Goal: Task Accomplishment & Management: Manage account settings

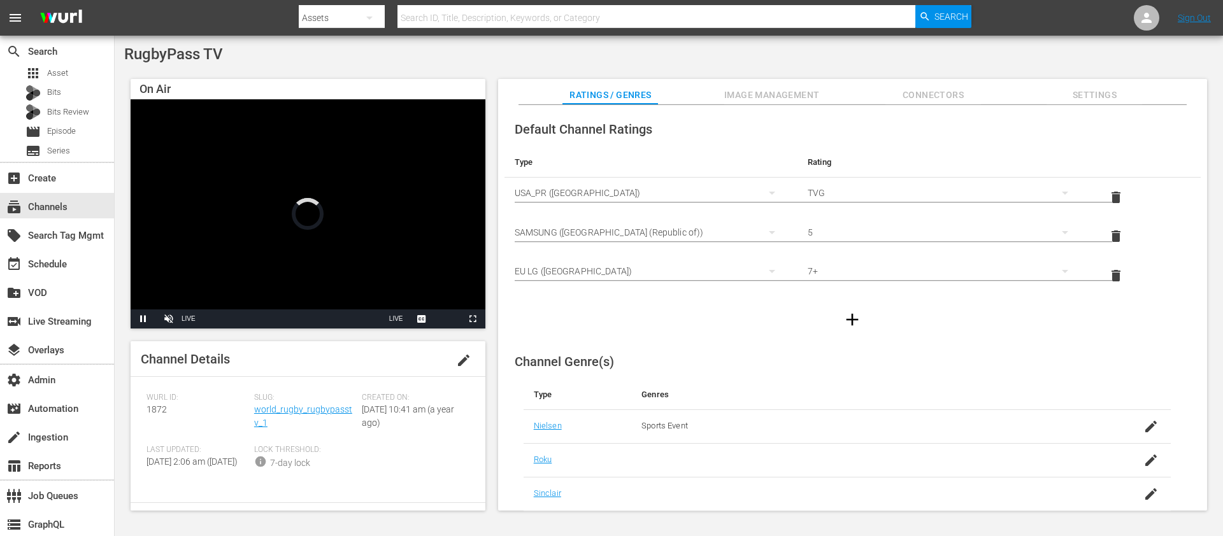
click at [314, 385] on div "Channel Details edit Wurl ID: 1872 Slug: world_rugby_rugbypasstv_1 Created On: …" at bounding box center [308, 425] width 355 height 169
click at [311, 406] on link "world_rugby_rugbypasstv_1" at bounding box center [303, 416] width 98 height 24
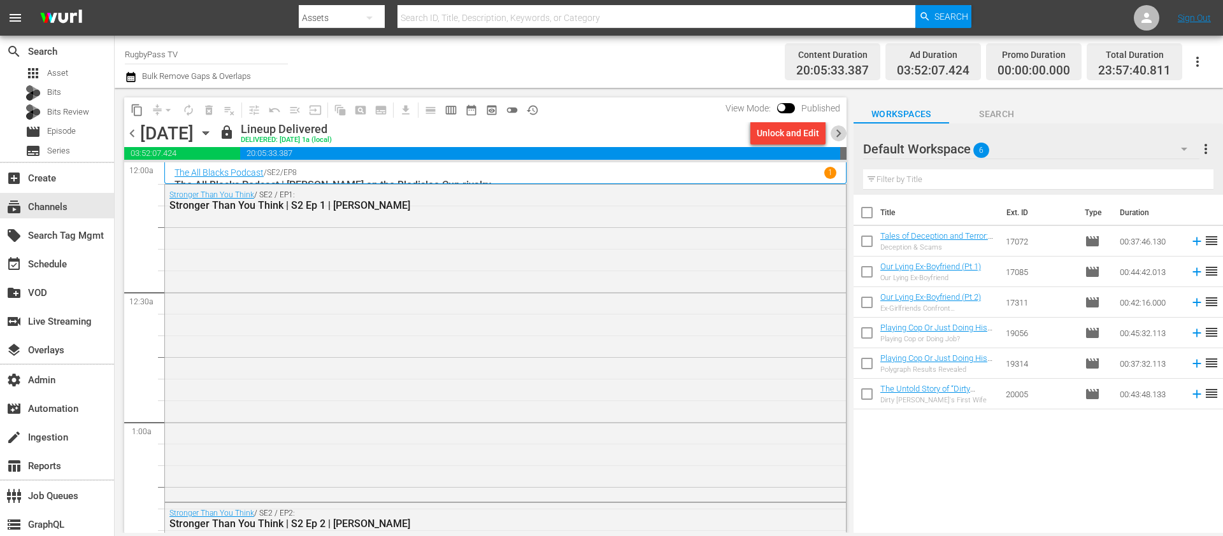
click at [835, 129] on span "chevron_right" at bounding box center [838, 133] width 16 height 16
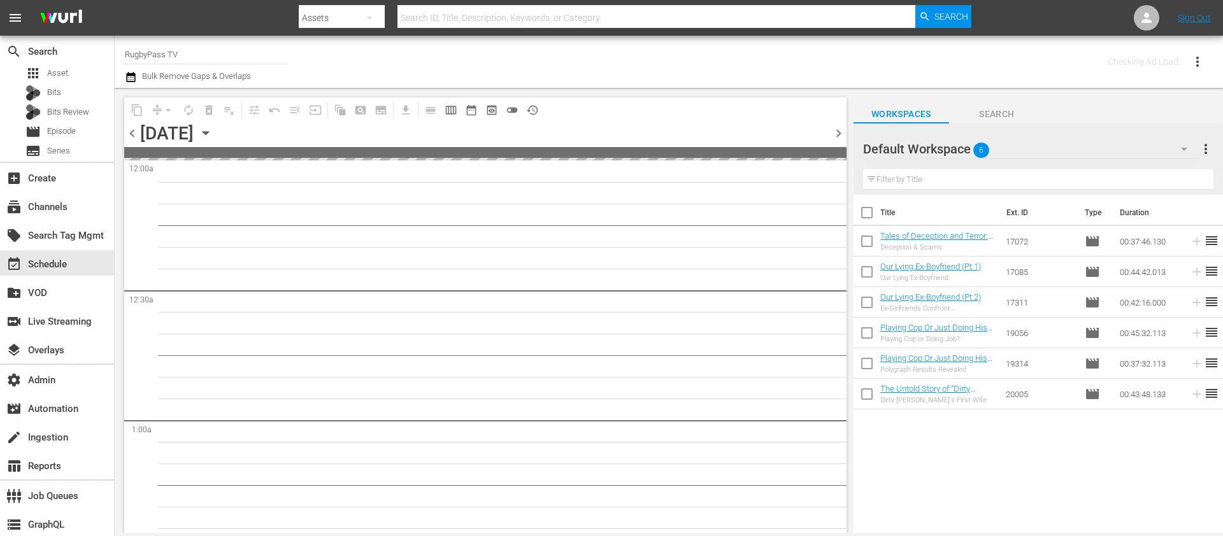
click at [836, 129] on span "chevron_right" at bounding box center [838, 133] width 16 height 16
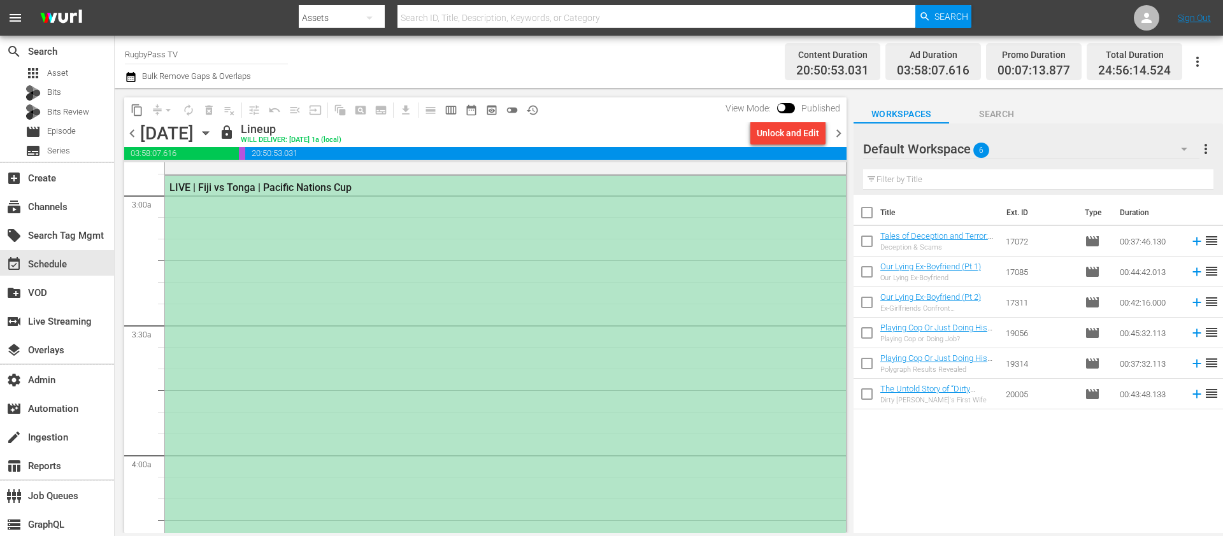
scroll to position [753, 0]
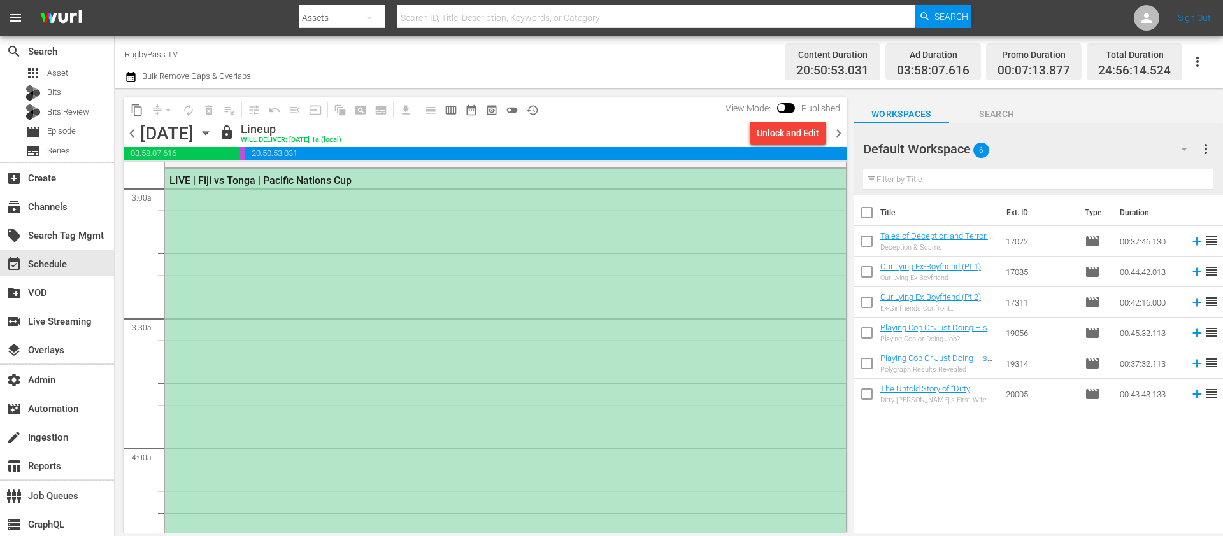
click at [309, 316] on div "LIVE | Fiji vs Tonga | Pacific Nations Cup" at bounding box center [505, 492] width 681 height 646
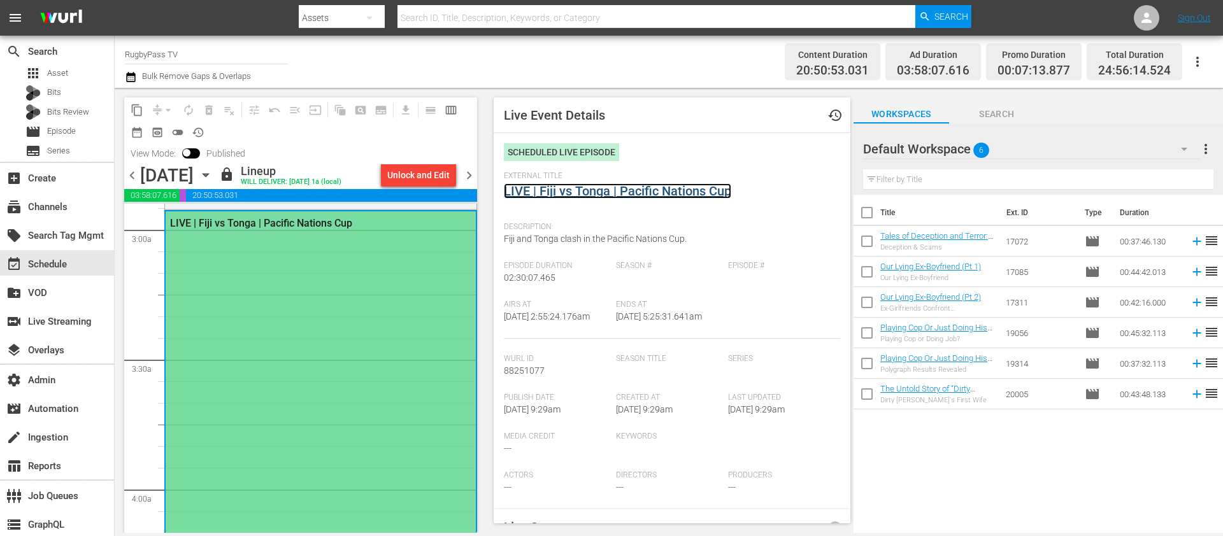
click at [599, 197] on link "LIVE | Fiji vs Tonga | Pacific Nations Cup" at bounding box center [617, 190] width 227 height 15
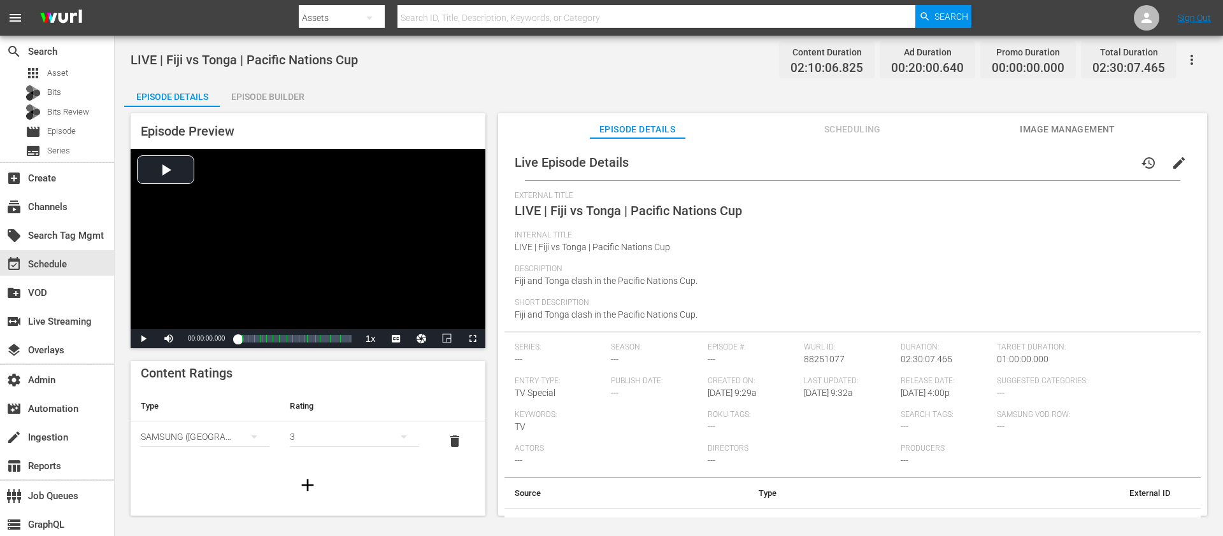
click at [1065, 112] on div "Episode Preview Video Player is loading. Play Video Play Mute Current Time 00:0…" at bounding box center [668, 316] width 1089 height 419
click at [1058, 120] on button "Image Management" at bounding box center [1067, 125] width 96 height 25
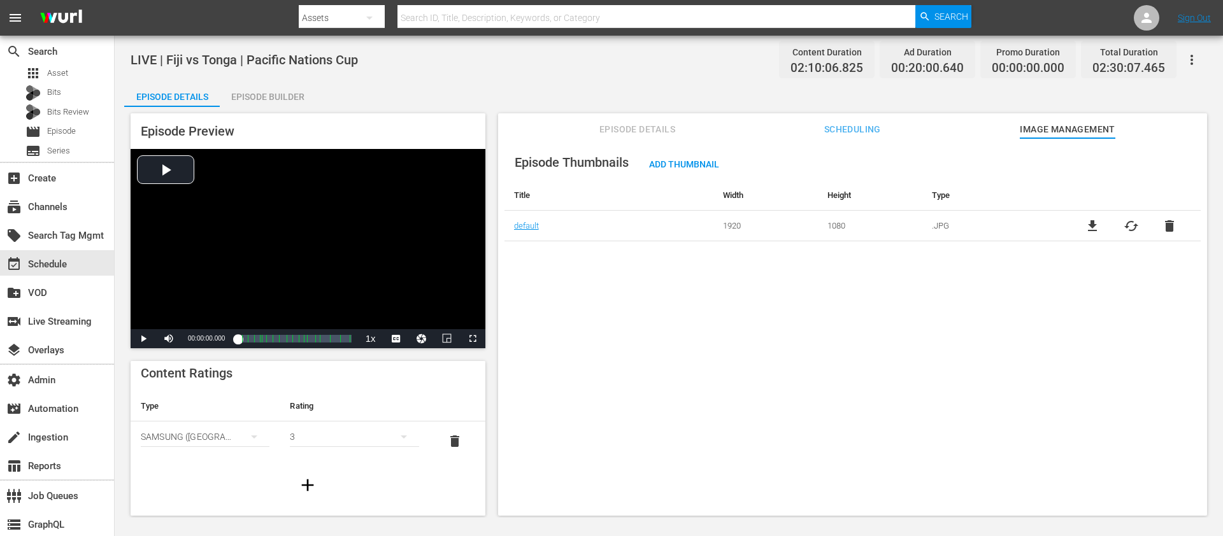
click at [830, 137] on button "Scheduling" at bounding box center [852, 125] width 96 height 25
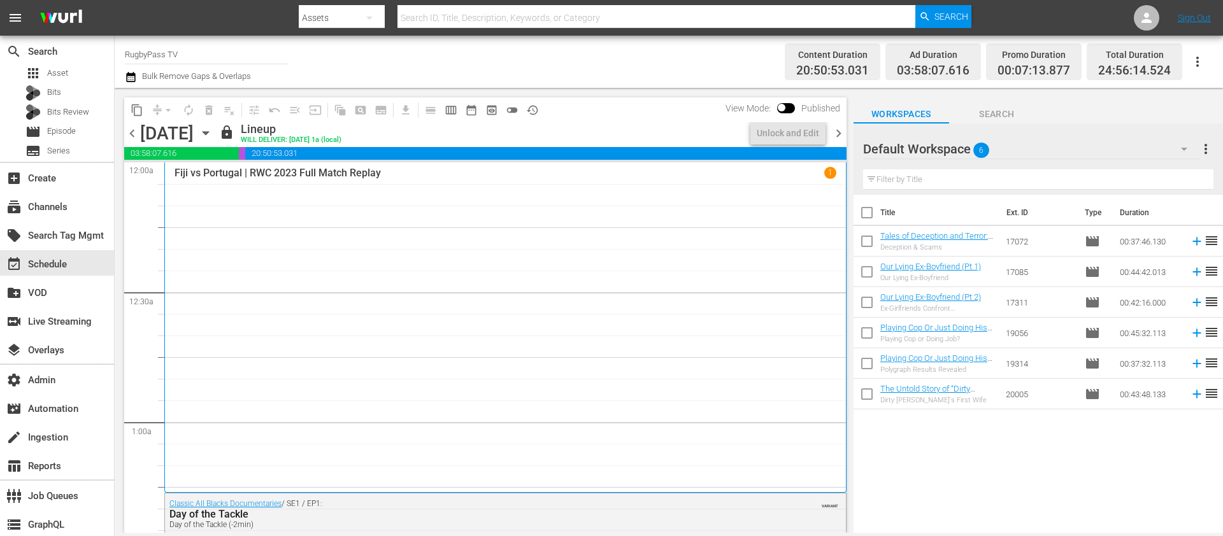
click at [837, 135] on span "chevron_right" at bounding box center [838, 133] width 16 height 16
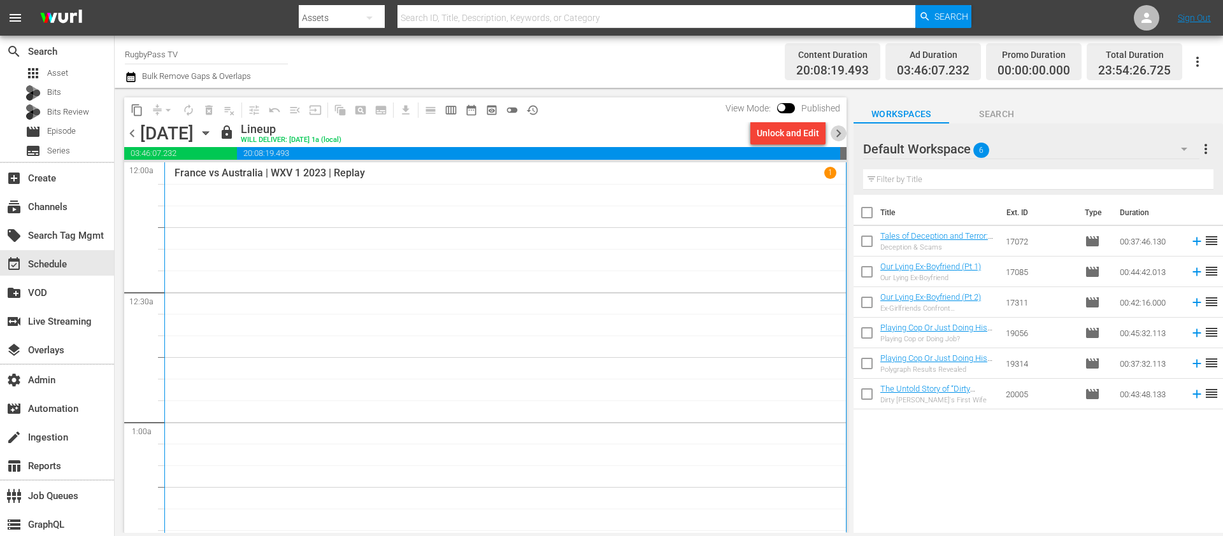
click at [837, 135] on span "chevron_right" at bounding box center [838, 133] width 16 height 16
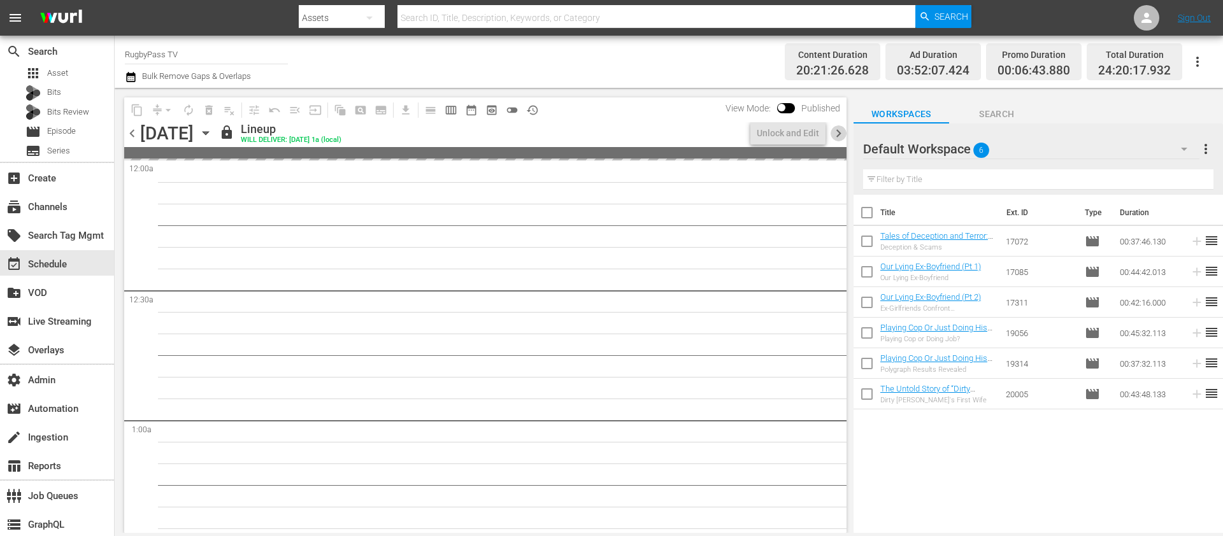
click at [837, 135] on span "chevron_right" at bounding box center [838, 133] width 16 height 16
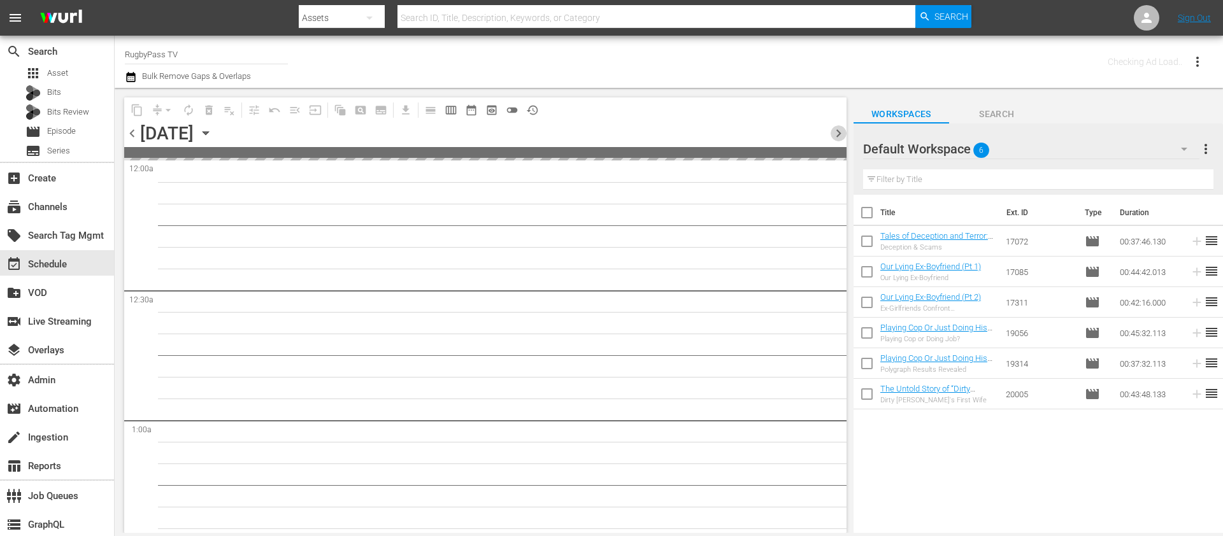
click at [837, 135] on span "chevron_right" at bounding box center [838, 133] width 16 height 16
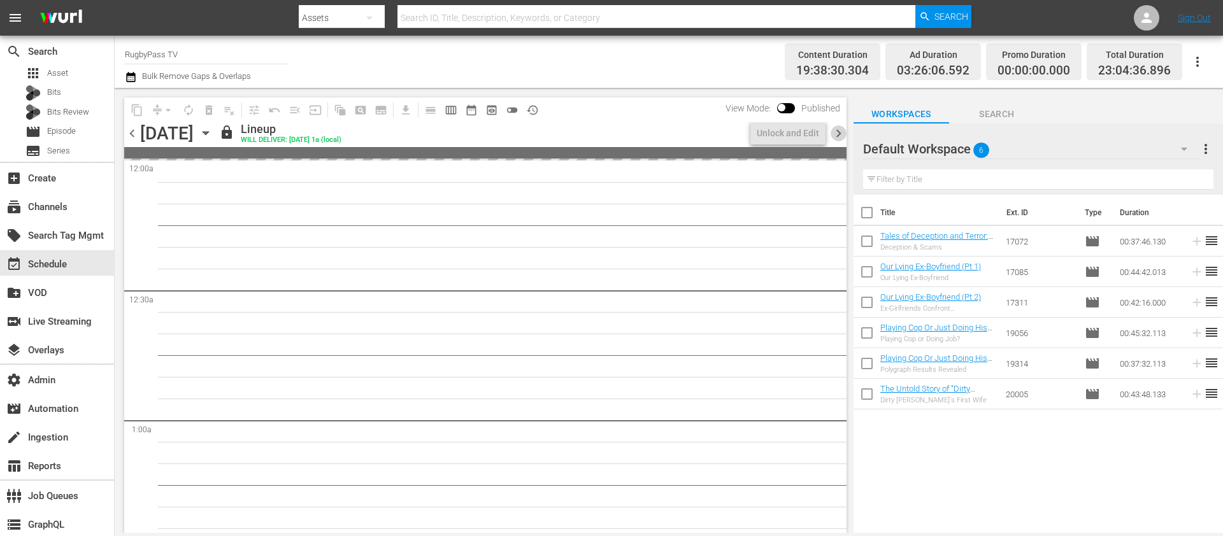
click at [837, 135] on span "chevron_right" at bounding box center [838, 133] width 16 height 16
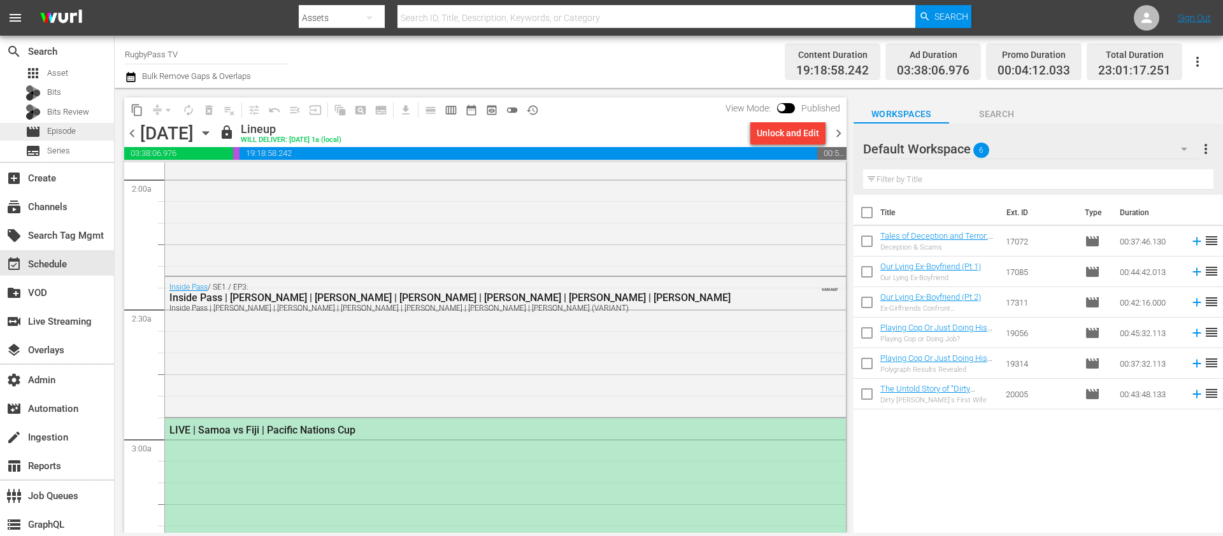
scroll to position [707, 0]
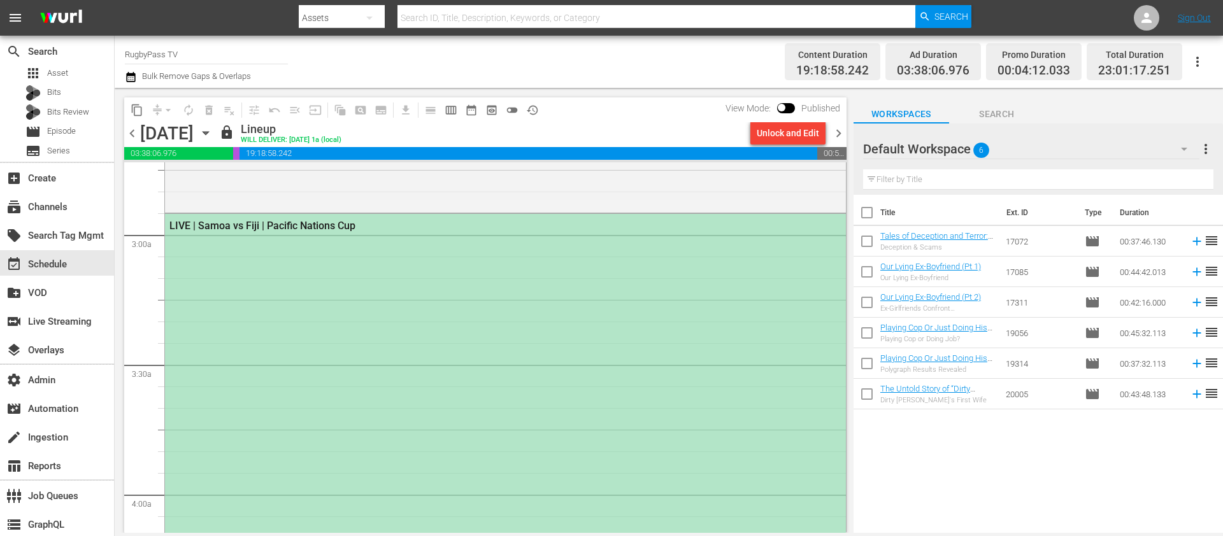
click at [306, 348] on div "LIVE | Samoa vs Fiji | Pacific Nations Cup" at bounding box center [505, 537] width 681 height 646
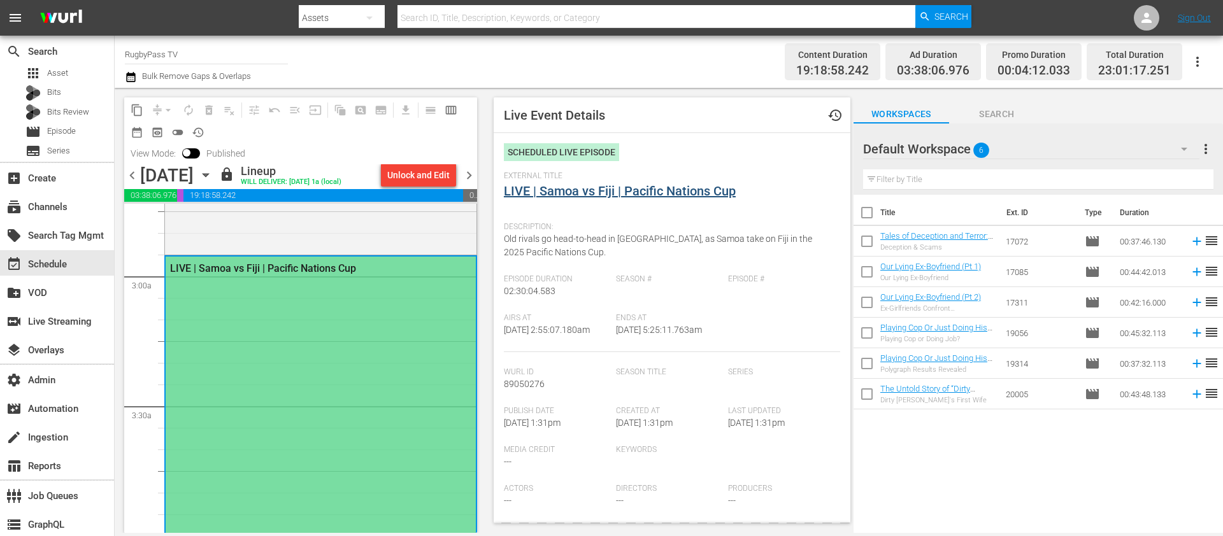
type input "LIVE | Samoa vs Fiji | Pacific Nations Cup"
click at [630, 189] on link "LIVE | Samoa vs Fiji | Pacific Nations Cup" at bounding box center [620, 190] width 232 height 15
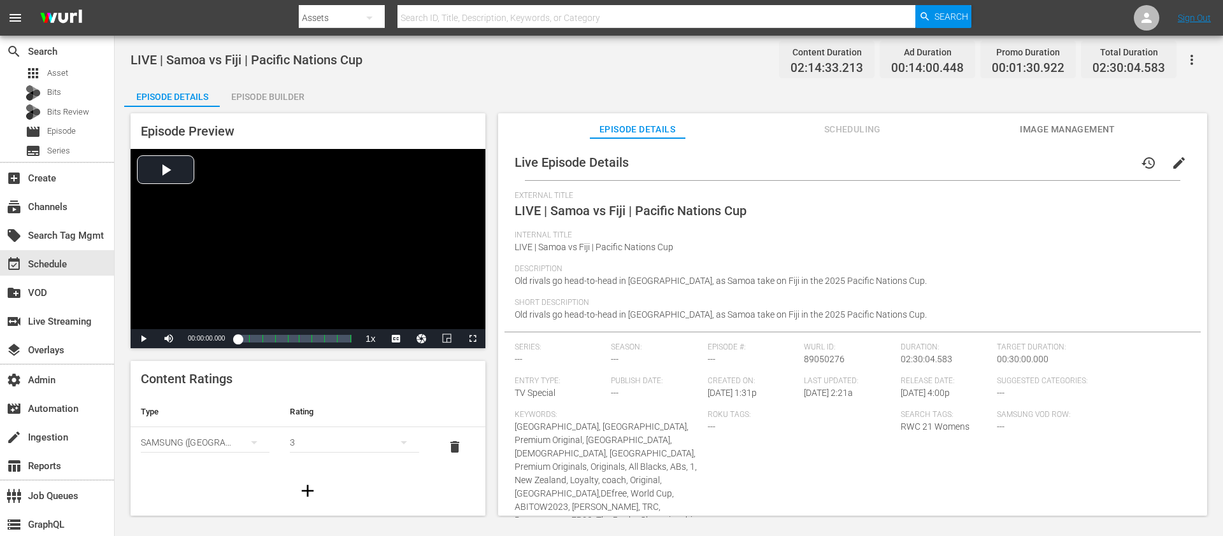
click at [848, 129] on span "Scheduling" at bounding box center [852, 130] width 96 height 16
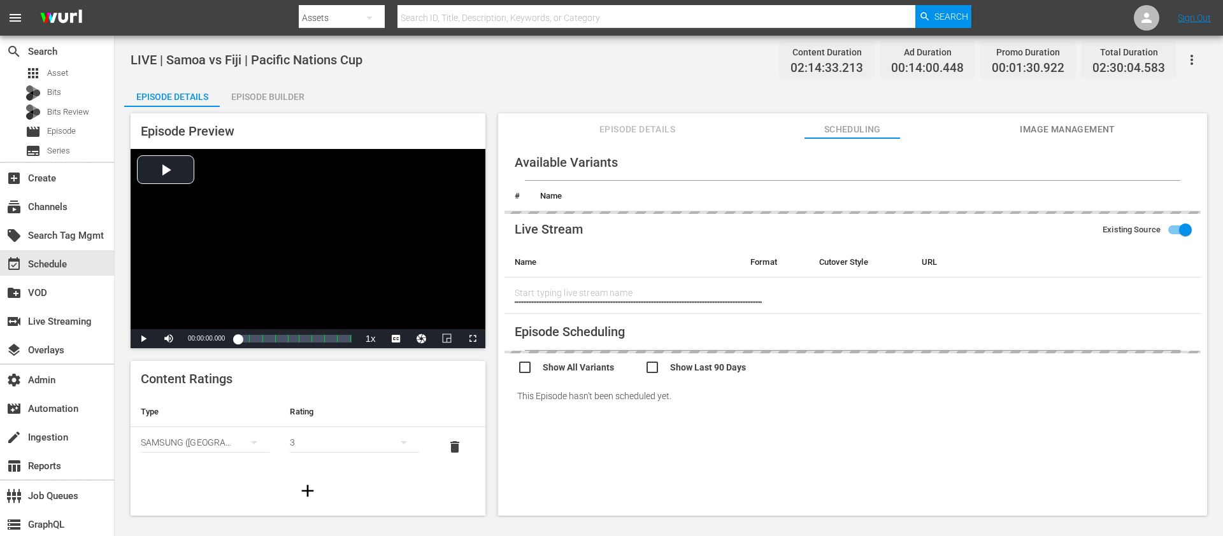
type input "LIVE | Samoa vs Fiji | Pacific Nations Cup"
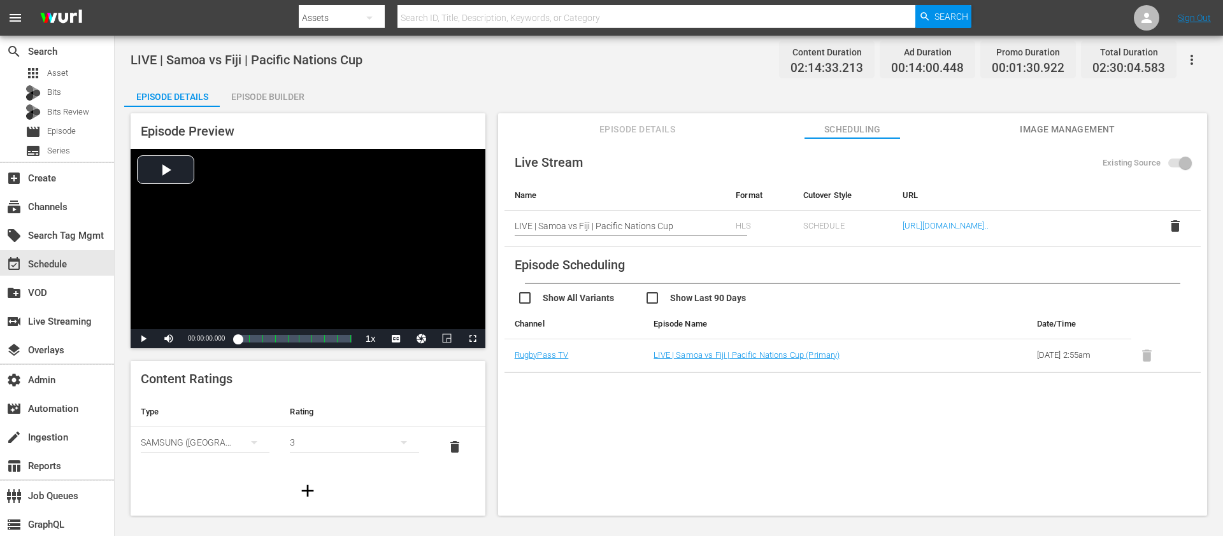
click at [1060, 126] on span "Image Management" at bounding box center [1067, 130] width 96 height 16
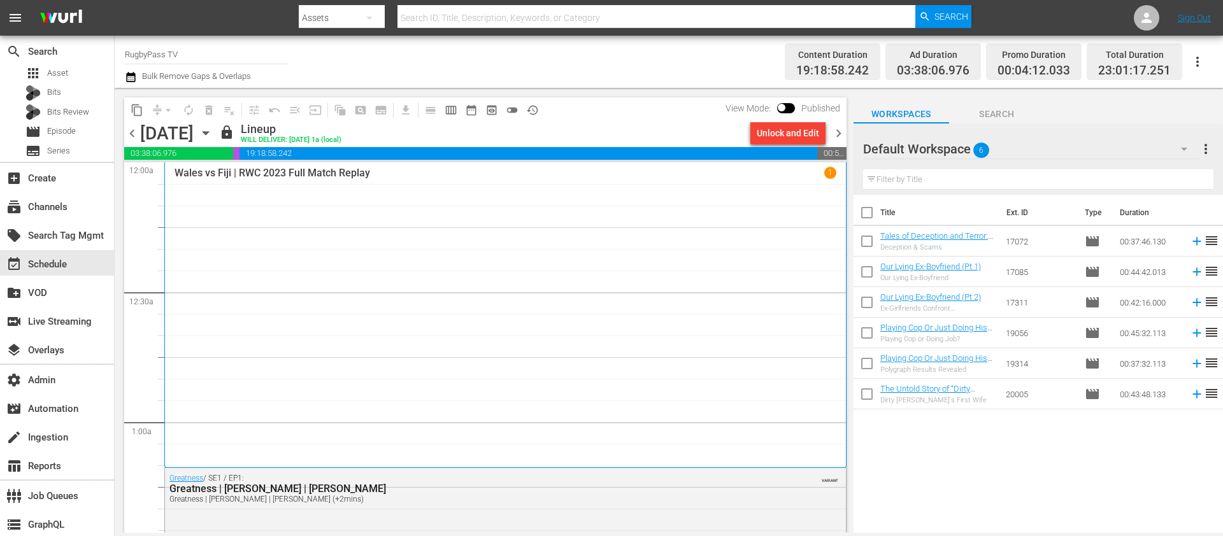
click at [739, 60] on div "Content Duration 19:18:58.242 Ad Duration 03:38:06.976 Promo Duration 00:04:12.…" at bounding box center [965, 62] width 494 height 46
click at [839, 134] on span "chevron_right" at bounding box center [838, 133] width 16 height 16
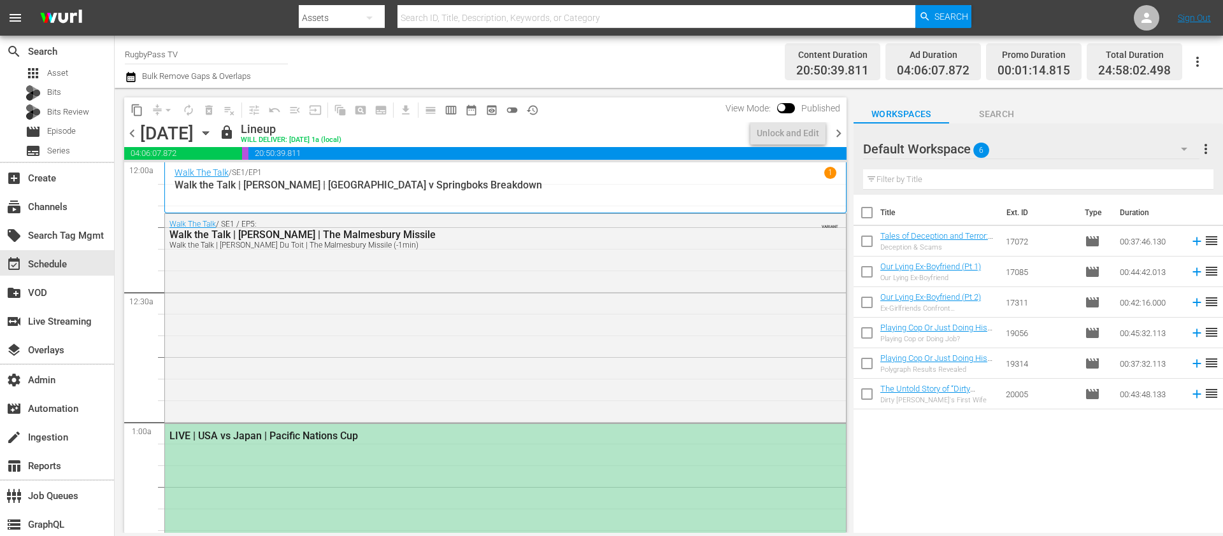
scroll to position [182, 0]
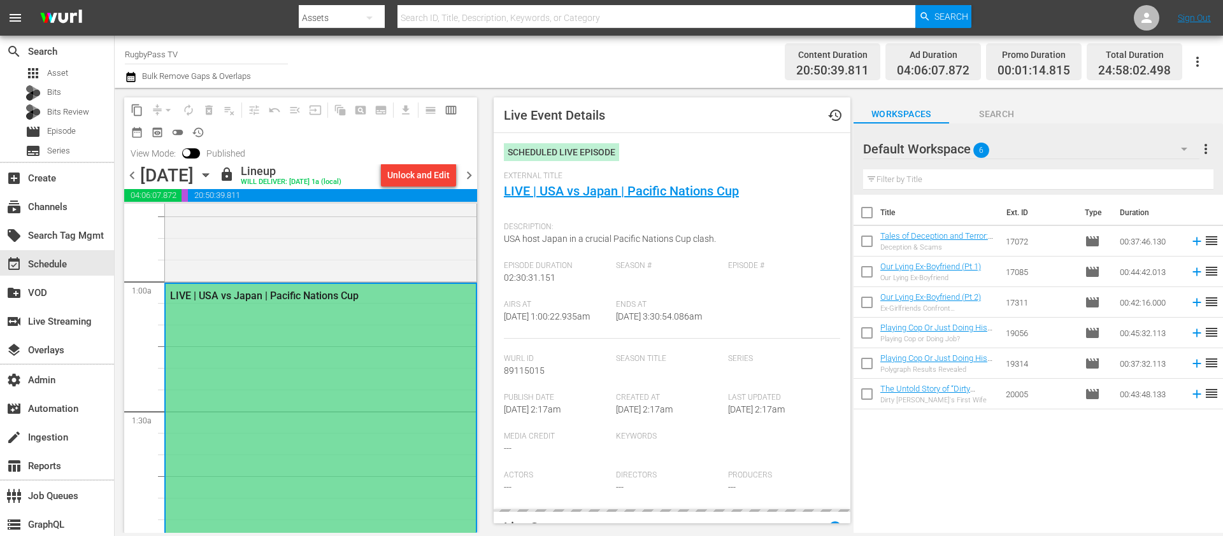
type input "LIVE | USA vs Japan | Pacific Nations Cup"
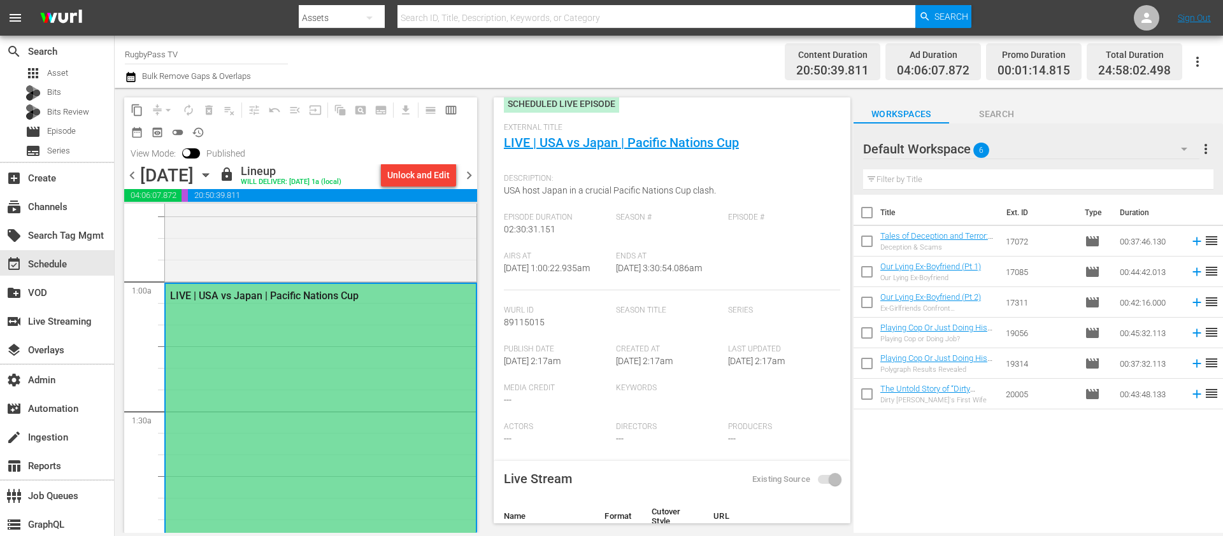
scroll to position [0, 0]
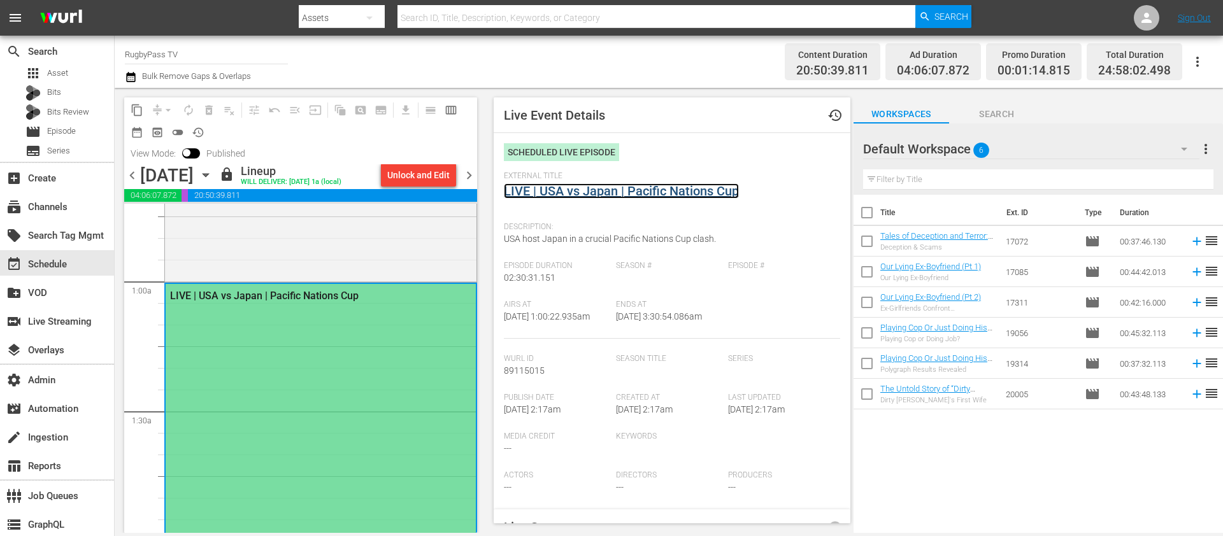
click at [629, 188] on link "LIVE | USA vs Japan | Pacific Nations Cup" at bounding box center [621, 190] width 235 height 15
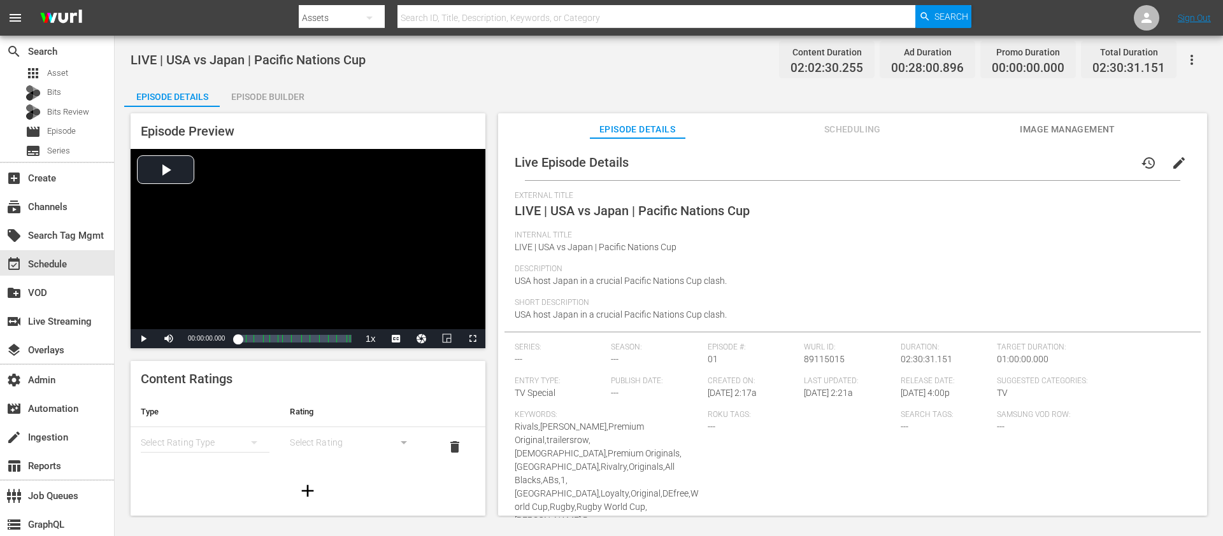
click at [839, 122] on span "Scheduling" at bounding box center [852, 130] width 96 height 16
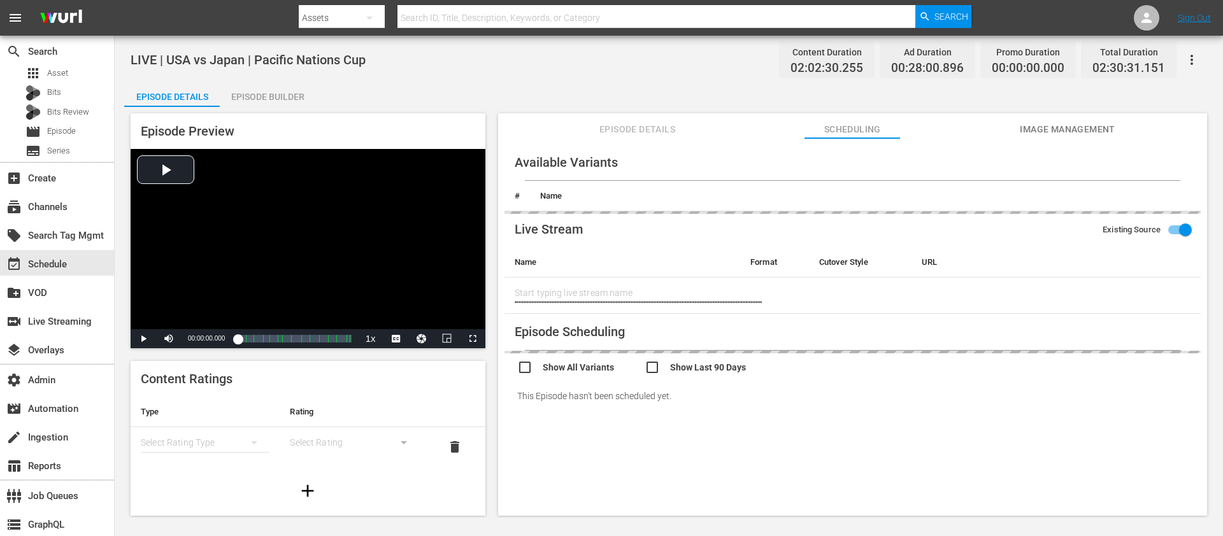
type input "LIVE | USA vs Japan | Pacific Nations Cup"
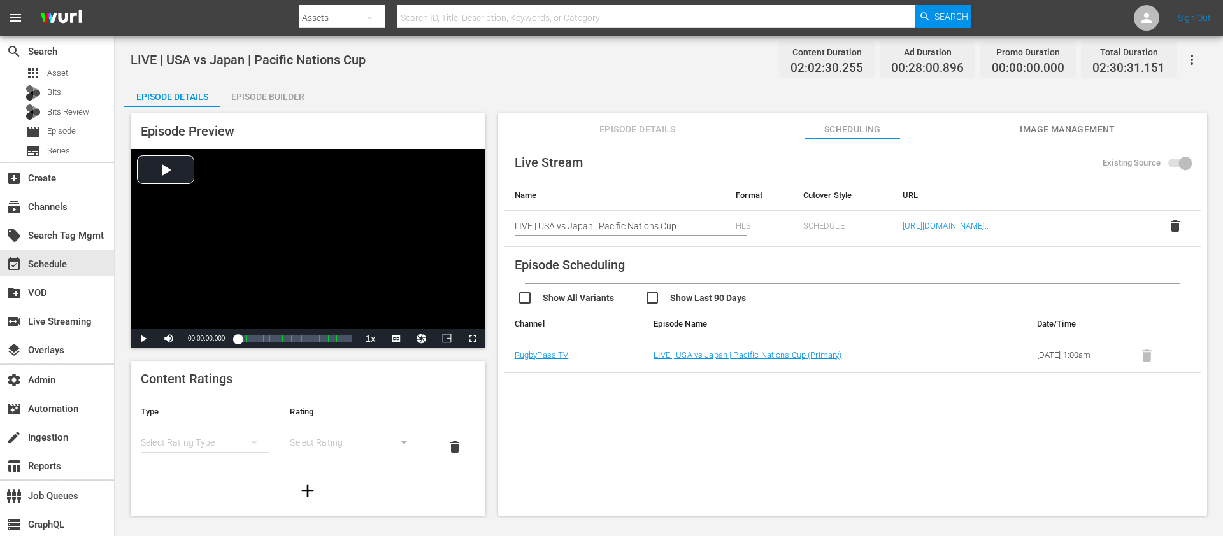
click at [1069, 127] on span "Image Management" at bounding box center [1067, 130] width 96 height 16
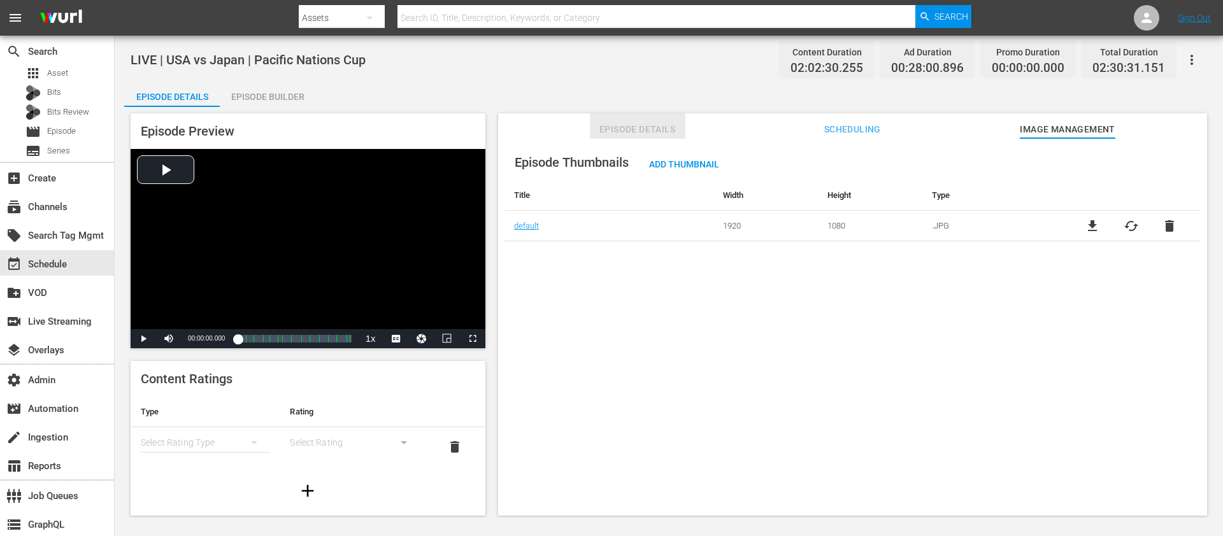
click at [633, 126] on span "Episode Details" at bounding box center [638, 130] width 96 height 16
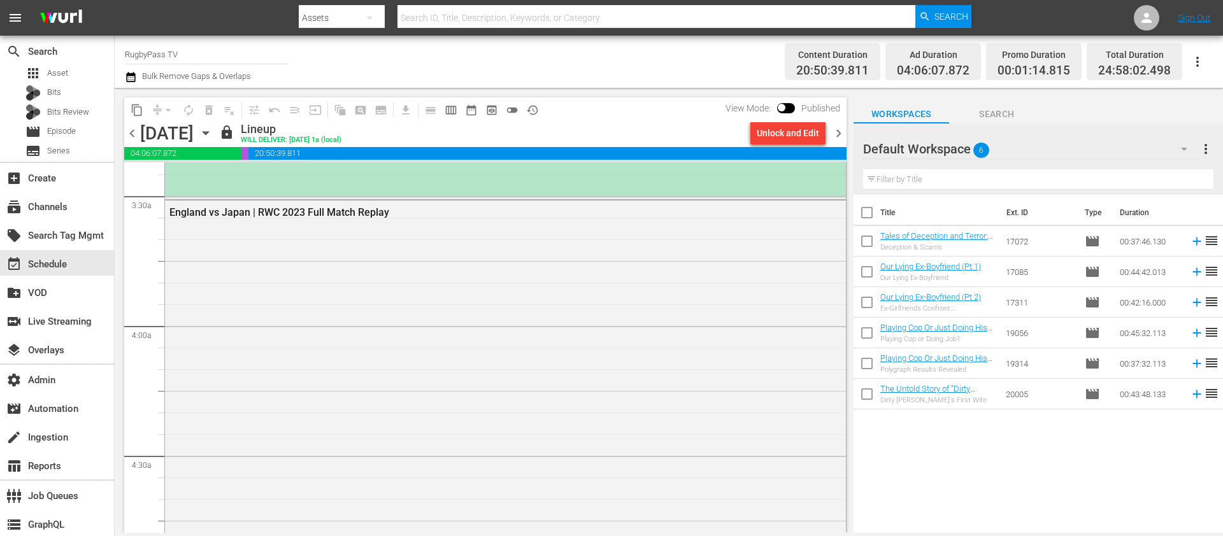
scroll to position [514, 0]
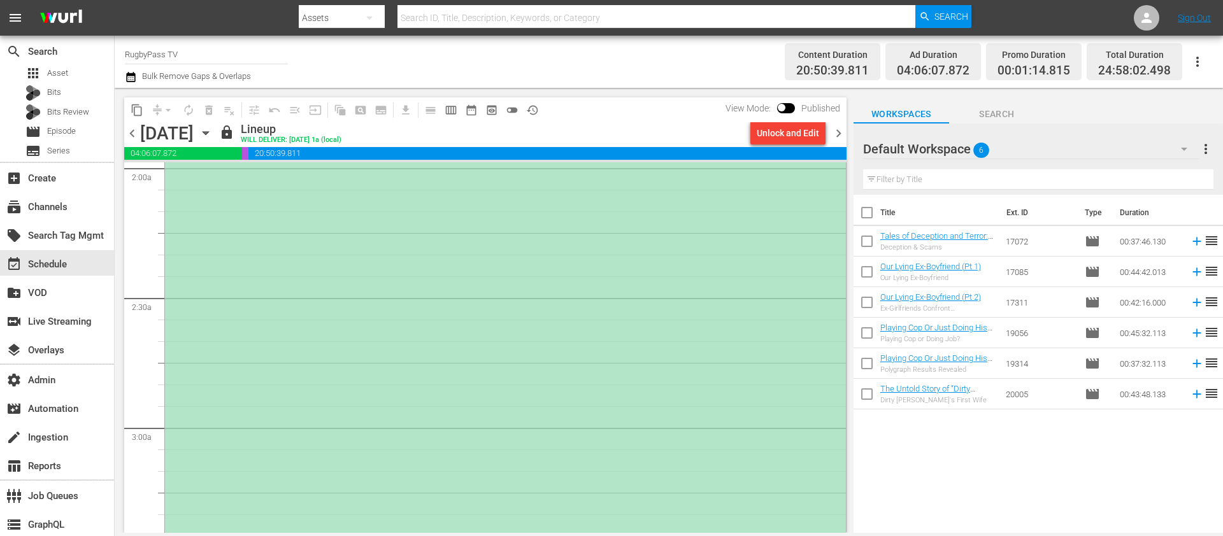
click at [299, 278] on div "LIVE | USA vs Japan | Pacific Nations Cup" at bounding box center [505, 234] width 681 height 648
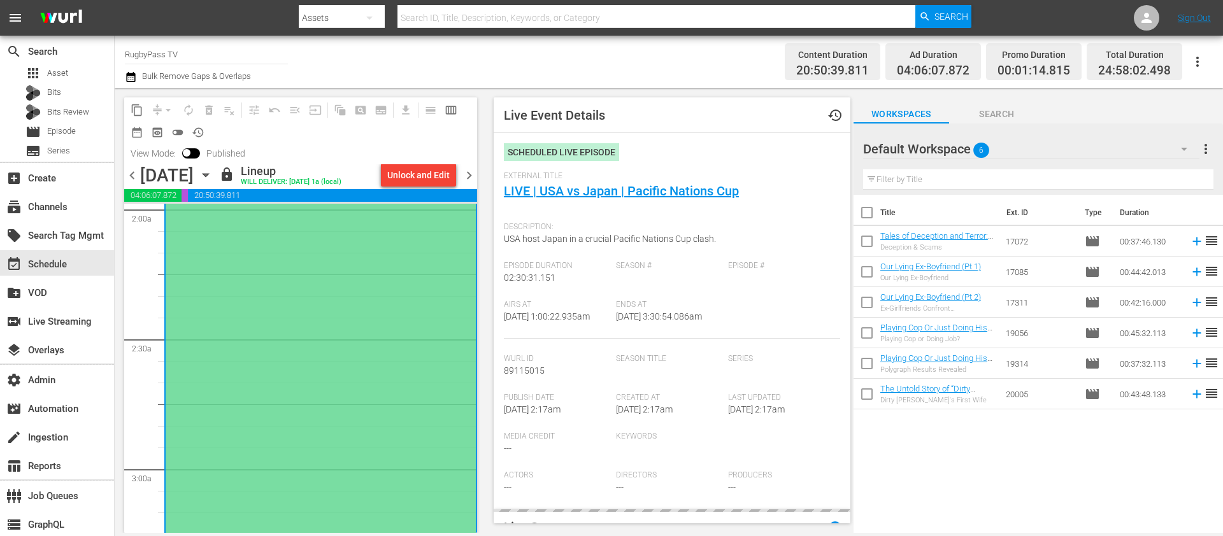
type input "LIVE | USA vs Japan | Pacific Nations Cup"
click at [213, 178] on icon "button" at bounding box center [206, 175] width 14 height 14
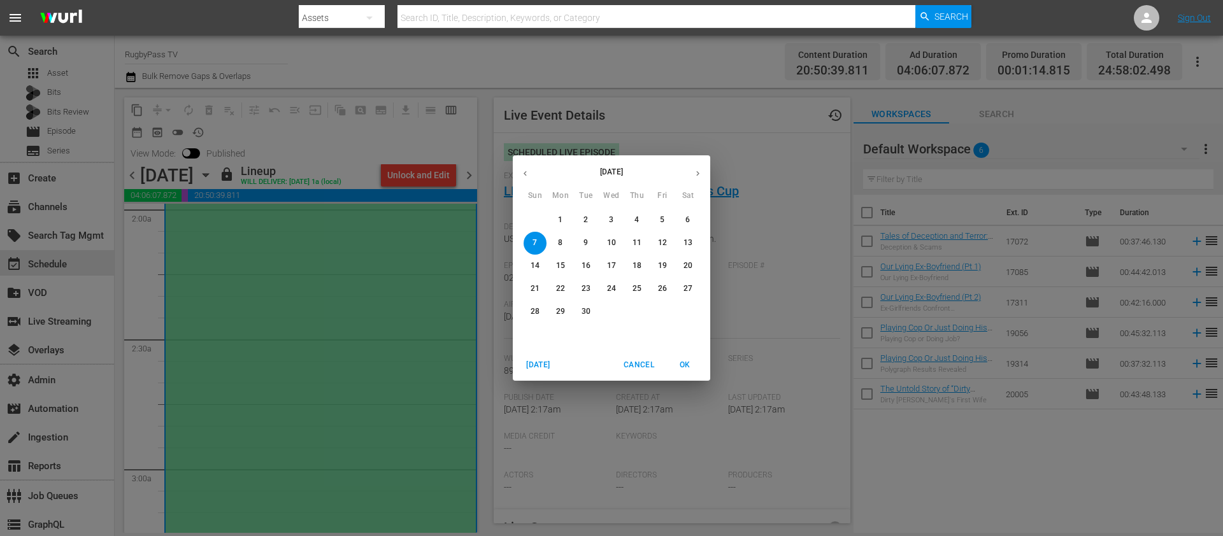
click at [533, 173] on button "button" at bounding box center [525, 173] width 25 height 25
click at [695, 313] on span "30" at bounding box center [687, 311] width 23 height 11
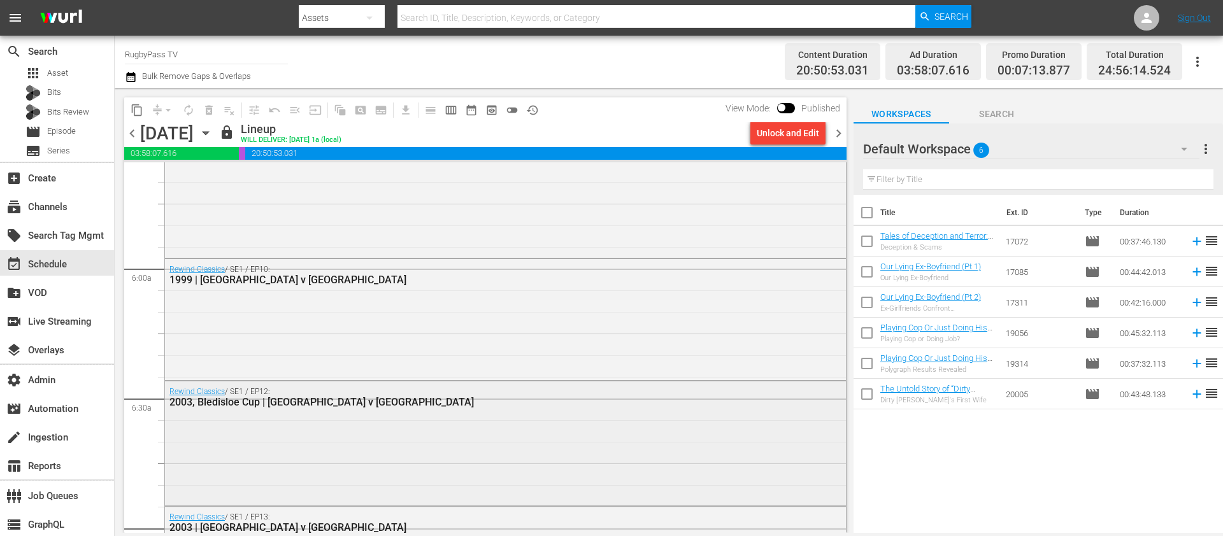
scroll to position [1933, 0]
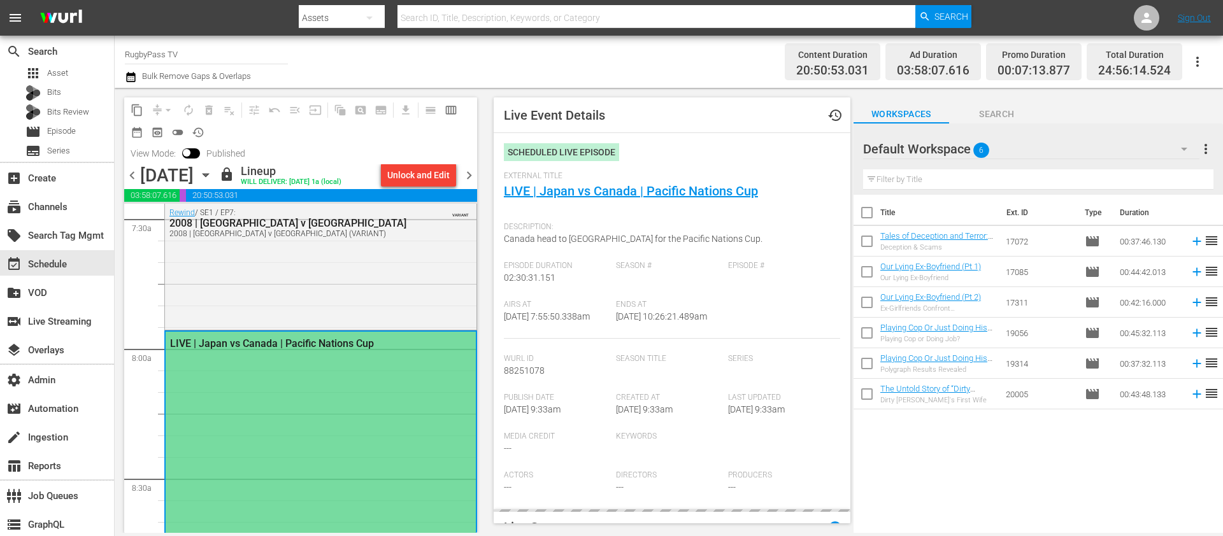
type input "LIVE | Japan vs Canada | Pacific Nations Cup"
click at [624, 197] on link "LIVE | Japan vs Canada | Pacific Nations Cup" at bounding box center [631, 190] width 254 height 15
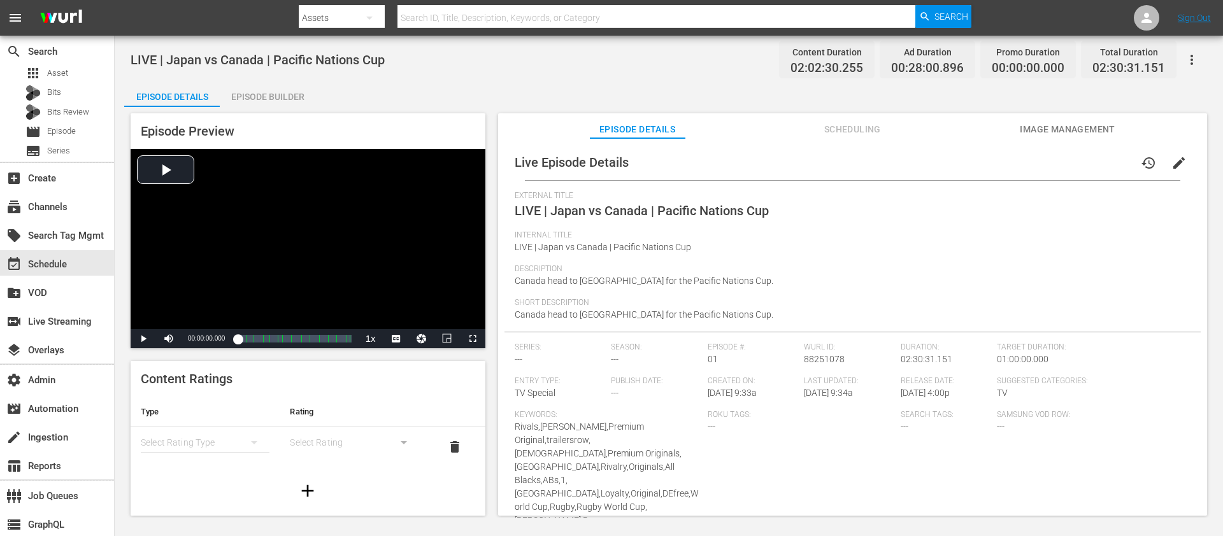
click at [1016, 125] on div "Episode Details Scheduling Image Management" at bounding box center [852, 125] width 645 height 25
click at [1051, 125] on span "Image Management" at bounding box center [1067, 130] width 96 height 16
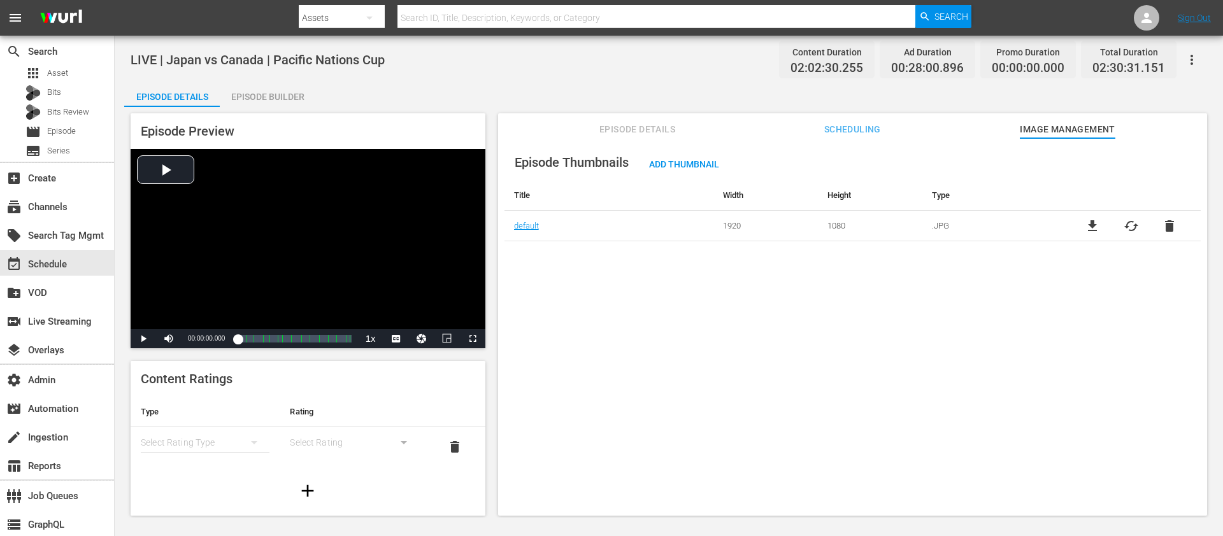
click at [849, 123] on span "Scheduling" at bounding box center [852, 130] width 96 height 16
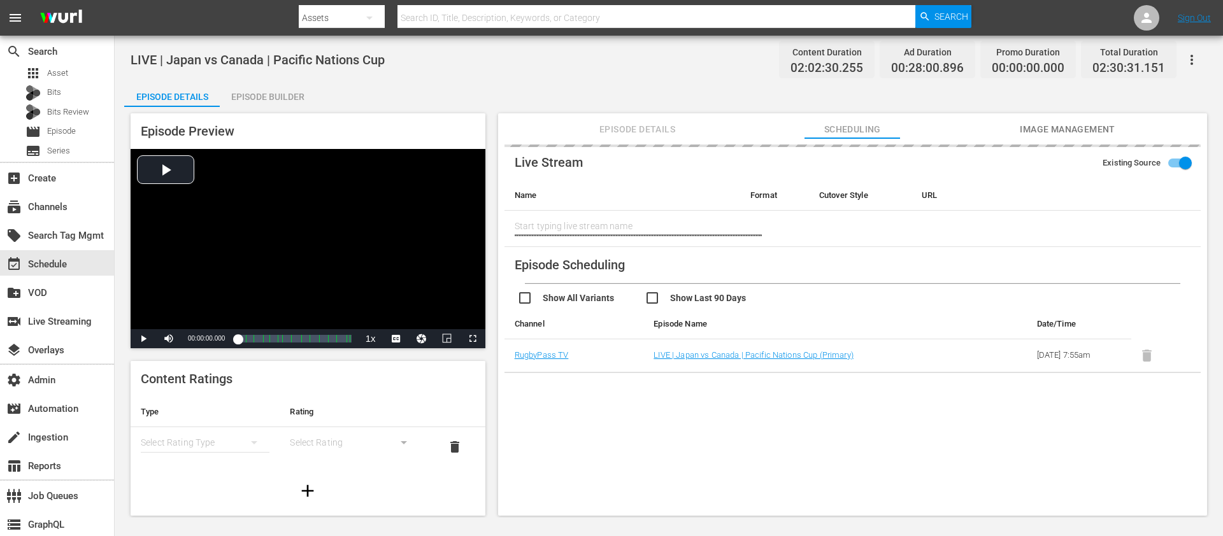
type input "LIVE | Japan vs Canada | Pacific Nations Cup"
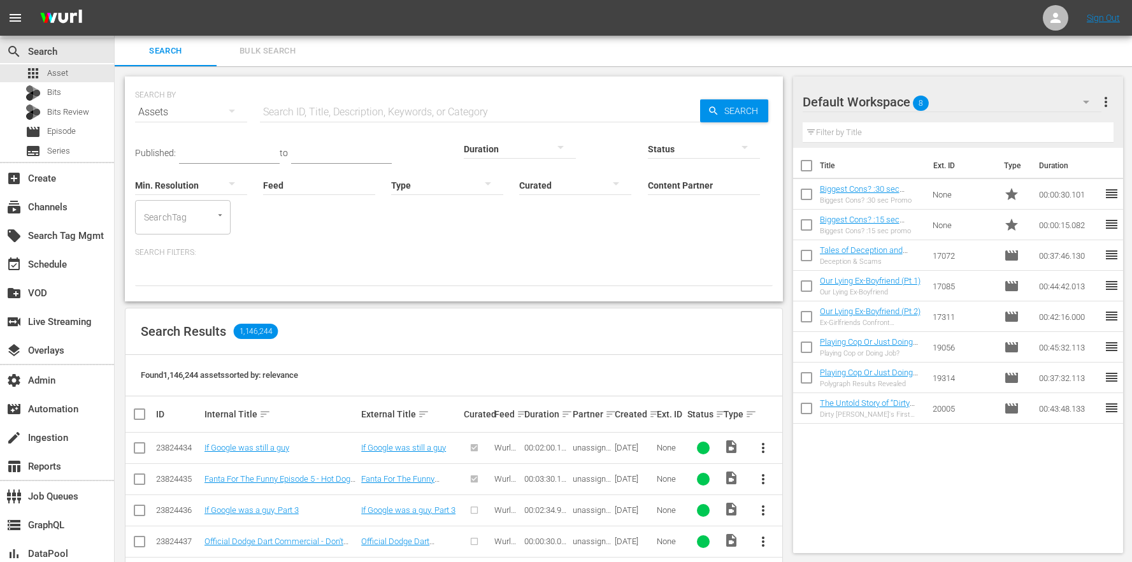
click at [1011, 530] on div "Title Ext. ID Type Duration Biggest Cons? :30 sec Promo Biggest Cons? :30 sec P…" at bounding box center [958, 348] width 330 height 400
click at [1107, 97] on span "more_vert" at bounding box center [1105, 101] width 15 height 15
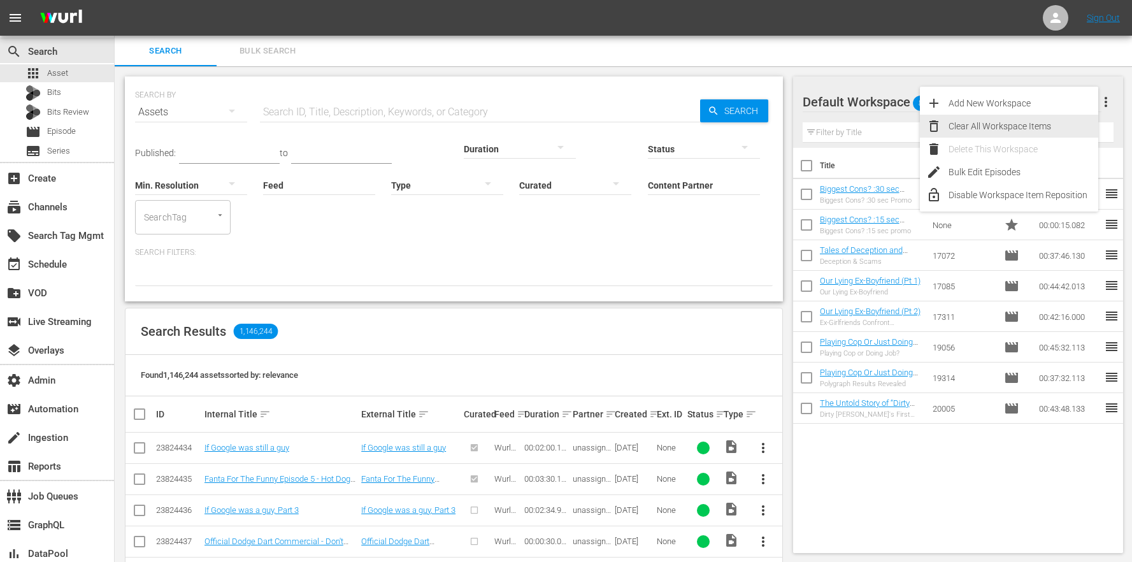
click at [1067, 131] on div "Clear All Workspace Items" at bounding box center [1023, 126] width 150 height 23
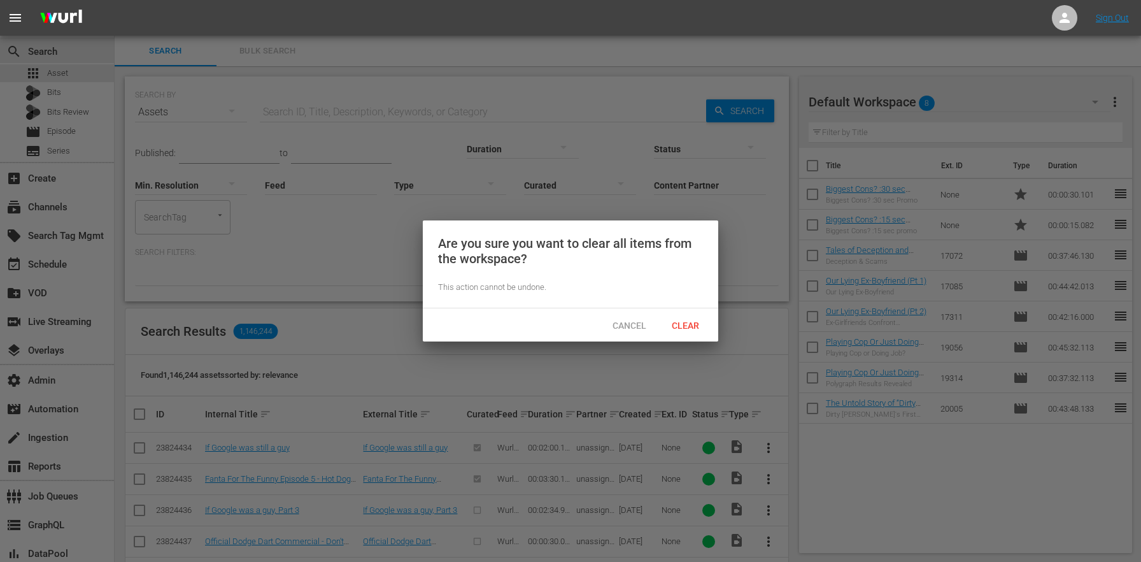
click at [688, 337] on div "Cancel Clear" at bounding box center [570, 324] width 295 height 33
click at [686, 336] on div "Cancel Clear" at bounding box center [570, 324] width 295 height 33
click at [685, 330] on span "Clear" at bounding box center [686, 325] width 48 height 10
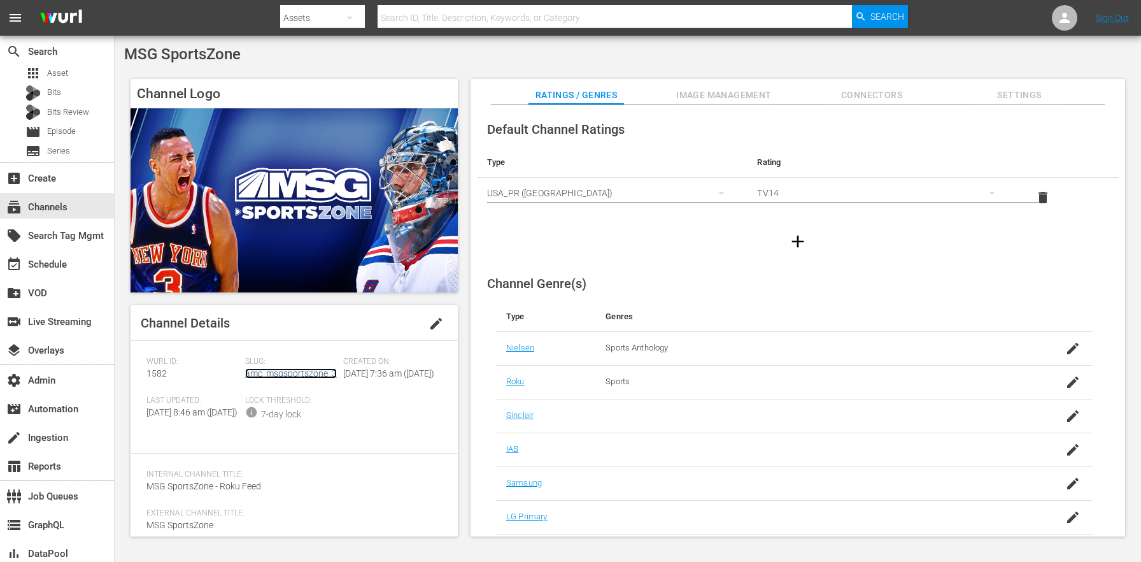
click at [275, 371] on link "amc_msgsportszone_3" at bounding box center [291, 373] width 92 height 10
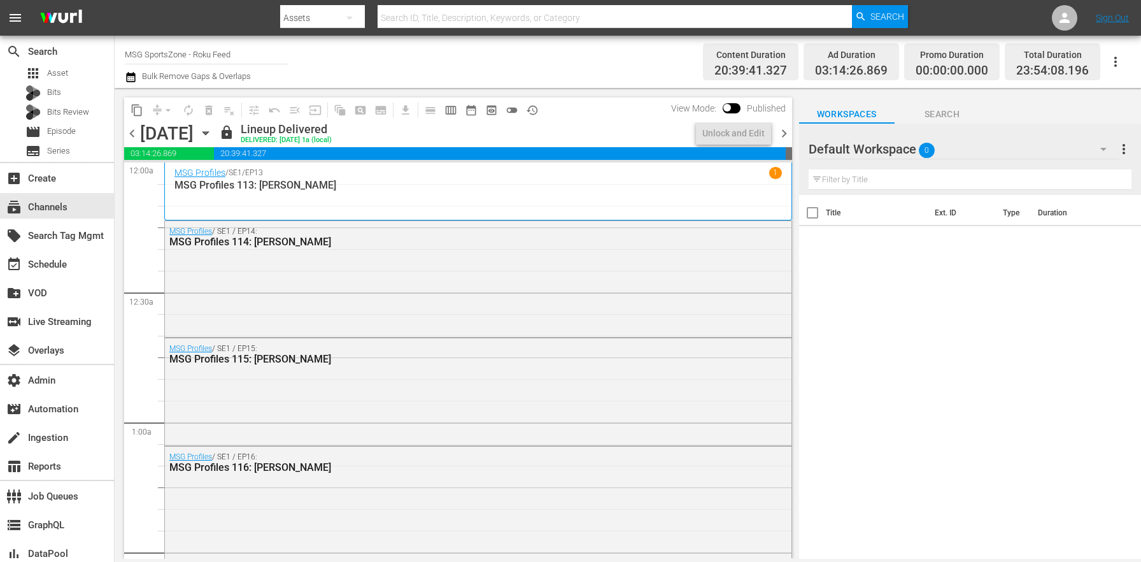
click at [213, 134] on icon "button" at bounding box center [206, 133] width 14 height 14
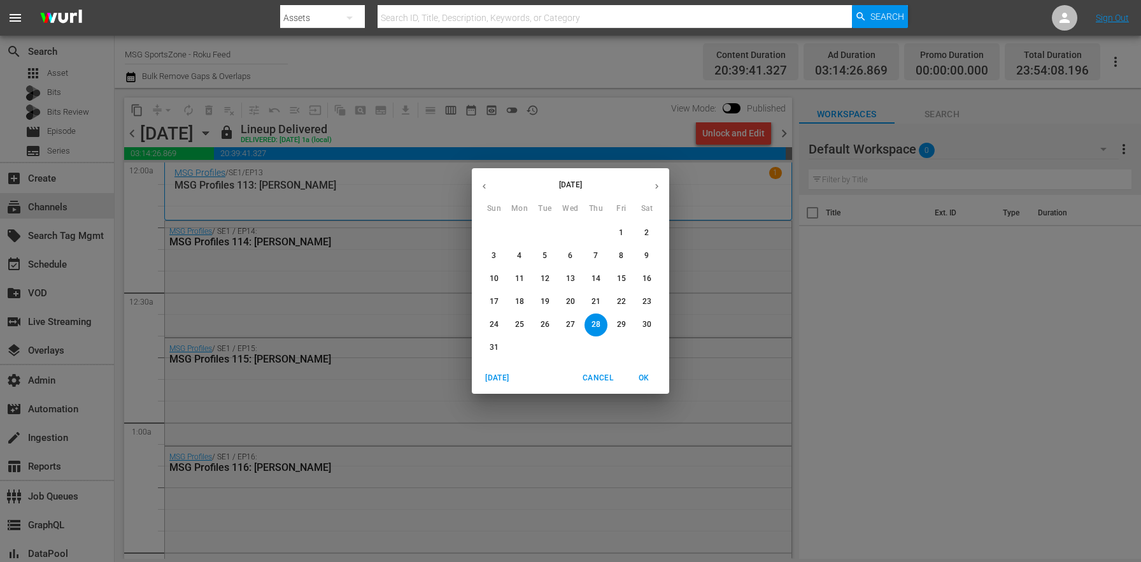
click at [489, 322] on span "24" at bounding box center [494, 324] width 23 height 11
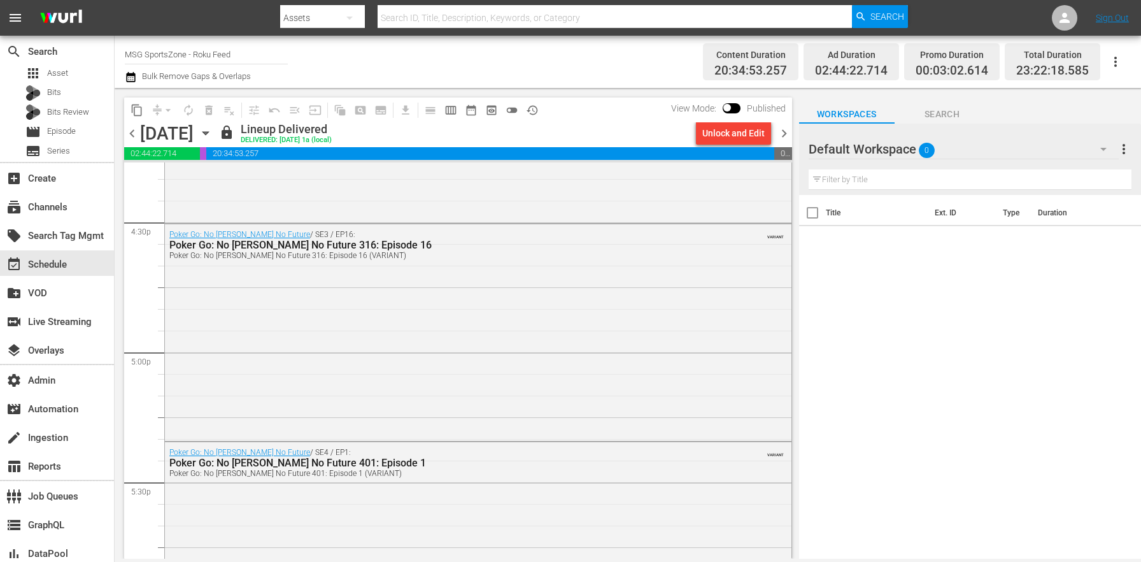
scroll to position [4298, 0]
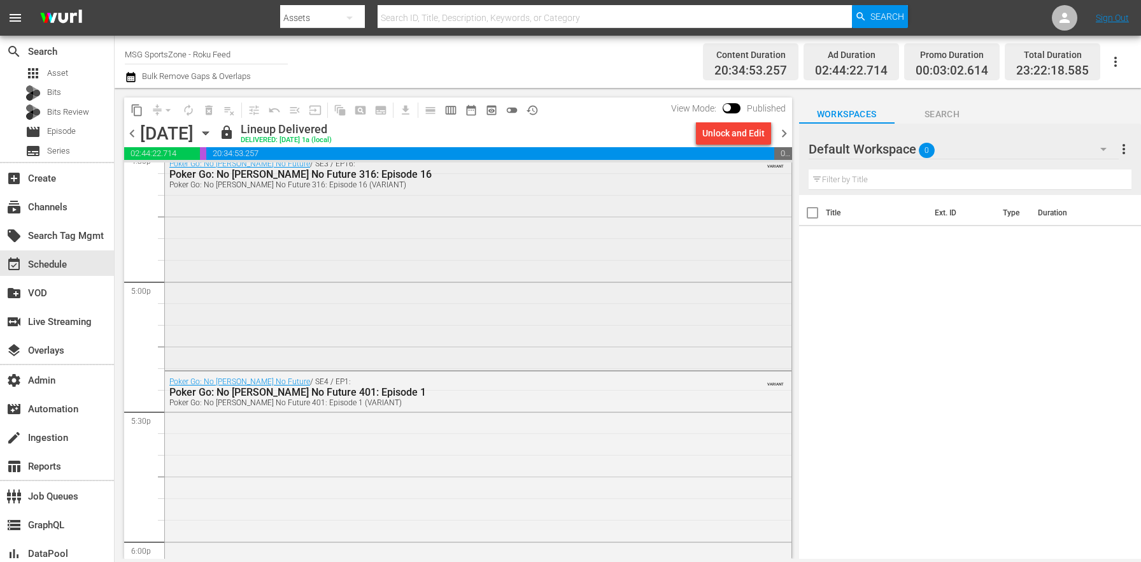
click at [414, 276] on div "Poker Go: No Gamble No Future / SE3 / EP16: Poker Go: No Gamble No Future 316: …" at bounding box center [478, 260] width 627 height 215
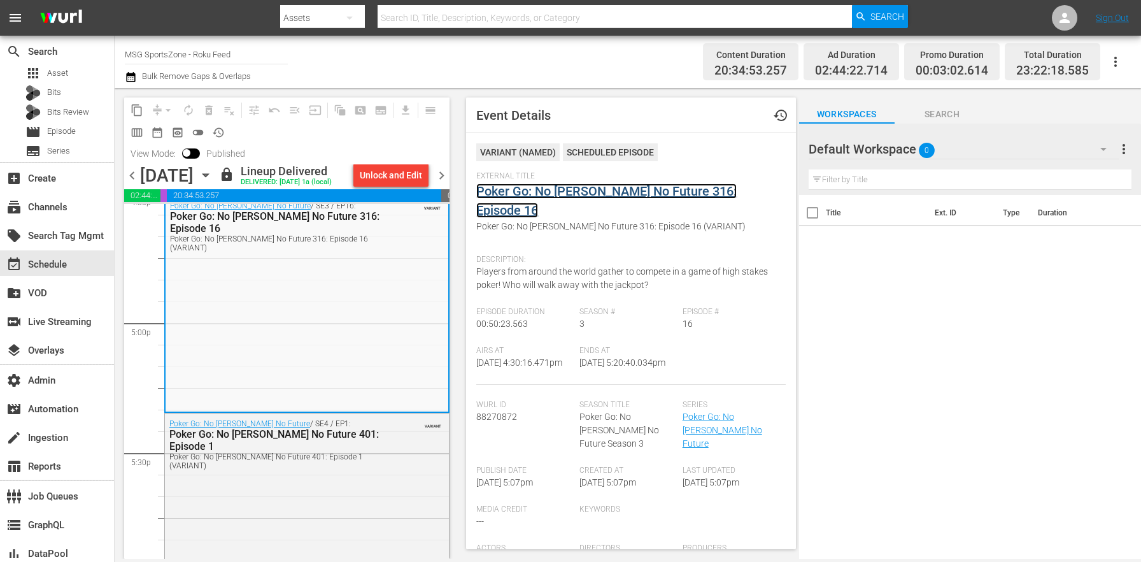
click at [544, 195] on link "Poker Go: No [PERSON_NAME] No Future 316: Episode 16" at bounding box center [606, 200] width 260 height 34
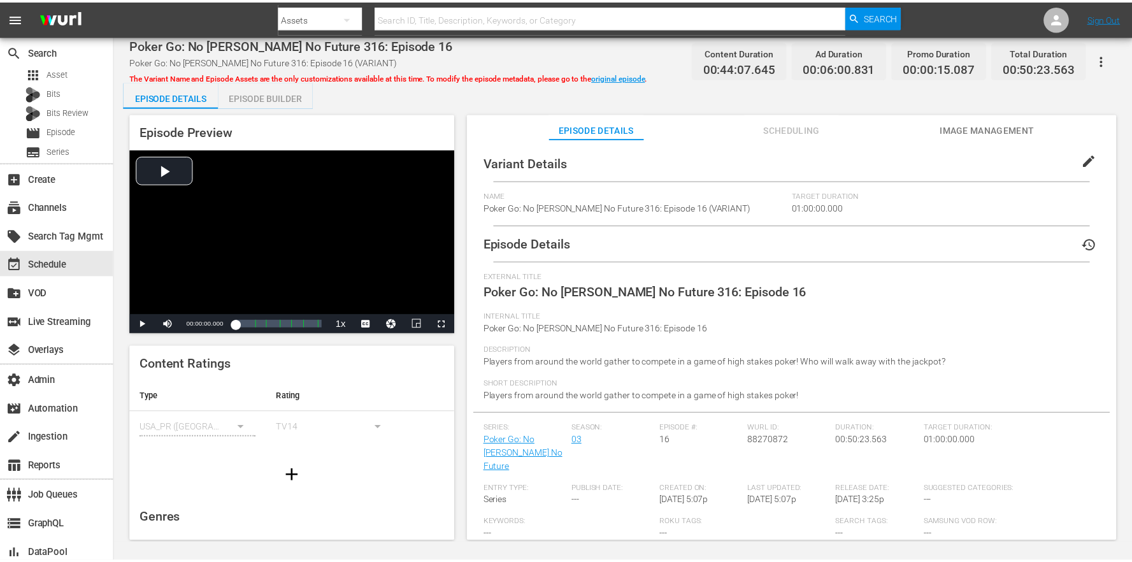
scroll to position [89, 0]
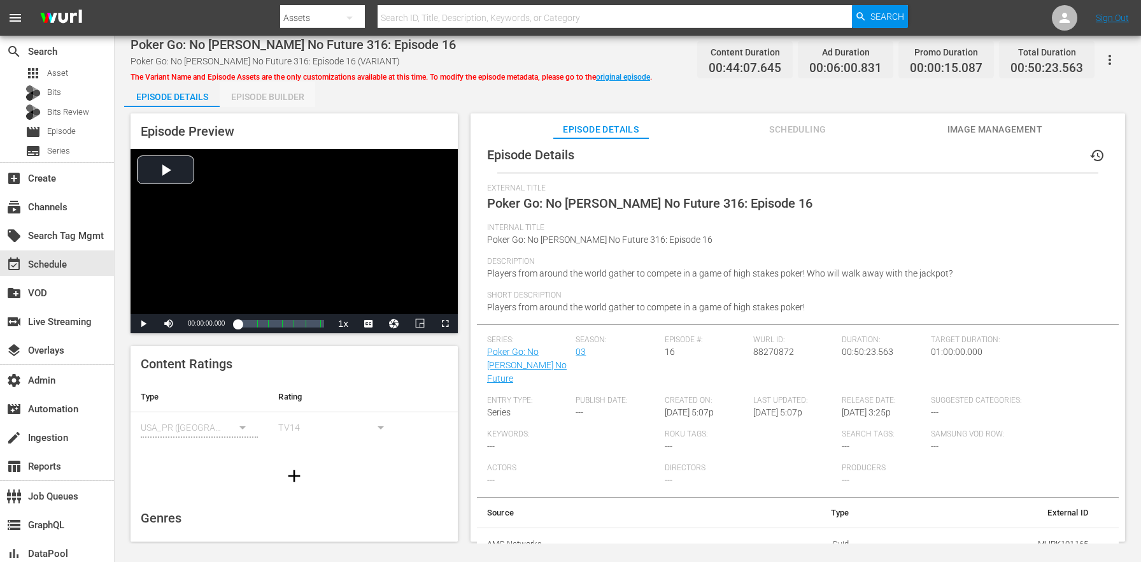
click at [259, 95] on div "Episode Builder" at bounding box center [268, 97] width 96 height 31
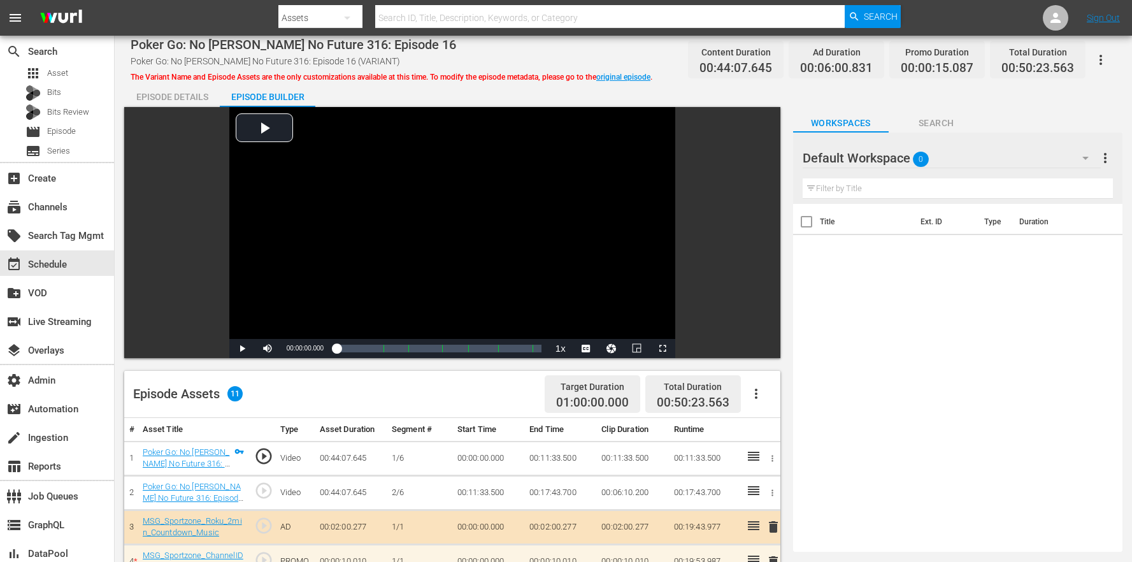
scroll to position [48, 0]
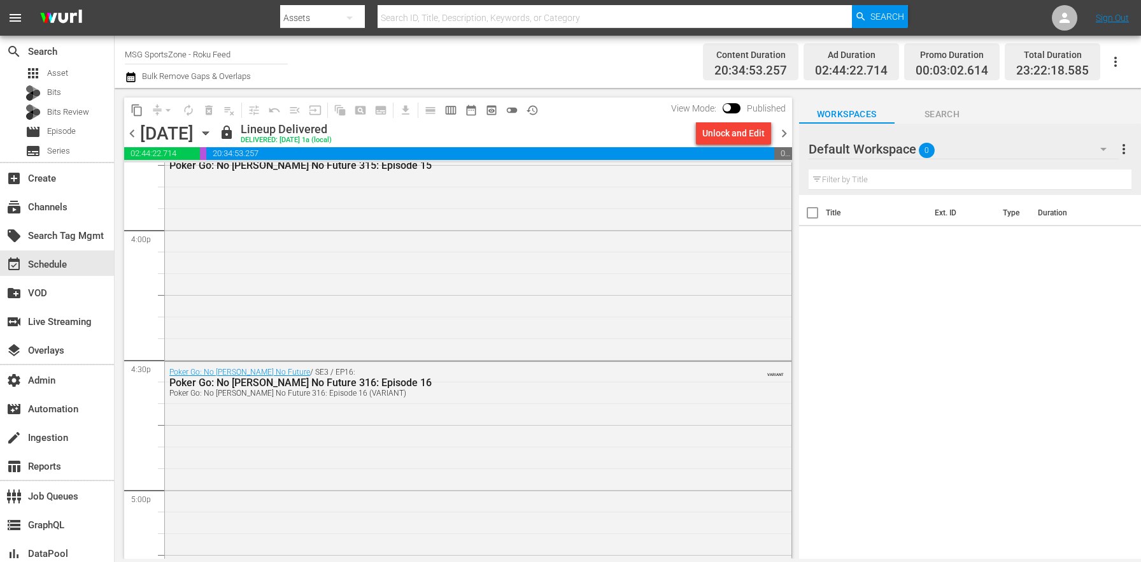
scroll to position [4570, 0]
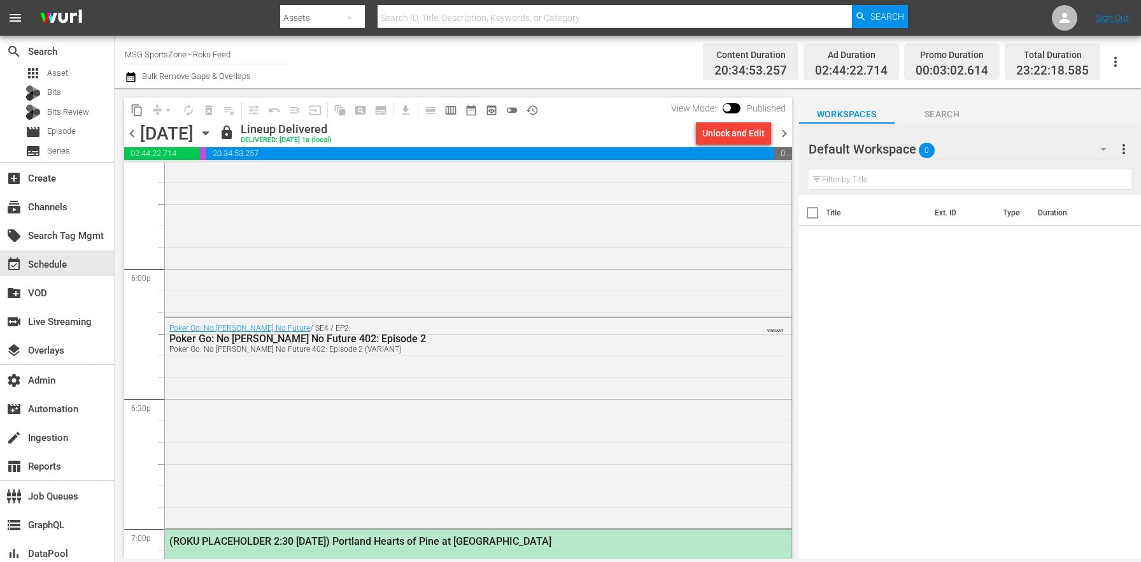
click at [383, 419] on div "Poker Go: No Gamble No Future / SE4 / EP2: Poker Go: No Gamble No Future 402: E…" at bounding box center [478, 421] width 627 height 207
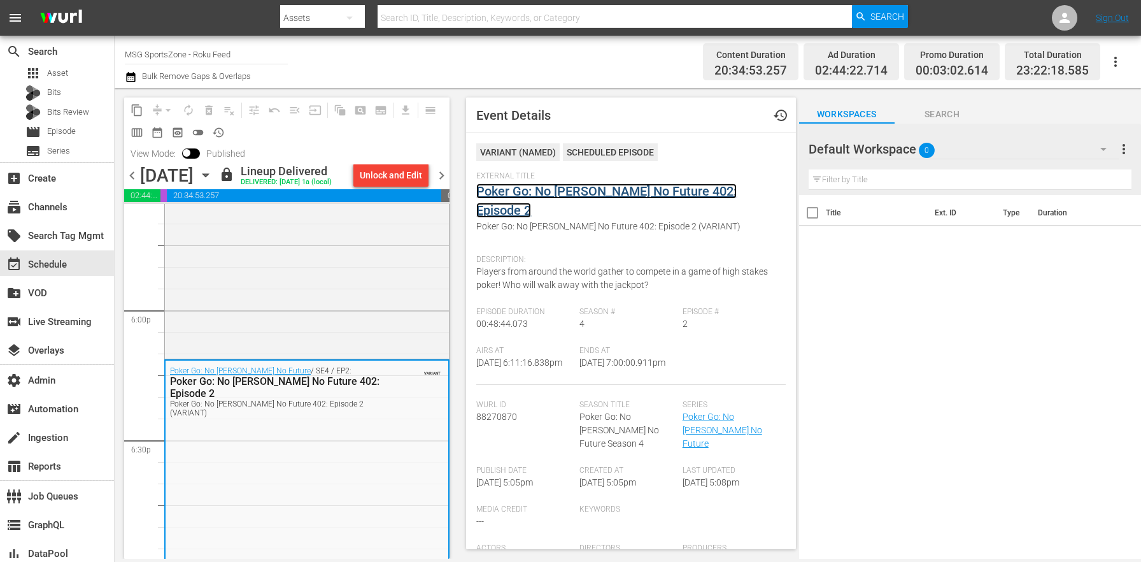
click at [560, 187] on link "Poker Go: No [PERSON_NAME] No Future 402: Episode 2" at bounding box center [606, 200] width 260 height 34
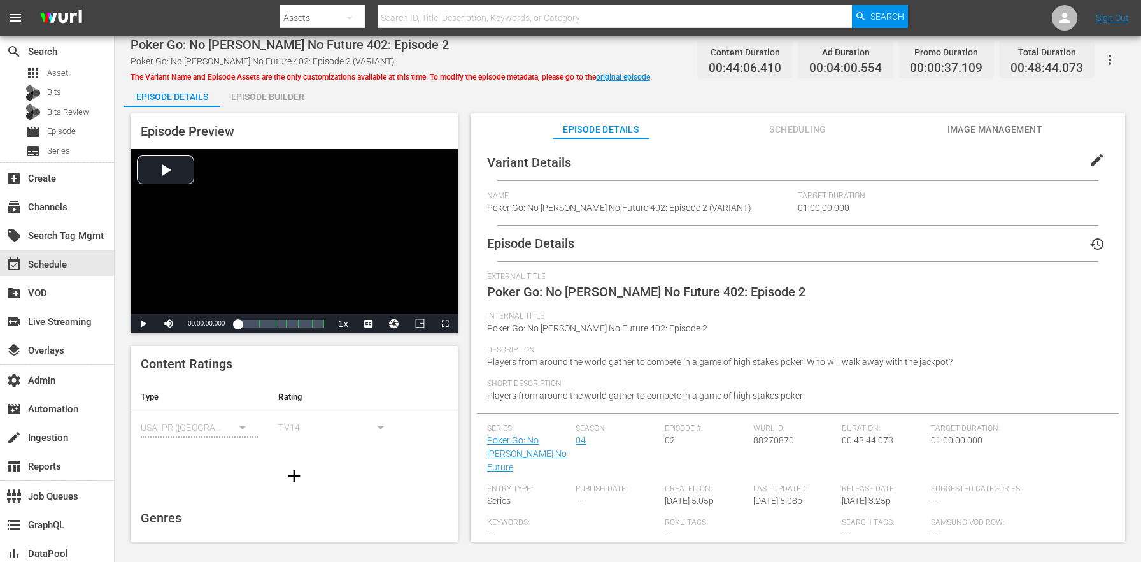
click at [1090, 154] on span "edit" at bounding box center [1097, 159] width 15 height 15
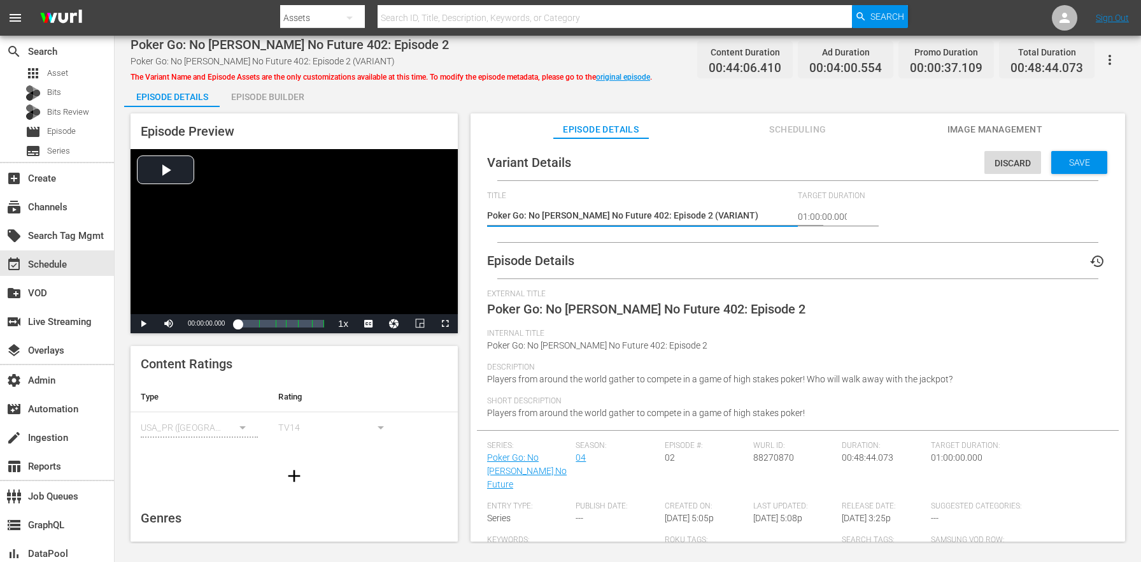
click at [711, 216] on textarea "Poker Go: No Gamble No Future 402: Episode 2 (VARIANT)" at bounding box center [639, 216] width 304 height 15
click at [711, 215] on textarea "Poker Go: No Gamble No Future 402: Episode 2 (VARIANT)" at bounding box center [639, 216] width 304 height 15
type textarea "Poker Go: No Gamble No Future 402: Episode 2 (-)"
type textarea "Poker Go: No Gamble No Future 402: Episode 2 (-2)"
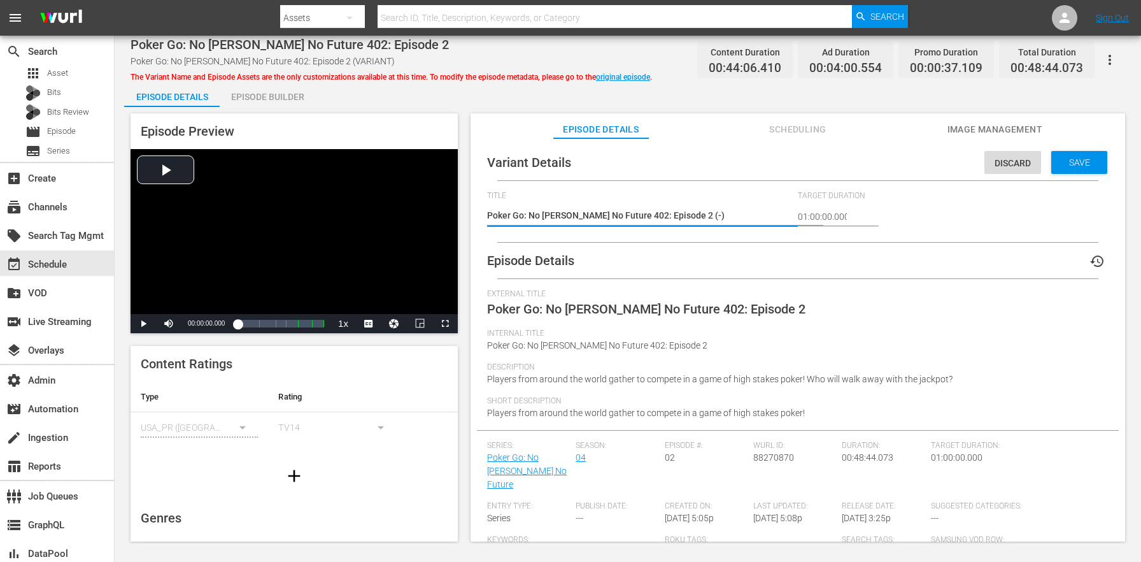
type textarea "Poker Go: No Gamble No Future 402: Episode 2 (-2)"
type textarea "Poker Go: No Gamble No Future 402: Episode 2 (-2m)"
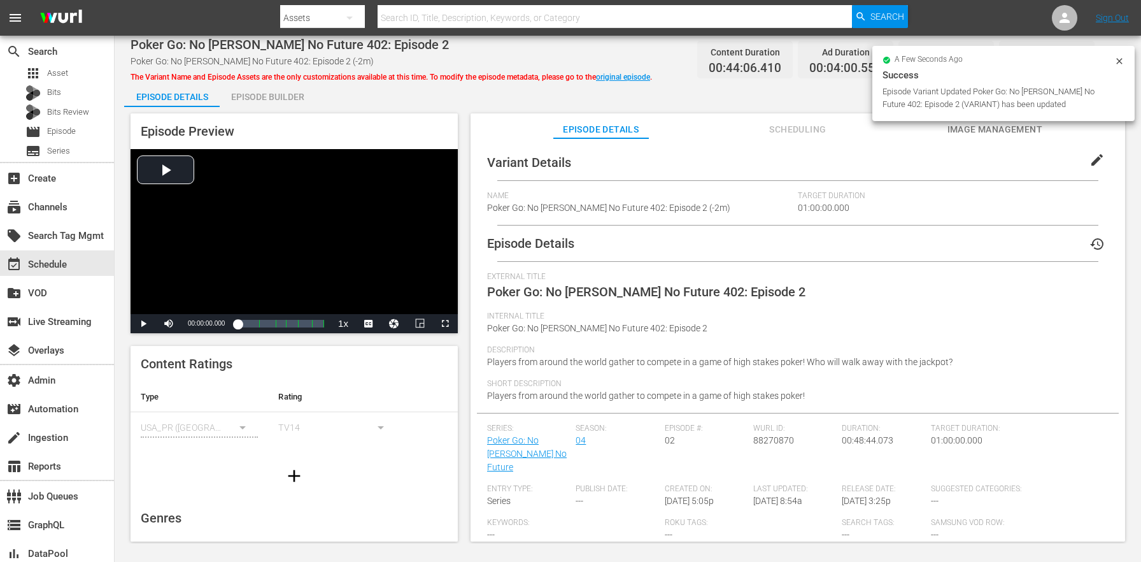
scroll to position [48, 0]
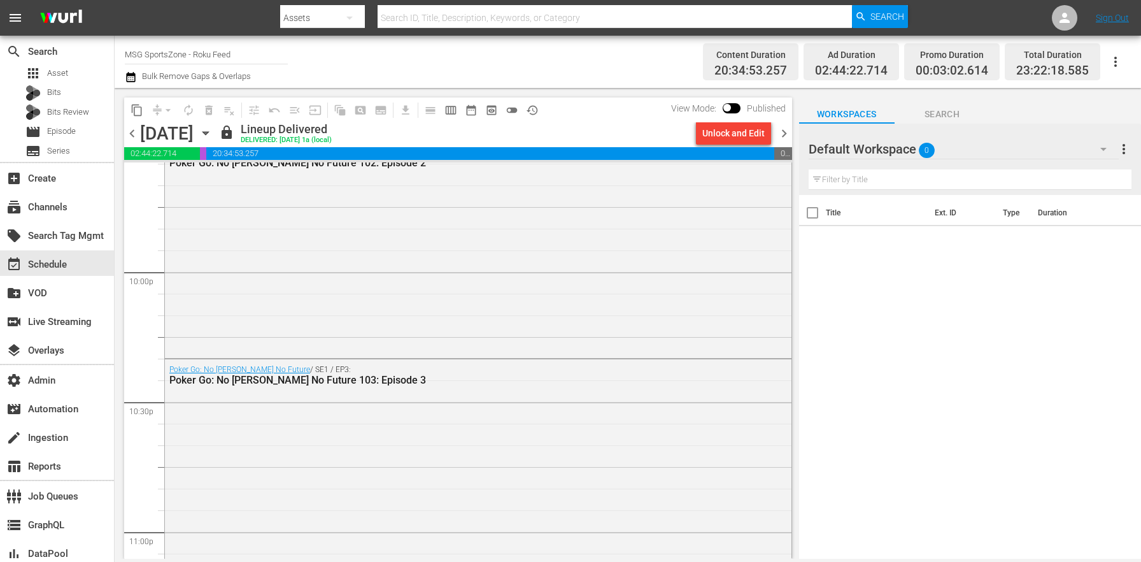
scroll to position [5840, 0]
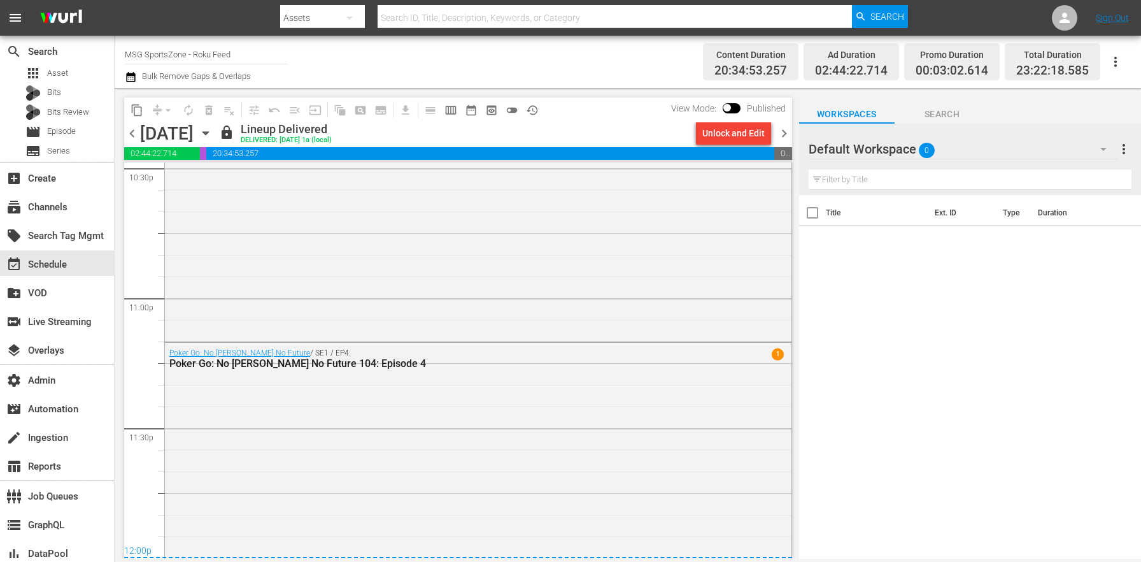
click at [785, 132] on span "chevron_right" at bounding box center [784, 133] width 16 height 16
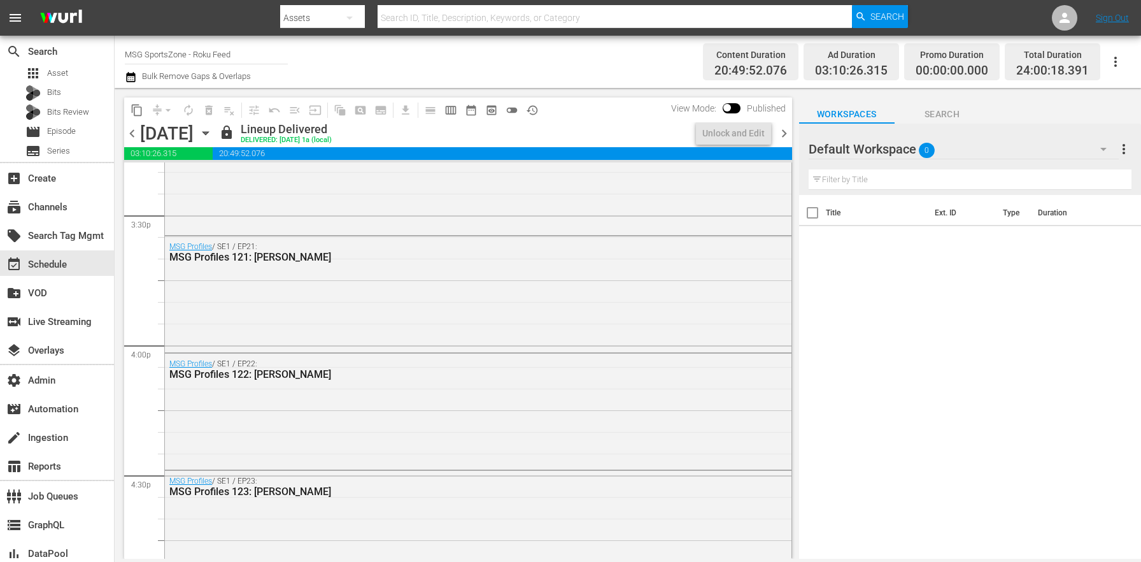
scroll to position [5841, 0]
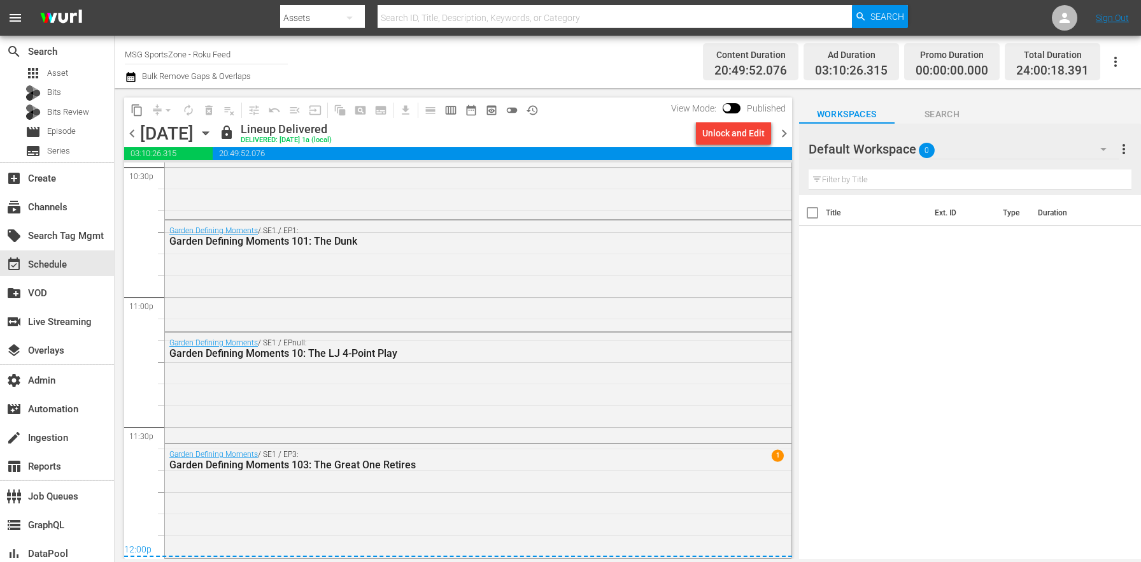
click at [213, 131] on icon "button" at bounding box center [206, 133] width 14 height 14
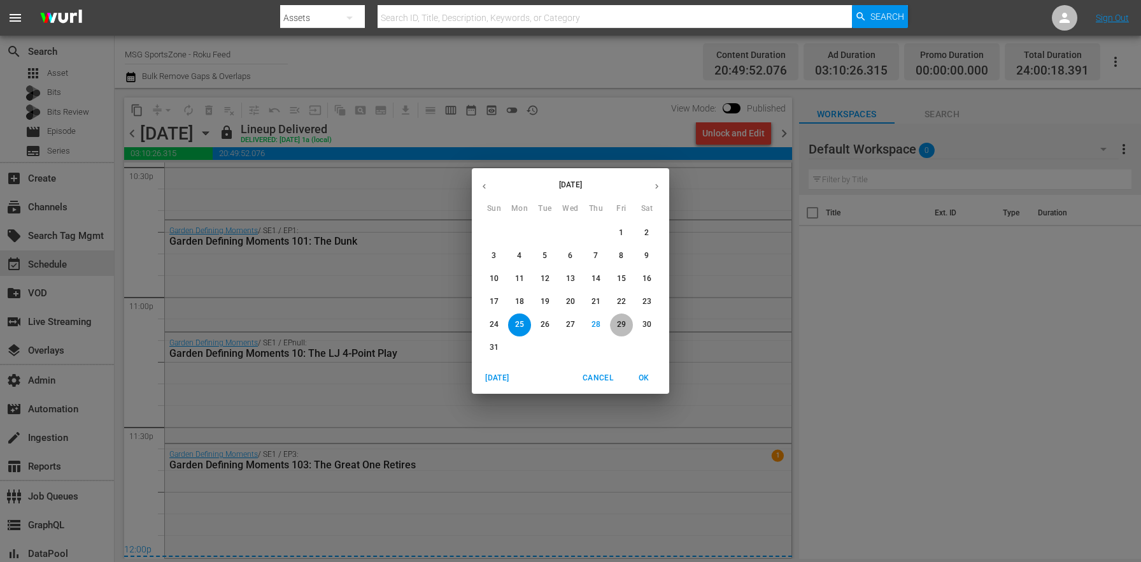
click at [621, 327] on p "29" at bounding box center [621, 324] width 9 height 11
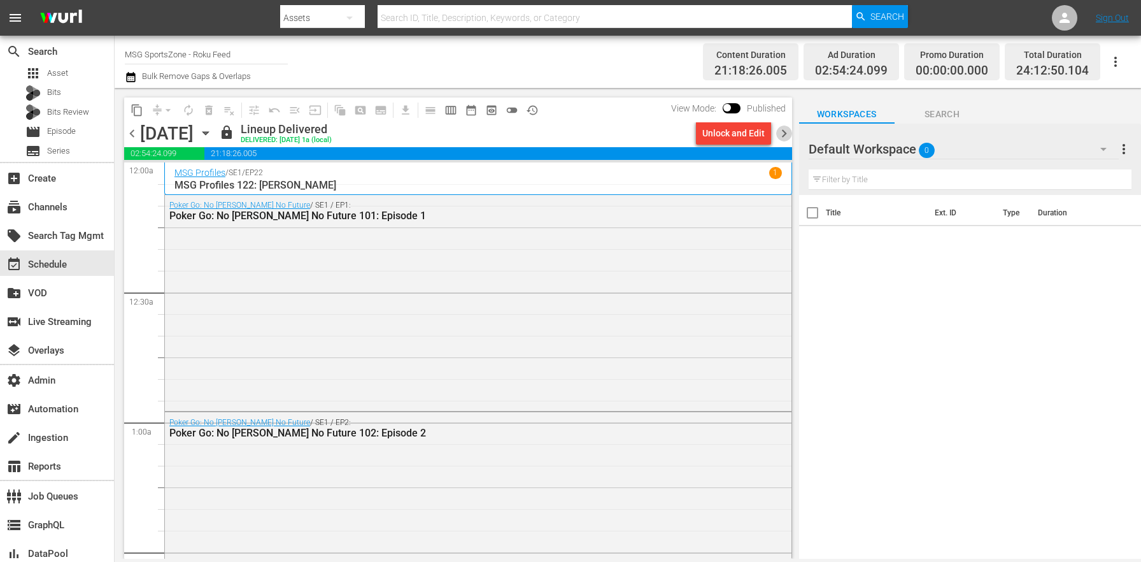
click at [785, 136] on span "chevron_right" at bounding box center [784, 133] width 16 height 16
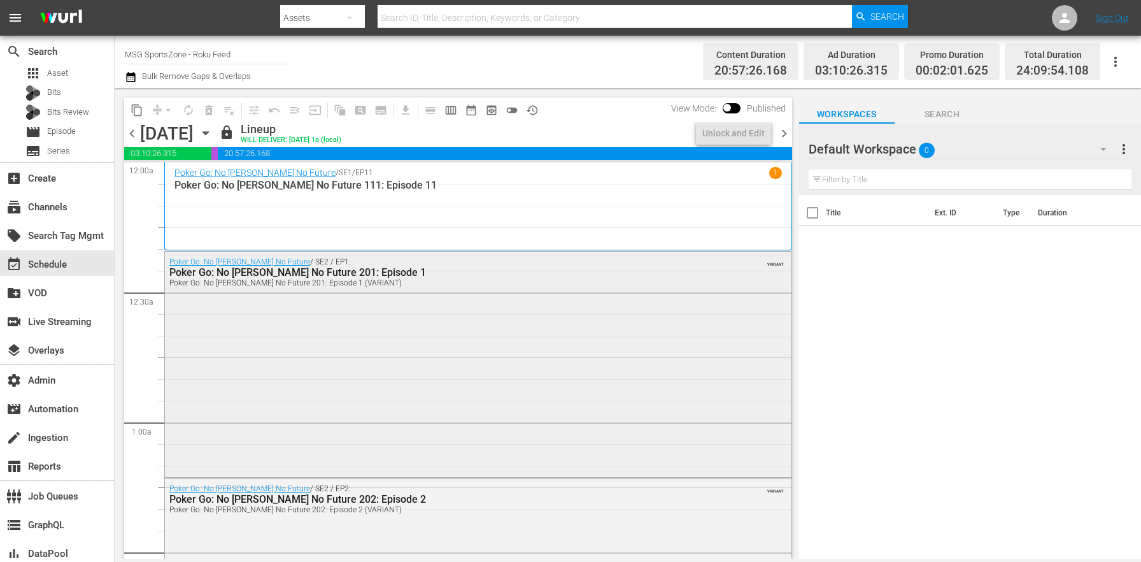
click at [608, 401] on div "Poker Go: No Gamble No Future / SE2 / EP1: Poker Go: No Gamble No Future 201: E…" at bounding box center [478, 364] width 627 height 224
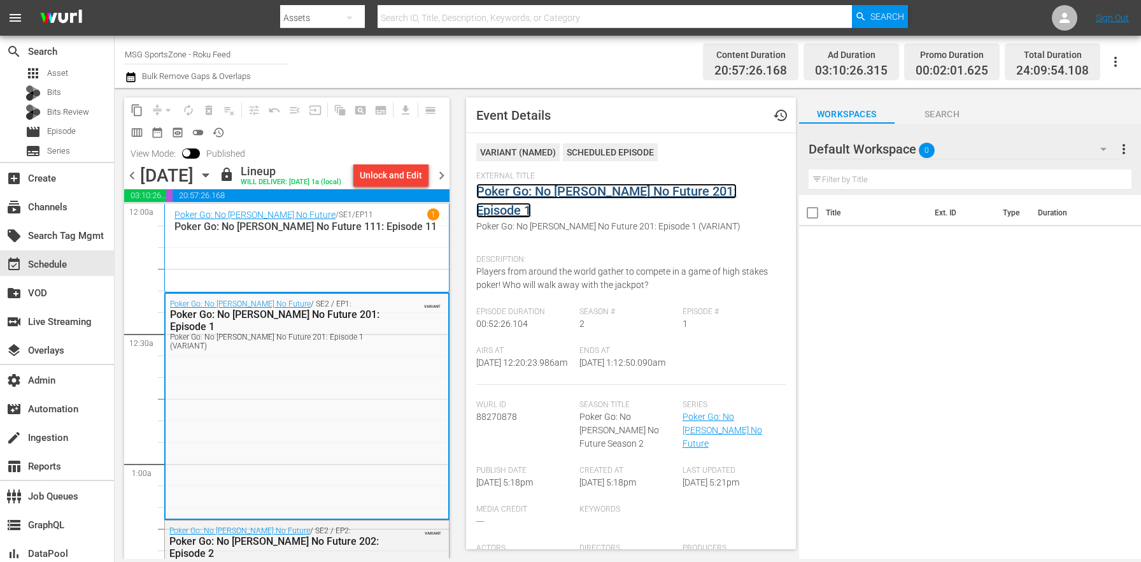
click at [537, 186] on link "Poker Go: No [PERSON_NAME] No Future 201: Episode 1" at bounding box center [606, 200] width 260 height 34
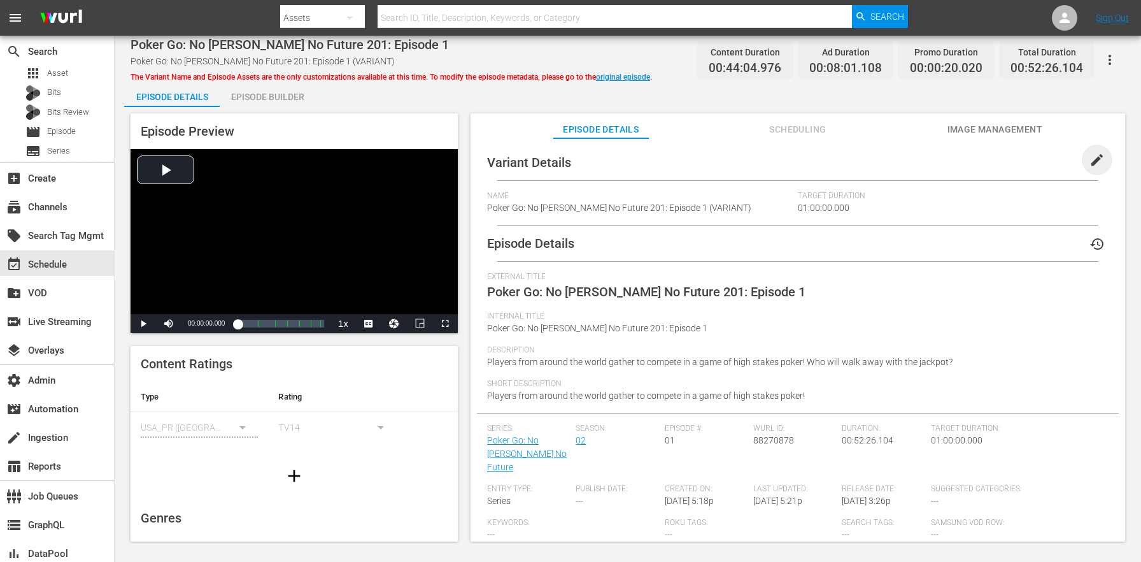
click at [1090, 155] on span "edit" at bounding box center [1097, 159] width 15 height 15
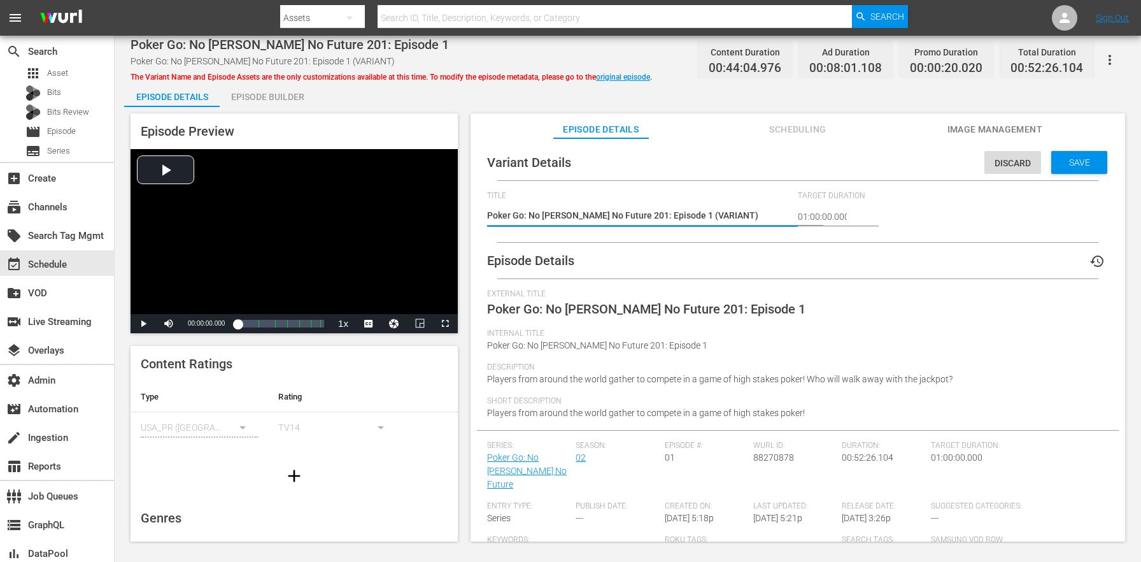
click at [699, 217] on textarea "Poker Go: No Gamble No Future 201: Episode 1 (VARIANT)" at bounding box center [639, 216] width 304 height 15
type textarea "Poker Go: No Gamble No Future 201: Episode 1 (+)"
type textarea "Poker Go: No Gamble No Future 201: Episode 1 (+2)"
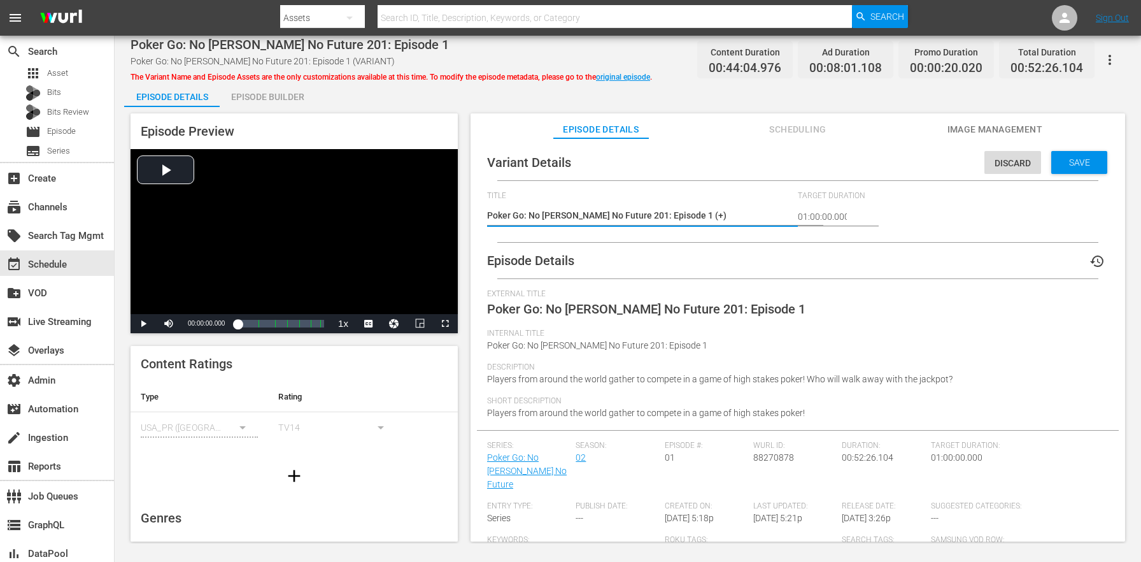
type textarea "Poker Go: No Gamble No Future 201: Episode 1 (+2)"
type textarea "Poker Go: No Gamble No Future 201: Episode 1 (+2m)"
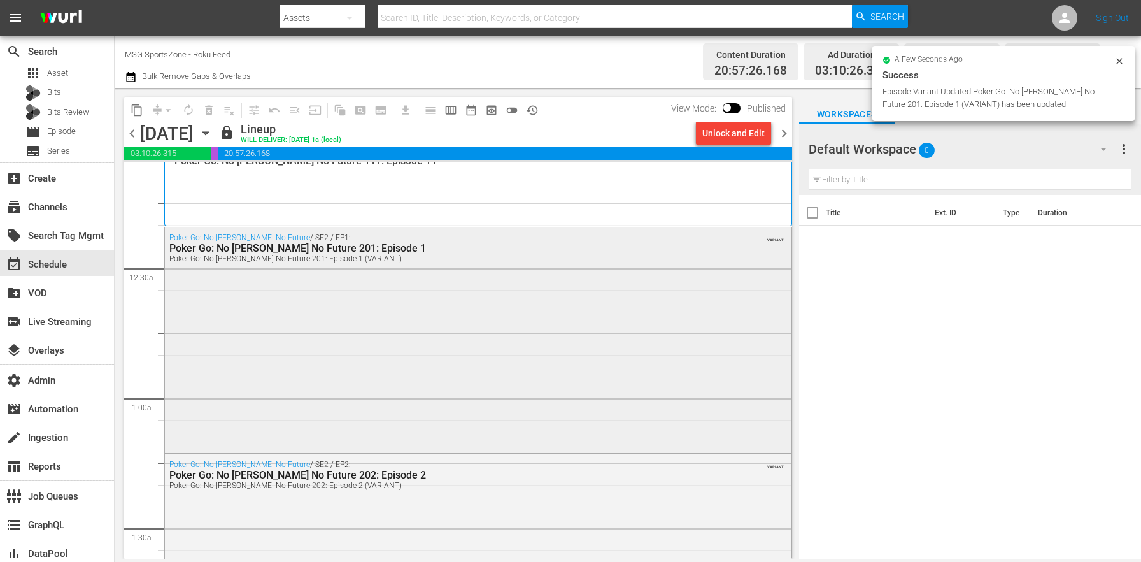
scroll to position [52, 0]
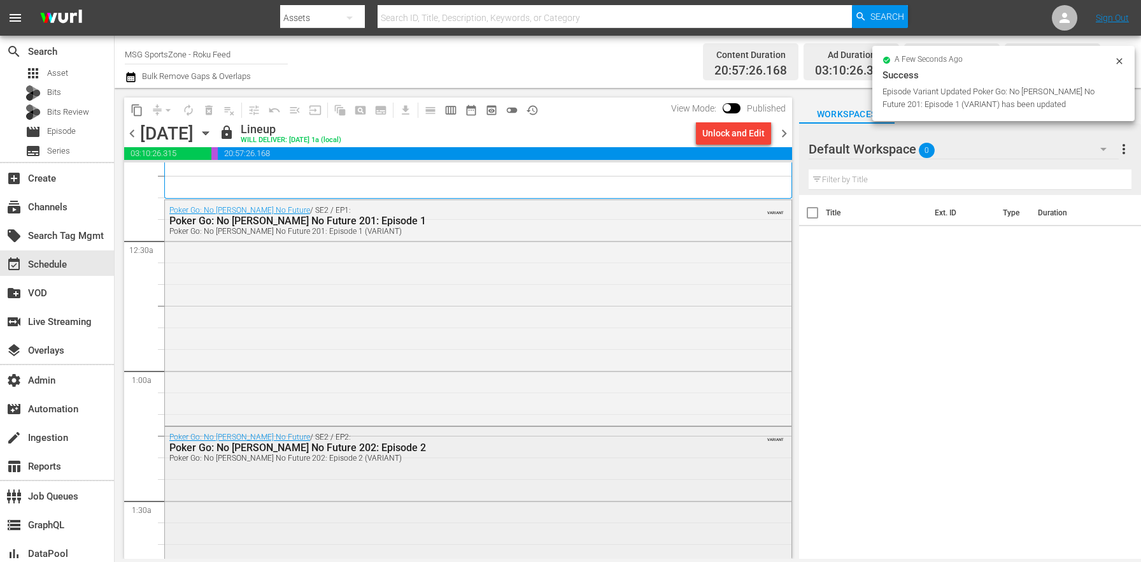
click at [356, 472] on div "Poker Go: No Gamble No Future / SE2 / EP2: Poker Go: No Gamble No Future 202: E…" at bounding box center [478, 539] width 627 height 224
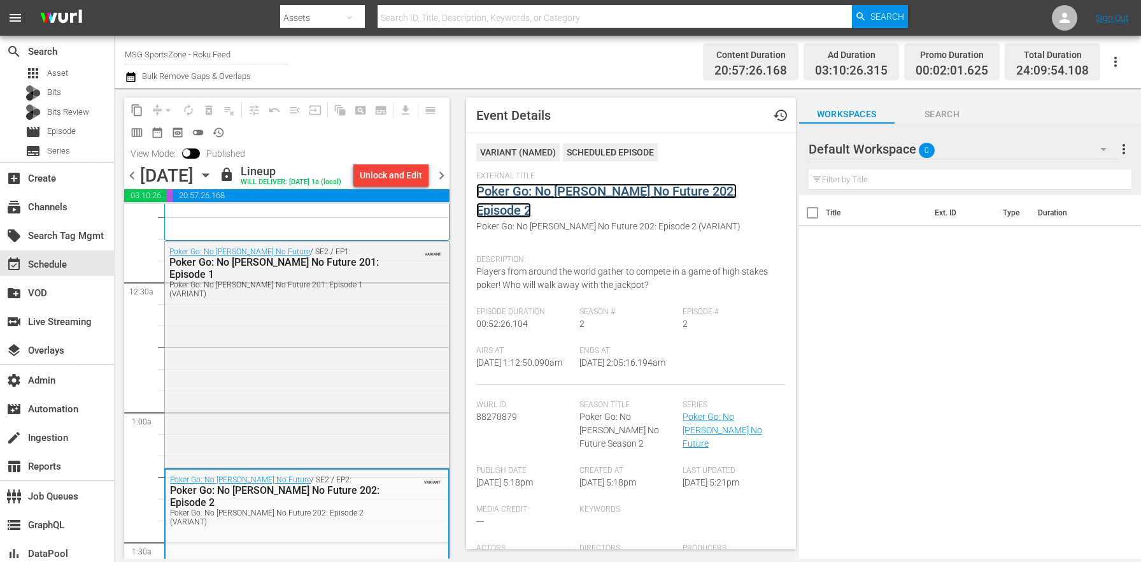
click at [550, 188] on link "Poker Go: No [PERSON_NAME] No Future 202: Episode 2" at bounding box center [606, 200] width 260 height 34
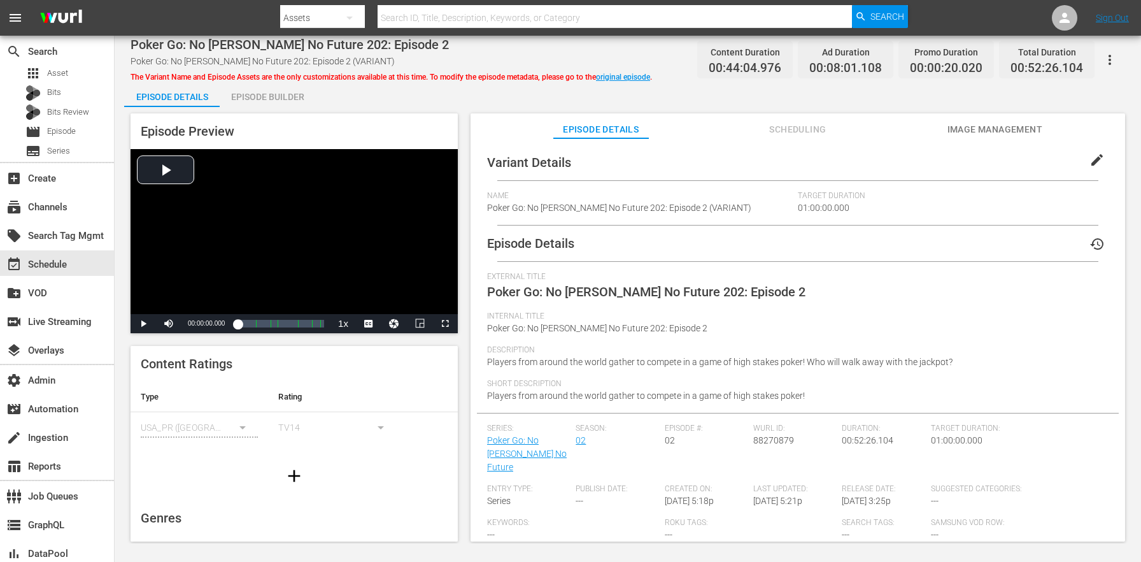
click at [1084, 149] on button "edit" at bounding box center [1097, 160] width 31 height 31
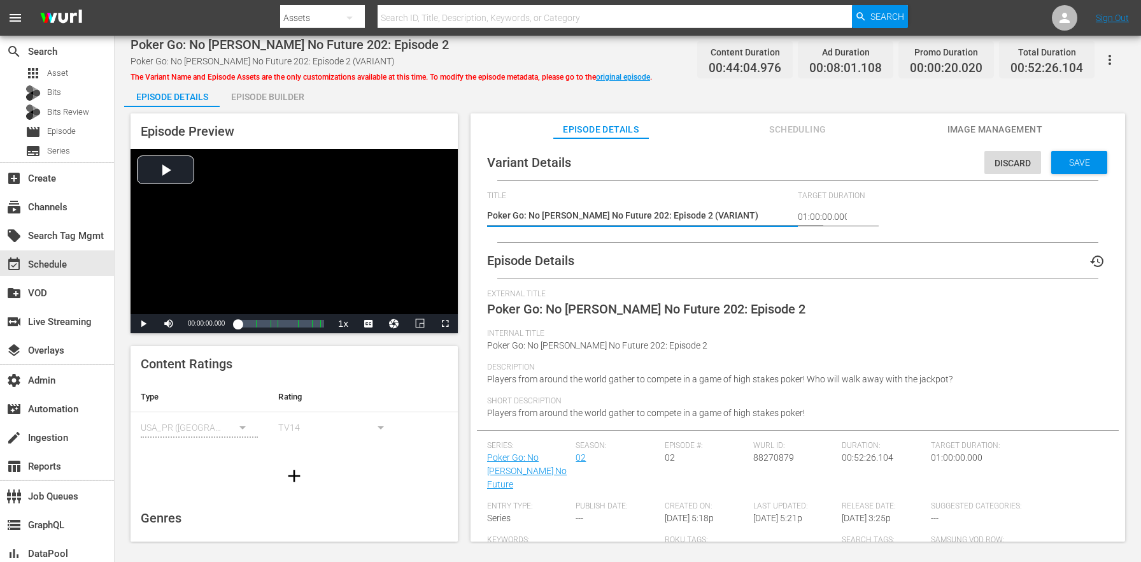
click at [704, 219] on textarea "Poker Go: No Gamble No Future 202: Episode 2 (VARIANT)" at bounding box center [639, 216] width 304 height 15
type textarea "Poker Go: No Gamble No Future 202: Episode 2 (+)"
type textarea "Poker Go: No Gamble No Future 202: Episode 2 (+2)"
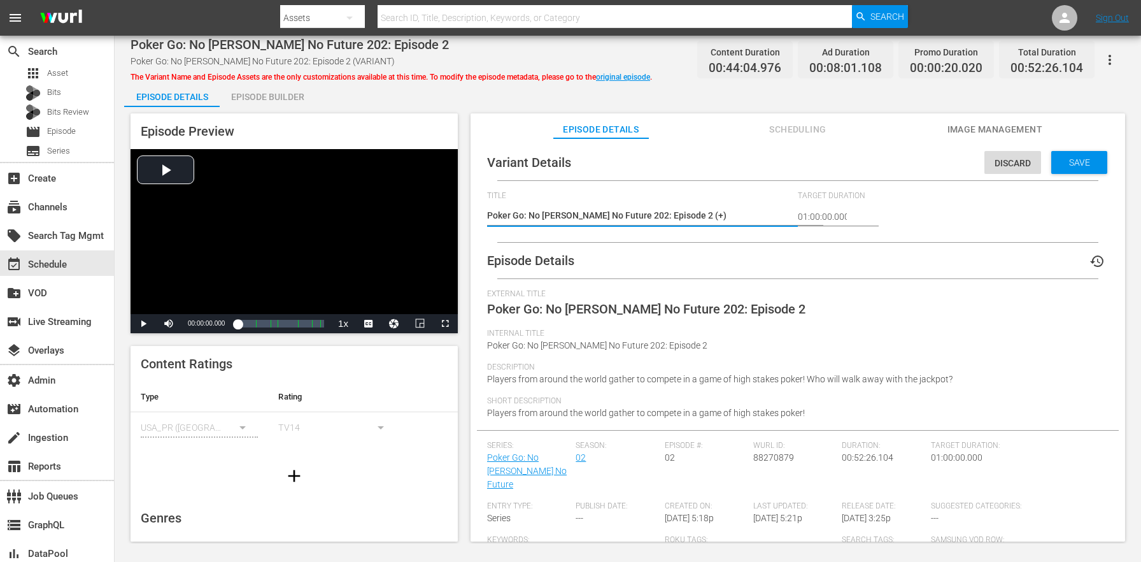
type textarea "Poker Go: No Gamble No Future 202: Episode 2 (+2)"
type textarea "Poker Go: No Gamble No Future 202: Episode 2 (+2m)"
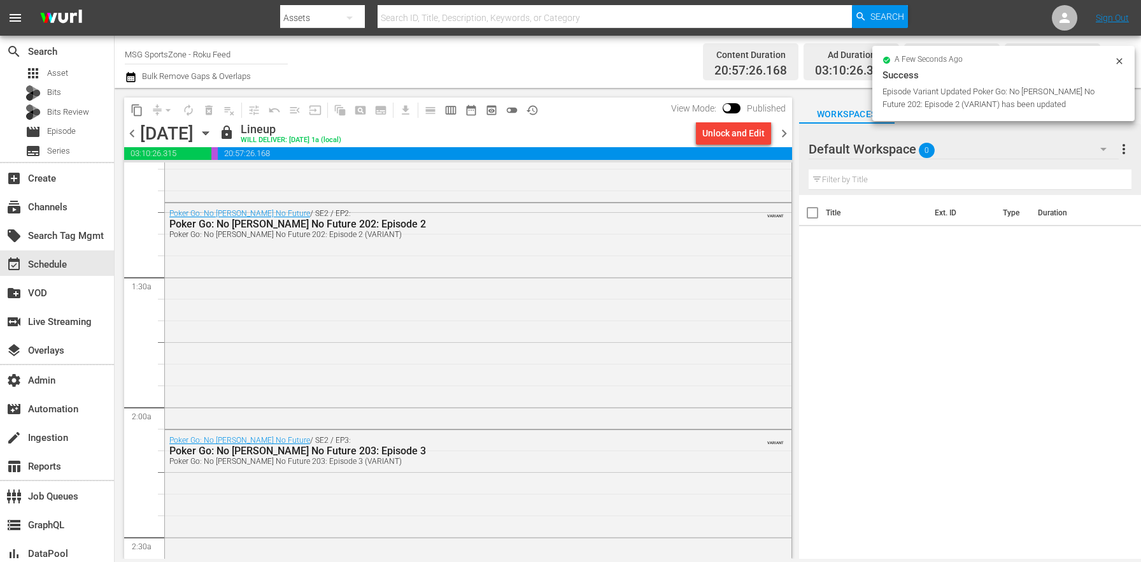
scroll to position [337, 0]
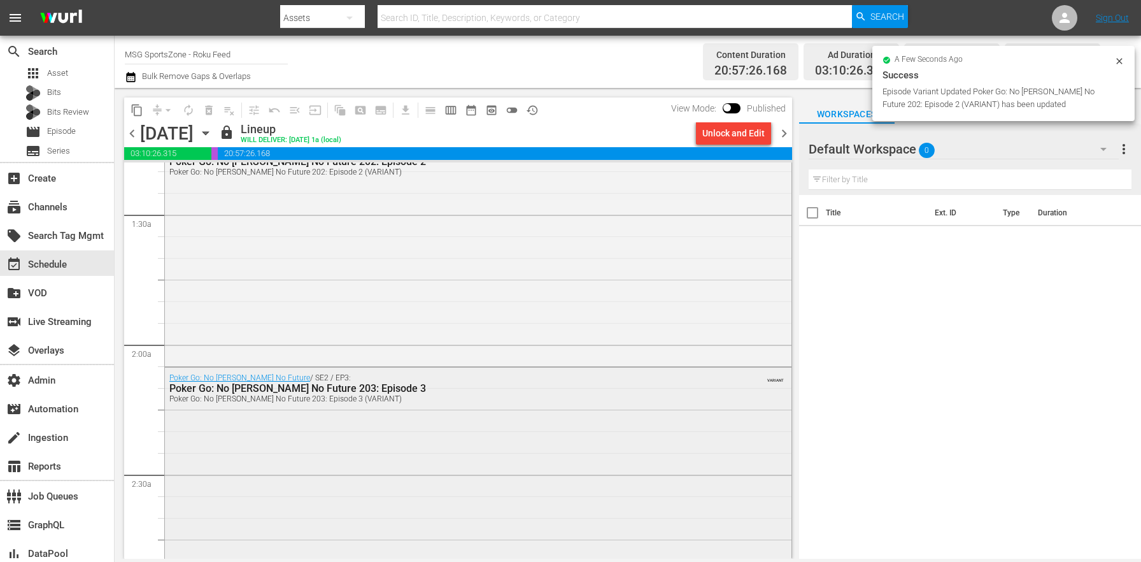
click at [350, 416] on div "Poker Go: No Gamble No Future / SE2 / EP3: Poker Go: No Gamble No Future 203: E…" at bounding box center [478, 478] width 627 height 223
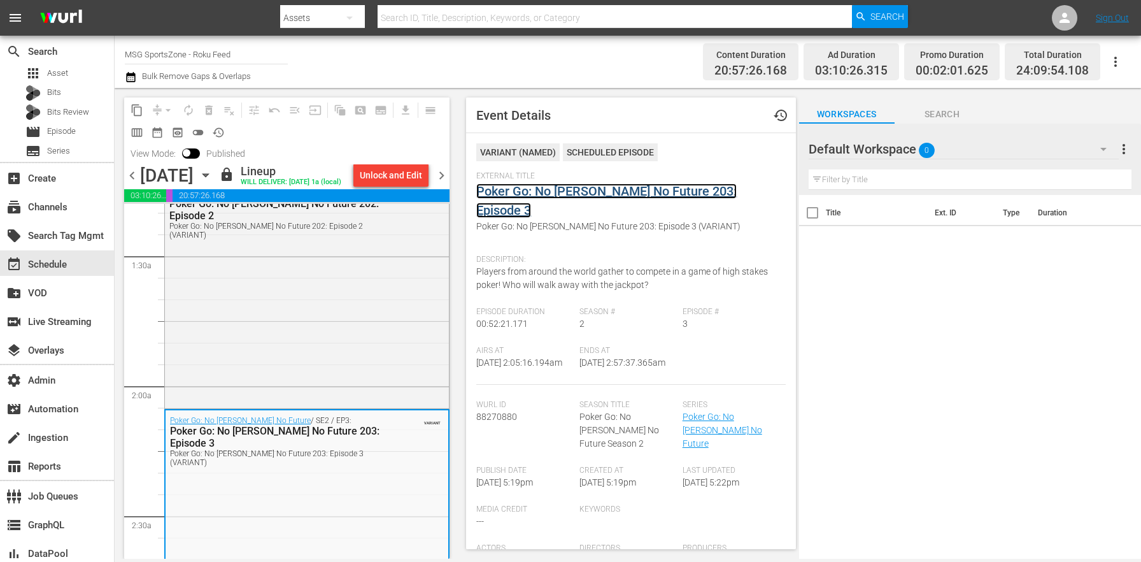
click at [576, 193] on link "Poker Go: No [PERSON_NAME] No Future 203: Episode 3" at bounding box center [606, 200] width 260 height 34
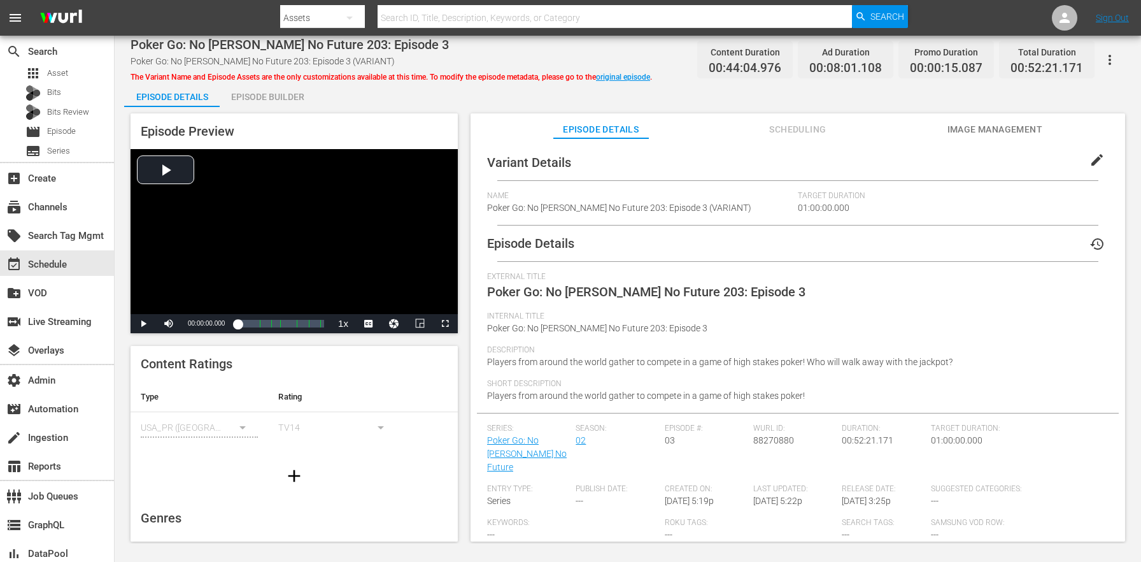
click at [1091, 155] on span "edit" at bounding box center [1097, 159] width 15 height 15
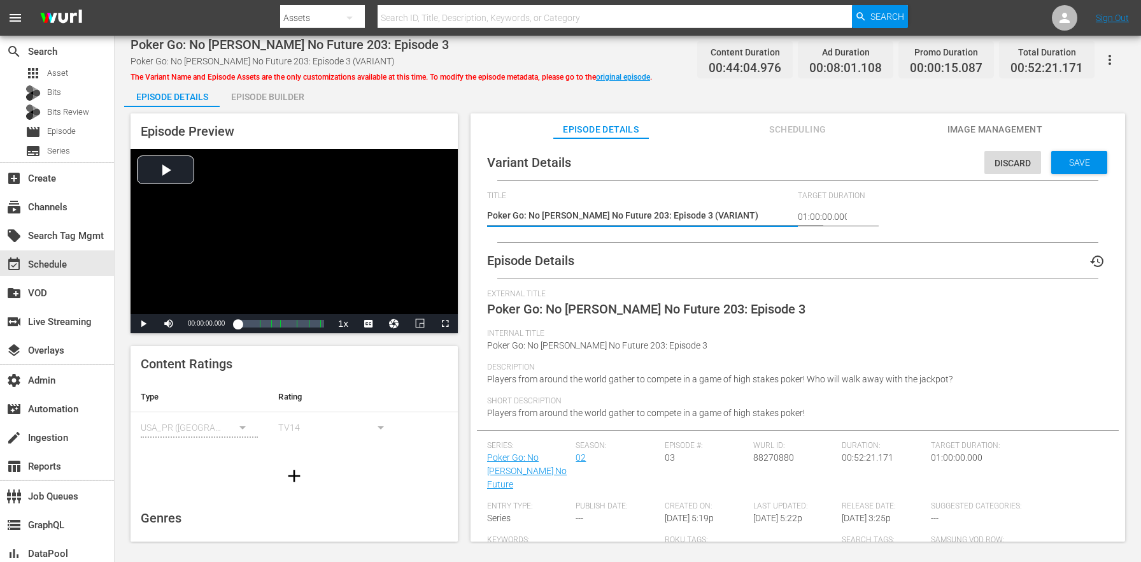
click at [696, 217] on textarea "Poker Go: No Gamble No Future 203: Episode 3 (VARIANT)" at bounding box center [639, 216] width 304 height 15
type textarea "Poker Go: No Gamble No Future 203: Episode 3 (+)"
type textarea "Poker Go: No Gamble No Future 203: Episode 3 (+2)"
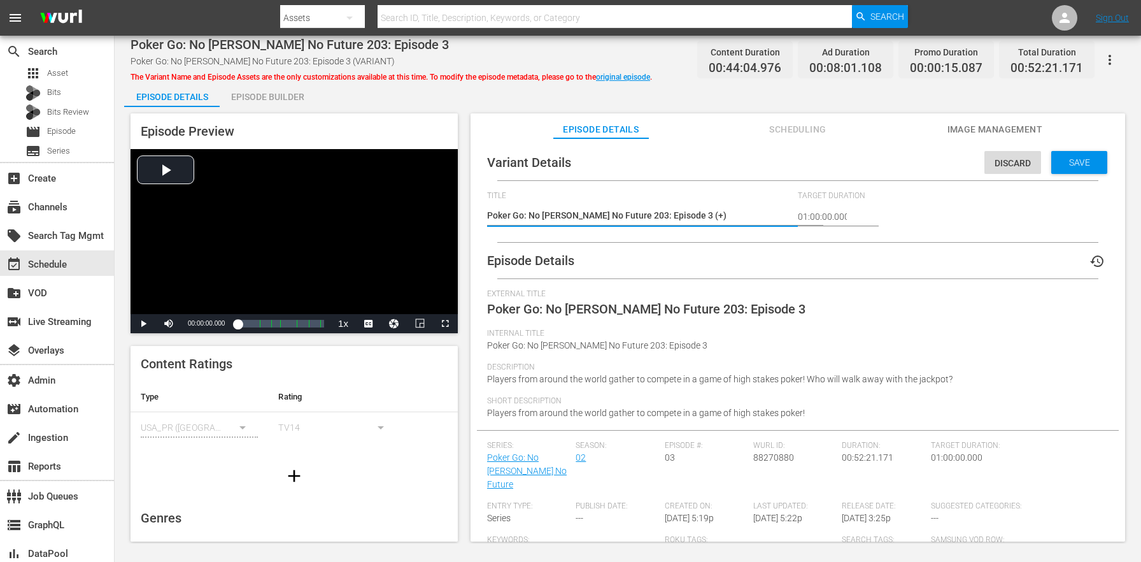
type textarea "Poker Go: No Gamble No Future 203: Episode 3 (+2)"
type textarea "Poker Go: No Gamble No Future 203: Episode 3 (+2m)"
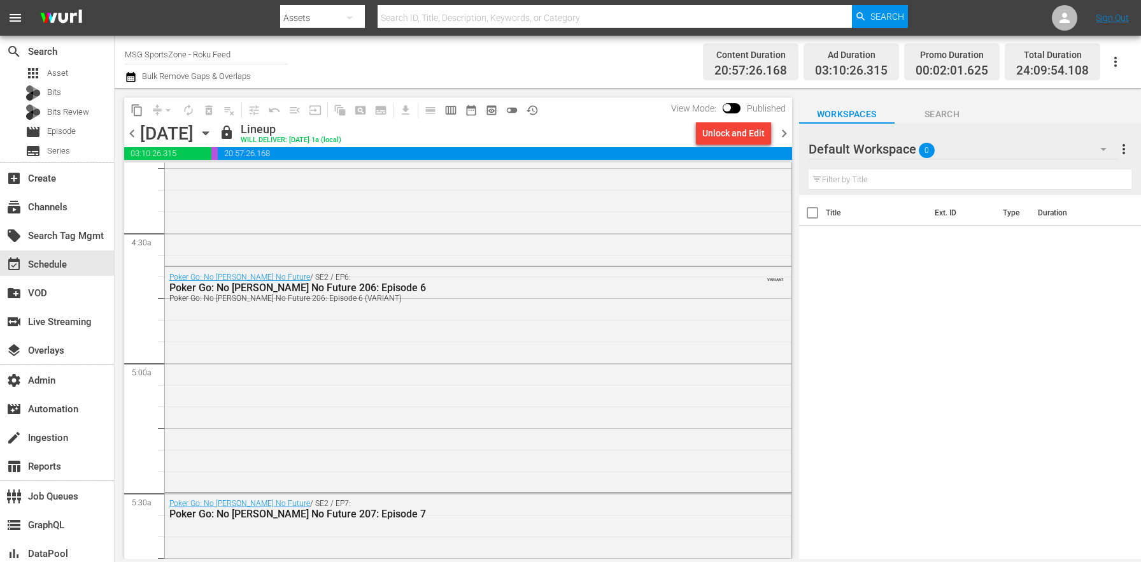
scroll to position [1169, 0]
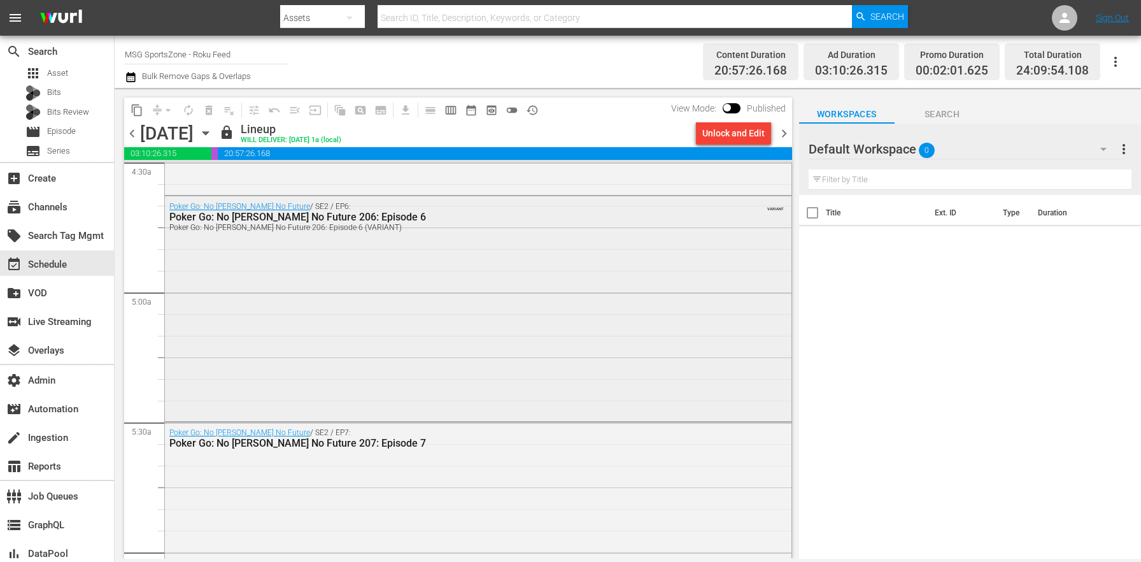
click at [368, 351] on div "Poker Go: No Gamble No Future / SE2 / EP6: Poker Go: No Gamble No Future 206: E…" at bounding box center [478, 307] width 627 height 222
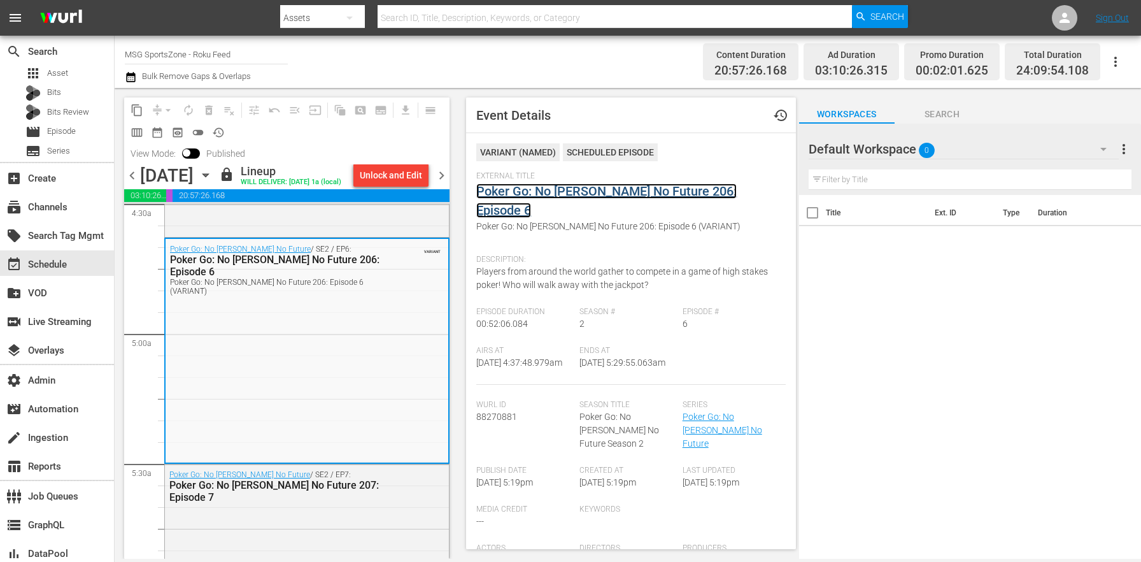
click at [591, 189] on link "Poker Go: No [PERSON_NAME] No Future 206: Episode 6" at bounding box center [606, 200] width 260 height 34
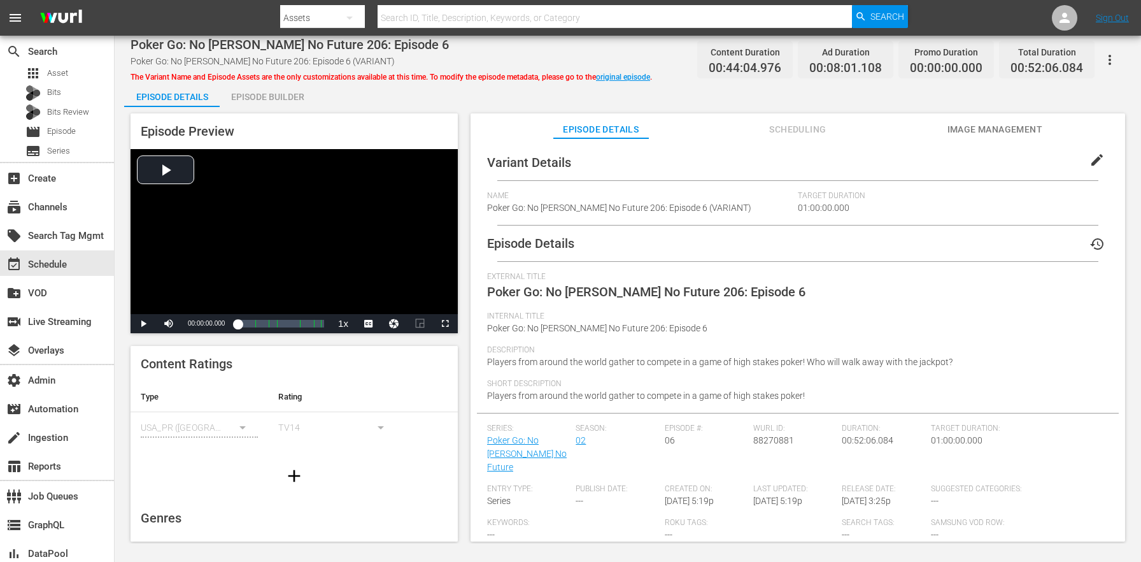
click at [1085, 170] on button "edit" at bounding box center [1097, 160] width 31 height 31
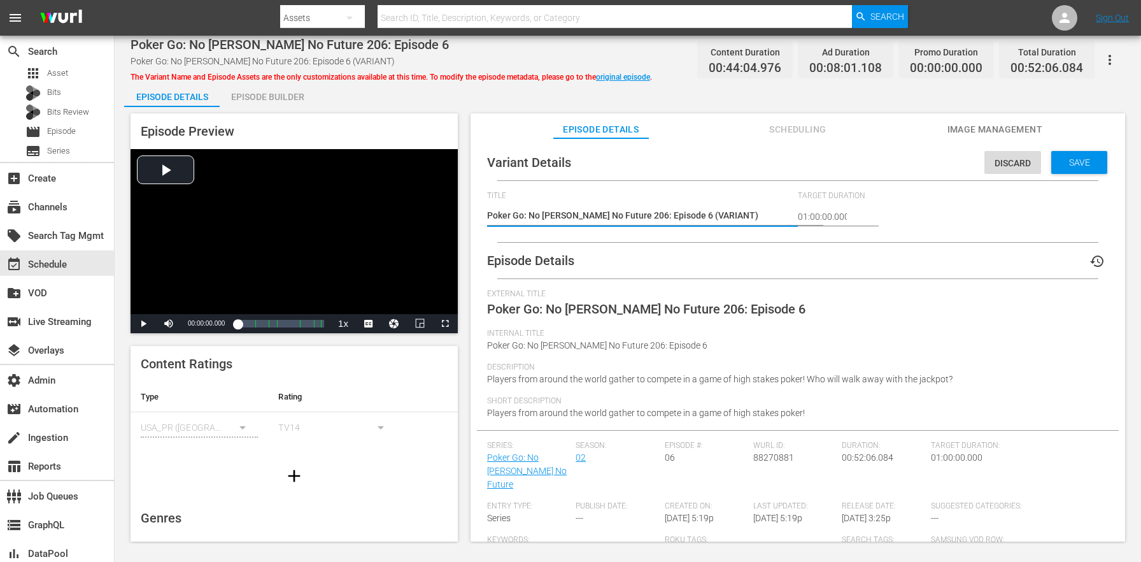
click at [691, 216] on textarea "Poker Go: No Gamble No Future 206: Episode 6 (VARIANT)" at bounding box center [639, 216] width 304 height 15
type textarea "Poker Go: No Gamble No Future 206: Episode 6 (+)"
type textarea "Poker Go: No Gamble No Future 206: Episode 6 (+2)"
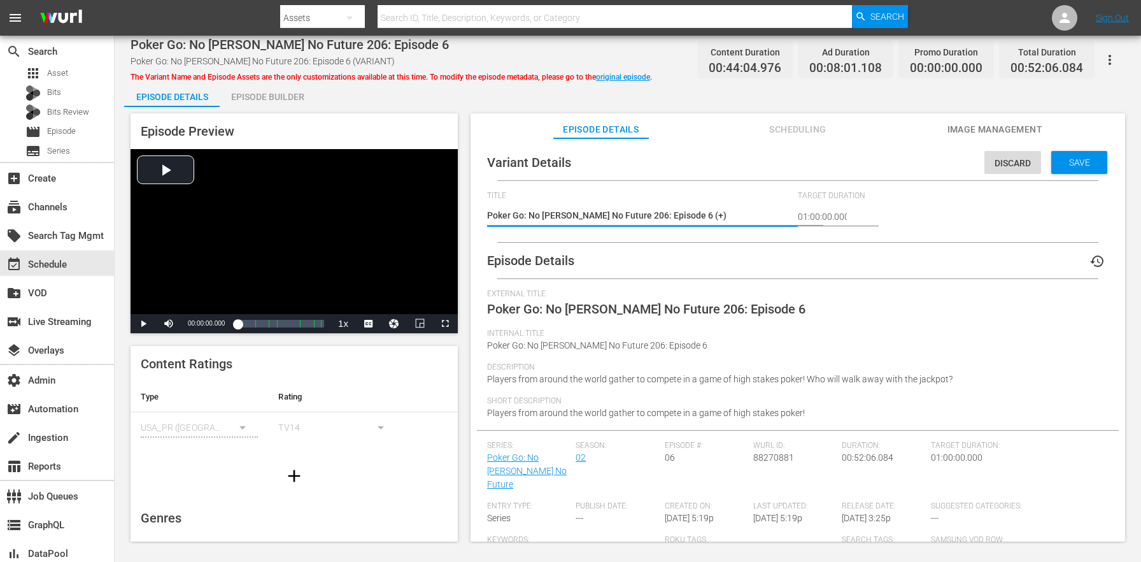
type textarea "Poker Go: No Gamble No Future 206: Episode 6 (+2)"
type textarea "Poker Go: No Gamble No Future 206: Episode 6 (+2m)"
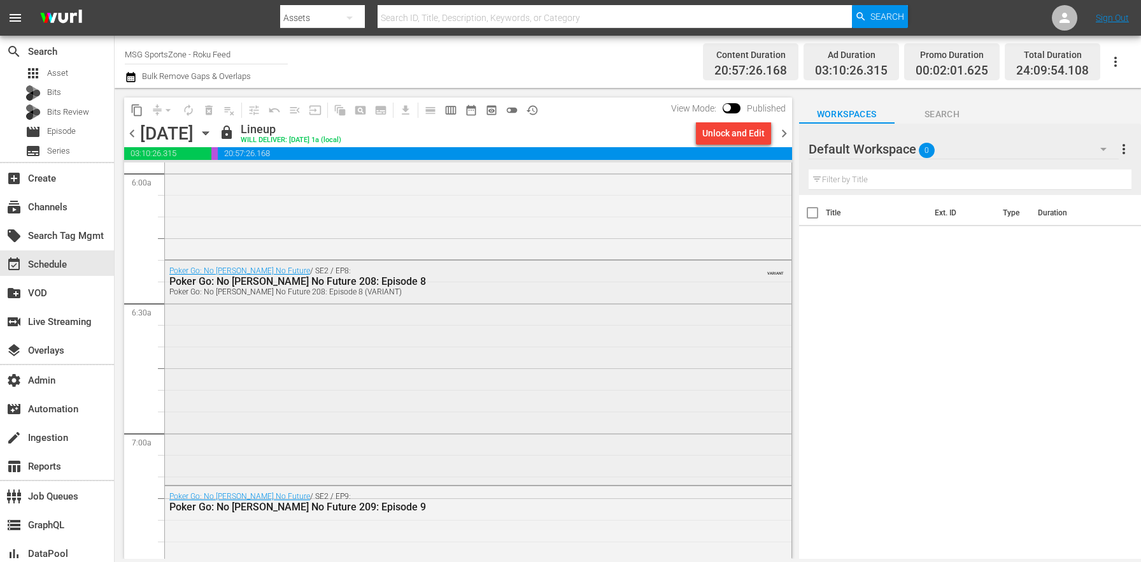
scroll to position [1619, 0]
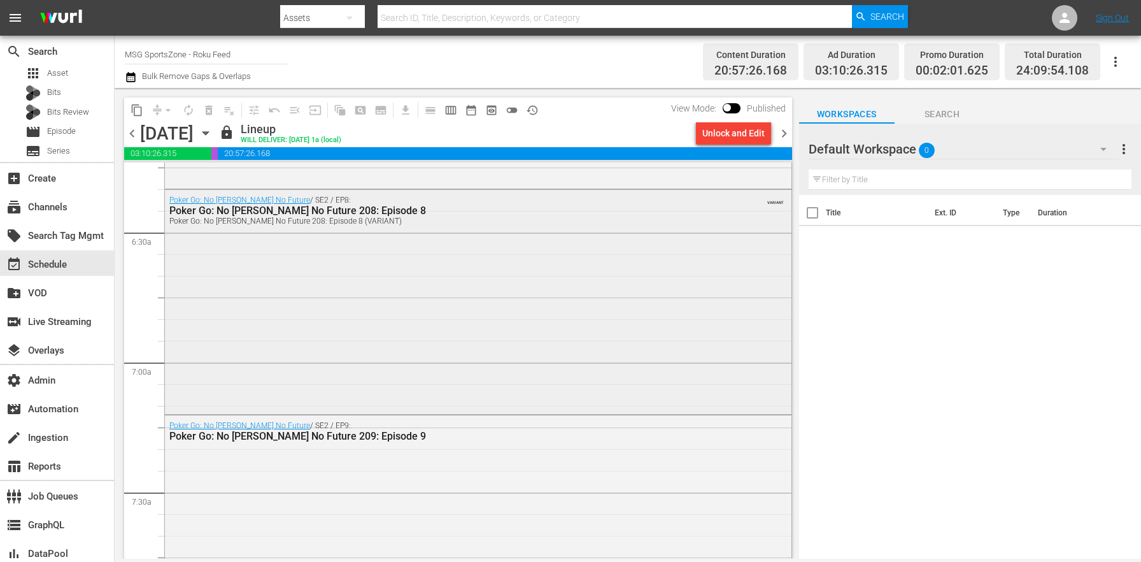
click at [418, 409] on div "Poker Go: No Gamble No Future / SE2 / EP8: Poker Go: No Gamble No Future 208: E…" at bounding box center [478, 301] width 627 height 222
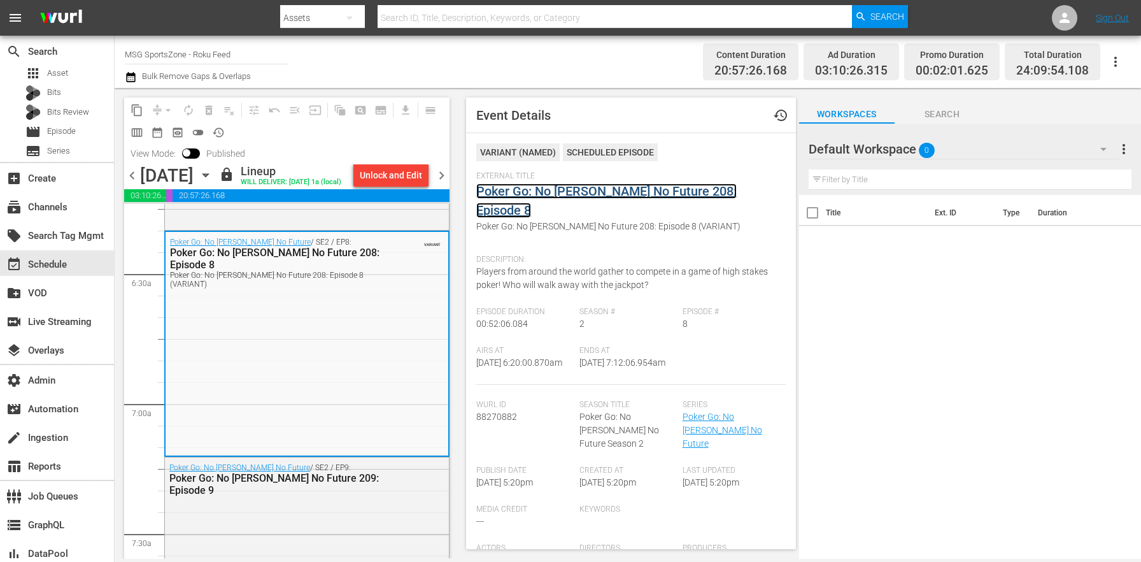
click at [562, 188] on link "Poker Go: No Gamble No Future 208: Episode 8" at bounding box center [606, 200] width 260 height 34
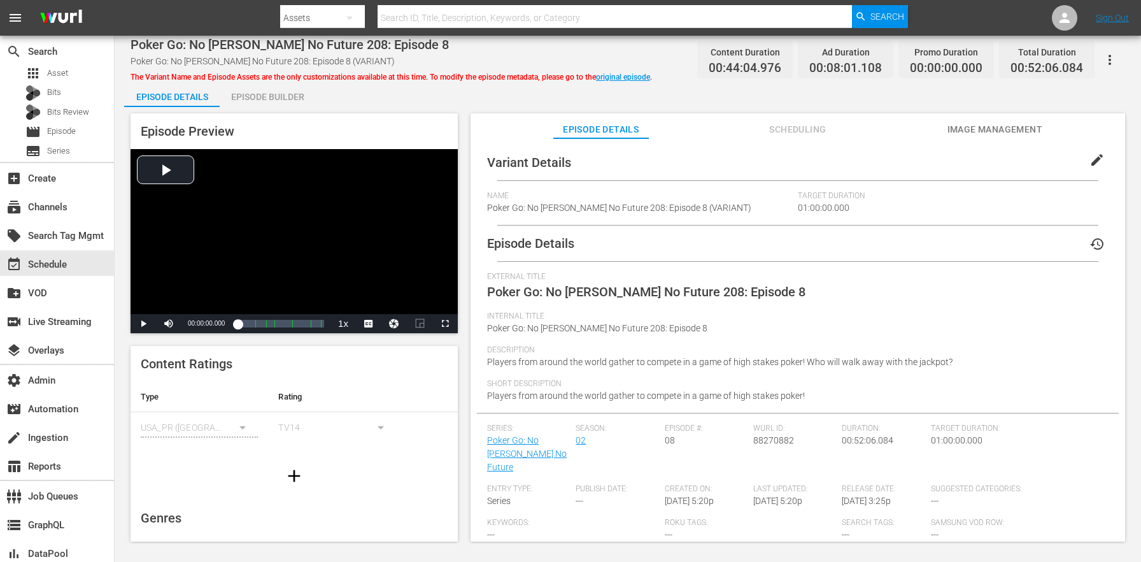
click at [1088, 176] on div "Variant Details edit Name Poker Go: No Gamble No Future 208: Episode 8 (VARIANT…" at bounding box center [798, 397] width 642 height 504
click at [1082, 163] on button "edit" at bounding box center [1097, 160] width 31 height 31
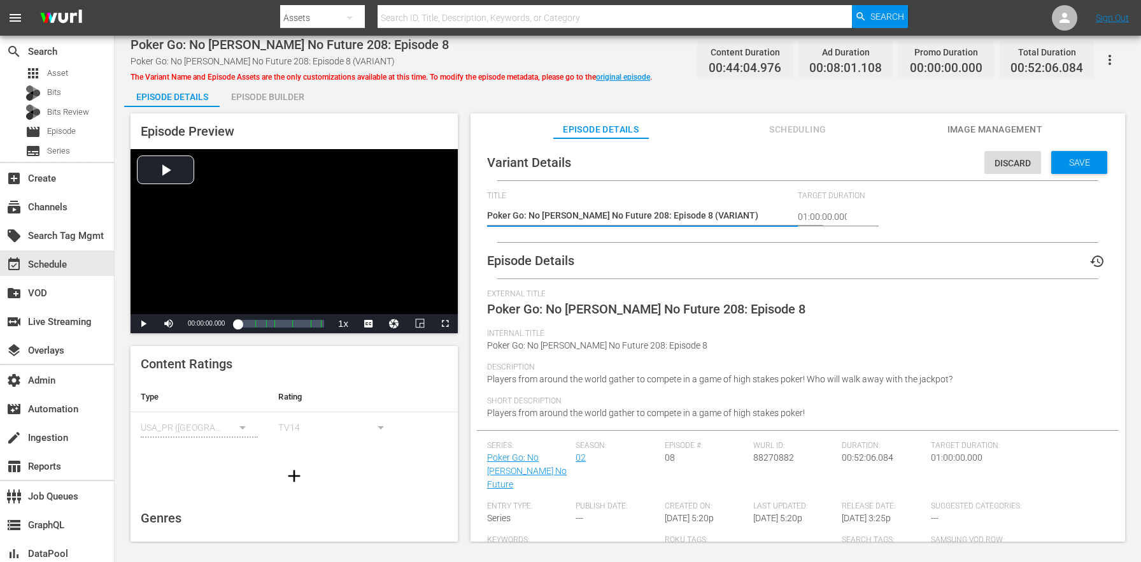
click at [700, 215] on textarea "Poker Go: No Gamble No Future 208: Episode 8 (VARIANT)" at bounding box center [639, 216] width 304 height 15
type textarea "Poker Go: No Gamble No Future 208: Episode 8 (+)"
type textarea "Poker Go: No Gamble No Future 208: Episode 8 (+2)"
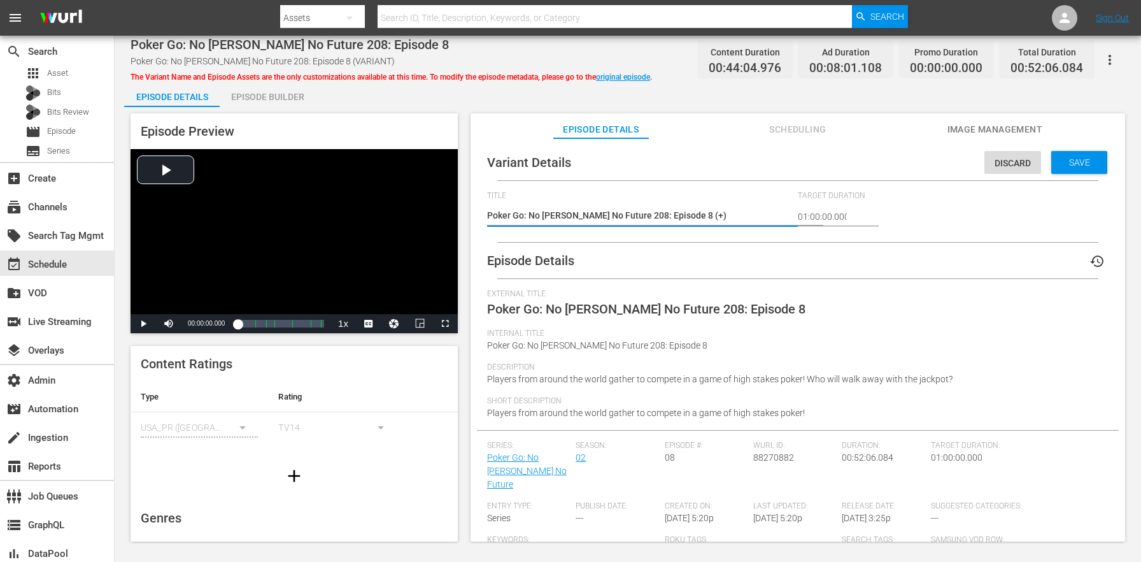
type textarea "Poker Go: No Gamble No Future 208: Episode 8 (+2)"
type textarea "Poker Go: No Gamble No Future 208: Episode 8 (+2m)"
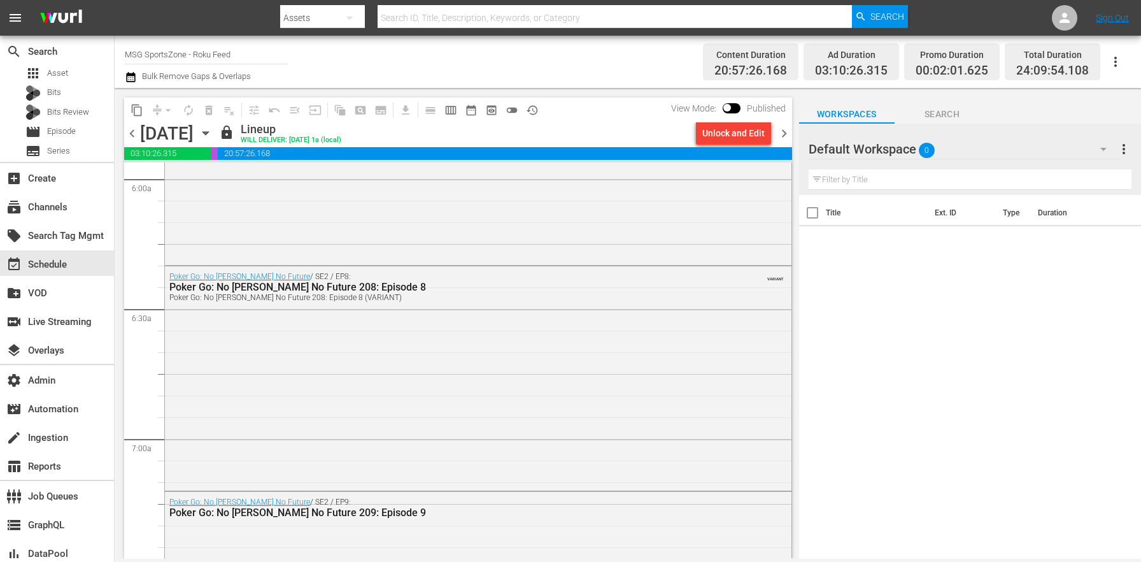
scroll to position [1551, 0]
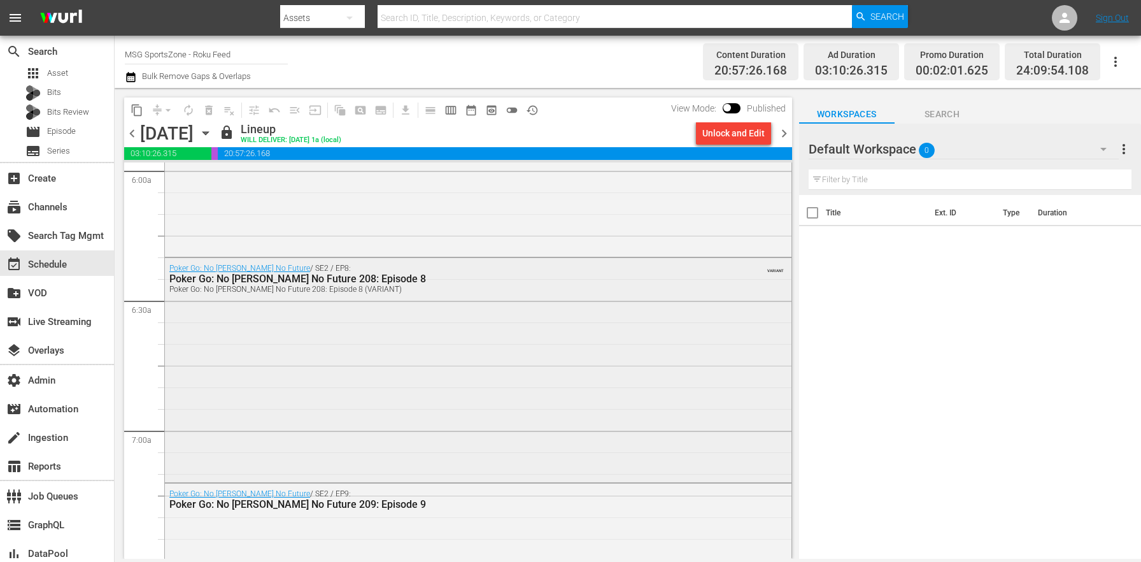
click at [370, 406] on div "Poker Go: No Gamble No Future / SE2 / EP8: Poker Go: No Gamble No Future 208: E…" at bounding box center [478, 369] width 627 height 222
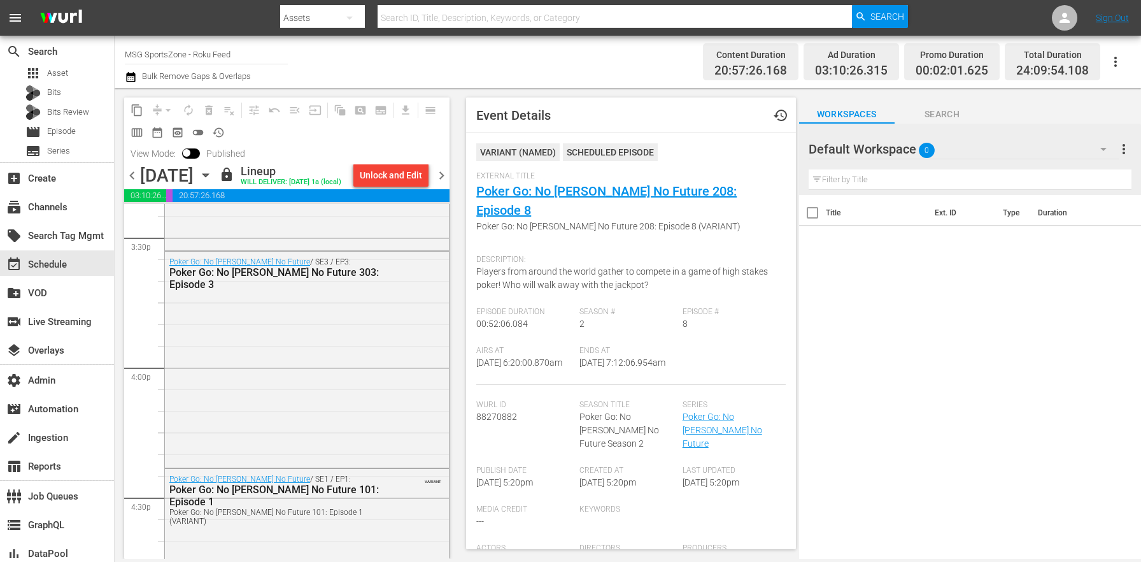
scroll to position [4080, 0]
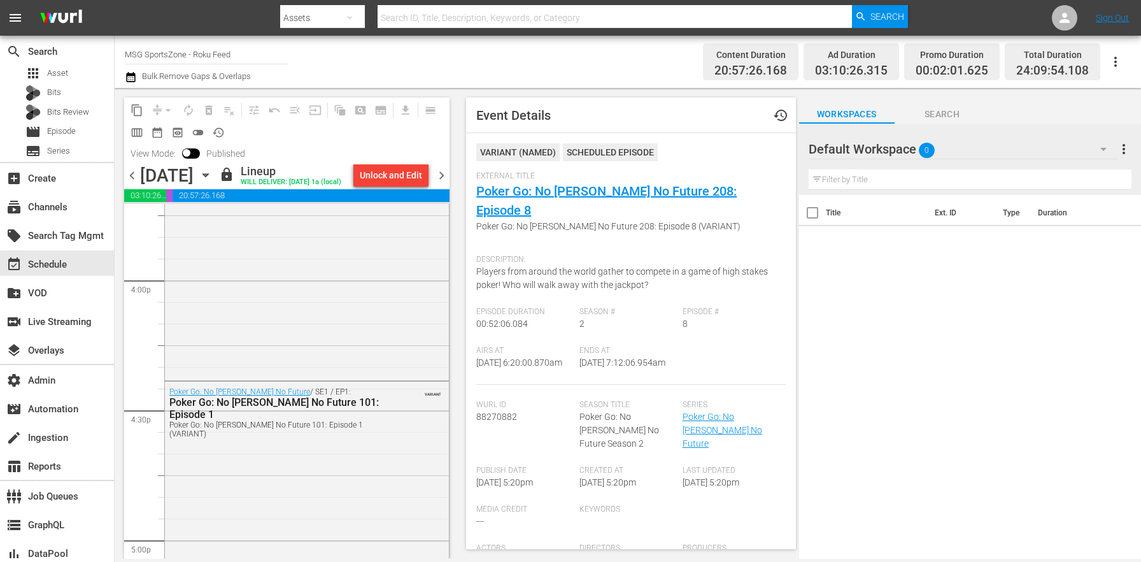
click at [348, 416] on div "Poker Go: No [PERSON_NAME] No Future 101: Episode 1" at bounding box center [276, 408] width 214 height 24
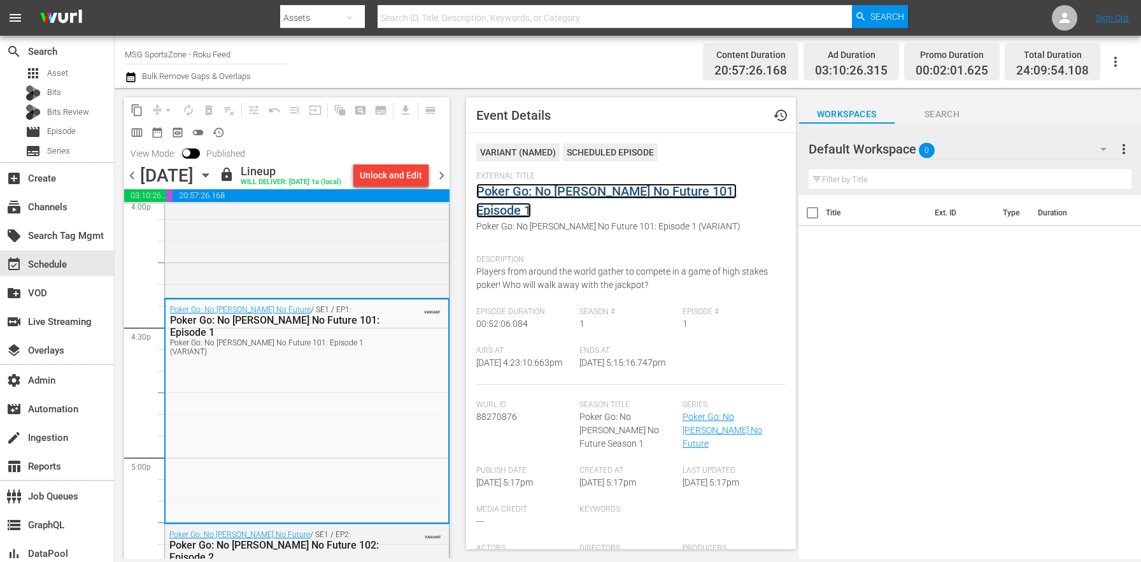
click at [550, 192] on link "Poker Go: No [PERSON_NAME] No Future 101: Episode 1" at bounding box center [606, 200] width 260 height 34
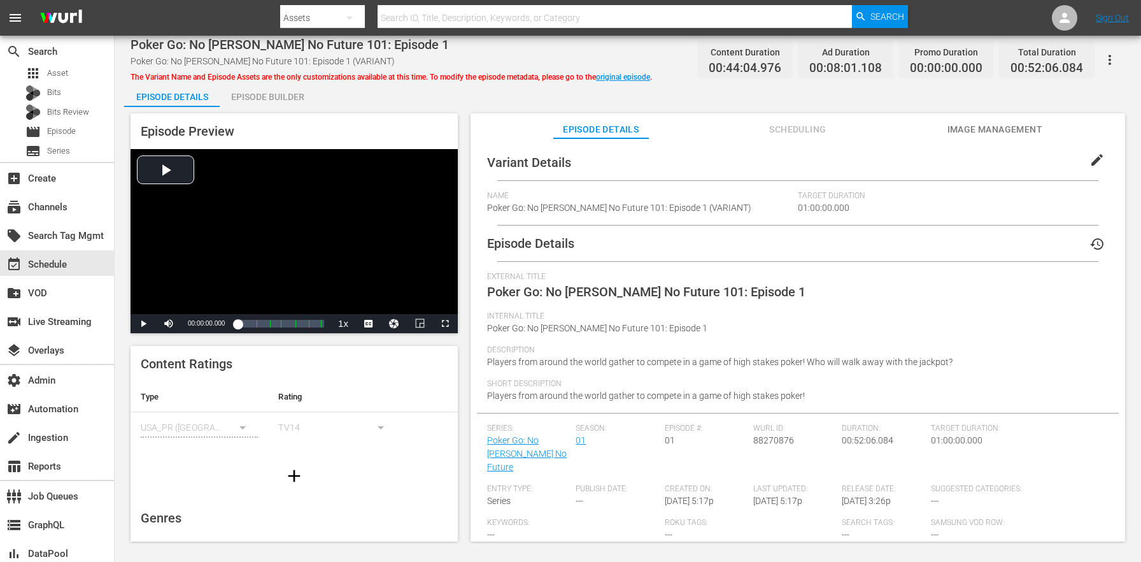
click at [1098, 145] on button "edit" at bounding box center [1097, 160] width 31 height 31
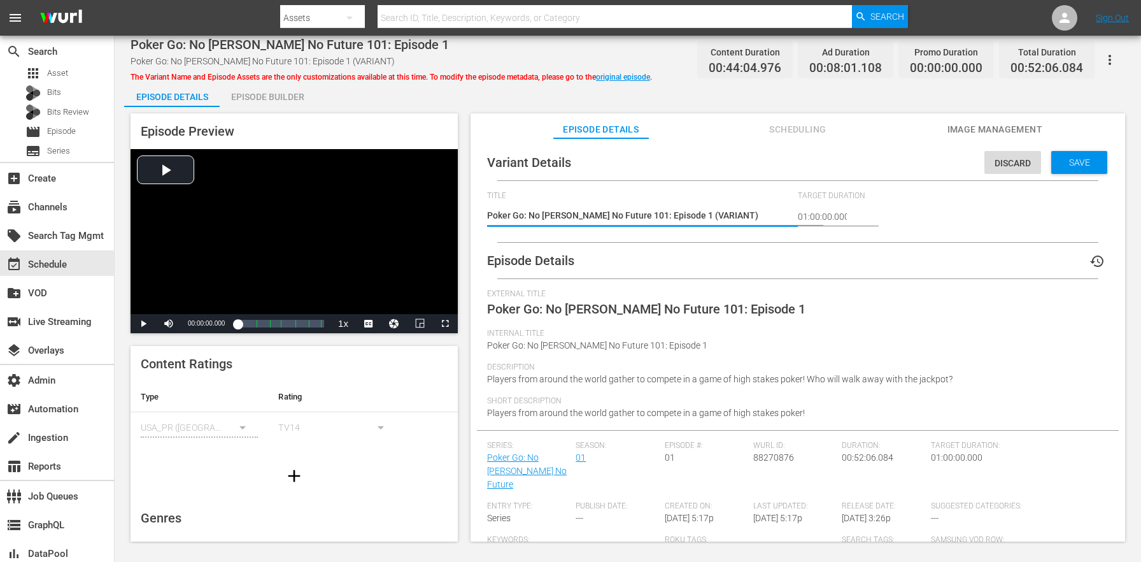
click at [710, 217] on textarea "Poker Go: No Gamble No Future 101: Episode 1 (VARIANT)" at bounding box center [639, 216] width 304 height 15
type textarea "Poker Go: No Gamble No Future 101: Episode 1 (+)"
type textarea "Poker Go: No Gamble No Future 101: Episode 1 (+2)"
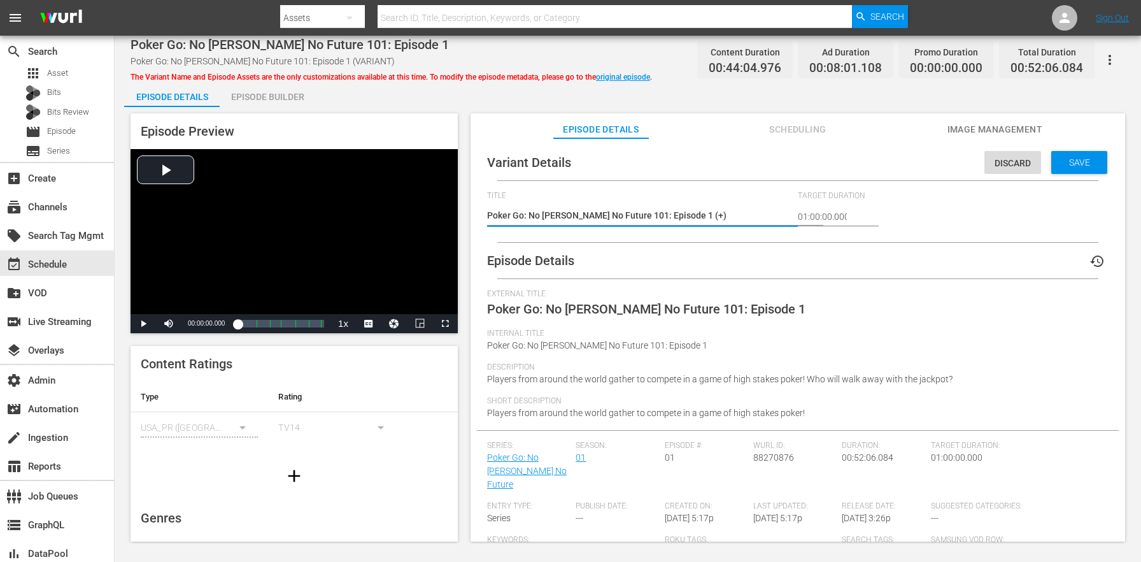
type textarea "Poker Go: No Gamble No Future 101: Episode 1 (+2)"
type textarea "Poker Go: No Gamble No Future 101: Episode 1 (+2m)"
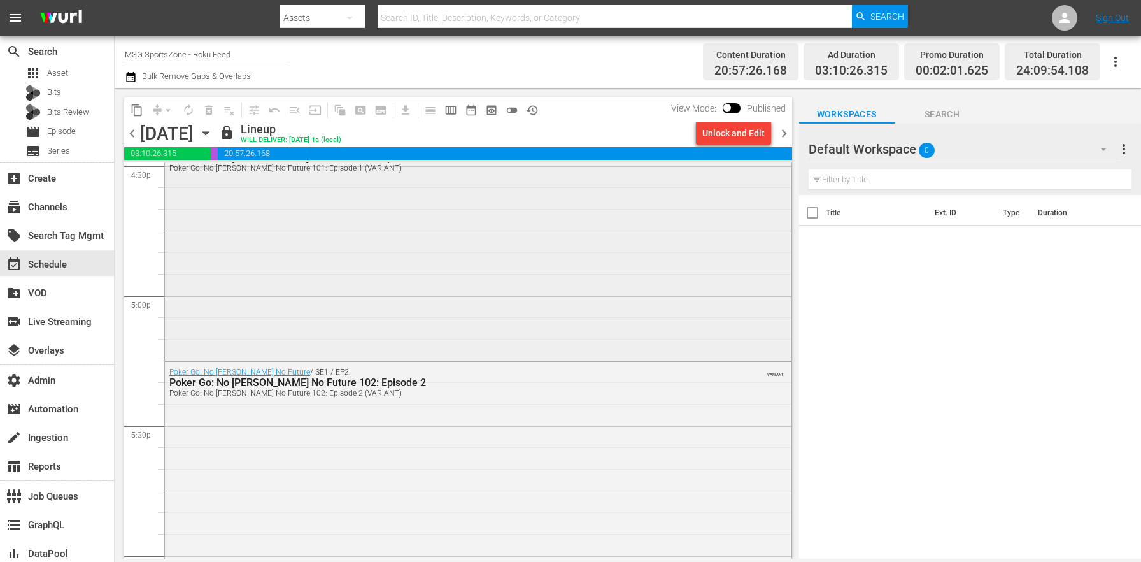
scroll to position [4354, 0]
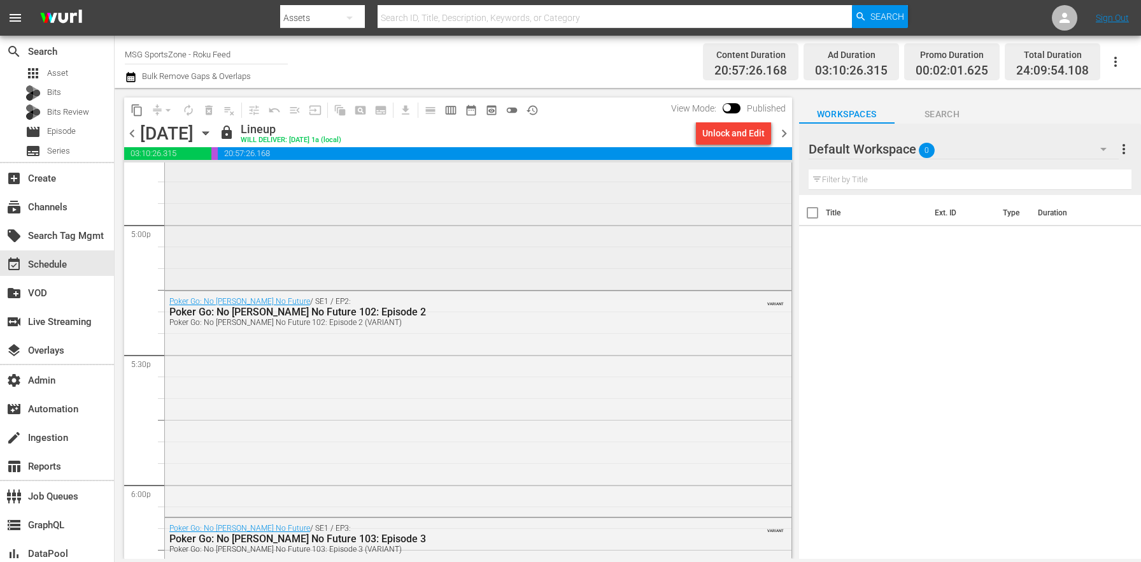
click at [360, 435] on div "Poker Go: No Gamble No Future / SE1 / EP2: Poker Go: No Gamble No Future 102: E…" at bounding box center [478, 403] width 627 height 224
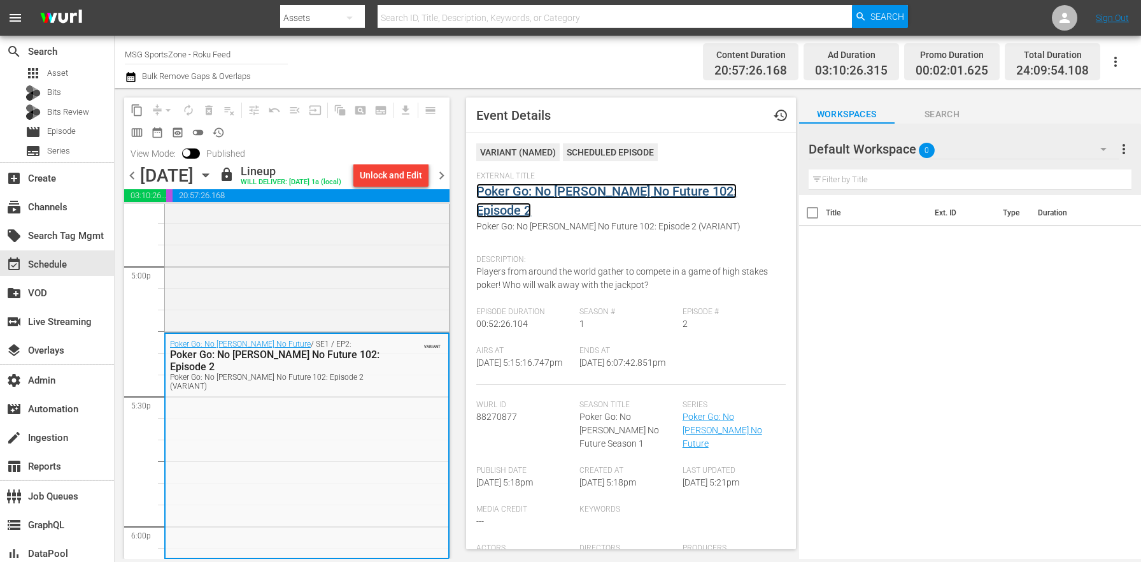
click at [551, 193] on link "Poker Go: No [PERSON_NAME] No Future 102: Episode 2" at bounding box center [606, 200] width 260 height 34
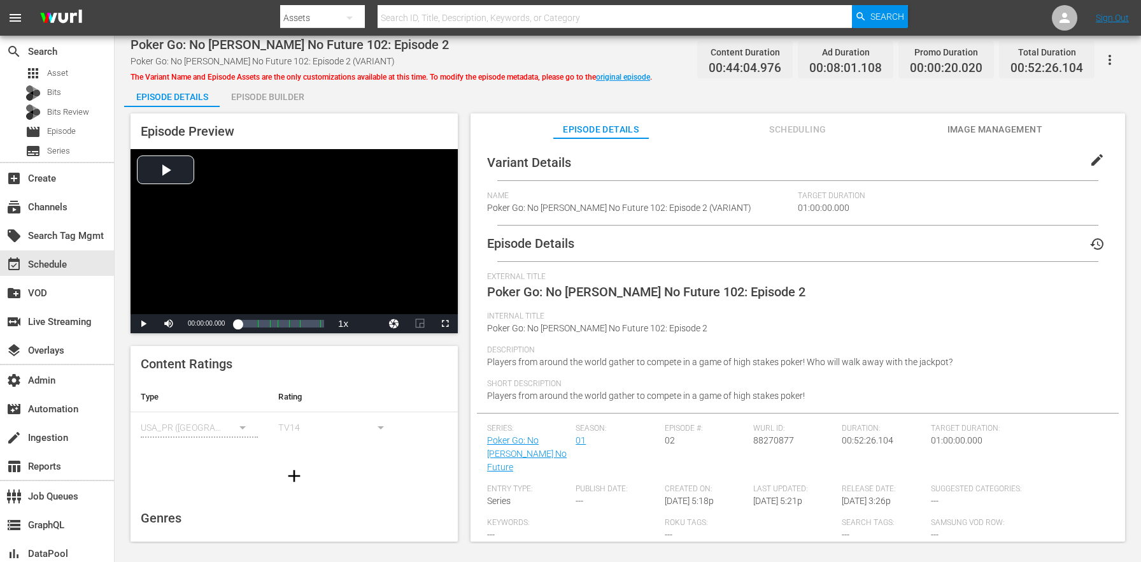
click at [1105, 141] on div "Variant Details edit Name Poker Go: No Gamble No Future 102: Episode 2 (VARIANT…" at bounding box center [798, 345] width 655 height 415
click at [1102, 148] on button "edit" at bounding box center [1097, 160] width 31 height 31
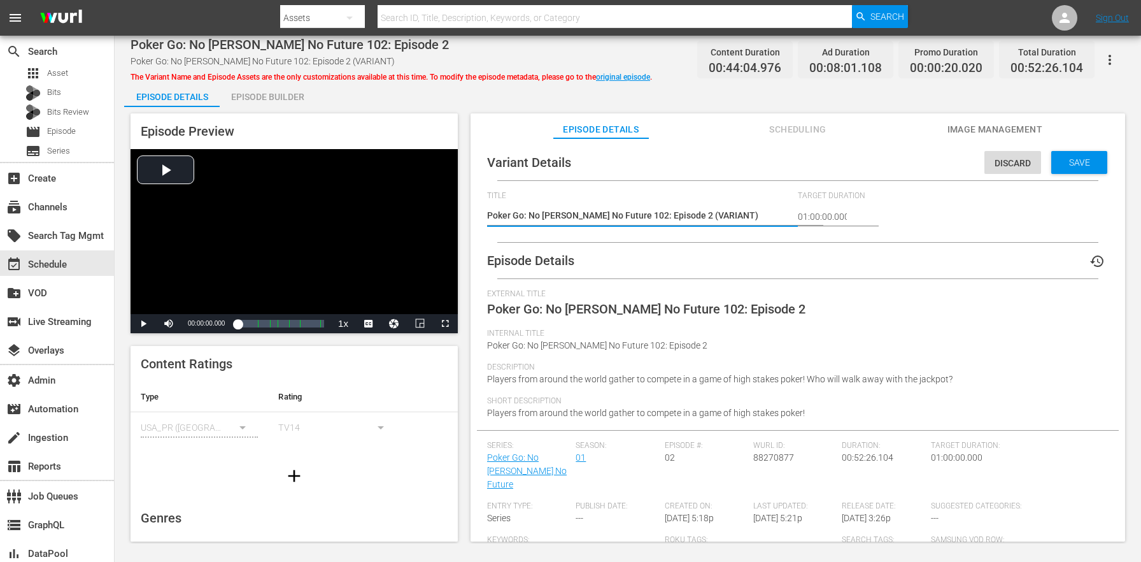
click at [698, 213] on textarea "Poker Go: No Gamble No Future 102: Episode 2 (VARIANT)" at bounding box center [639, 216] width 304 height 15
click at [699, 213] on textarea "Poker Go: No Gamble No Future 102: Episode 2 (VARIANT)" at bounding box center [639, 216] width 304 height 15
type textarea "Poker Go: No Gamble No Future 102: Episode 2 (+)"
type textarea "Poker Go: No Gamble No Future 102: Episode 2 (+2)"
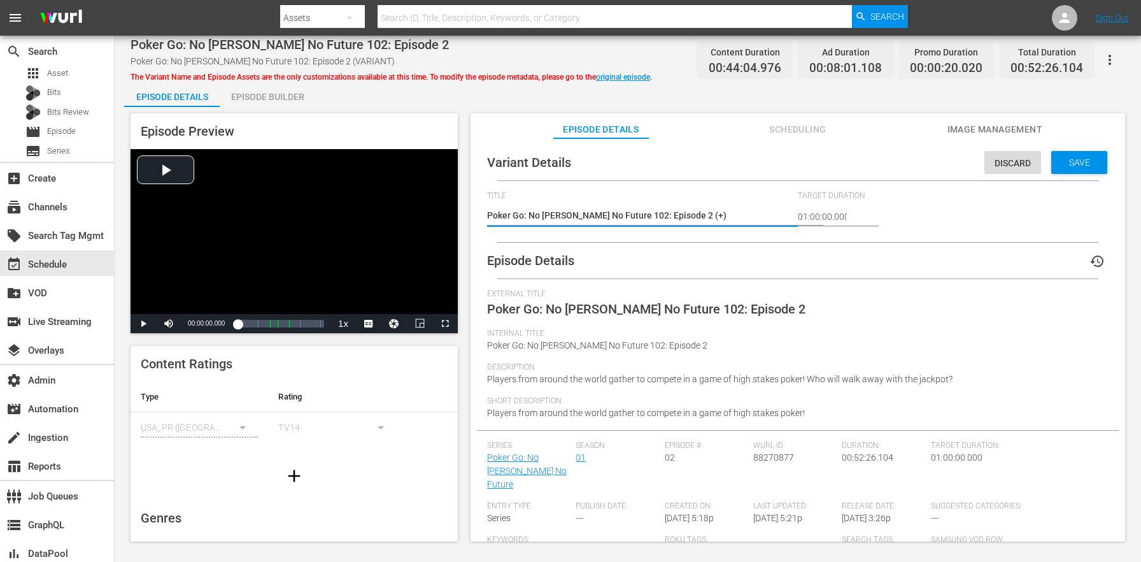
type textarea "Poker Go: No Gamble No Future 102: Episode 2 (+2)"
type textarea "Poker Go: No Gamble No Future 102: Episode 2 (+2m)"
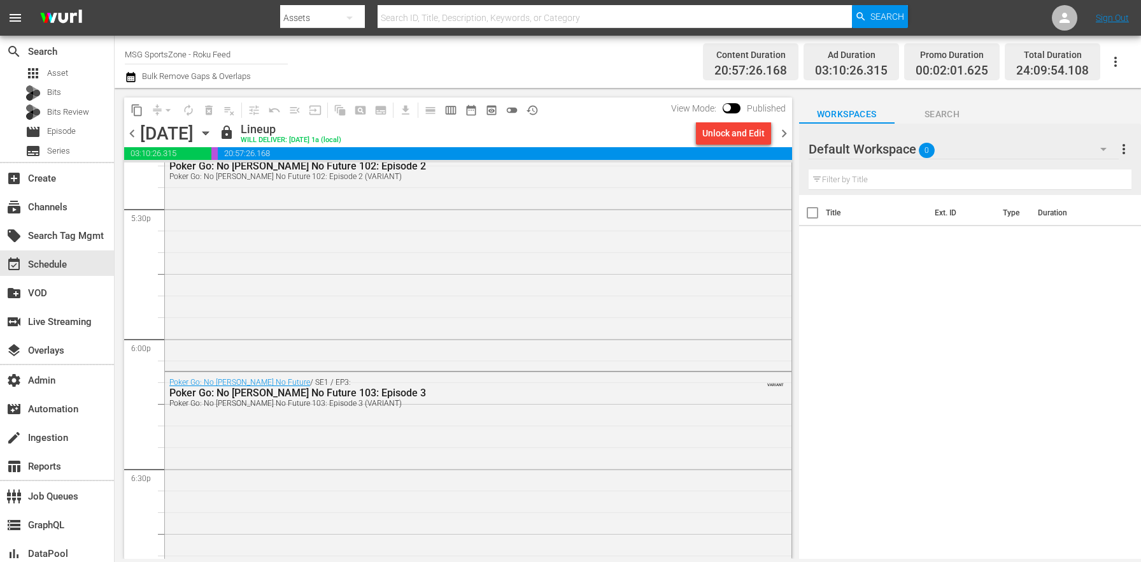
scroll to position [4641, 0]
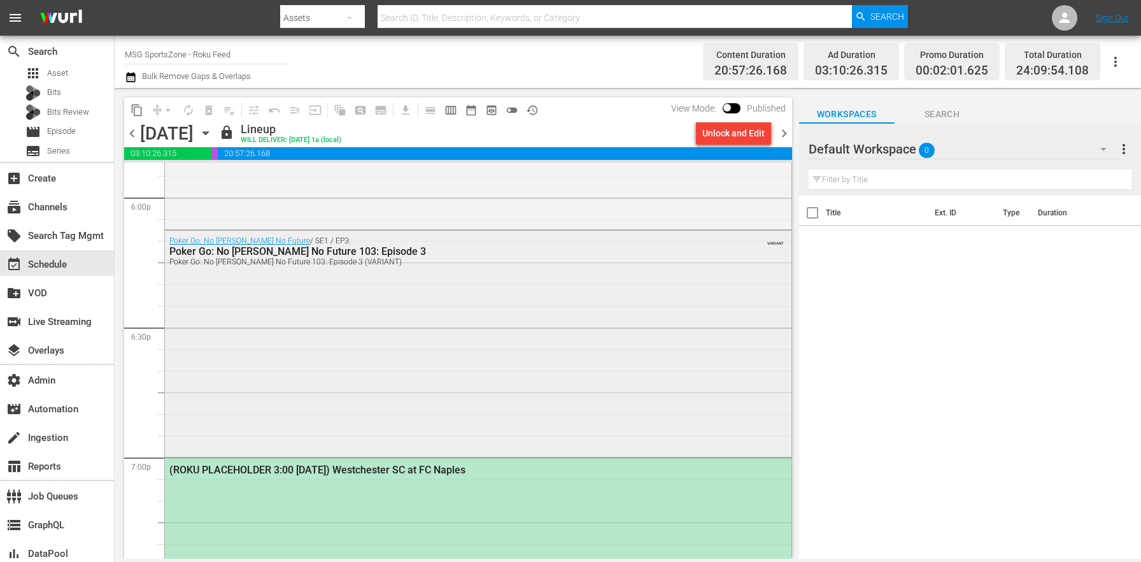
click at [402, 382] on div "Poker Go: No Gamble No Future / SE1 / EP3: Poker Go: No Gamble No Future 103: E…" at bounding box center [478, 342] width 627 height 223
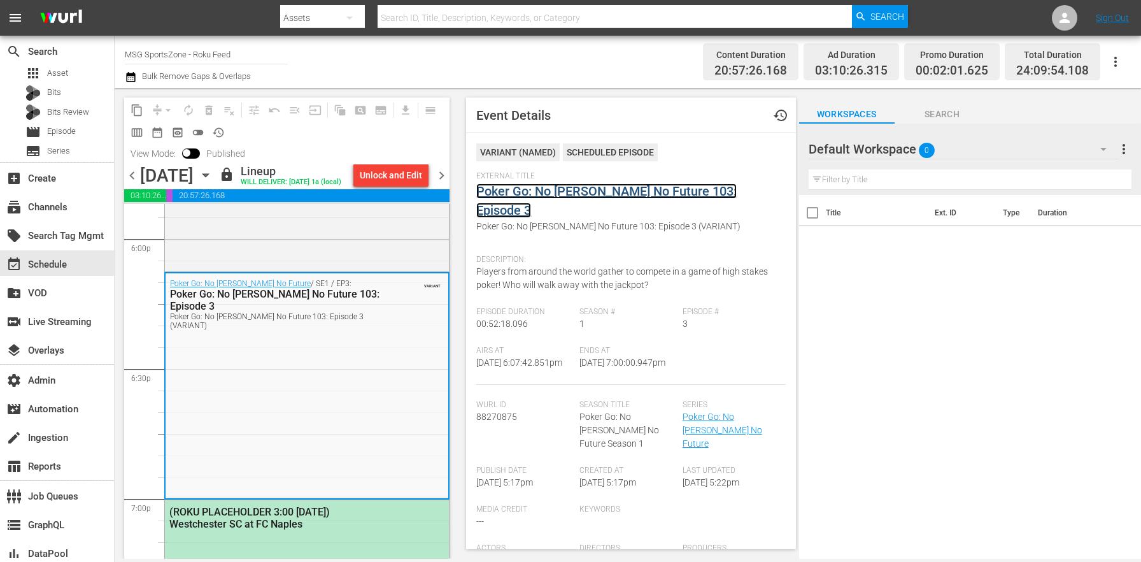
click at [556, 190] on link "Poker Go: No Gamble No Future 103: Episode 3" at bounding box center [606, 200] width 260 height 34
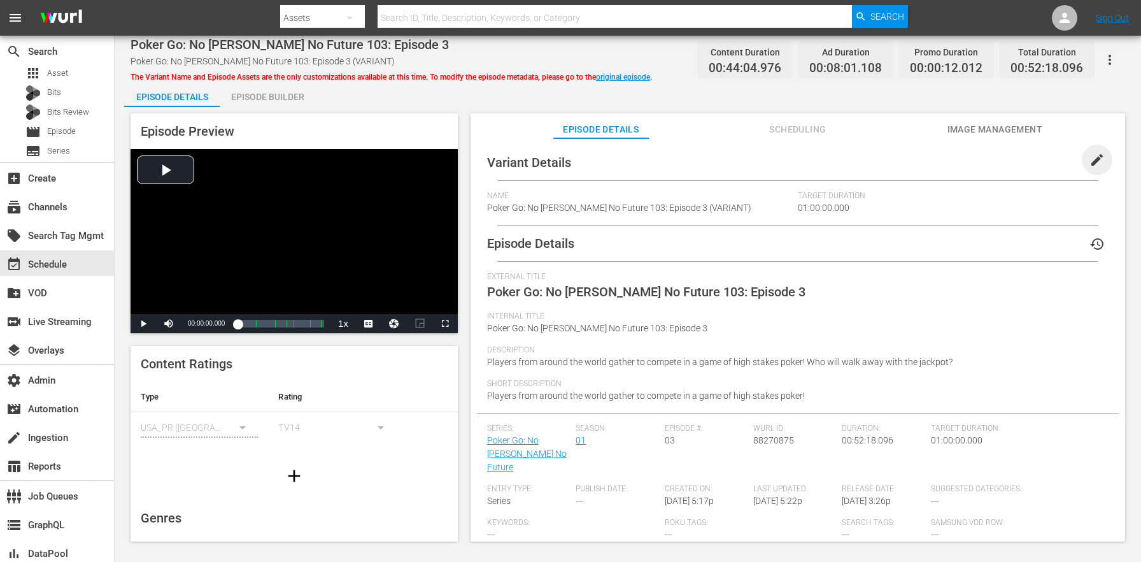
click at [1092, 158] on span "edit" at bounding box center [1097, 159] width 15 height 15
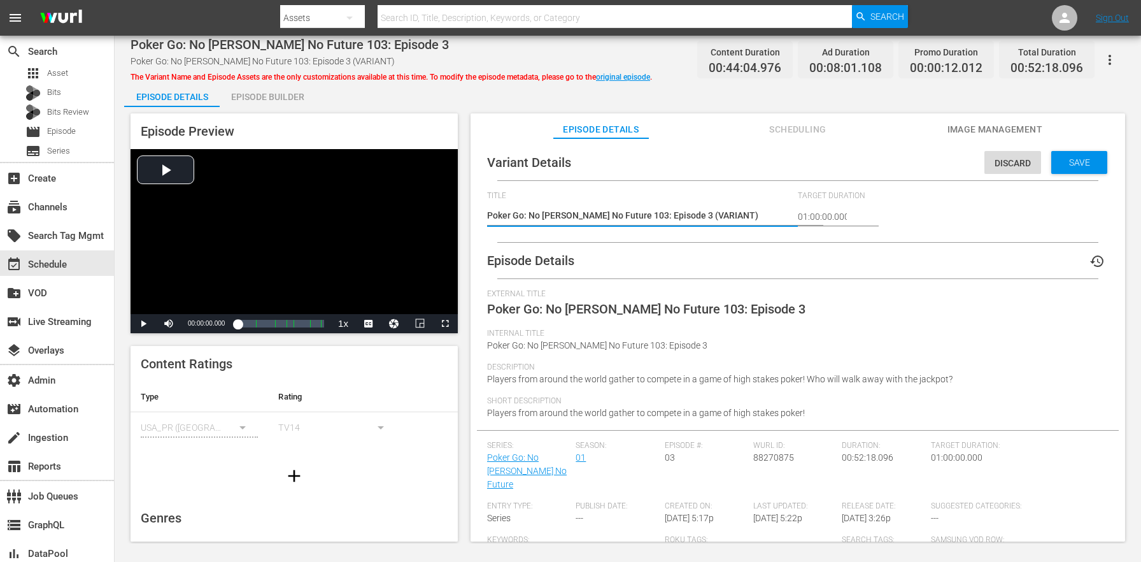
click at [700, 209] on textarea "Poker Go: No Gamble No Future 103: Episode 3 (VARIANT)" at bounding box center [639, 216] width 304 height 15
type textarea "Poker Go: No Gamble No Future 103: Episode 3 (+)"
type textarea "Poker Go: No Gamble No Future 103: Episode 3 (+2)"
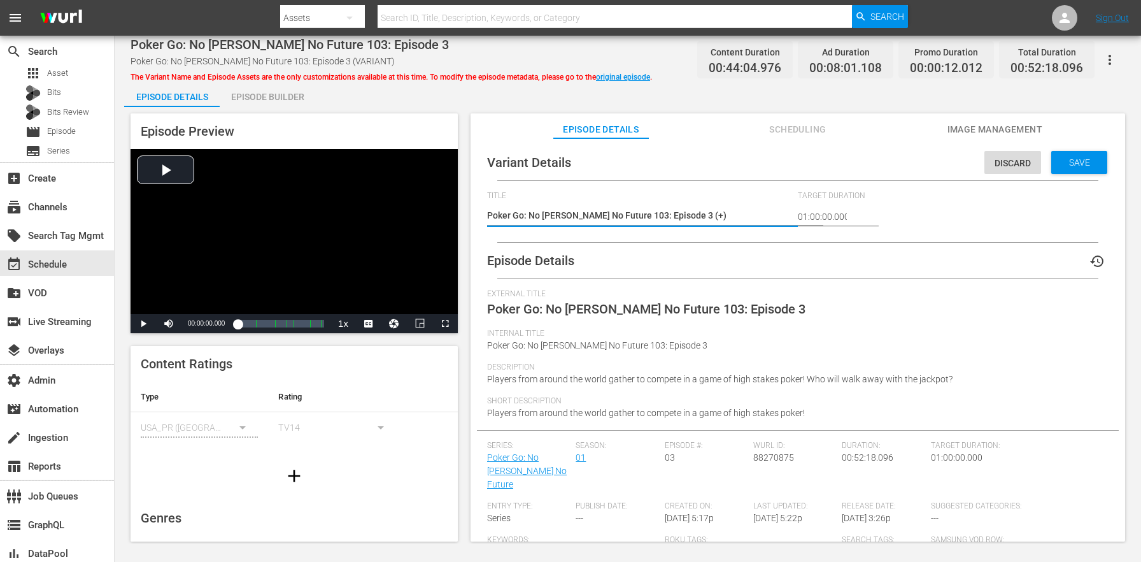
type textarea "Poker Go: No Gamble No Future 103: Episode 3 (+2)"
type textarea "Poker Go: No Gamble No Future 103: Episode 3 (+2m)"
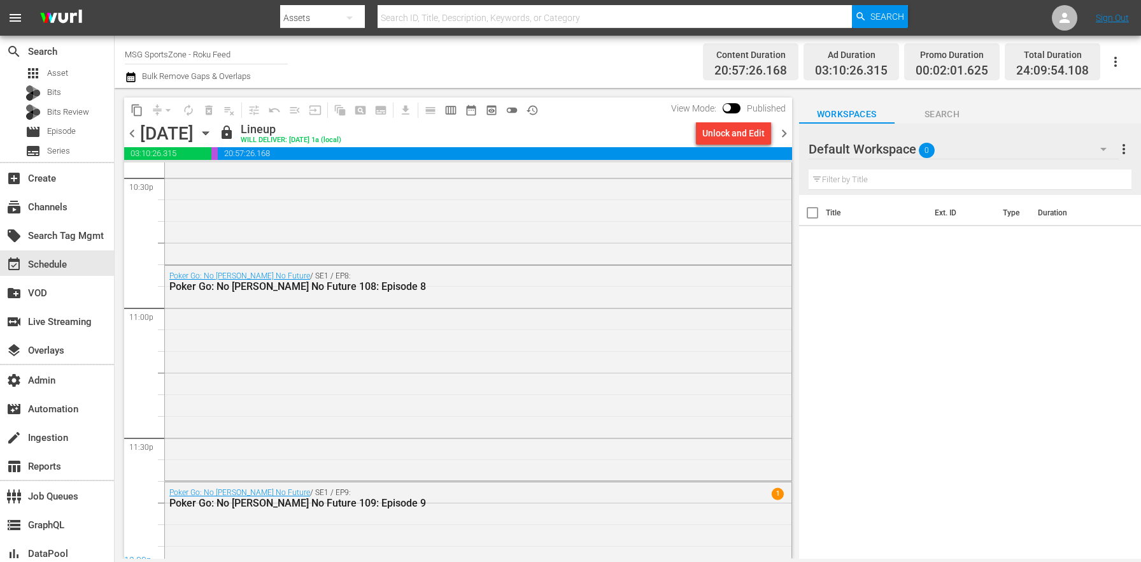
scroll to position [5970, 0]
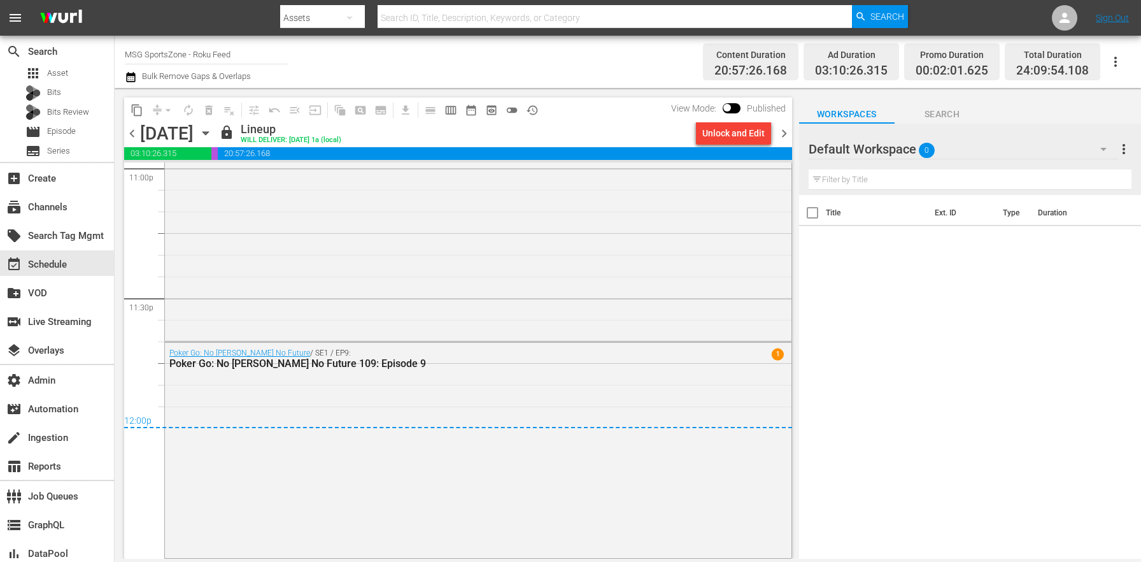
click at [789, 131] on span "chevron_right" at bounding box center [784, 133] width 16 height 16
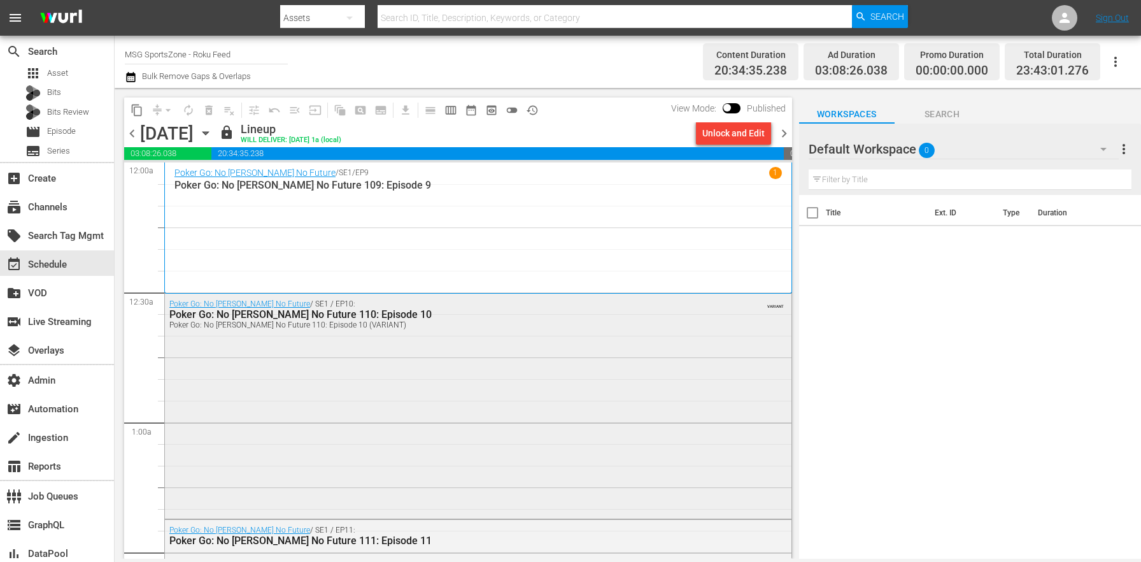
click at [403, 401] on div "Poker Go: No Gamble No Future / SE1 / EP10: Poker Go: No Gamble No Future 110: …" at bounding box center [478, 405] width 627 height 222
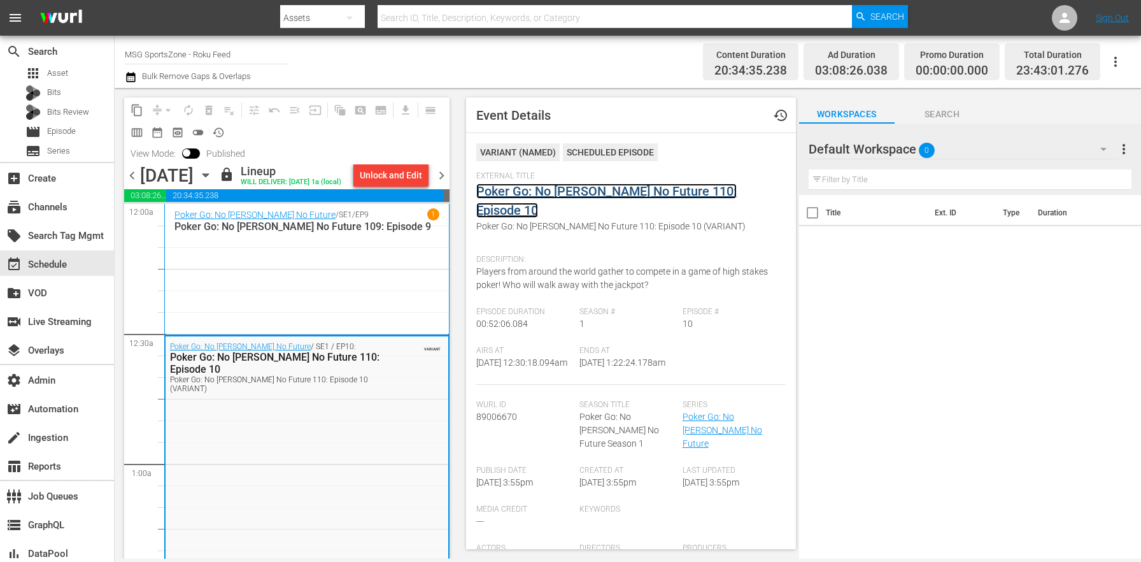
click at [541, 197] on link "Poker Go: No Gamble No Future 110: Episode 10" at bounding box center [606, 200] width 260 height 34
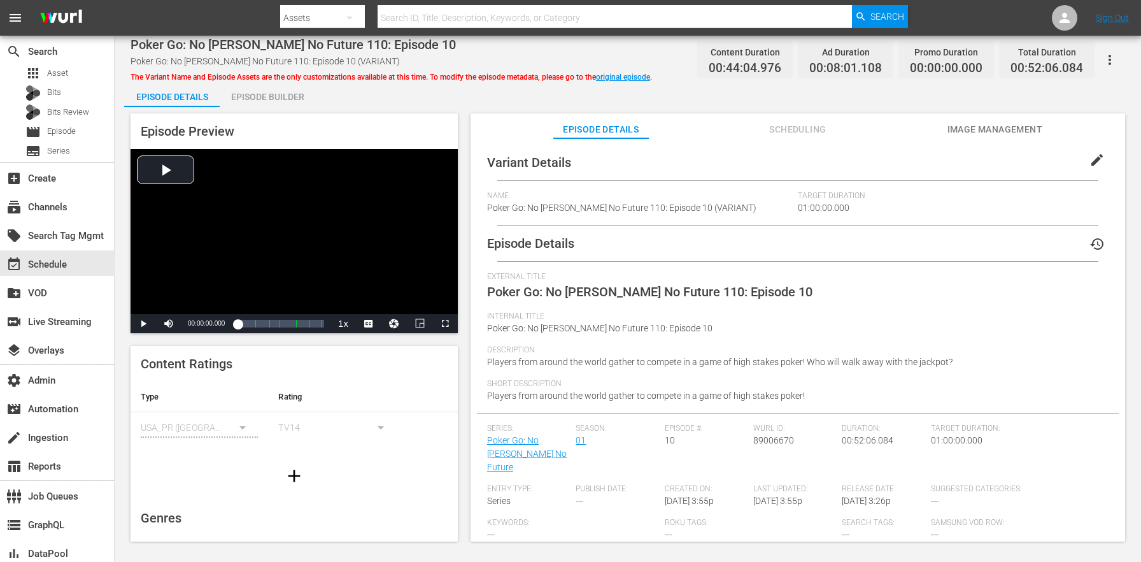
click at [1093, 148] on button "edit" at bounding box center [1097, 160] width 31 height 31
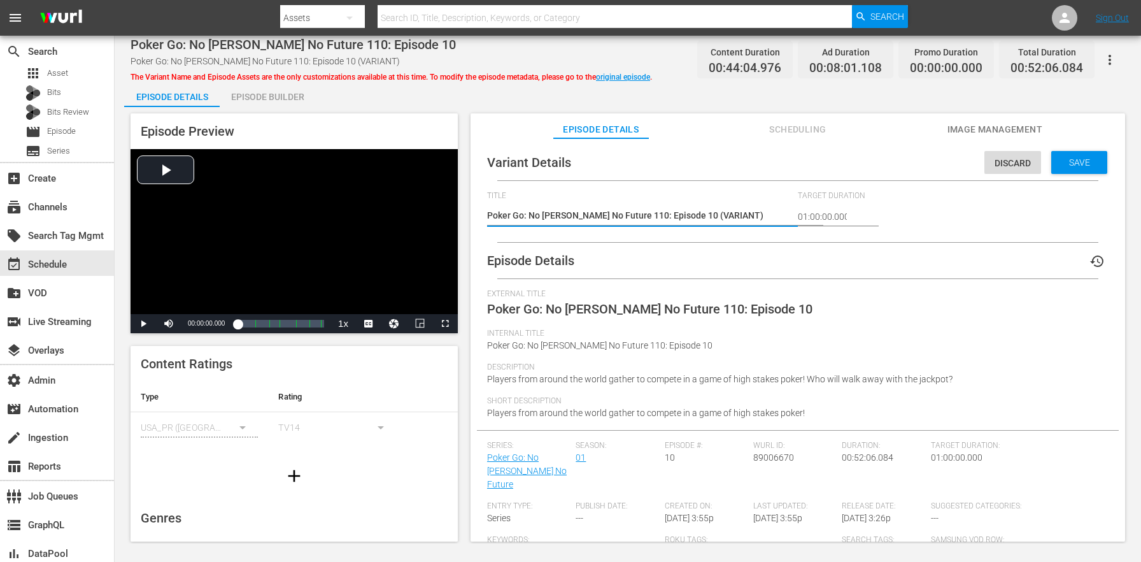
click at [699, 211] on textarea "Poker Go: No Gamble No Future 110: Episode 10 (VARIANT)" at bounding box center [639, 216] width 304 height 15
type textarea "Poker Go: No Gamble No Future 110: Episode 10 (+)"
type textarea "Poker Go: No Gamble No Future 110: Episode 10 (+2)"
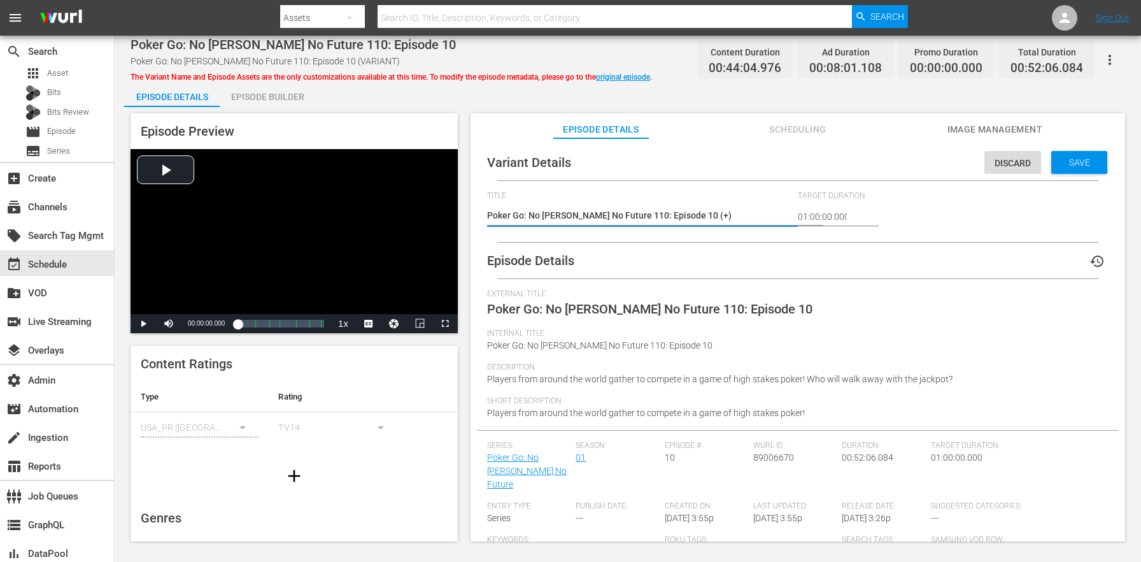
type textarea "Poker Go: No Gamble No Future 110: Episode 10 (+2)"
type textarea "Poker Go: No Gamble No Future 110: Episode 10 (+2m)"
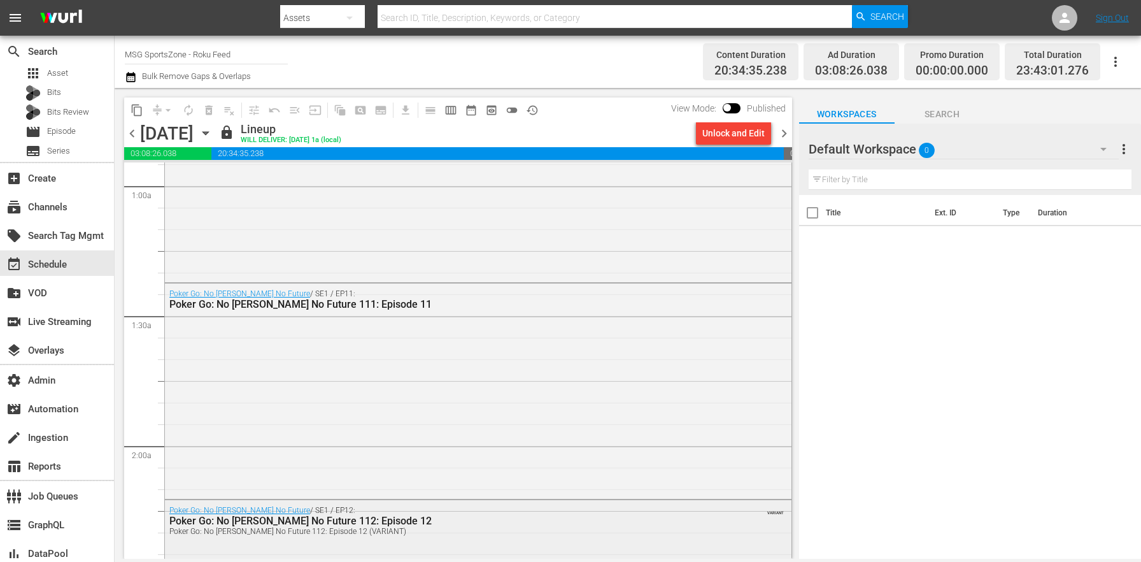
scroll to position [416, 0]
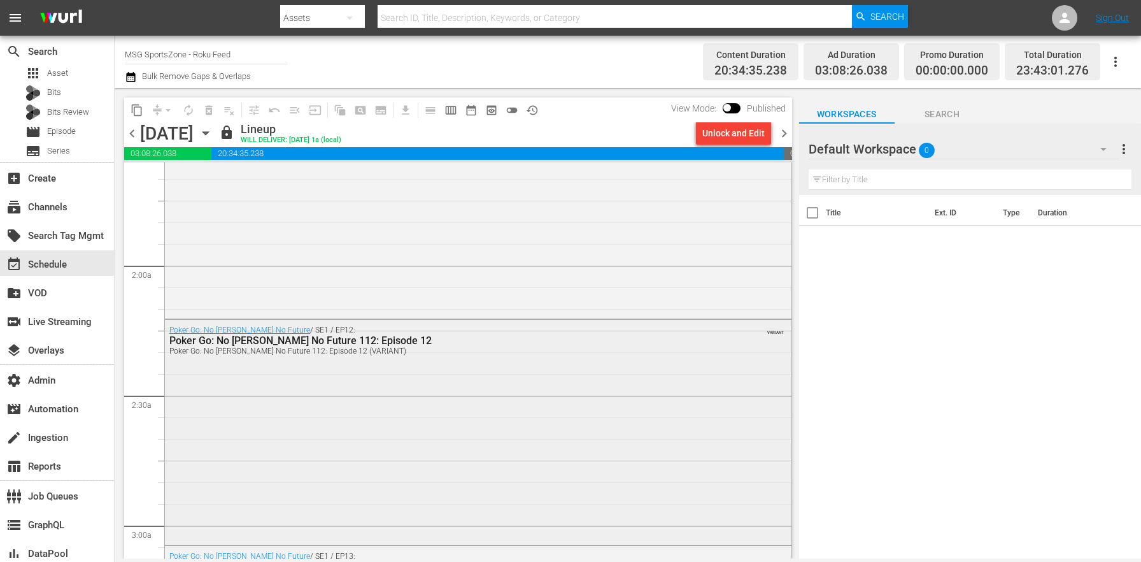
click at [392, 412] on div "Poker Go: No Gamble No Future / SE1 / EP12: Poker Go: No Gamble No Future 112: …" at bounding box center [478, 431] width 627 height 222
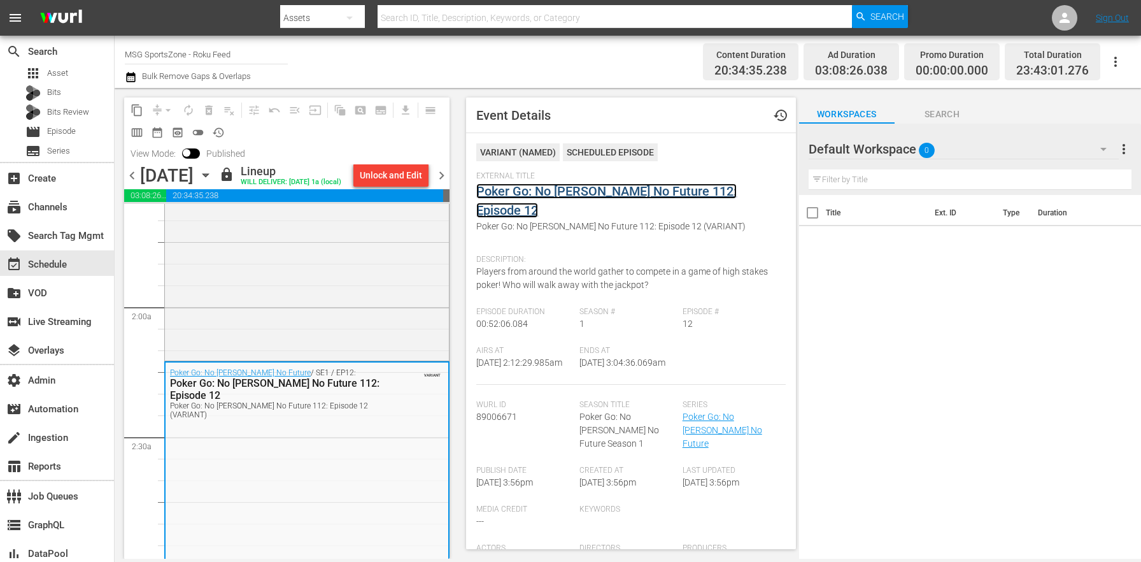
click at [555, 194] on link "Poker Go: No [PERSON_NAME] No Future 112: Episode 12" at bounding box center [606, 200] width 260 height 34
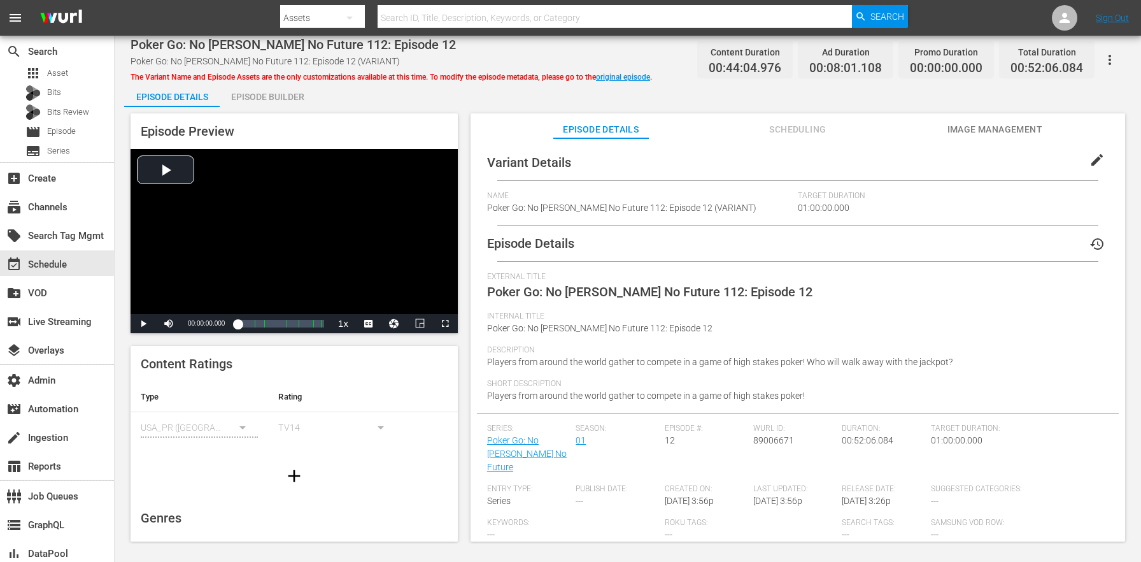
click at [1095, 152] on span "edit" at bounding box center [1097, 159] width 15 height 15
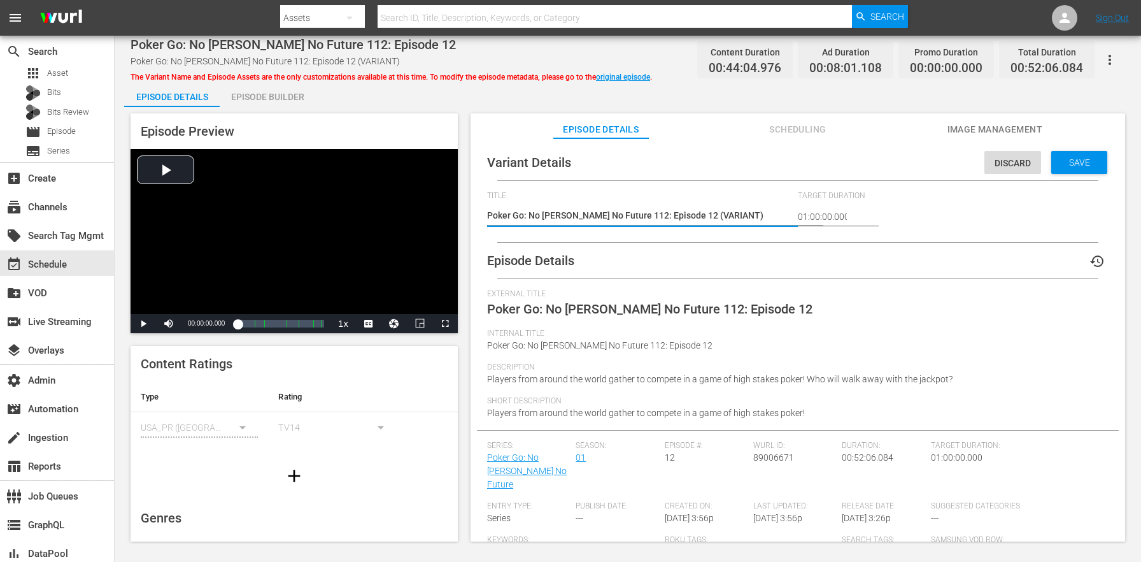
click at [700, 216] on textarea "Poker Go: No Gamble No Future 112: Episode 12 (VARIANT)" at bounding box center [639, 216] width 304 height 15
click at [700, 215] on textarea "Poker Go: No Gamble No Future 112: Episode 12 (VARIANT)" at bounding box center [639, 216] width 304 height 15
type textarea "Poker Go: No Gamble No Future 112: Episode 12 (Biggest Cons Promo)"
type textarea "Poker Go: No Gamble No Future 112: Episode 12 (VARIANT)"
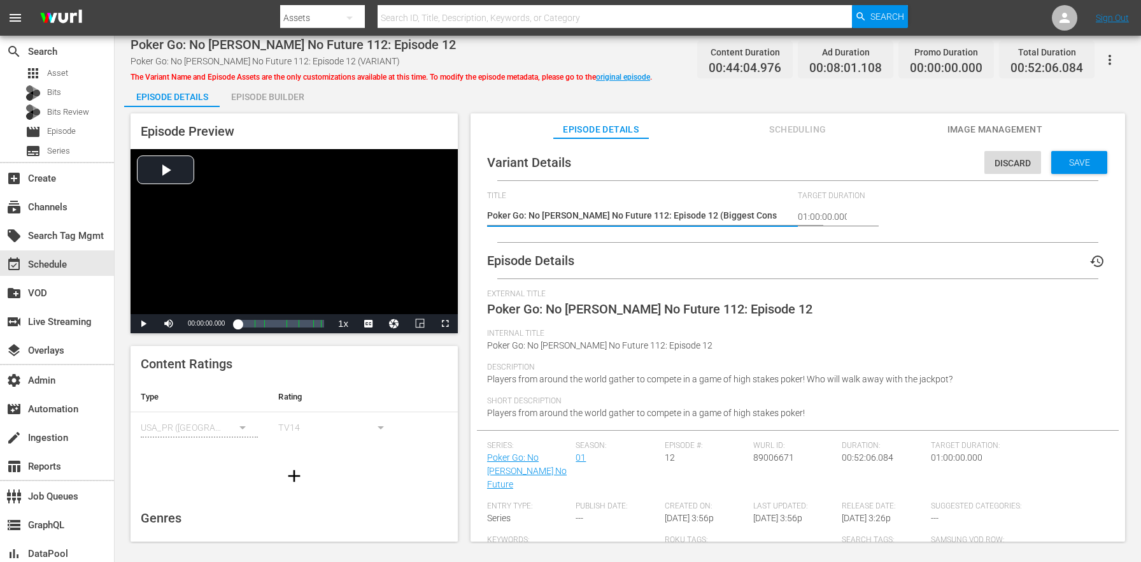
type textarea "Poker Go: No Gamble No Future 112: Episode 12 (VARIANT)"
type textarea "Poker Go: No Gamble No Future 112: Episode 12 (+)"
type textarea "Poker Go: No Gamble No Future 112: Episode 12 (+2)"
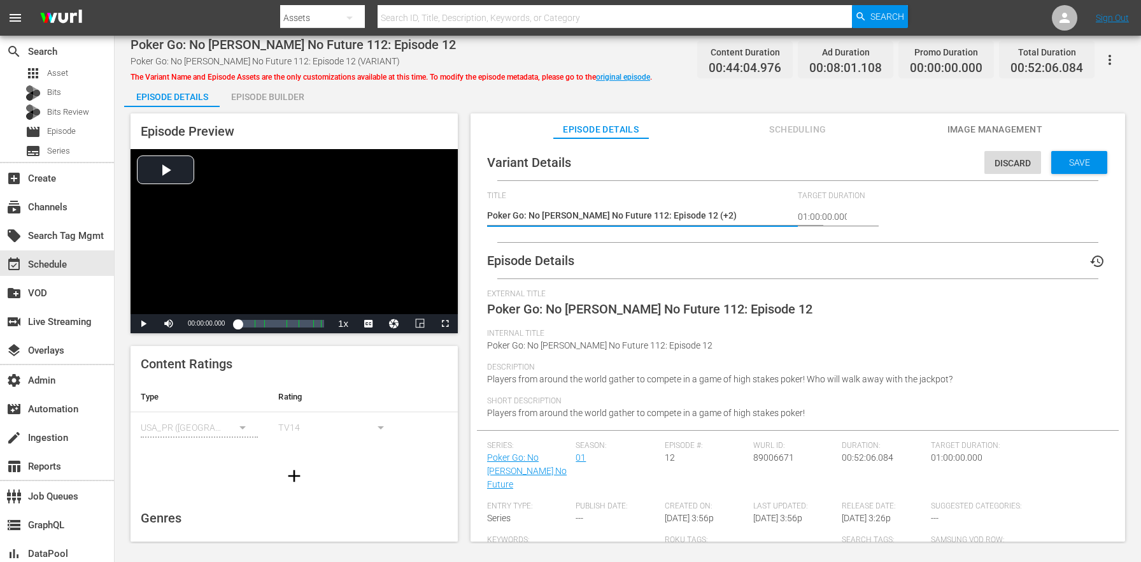
type textarea "Poker Go: No Gamble No Future 112: Episode 12 (+2m)"
click at [699, 213] on textarea "Poker Go: No Gamble No Future 112: Episode 12 (VARIANT)" at bounding box center [639, 216] width 304 height 15
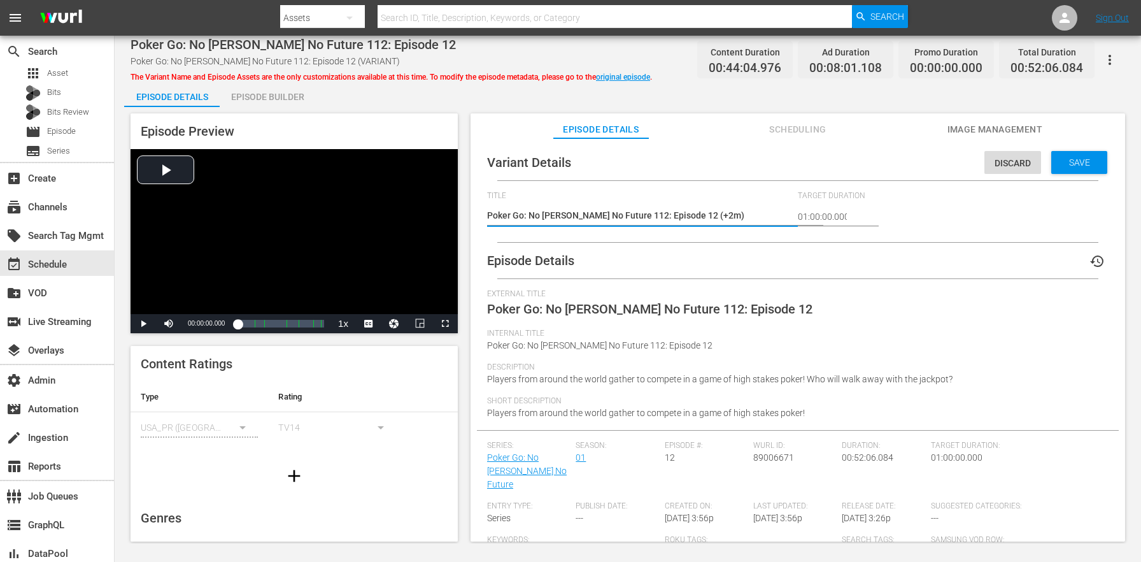
click at [697, 213] on textarea "Poker Go: No Gamble No Future 112: Episode 12 (VARIANT)" at bounding box center [639, 216] width 304 height 15
click at [688, 215] on textarea "Poker Go: No Gamble No Future 112: Episode 12 (VARIANT)" at bounding box center [639, 216] width 304 height 15
drag, startPoint x: 687, startPoint y: 215, endPoint x: 700, endPoint y: 217, distance: 13.4
click at [700, 217] on textarea "Poker Go: No Gamble No Future 112: Episode 12 (VARIANT)" at bounding box center [639, 216] width 304 height 15
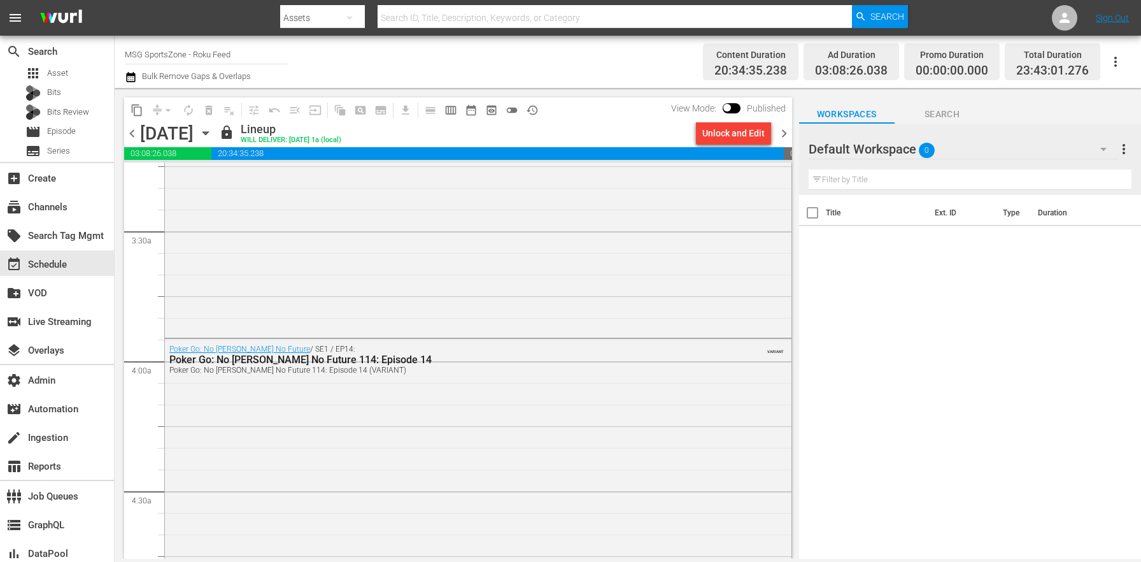
scroll to position [898, 0]
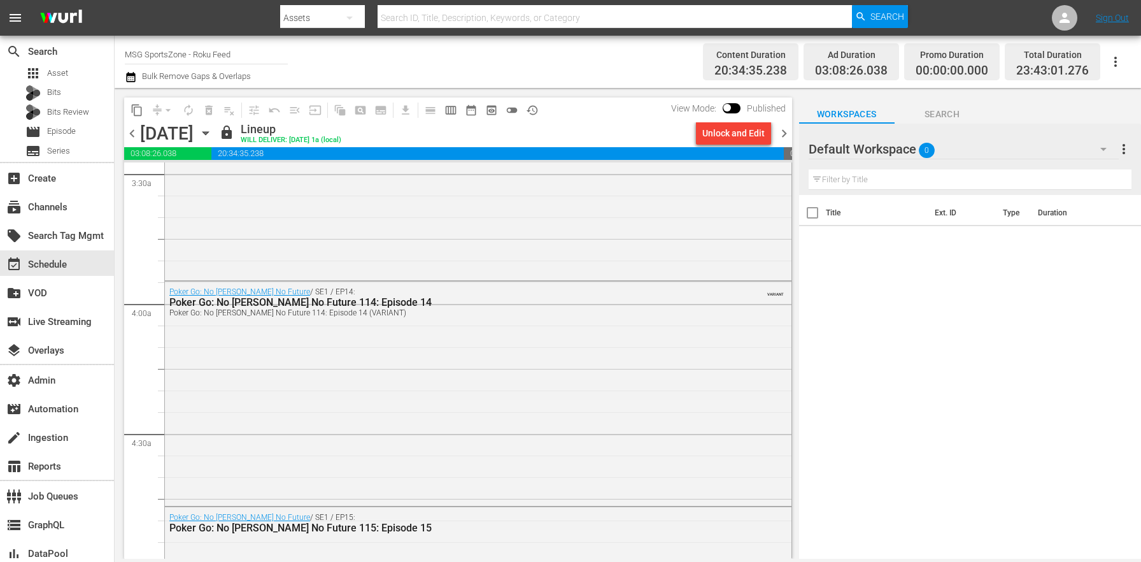
click at [422, 434] on div "Poker Go: No Gamble No Future / SE1 / EP14: Poker Go: No Gamble No Future 114: …" at bounding box center [478, 392] width 627 height 222
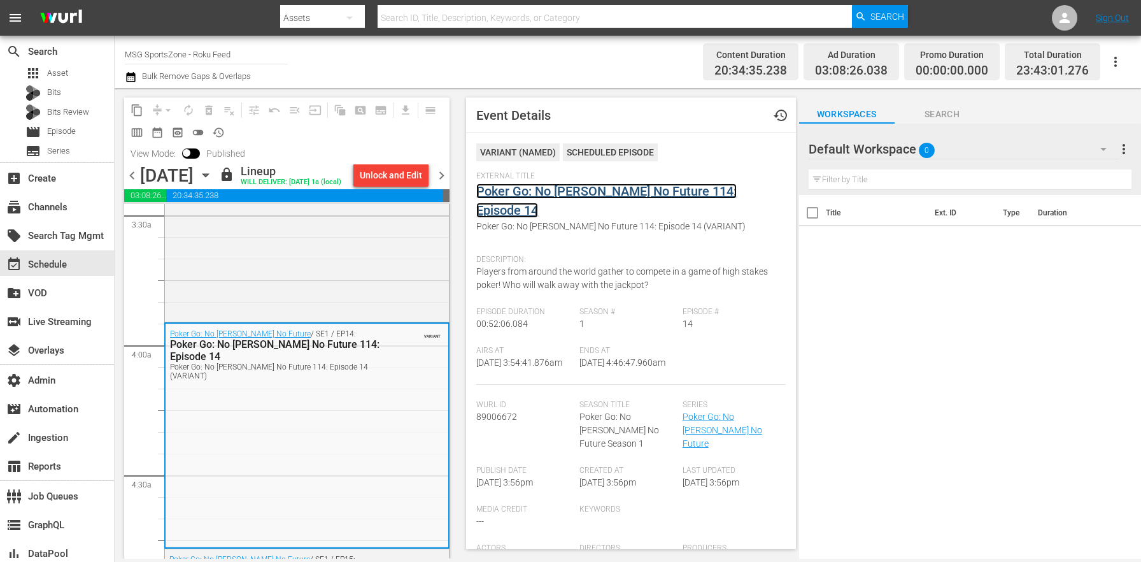
click at [548, 185] on link "Poker Go: No [PERSON_NAME] No Future 114: Episode 14" at bounding box center [606, 200] width 260 height 34
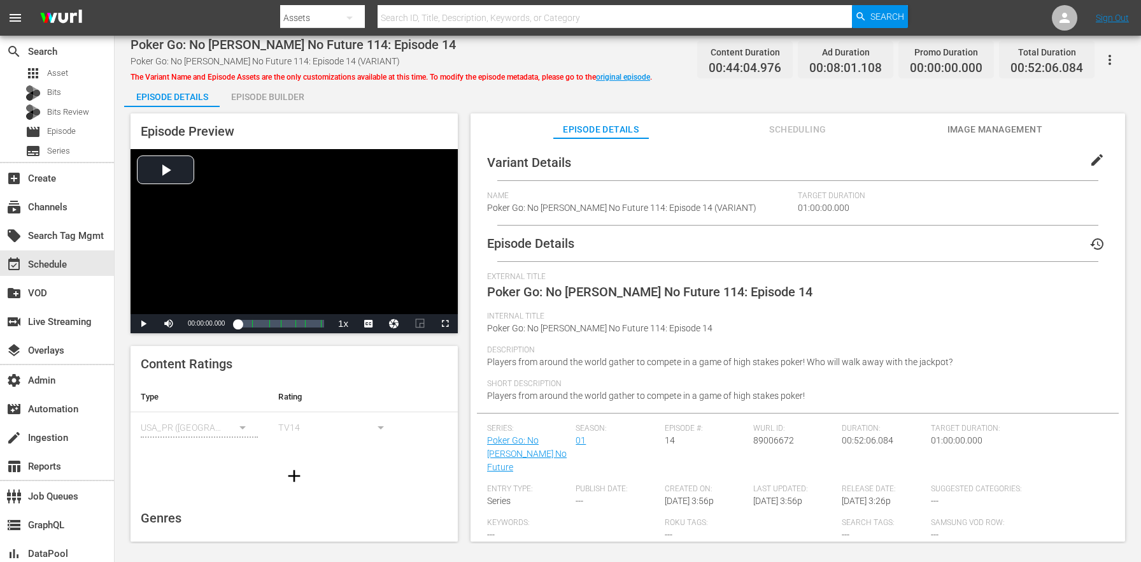
click at [1095, 155] on span "edit" at bounding box center [1097, 159] width 15 height 15
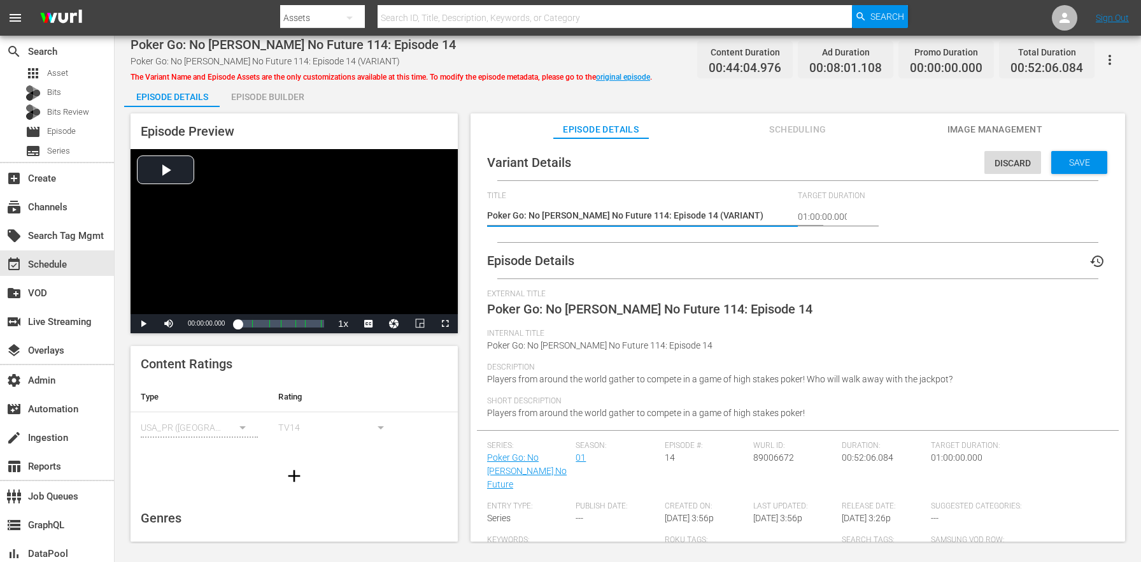
click at [713, 218] on textarea "Poker Go: No Gamble No Future 114: Episode 14 (VARIANT)" at bounding box center [639, 216] width 304 height 15
type textarea "Poker Go: No Gamble No Future 114: Episode 14 (+2m)"
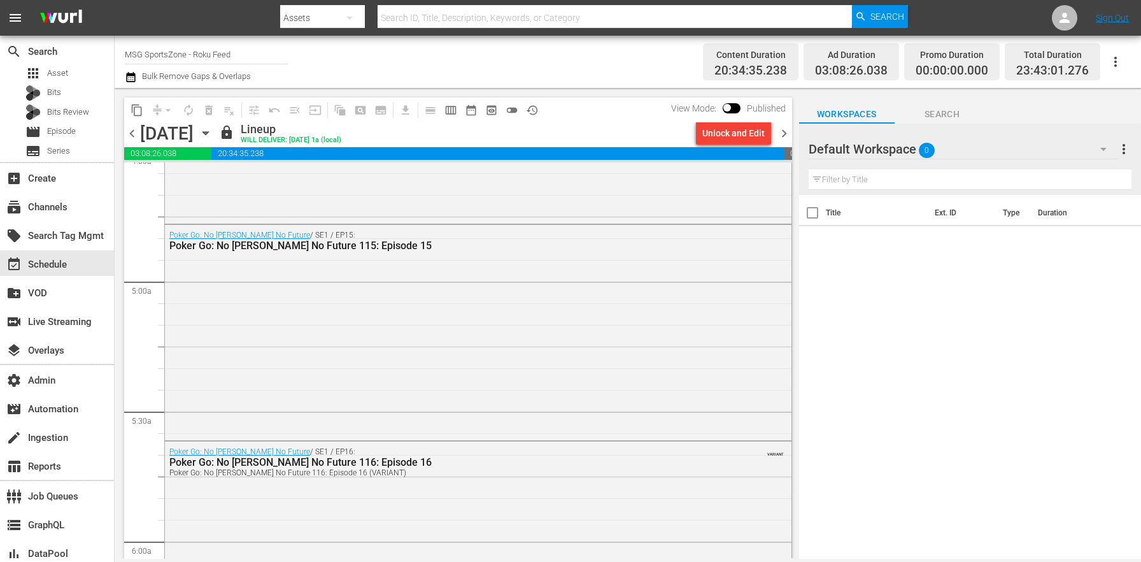
scroll to position [1471, 0]
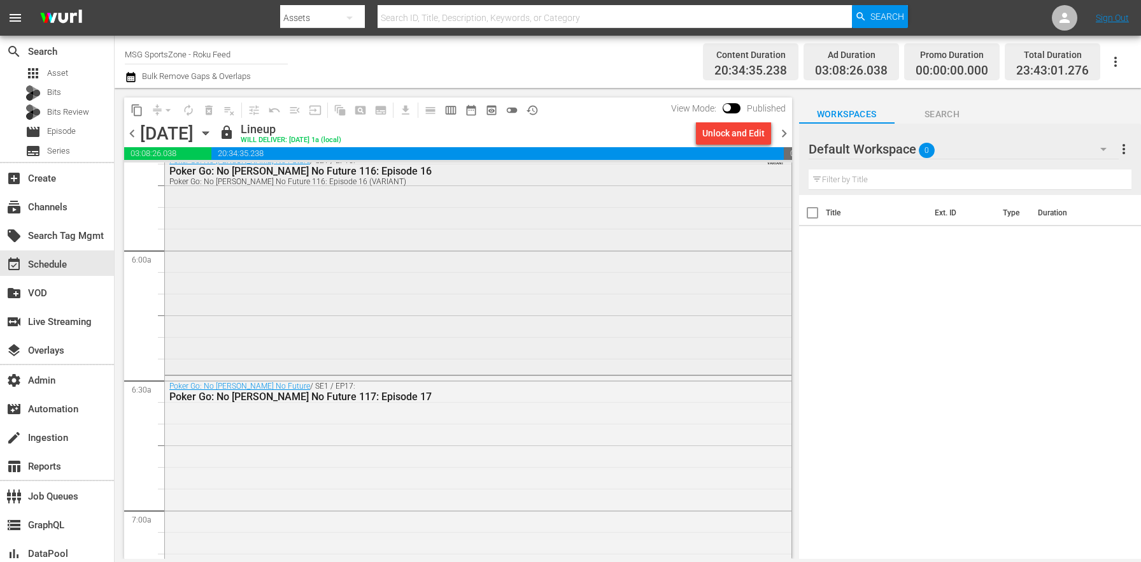
click at [427, 333] on div "Poker Go: No Gamble No Future / SE1 / EP16: Poker Go: No Gamble No Future 116: …" at bounding box center [478, 261] width 627 height 222
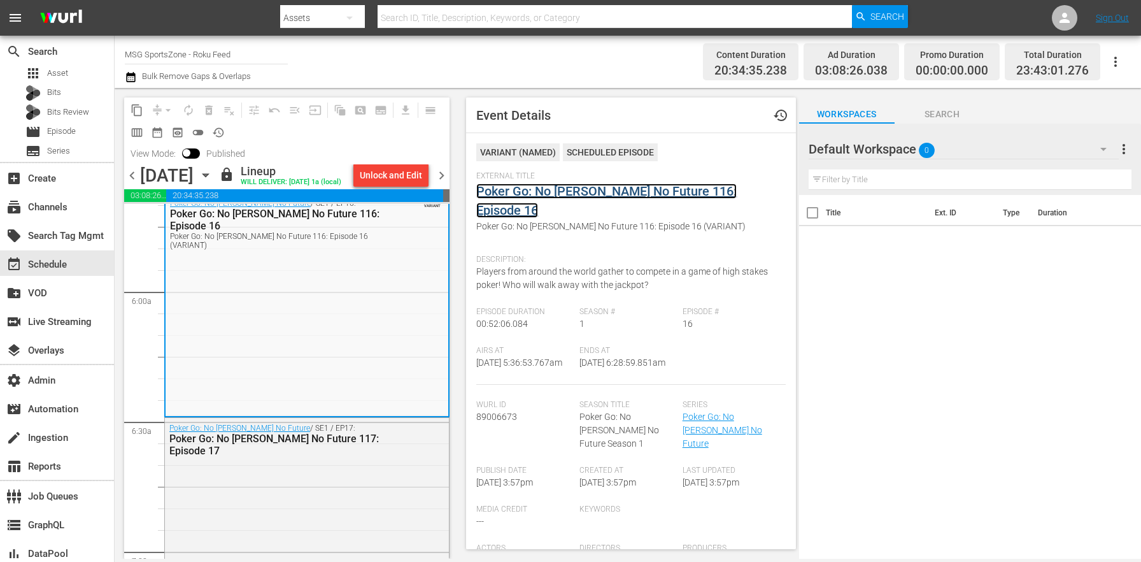
click at [528, 192] on link "Poker Go: No [PERSON_NAME] No Future 116: Episode 16" at bounding box center [606, 200] width 260 height 34
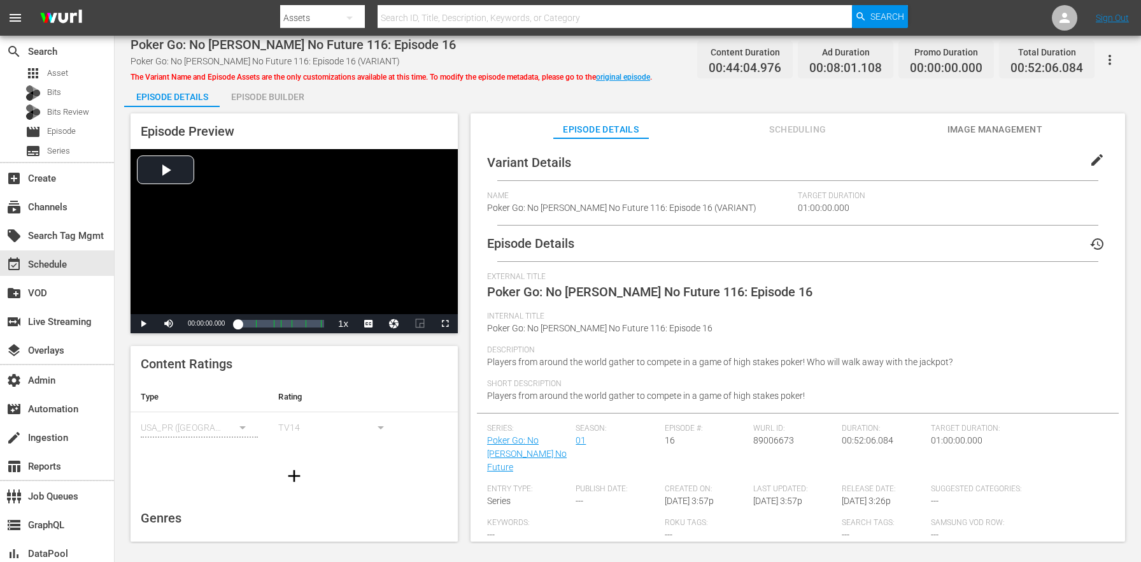
click at [1082, 160] on button "edit" at bounding box center [1097, 160] width 31 height 31
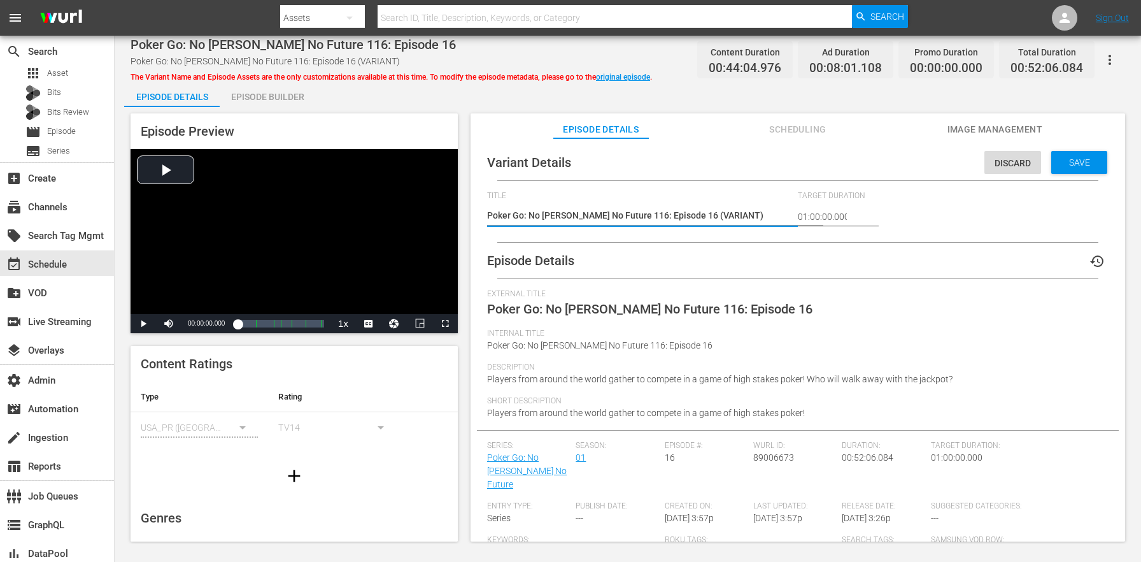
click at [699, 220] on textarea "Poker Go: No Gamble No Future 116: Episode 16 (VARIANT)" at bounding box center [639, 216] width 304 height 15
click at [699, 219] on textarea "Poker Go: No Gamble No Future 116: Episode 16 (VARIANT)" at bounding box center [639, 216] width 304 height 15
type textarea "Poker Go: No Gamble No Future 116: Episode 16 (+2m)"
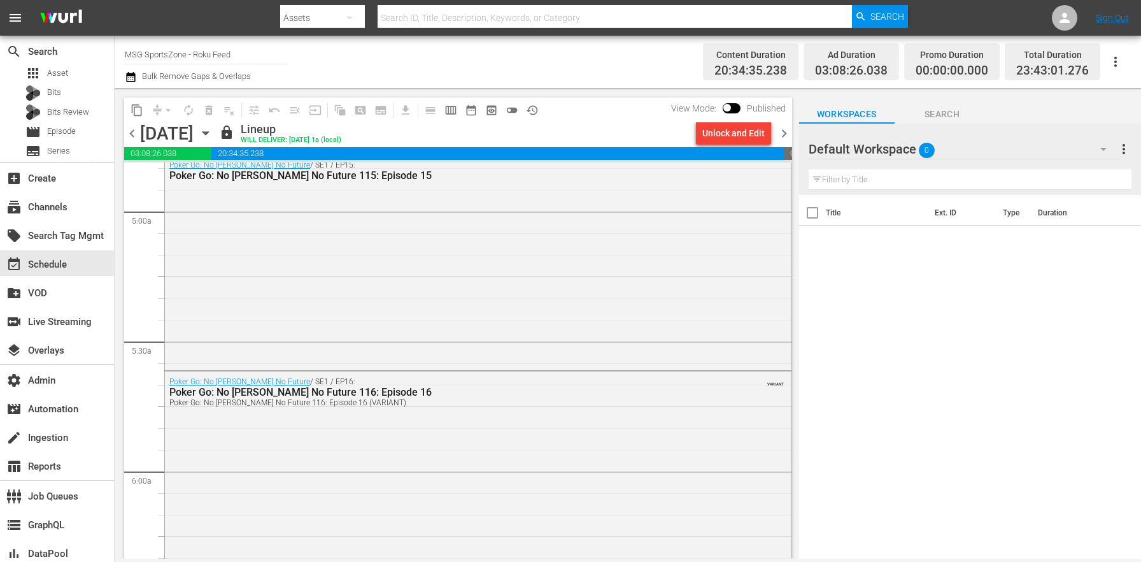
scroll to position [1391, 0]
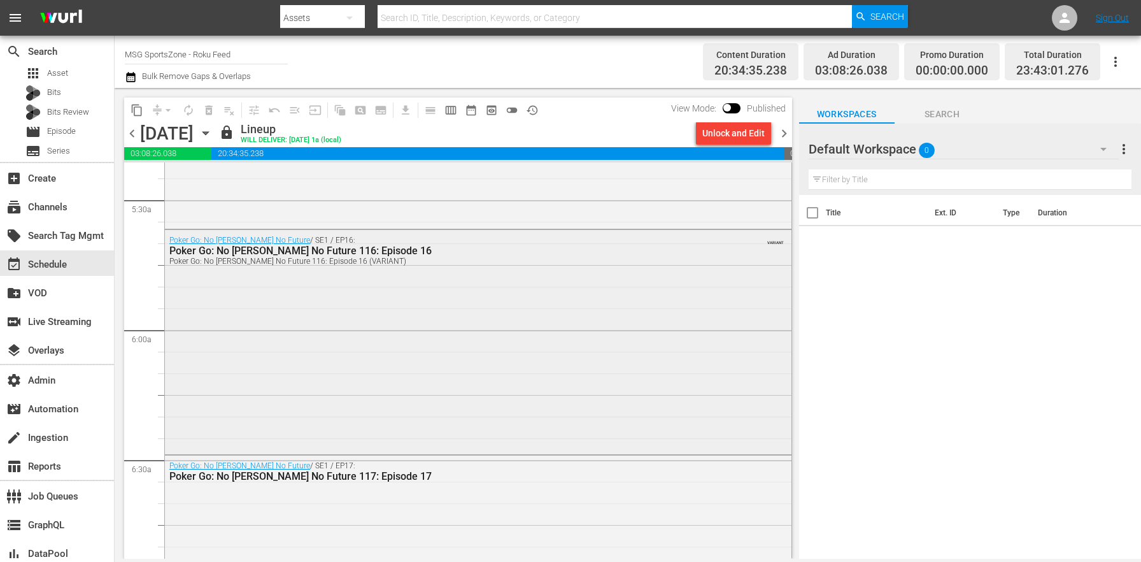
click at [382, 359] on div "Poker Go: No Gamble No Future / SE1 / EP16: Poker Go: No Gamble No Future 116: …" at bounding box center [478, 341] width 627 height 222
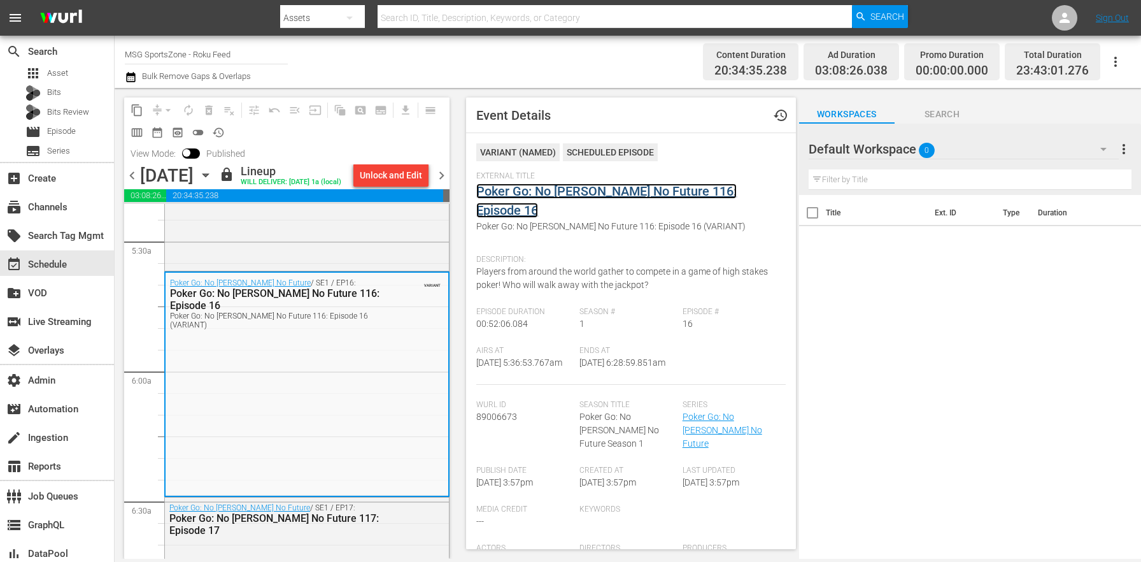
click at [527, 190] on link "Poker Go: No [PERSON_NAME] No Future 116: Episode 16" at bounding box center [606, 200] width 260 height 34
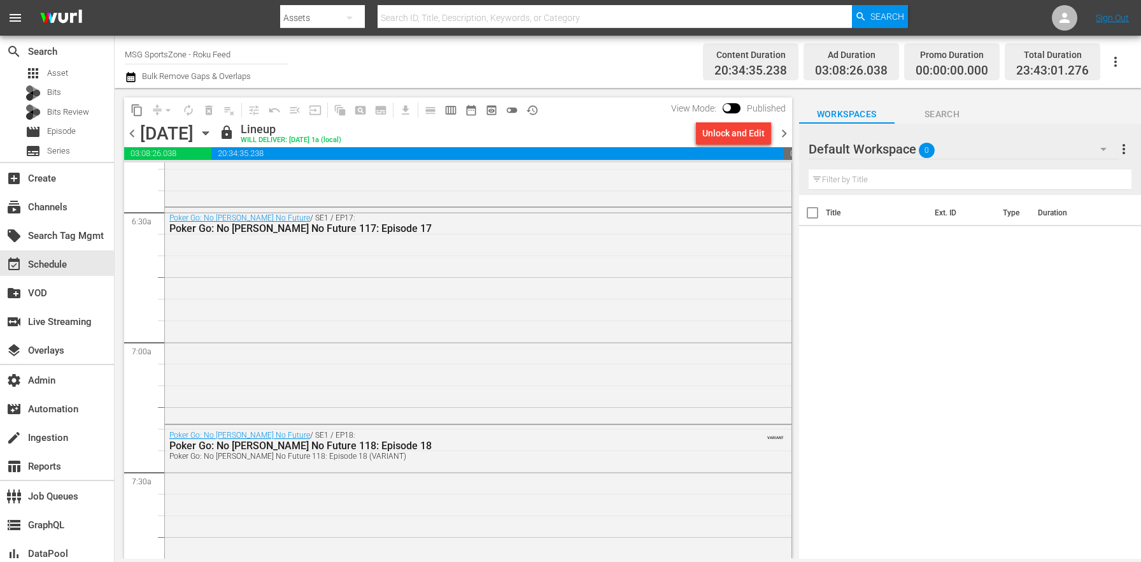
scroll to position [1710, 0]
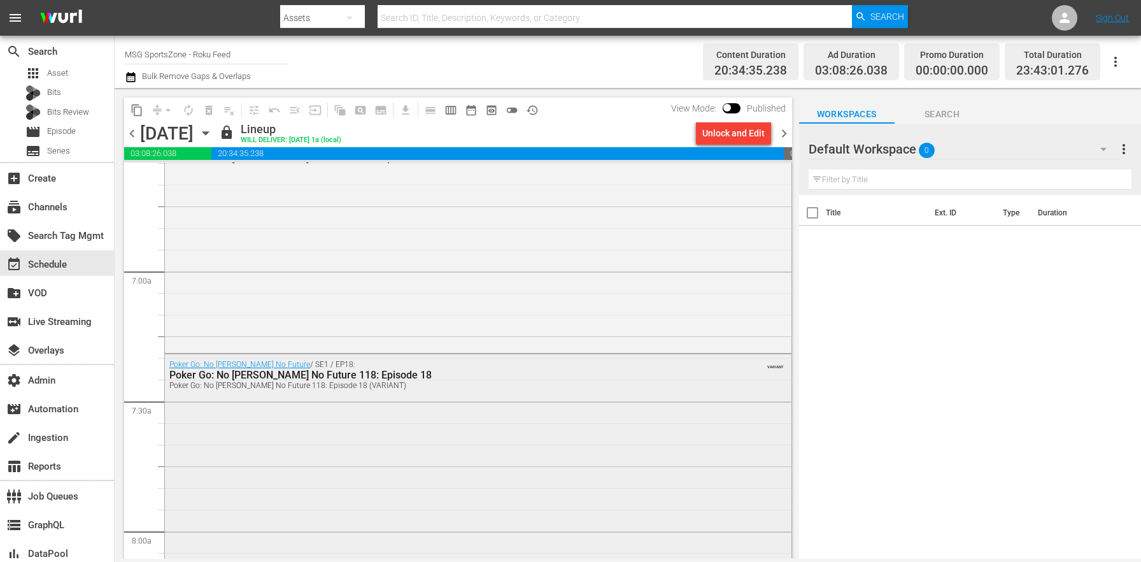
click at [319, 417] on div "Poker Go: No Gamble No Future / SE1 / EP18: Poker Go: No Gamble No Future 118: …" at bounding box center [478, 465] width 627 height 222
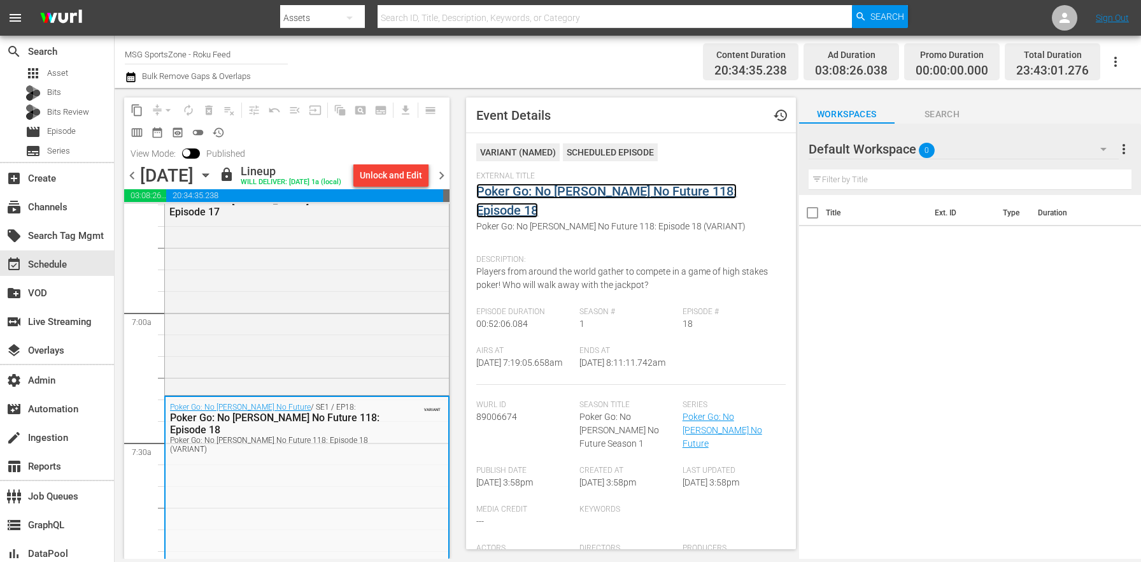
click at [583, 190] on link "Poker Go: No [PERSON_NAME] No Future 118: Episode 18" at bounding box center [606, 200] width 260 height 34
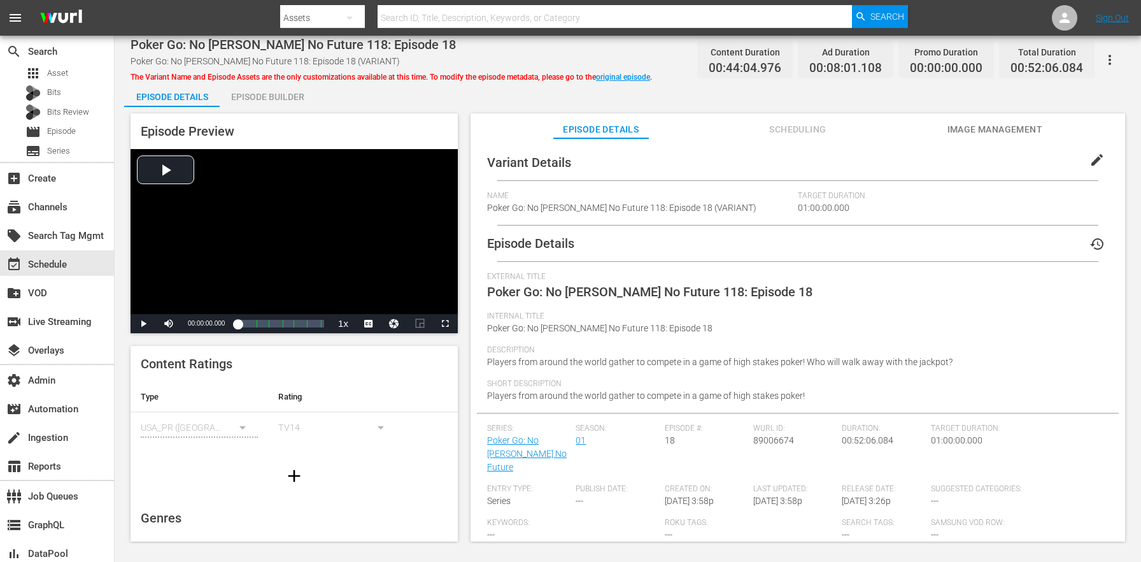
click at [1091, 148] on button "edit" at bounding box center [1097, 160] width 31 height 31
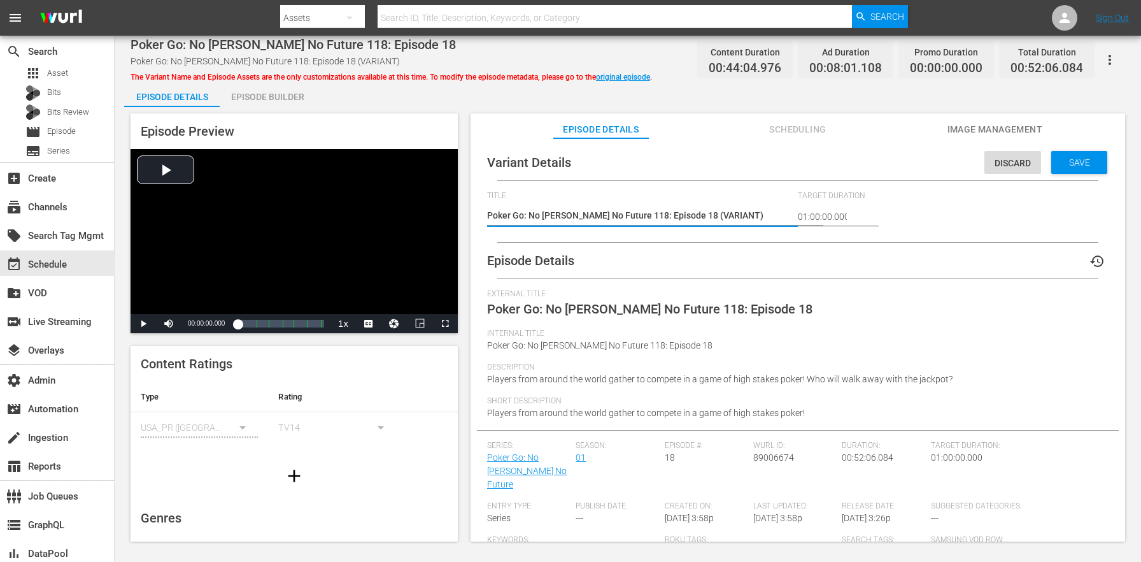
click at [688, 211] on textarea "Poker Go: No Gamble No Future 118: Episode 18 (VARIANT)" at bounding box center [639, 216] width 304 height 15
click at [690, 212] on textarea "Poker Go: No Gamble No Future 118: Episode 18 (VARIANT)" at bounding box center [639, 216] width 304 height 15
type textarea "Poker Go: No Gamble No Future 118: Episode 18 (+2m)"
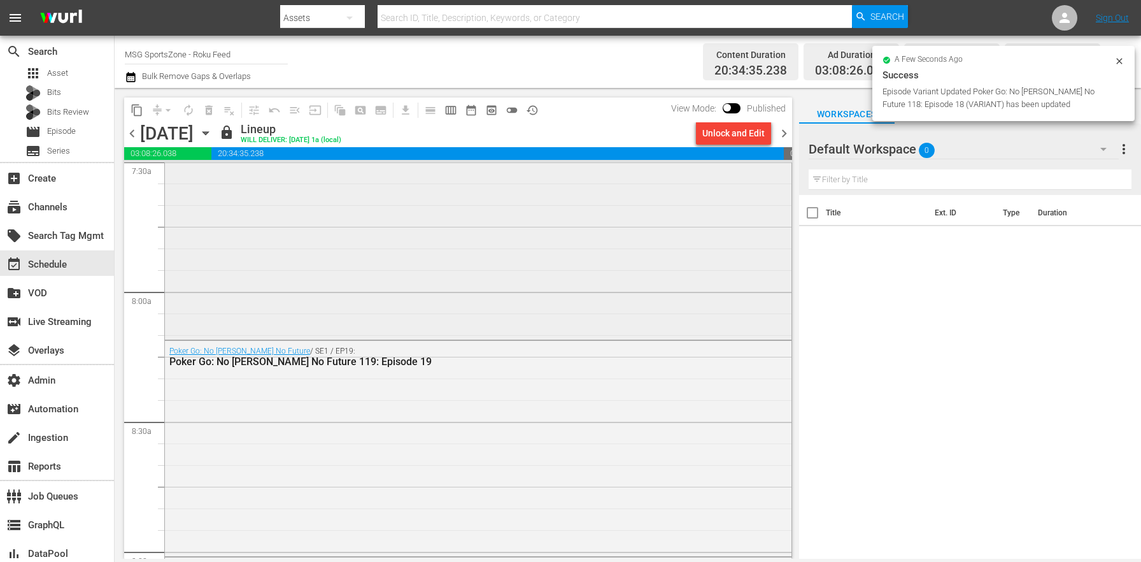
scroll to position [2217, 0]
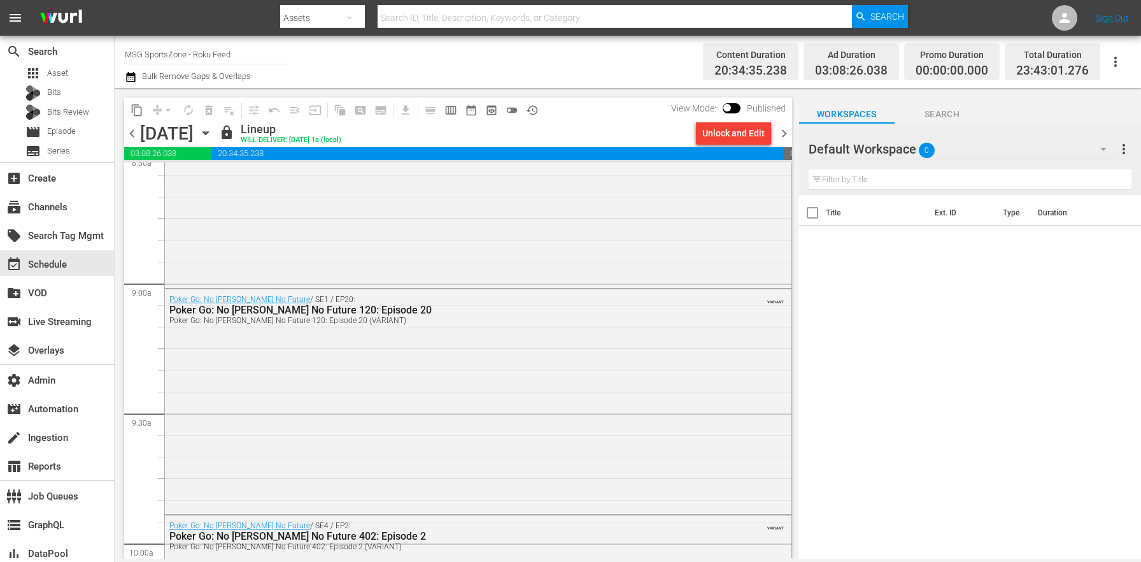
click at [345, 411] on div "Poker Go: No Gamble No Future / SE1 / EP20: Poker Go: No Gamble No Future 120: …" at bounding box center [478, 400] width 627 height 222
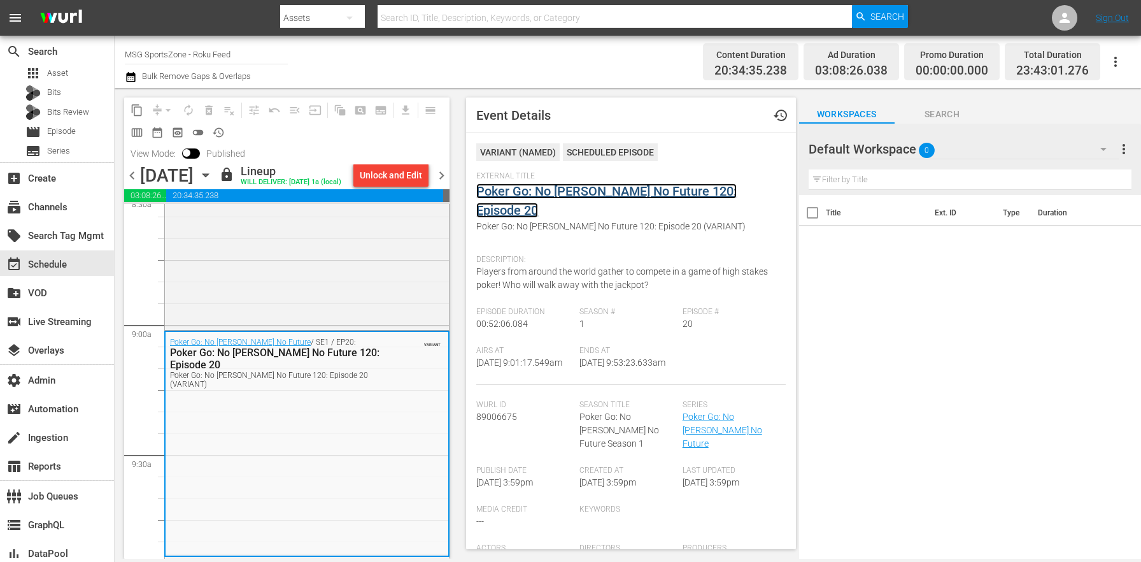
click at [528, 198] on link "Poker Go: No [PERSON_NAME] No Future 120: Episode 20" at bounding box center [606, 200] width 260 height 34
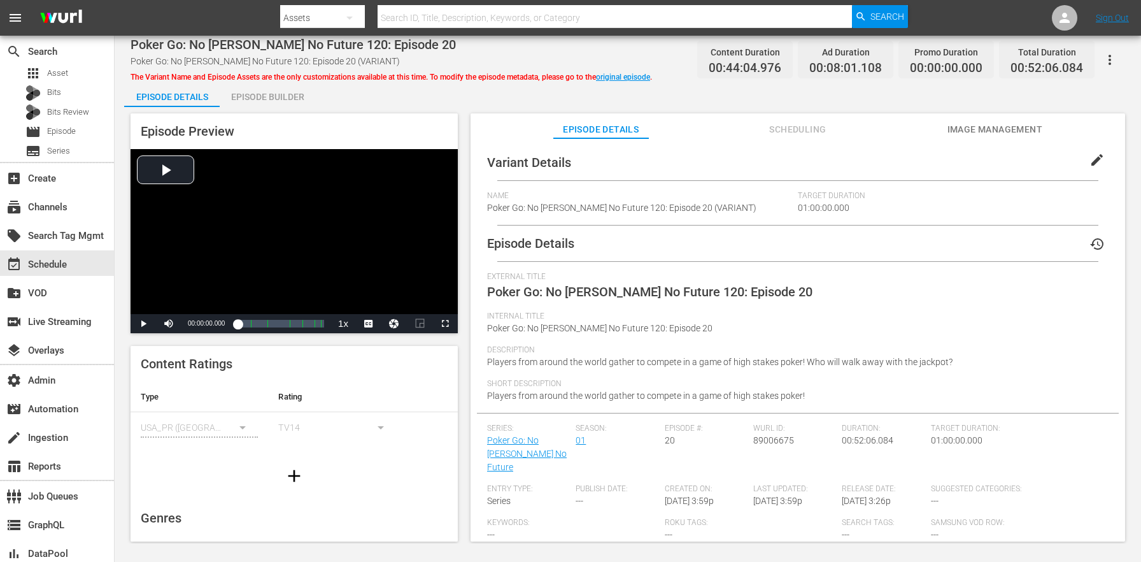
click at [1093, 155] on span "edit" at bounding box center [1097, 159] width 15 height 15
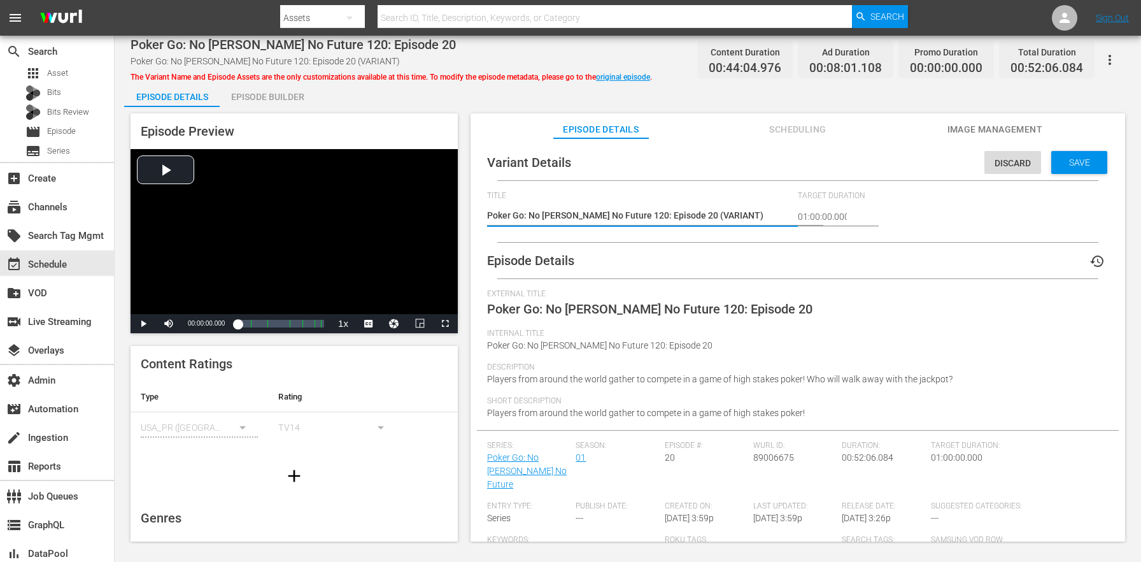
click at [696, 215] on textarea "Poker Go: No Gamble No Future 120: Episode 20 (VARIANT)" at bounding box center [639, 216] width 304 height 15
type textarea "Poker Go: No Gamble No Future 120: Episode 20 (+2m)"
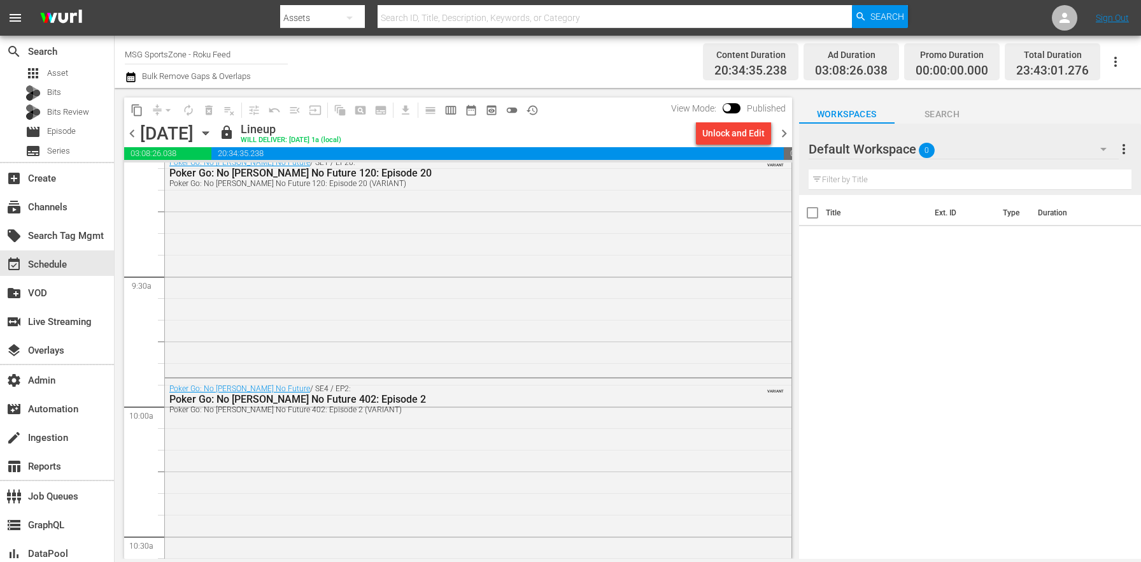
scroll to position [2487, 0]
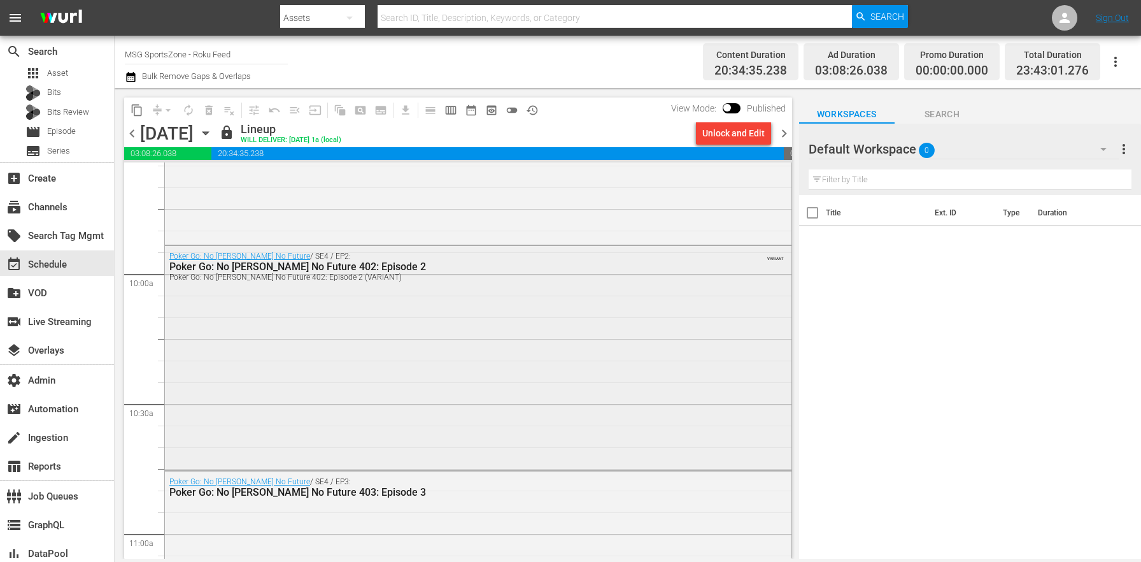
click at [379, 366] on div "Poker Go: No Gamble No Future / SE4 / EP2: Poker Go: No Gamble No Future 402: E…" at bounding box center [478, 357] width 627 height 222
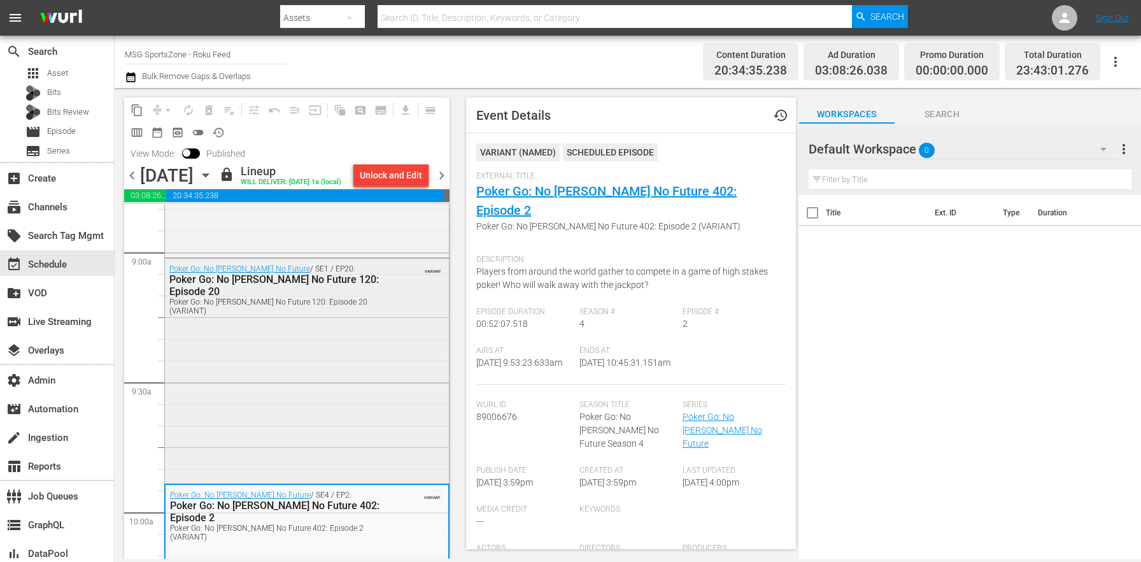
scroll to position [2510, 0]
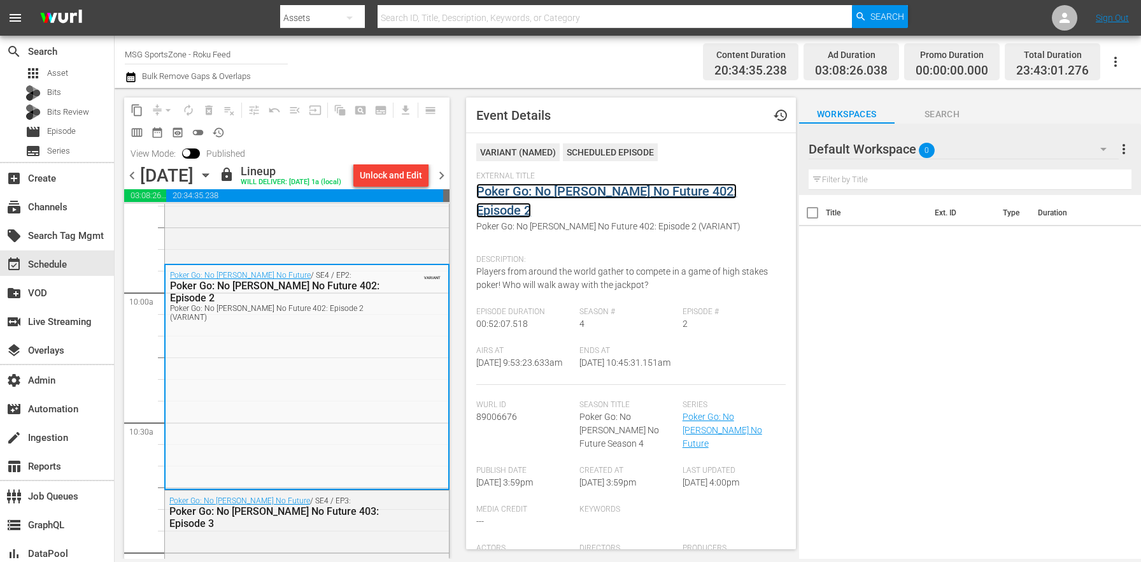
click at [604, 193] on link "Poker Go: No [PERSON_NAME] No Future 402: Episode 2" at bounding box center [606, 200] width 260 height 34
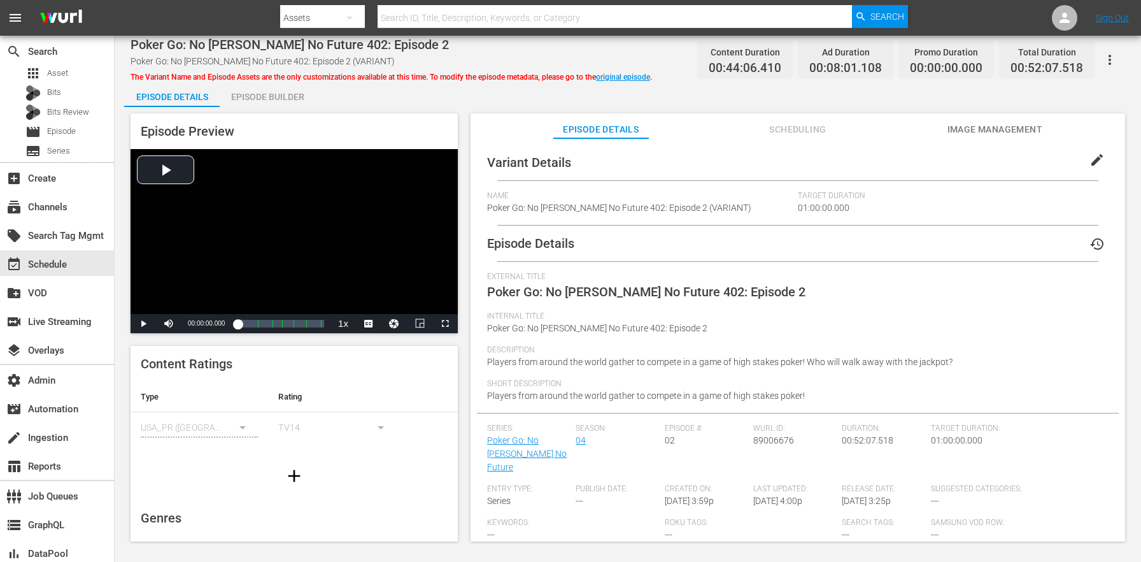
click at [1099, 161] on button "edit" at bounding box center [1097, 160] width 31 height 31
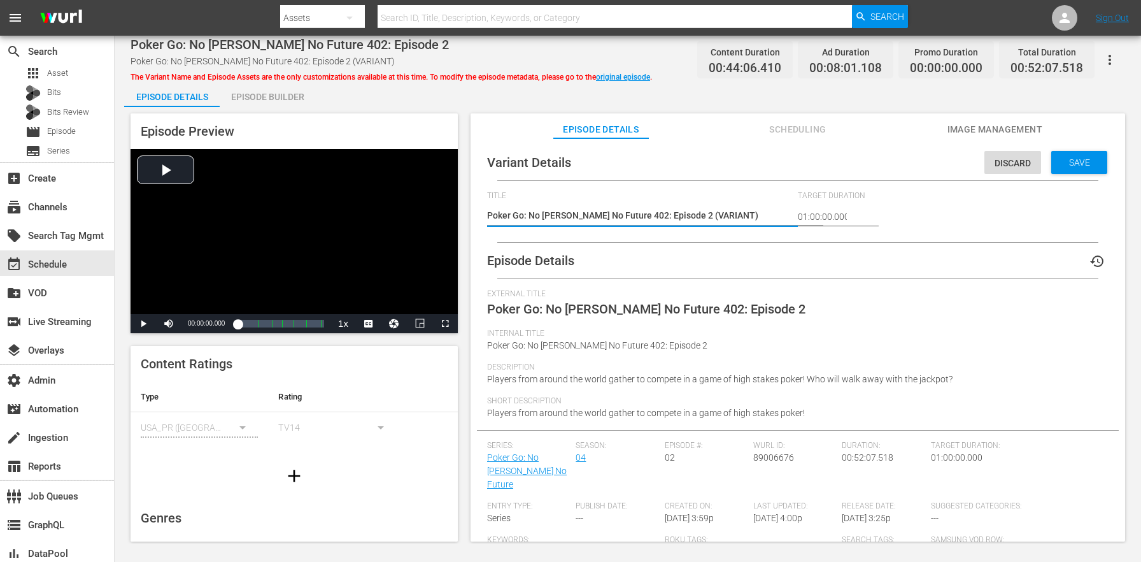
click at [700, 217] on textarea "Poker Go: No Gamble No Future 402: Episode 2 (VARIANT)" at bounding box center [639, 216] width 304 height 15
type textarea "Poker Go: No Gamble No Future 402: Episode 2 (+2m)"
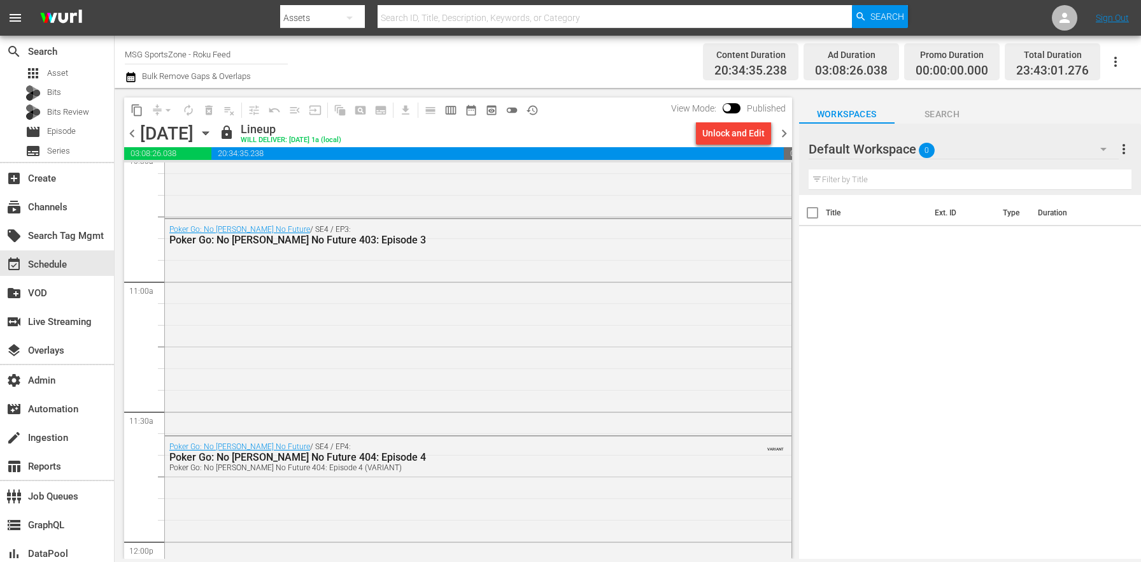
scroll to position [2747, 0]
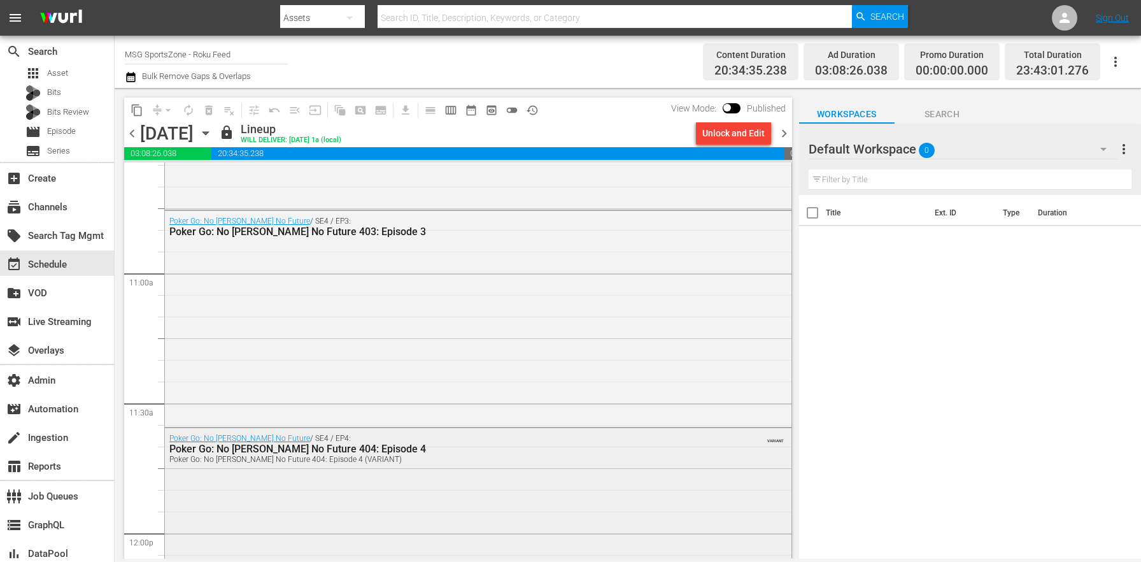
click at [354, 465] on div "Poker Go: No Gamble No Future / SE4 / EP4: Poker Go: No Gamble No Future 404: E…" at bounding box center [478, 448] width 627 height 40
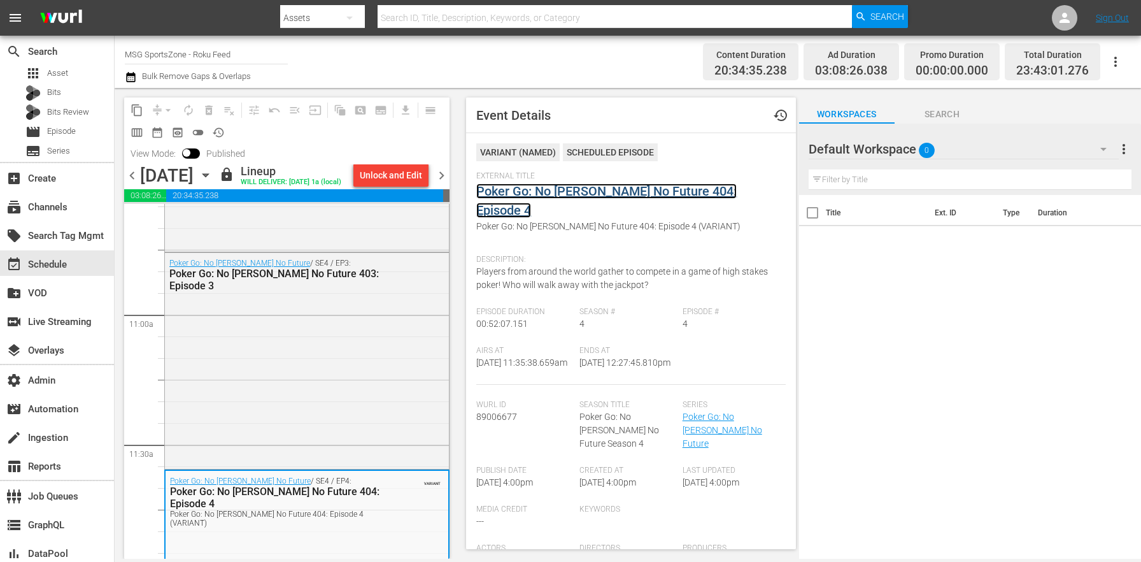
click at [515, 198] on link "Poker Go: No Gamble No Future 404: Episode 4" at bounding box center [606, 200] width 260 height 34
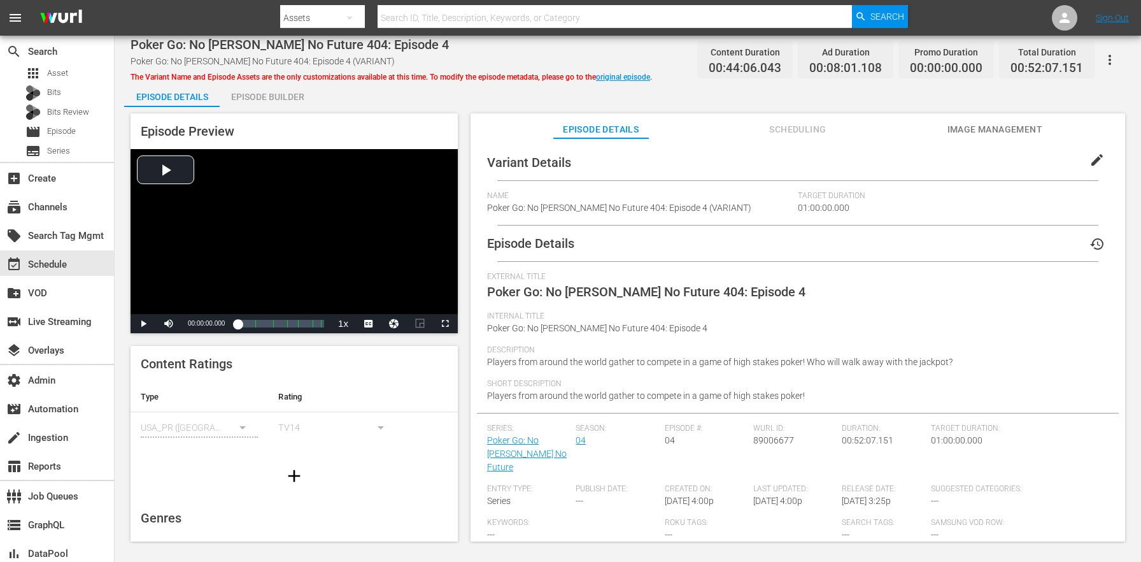
click at [1095, 169] on button "edit" at bounding box center [1097, 160] width 31 height 31
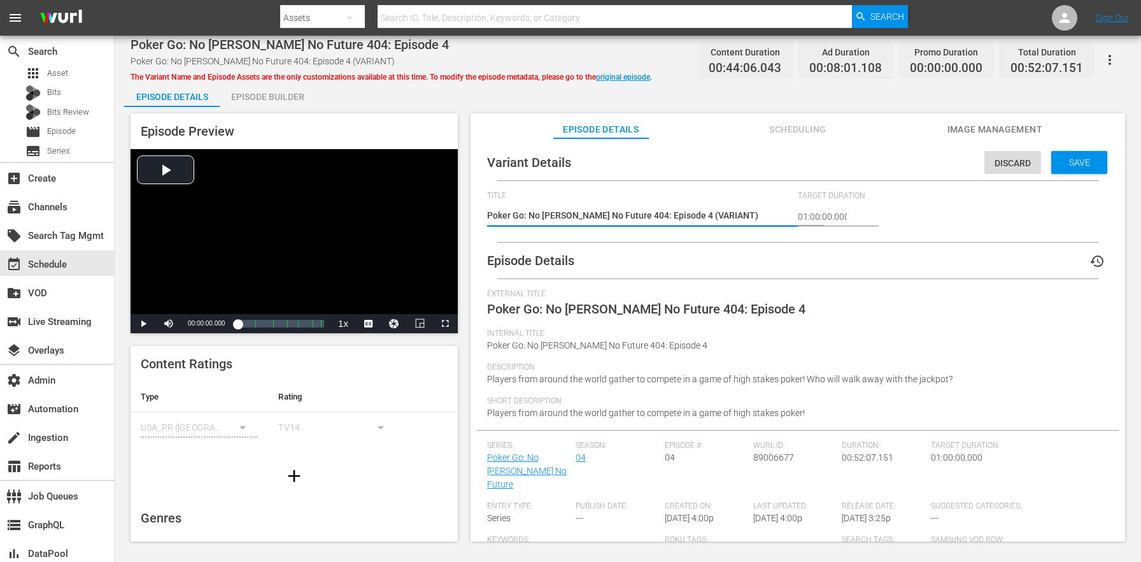
click at [694, 217] on textarea "Poker Go: No Gamble No Future 404: Episode 4 (VARIANT)" at bounding box center [639, 216] width 304 height 15
type textarea "Poker Go: No Gamble No Future 404: Episode 4 (+2m)"
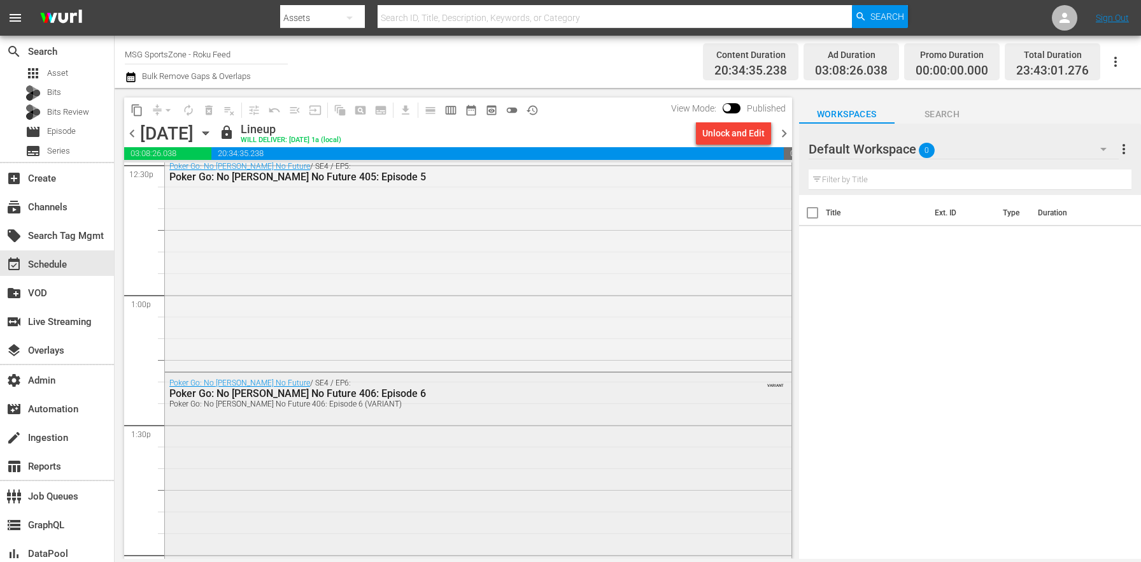
scroll to position [3254, 0]
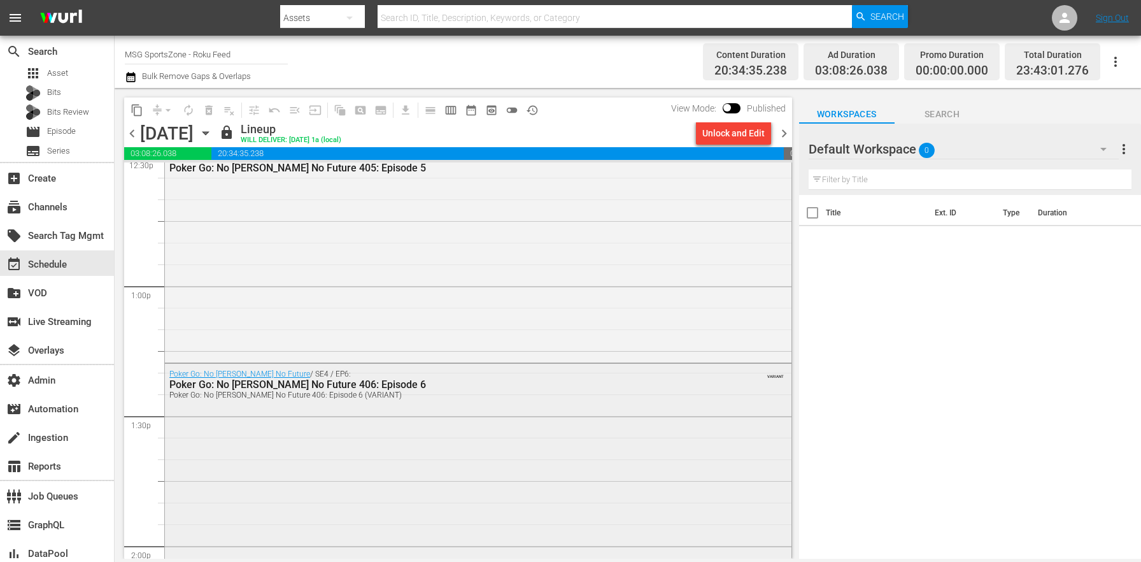
click at [336, 422] on div "Poker Go: No Gamble No Future / SE4 / EP6: Poker Go: No Gamble No Future 406: E…" at bounding box center [478, 475] width 627 height 222
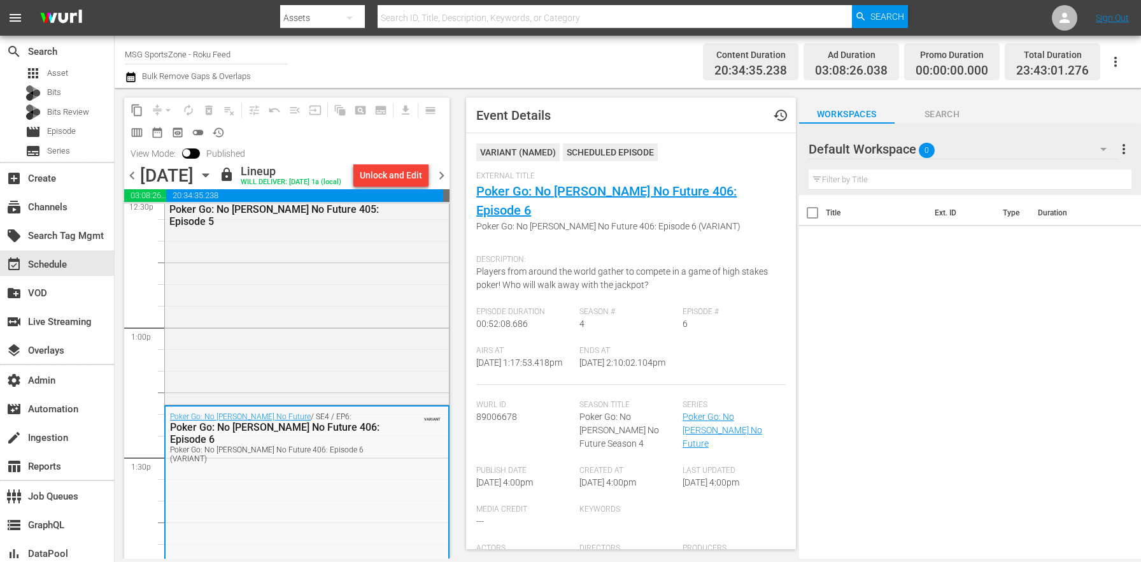
click at [537, 200] on div "External Title Poker Go: No Gamble No Future 406: Episode 6 Poker Go: No Gamble…" at bounding box center [630, 209] width 309 height 77
click at [537, 195] on link "Poker Go: No Gamble No Future 406: Episode 6" at bounding box center [606, 200] width 260 height 34
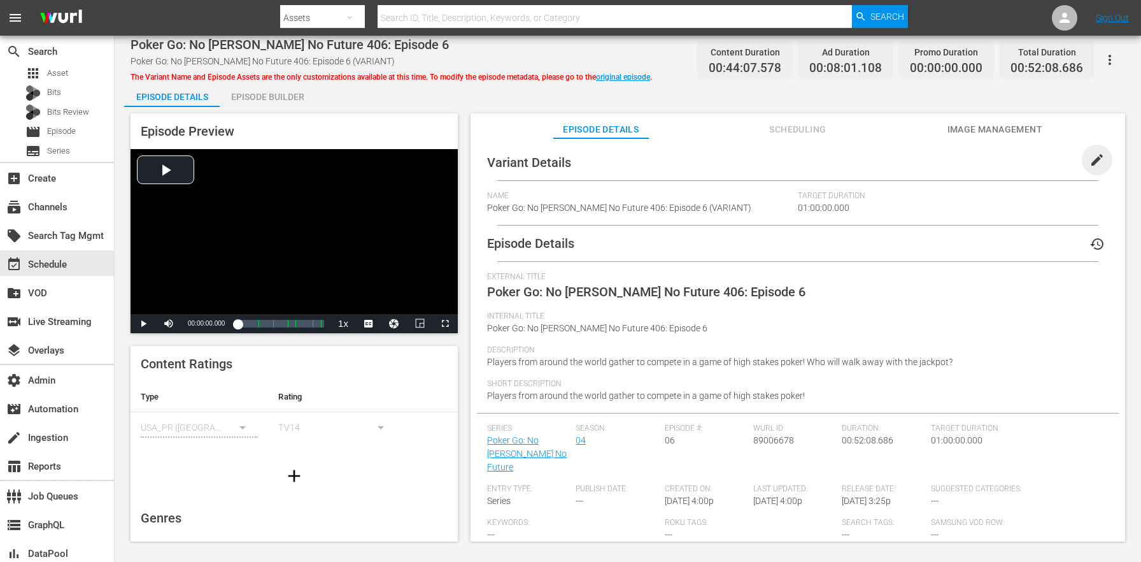
click at [1090, 159] on span "edit" at bounding box center [1097, 159] width 15 height 15
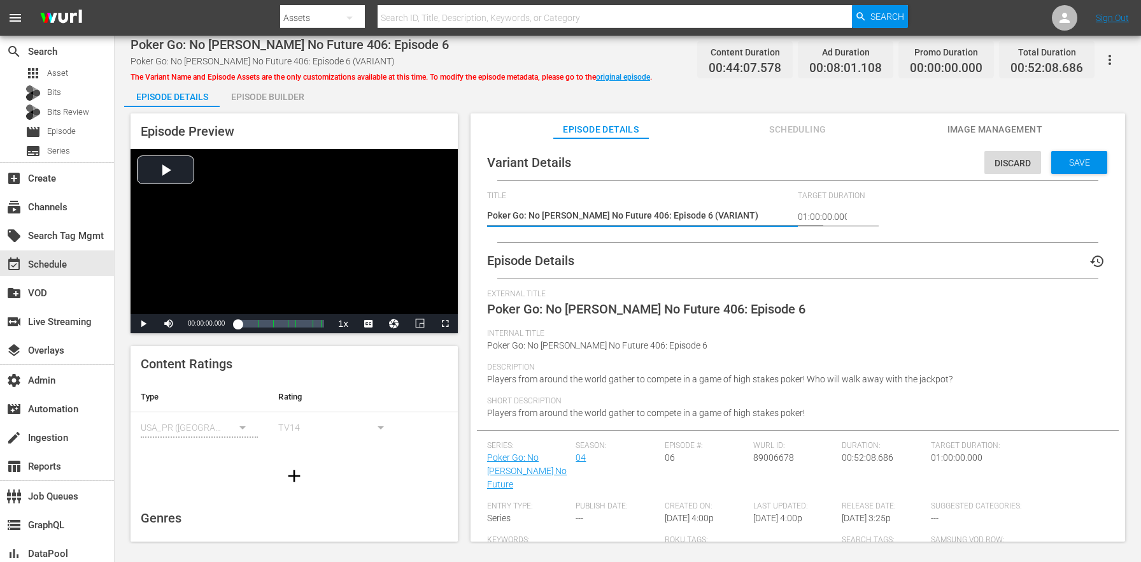
click at [697, 219] on textarea "Poker Go: No Gamble No Future 406: Episode 6 (VARIANT)" at bounding box center [639, 216] width 304 height 15
type textarea "Poker Go: No Gamble No Future 406: Episode 6 (+2m)"
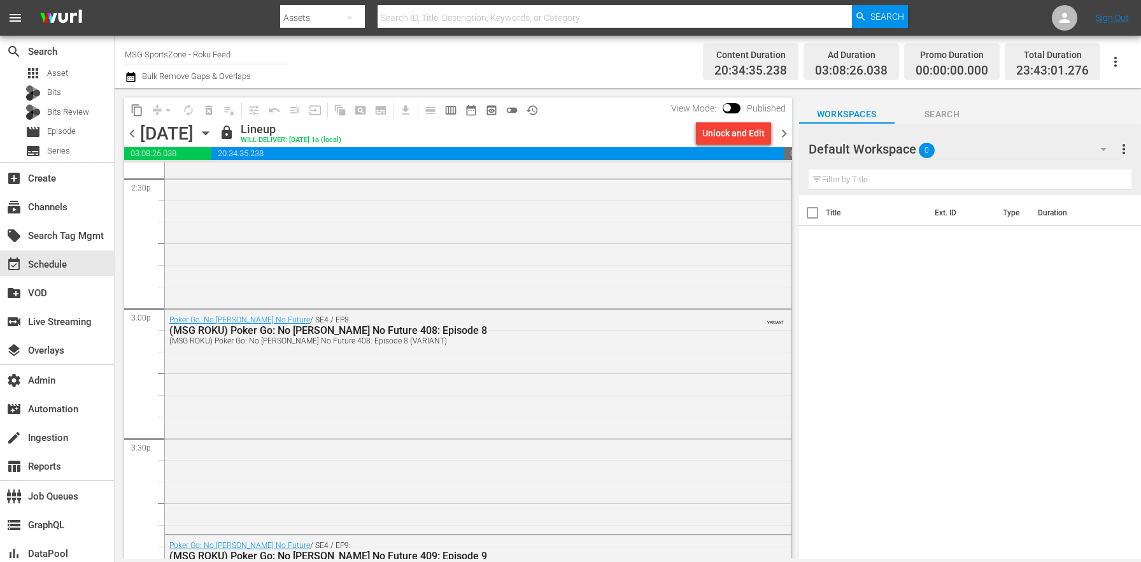
scroll to position [3822, 0]
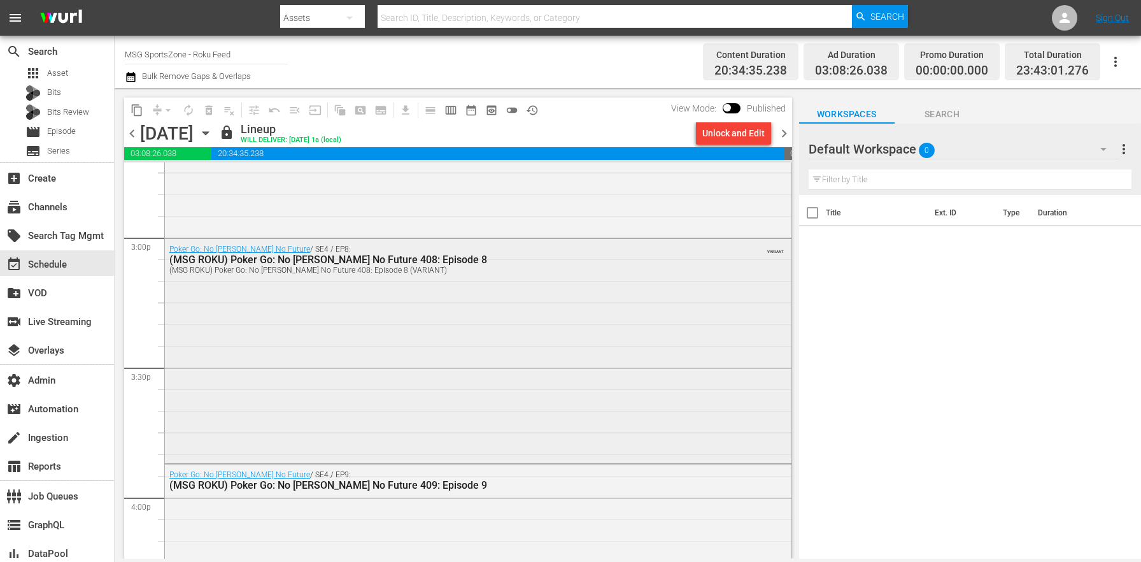
click at [615, 352] on div "Poker Go: No Gamble No Future / SE4 / EP8: (MSG ROKU) Poker Go: No Gamble No Fu…" at bounding box center [478, 350] width 627 height 222
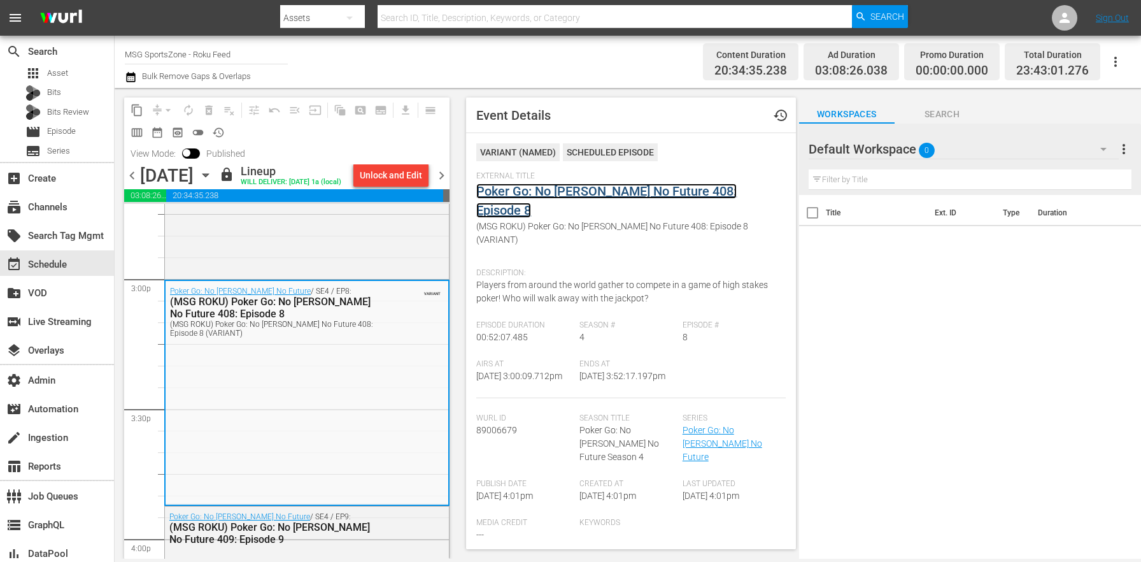
click at [565, 192] on link "Poker Go: No [PERSON_NAME] No Future 408: Episode 8" at bounding box center [606, 200] width 260 height 34
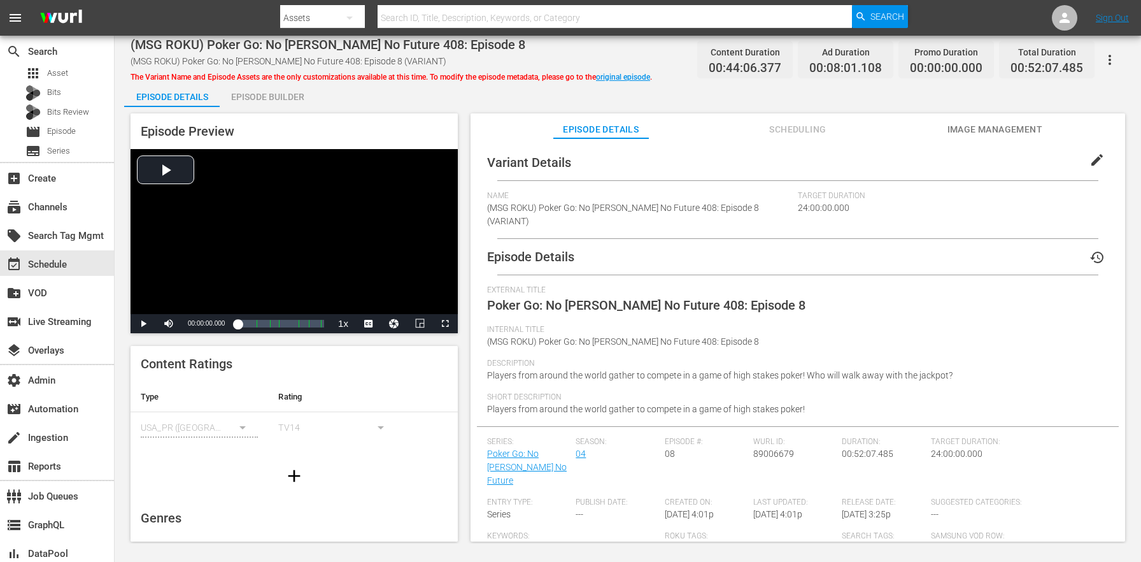
click at [1082, 154] on button "edit" at bounding box center [1097, 160] width 31 height 31
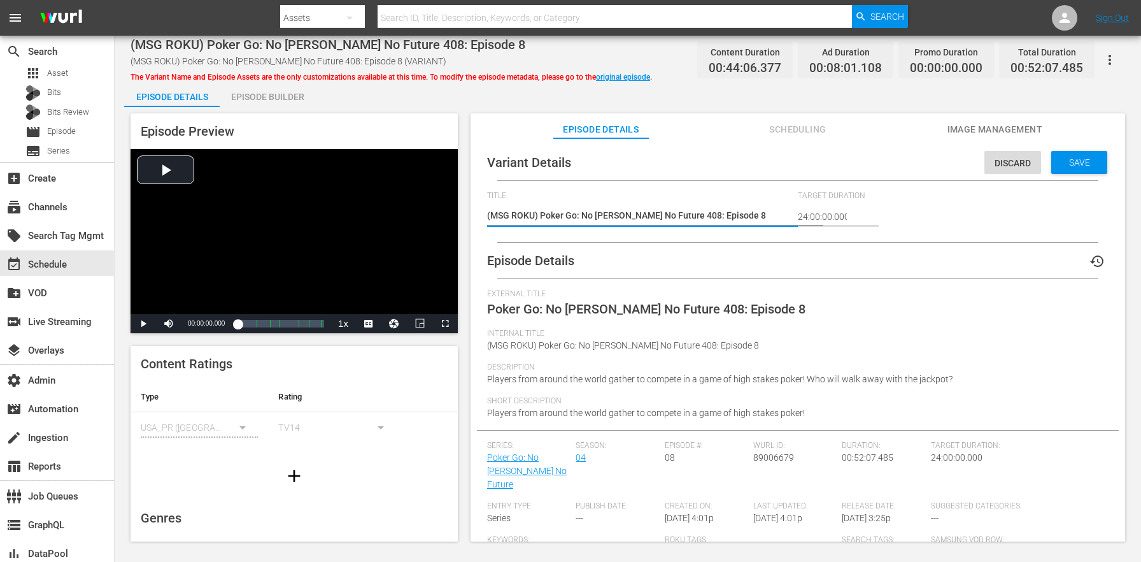
click at [753, 211] on textarea "(MSG ROKU) Poker Go: No Gamble No Future 408: Episode 8 (VARIANT)" at bounding box center [639, 216] width 304 height 15
type textarea "(MSG ROKU) Poker Go: No Gamble No Future 408: Episode 8 (+2m)"
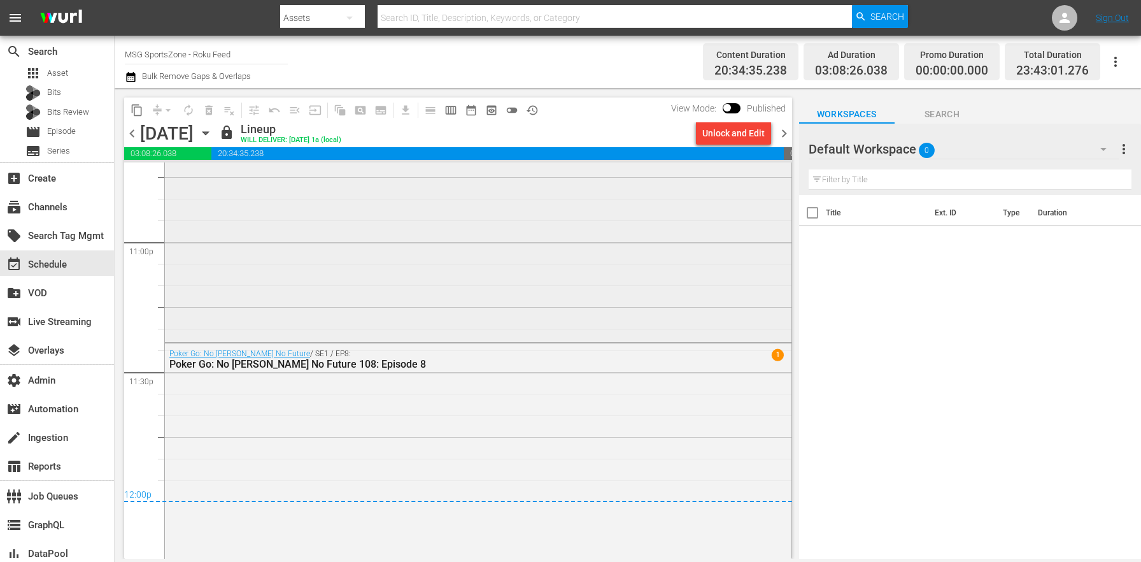
scroll to position [5799, 0]
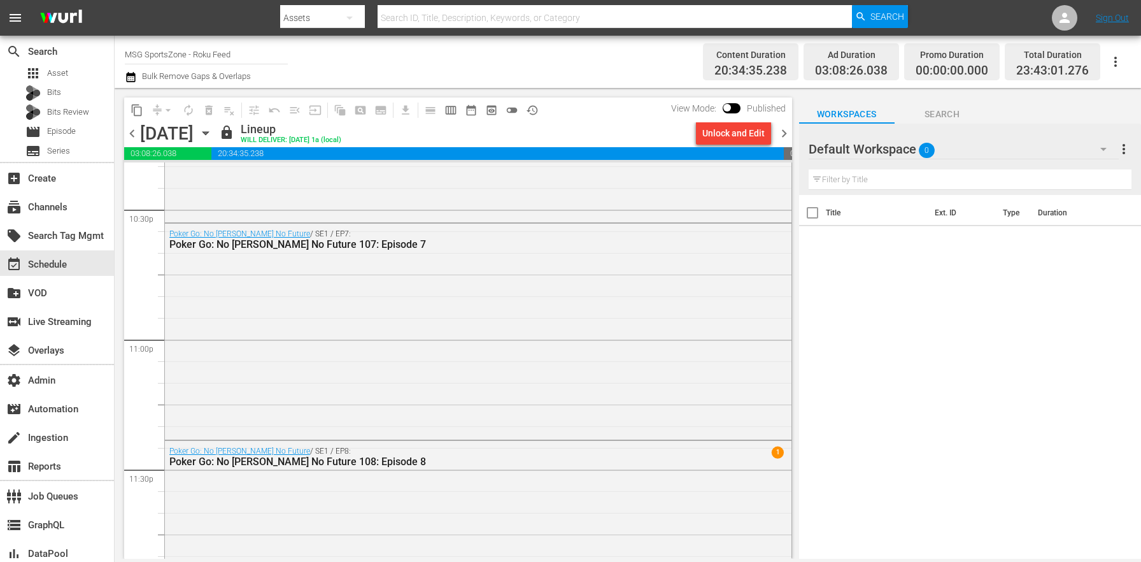
click at [787, 132] on span "chevron_right" at bounding box center [784, 133] width 16 height 16
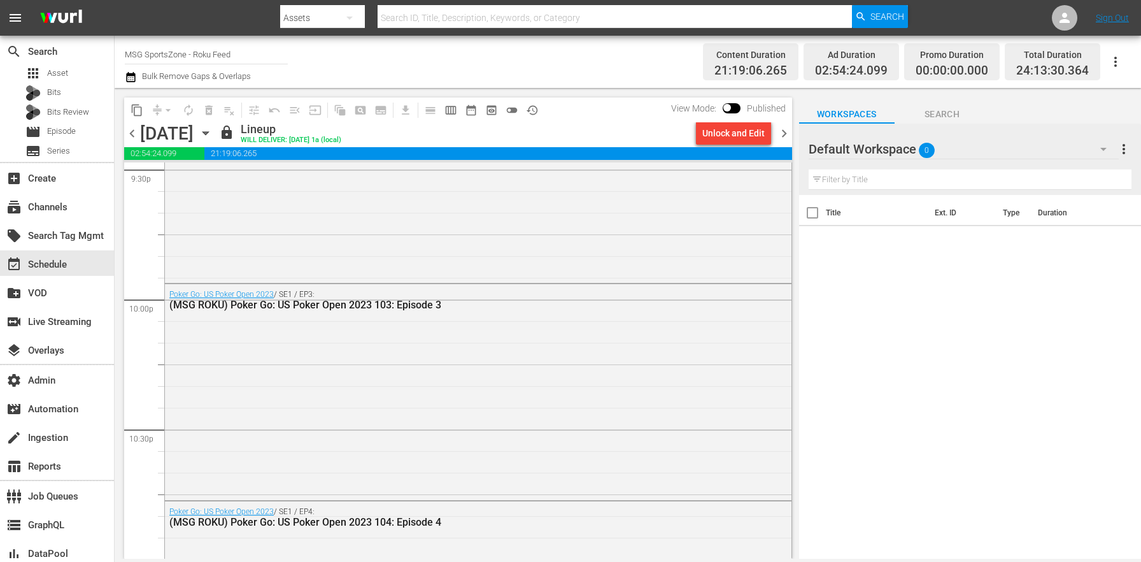
scroll to position [5955, 0]
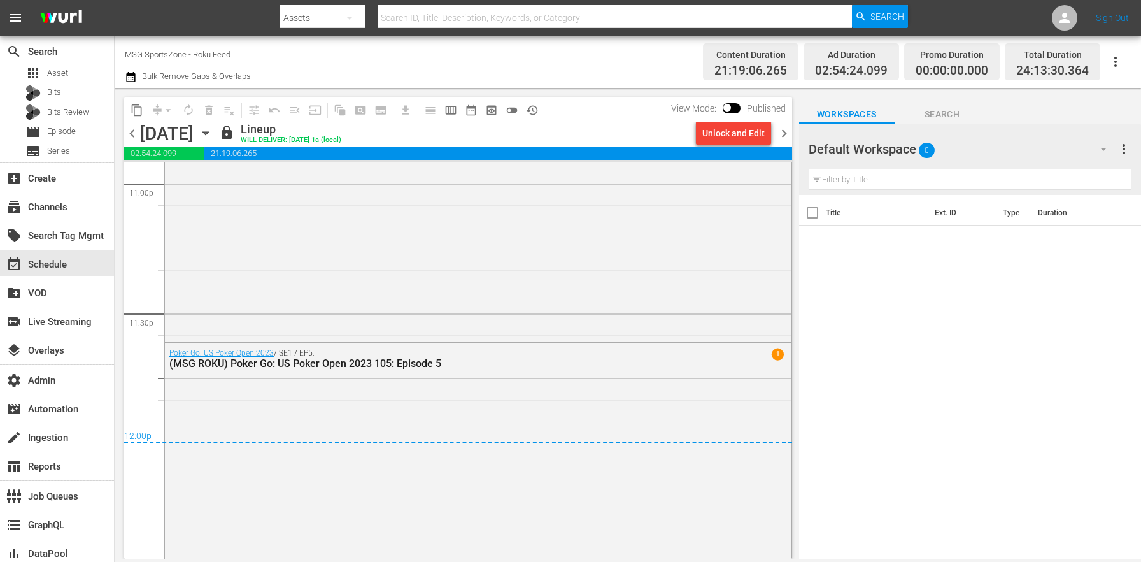
click at [781, 129] on span "chevron_right" at bounding box center [784, 133] width 16 height 16
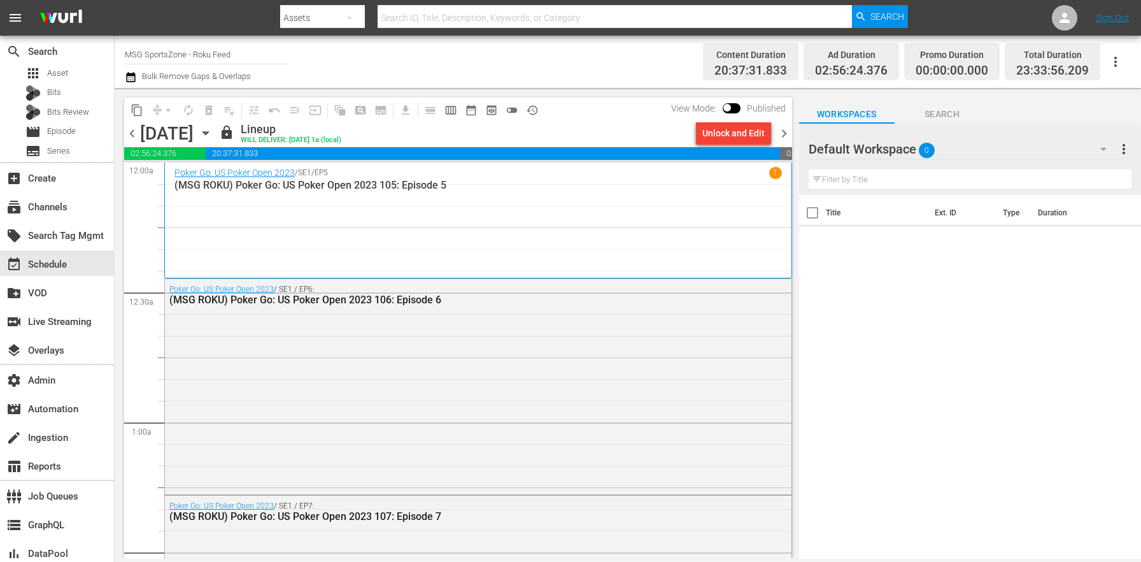
click at [787, 123] on div "chevron_left Tuesday, September 2nd September 2nd lock Lineup WILL DELIVER: 9/1…" at bounding box center [458, 134] width 668 height 25
click at [785, 129] on span "chevron_right" at bounding box center [784, 133] width 16 height 16
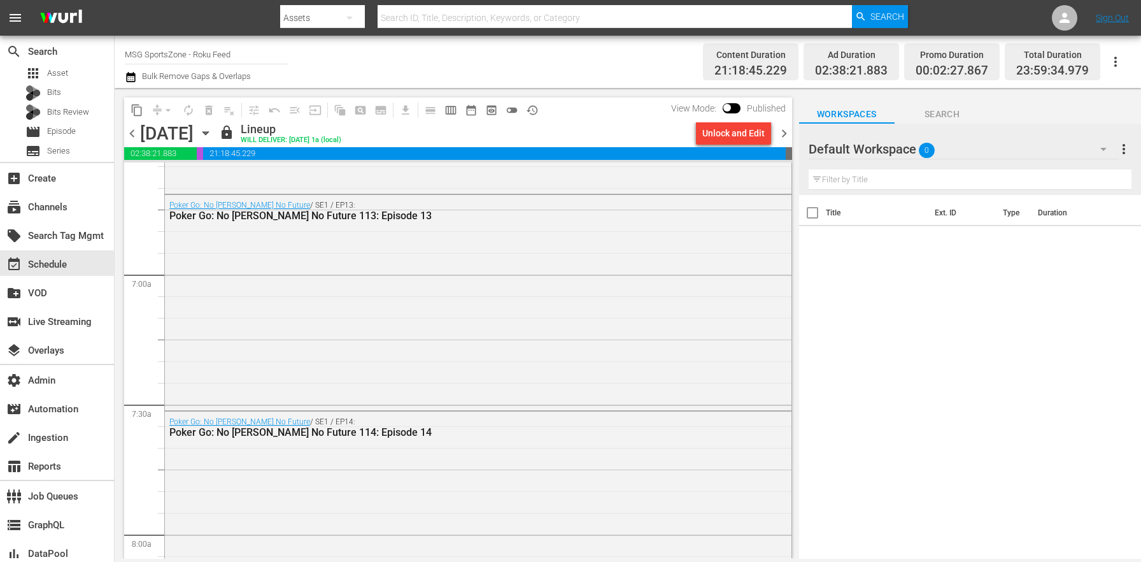
scroll to position [1974, 0]
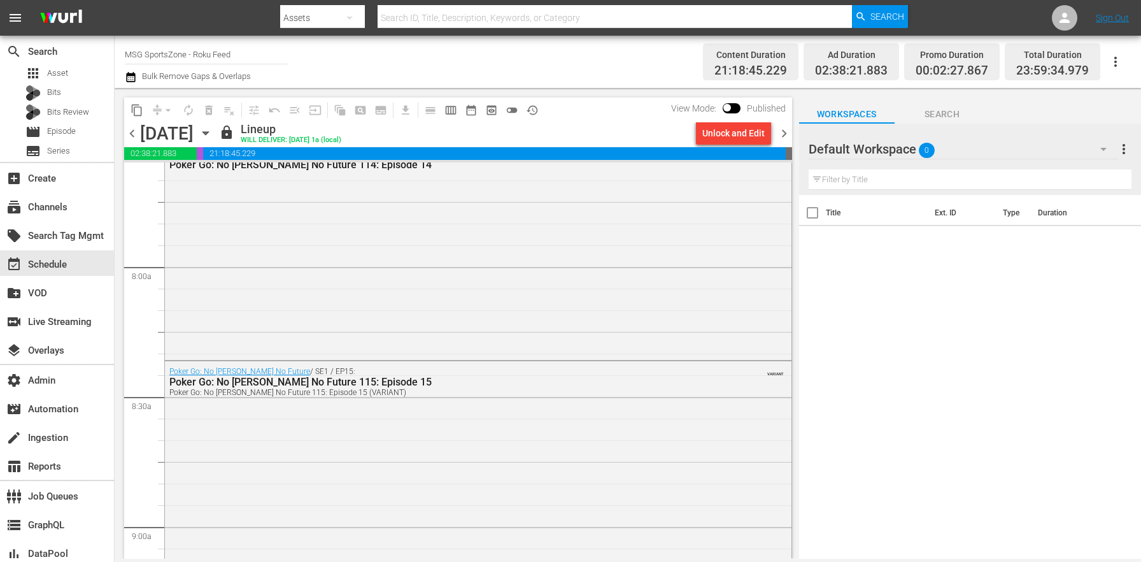
click at [454, 394] on div "Poker Go: No Gamble No Future 115: Episode 15 (VARIANT)" at bounding box center [443, 392] width 548 height 9
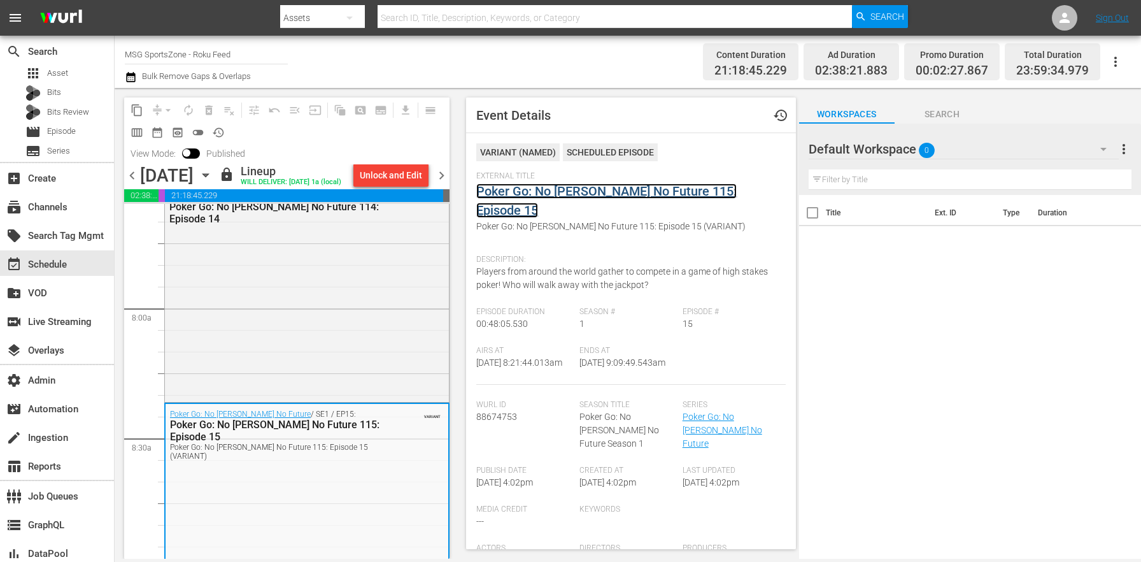
click at [558, 190] on link "Poker Go: No [PERSON_NAME] No Future 115: Episode 15" at bounding box center [606, 200] width 260 height 34
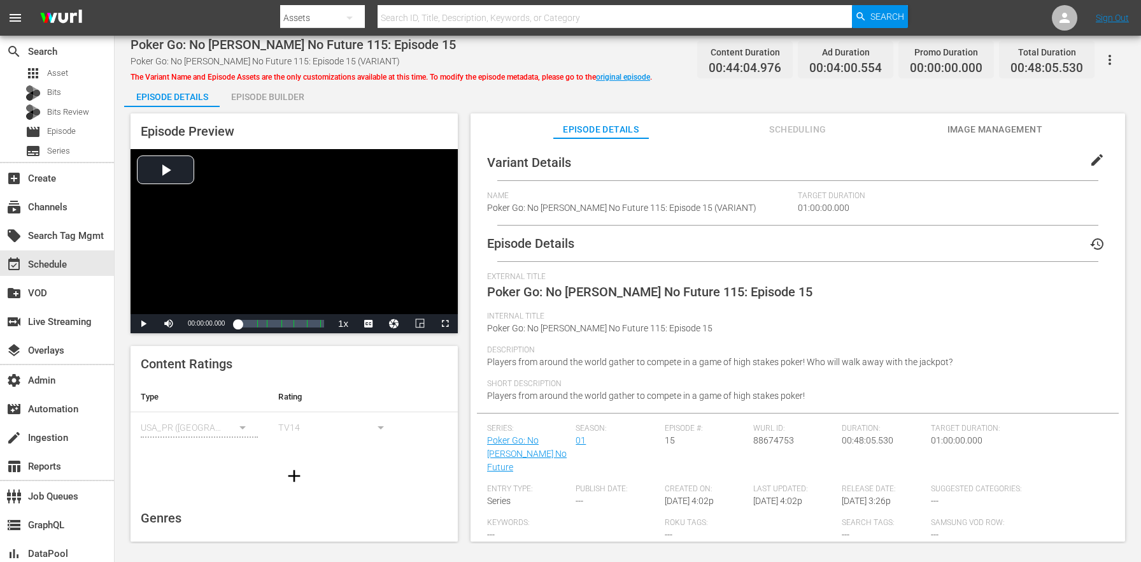
click at [1098, 155] on button "edit" at bounding box center [1097, 160] width 31 height 31
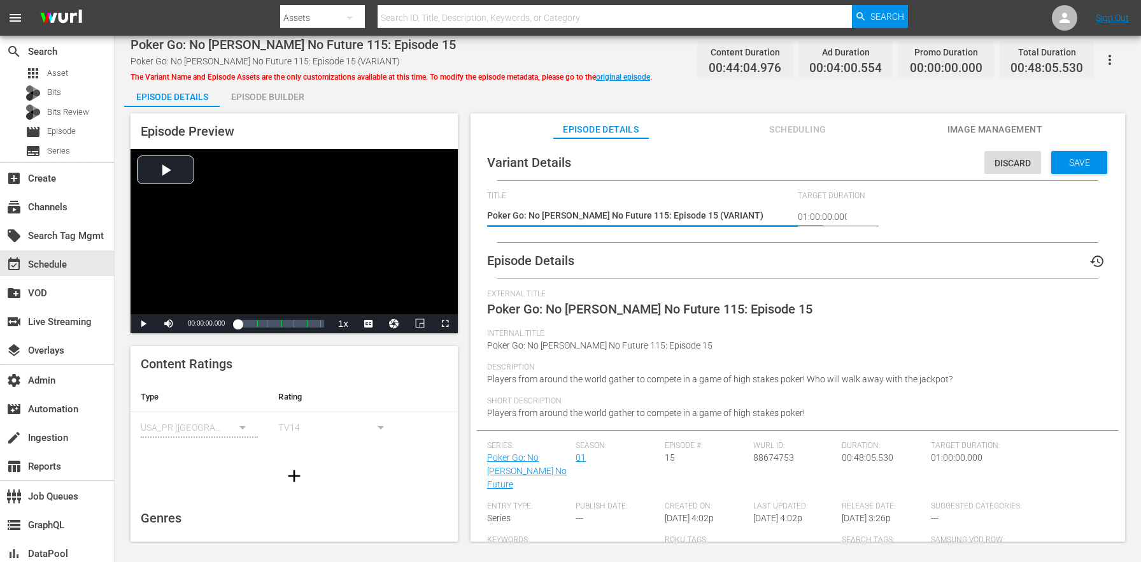
click at [704, 214] on textarea "Poker Go: No Gamble No Future 115: Episode 15 (VARIANT)" at bounding box center [639, 216] width 304 height 15
type textarea "Poker Go: No Gamble No Future 115: Episode 15 (-)"
type textarea "Poker Go: No Gamble No Future 115: Episode 15 (-2)"
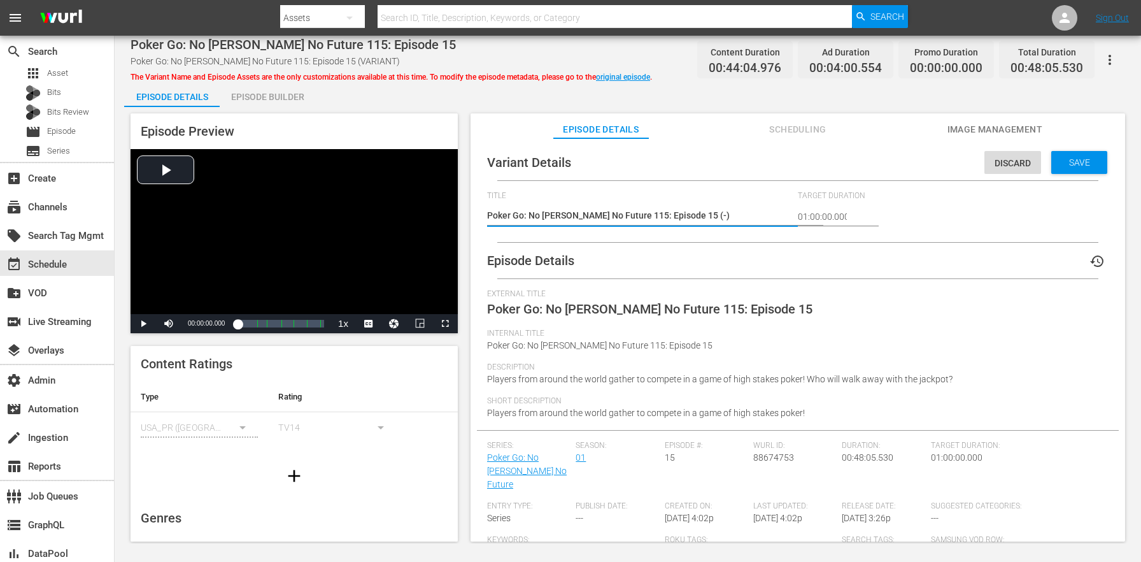
type textarea "Poker Go: No Gamble No Future 115: Episode 15 (-2)"
type textarea "Poker Go: No Gamble No Future 115: Episode 15 (-2m)"
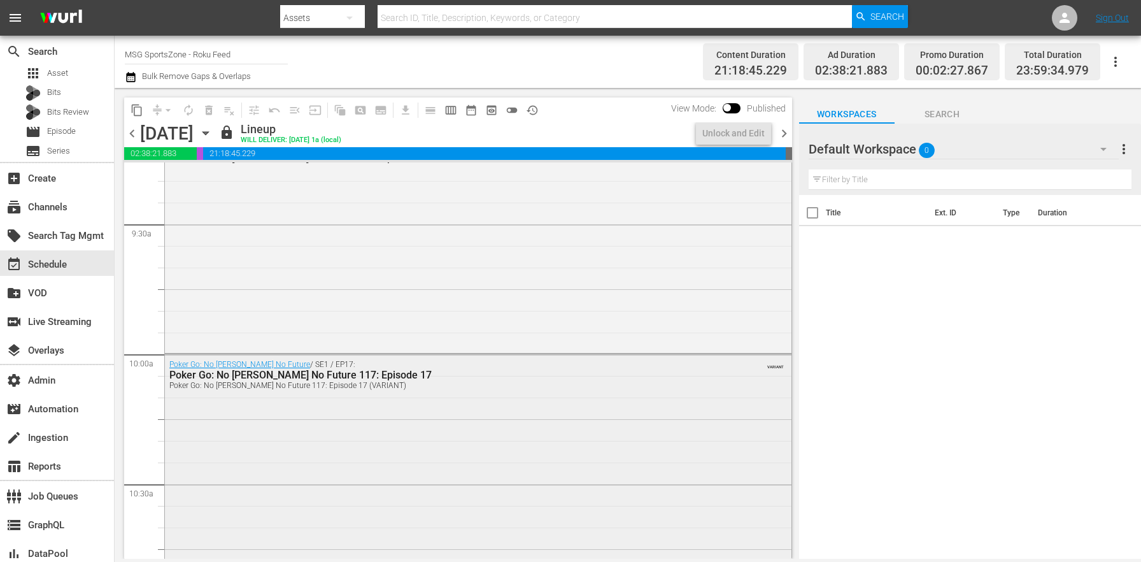
scroll to position [2415, 0]
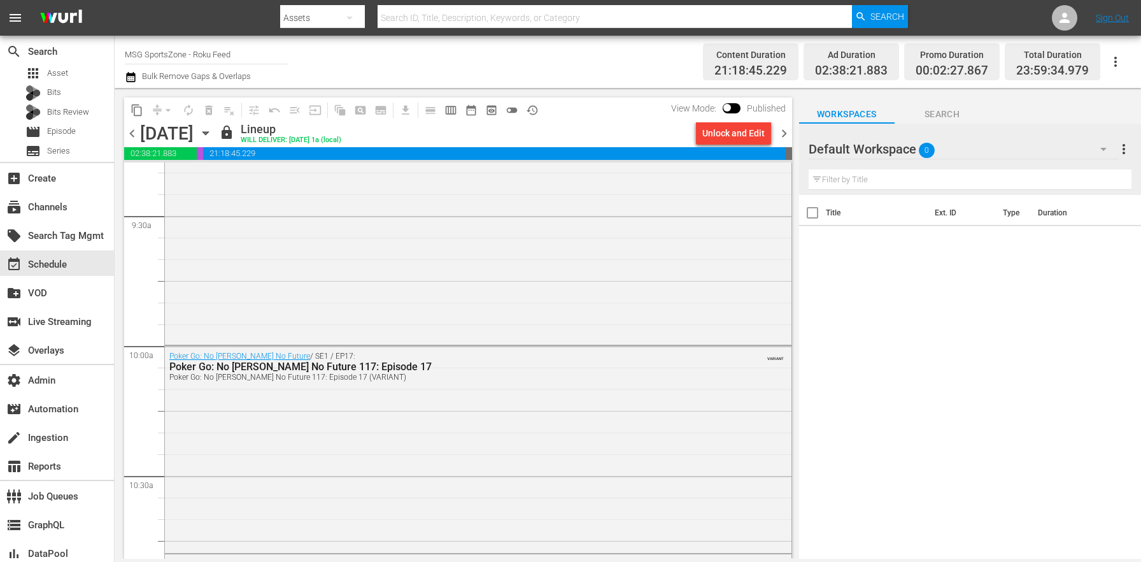
click at [462, 404] on div "Poker Go: No Gamble No Future / SE1 / EP17: Poker Go: No Gamble No Future 117: …" at bounding box center [478, 448] width 627 height 204
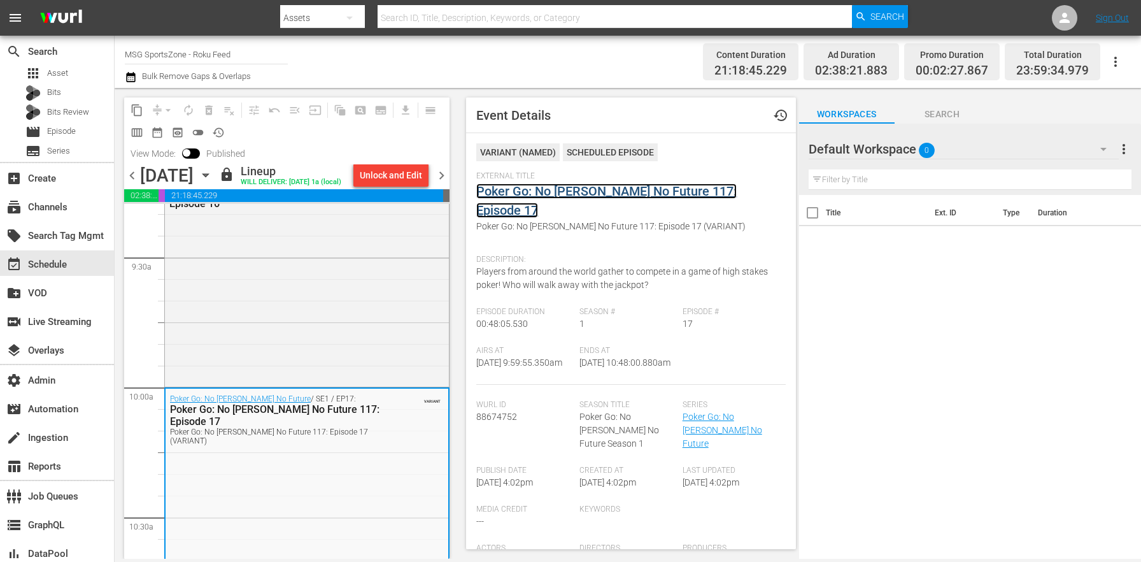
click at [533, 195] on link "Poker Go: No [PERSON_NAME] No Future 117: Episode 17" at bounding box center [606, 200] width 260 height 34
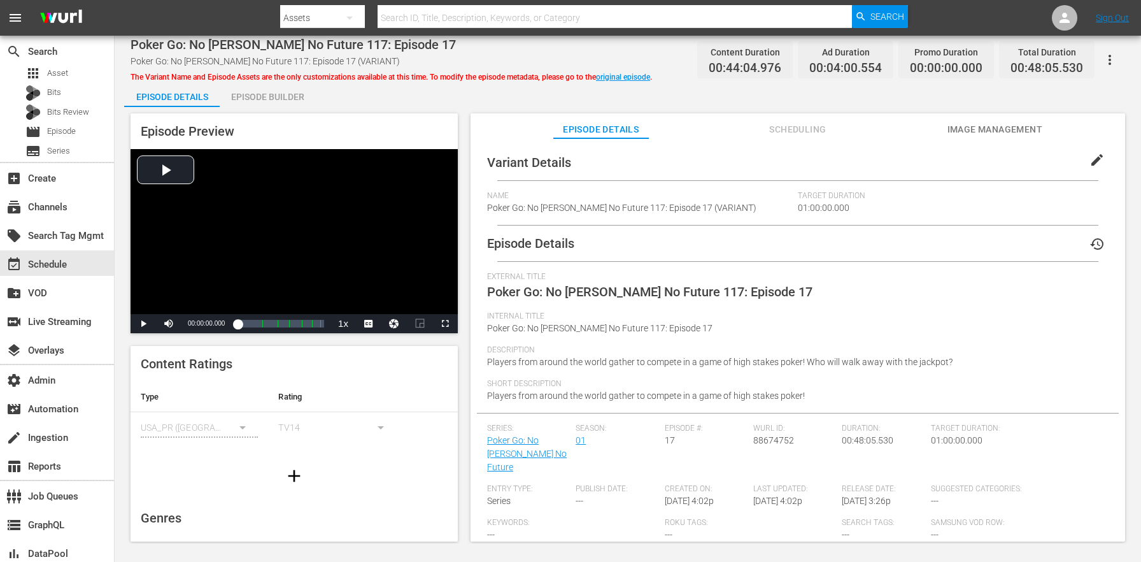
click at [1092, 158] on span "edit" at bounding box center [1097, 159] width 15 height 15
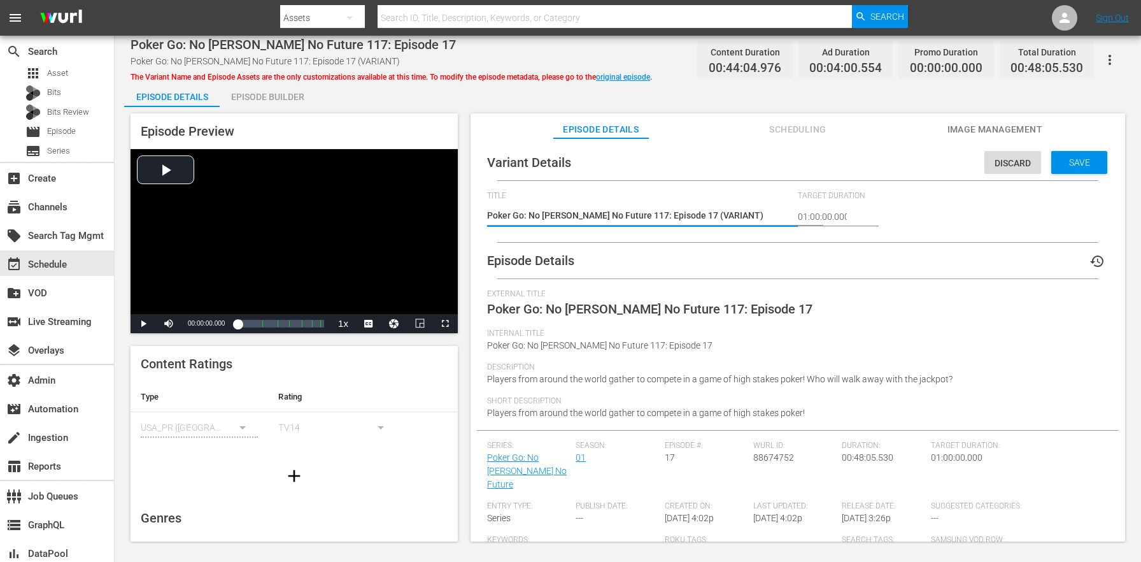
click at [709, 218] on textarea "Poker Go: No Gamble No Future 117: Episode 17 (VARIANT)" at bounding box center [639, 216] width 304 height 15
type textarea "Poker Go: No Gamble No Future 117: Episode 17 (-)"
type textarea "Poker Go: No Gamble No Future 117: Episode 17 (-2)"
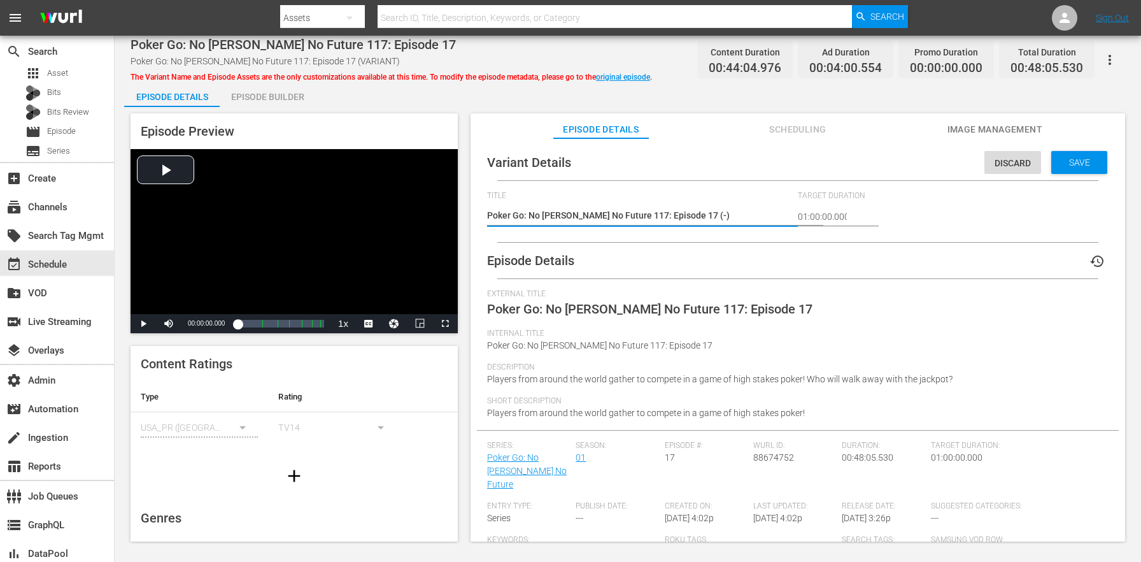
type textarea "Poker Go: No Gamble No Future 117: Episode 17 (-2)"
type textarea "Poker Go: No Gamble No Future 117: Episode 17 (-2m)"
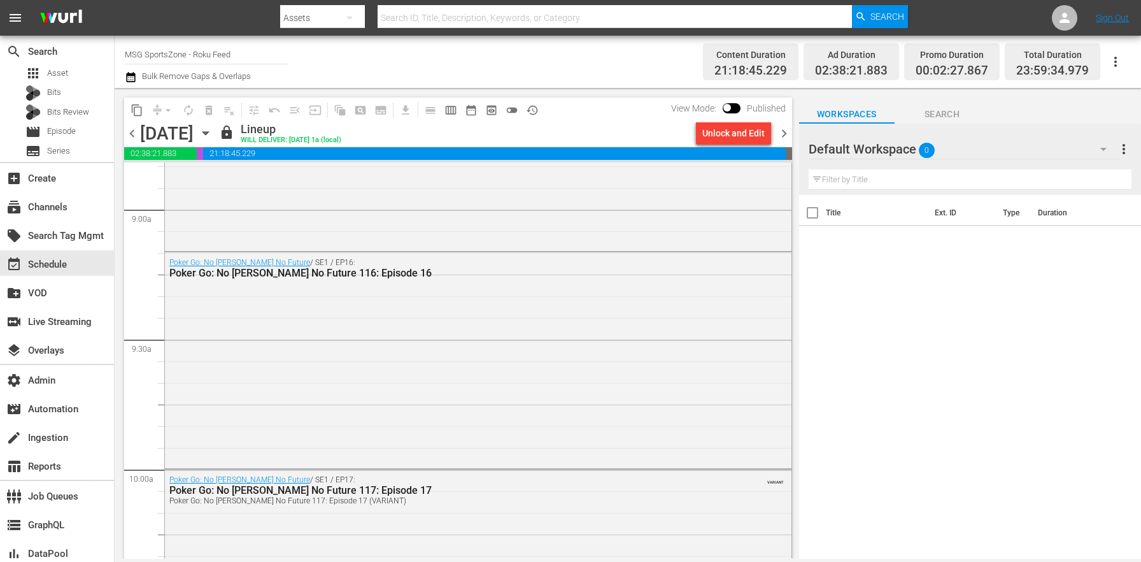
scroll to position [2299, 0]
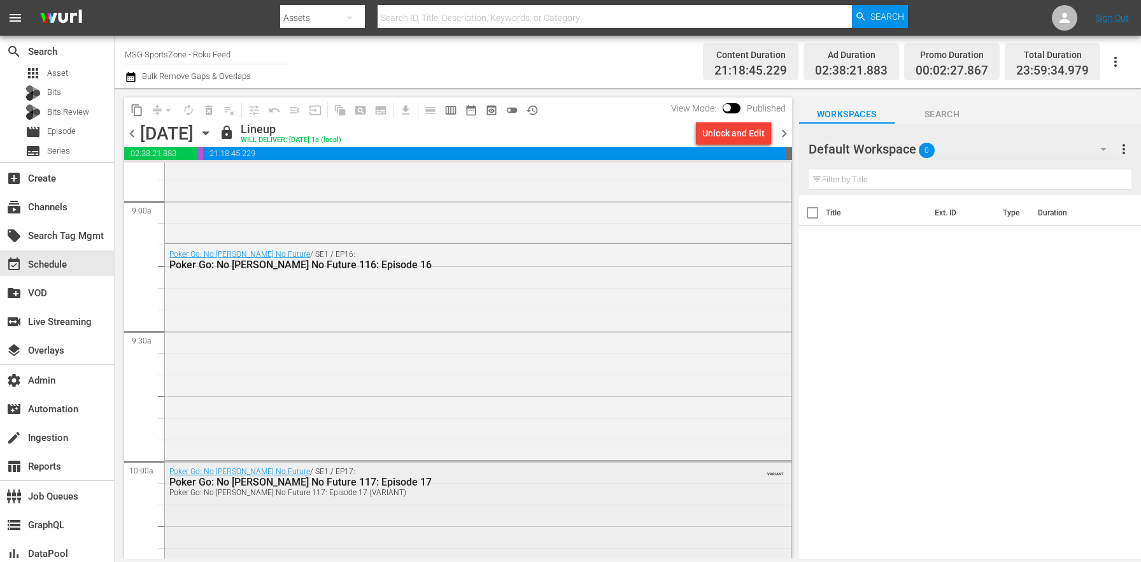
click at [416, 497] on div "Poker Go: No Gamble No Future / SE1 / EP17: Poker Go: No Gamble No Future 117: …" at bounding box center [478, 481] width 627 height 40
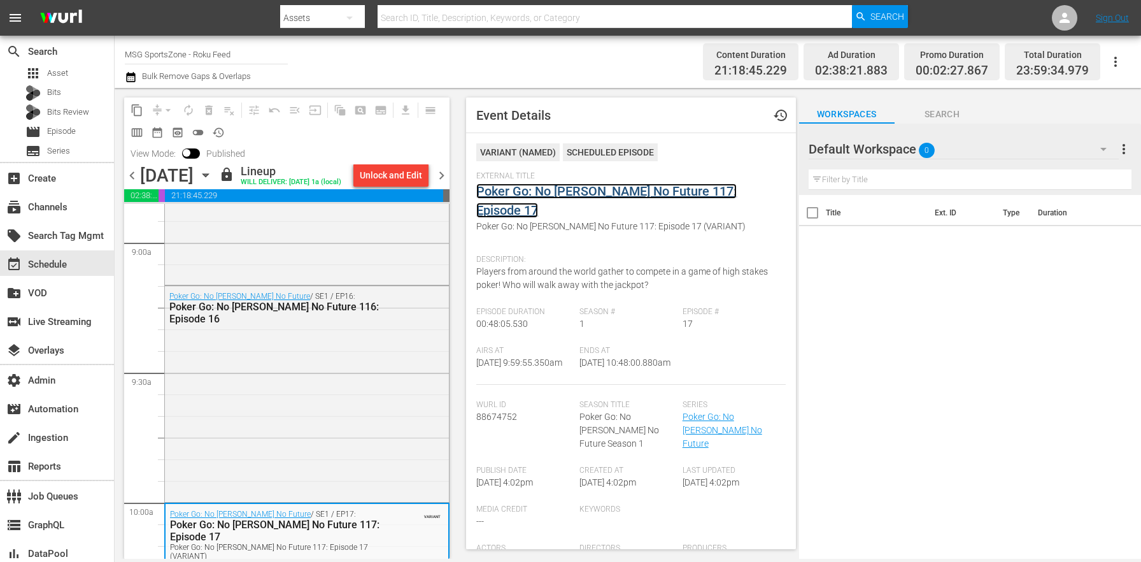
click at [518, 197] on link "Poker Go: No [PERSON_NAME] No Future 117: Episode 17" at bounding box center [606, 200] width 260 height 34
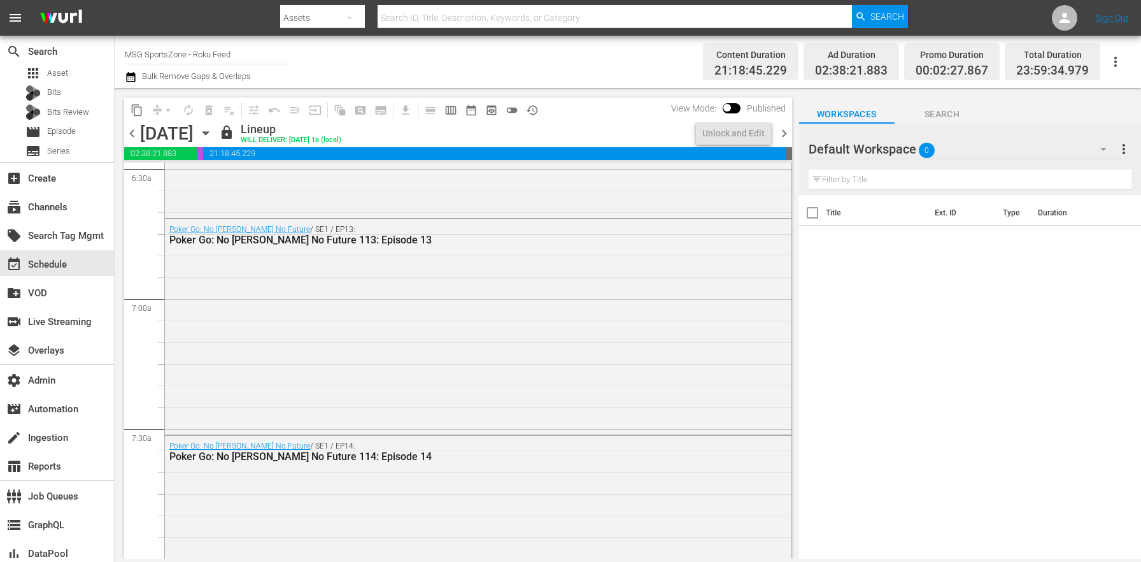
scroll to position [1860, 0]
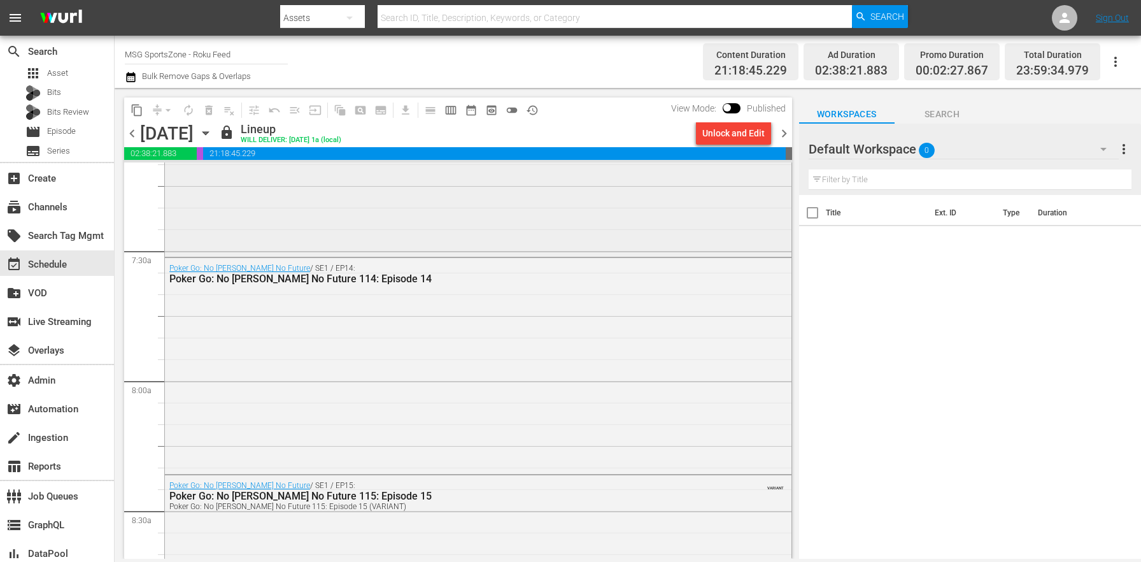
click at [384, 232] on div "Poker Go: No Gamble No Future / SE1 / EP13: Poker Go: No Gamble No Future 113: …" at bounding box center [478, 147] width 627 height 213
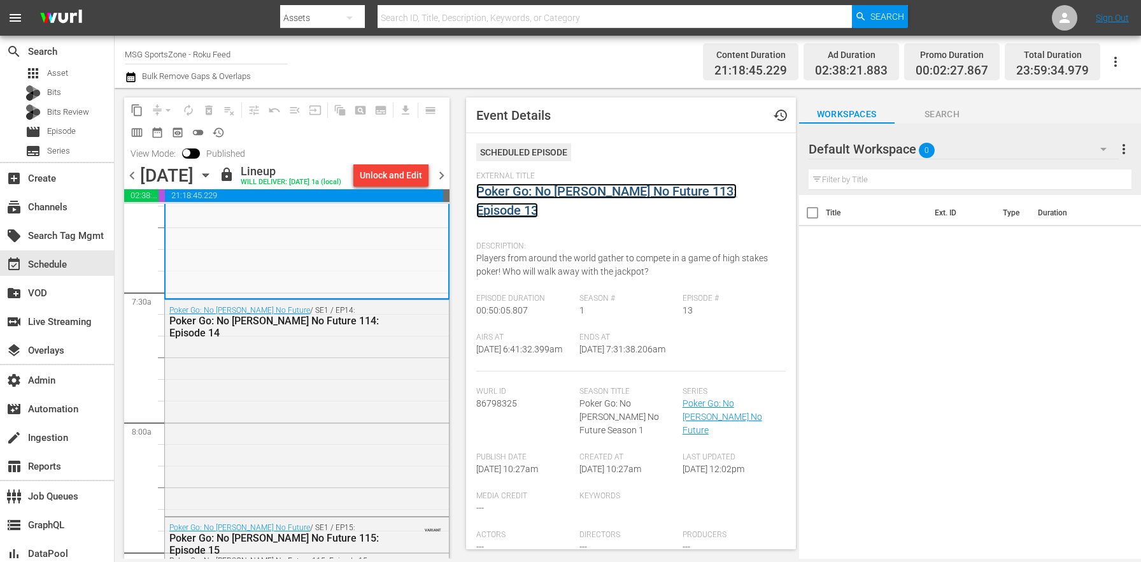
click at [523, 193] on link "Poker Go: No [PERSON_NAME] No Future 113: Episode 13" at bounding box center [606, 200] width 260 height 34
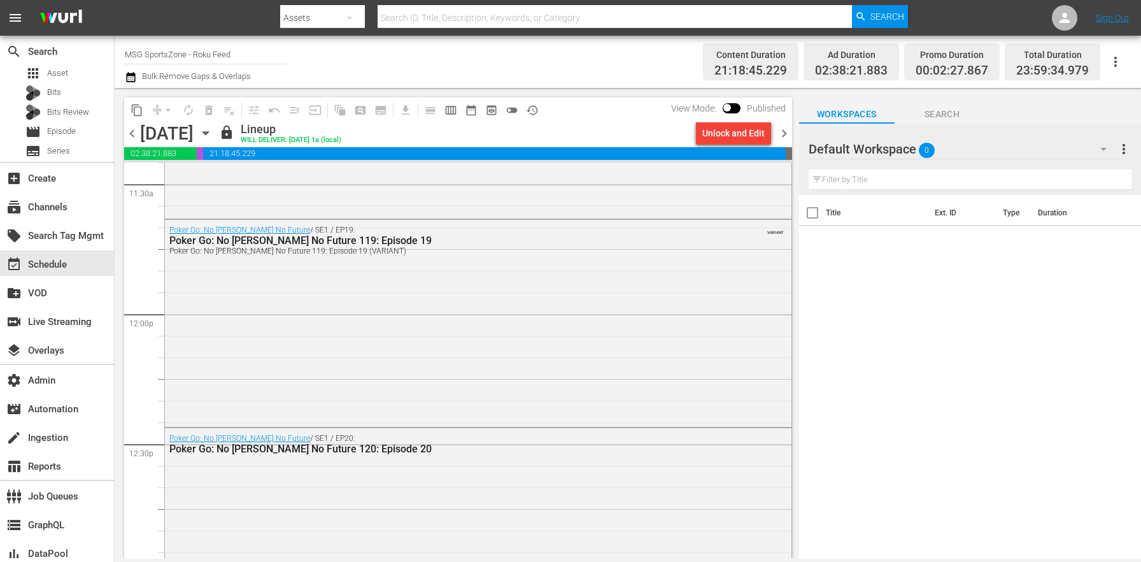
scroll to position [3100, 0]
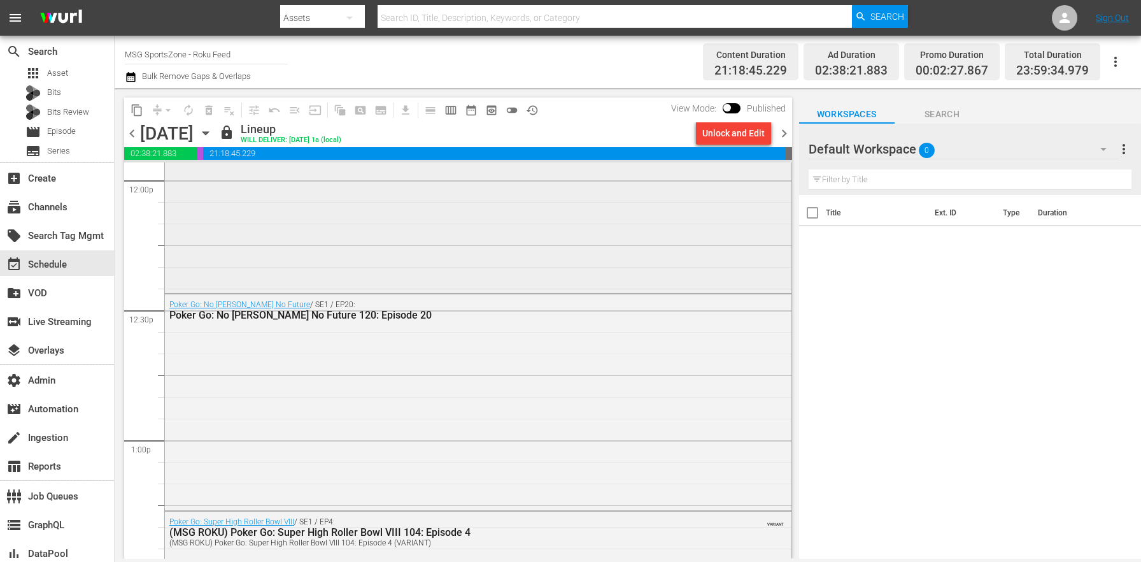
click at [385, 264] on div "Poker Go: No Gamble No Future / SE1 / EP19: Poker Go: No Gamble No Future 119: …" at bounding box center [478, 188] width 627 height 204
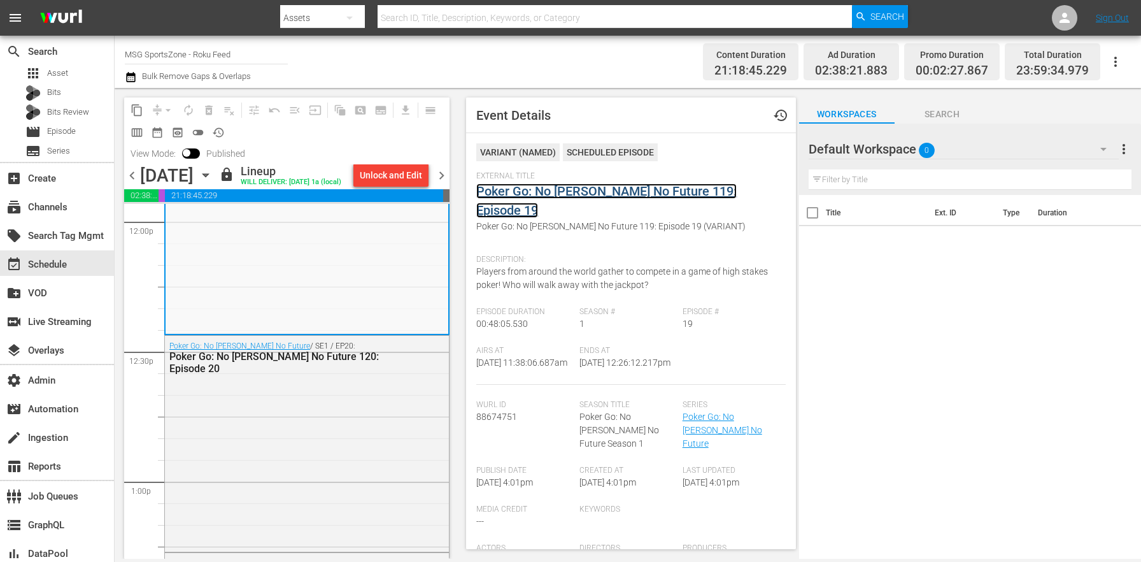
click at [512, 197] on link "Poker Go: No [PERSON_NAME] No Future 119: Episode 19" at bounding box center [606, 200] width 260 height 34
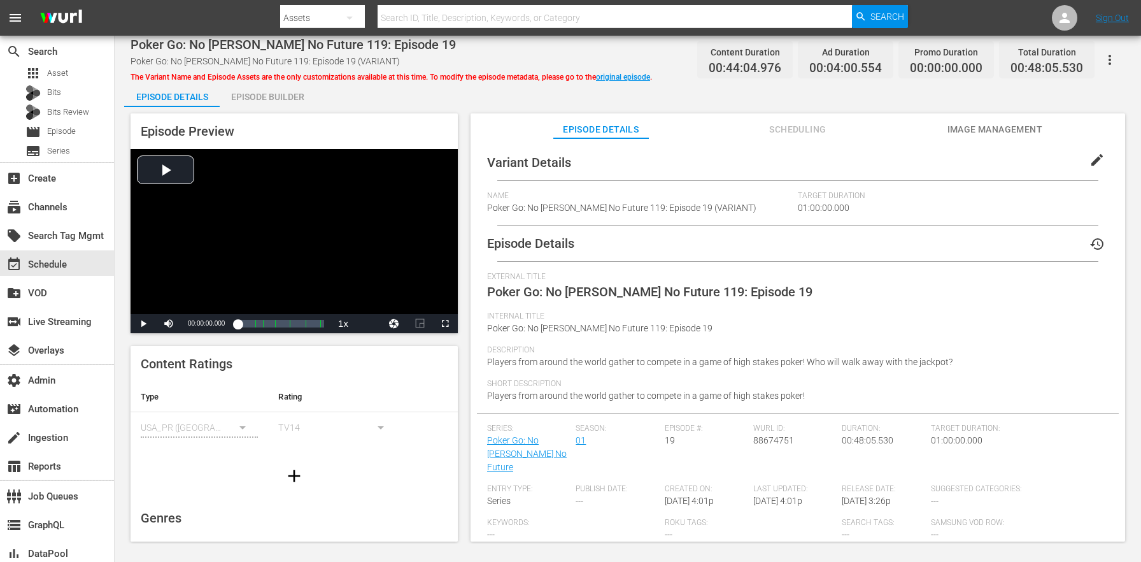
click at [1090, 157] on span "edit" at bounding box center [1097, 159] width 15 height 15
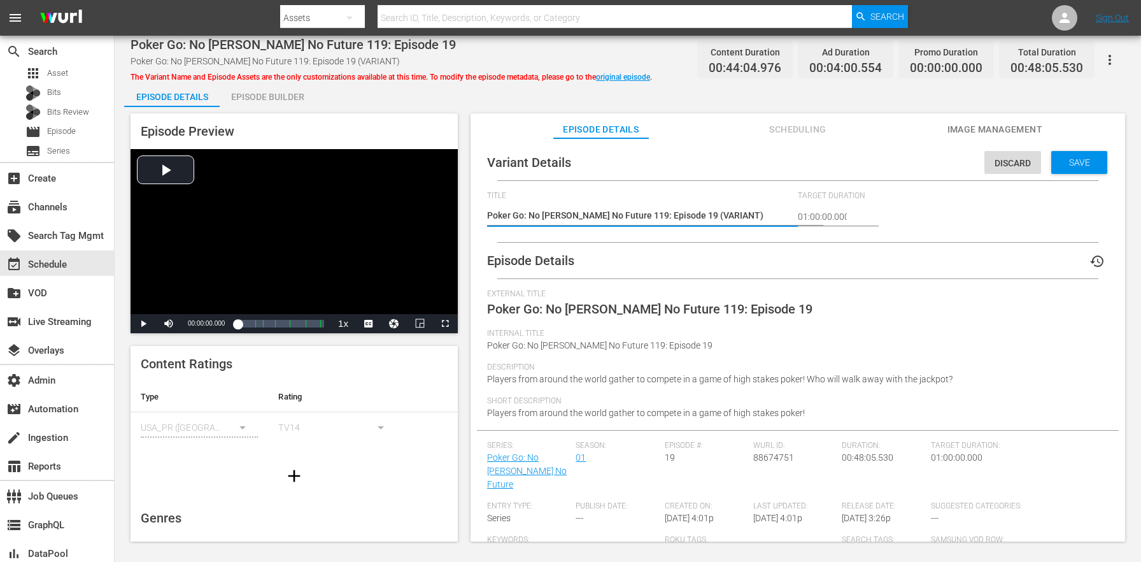
click at [703, 209] on textarea "Poker Go: No Gamble No Future 119: Episode 19 (VARIANT)" at bounding box center [639, 216] width 304 height 15
type textarea "Poker Go: No Gamble No Future 119: Episode 19 (-)"
type textarea "Poker Go: No Gamble No Future 119: Episode 19 (-2)"
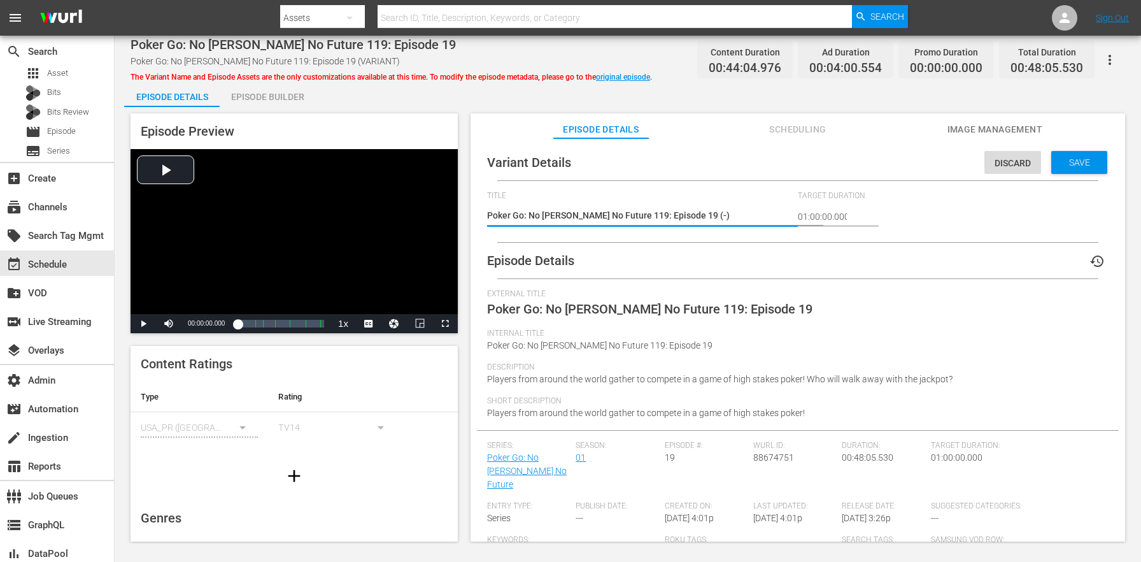
type textarea "Poker Go: No Gamble No Future 119: Episode 19 (-2)"
type textarea "Poker Go: No Gamble No Future 119: Episode 19 (-2m)"
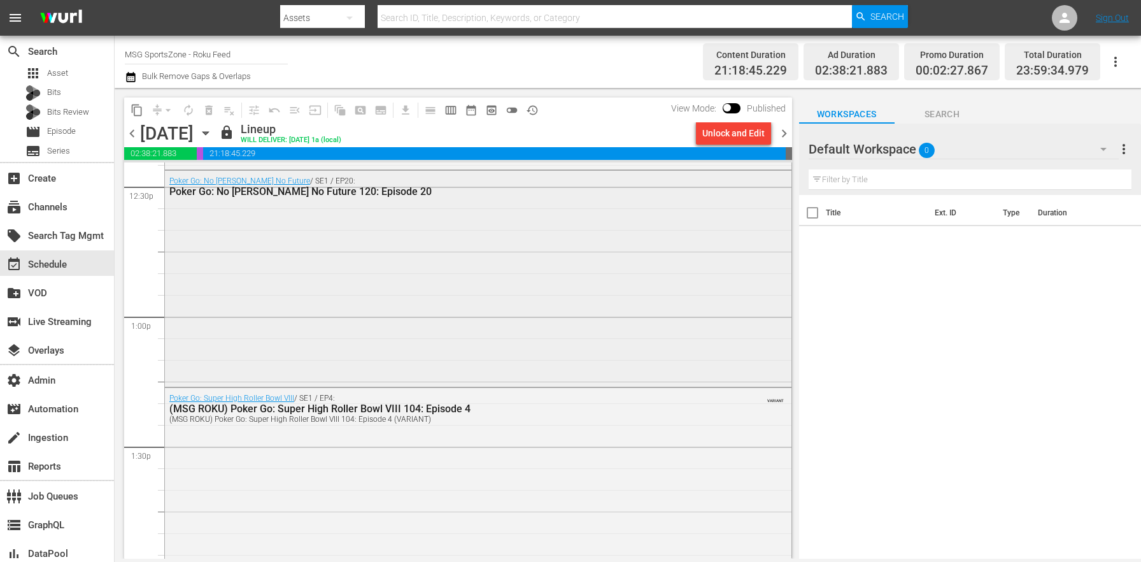
scroll to position [3294, 0]
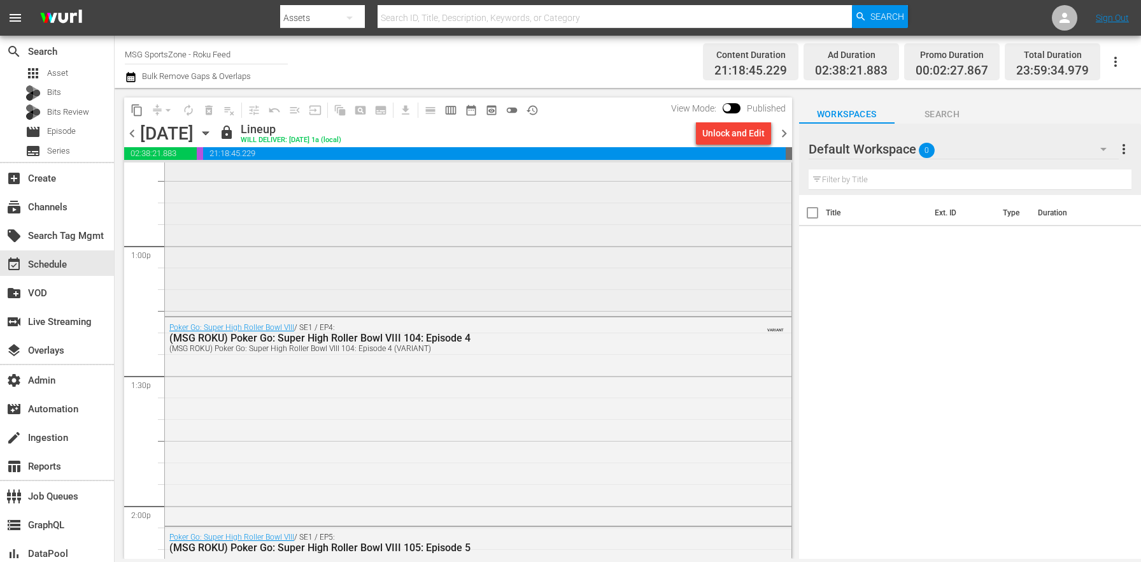
click at [410, 409] on div "Poker Go: Super High Roller Bowl VIII / SE1 / EP4: (MSG ROKU) Poker Go: Super H…" at bounding box center [478, 420] width 627 height 206
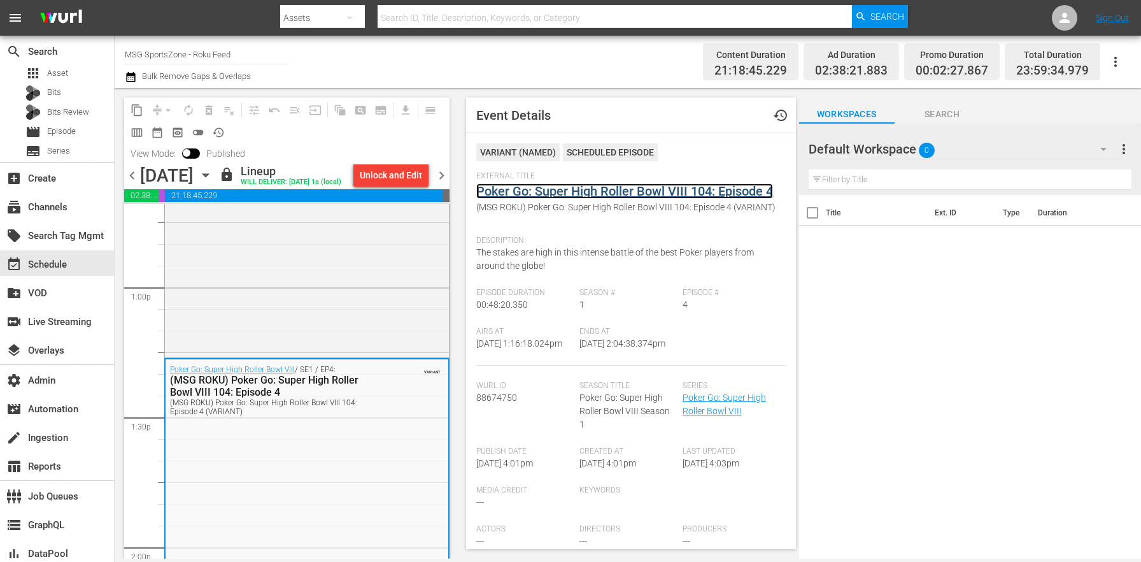
click at [563, 190] on link "Poker Go: Super High Roller Bowl VIII 104: Episode 4" at bounding box center [624, 190] width 297 height 15
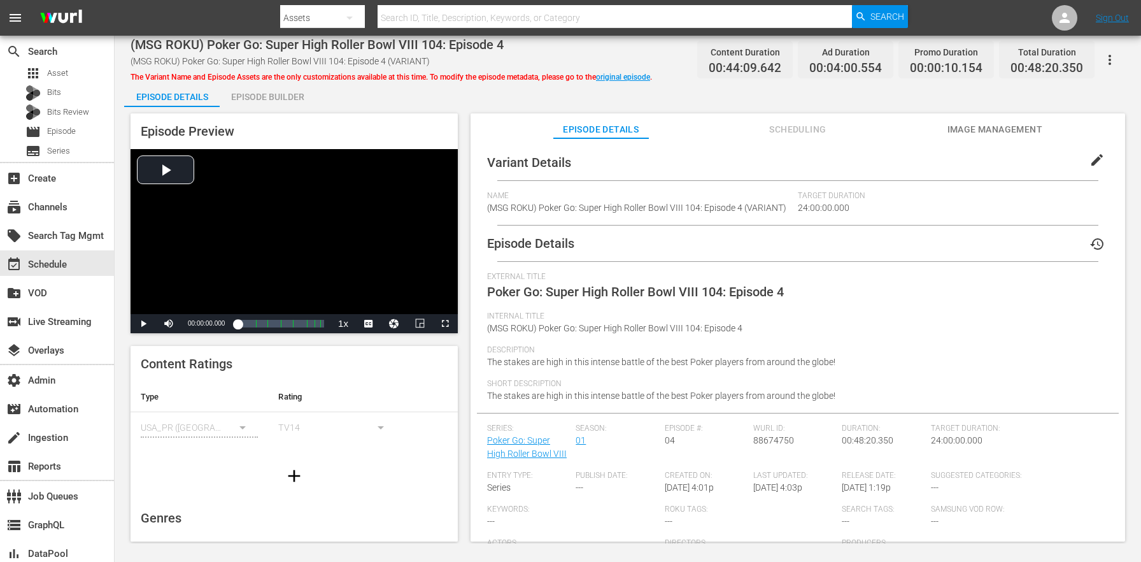
click at [1090, 155] on span "edit" at bounding box center [1097, 159] width 15 height 15
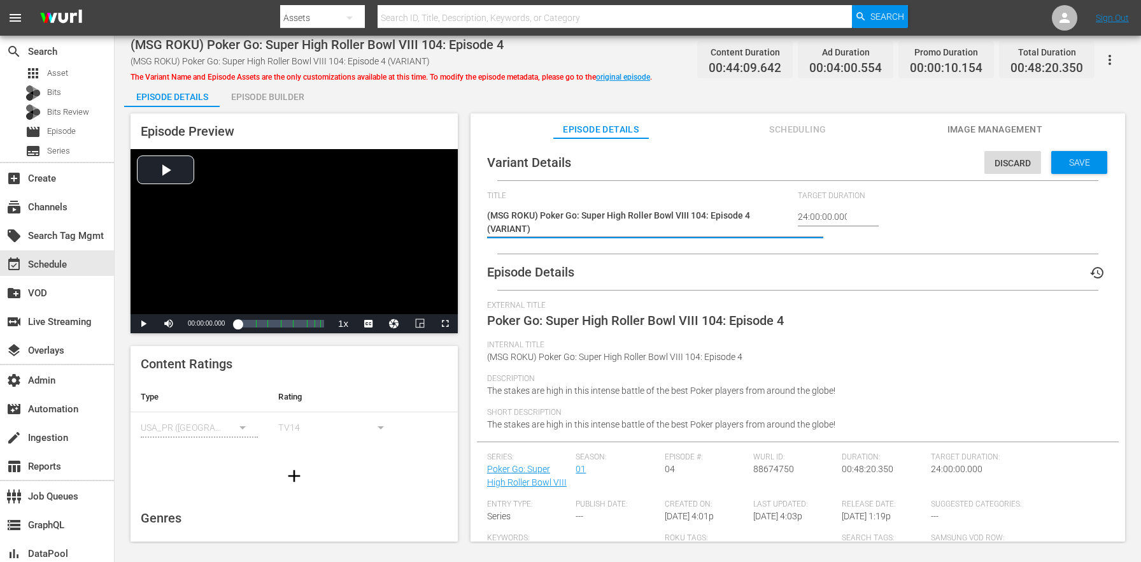
click at [522, 231] on textarea "(MSG ROKU) Poker Go: Super High Roller Bowl VIII 104: Episode 4 (VARIANT)" at bounding box center [639, 222] width 304 height 27
type textarea "(MSG ROKU) Poker Go: Super High Roller Bowl VIII 104: Episode 4 (-)"
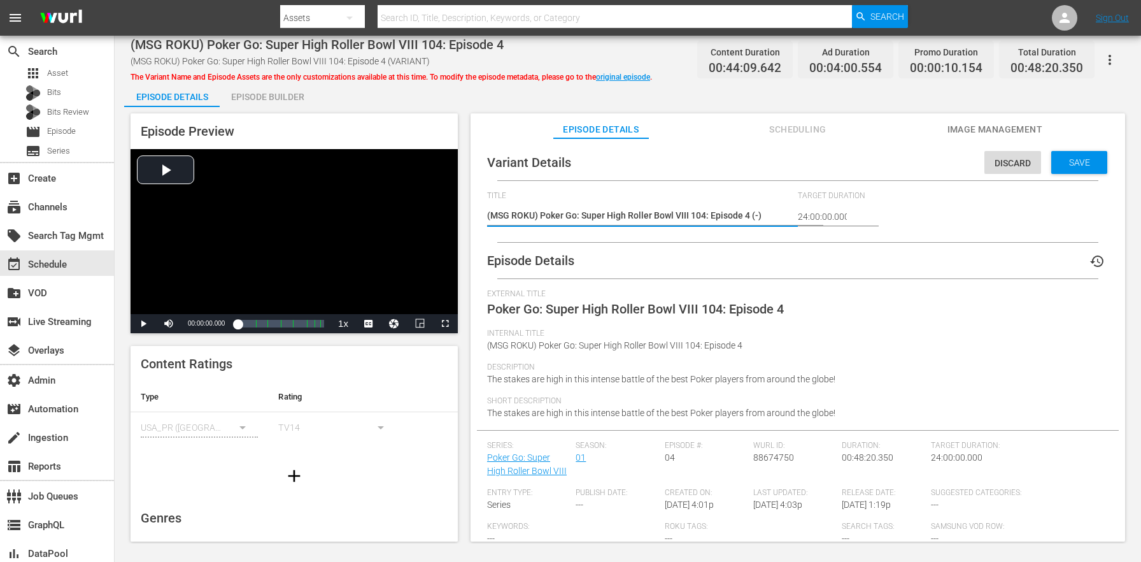
type textarea "(MSG ROKU) Poker Go: Super High Roller Bowl VIII 104: Episode 4 (-2)"
type textarea "(MSG ROKU) Poker Go: Super High Roller Bowl VIII 104: Episode 4 (-2m)"
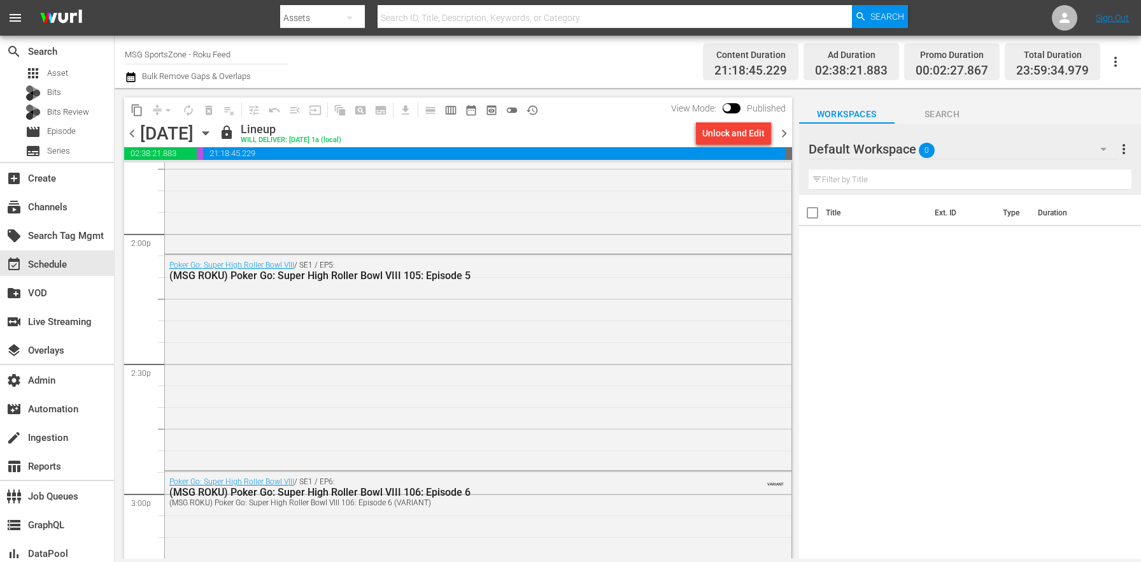
scroll to position [3795, 0]
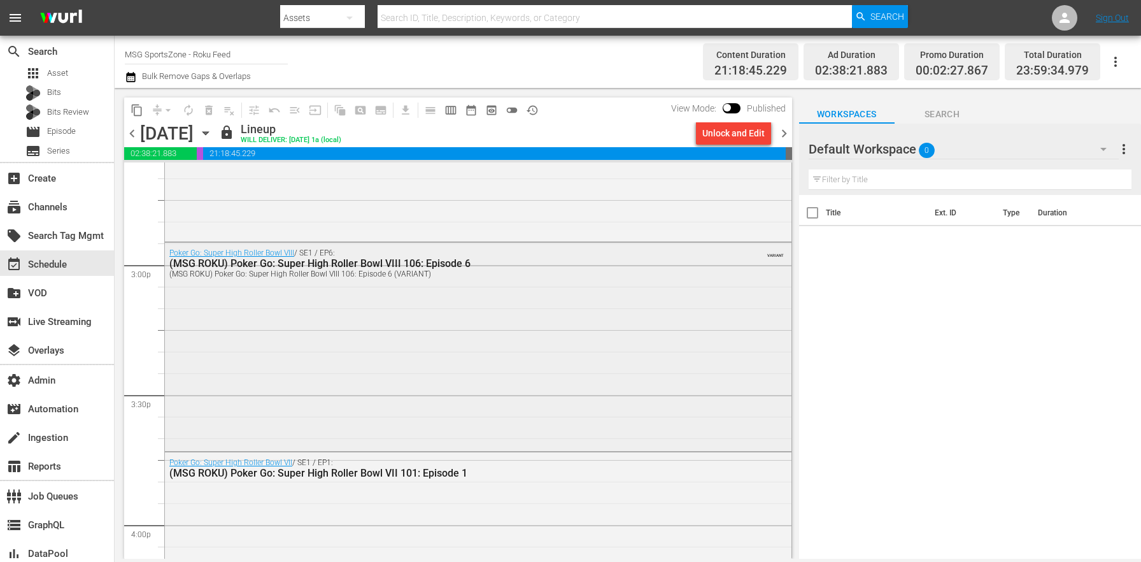
click at [404, 429] on div "Poker Go: Super High Roller Bowl VIII / SE1 / EP6: (MSG ROKU) Poker Go: Super H…" at bounding box center [478, 346] width 627 height 206
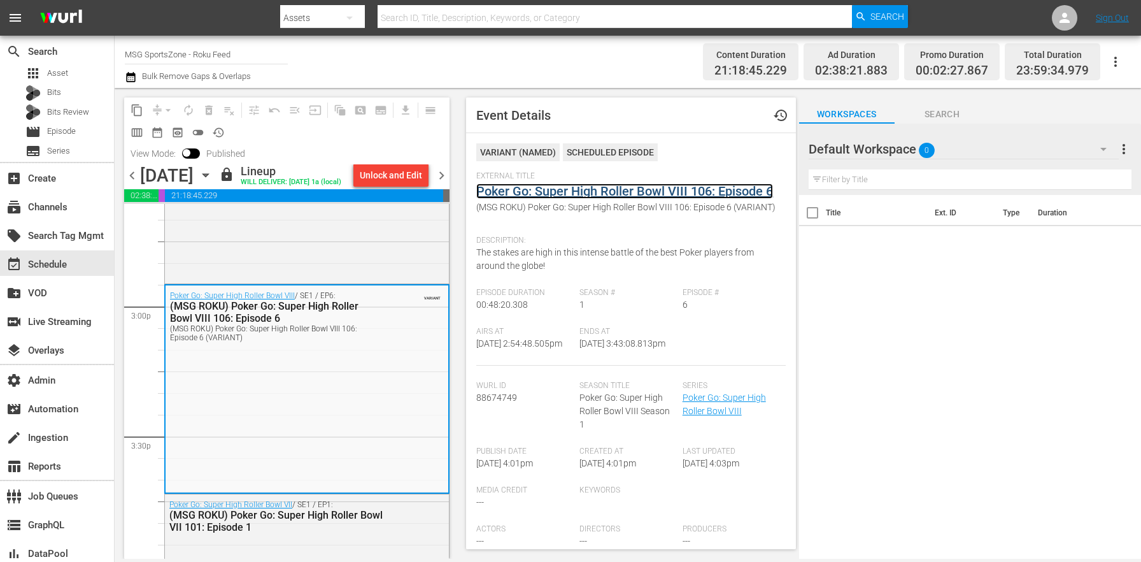
click at [525, 195] on link "Poker Go: Super High Roller Bowl VIII 106: Episode 6" at bounding box center [624, 190] width 297 height 15
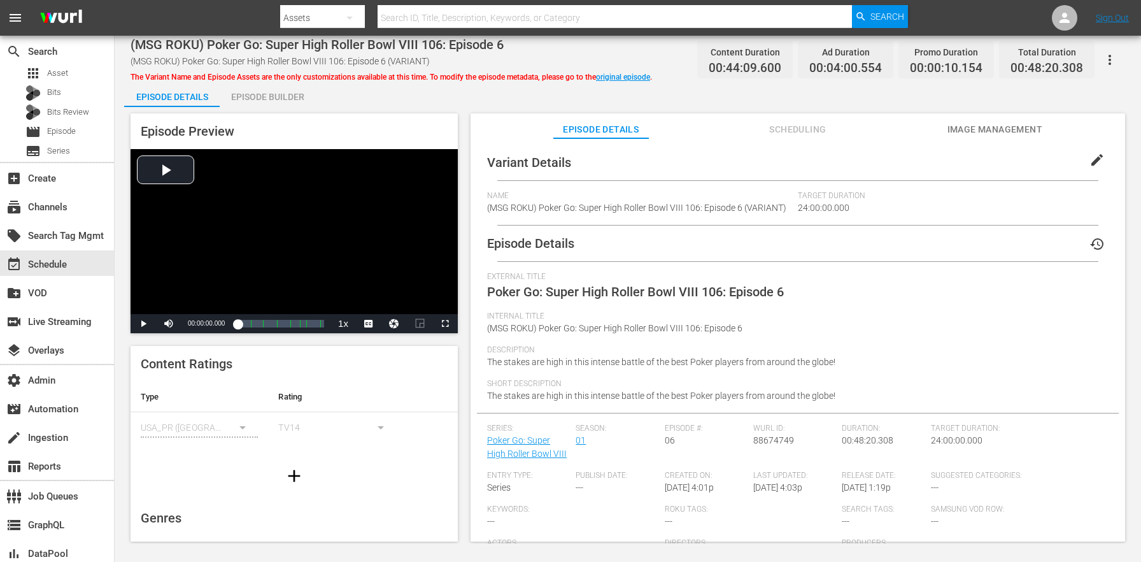
click at [1090, 162] on span "edit" at bounding box center [1097, 159] width 15 height 15
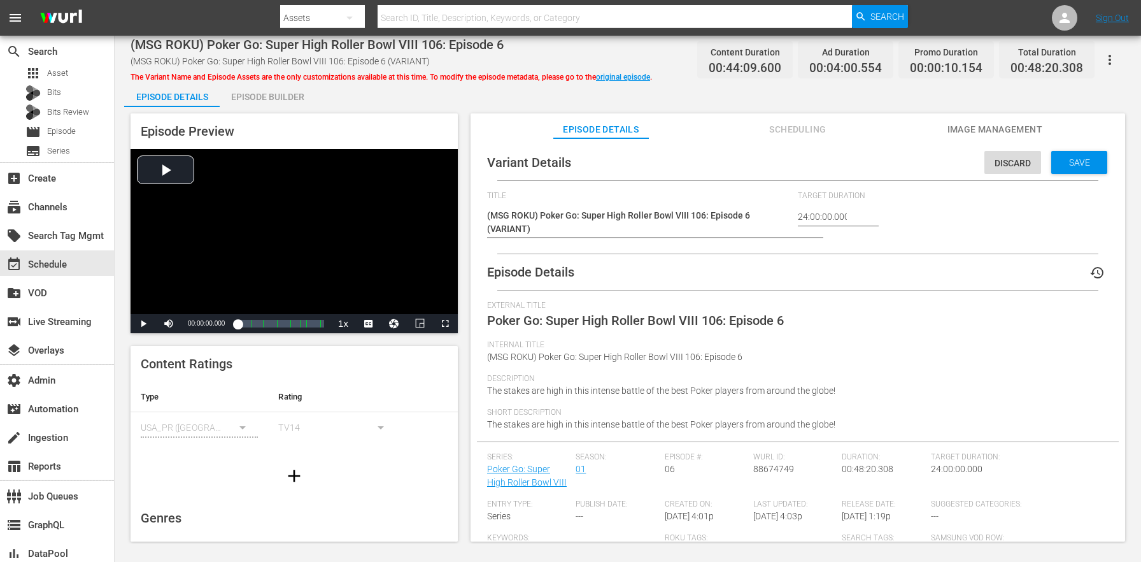
click at [502, 236] on div "(MSG ROKU) Poker Go: Super High Roller Bowl VIII 106: Episode 6 (VARIANT) (MSG …" at bounding box center [639, 222] width 304 height 42
click at [506, 228] on textarea "(MSG ROKU) Poker Go: Super High Roller Bowl VIII 106: Episode 6 (VARIANT)" at bounding box center [639, 222] width 304 height 27
type textarea "(MSG ROKU) Poker Go: Super High Roller Bowl VIII 106: Episode 6 (-)"
type textarea "(MSG ROKU) Poker Go: Super High Roller Bowl VIII 106: Episode 6 (-2)"
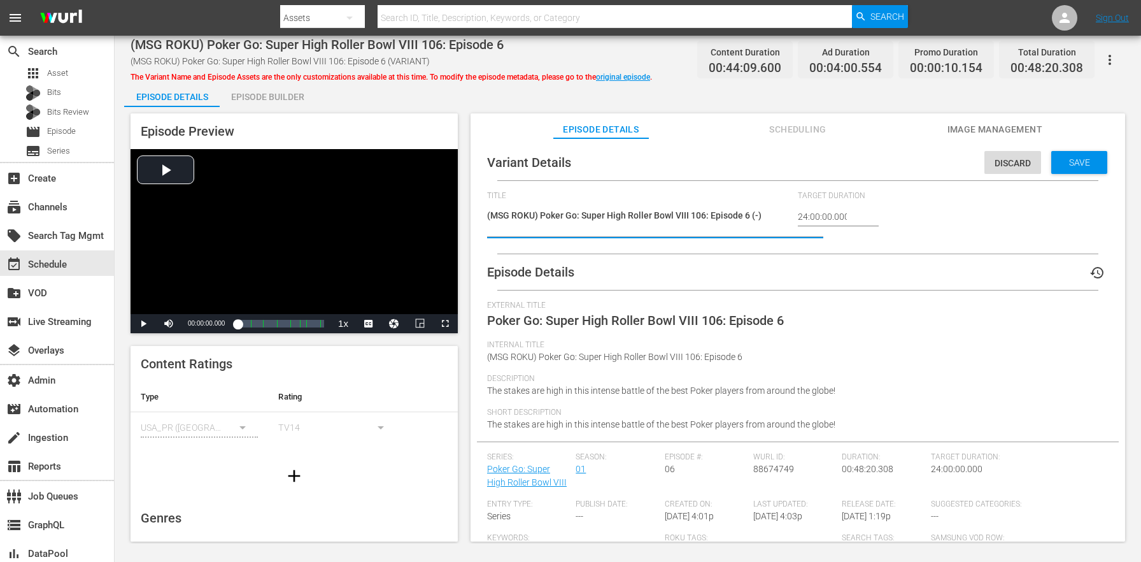
type textarea "(MSG ROKU) Poker Go: Super High Roller Bowl VIII 106: Episode 6 (-2)"
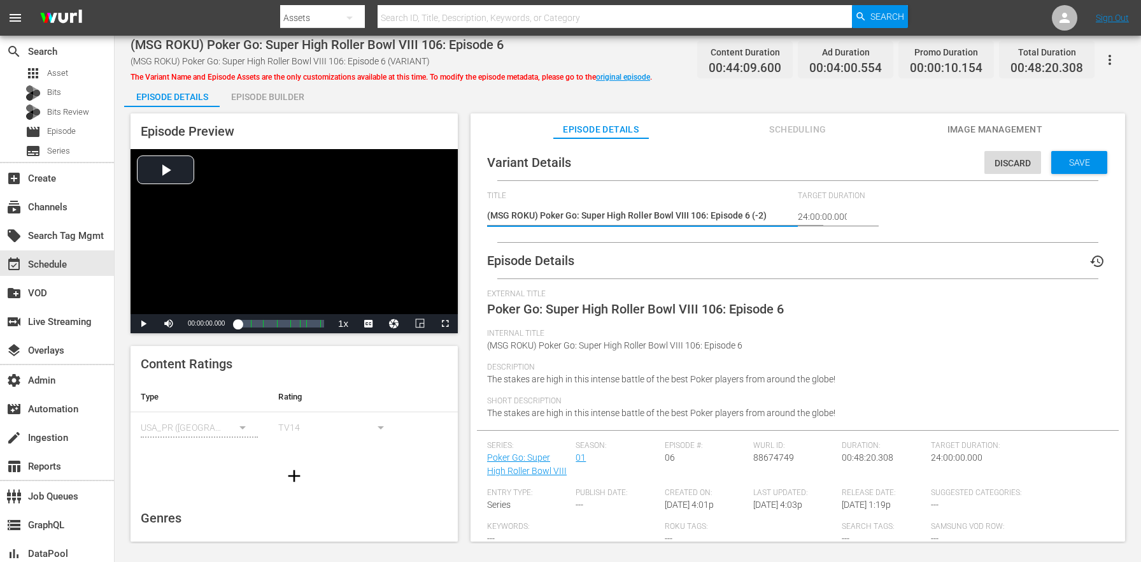
type textarea "(MSG ROKU) Poker Go: Super High Roller Bowl VIII 106: Episode 6 (-2m)"
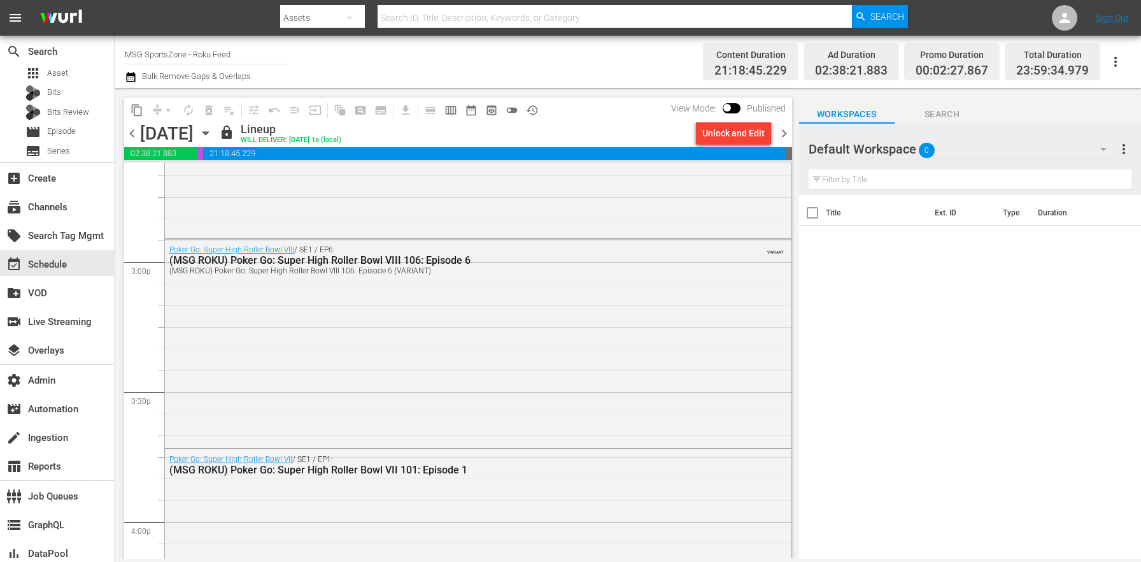
scroll to position [4097, 0]
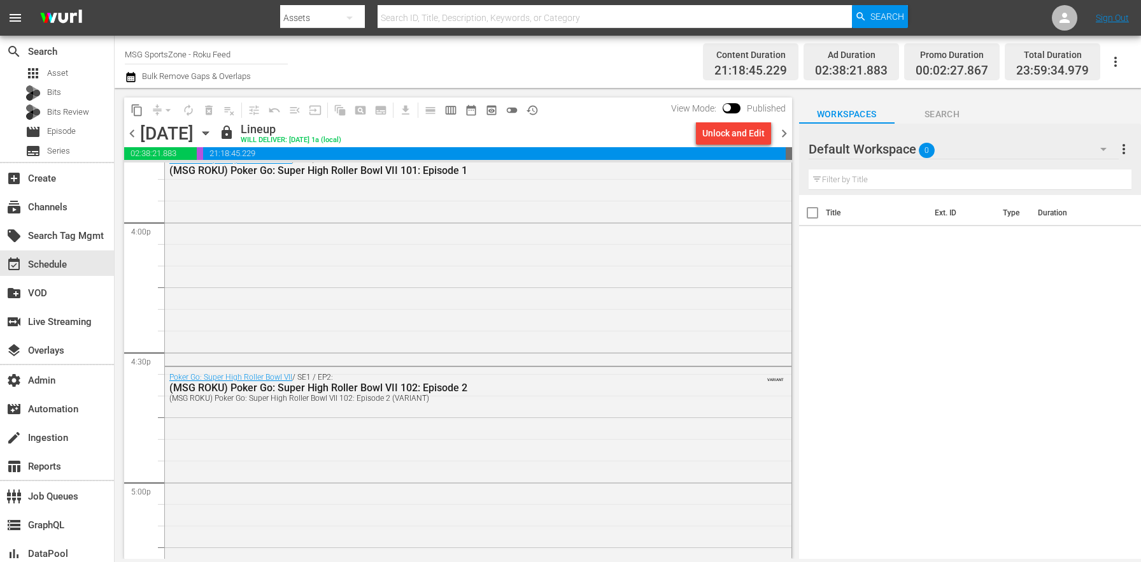
click at [408, 457] on div "Poker Go: Super High Roller Bowl VII / SE1 / EP2: (MSG ROKU) Poker Go: Super Hi…" at bounding box center [478, 469] width 627 height 205
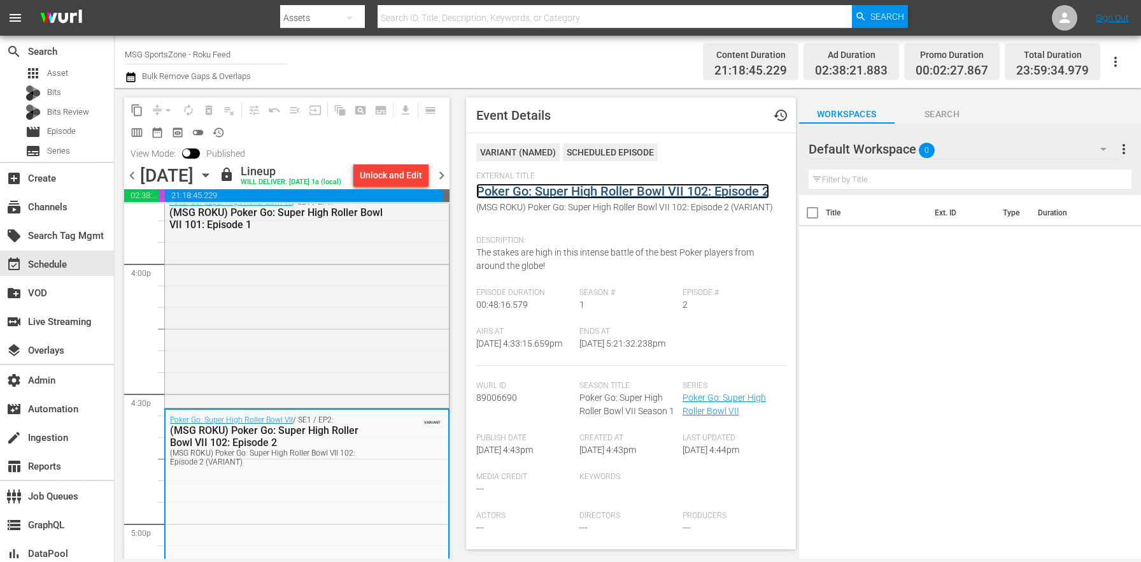
click at [539, 192] on link "Poker Go: Super High Roller Bowl VII 102: Episode 2" at bounding box center [622, 190] width 293 height 15
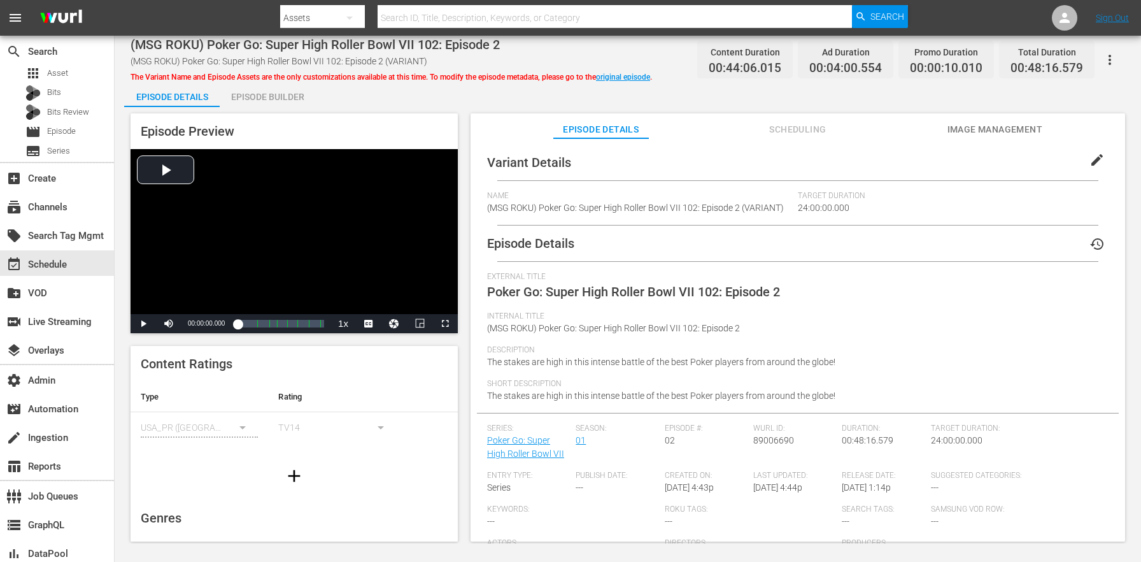
click at [1090, 164] on span "edit" at bounding box center [1097, 159] width 15 height 15
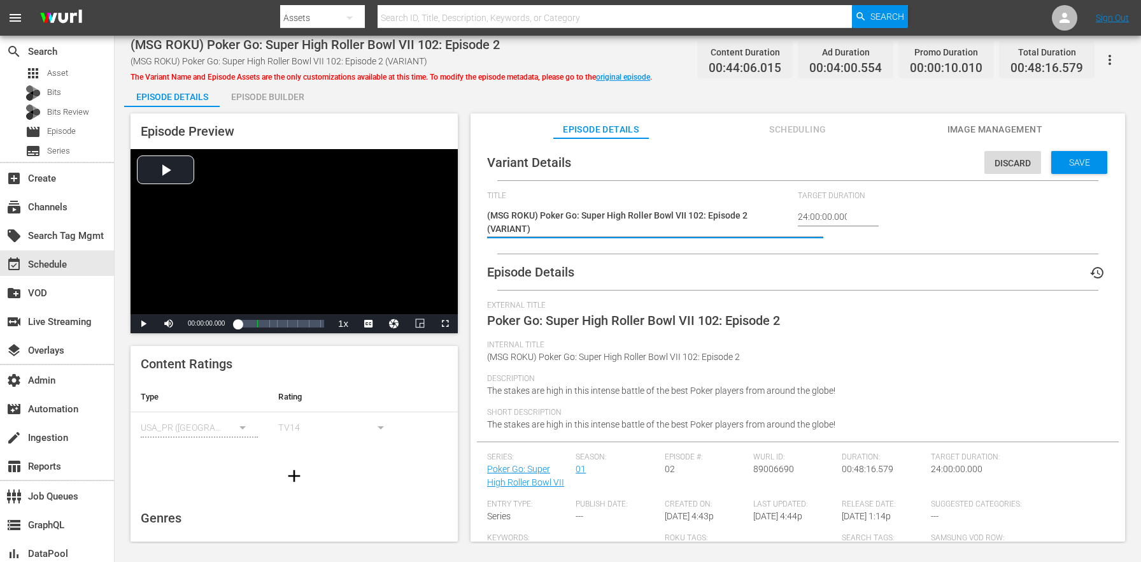
click at [501, 231] on textarea "(MSG ROKU) Poker Go: Super High Roller Bowl VII 102: Episode 2 (VARIANT)" at bounding box center [639, 222] width 304 height 27
type textarea "(MSG ROKU) Poker Go: Super High Roller Bowl VII 102: Episode 2 (-)"
type textarea "(MSG ROKU) Poker Go: Super High Roller Bowl VII 102: Episode 2 (-2)"
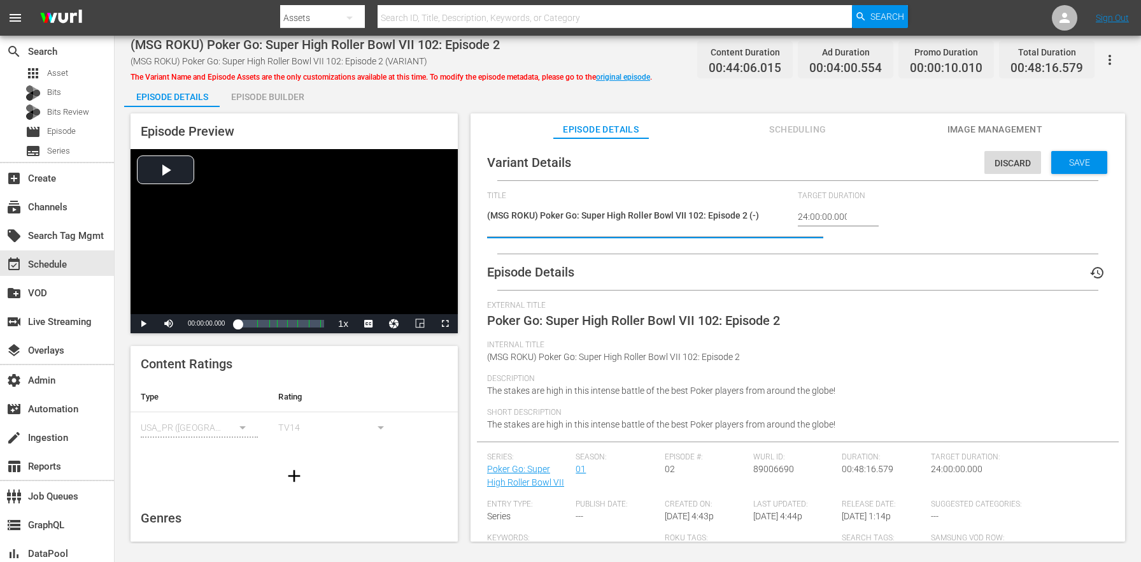
type textarea "(MSG ROKU) Poker Go: Super High Roller Bowl VII 102: Episode 2 (-2)"
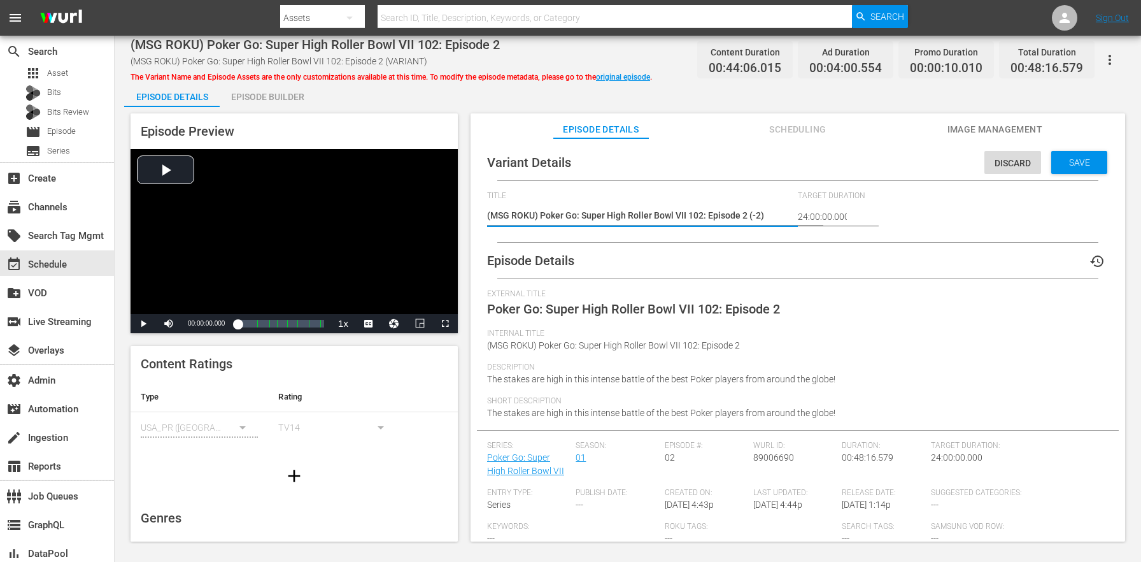
type textarea "(MSG ROKU) Poker Go: Super High Roller Bowl VII 102: Episode 2 (-2m)"
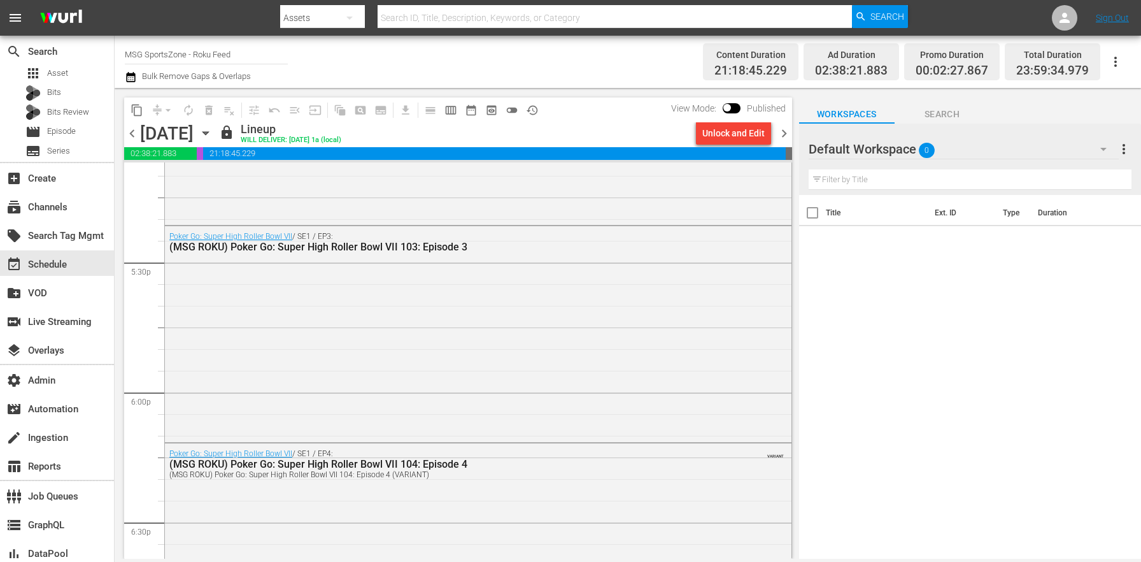
scroll to position [4480, 0]
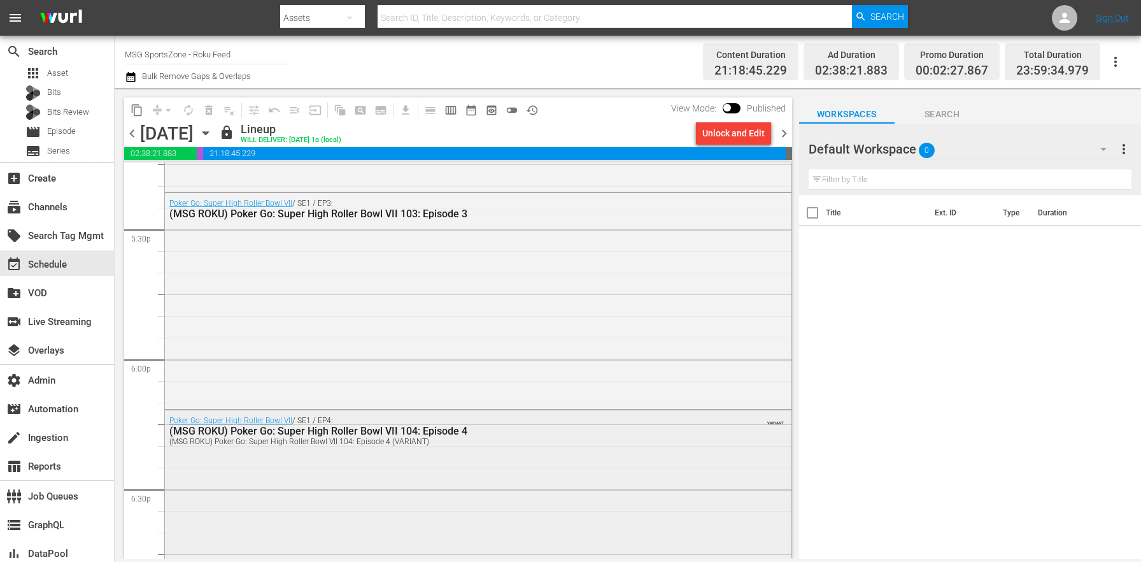
click at [374, 445] on div "(MSG ROKU) Poker Go: Super High Roller Bowl VII 104: Episode 4 (VARIANT)" at bounding box center [443, 441] width 548 height 9
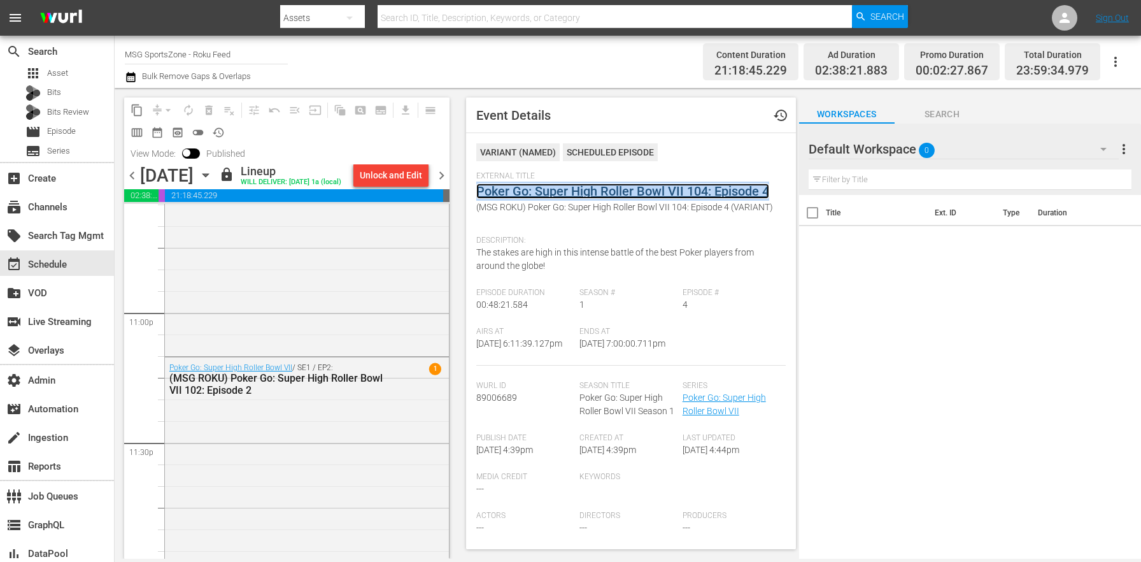
scroll to position [5902, 0]
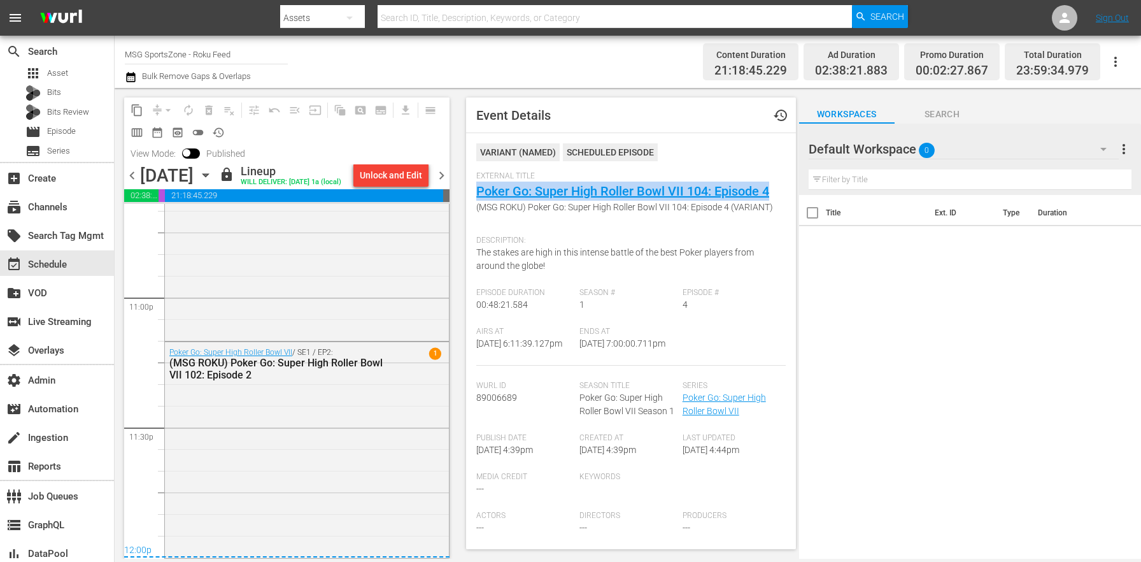
click at [446, 183] on span "chevron_right" at bounding box center [442, 175] width 16 height 16
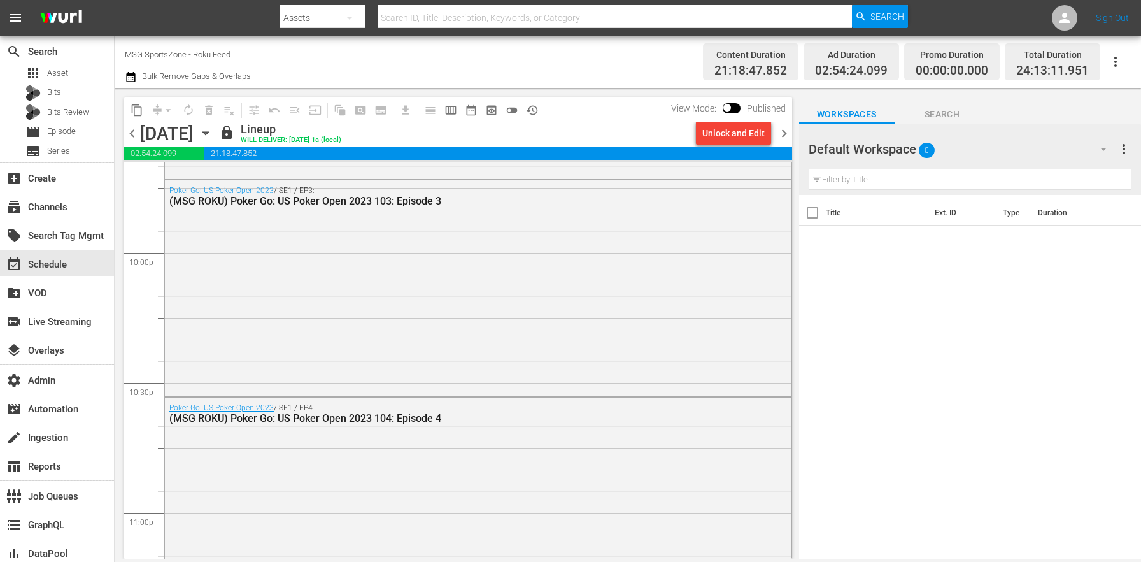
scroll to position [5897, 0]
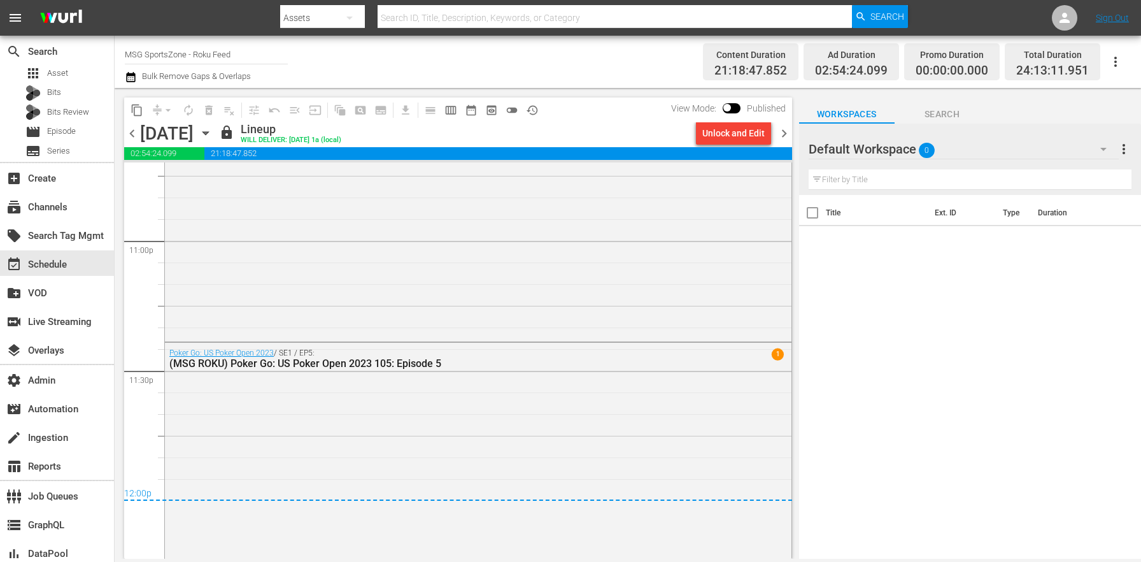
click at [788, 131] on span "chevron_right" at bounding box center [784, 133] width 16 height 16
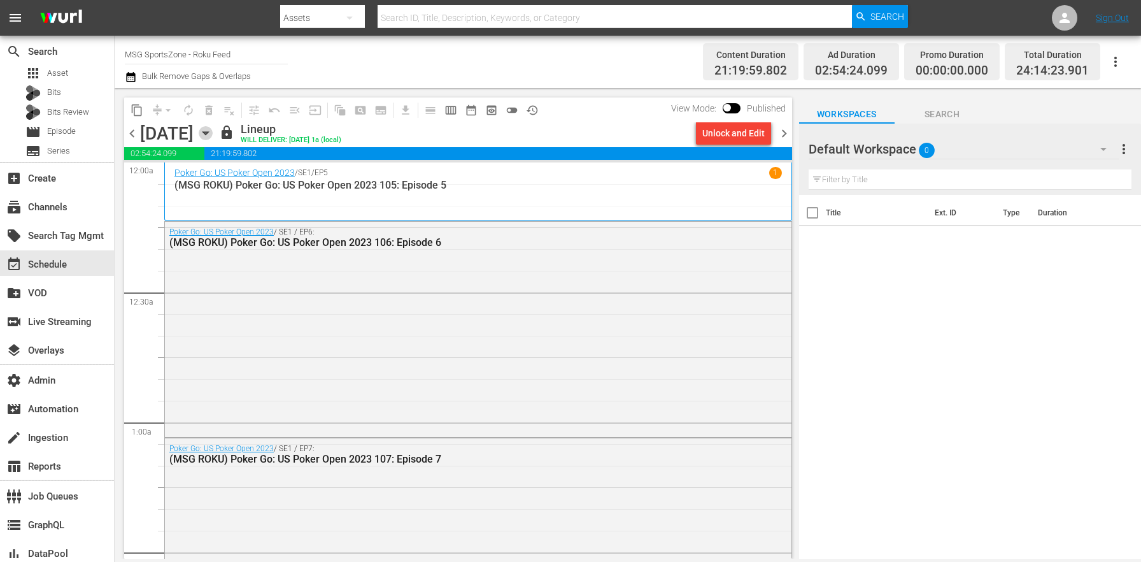
click at [213, 130] on icon "button" at bounding box center [206, 133] width 14 height 14
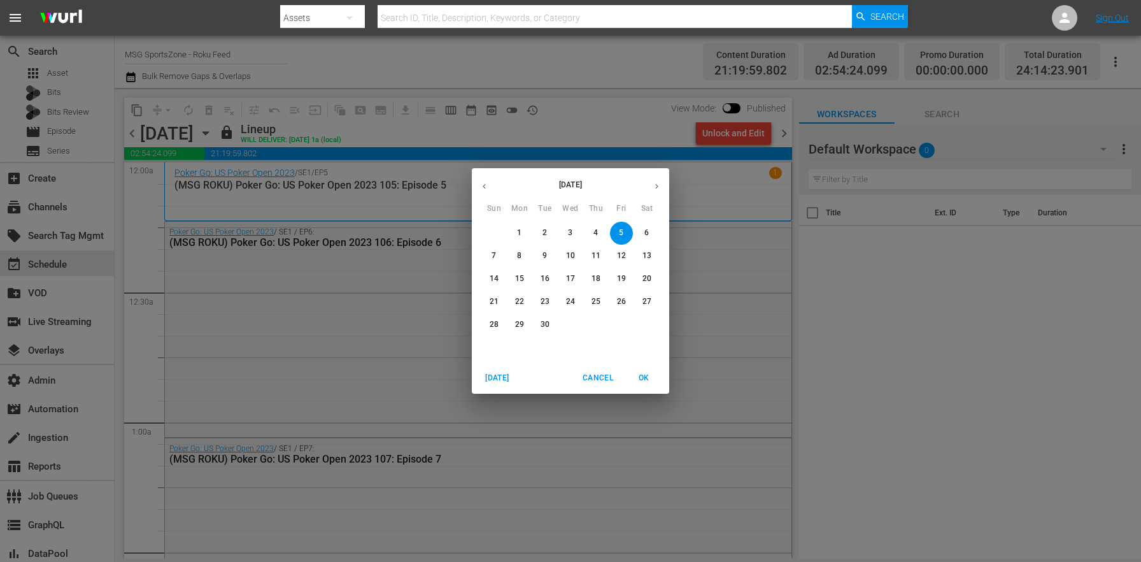
click at [641, 257] on span "13" at bounding box center [647, 255] width 23 height 11
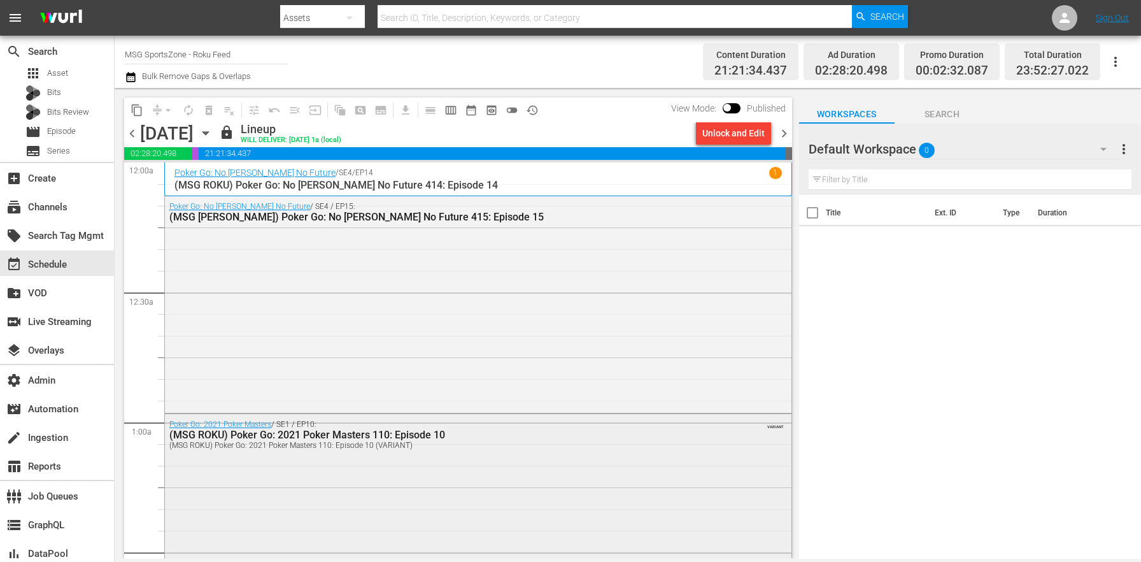
click at [411, 464] on div "Poker Go: 2021 Poker Masters / SE1 / EP10: (MSG ROKU) Poker Go: 2021 Poker Mast…" at bounding box center [478, 518] width 627 height 209
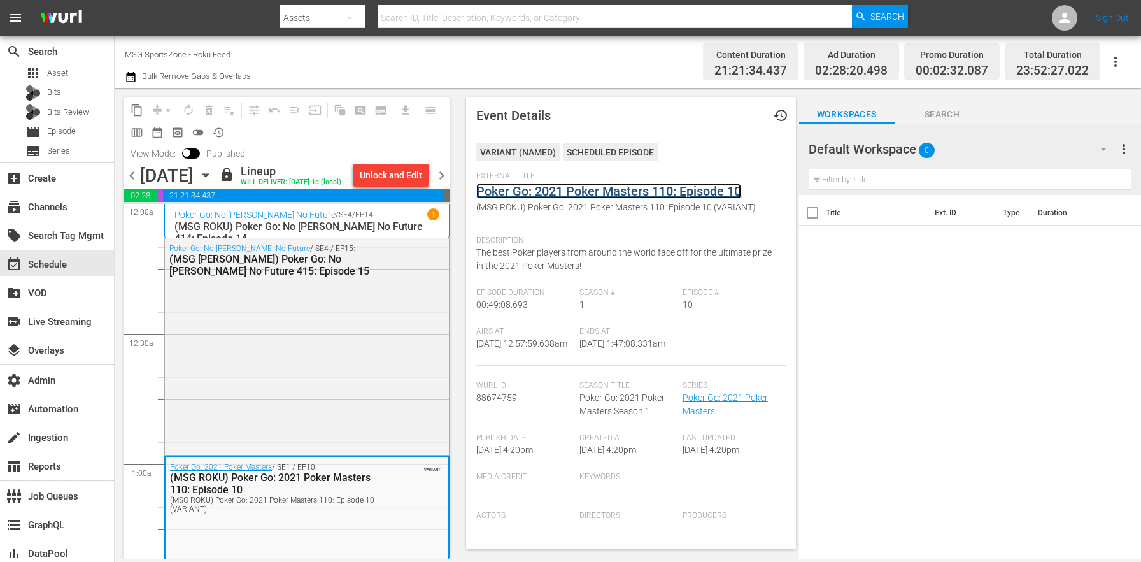
click at [528, 194] on link "Poker Go: 2021 Poker Masters 110: Episode 10" at bounding box center [608, 190] width 265 height 15
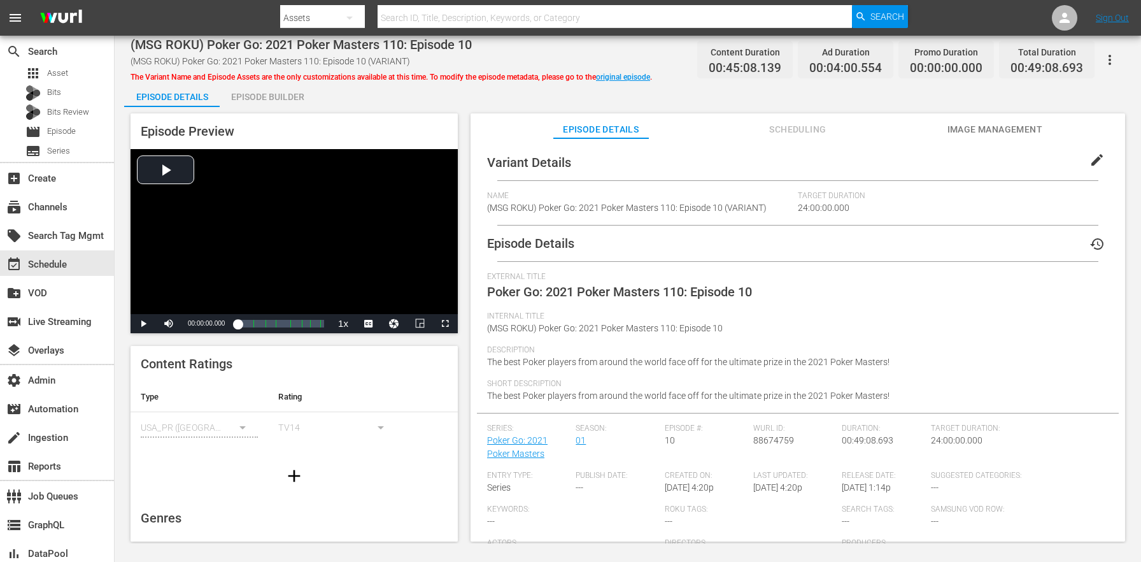
click at [1090, 160] on span "edit" at bounding box center [1097, 159] width 15 height 15
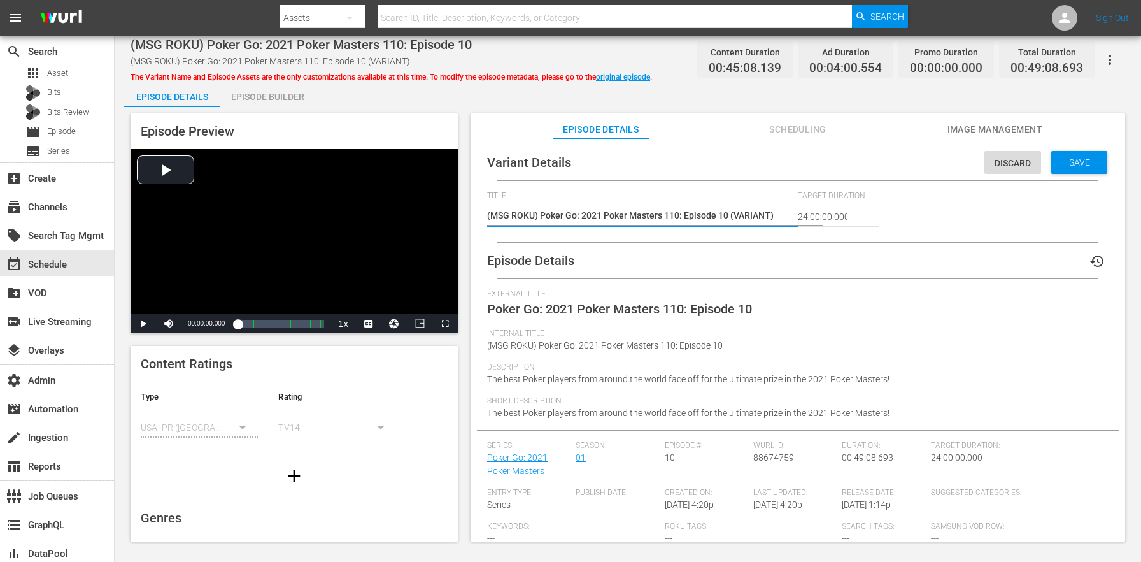
click at [756, 215] on textarea "(MSG ROKU) Poker Go: 2021 Poker Masters 110: Episode 10 (VARIANT)" at bounding box center [639, 216] width 304 height 15
type textarea "(MSG ROKU) Poker Go: 2021 Poker Masters 110: Episode 10 (-)"
type textarea "(MSG ROKU) Poker Go: 2021 Poker Masters 110: Episode 10 (-2)"
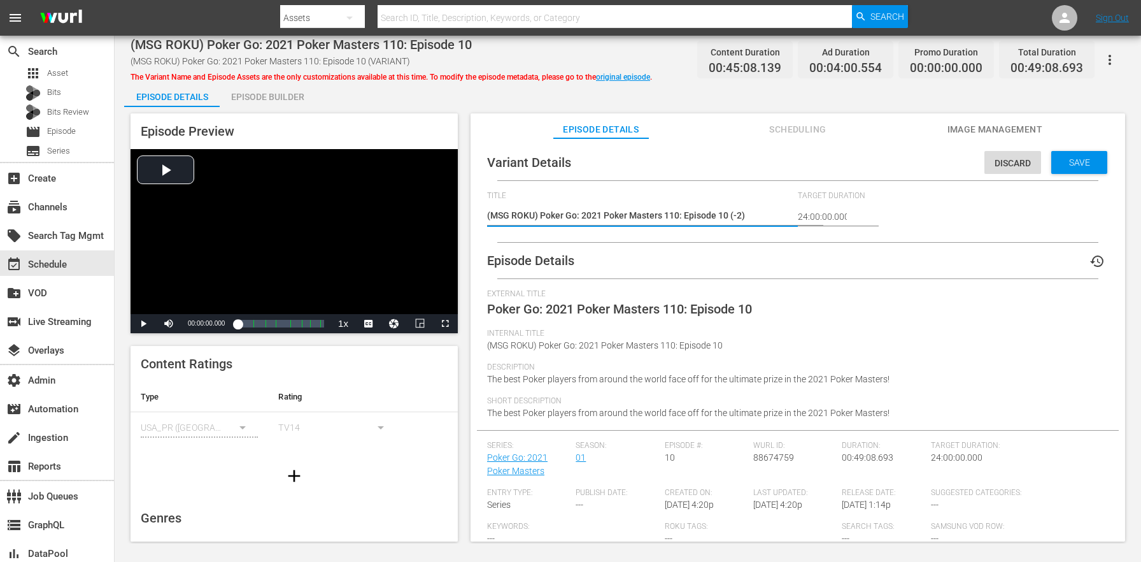
type textarea "(MSG ROKU) Poker Go: 2021 Poker Masters 110: Episode 10 (-2m)"
drag, startPoint x: 735, startPoint y: 215, endPoint x: 748, endPoint y: 216, distance: 12.8
click at [748, 216] on textarea "(MSG ROKU) Poker Go: 2021 Poker Masters 110: Episode 10 (VARIANT)" at bounding box center [639, 216] width 304 height 15
click at [748, 215] on textarea "(MSG ROKU) Poker Go: 2021 Poker Masters 110: Episode 10 (VARIANT)" at bounding box center [639, 216] width 304 height 15
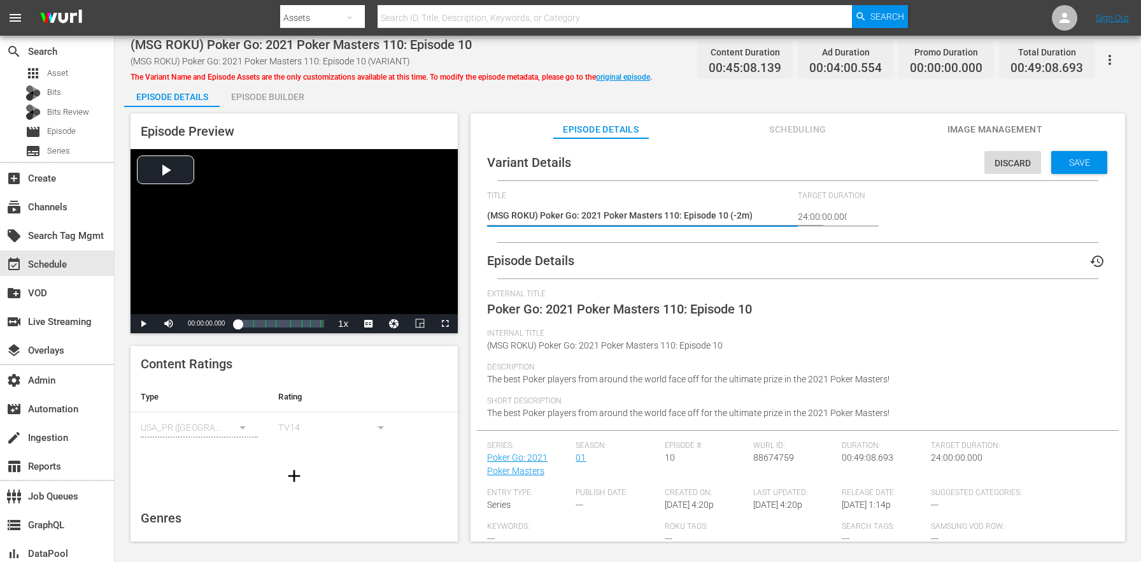
drag, startPoint x: 749, startPoint y: 215, endPoint x: 734, endPoint y: 216, distance: 14.7
click at [734, 216] on textarea "(MSG ROKU) Poker Go: 2021 Poker Masters 110: Episode 10 (VARIANT)" at bounding box center [639, 216] width 304 height 15
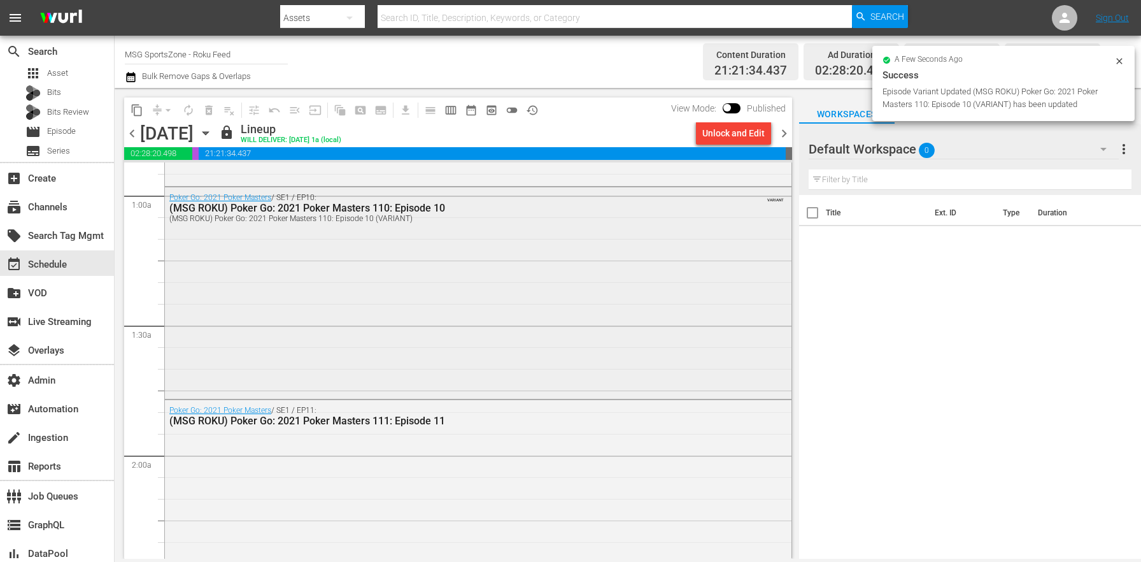
scroll to position [518, 0]
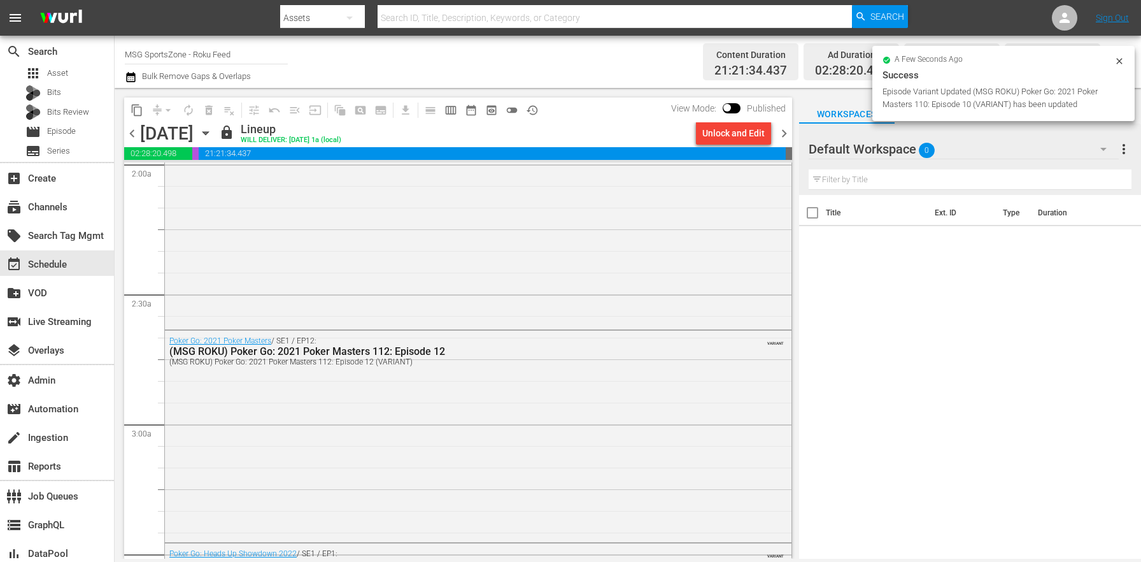
click at [405, 372] on div "Poker Go: 2021 Poker Masters / SE1 / EP12: (MSG ROKU) Poker Go: 2021 Poker Mast…" at bounding box center [478, 434] width 627 height 209
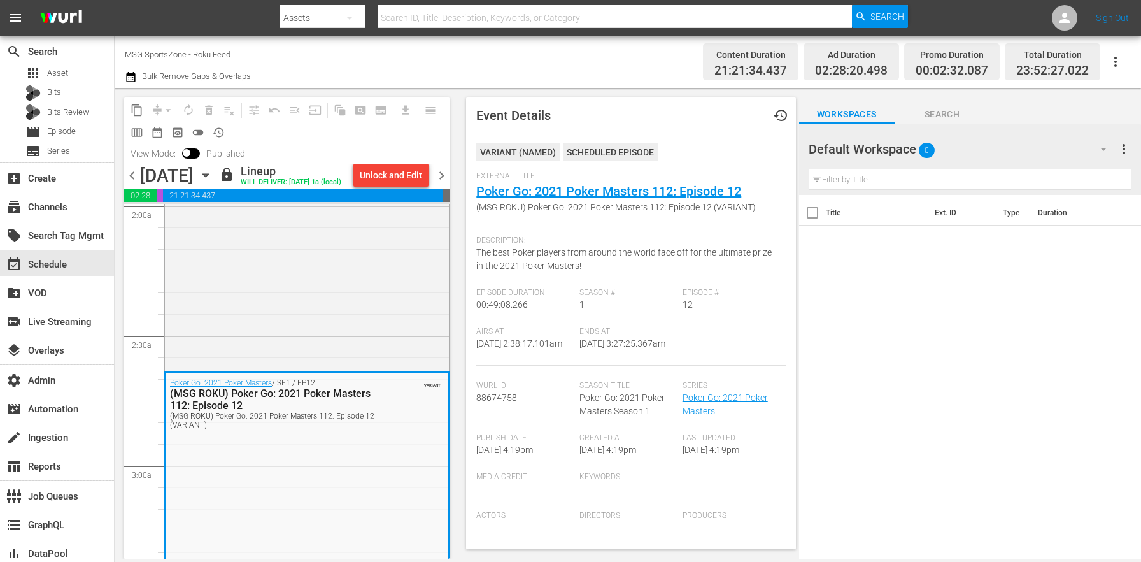
click at [559, 205] on span "(MSG ROKU) Poker Go: 2021 Poker Masters 112: Episode 12 (VARIANT)" at bounding box center [627, 207] width 302 height 13
click at [562, 192] on link "Poker Go: 2021 Poker Masters 112: Episode 12" at bounding box center [608, 190] width 265 height 15
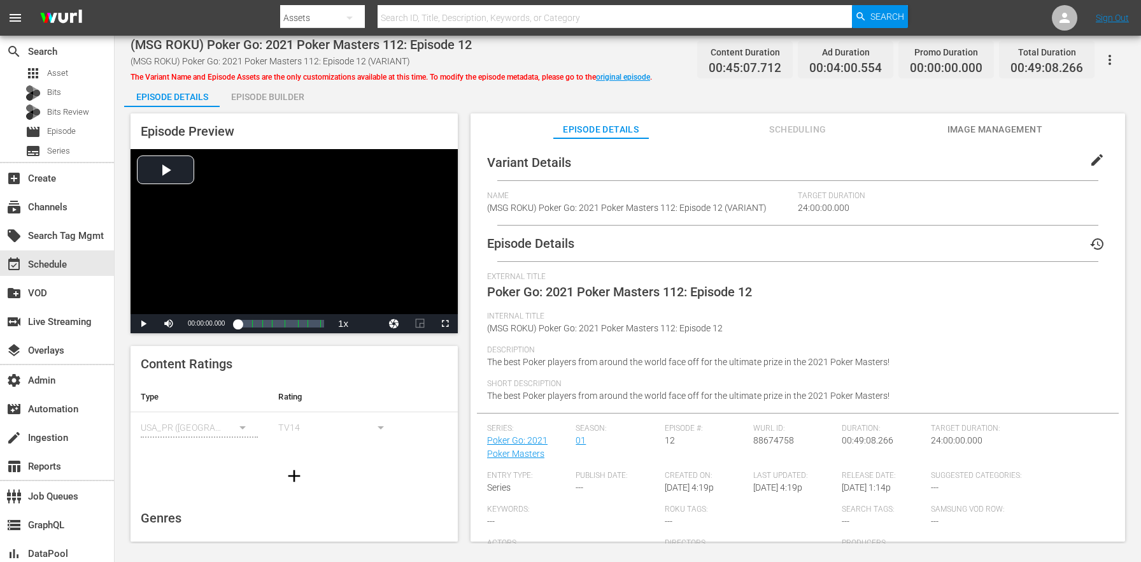
click at [1096, 155] on span "edit" at bounding box center [1097, 159] width 15 height 15
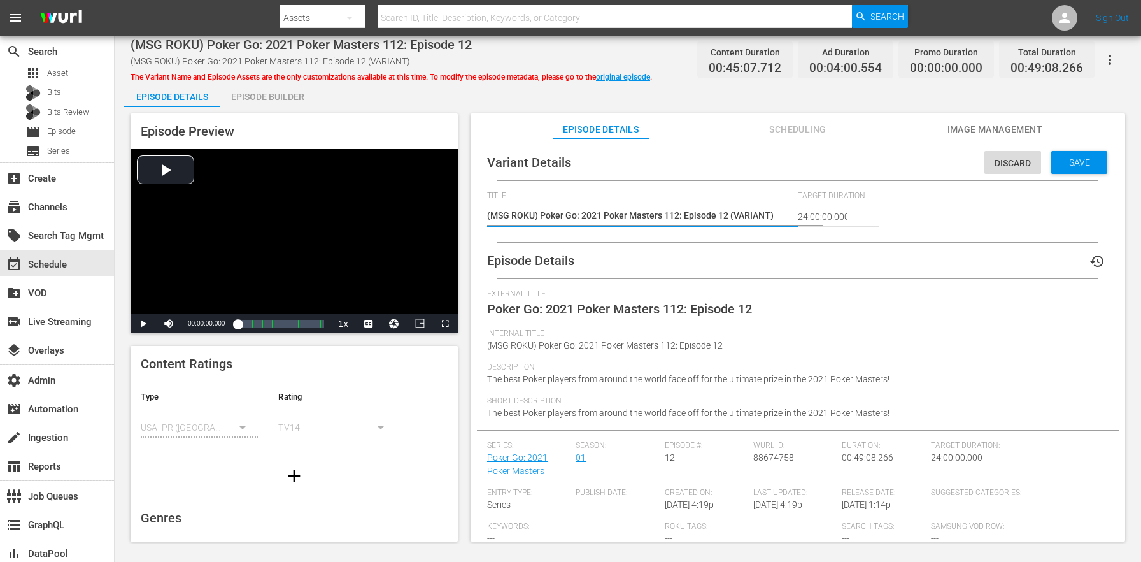
click at [741, 218] on textarea "(MSG ROKU) Poker Go: 2021 Poker Masters 112: Episode 12 (VARIANT)" at bounding box center [639, 216] width 304 height 15
type textarea "(MSG ROKU) Poker Go: 2021 Poker Masters 112: Episode 12 (-2m)"
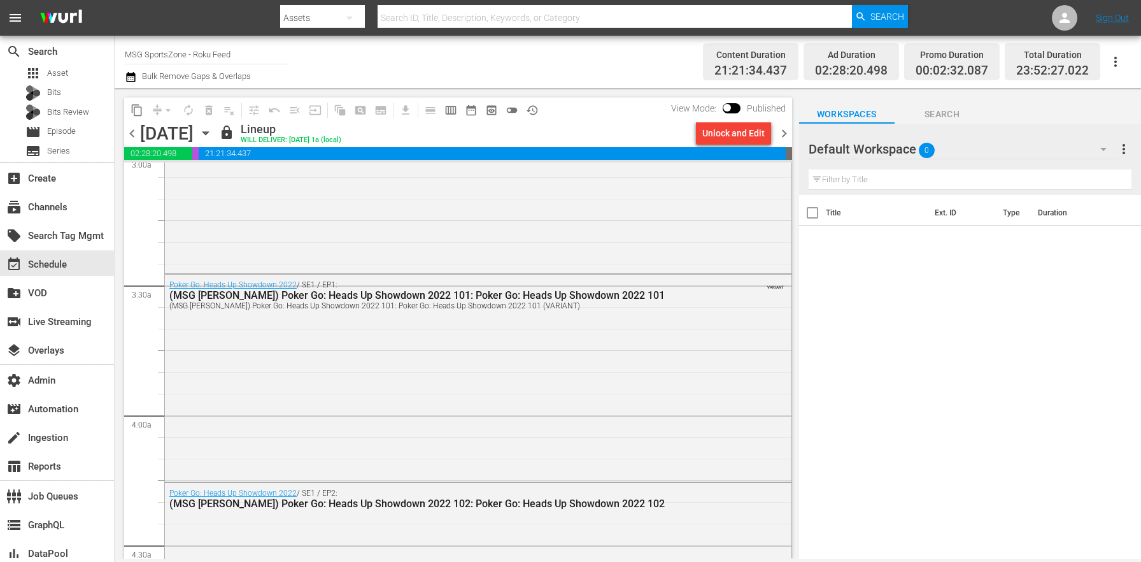
scroll to position [786, 0]
click at [359, 435] on div "Poker Go: Heads Up Showdown 2022 / SE1 / EP1: (MSG ROKU) Poker Go: Heads Up Sho…" at bounding box center [478, 377] width 627 height 204
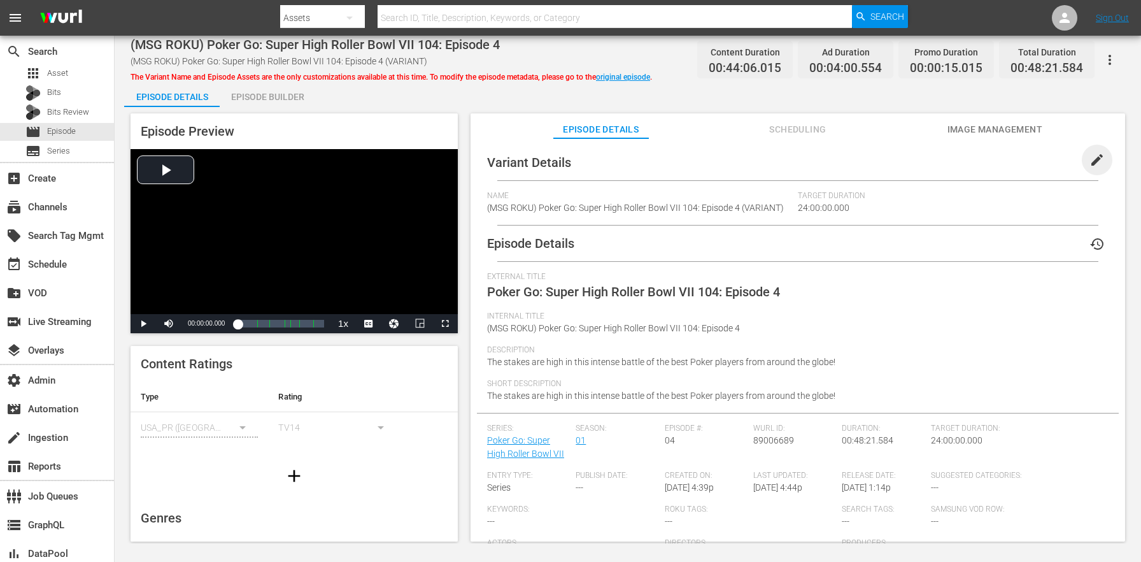
click at [1095, 165] on span "edit" at bounding box center [1097, 159] width 15 height 15
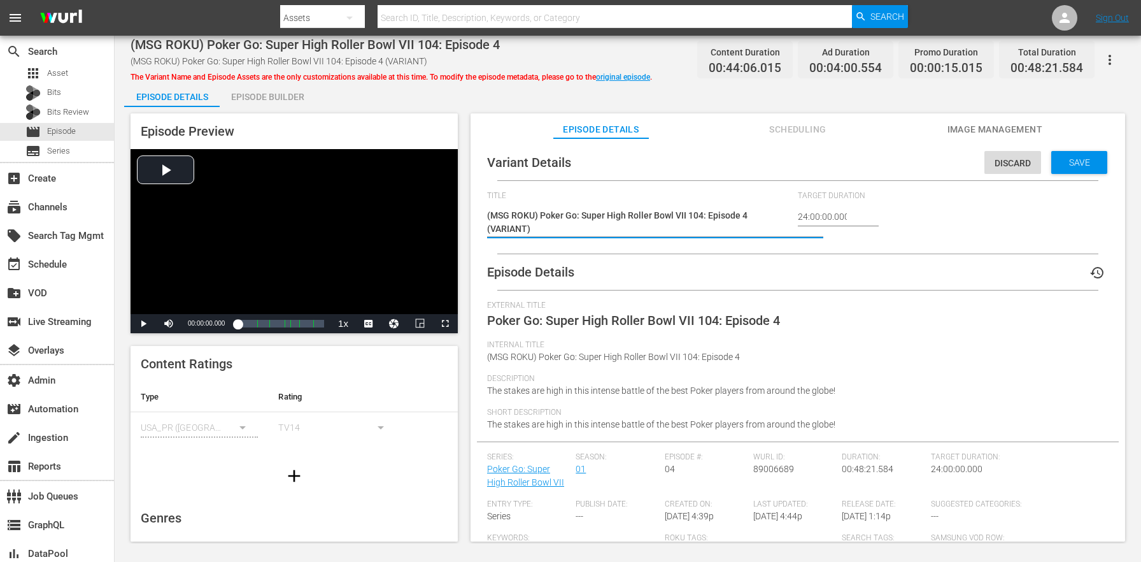
click at [494, 226] on textarea "(MSG ROKU) Poker Go: Super High Roller Bowl VII 104: Episode 4 (VARIANT)" at bounding box center [639, 222] width 304 height 27
click at [504, 230] on textarea "(MSG ROKU) Poker Go: Super High Roller Bowl VII 104: Episode 4 (VARIANT)" at bounding box center [639, 222] width 304 height 27
type textarea "(MSG ROKU) Poker Go: Super High Roller Bowl VII 104: Episode 4 (-)"
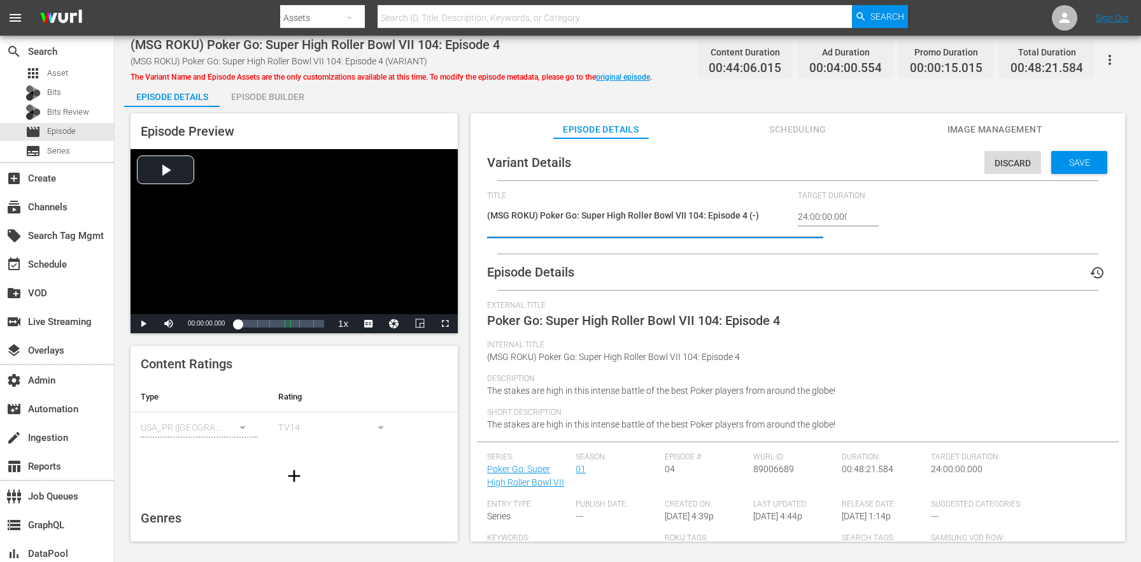
type textarea "(MSG ROKU) Poker Go: Super High Roller Bowl VII 104: Episode 4 (-2)"
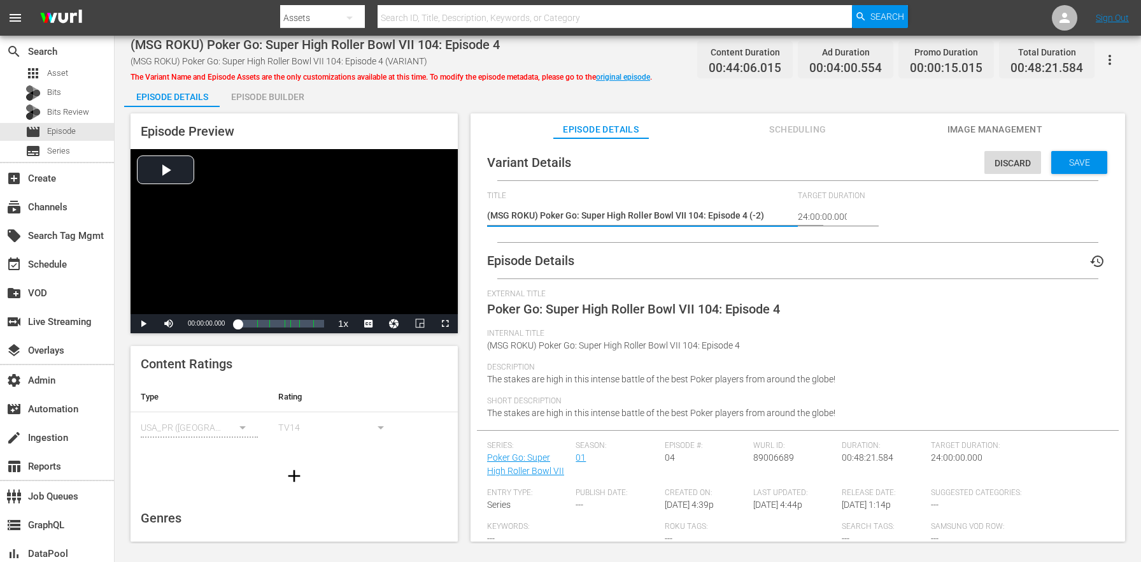
type textarea "(MSG ROKU) Poker Go: Super High Roller Bowl VII 104: Episode 4 (-2m)"
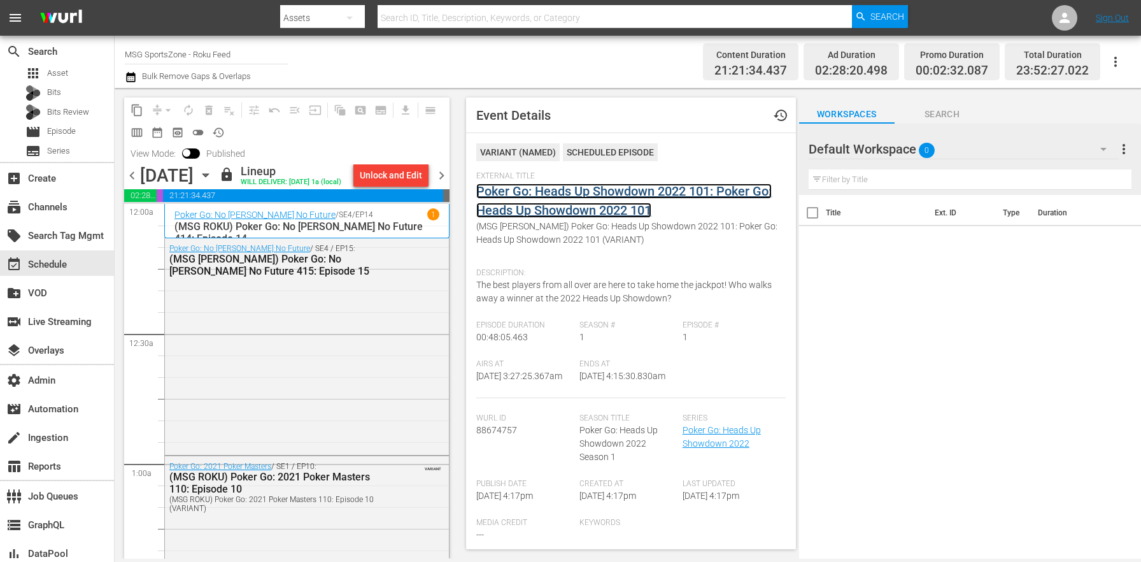
scroll to position [786, 0]
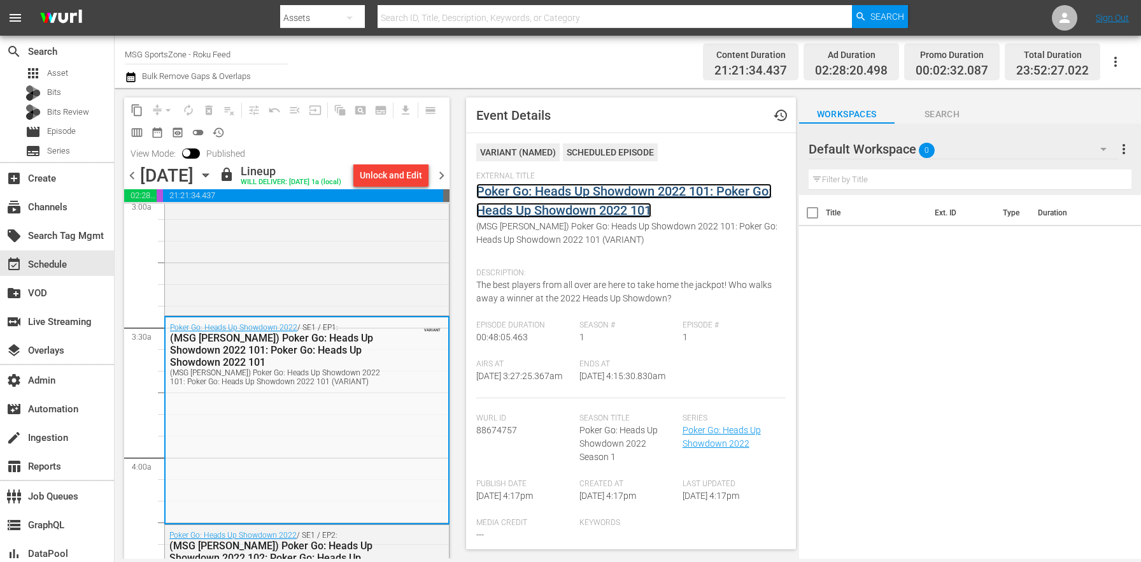
click at [536, 209] on link "Poker Go: Heads Up Showdown 2022 101: Poker Go: Heads Up Showdown 2022 101" at bounding box center [623, 200] width 295 height 34
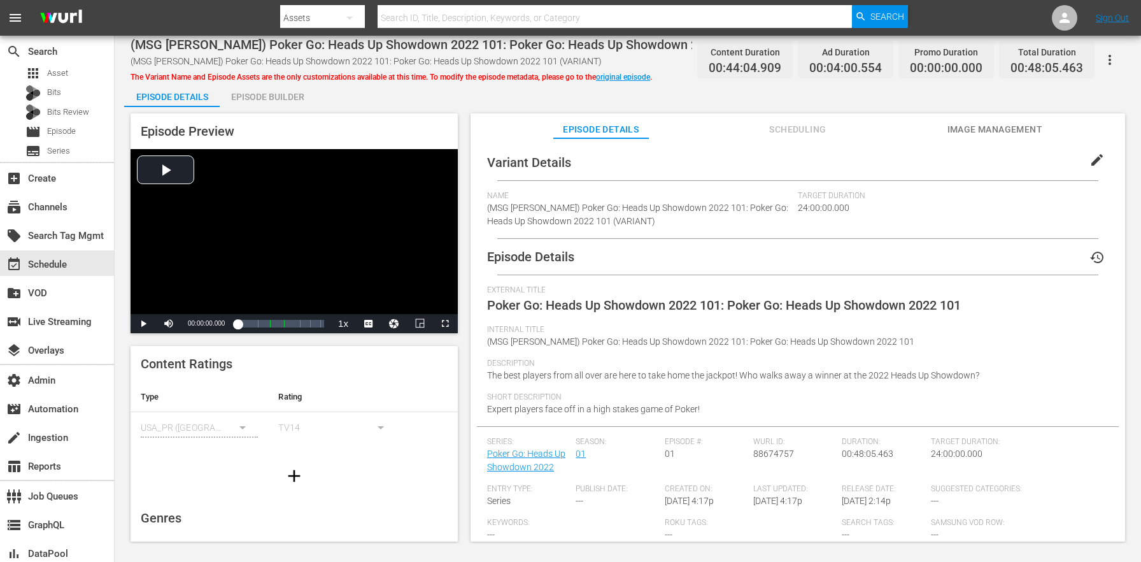
click at [1092, 157] on span "edit" at bounding box center [1097, 159] width 15 height 15
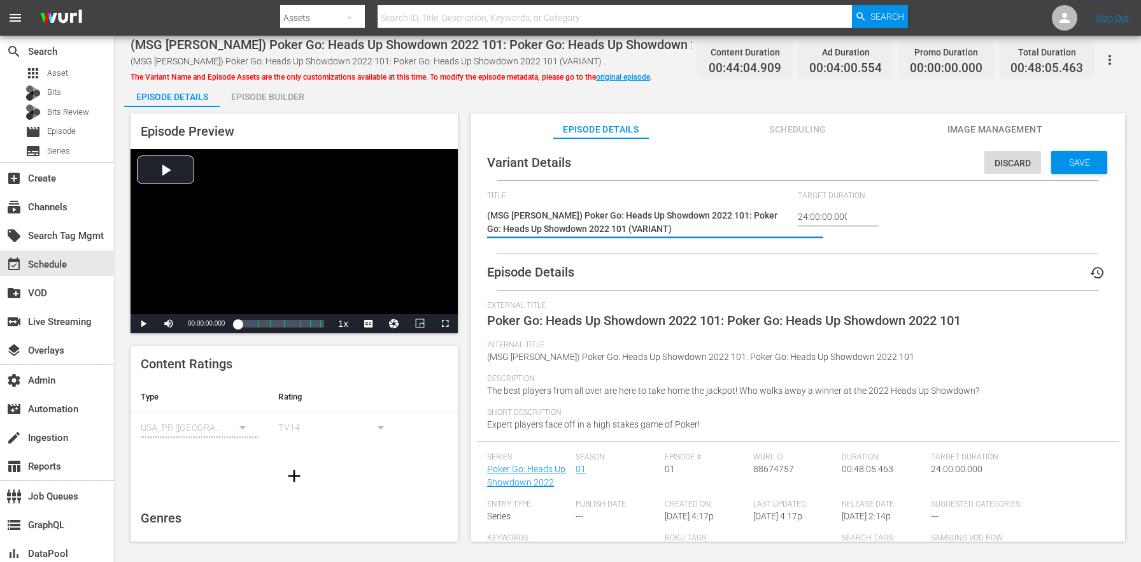
click at [600, 231] on textarea "(MSG ROKU) Poker Go: Heads Up Showdown 2022 101: Poker Go: Heads Up Showdown 20…" at bounding box center [639, 222] width 304 height 27
type textarea "(MSG ROKU) Poker Go: Heads Up Showdown 2022 101: Poker Go: Heads Up Showdown 20…"
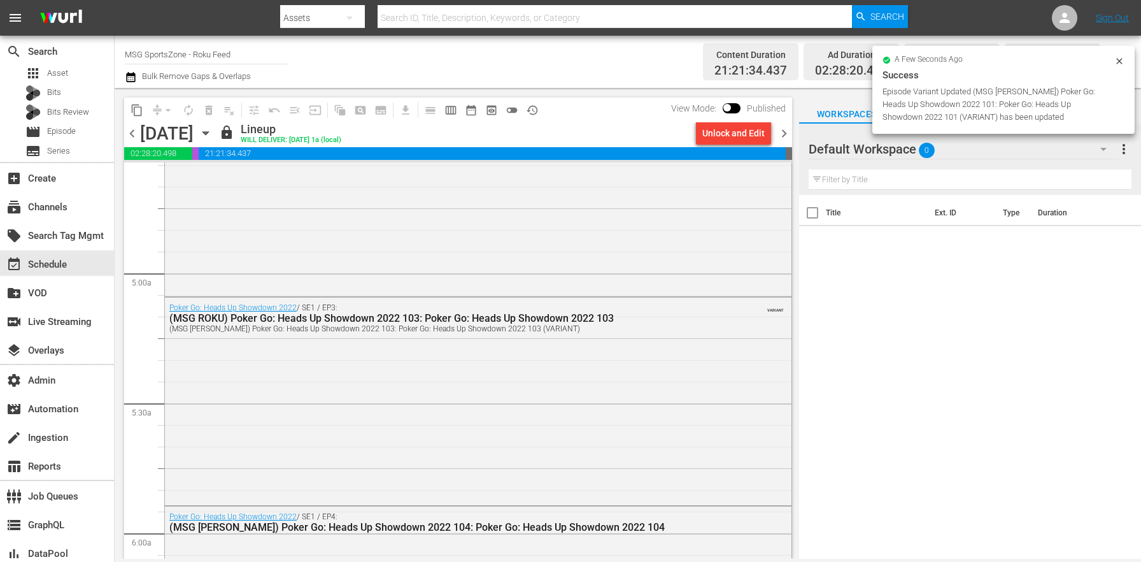
scroll to position [1259, 0]
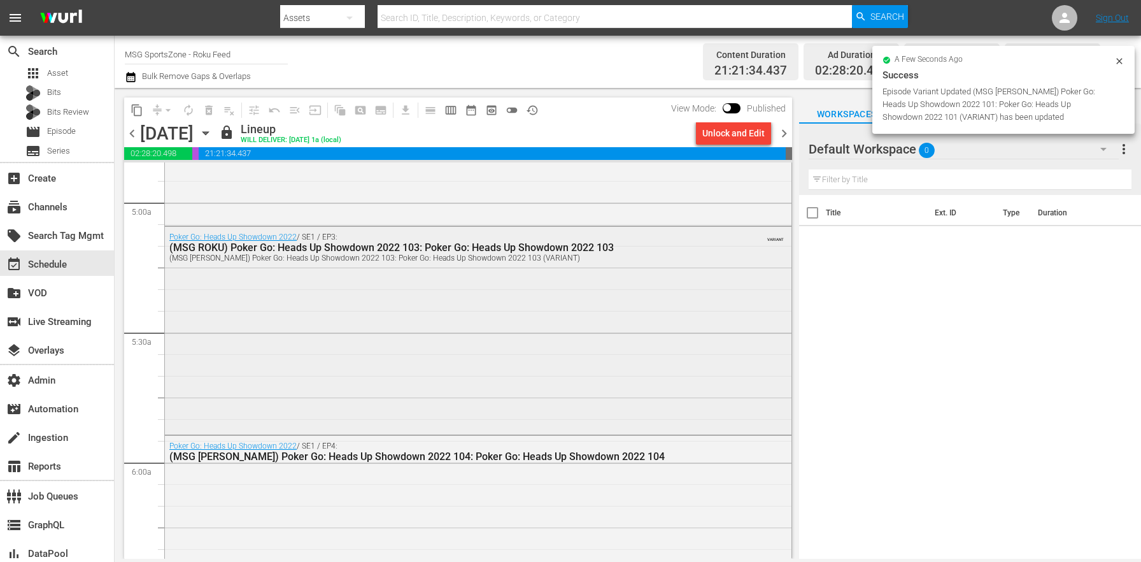
click at [432, 401] on div "Poker Go: Heads Up Showdown 2022 / SE1 / EP3: (MSG ROKU) Poker Go: Heads Up Sho…" at bounding box center [478, 329] width 627 height 205
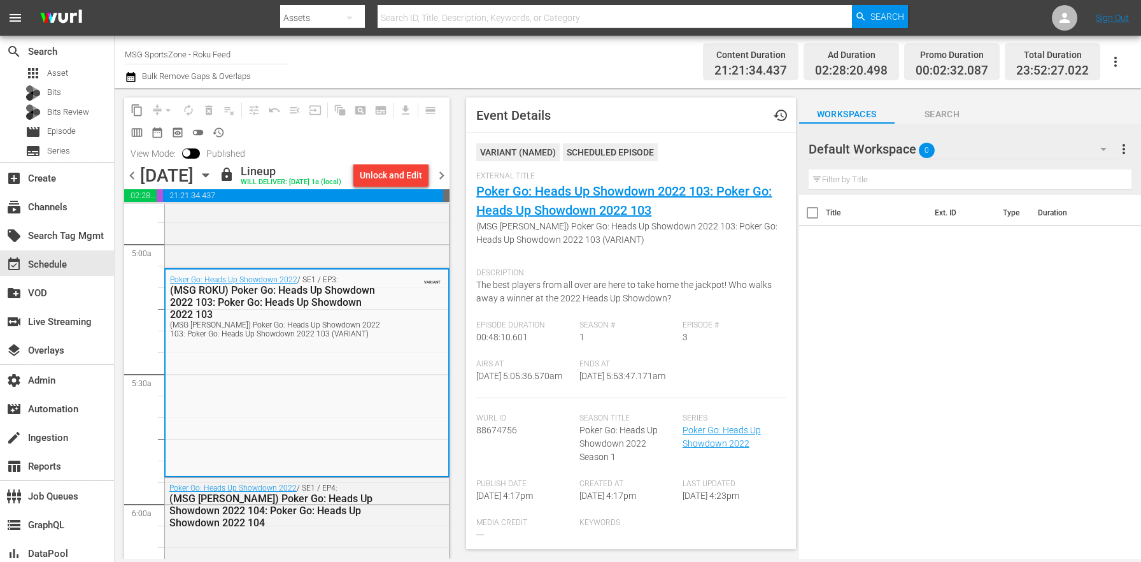
click at [544, 200] on div "External Title Poker Go: Heads Up Showdown 2022 103: Poker Go: Heads Up Showdow…" at bounding box center [630, 216] width 309 height 90
click at [611, 199] on div "External Title Poker Go: Heads Up Showdown 2022 103: Poker Go: Heads Up Showdow…" at bounding box center [630, 216] width 309 height 90
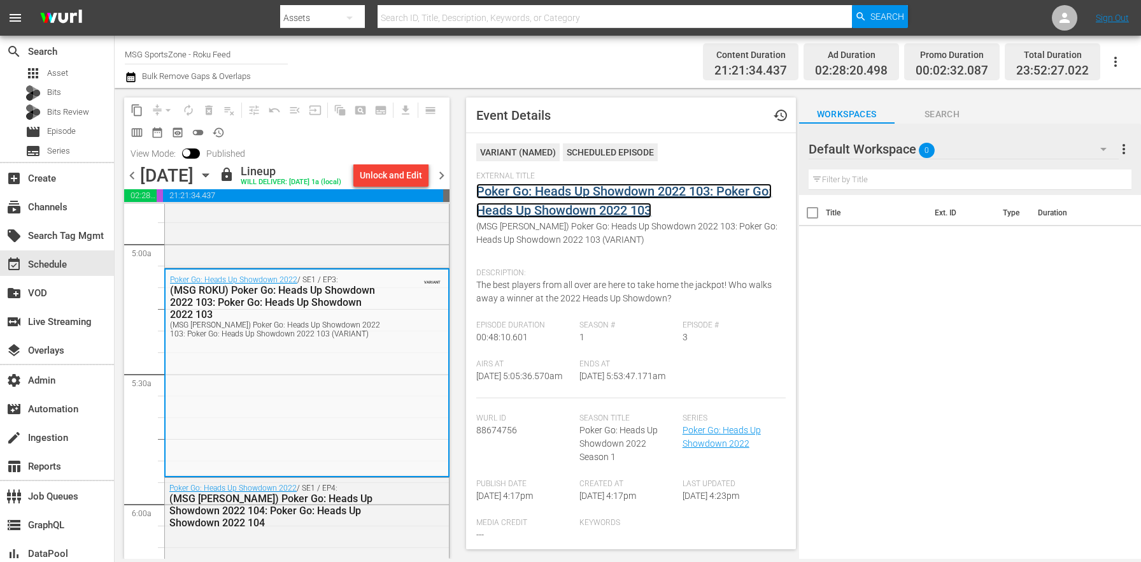
click at [617, 209] on link "Poker Go: Heads Up Showdown 2022 103: Poker Go: Heads Up Showdown 2022 103" at bounding box center [623, 200] width 295 height 34
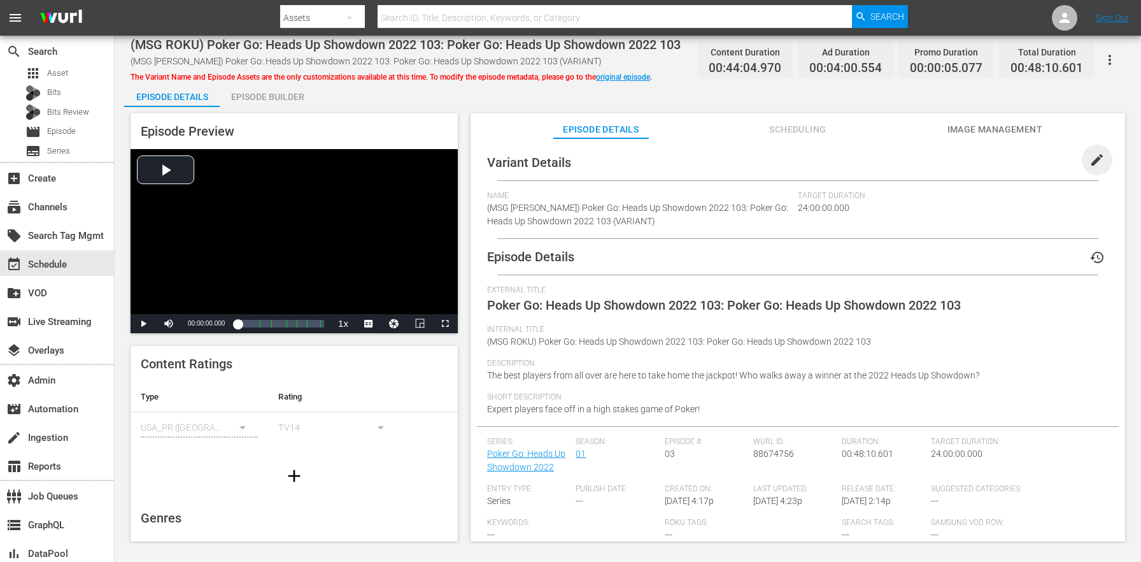
click at [1090, 160] on span "edit" at bounding box center [1097, 159] width 15 height 15
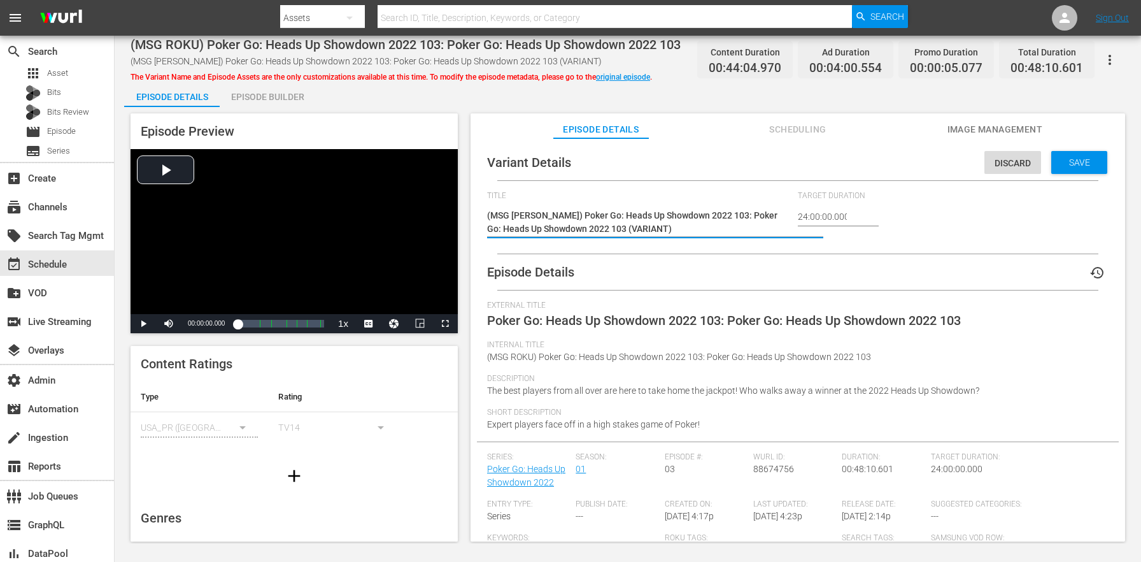
click at [599, 230] on textarea "(MSG ROKU) Poker Go: Heads Up Showdown 2022 103: Poker Go: Heads Up Showdown 20…" at bounding box center [639, 222] width 304 height 27
type textarea "(MSG ROKU) Poker Go: Heads Up Showdown 2022 103: Poker Go: Heads Up Showdown 20…"
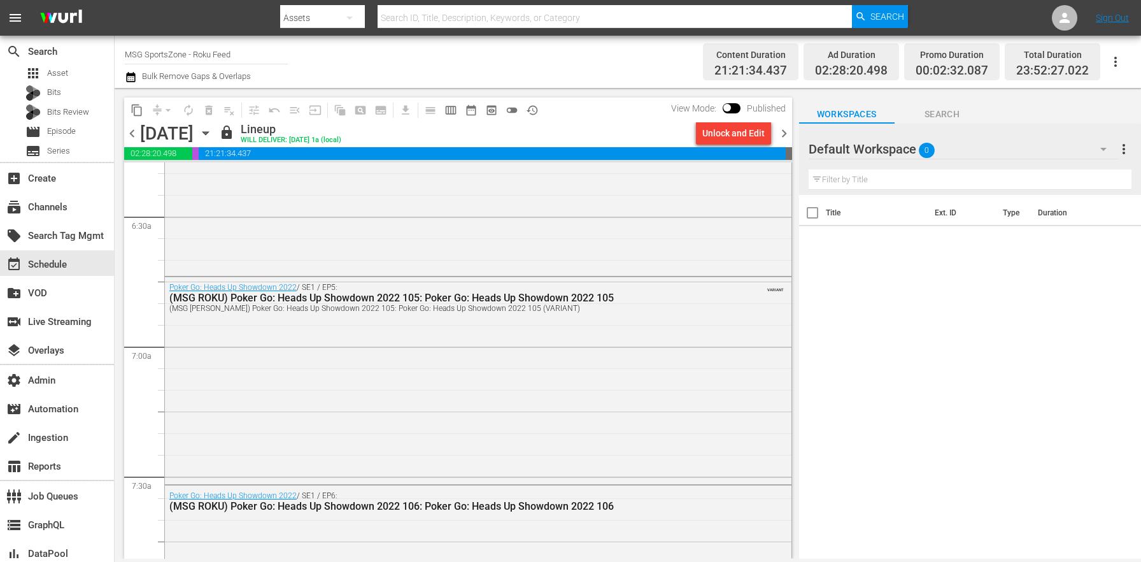
scroll to position [1705, 0]
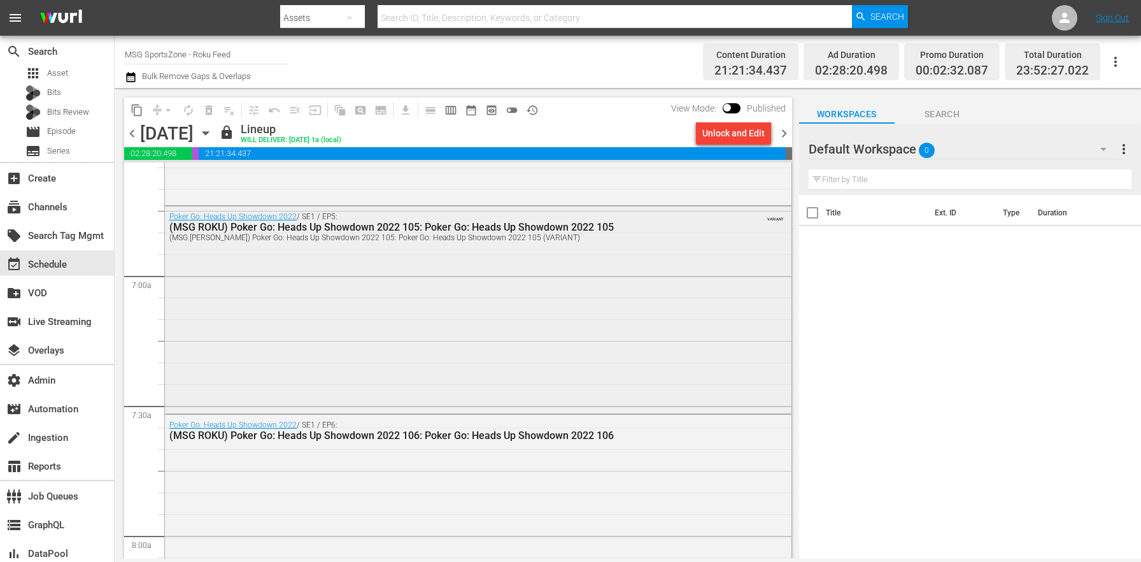
click at [309, 393] on div "Poker Go: Heads Up Showdown 2022 / SE1 / EP5: (MSG ROKU) Poker Go: Heads Up Sho…" at bounding box center [478, 308] width 627 height 205
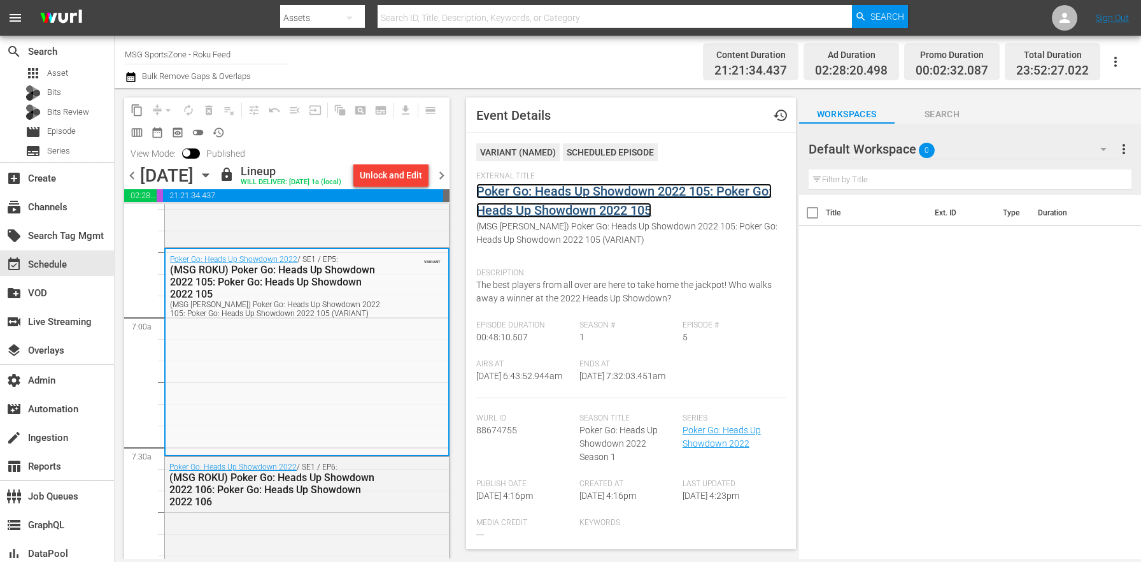
click at [530, 207] on link "Poker Go: Heads Up Showdown 2022 105: Poker Go: Heads Up Showdown 2022 105" at bounding box center [623, 200] width 295 height 34
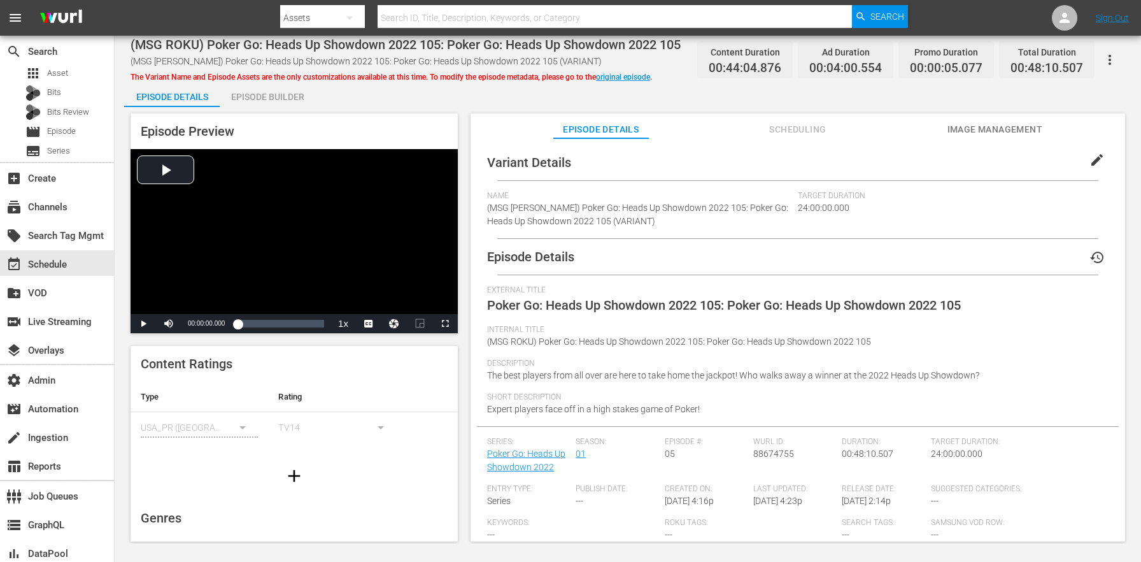
click at [1082, 167] on button "edit" at bounding box center [1097, 160] width 31 height 31
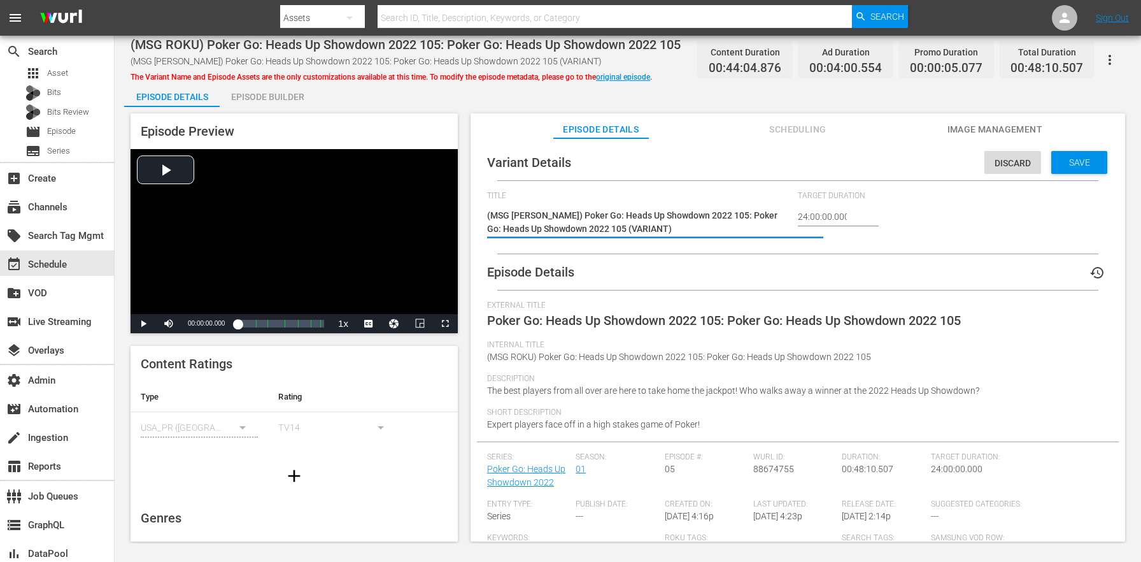
click at [616, 229] on textarea "(MSG ROKU) Poker Go: Heads Up Showdown 2022 105: Poker Go: Heads Up Showdown 20…" at bounding box center [639, 222] width 304 height 27
type textarea "(MSG ROKU) Poker Go: Heads Up Showdown 2022 105: Poker Go: Heads Up Showdown 20…"
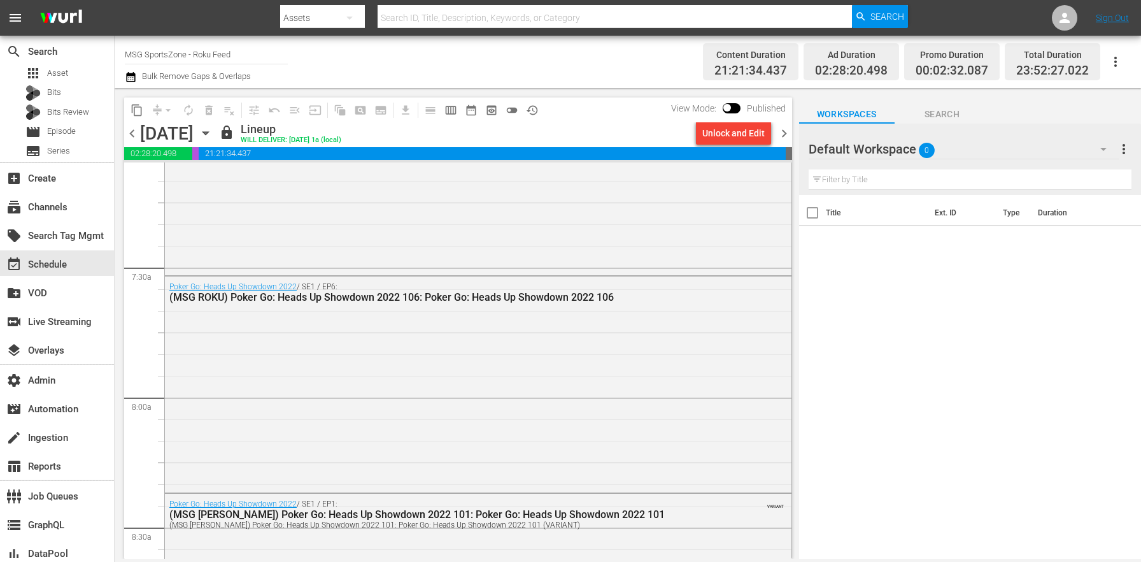
scroll to position [2047, 0]
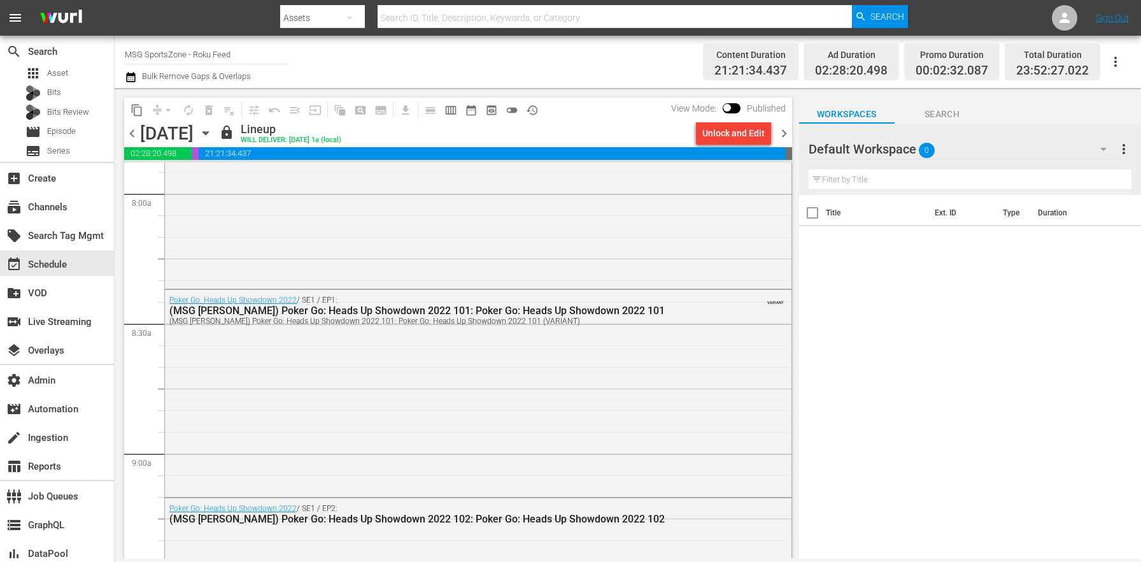
click at [285, 454] on div "Poker Go: Heads Up Showdown 2022 / SE1 / EP1: (MSG ROKU) Poker Go: Heads Up Sho…" at bounding box center [478, 392] width 627 height 204
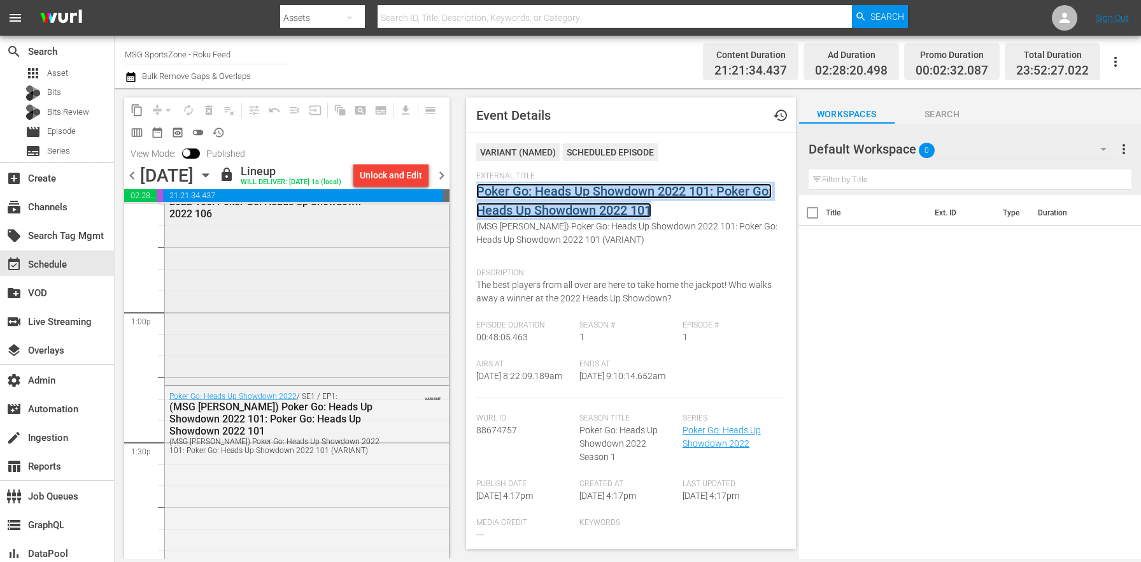
scroll to position [3278, 0]
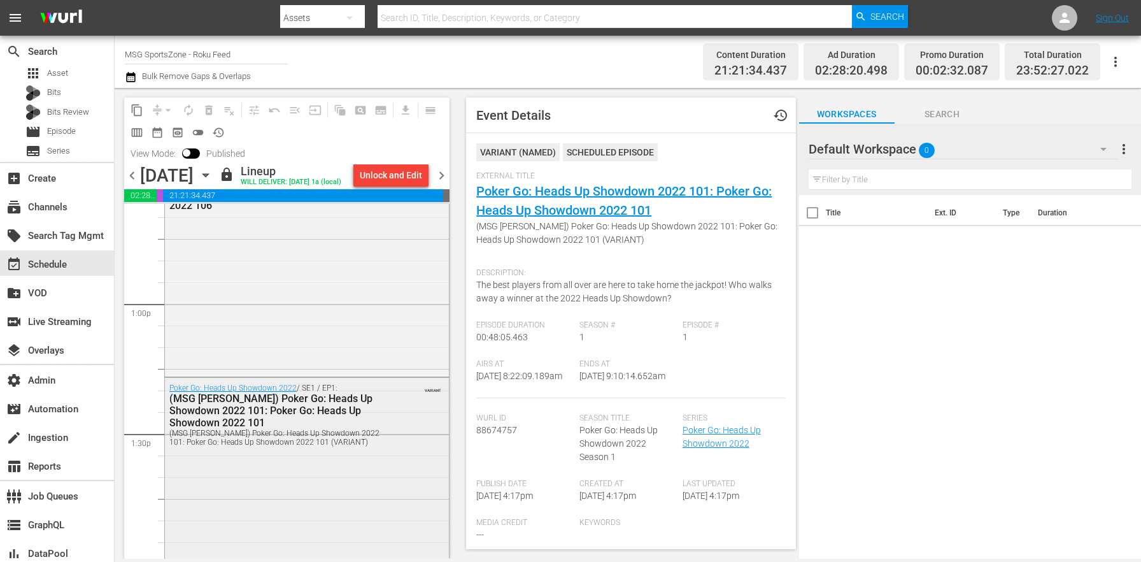
click at [332, 446] on div "(MSG ROKU) Poker Go: Heads Up Showdown 2022 101: Poker Go: Heads Up Showdown 20…" at bounding box center [276, 438] width 214 height 18
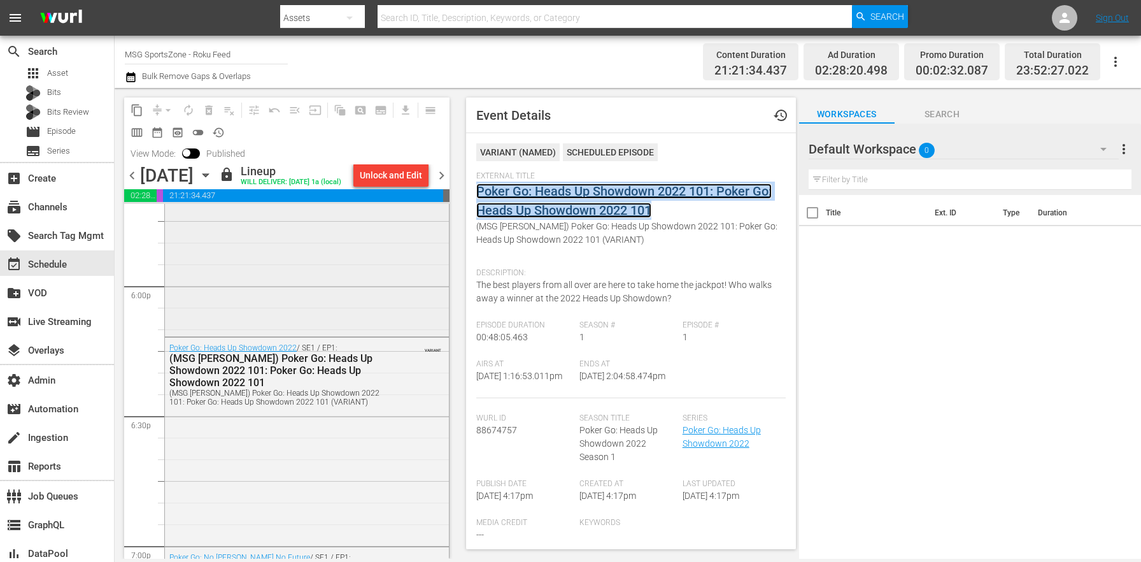
scroll to position [4624, 0]
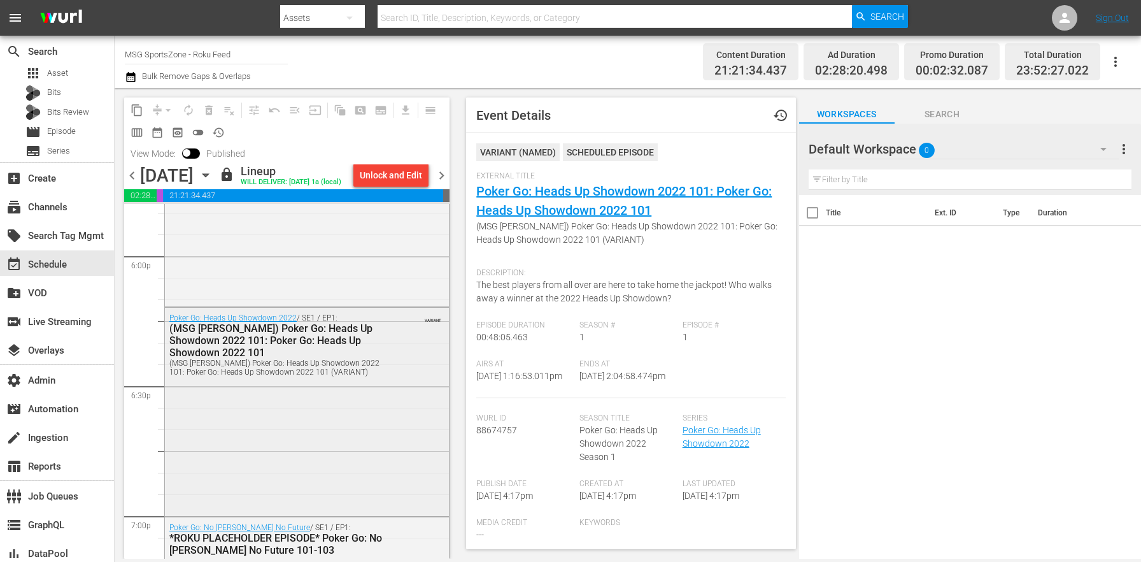
click at [283, 381] on div "Poker Go: Heads Up Showdown 2022 / SE1 / EP1: (MSG ROKU) Poker Go: Heads Up Sho…" at bounding box center [307, 344] width 284 height 73
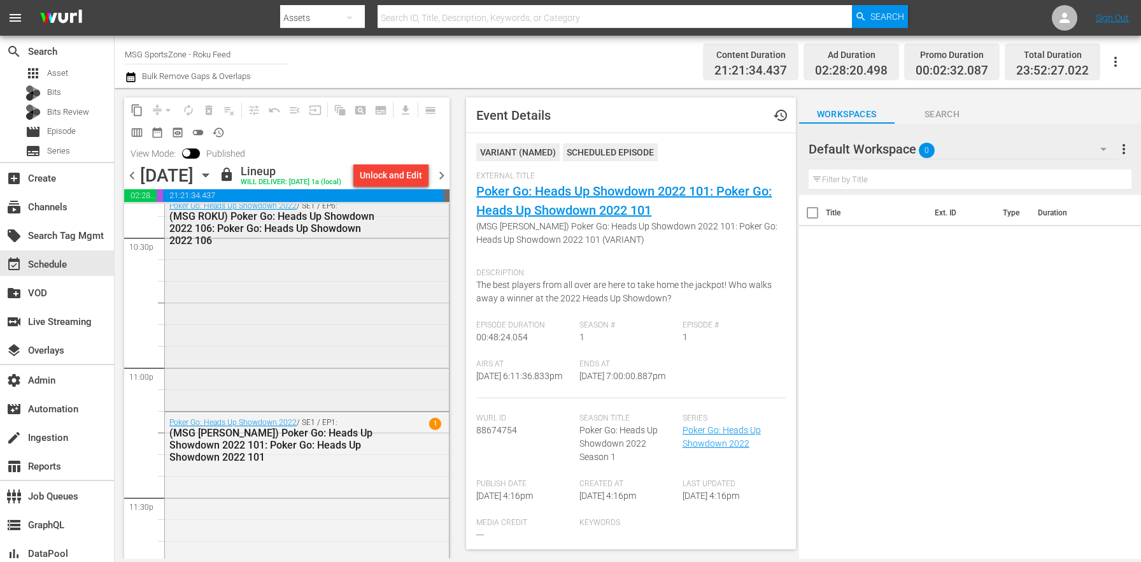
scroll to position [5902, 0]
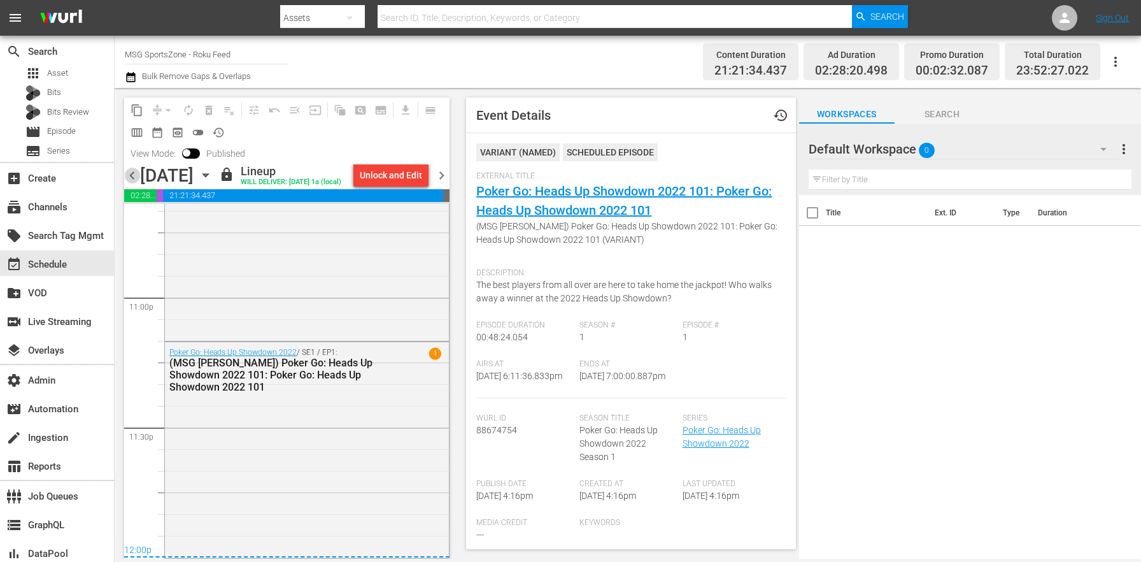
click at [139, 183] on span "chevron_left" at bounding box center [132, 175] width 16 height 16
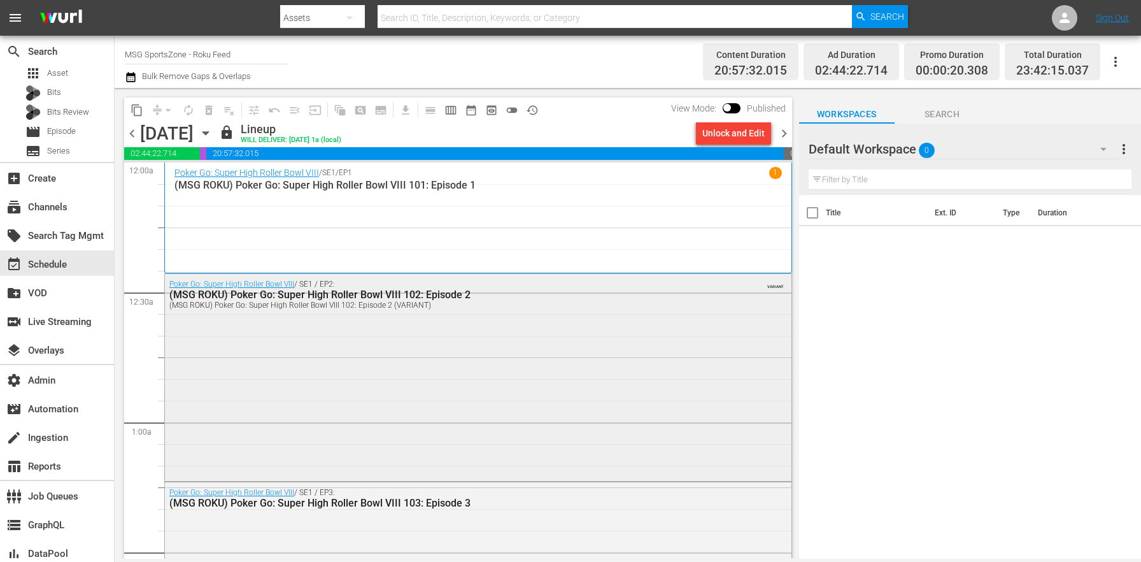
click at [420, 352] on div "Poker Go: Super High Roller Bowl VIII / SE1 / EP2: (MSG ROKU) Poker Go: Super H…" at bounding box center [478, 376] width 627 height 204
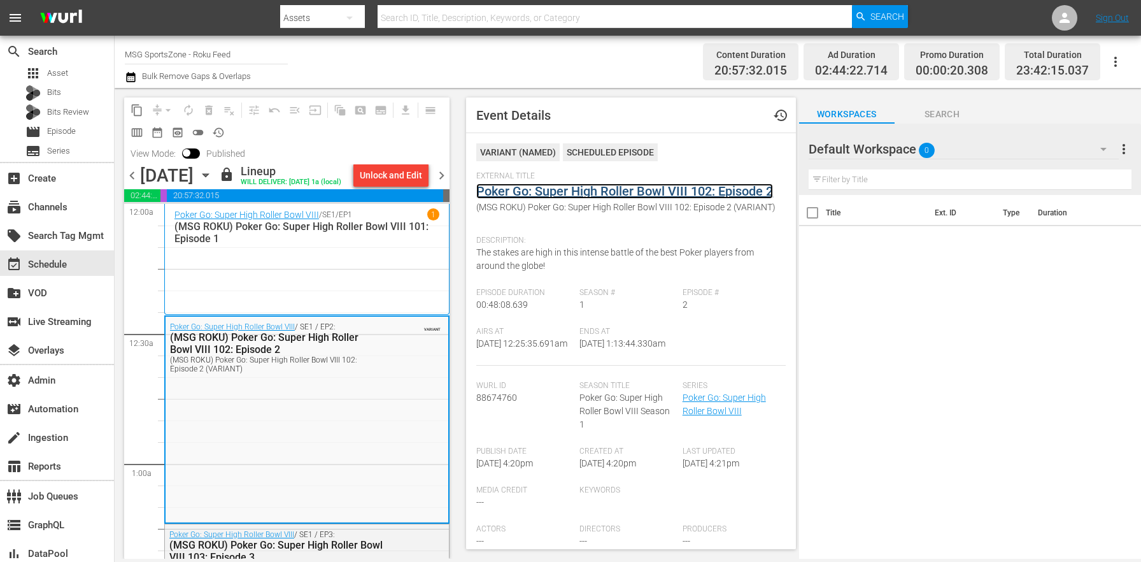
click at [509, 188] on link "Poker Go: Super High Roller Bowl VIII 102: Episode 2" at bounding box center [624, 190] width 297 height 15
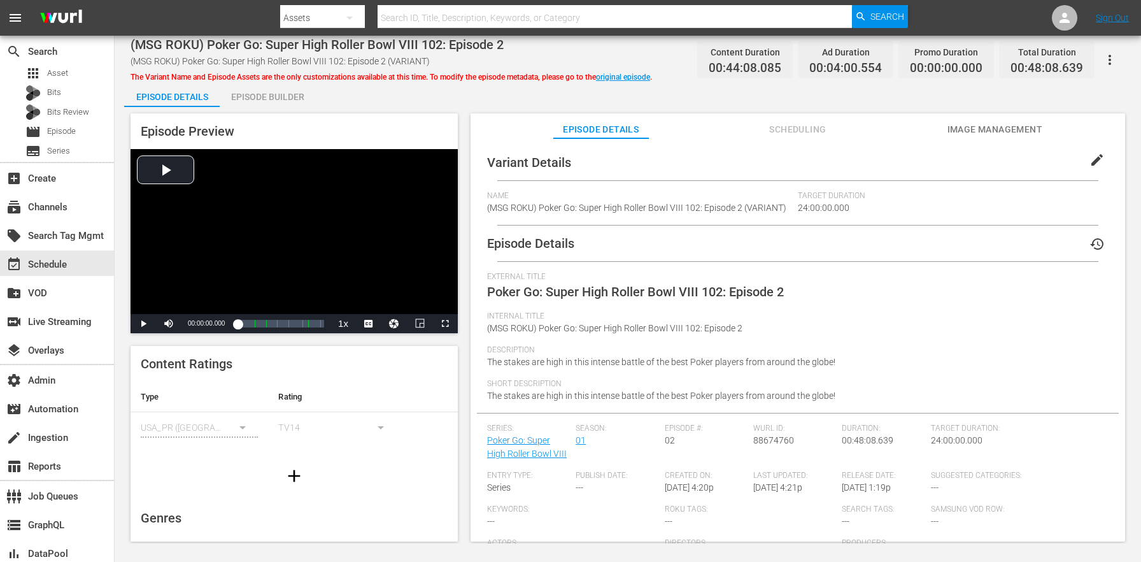
click at [1093, 153] on span "edit" at bounding box center [1097, 159] width 15 height 15
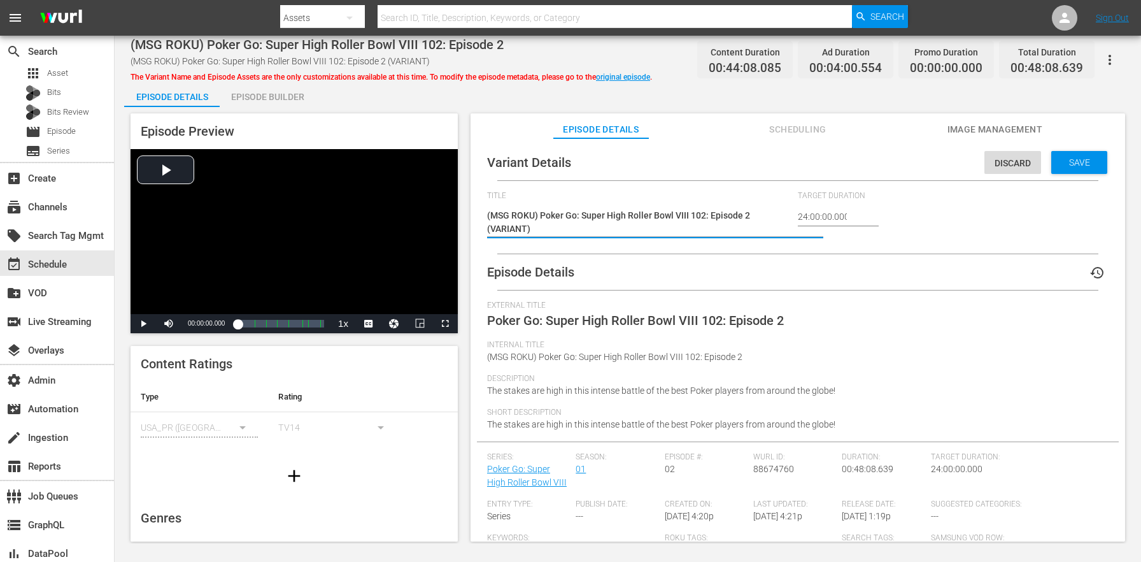
click at [507, 227] on textarea "(MSG ROKU) Poker Go: Super High Roller Bowl VIII 102: Episode 2 (VARIANT)" at bounding box center [639, 222] width 304 height 27
type textarea "(MSG ROKU) Poker Go: Super High Roller Bowl VIII 102: Episode 2 (-2m)"
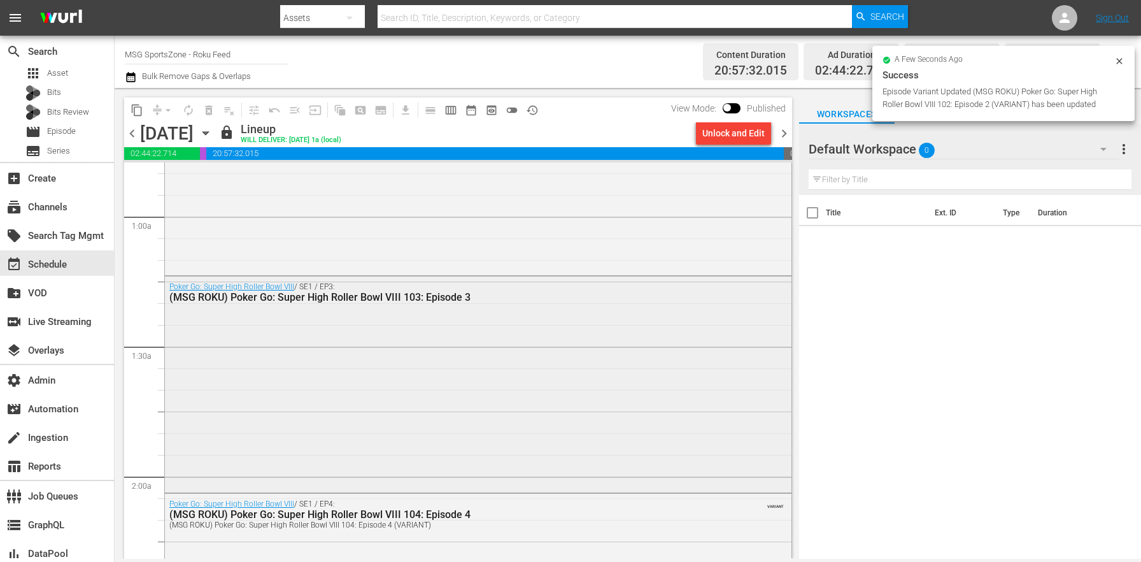
scroll to position [229, 0]
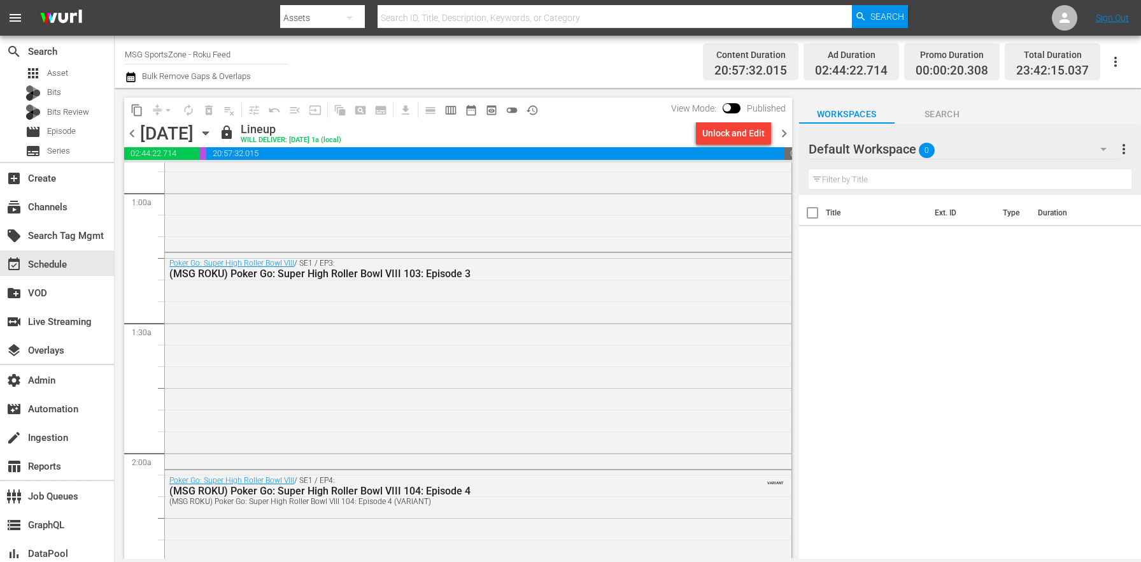
click at [411, 495] on div "(MSG ROKU) Poker Go: Super High Roller Bowl VIII 104: Episode 4" at bounding box center [443, 491] width 548 height 12
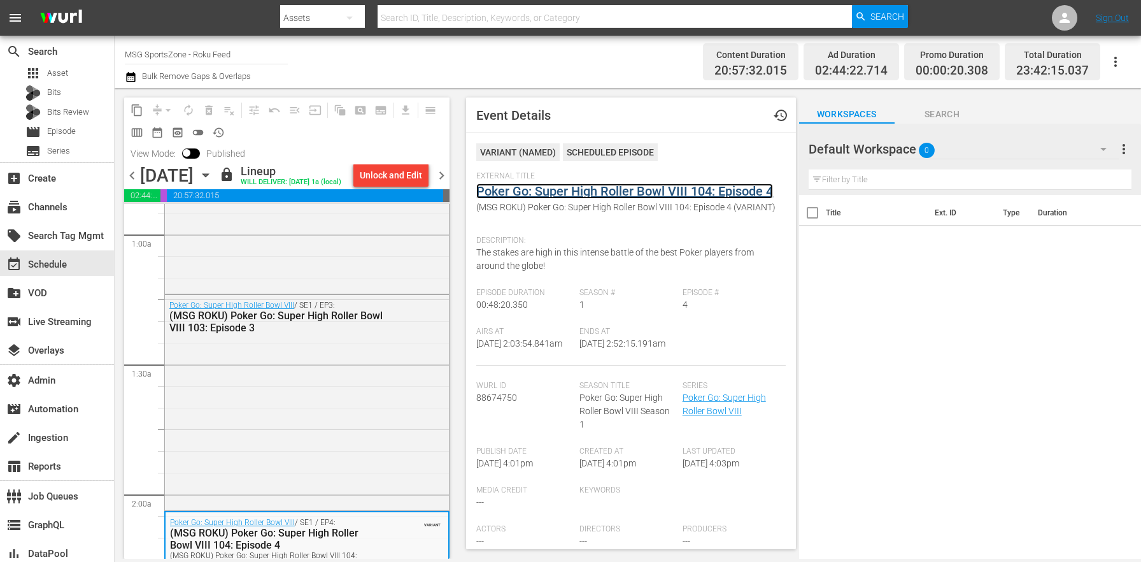
click at [535, 192] on link "Poker Go: Super High Roller Bowl VIII 104: Episode 4" at bounding box center [624, 190] width 297 height 15
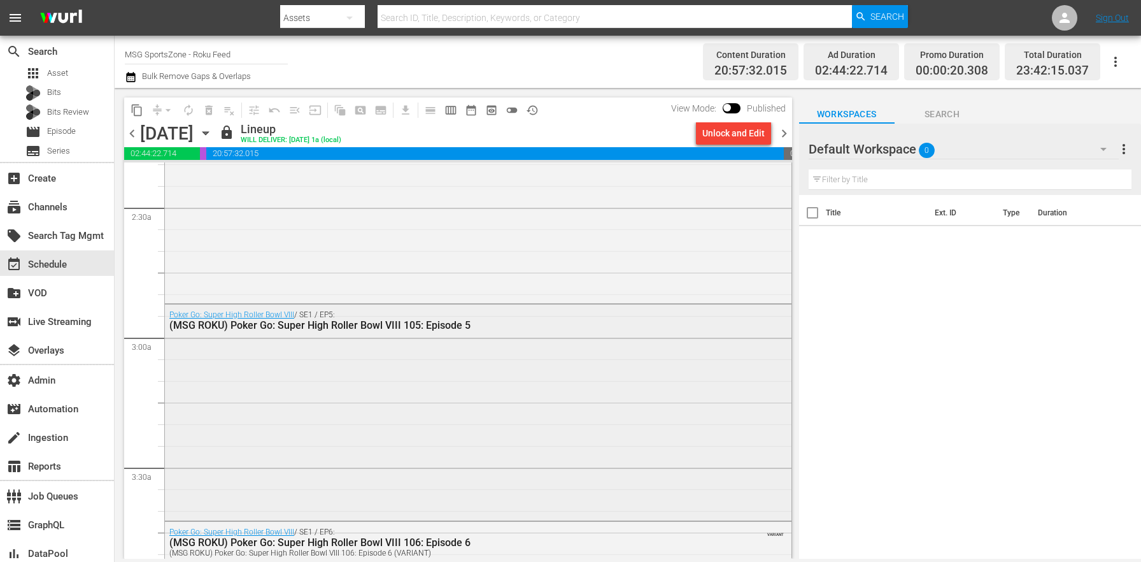
scroll to position [725, 0]
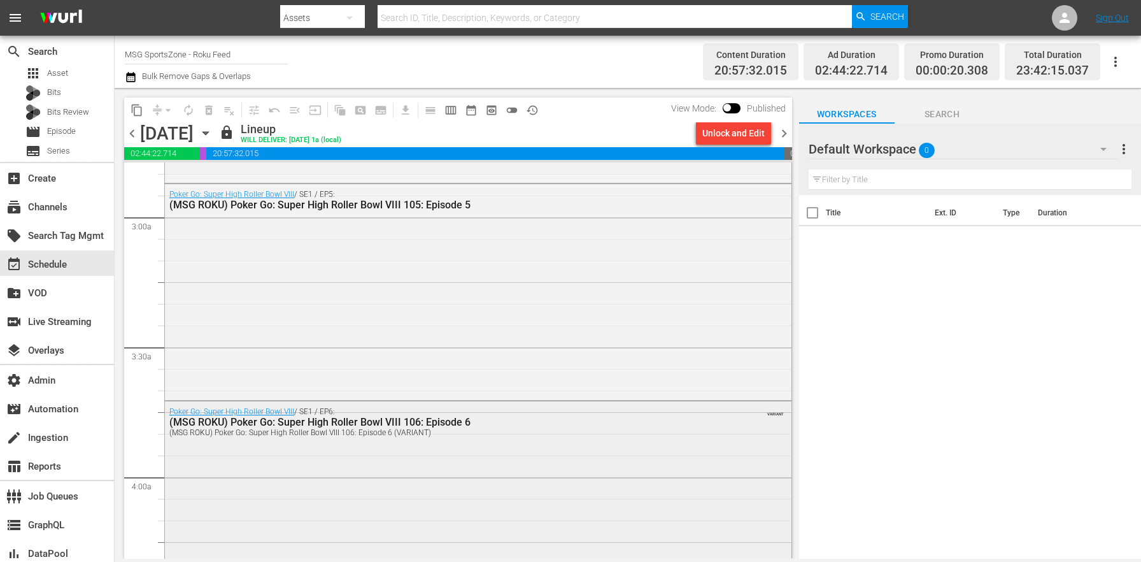
click at [295, 487] on div "Poker Go: Super High Roller Bowl VIII / SE1 / EP6: (MSG ROKU) Poker Go: Super H…" at bounding box center [478, 504] width 627 height 206
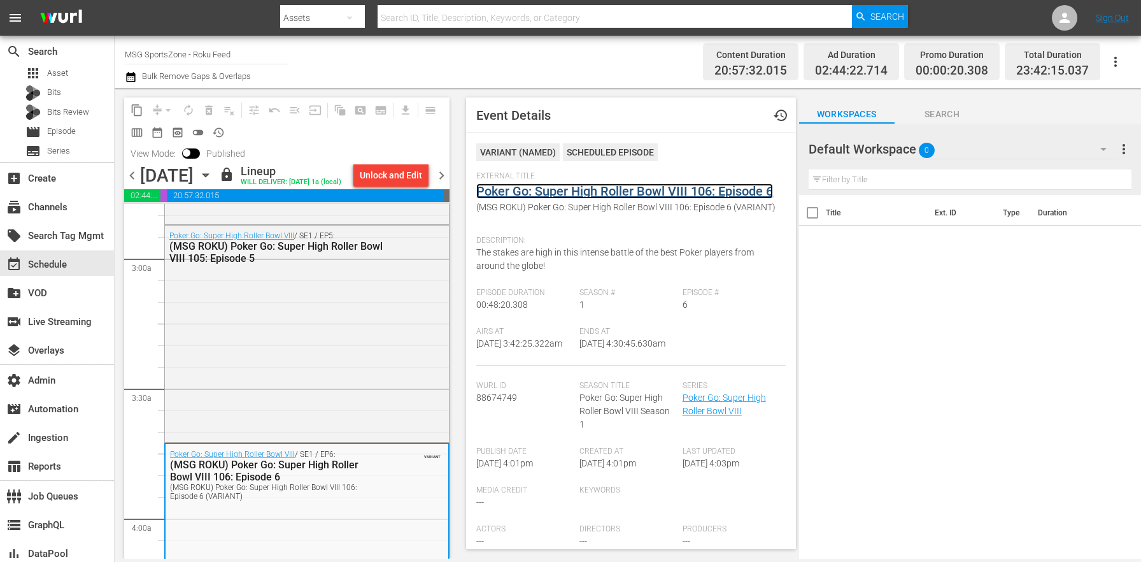
click at [515, 190] on link "Poker Go: Super High Roller Bowl VIII 106: Episode 6" at bounding box center [624, 190] width 297 height 15
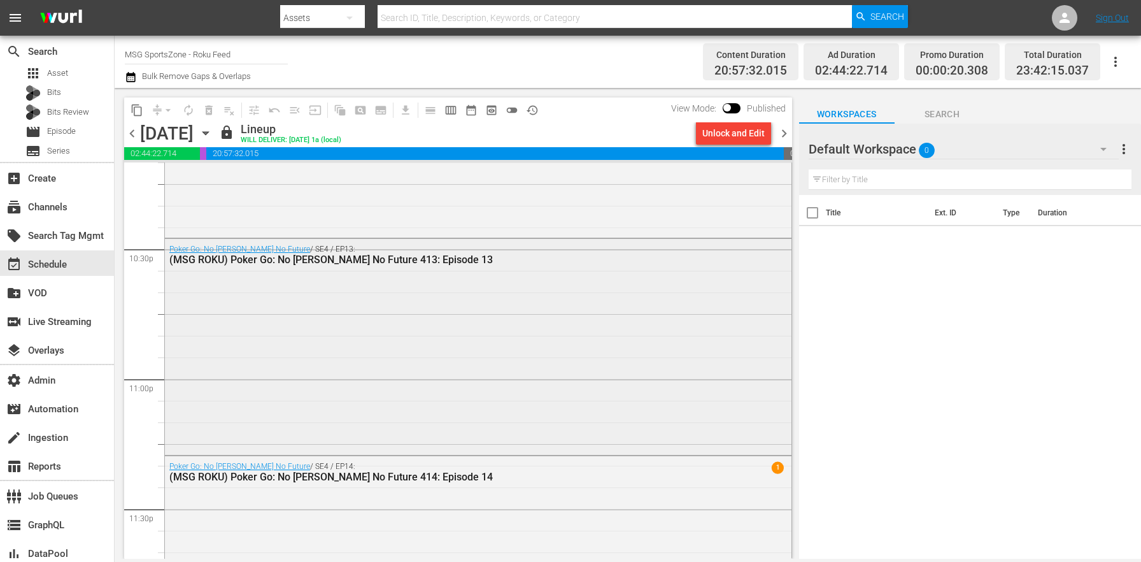
scroll to position [5872, 0]
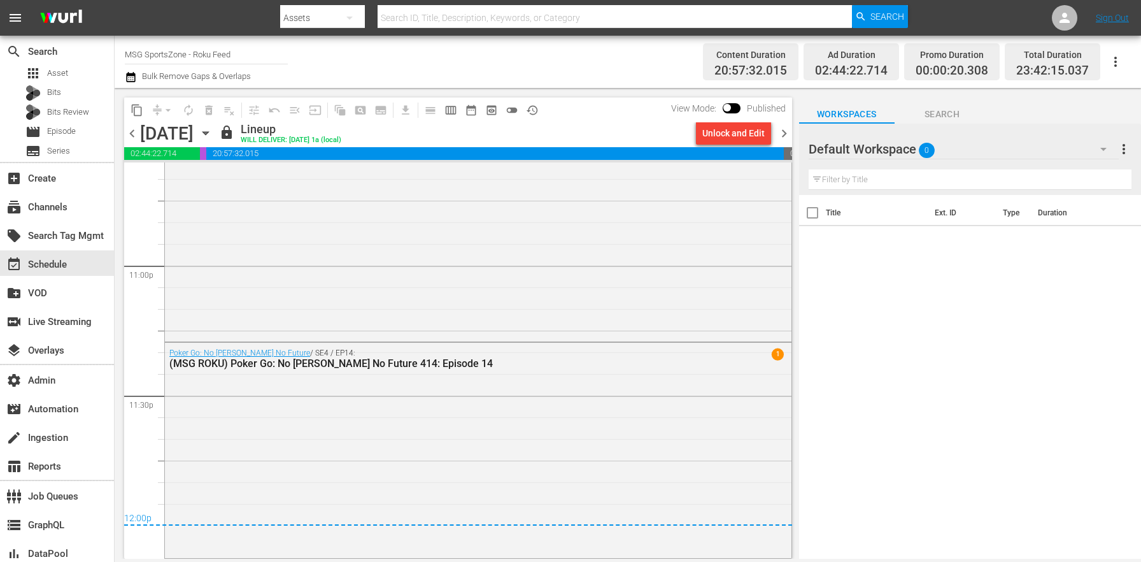
click at [216, 132] on div "Friday, September 12th September 12th" at bounding box center [178, 133] width 76 height 21
click at [213, 132] on icon "button" at bounding box center [206, 133] width 14 height 14
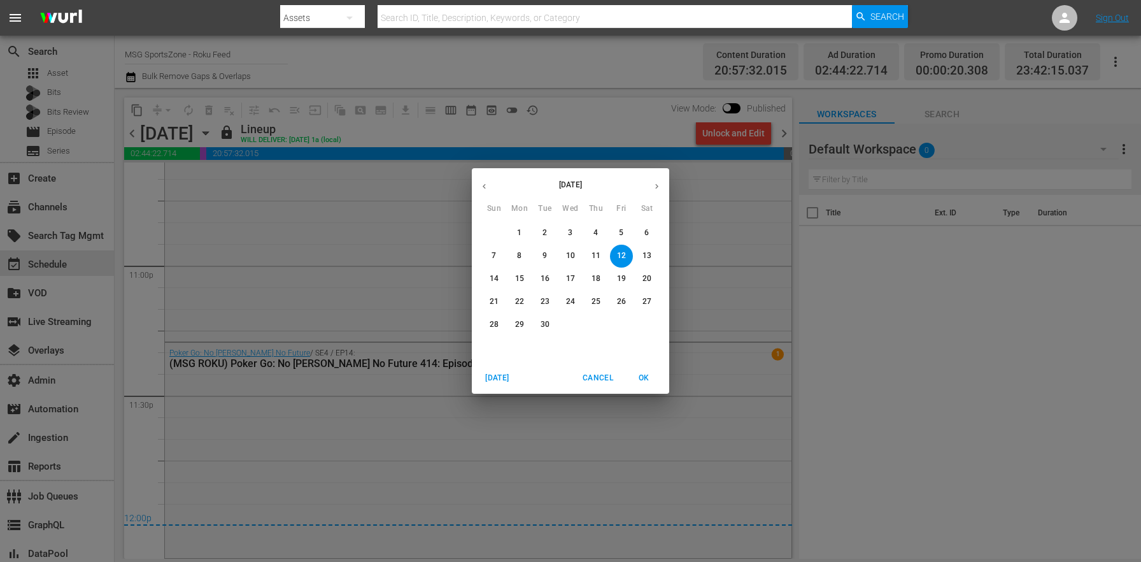
click at [486, 284] on button "14" at bounding box center [494, 278] width 23 height 23
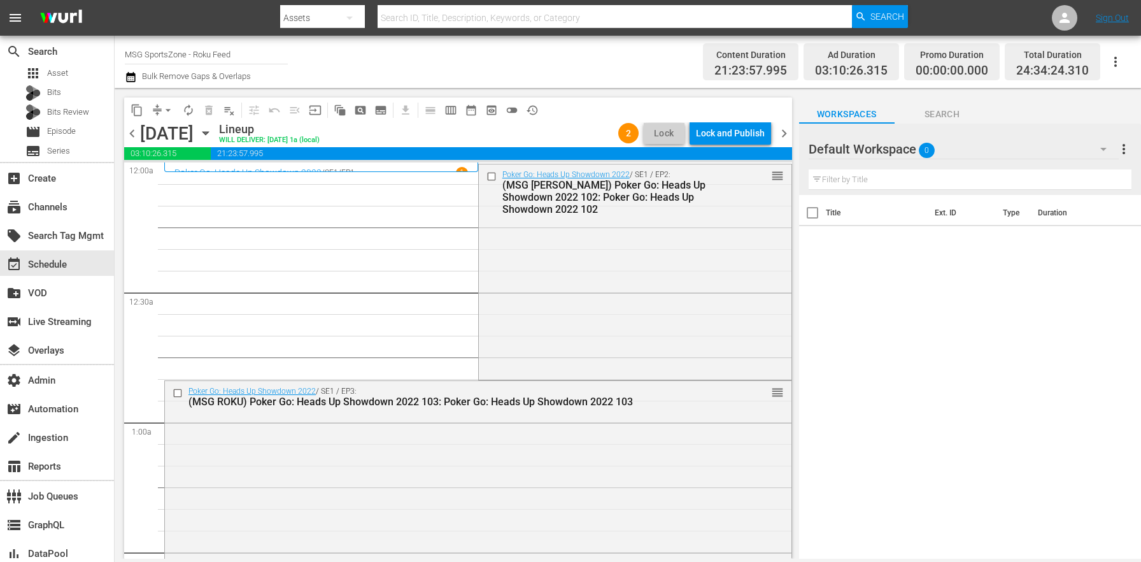
click at [784, 133] on span "chevron_right" at bounding box center [784, 133] width 16 height 16
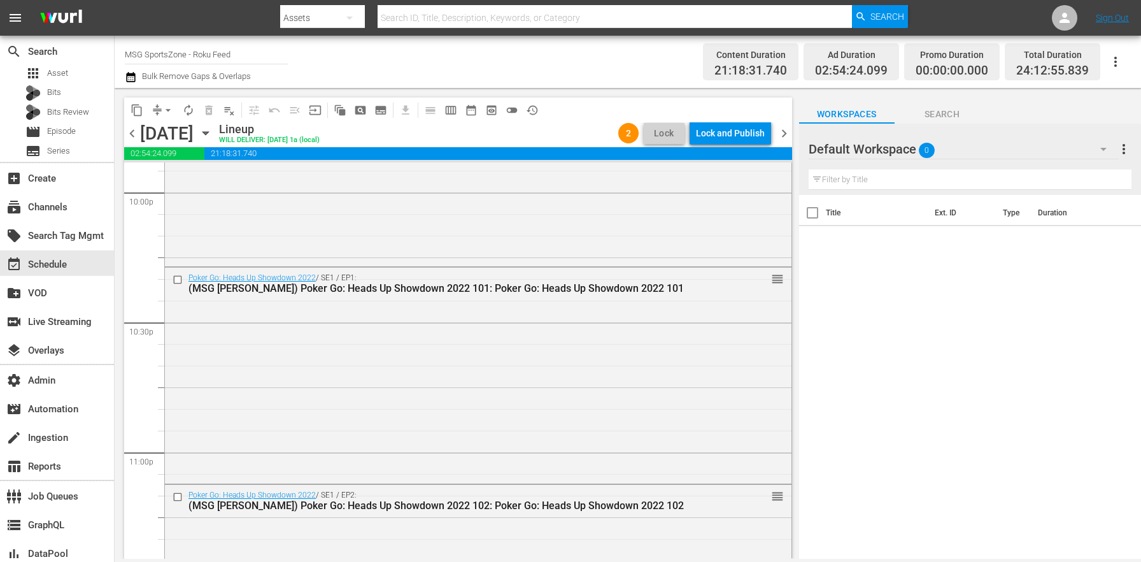
scroll to position [6045, 0]
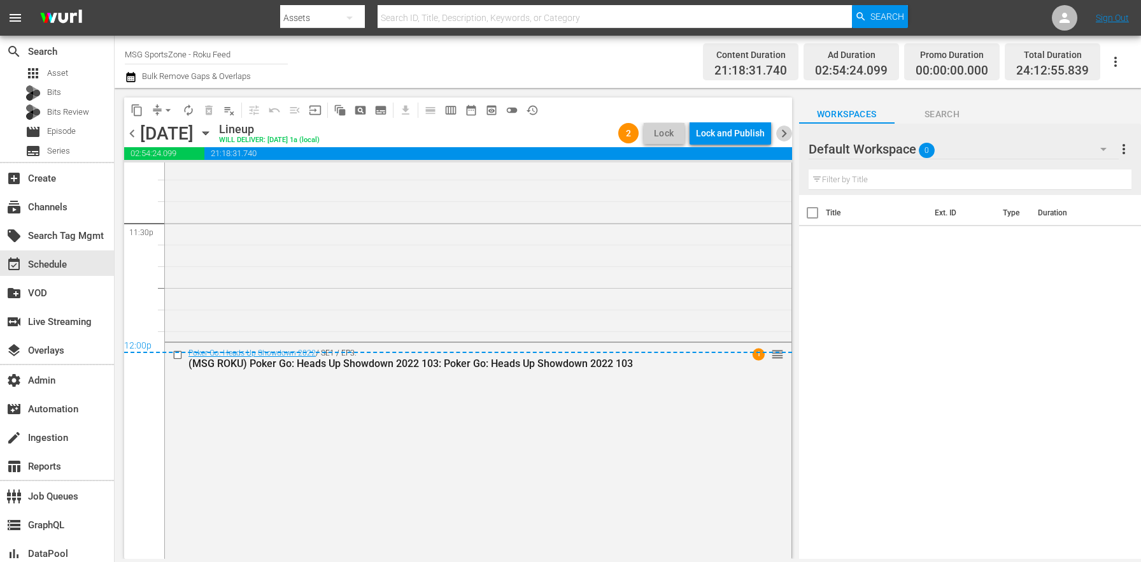
click at [776, 137] on span "chevron_right" at bounding box center [784, 133] width 16 height 16
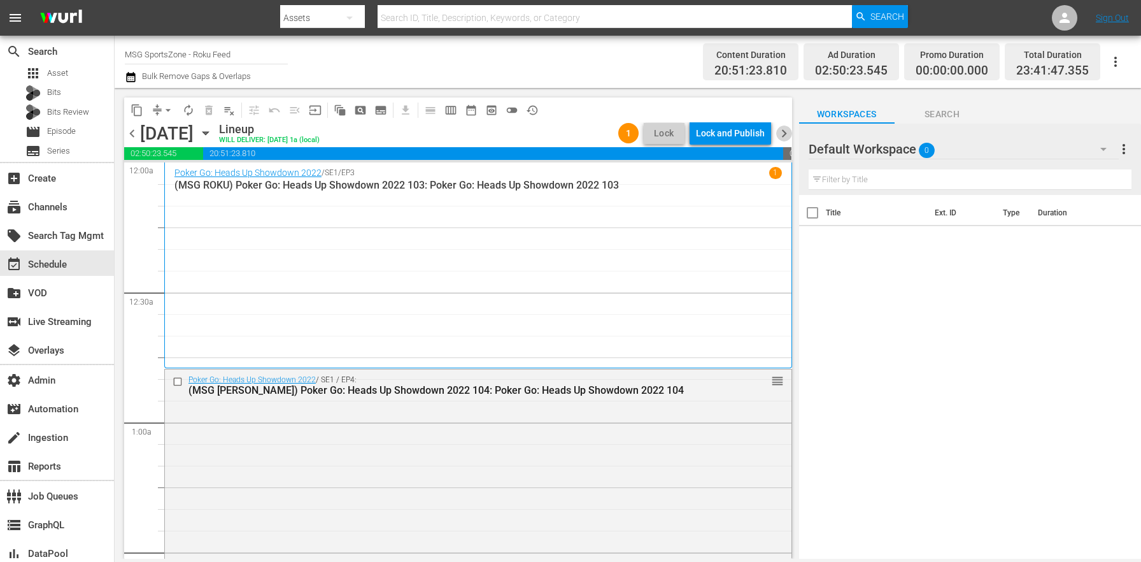
click at [783, 136] on span "chevron_right" at bounding box center [784, 133] width 16 height 16
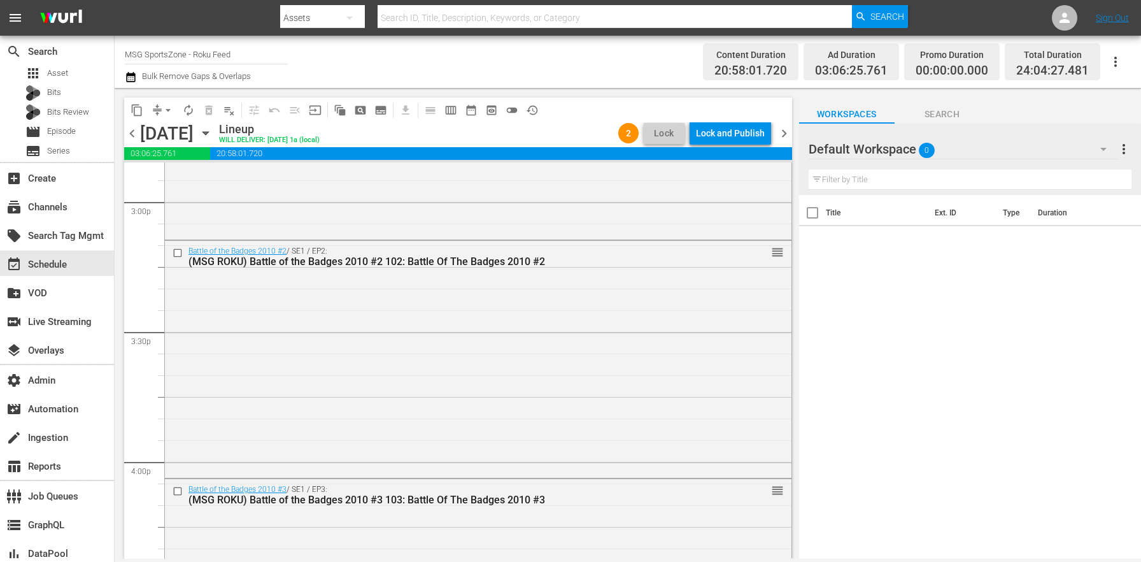
scroll to position [5985, 0]
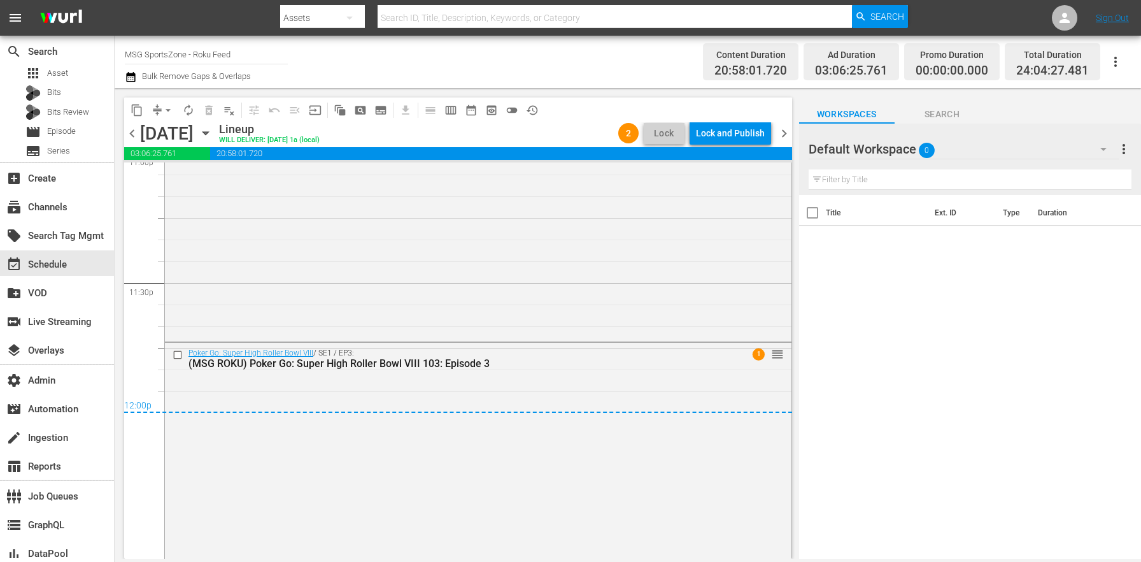
click at [782, 122] on div "chevron_left Wednesday, September 17th September 17th Lineup WILL DELIVER: 9/16…" at bounding box center [458, 134] width 668 height 25
click at [781, 126] on span "chevron_right" at bounding box center [784, 133] width 16 height 16
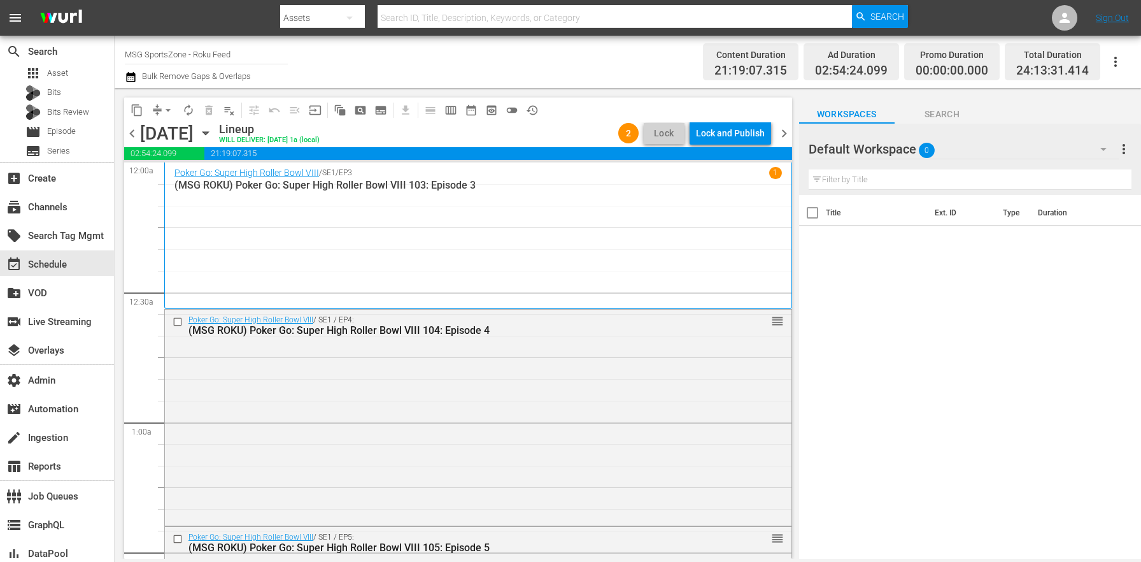
click at [783, 128] on span "chevron_right" at bounding box center [784, 133] width 16 height 16
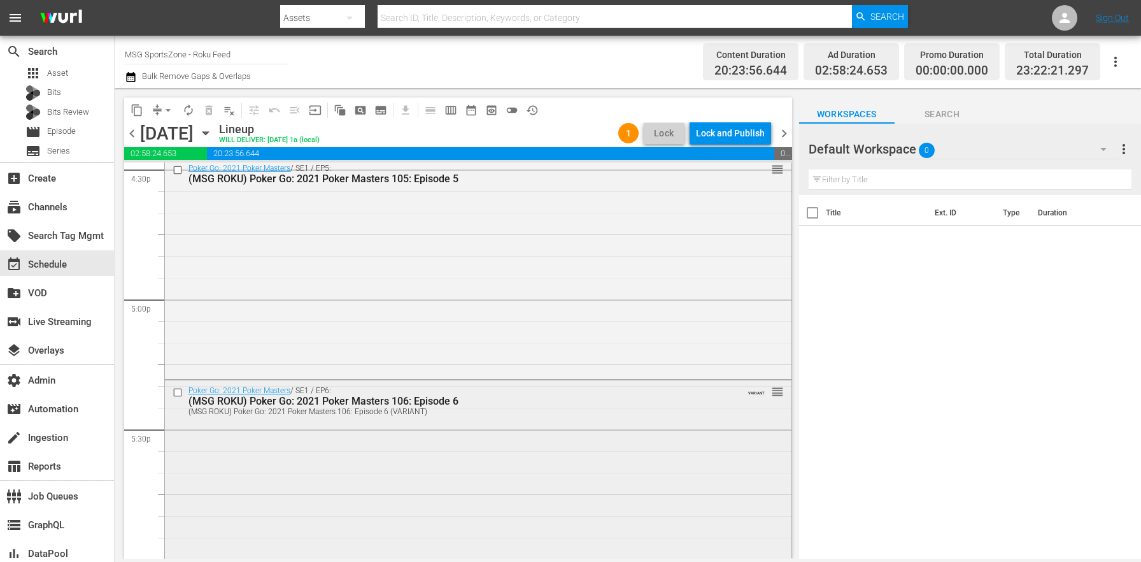
scroll to position [4209, 0]
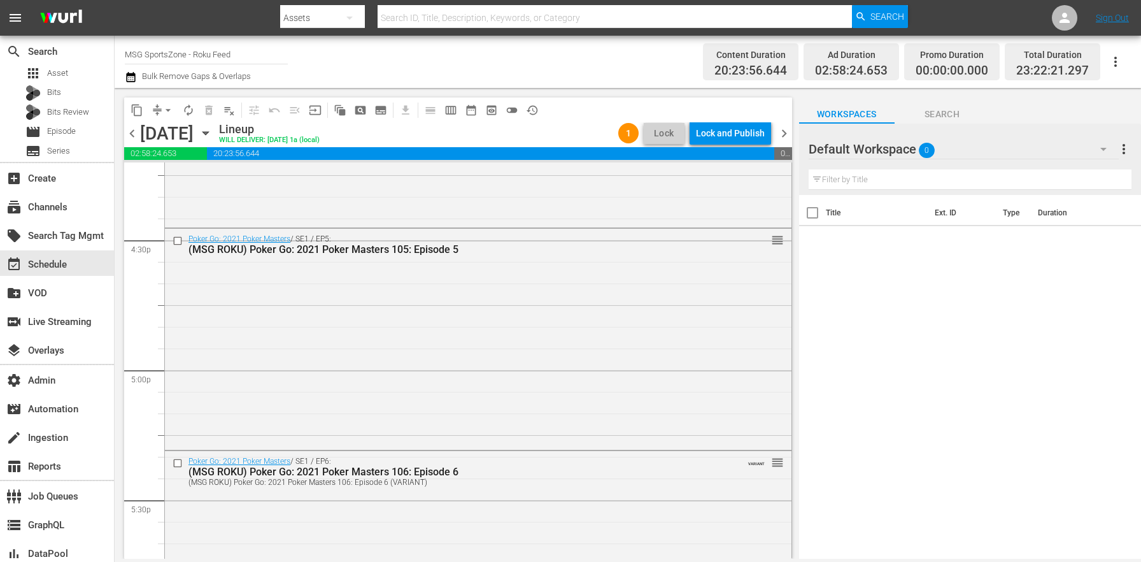
click at [461, 478] on div "(MSG ROKU) Poker Go: 2021 Poker Masters 106: Episode 6 (VARIANT)" at bounding box center [454, 482] width 532 height 9
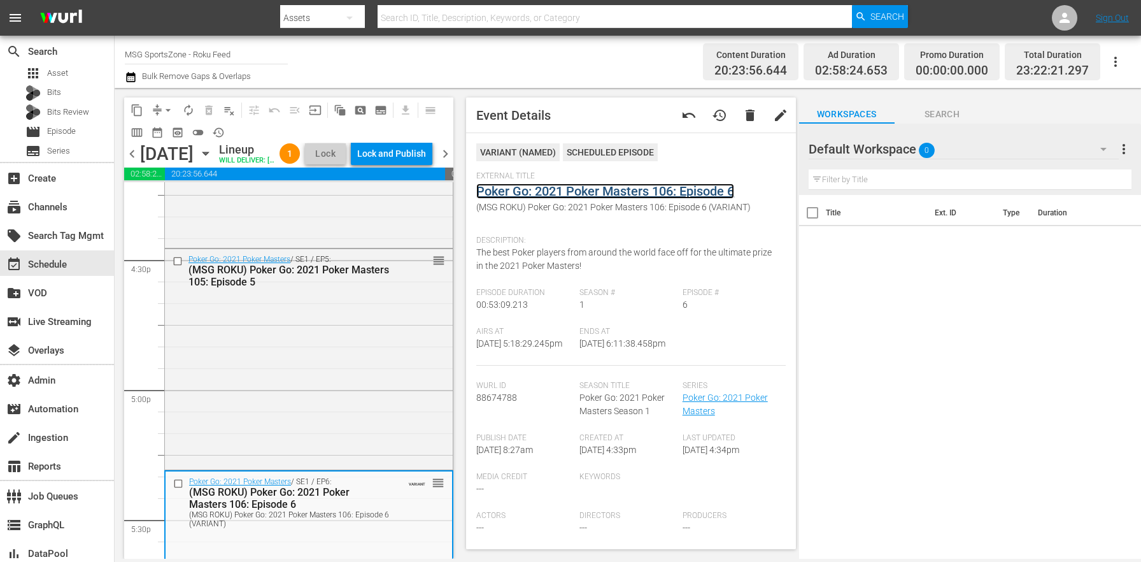
click at [541, 191] on link "Poker Go: 2021 Poker Masters 106: Episode 6" at bounding box center [605, 190] width 258 height 15
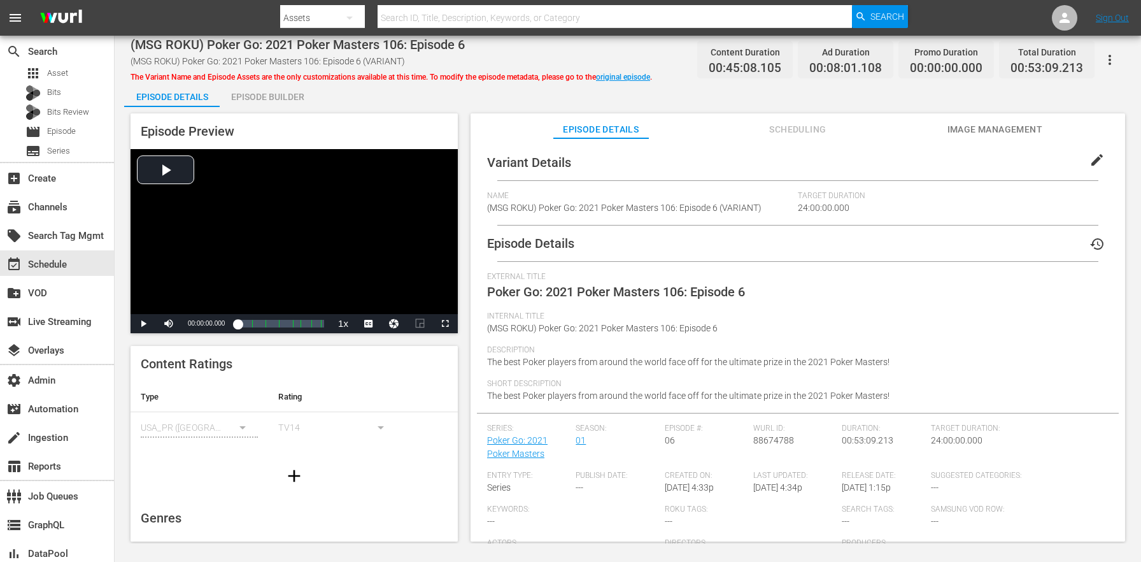
click at [1093, 156] on span "edit" at bounding box center [1097, 159] width 15 height 15
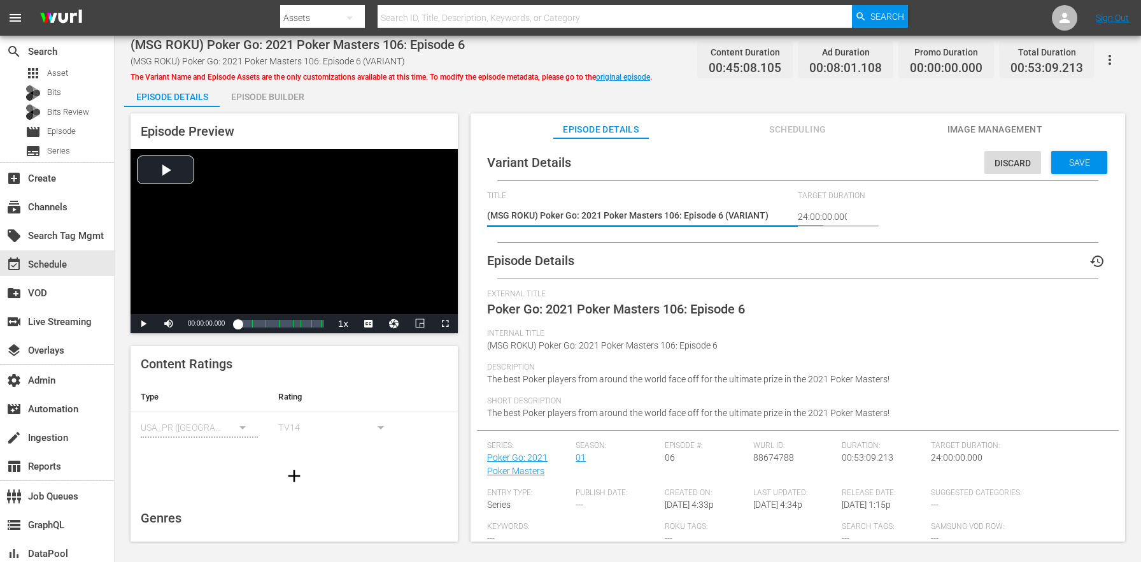
click at [730, 212] on textarea "(MSG ROKU) Poker Go: 2021 Poker Masters 106: Episode 6 (VARIANT)" at bounding box center [639, 216] width 304 height 15
type textarea "(MSG ROKU) Poker Go: 2021 Poker Masters 106: Episode 6 (+)"
type textarea "(MSG ROKU) Poker Go: 2021 Poker Masters 106: Episode 6 (+2)"
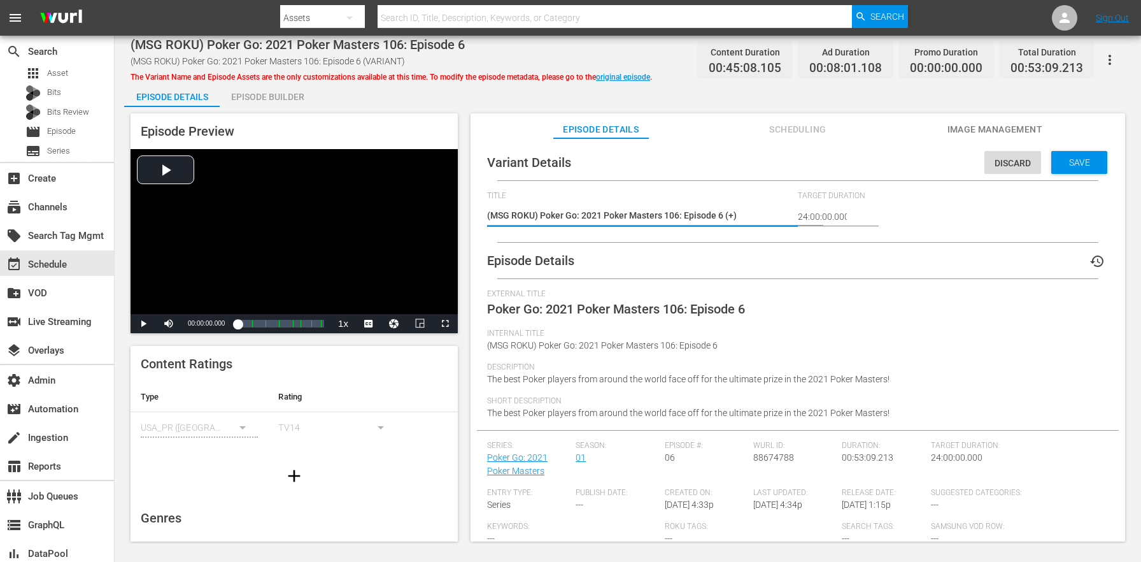
type textarea "(MSG ROKU) Poker Go: 2021 Poker Masters 106: Episode 6 (+2)"
type textarea "(MSG ROKU) Poker Go: 2021 Poker Masters 106: Episode 6 (+2m)"
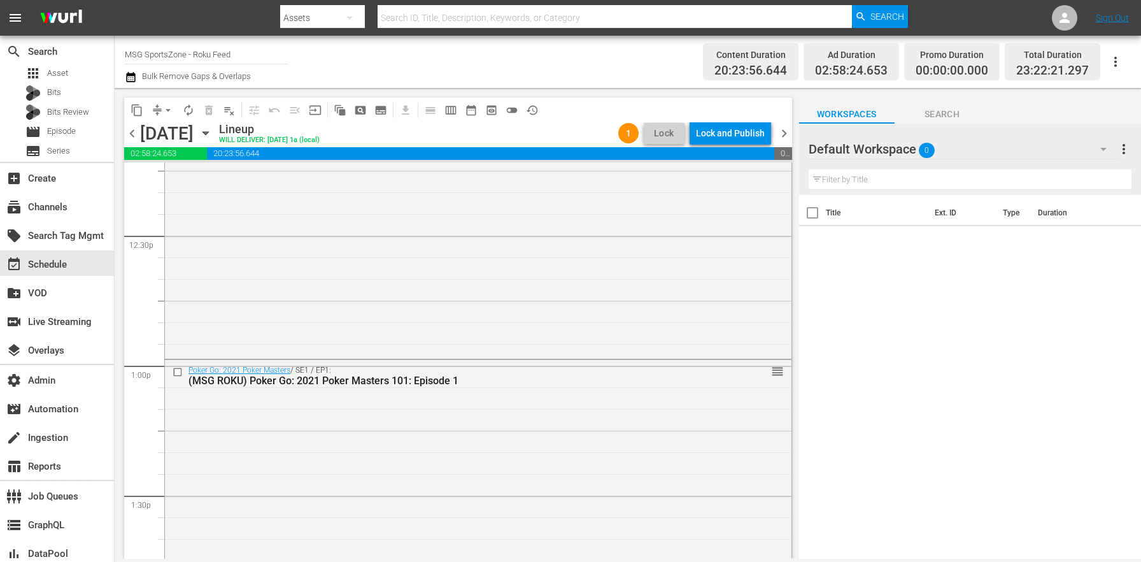
scroll to position [3449, 0]
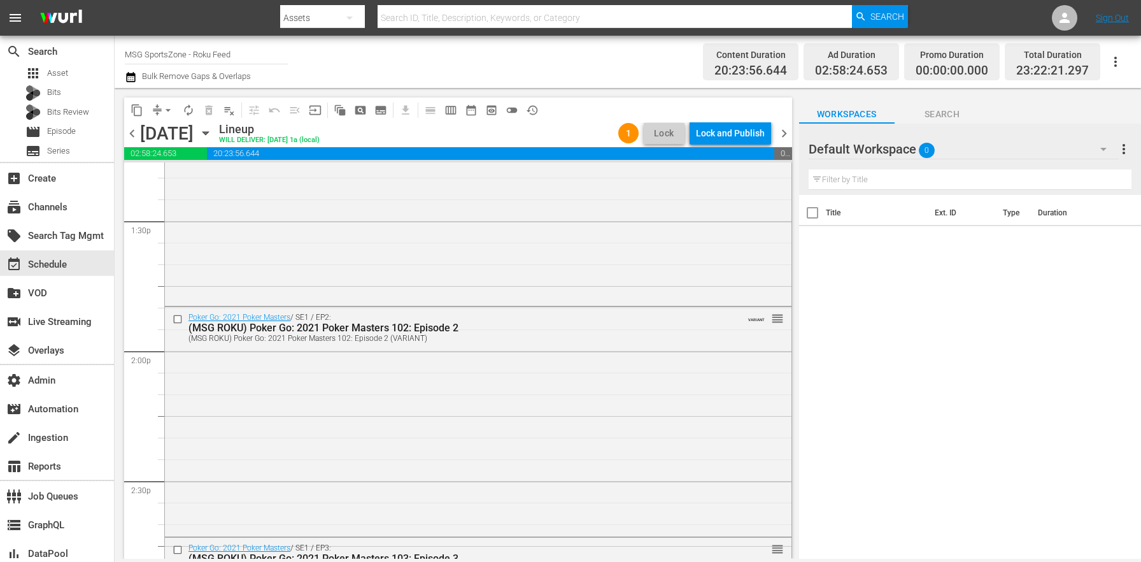
click at [422, 348] on div "Poker Go: 2021 Poker Masters / SE1 / EP2: (MSG ROKU) Poker Go: 2021 Poker Maste…" at bounding box center [478, 420] width 627 height 227
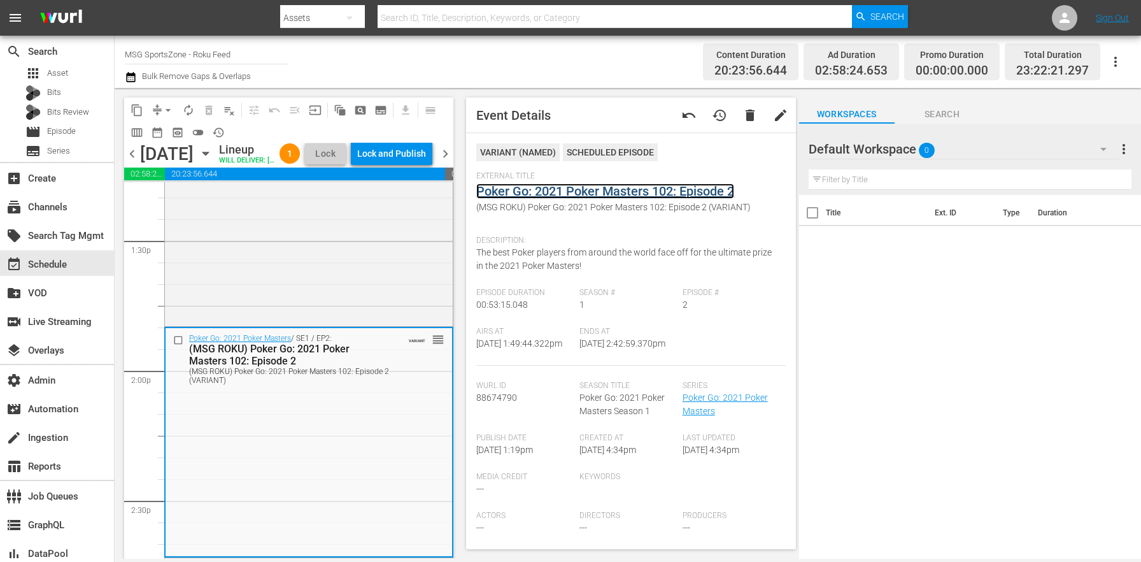
click at [532, 194] on link "Poker Go: 2021 Poker Masters 102: Episode 2" at bounding box center [605, 190] width 258 height 15
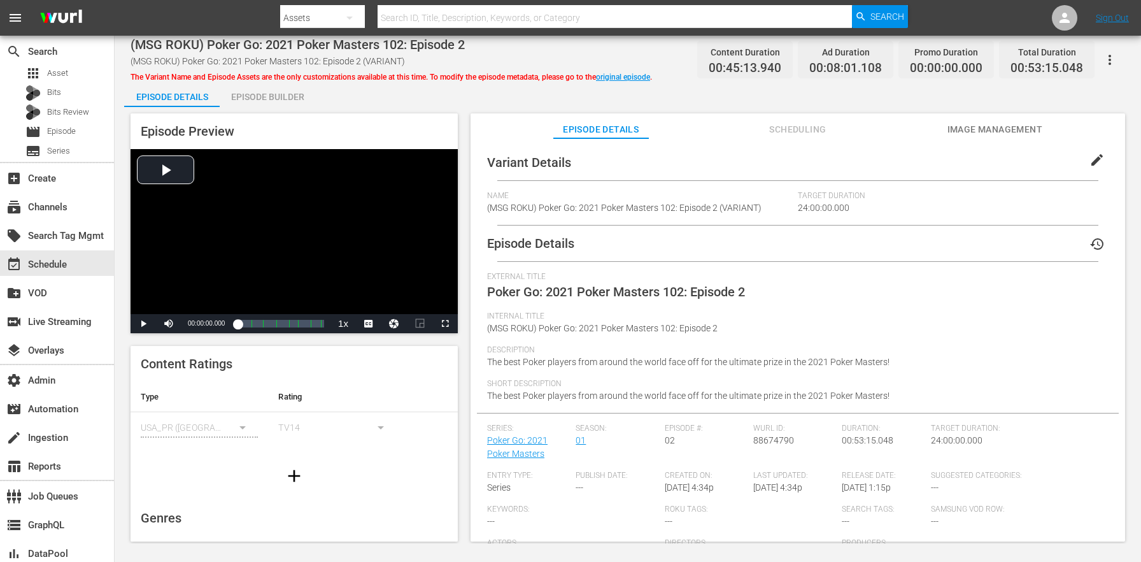
click at [1091, 158] on span "edit" at bounding box center [1097, 159] width 15 height 15
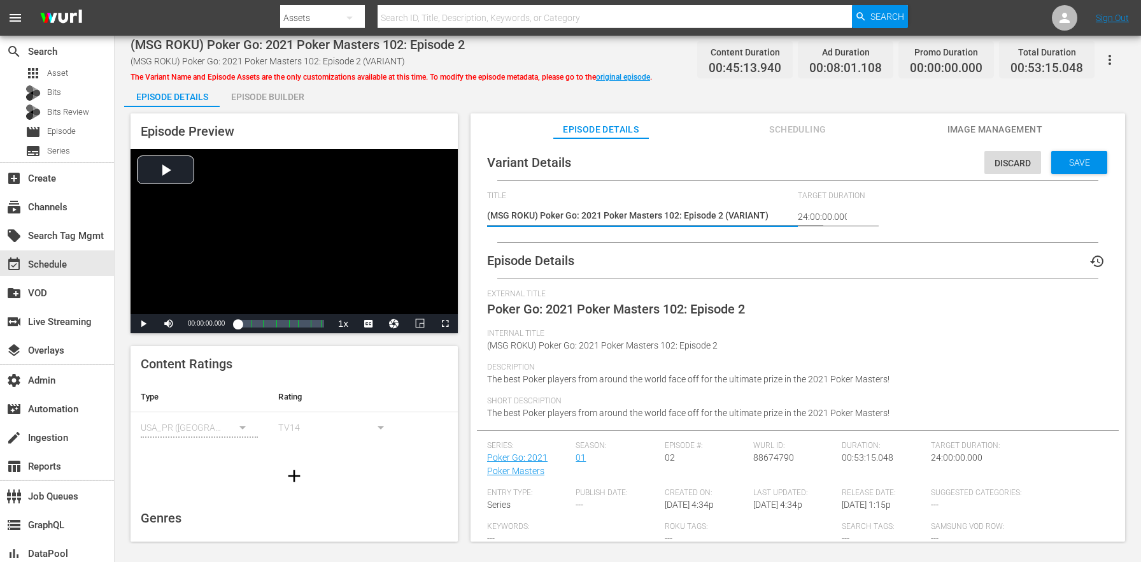
click at [746, 217] on textarea "(MSG ROKU) Poker Go: 2021 Poker Masters 102: Episode 2 (VARIANT)" at bounding box center [639, 216] width 304 height 15
type textarea "(MSG ROKU) Poker Go: 2021 Poker Masters 102: Episode 2 (+)"
type textarea "(MSG ROKU) Poker Go: 2021 Poker Masters 102: Episode 2 (+2)"
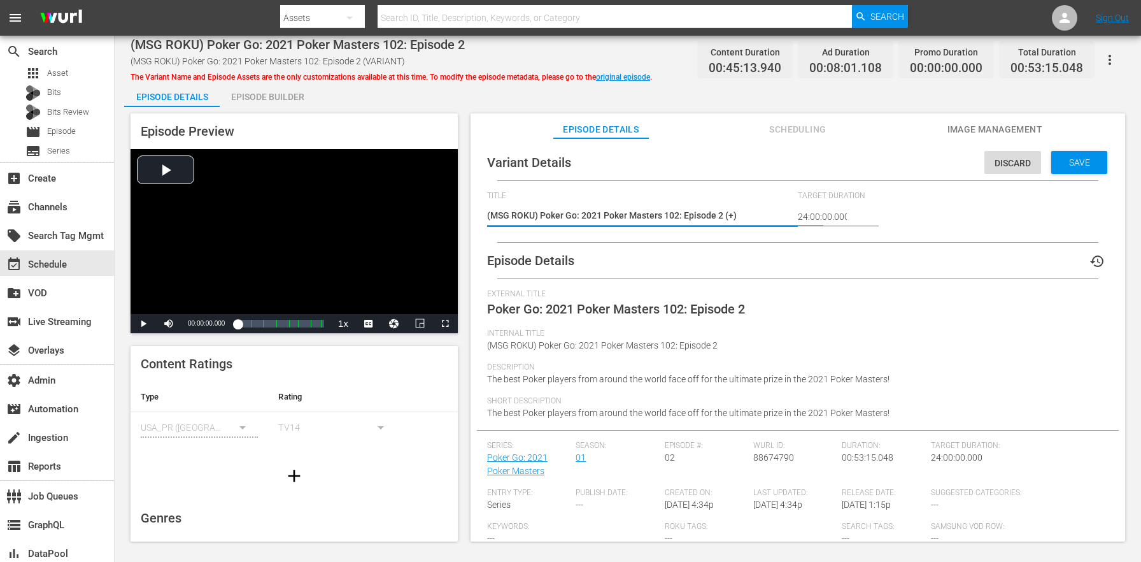
type textarea "(MSG ROKU) Poker Go: 2021 Poker Masters 102: Episode 2 (+2)"
type textarea "(MSG ROKU) Poker Go: 2021 Poker Masters 102: Episode 2 (+2m)"
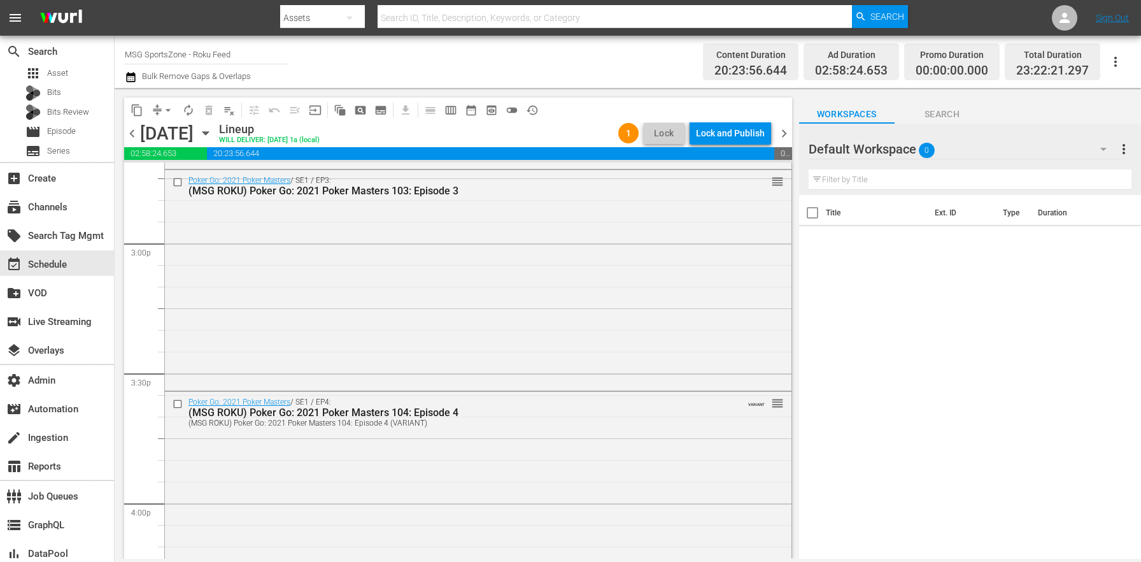
scroll to position [3887, 0]
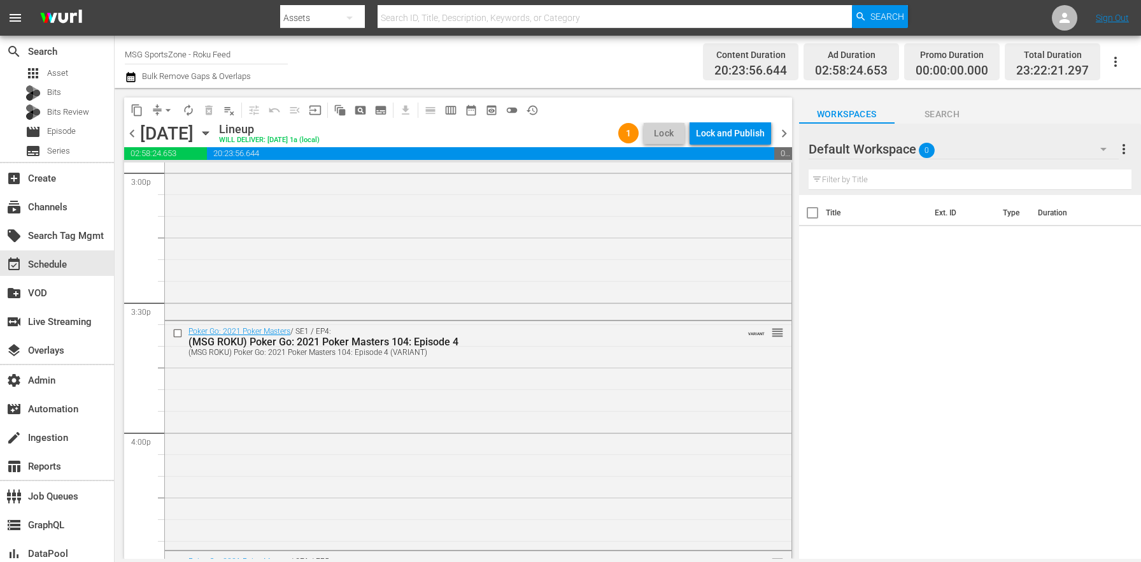
click at [437, 415] on div "Poker Go: 2021 Poker Masters / SE1 / EP4: (MSG ROKU) Poker Go: 2021 Poker Maste…" at bounding box center [478, 434] width 627 height 226
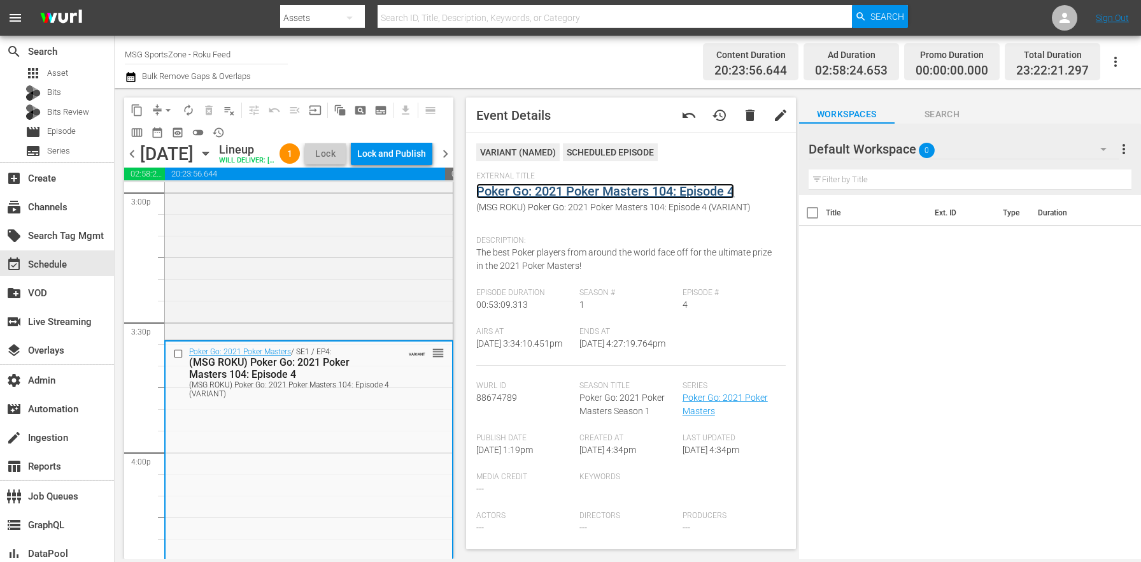
click at [576, 194] on link "Poker Go: 2021 Poker Masters 104: Episode 4" at bounding box center [605, 190] width 258 height 15
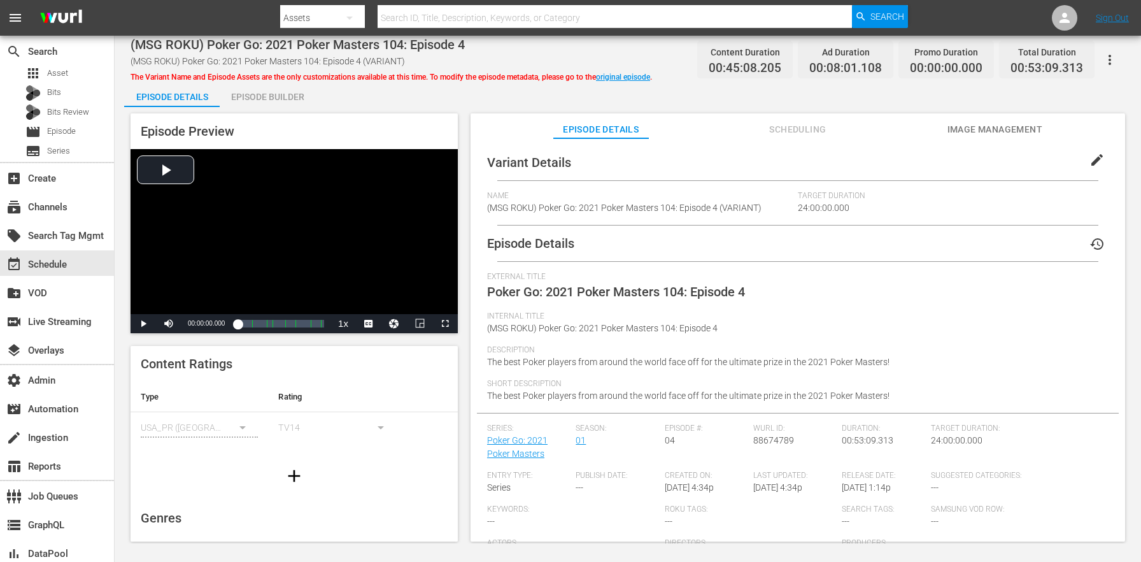
click at [1092, 158] on span "edit" at bounding box center [1097, 159] width 15 height 15
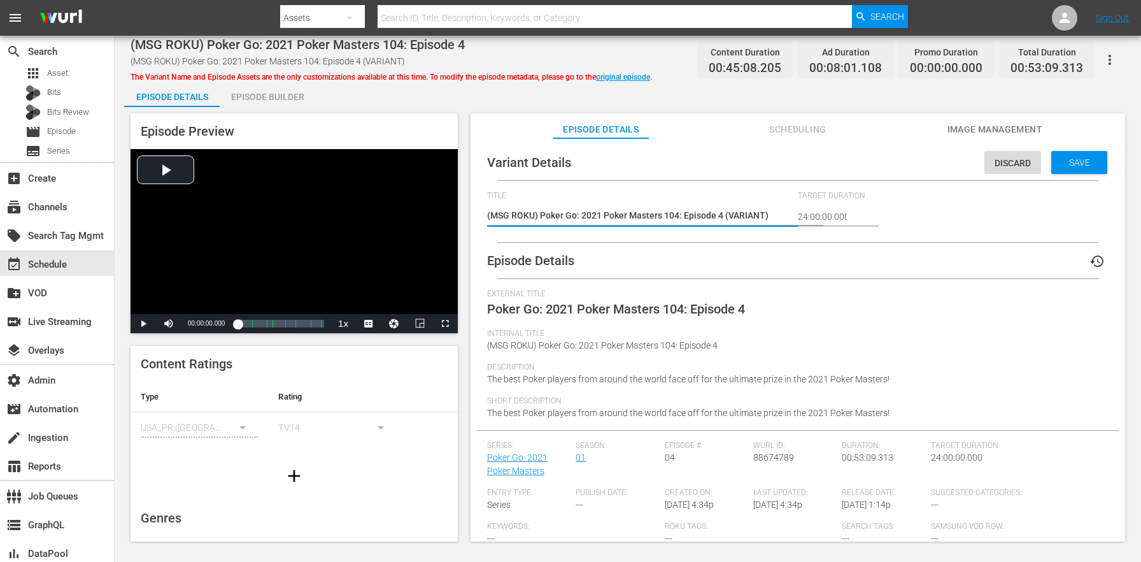
click at [737, 216] on textarea "(MSG ROKU) Poker Go: 2021 Poker Masters 104: Episode 4 (VARIANT)" at bounding box center [639, 216] width 304 height 15
type textarea "(MSG ROKU) Poker Go: 2021 Poker Masters 104: Episode 4 (+)"
type textarea "(MSG ROKU) Poker Go: 2021 Poker Masters 104: Episode 4 (+2)"
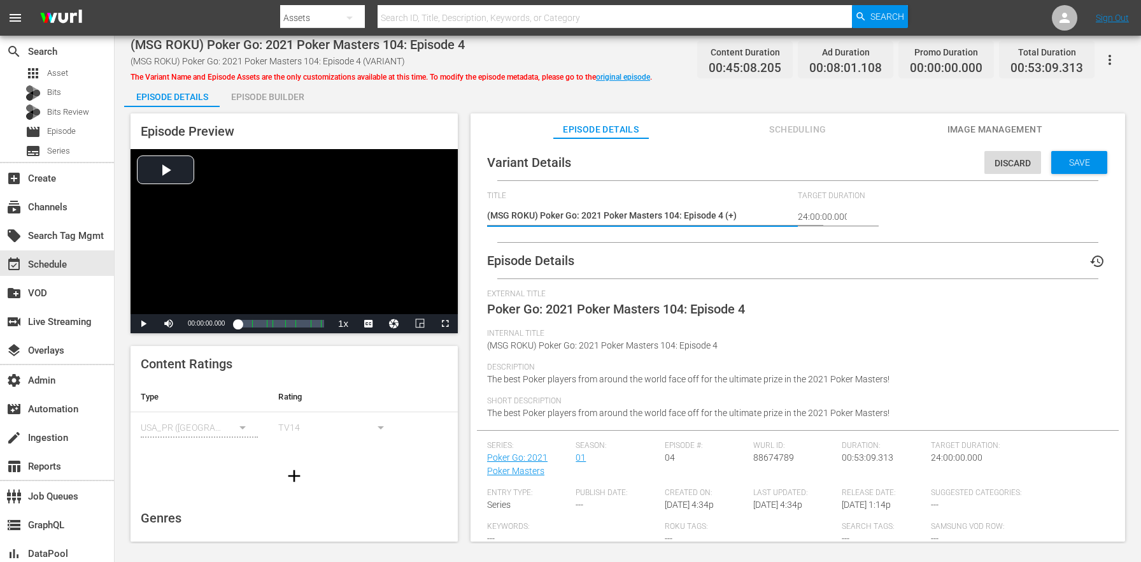
type textarea "(MSG ROKU) Poker Go: 2021 Poker Masters 104: Episode 4 (+2)"
type textarea "(MSG ROKU) Poker Go: 2021 Poker Masters 104: Episode 4 (+2m)"
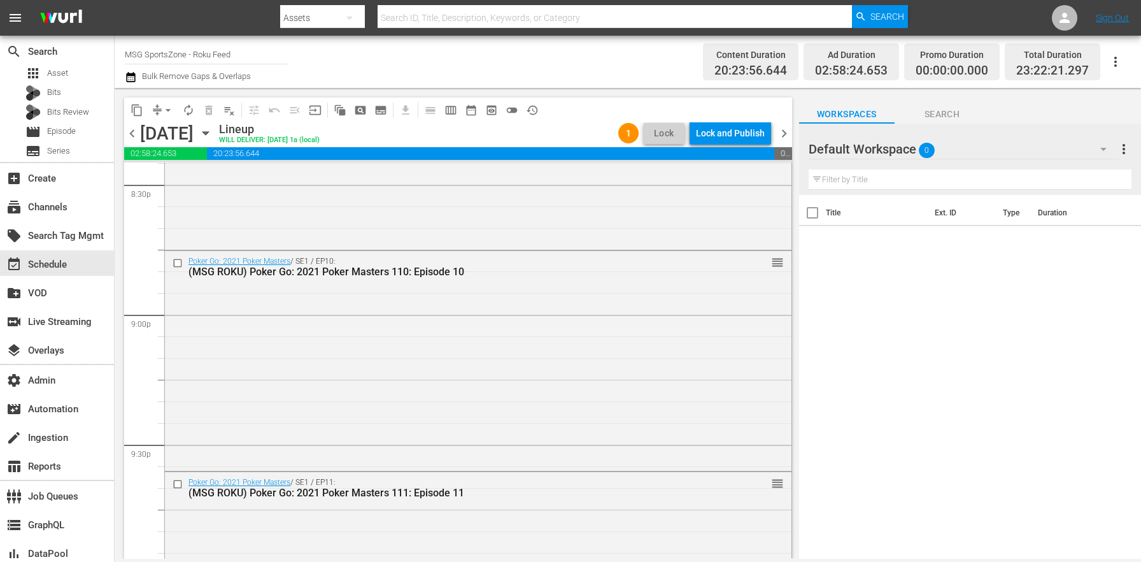
scroll to position [5881, 0]
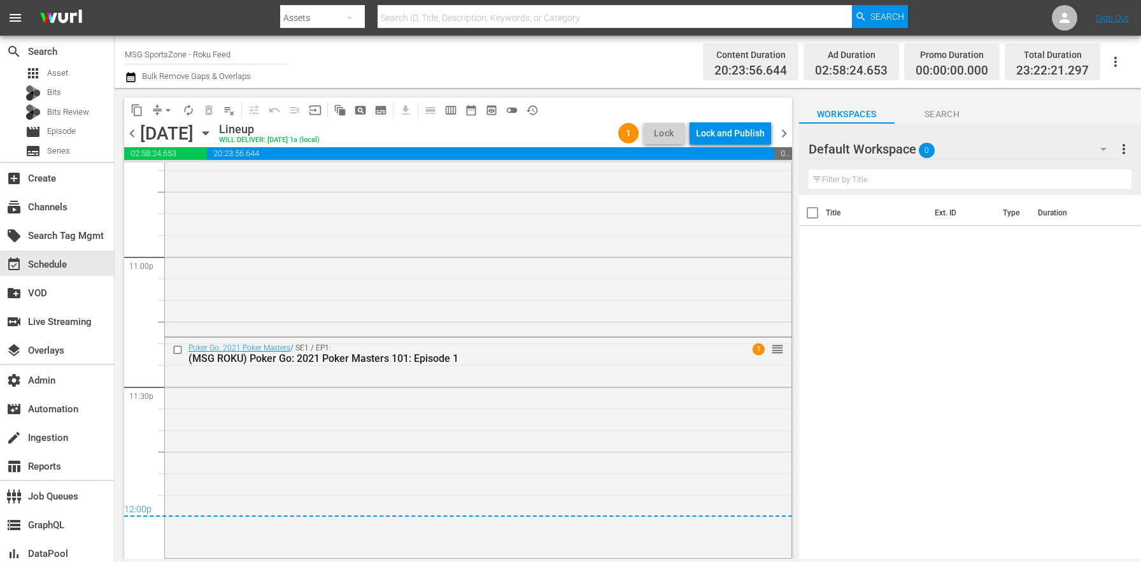
drag, startPoint x: 781, startPoint y: 129, endPoint x: 776, endPoint y: 143, distance: 14.3
click at [781, 129] on span "chevron_right" at bounding box center [784, 133] width 16 height 16
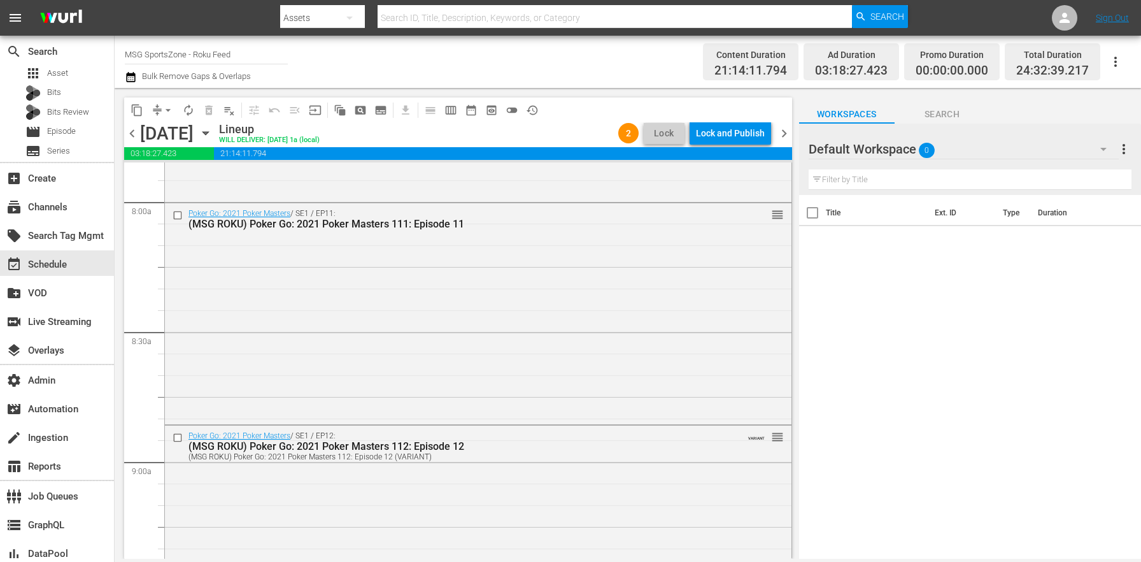
scroll to position [2064, 0]
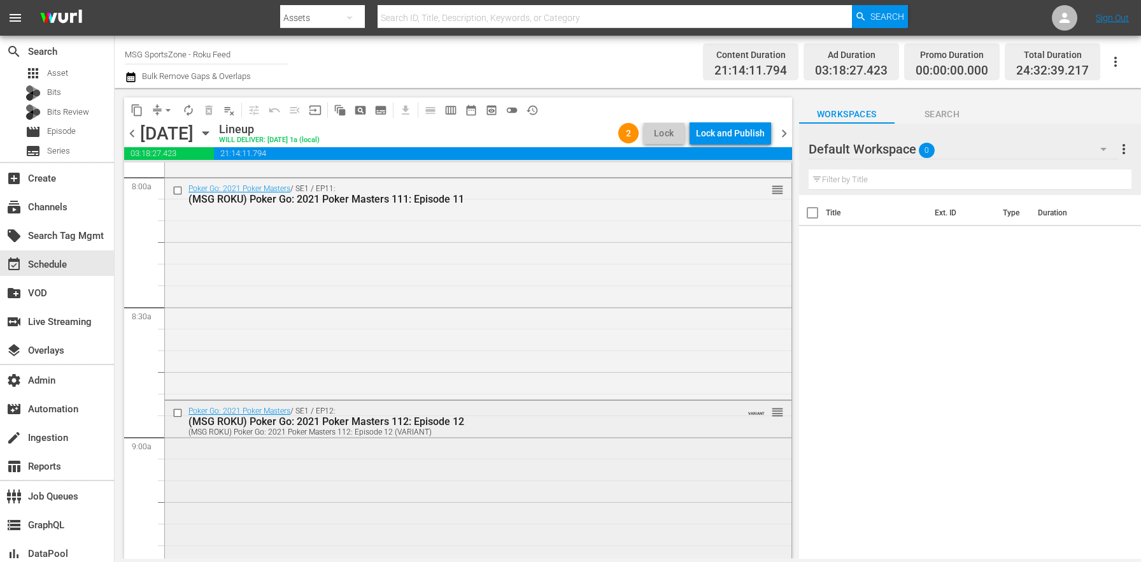
click at [423, 515] on div "Poker Go: 2021 Poker Masters / SE1 / EP12: (MSG ROKU) Poker Go: 2021 Poker Mast…" at bounding box center [478, 514] width 627 height 226
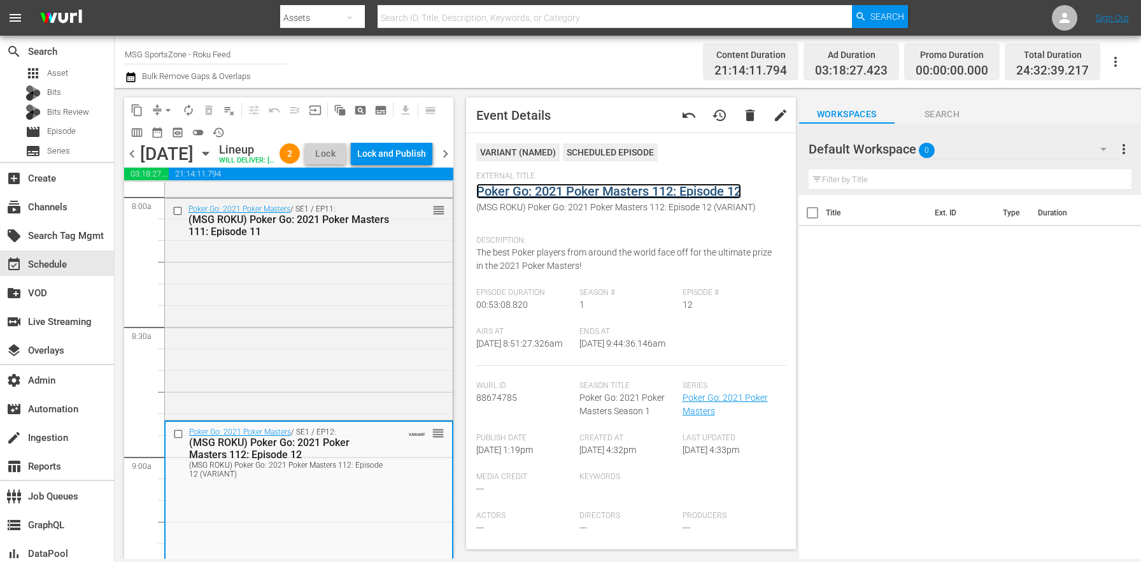
click at [537, 195] on link "Poker Go: 2021 Poker Masters 112: Episode 12" at bounding box center [608, 190] width 265 height 15
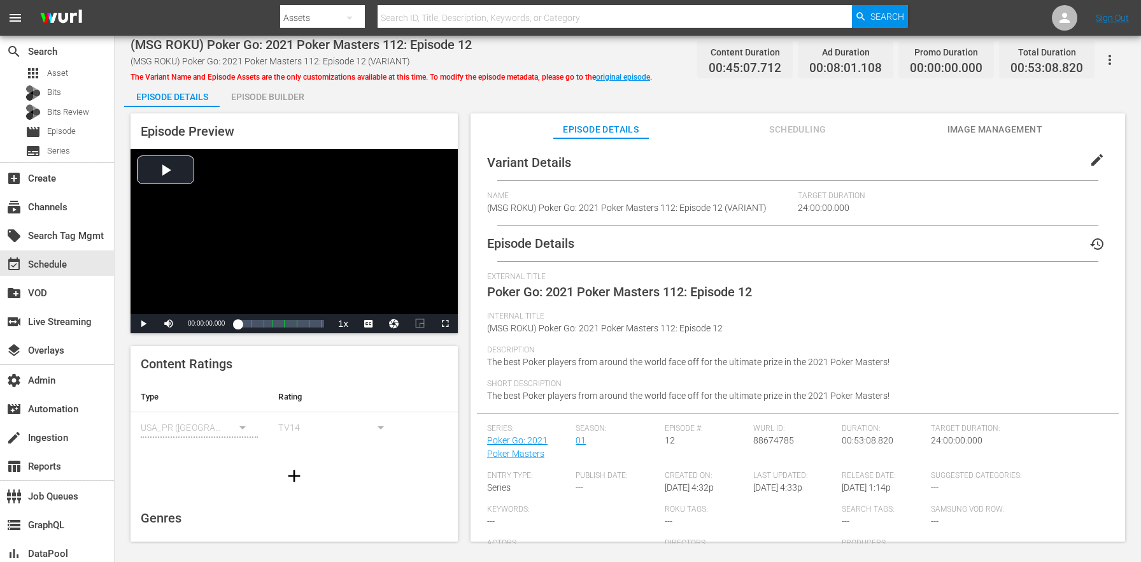
drag, startPoint x: 1102, startPoint y: 154, endPoint x: 976, endPoint y: 186, distance: 130.0
click at [1102, 154] on button "edit" at bounding box center [1097, 160] width 31 height 31
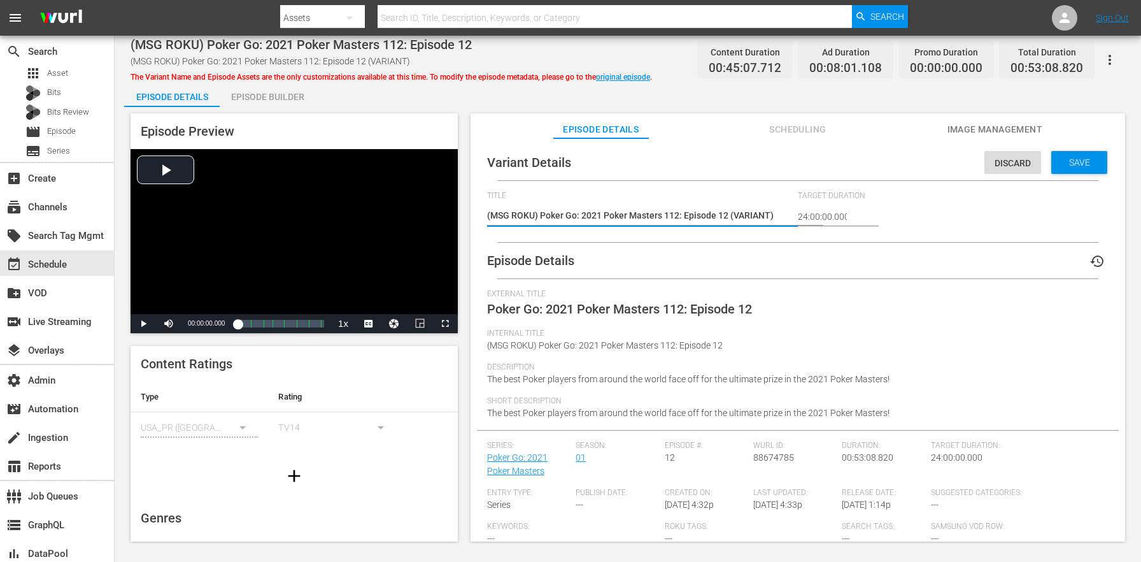
click at [741, 213] on textarea "(MSG ROKU) Poker Go: 2021 Poker Masters 112: Episode 12 (VARIANT)" at bounding box center [639, 216] width 304 height 15
type textarea "(MSG ROKU) Poker Go: 2021 Poker Masters 112: Episode 12 (+)"
type textarea "(MSG ROKU) Poker Go: 2021 Poker Masters 112: Episode 12 (+2)"
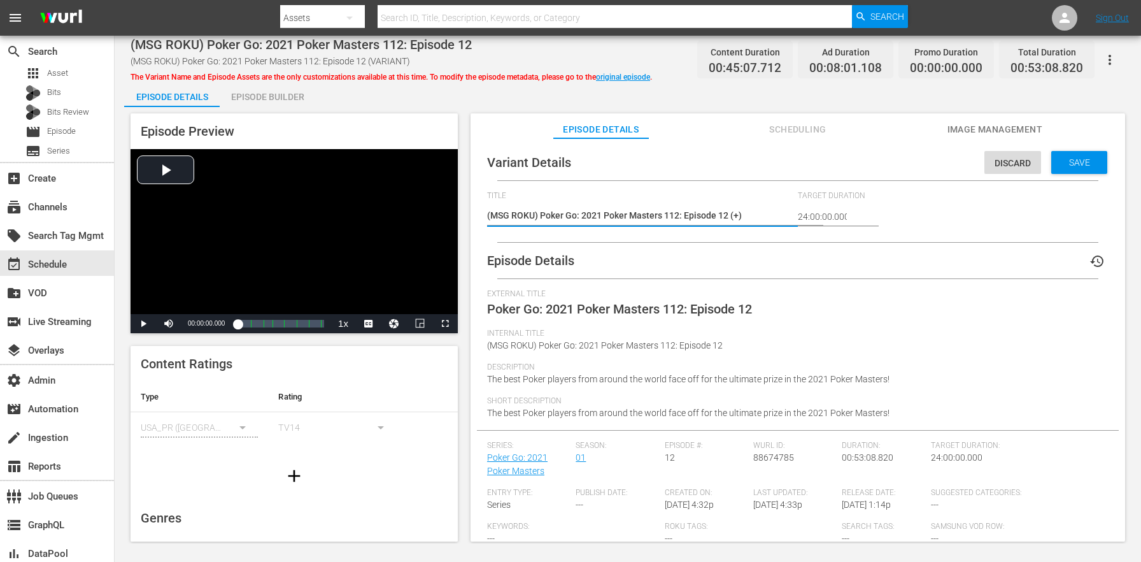
type textarea "(MSG ROKU) Poker Go: 2021 Poker Masters 112: Episode 12 (+2)"
type textarea "(MSG ROKU) Poker Go: 2021 Poker Masters 112: Episode 12 (+2m)"
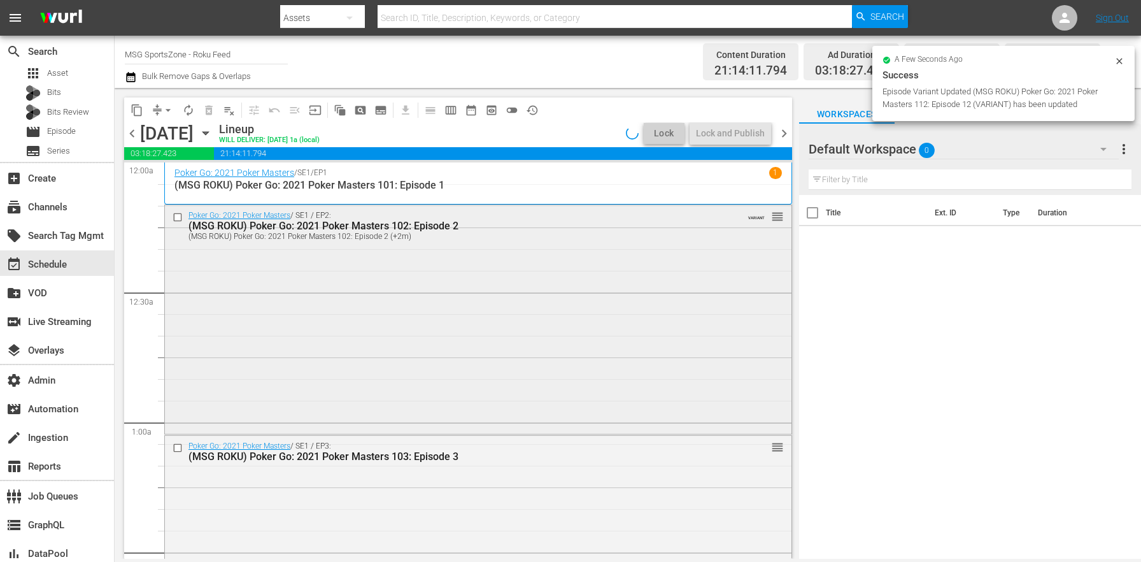
click at [387, 287] on div "Poker Go: 2021 Poker Masters / SE1 / EP2: (MSG ROKU) Poker Go: 2021 Poker Maste…" at bounding box center [478, 318] width 627 height 227
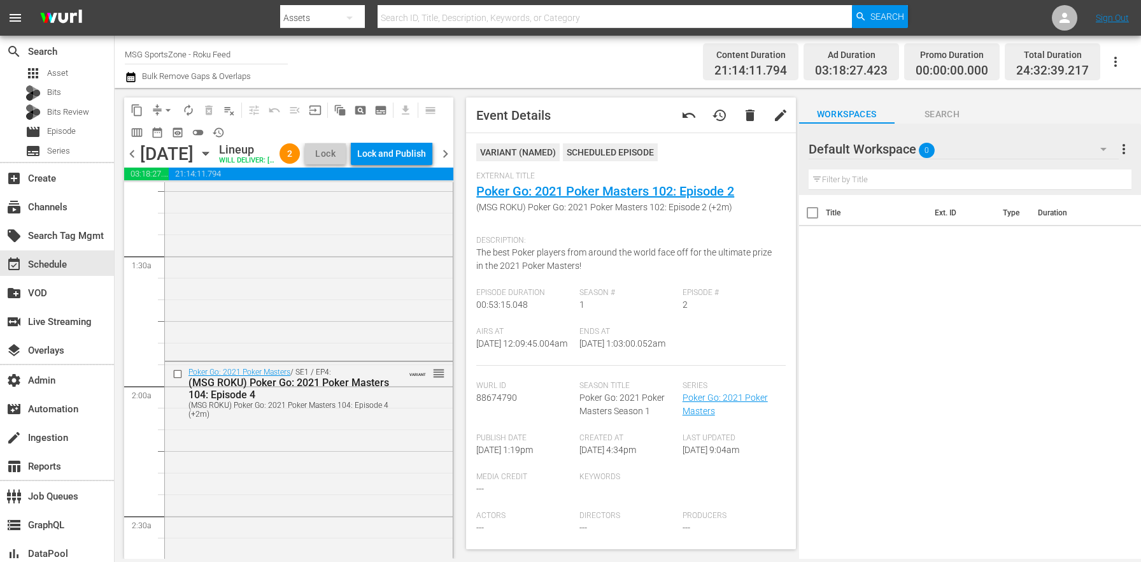
scroll to position [528, 0]
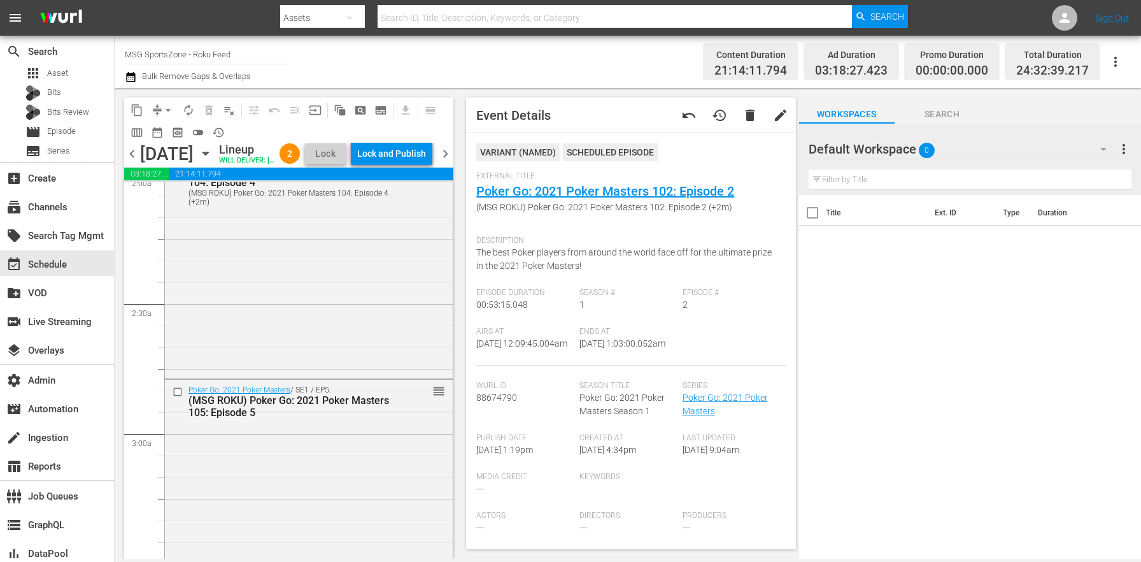
click at [339, 334] on div "Poker Go: 2021 Poker Masters / SE1 / EP4: (MSG ROKU) Poker Go: 2021 Poker Maste…" at bounding box center [309, 263] width 288 height 226
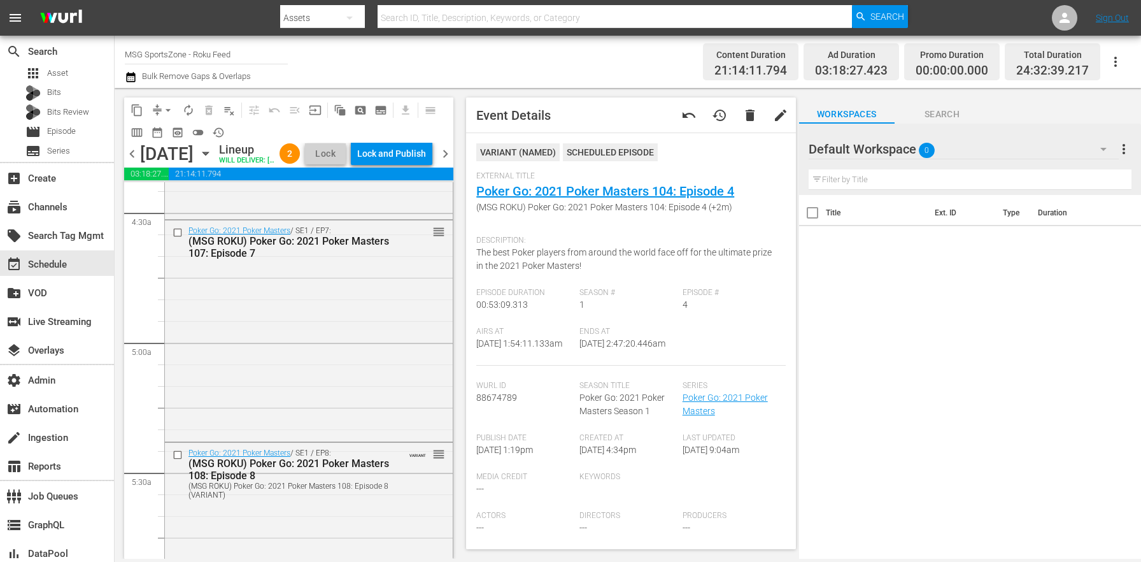
scroll to position [1256, 0]
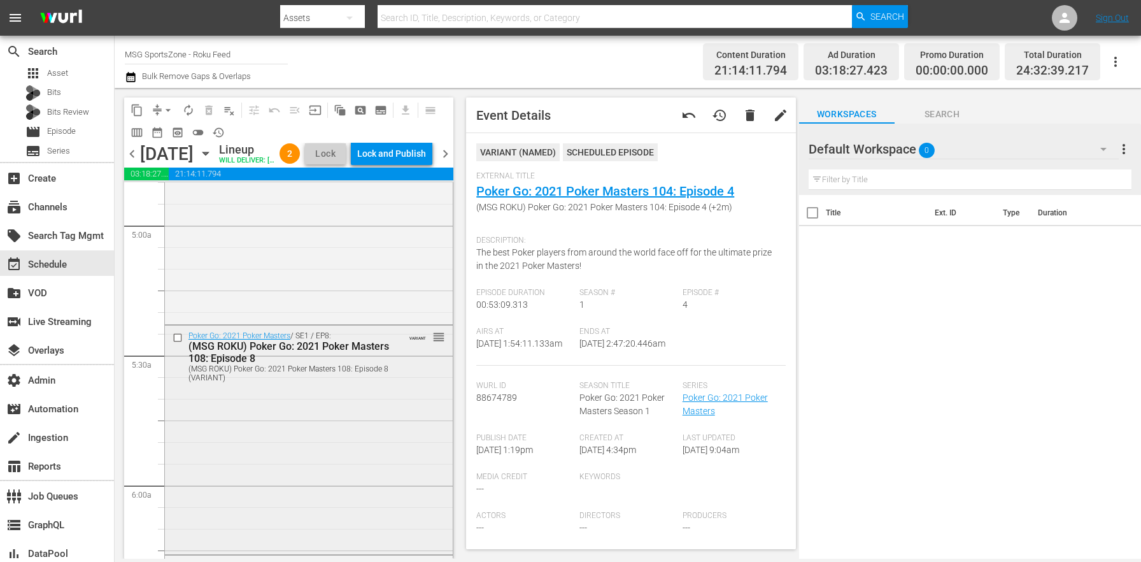
click at [334, 382] on div "(MSG ROKU) Poker Go: 2021 Poker Masters 108: Episode 8 (VARIANT)" at bounding box center [288, 373] width 201 height 18
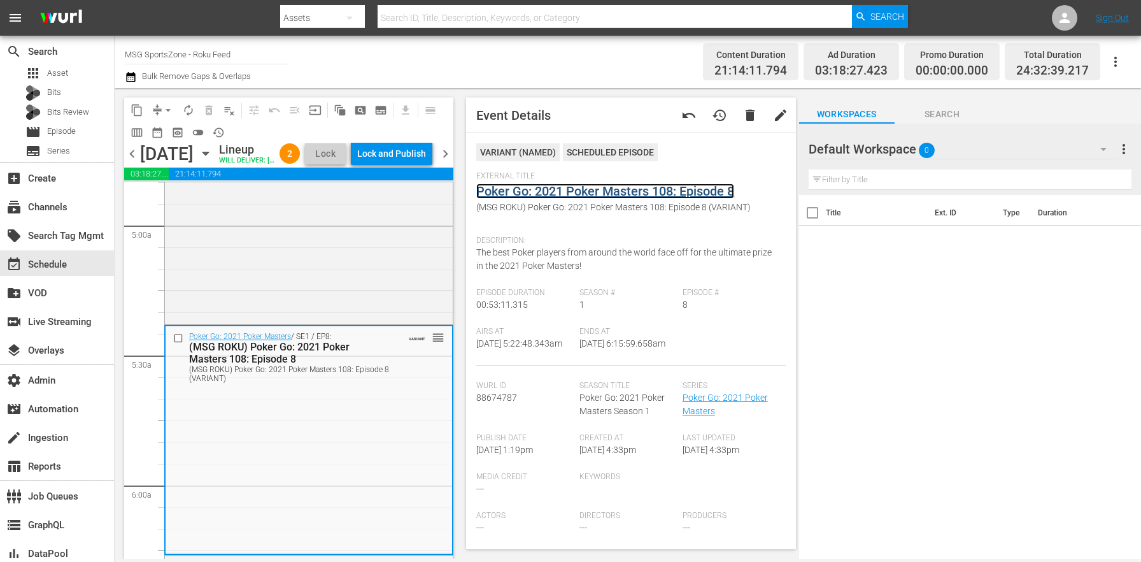
click at [523, 195] on link "Poker Go: 2021 Poker Masters 108: Episode 8" at bounding box center [605, 190] width 258 height 15
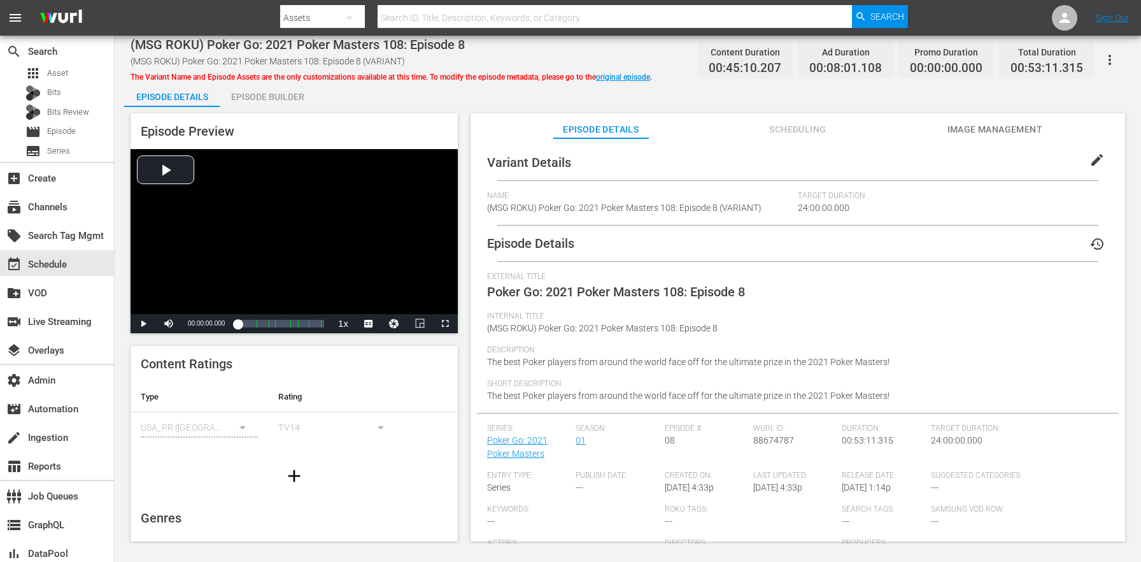
click at [1082, 162] on button "edit" at bounding box center [1097, 160] width 31 height 31
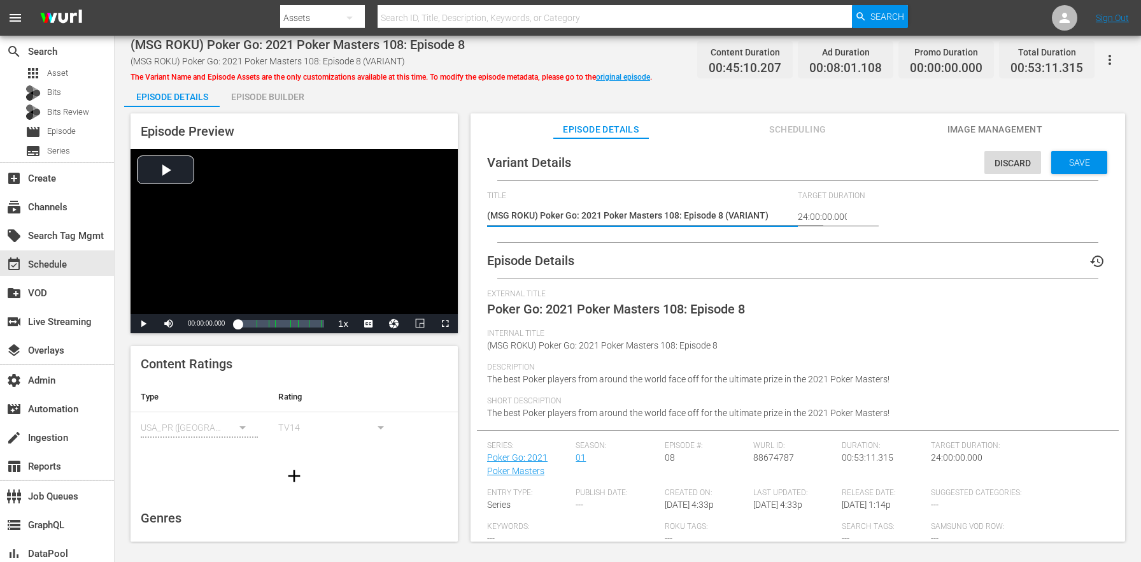
click at [739, 210] on textarea "(MSG ROKU) Poker Go: 2021 Poker Masters 108: Episode 8 (VARIANT)" at bounding box center [639, 216] width 304 height 15
type textarea "(MSG ROKU) Poker Go: 2021 Poker Masters 108: Episode 8 (+)"
type textarea "(MSG ROKU) Poker Go: 2021 Poker Masters 108: Episode 8 (+2)"
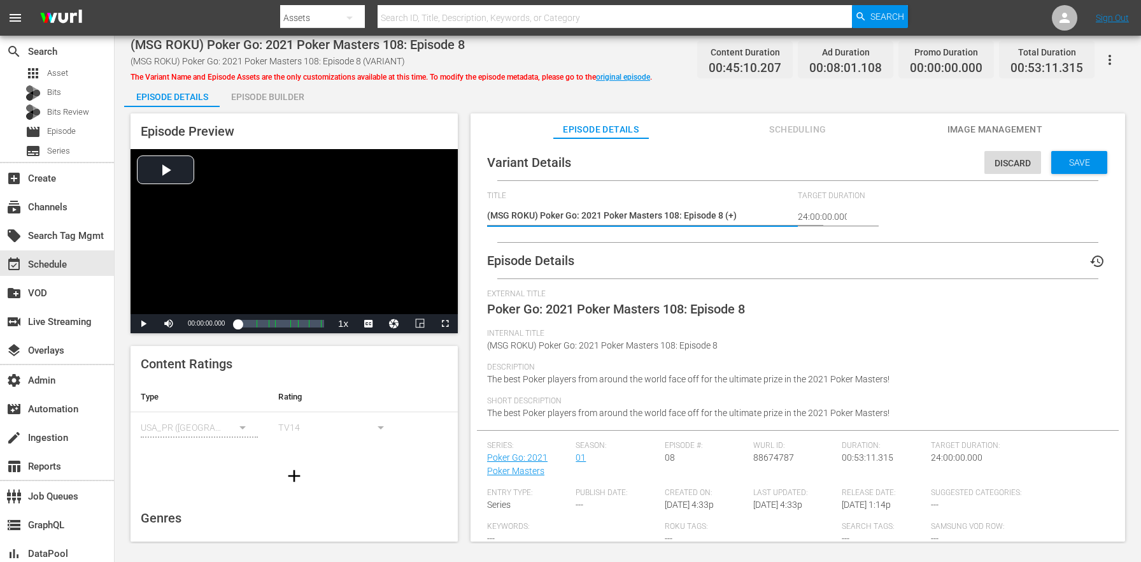
type textarea "(MSG ROKU) Poker Go: 2021 Poker Masters 108: Episode 8 (+2)"
type textarea "(MSG ROKU) Poker Go: 2021 Poker Masters 108: Episode 8 (+2m)"
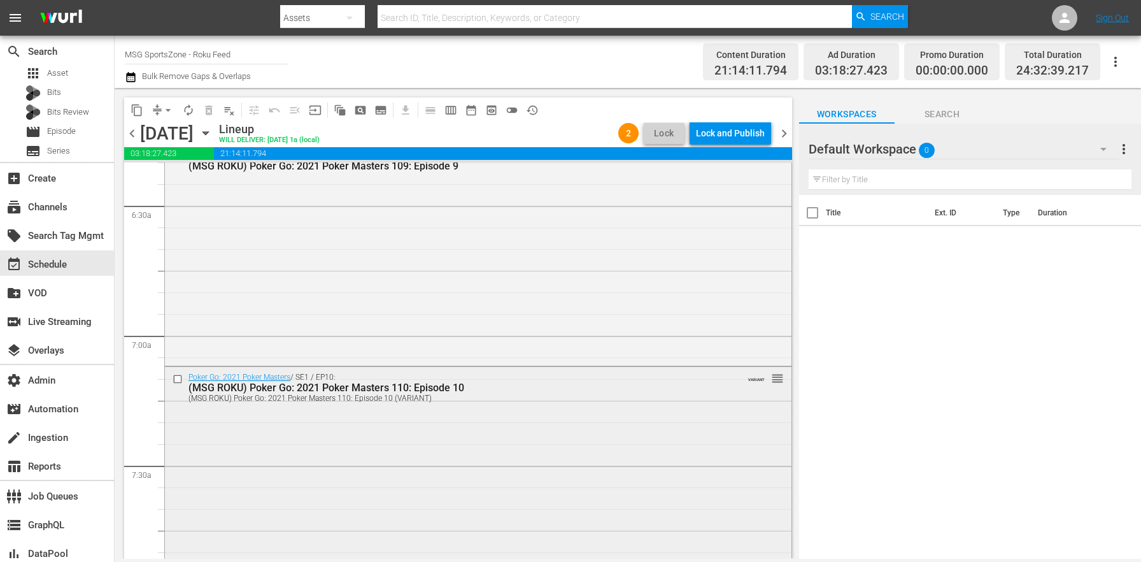
scroll to position [1774, 0]
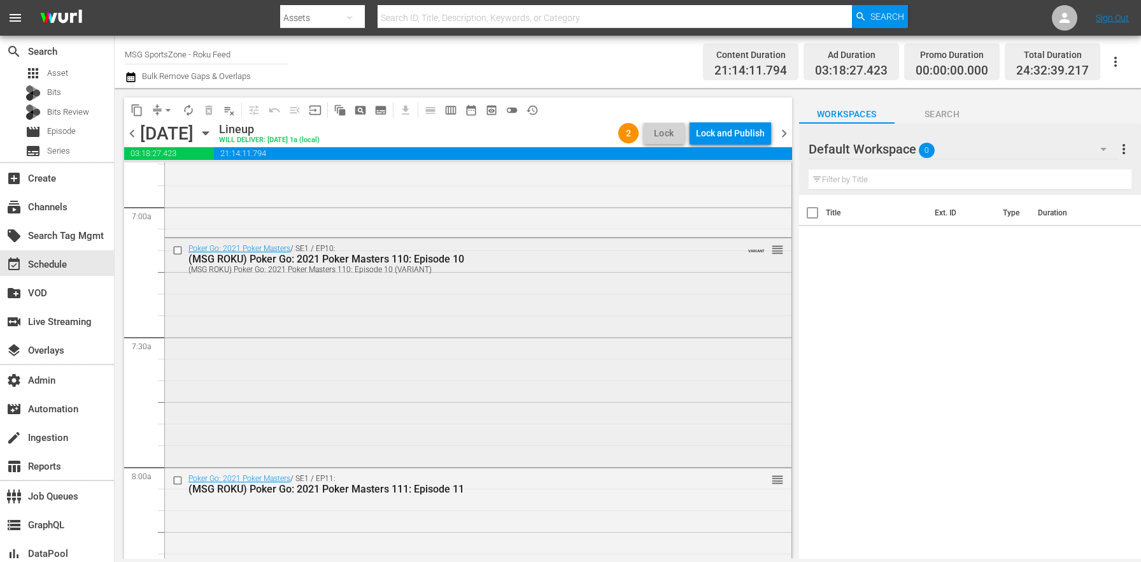
click at [371, 378] on div "Poker Go: 2021 Poker Masters / SE1 / EP10: (MSG ROKU) Poker Go: 2021 Poker Mast…" at bounding box center [478, 351] width 627 height 226
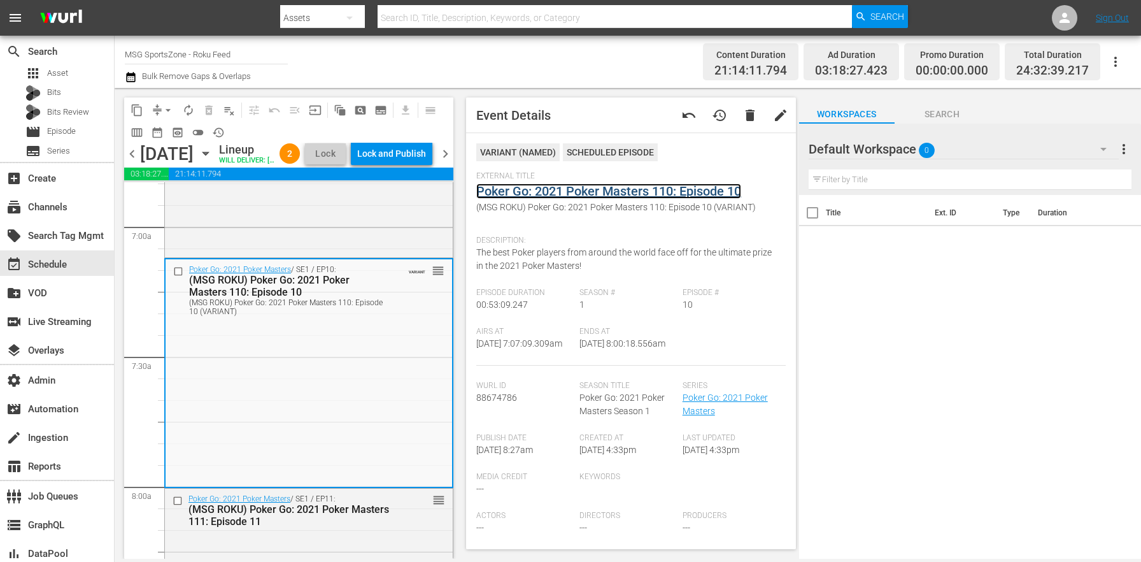
click at [555, 190] on link "Poker Go: 2021 Poker Masters 110: Episode 10" at bounding box center [608, 190] width 265 height 15
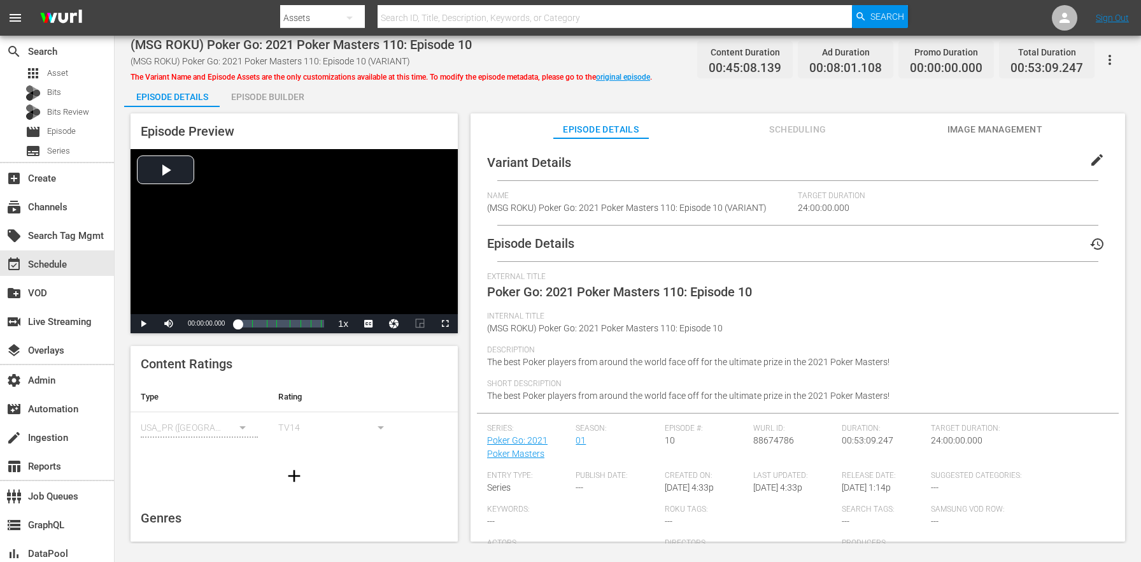
click at [1090, 165] on span "edit" at bounding box center [1097, 159] width 15 height 15
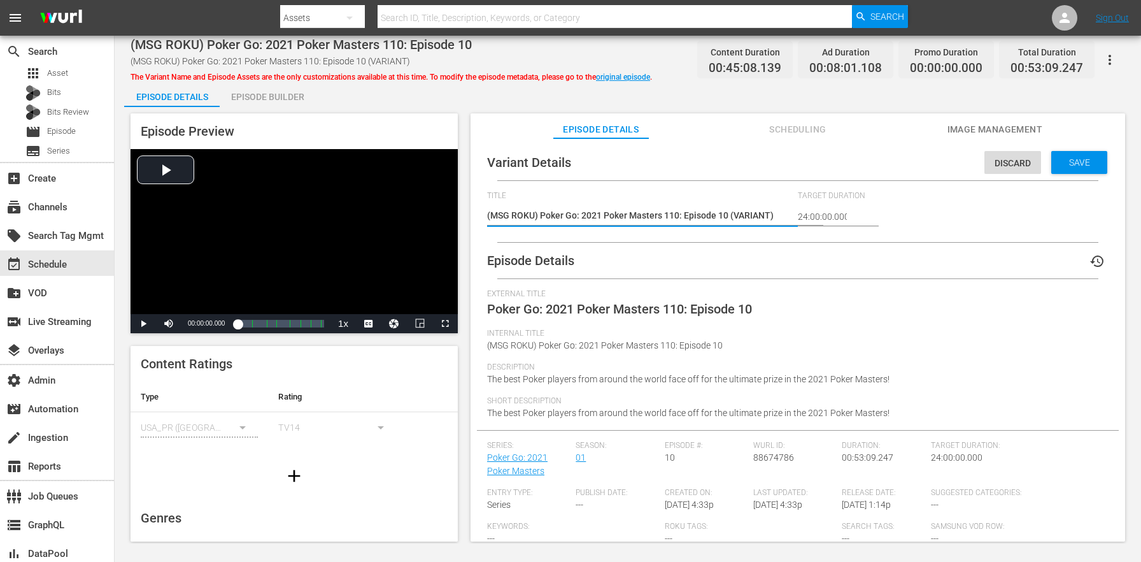
click at [755, 217] on textarea "(MSG ROKU) Poker Go: 2021 Poker Masters 110: Episode 10 (VARIANT)" at bounding box center [639, 216] width 304 height 15
type textarea "(MSG ROKU) Poker Go: 2021 Poker Masters 110: Episode 10 (+)"
type textarea "(MSG ROKU) Poker Go: 2021 Poker Masters 110: Episode 10 (+2)"
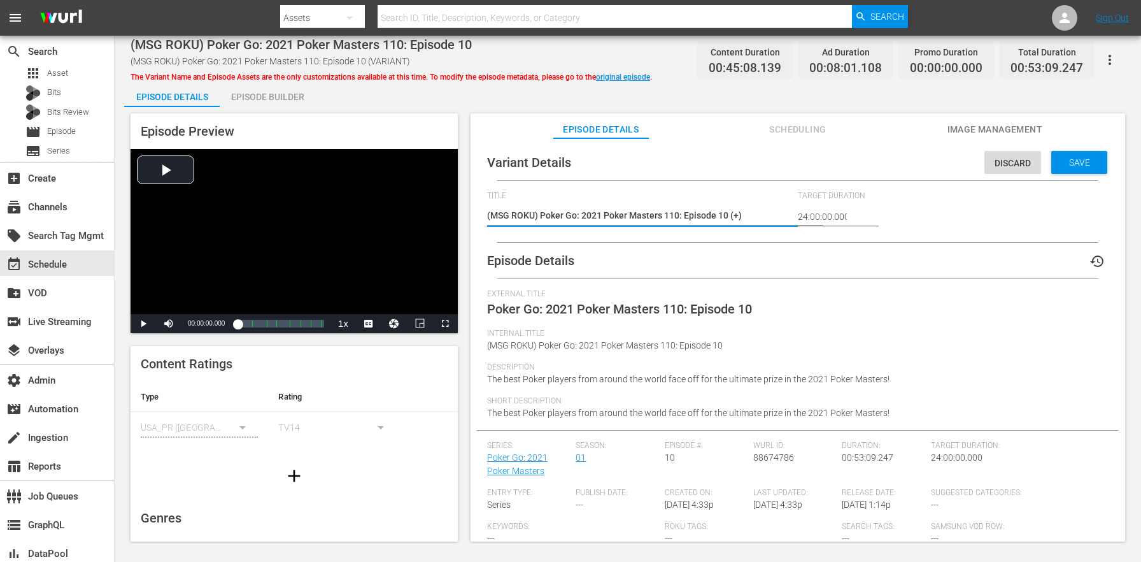
type textarea "(MSG ROKU) Poker Go: 2021 Poker Masters 110: Episode 10 (+2)"
type textarea "(MSG ROKU) Poker Go: 2021 Poker Masters 110: Episode 10 (+2m)"
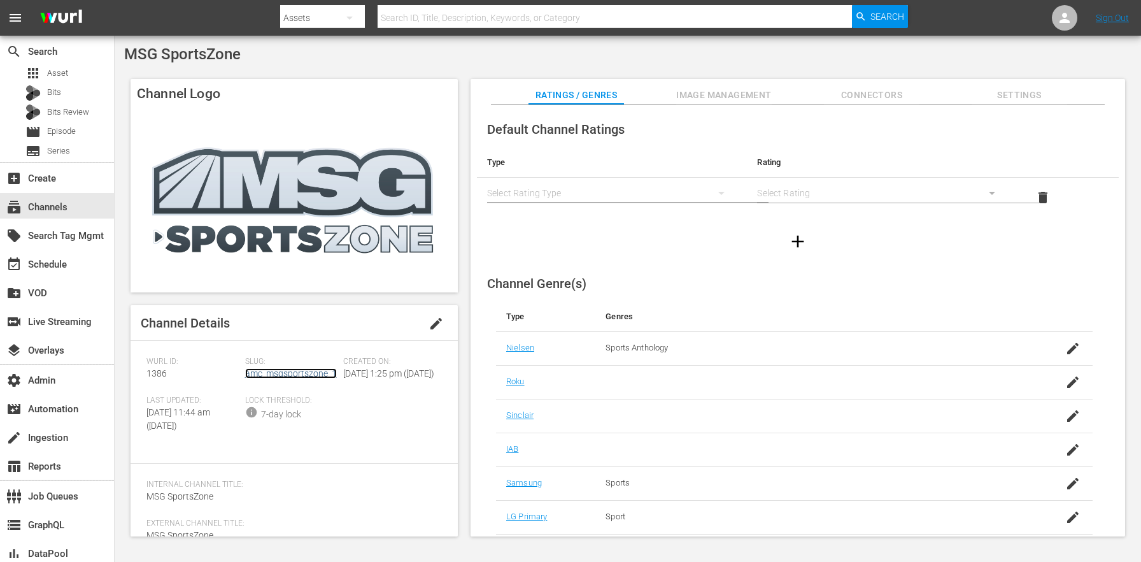
click at [322, 376] on link "amc_msgsportszone_1" at bounding box center [291, 373] width 92 height 10
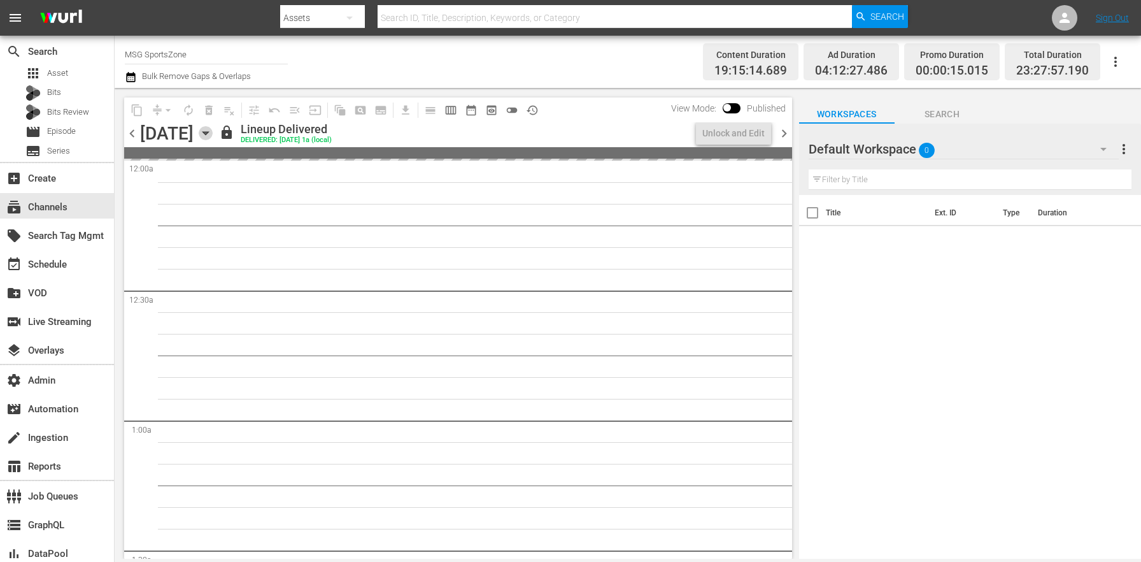
click at [213, 129] on icon "button" at bounding box center [206, 133] width 14 height 14
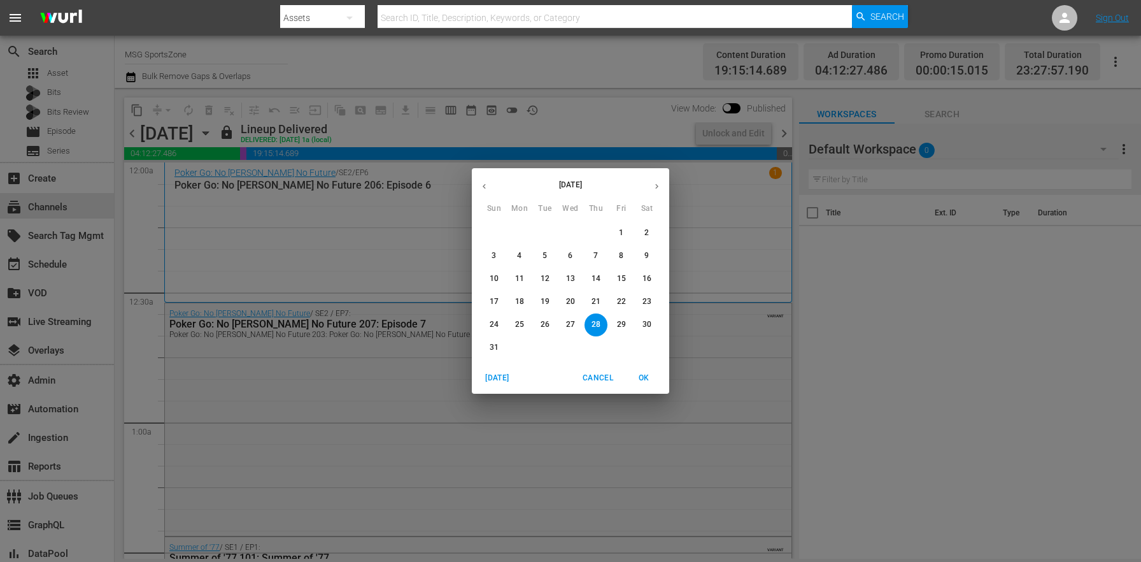
click at [644, 299] on p "23" at bounding box center [647, 301] width 9 height 11
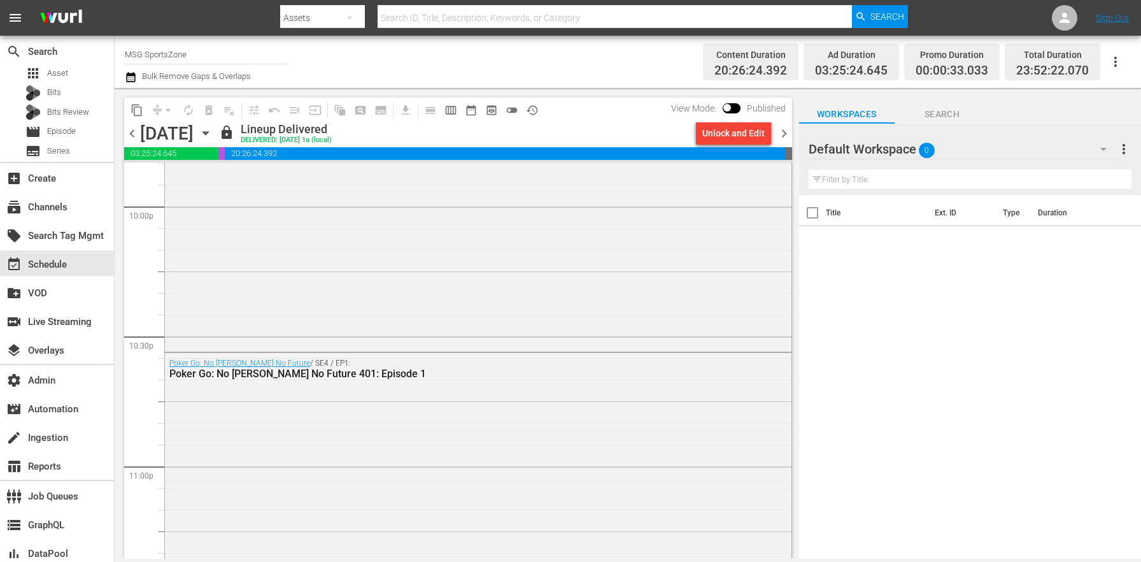
scroll to position [5925, 0]
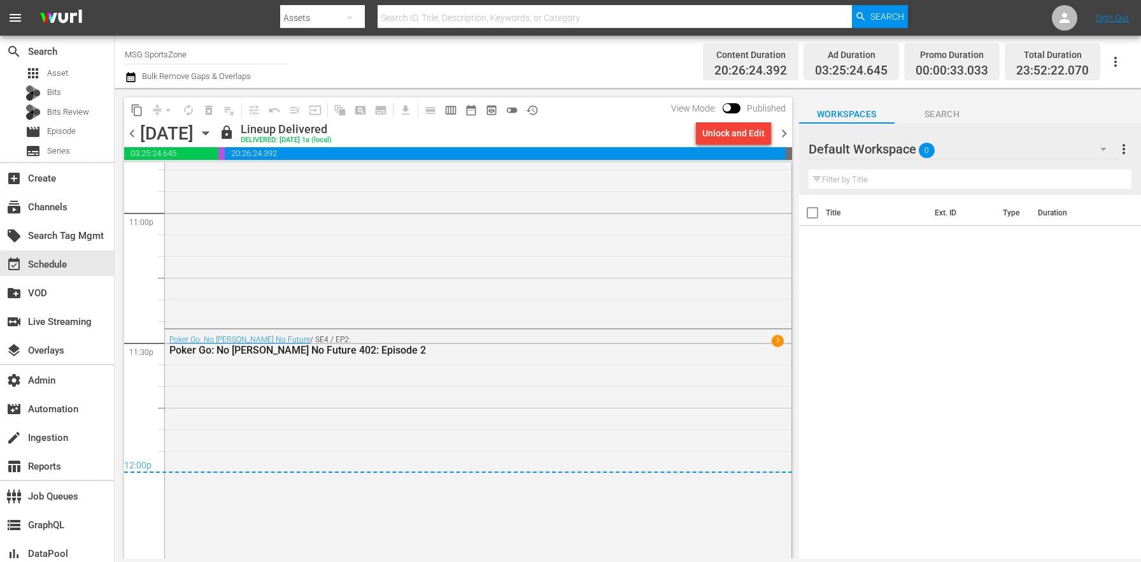
click at [790, 133] on span "chevron_right" at bounding box center [784, 133] width 16 height 16
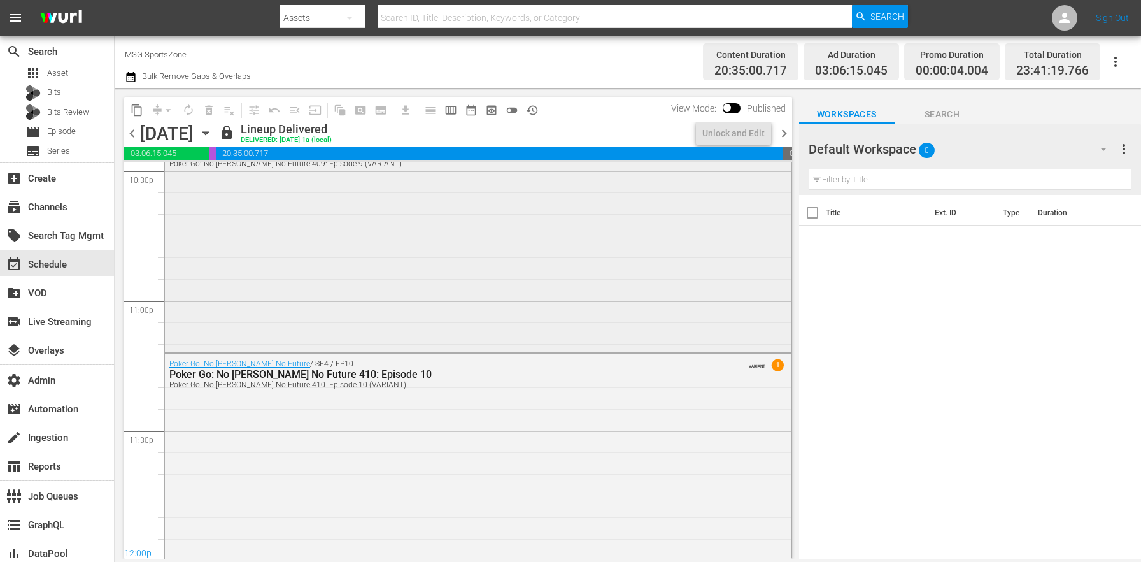
scroll to position [5853, 0]
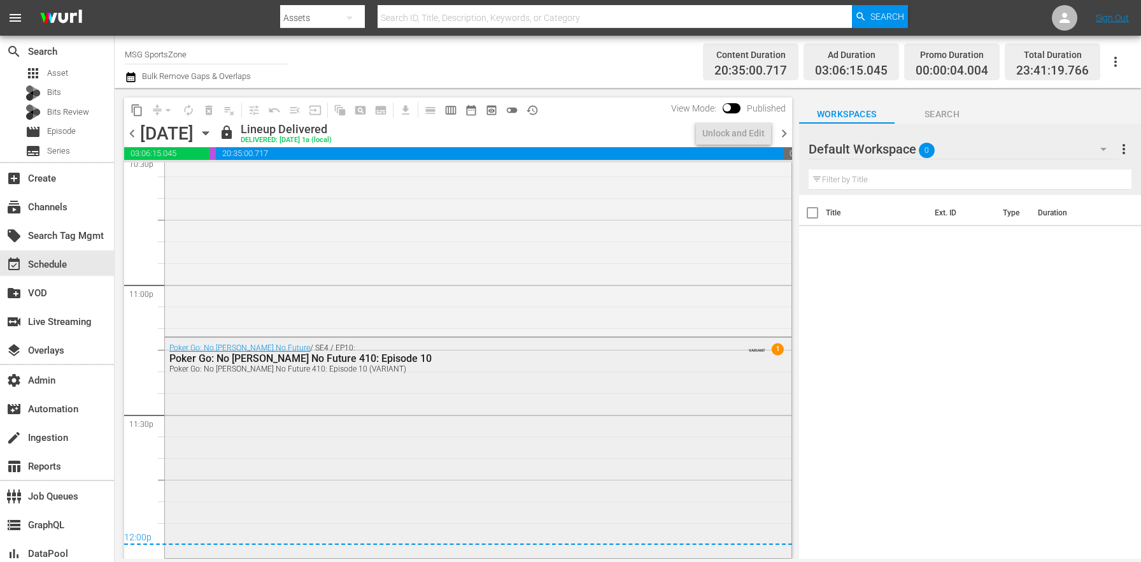
click at [446, 411] on div "Poker Go: No [PERSON_NAME] No Future / SE4 / EP10: Poker Go: No [PERSON_NAME] N…" at bounding box center [478, 446] width 627 height 218
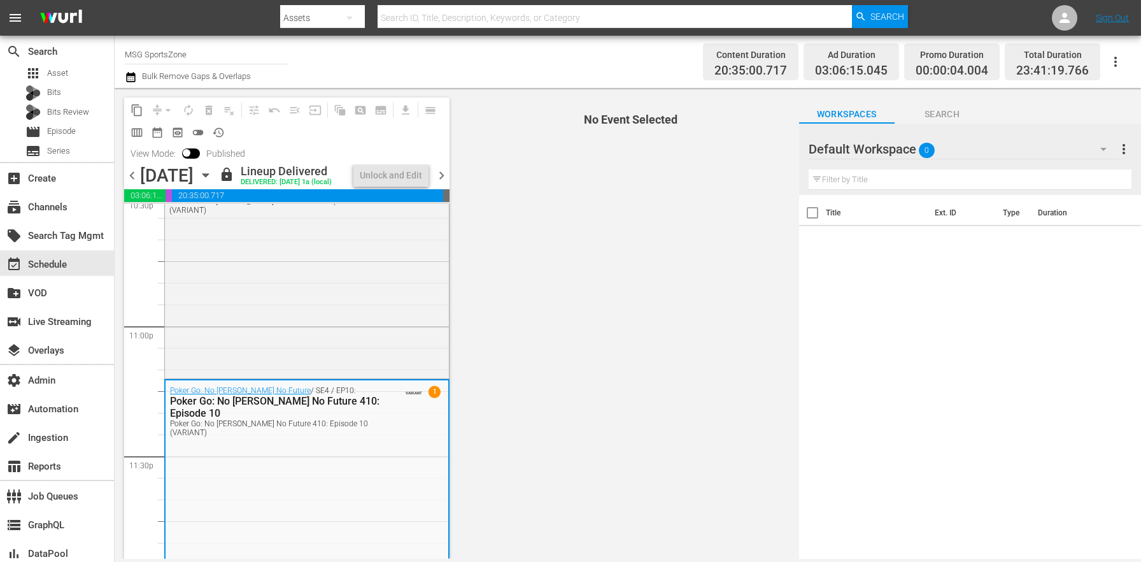
scroll to position [5895, 0]
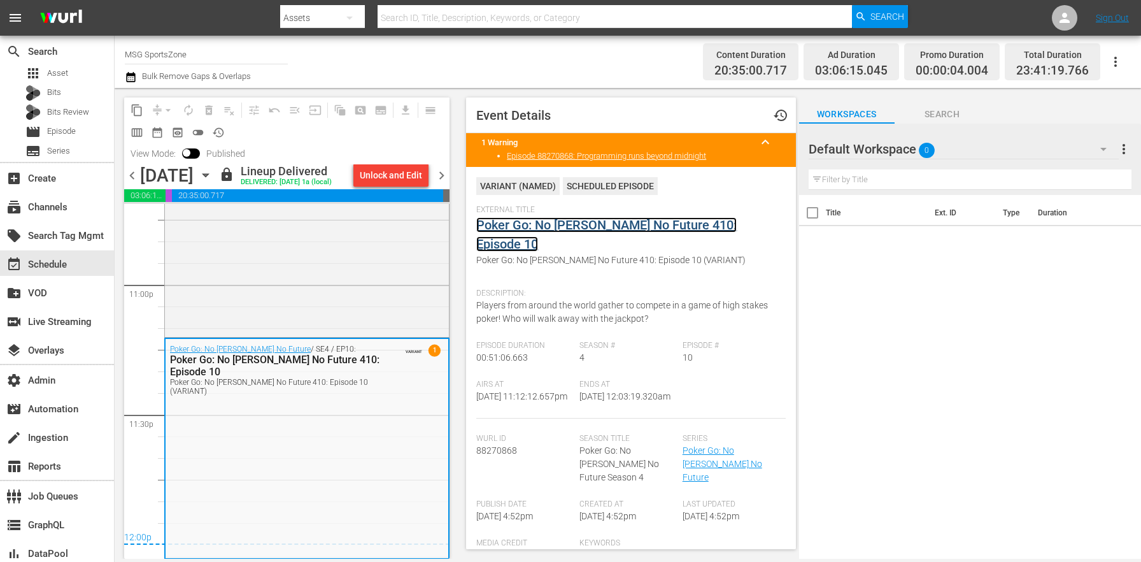
click at [546, 218] on link "Poker Go: No [PERSON_NAME] No Future 410: Episode 10" at bounding box center [606, 234] width 260 height 34
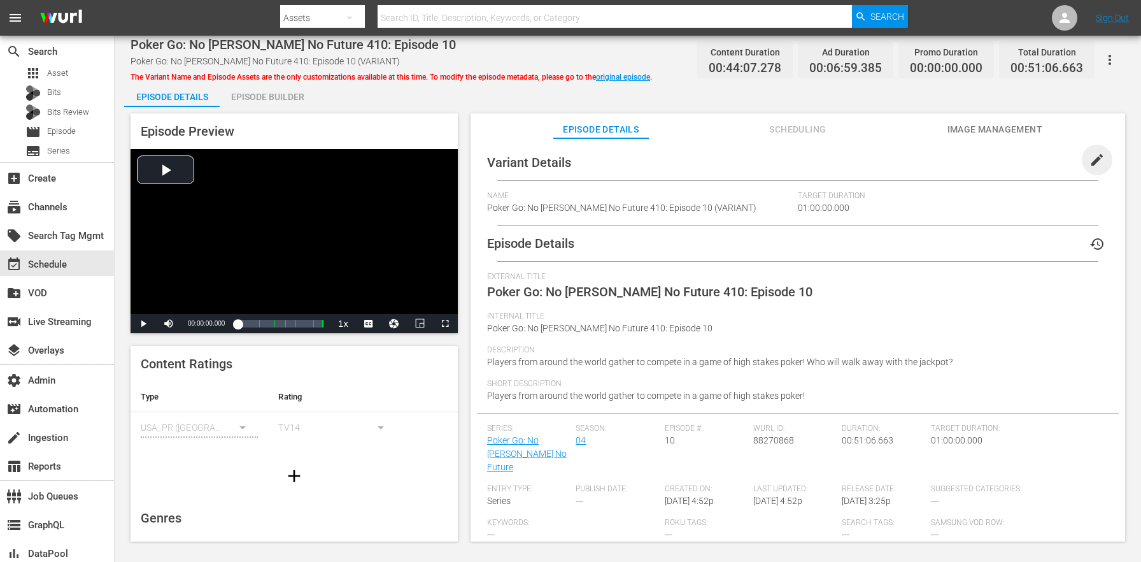
click at [1094, 164] on span "edit" at bounding box center [1097, 159] width 15 height 15
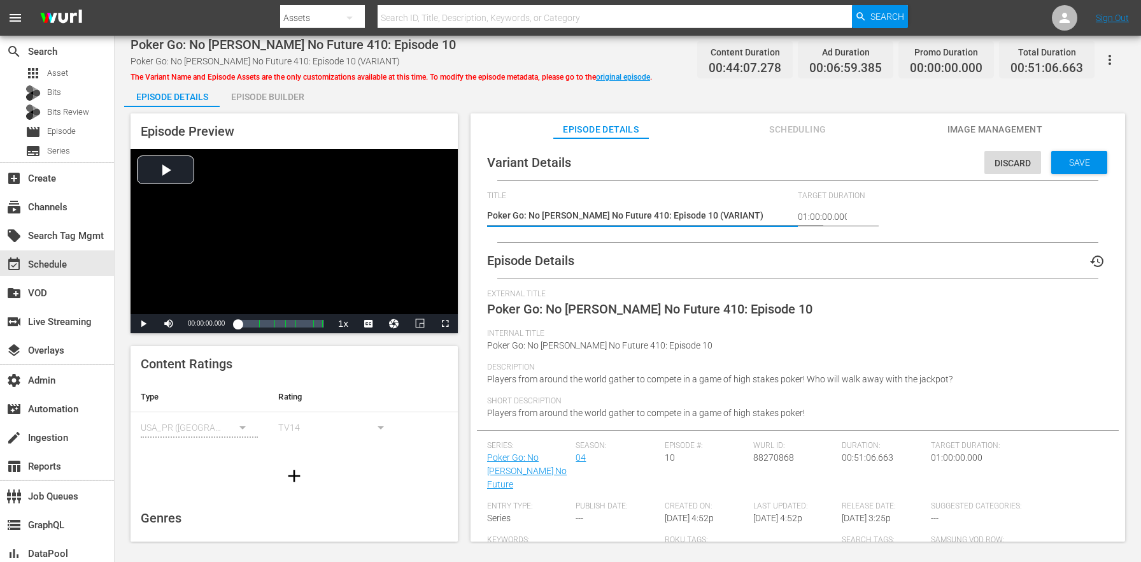
click at [700, 219] on textarea "Poker Go: No [PERSON_NAME] No Future 410: Episode 10 (VARIANT)" at bounding box center [639, 216] width 304 height 15
click at [700, 218] on textarea "Poker Go: No [PERSON_NAME] No Future 410: Episode 10 (VARIANT)" at bounding box center [639, 216] width 304 height 15
type textarea "Poker Go: No [PERSON_NAME] No Future 410: Episode 10 (5)"
type textarea "Poker Go: No [PERSON_NAME] No Future 410: Episode 10 (51)"
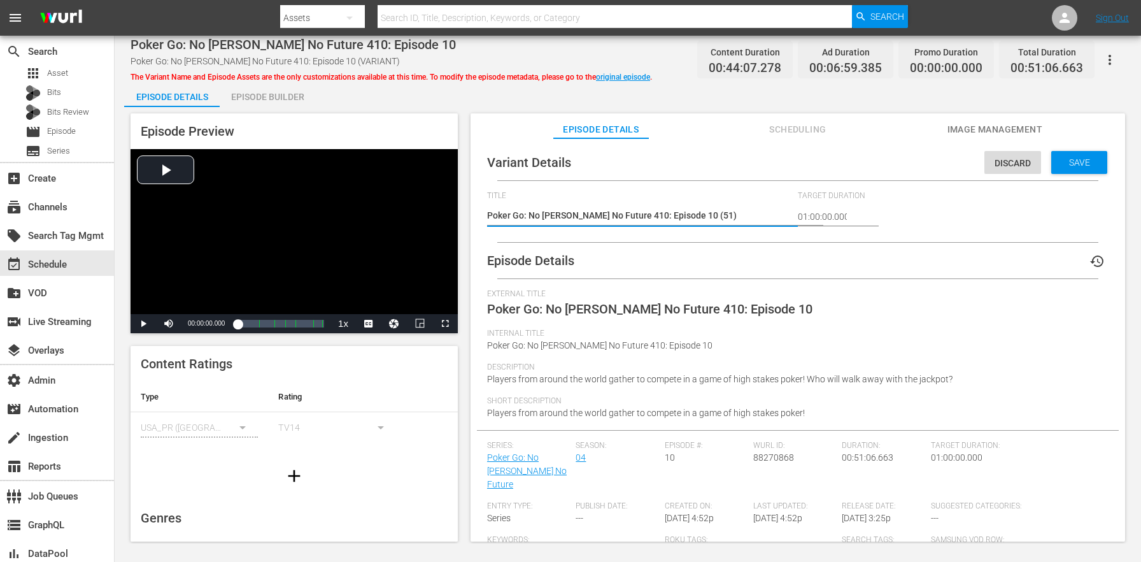
type textarea "Poker Go: No [PERSON_NAME] No Future 410: Episode 10 (51m)"
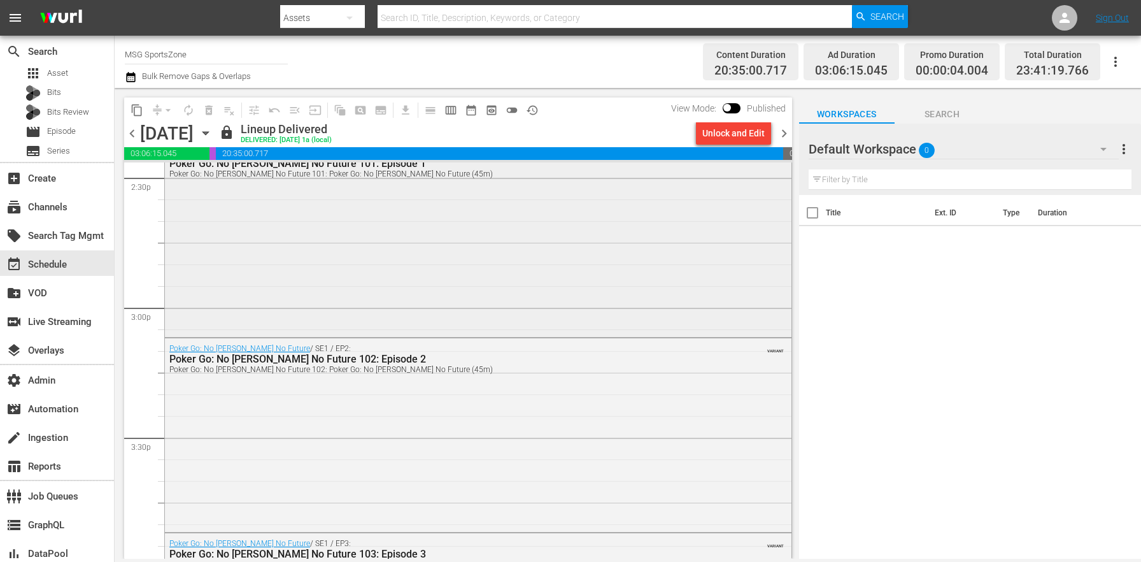
scroll to position [3760, 0]
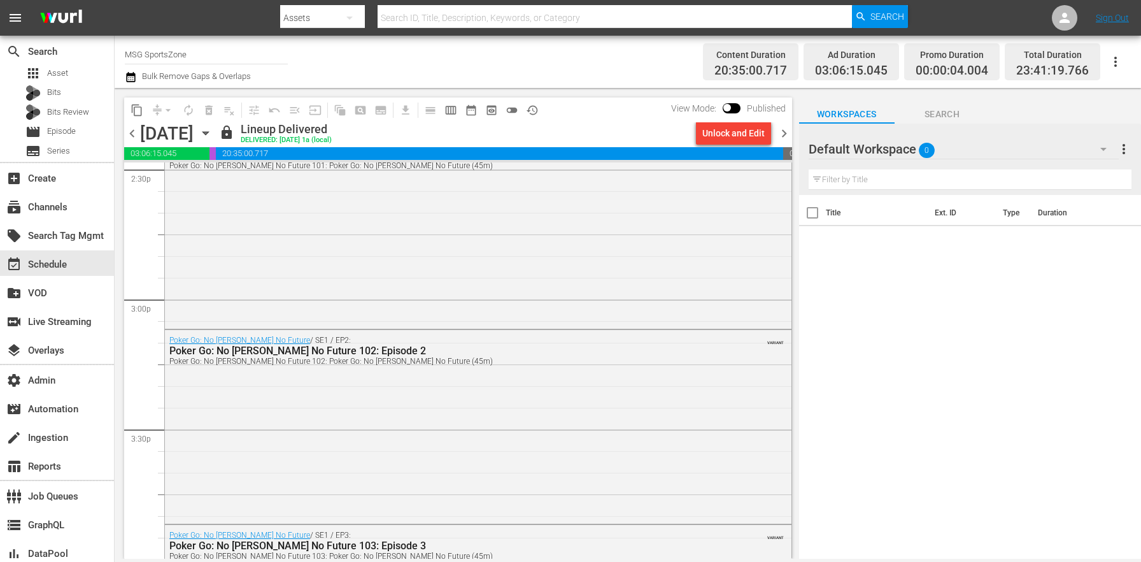
click at [465, 273] on div "Poker Go: No [PERSON_NAME] No Future / SE1 / EP1: Poker Go: No [PERSON_NAME] No…" at bounding box center [478, 229] width 627 height 191
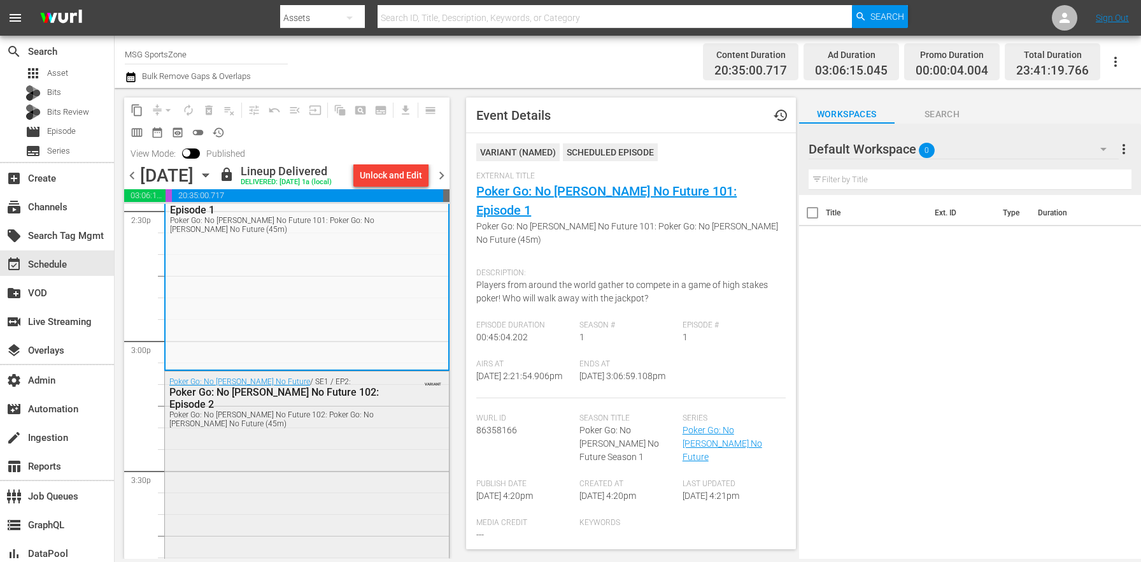
click at [327, 472] on div "Poker Go: No [PERSON_NAME] No Future / SE1 / EP2: Poker Go: No [PERSON_NAME] No…" at bounding box center [307, 466] width 284 height 191
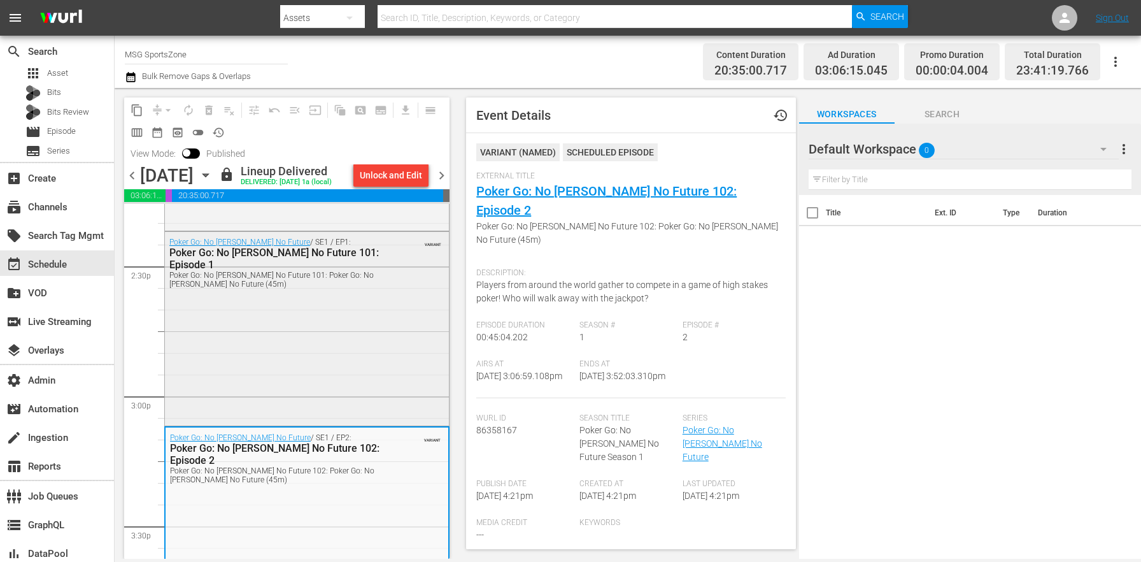
scroll to position [3697, 0]
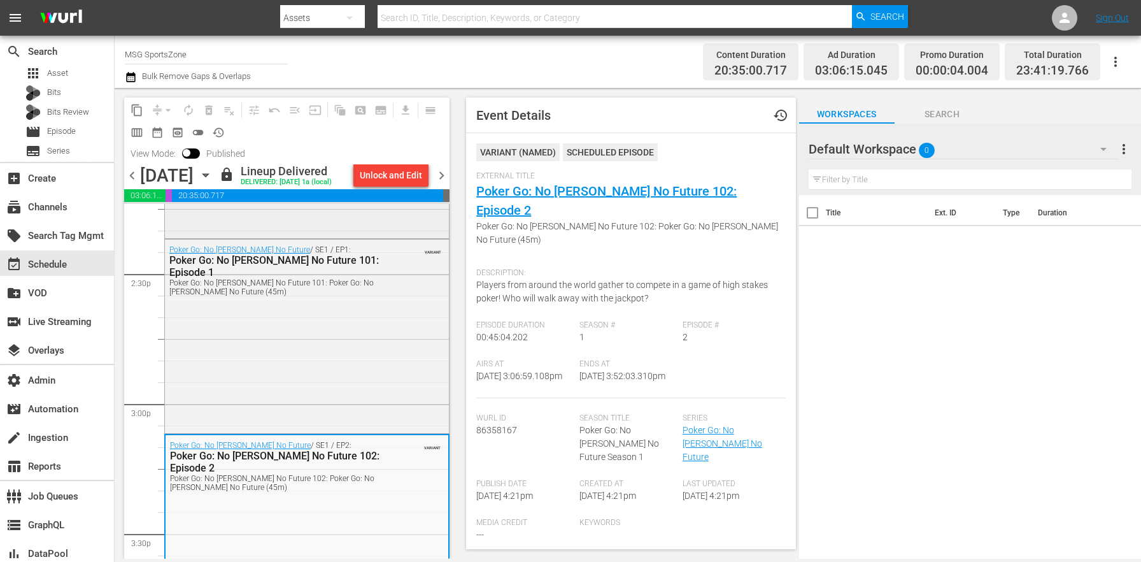
click at [315, 232] on div "Poker Go: Super High Roller Bowl VII / SE1 / EP5: Poker Go: Super High Roller B…" at bounding box center [307, 140] width 284 height 192
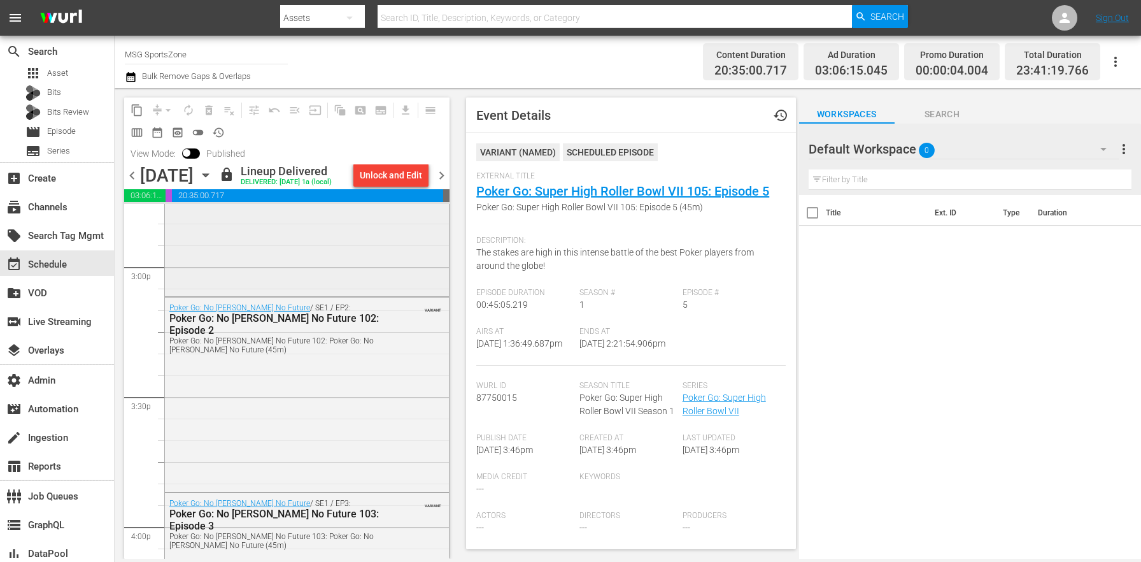
scroll to position [3905, 0]
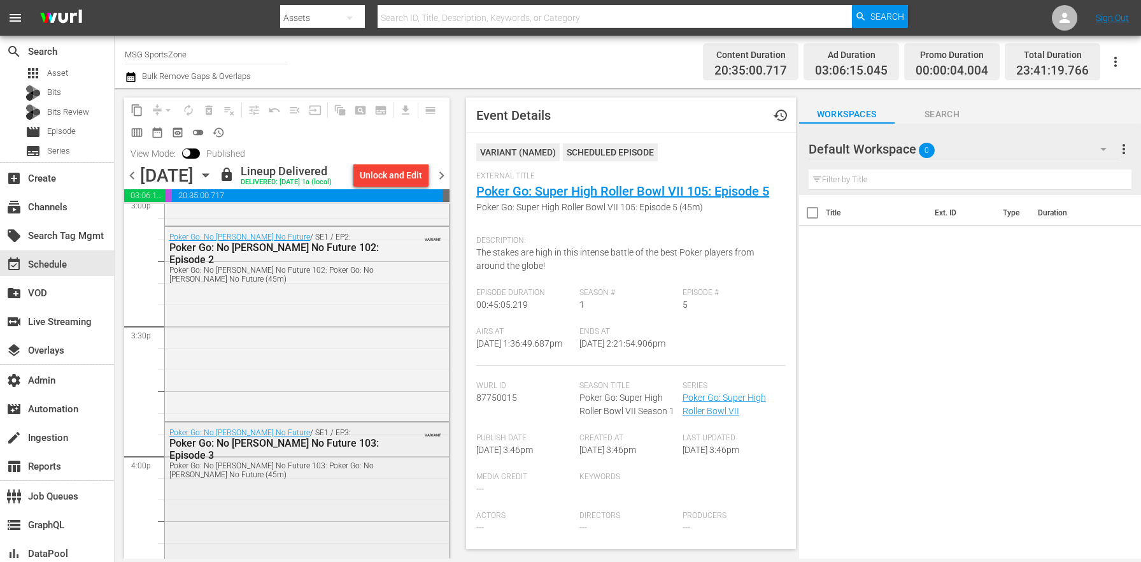
click at [304, 477] on div "Poker Go: No [PERSON_NAME] No Future 103: Poker Go: No [PERSON_NAME] No Future …" at bounding box center [276, 470] width 214 height 18
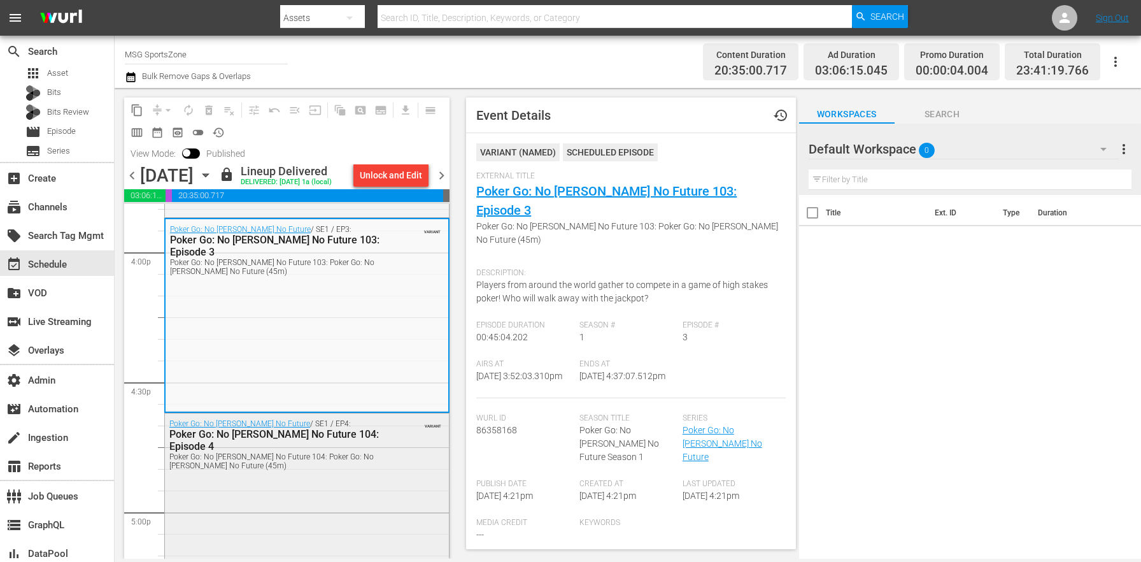
scroll to position [4179, 0]
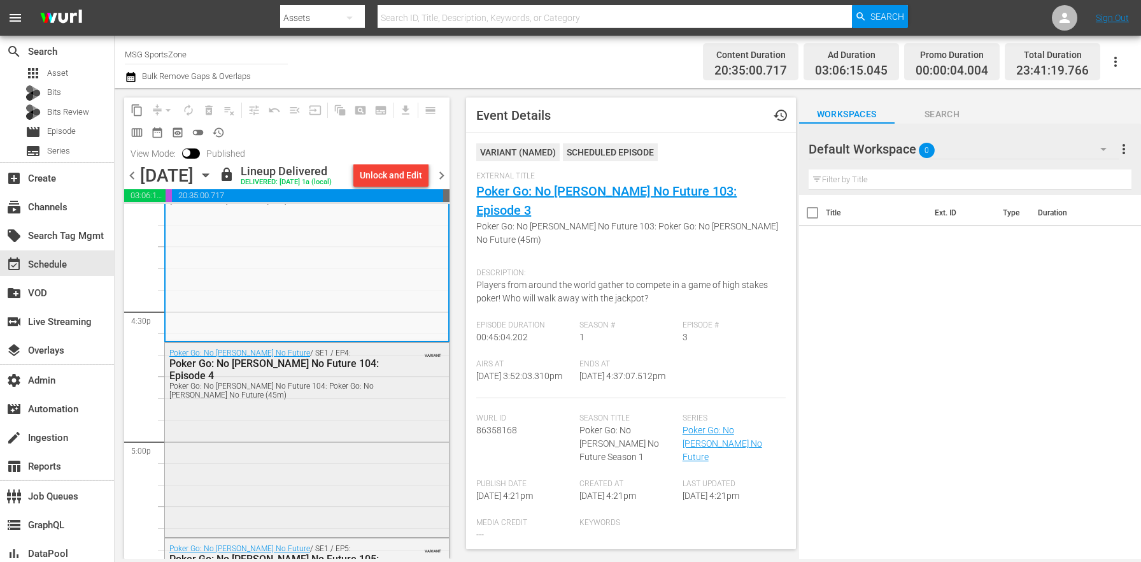
click at [307, 444] on div "Poker Go: No [PERSON_NAME] No Future / SE1 / EP4: Poker Go: No [PERSON_NAME] No…" at bounding box center [307, 438] width 284 height 191
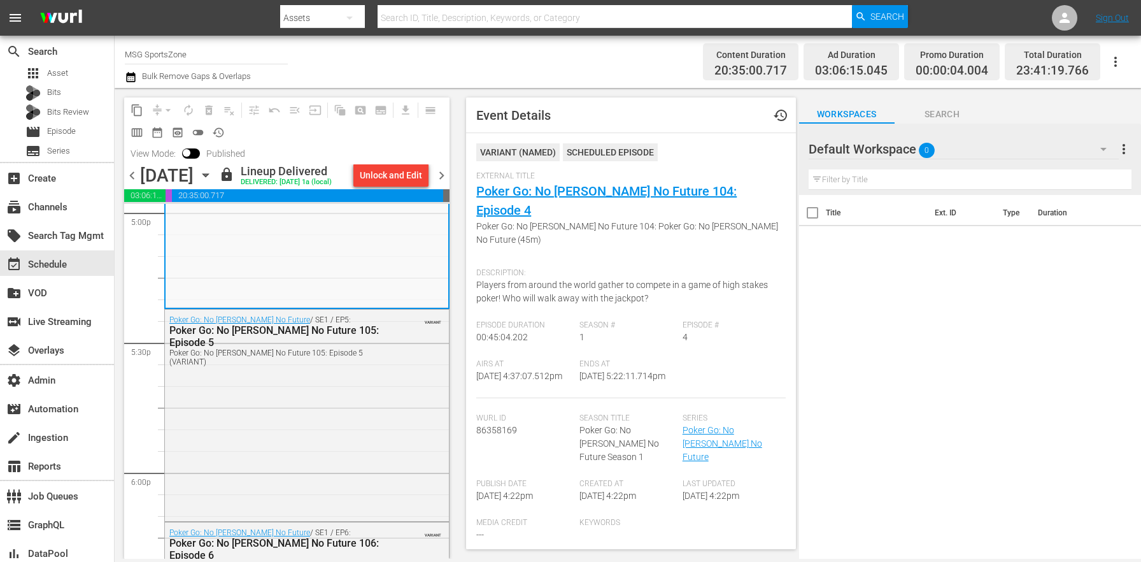
scroll to position [4549, 0]
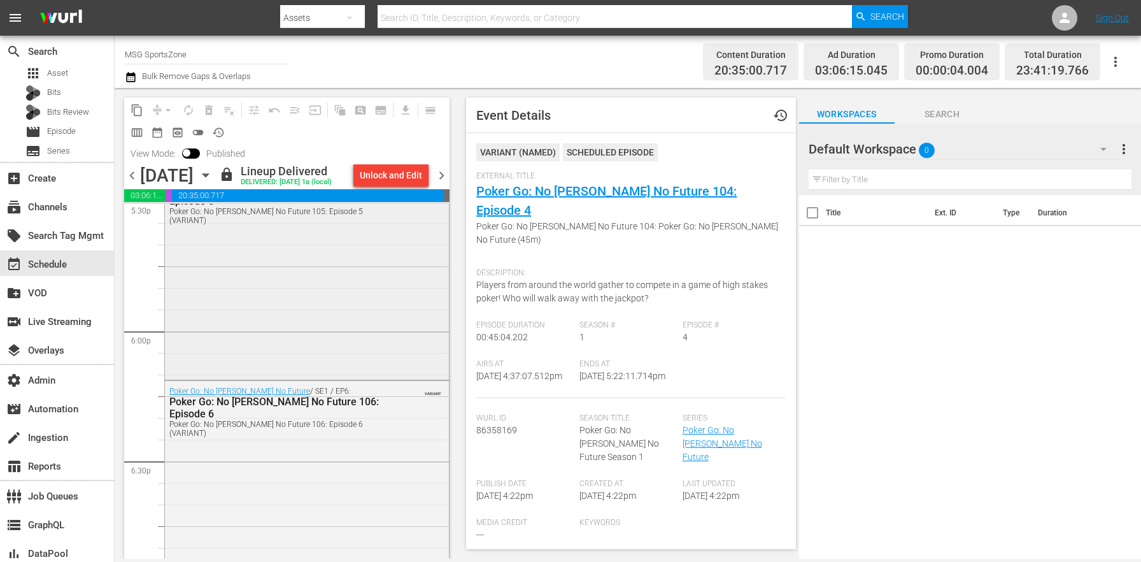
click at [331, 352] on div "Poker Go: No [PERSON_NAME] No Future / SE1 / EP5: Poker Go: No [PERSON_NAME] No…" at bounding box center [307, 272] width 284 height 209
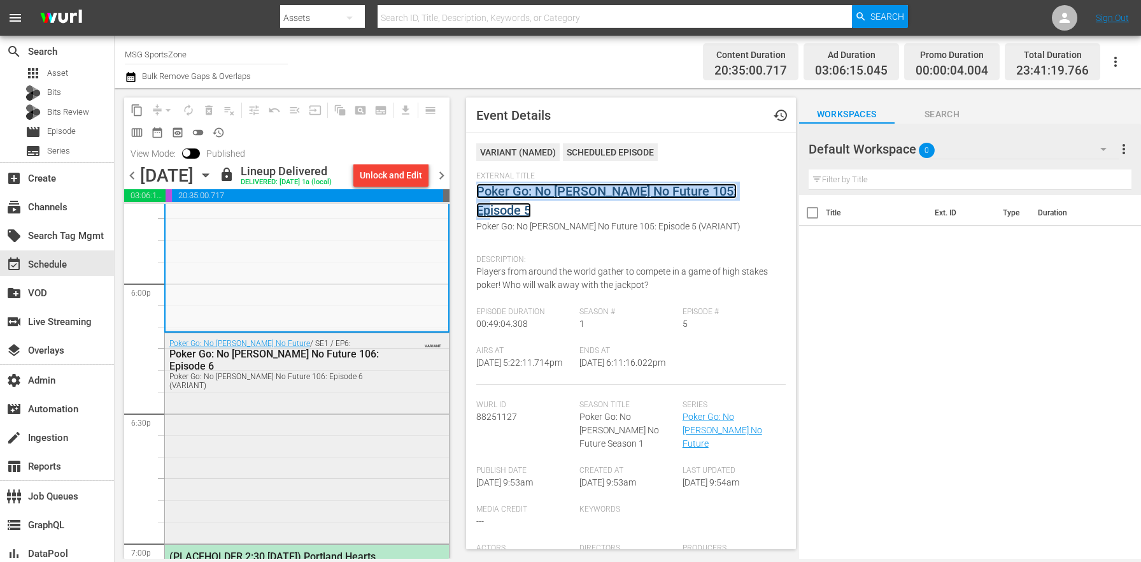
scroll to position [4644, 0]
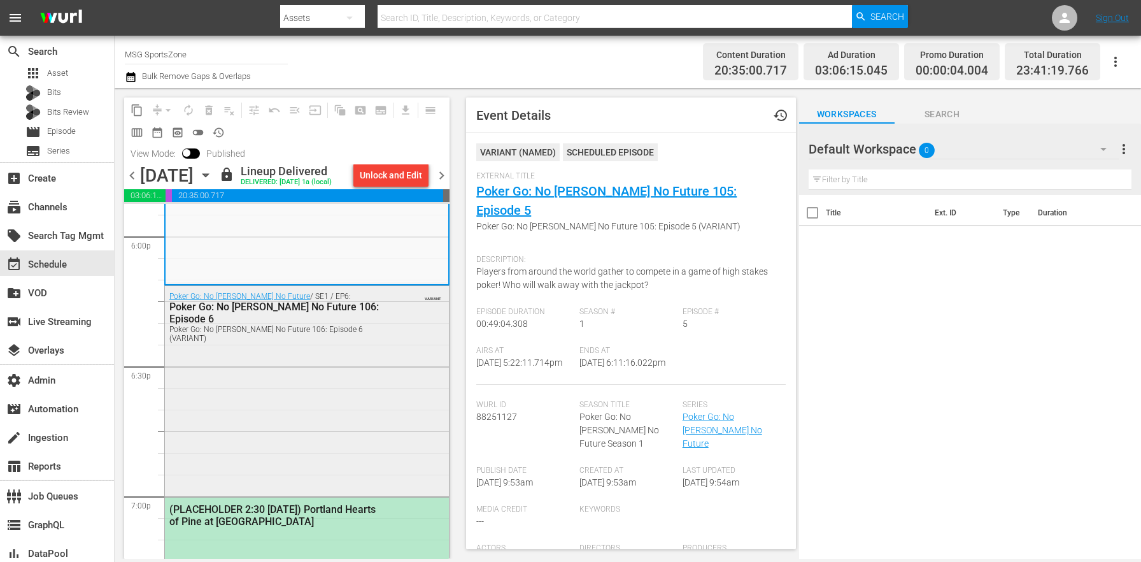
click at [275, 430] on div "Poker Go: No [PERSON_NAME] No Future / SE1 / EP6: Poker Go: No [PERSON_NAME] No…" at bounding box center [307, 389] width 284 height 207
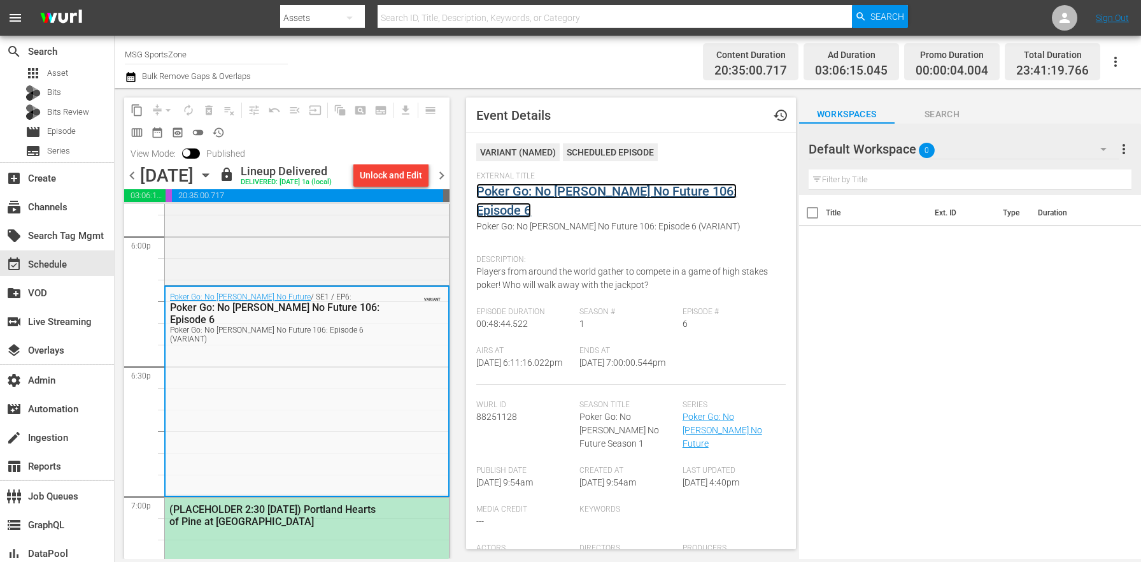
click at [565, 194] on link "Poker Go: No [PERSON_NAME] No Future 106: Episode 6" at bounding box center [606, 200] width 260 height 34
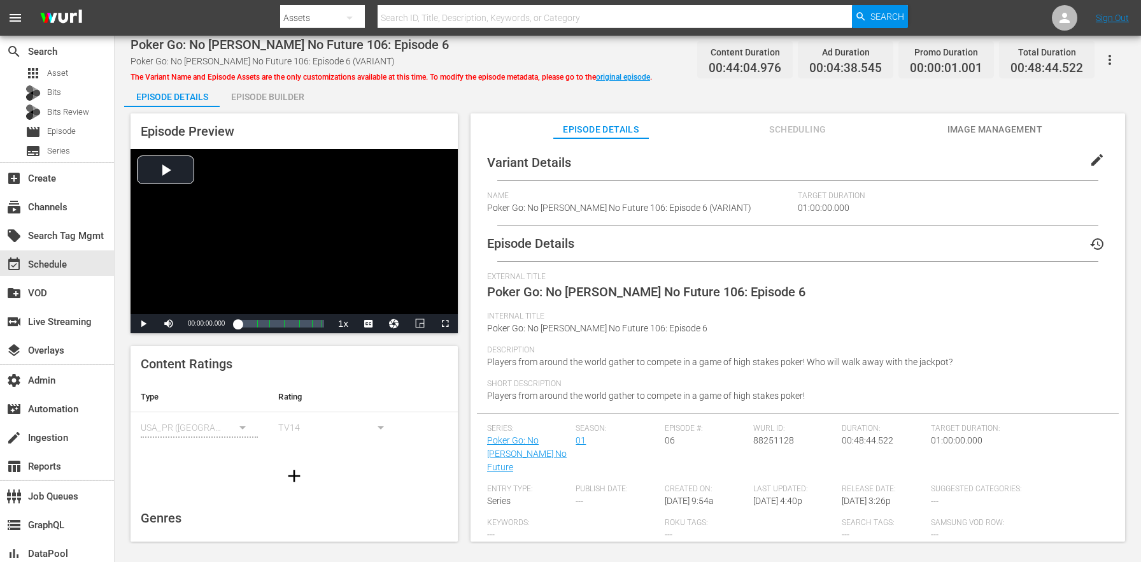
click at [1090, 158] on span "edit" at bounding box center [1097, 159] width 15 height 15
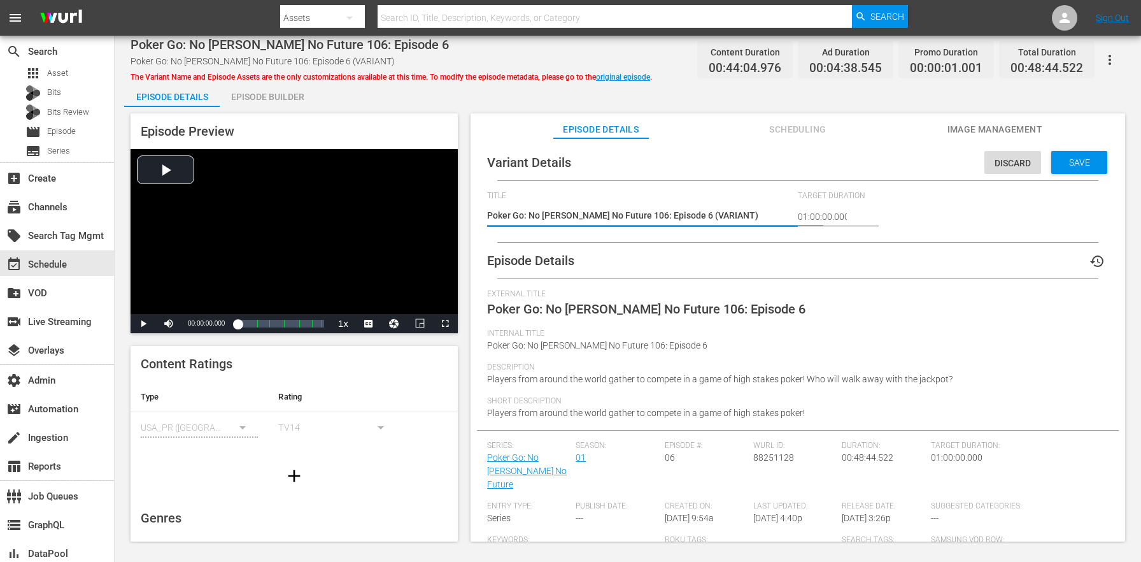
click at [706, 213] on textarea "Poker Go: No [PERSON_NAME] No Future 106: Episode 6 (VARIANT)" at bounding box center [639, 216] width 304 height 15
type textarea "Poker Go: No [PERSON_NAME] No Future 106: Episode 6 (4)"
type textarea "Poker Go: No [PERSON_NAME] No Future 106: Episode 6 (40)"
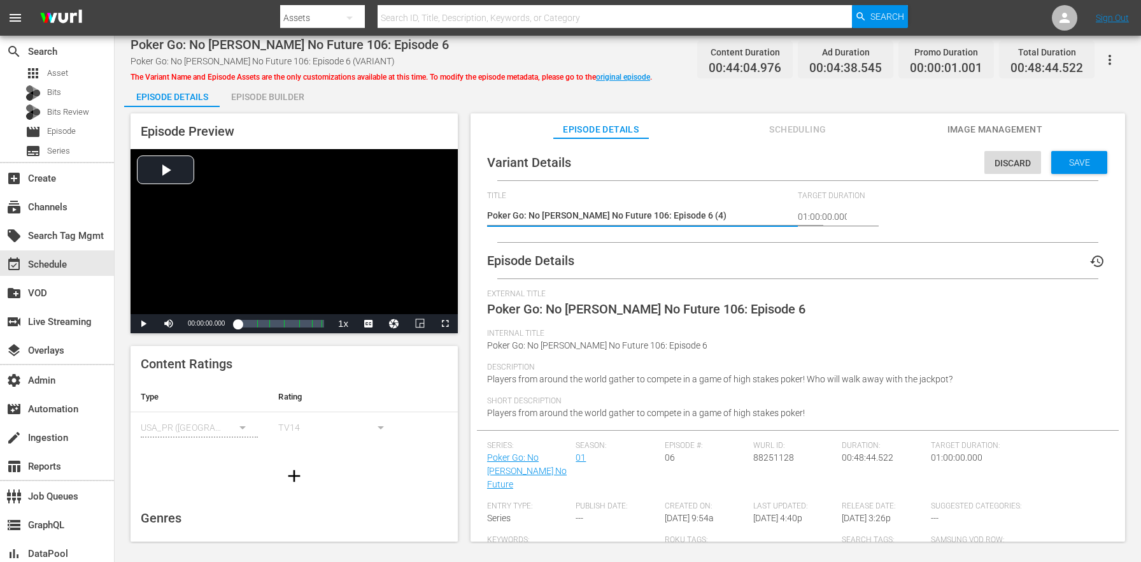
type textarea "Poker Go: No [PERSON_NAME] No Future 106: Episode 6 (40)"
type textarea "Poker Go: No [PERSON_NAME] No Future 106: Episode 6 (4)"
type textarea "Poker Go: No [PERSON_NAME] No Future 106: Episode 6 (49)"
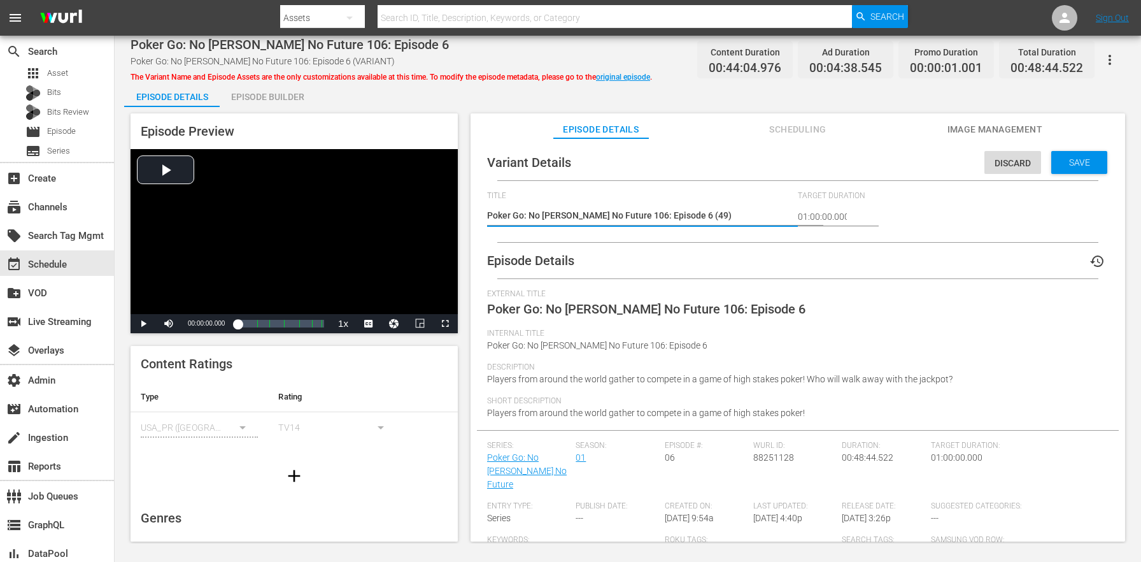
type textarea "Poker Go: No [PERSON_NAME] No Future 106: Episode 6 (49m)"
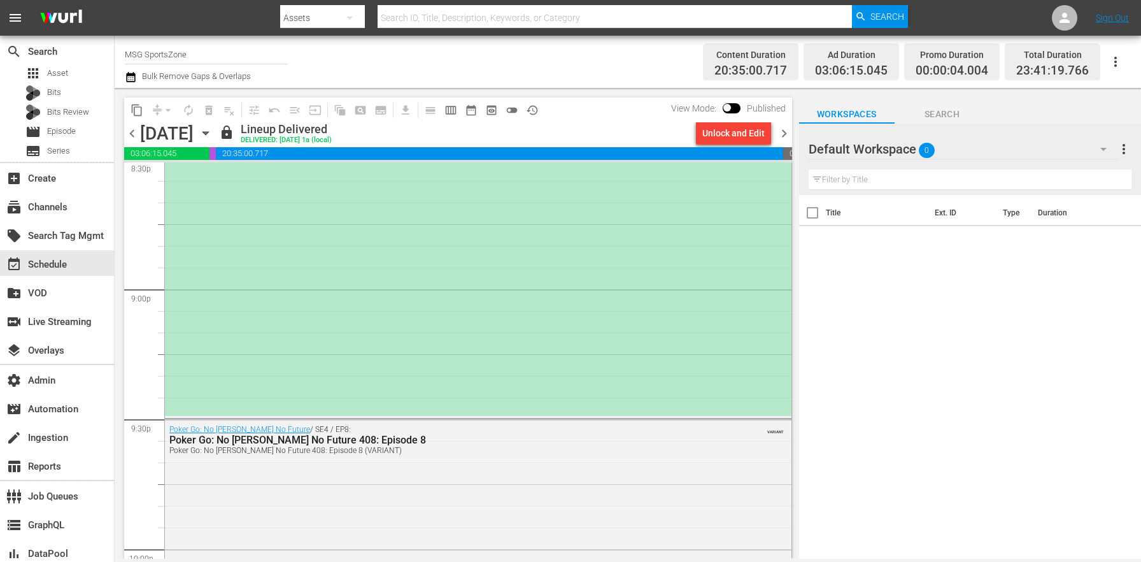
scroll to position [5620, 0]
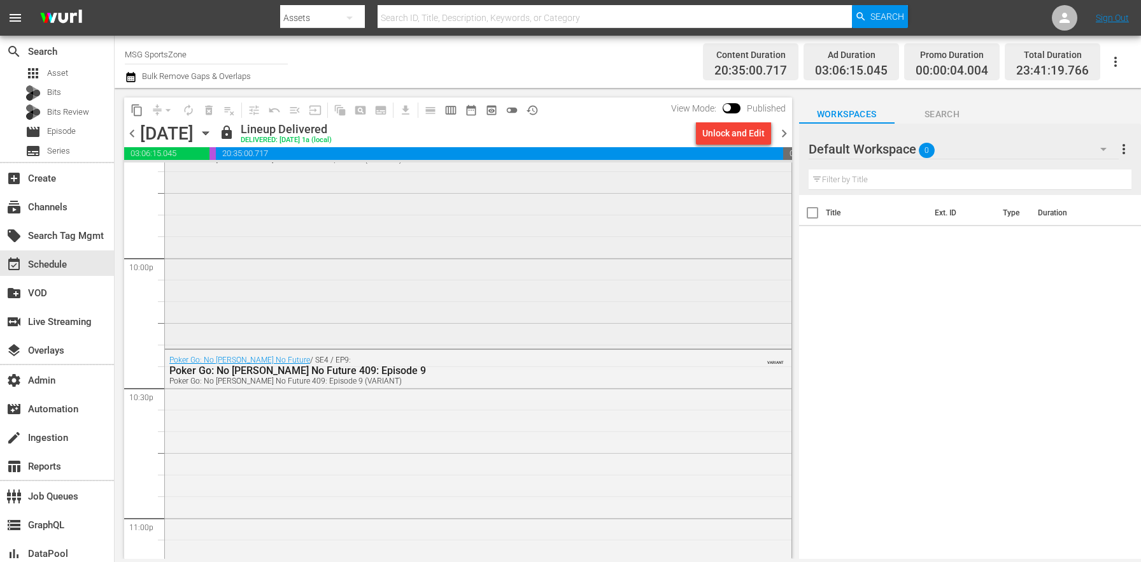
click at [387, 321] on div "Poker Go: No [PERSON_NAME] No Future / SE4 / EP8: Poker Go: No [PERSON_NAME] No…" at bounding box center [478, 236] width 627 height 217
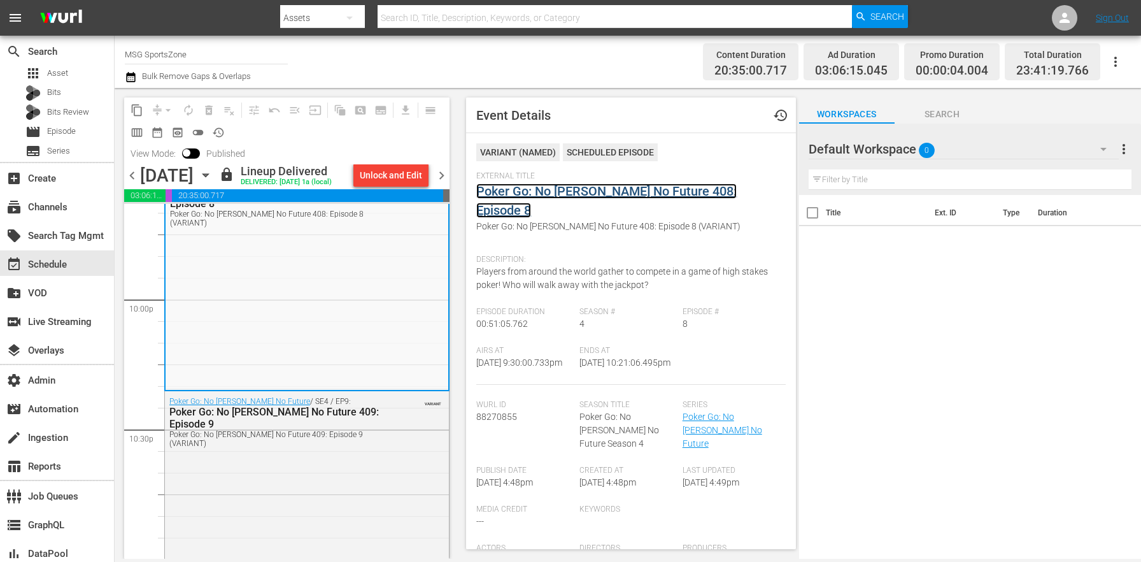
click at [522, 190] on link "Poker Go: No [PERSON_NAME] No Future 408: Episode 8" at bounding box center [606, 200] width 260 height 34
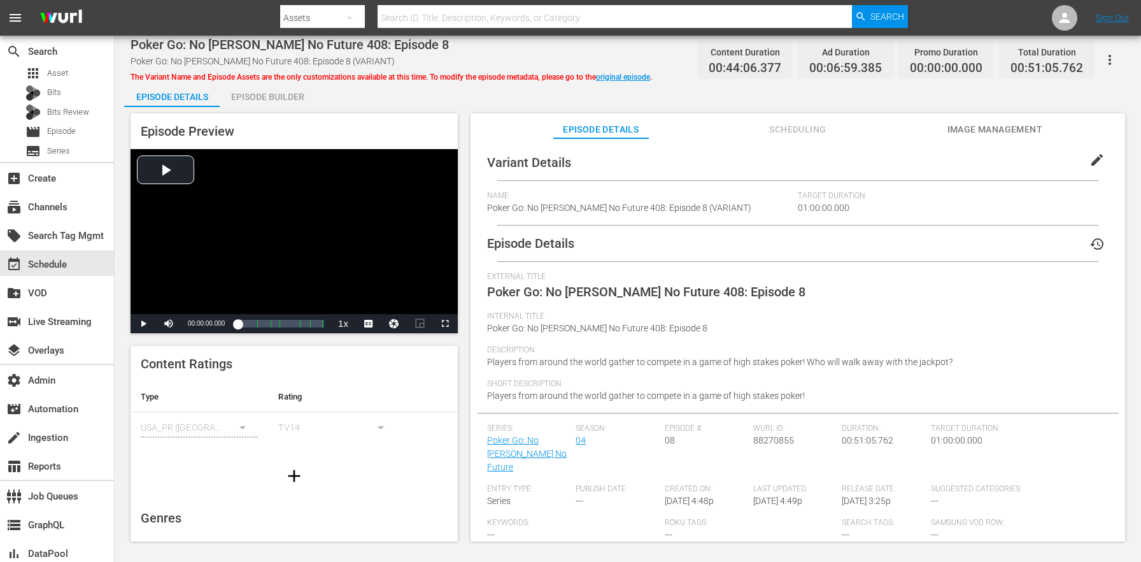
click at [1090, 159] on span "edit" at bounding box center [1097, 159] width 15 height 15
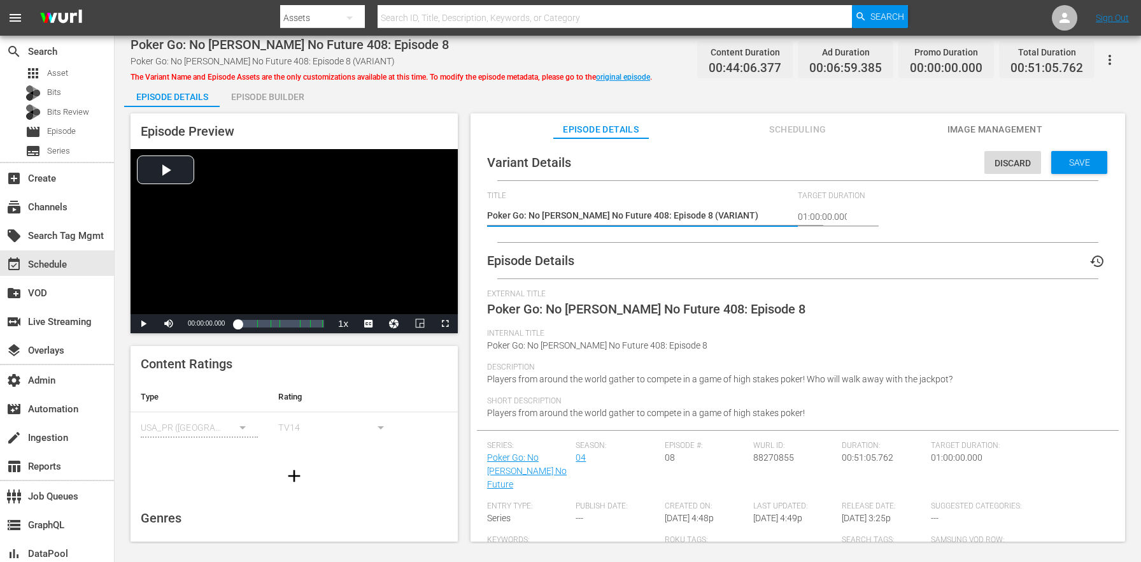
click at [692, 217] on textarea "Poker Go: No [PERSON_NAME] No Future 408: Episode 8 (VARIANT)" at bounding box center [639, 216] width 304 height 15
type textarea "Poker Go: No [PERSON_NAME] No Future 408: Episode 8 (5)"
type textarea "Poker Go: No [PERSON_NAME] No Future 408: Episode 8 (51)"
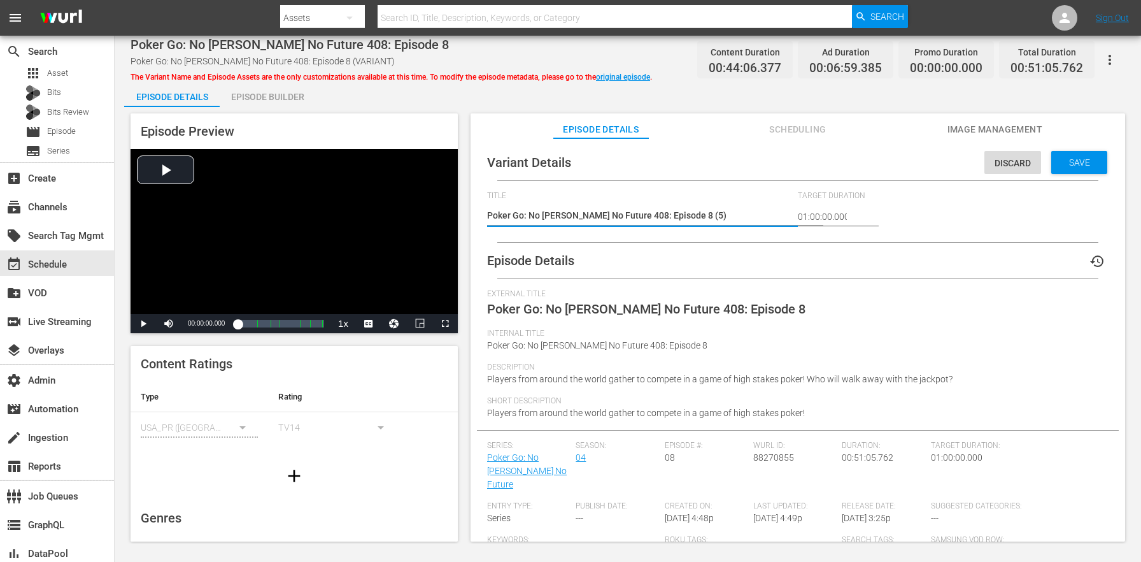
type textarea "Poker Go: No [PERSON_NAME] No Future 408: Episode 8 (51)"
type textarea "Poker Go: No [PERSON_NAME] No Future 408: Episode 8 (51m)"
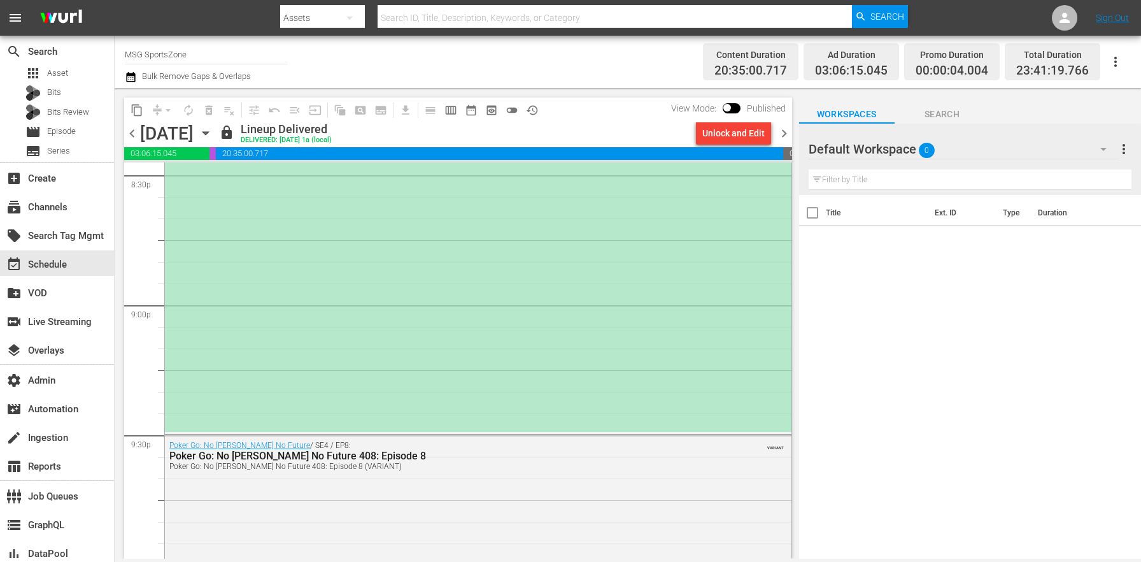
scroll to position [5604, 0]
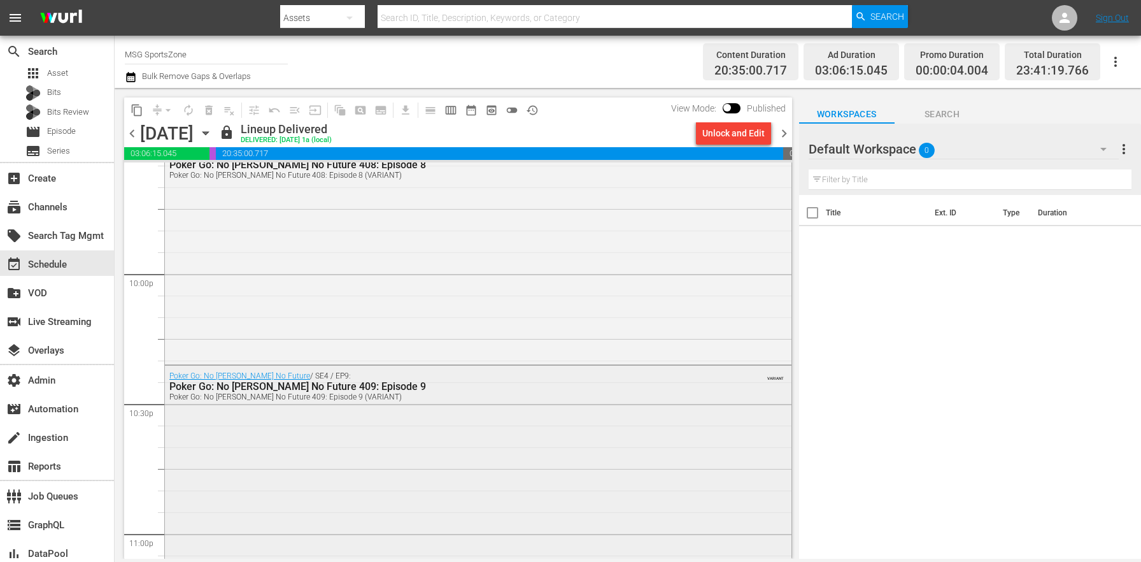
click at [382, 460] on div "Poker Go: No [PERSON_NAME] No Future / SE4 / EP9: Poker Go: No [PERSON_NAME] No…" at bounding box center [478, 474] width 627 height 217
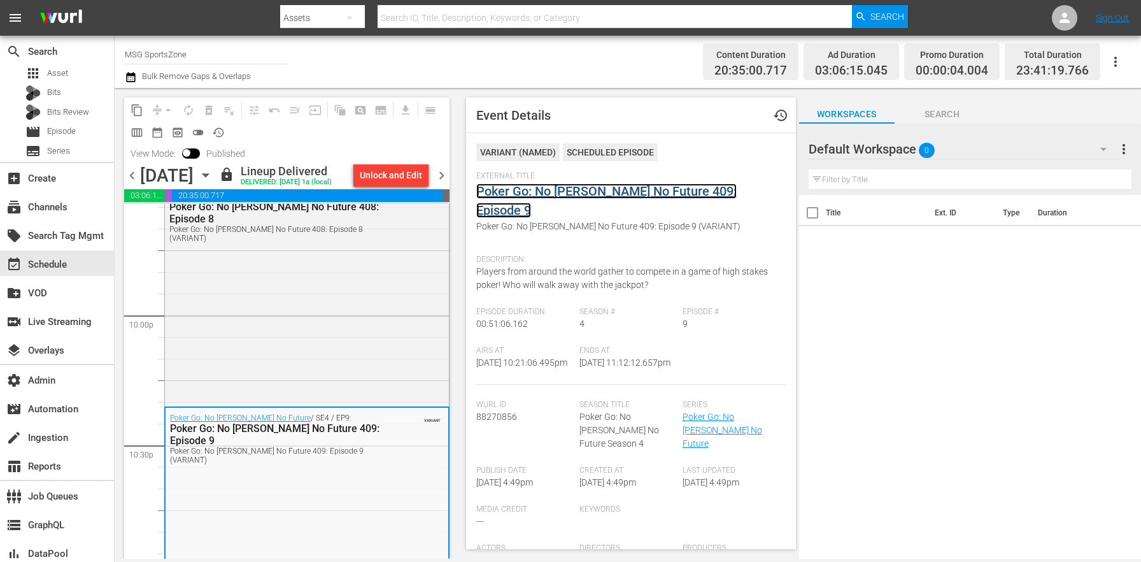
click at [577, 194] on link "Poker Go: No [PERSON_NAME] No Future 409: Episode 9" at bounding box center [606, 200] width 260 height 34
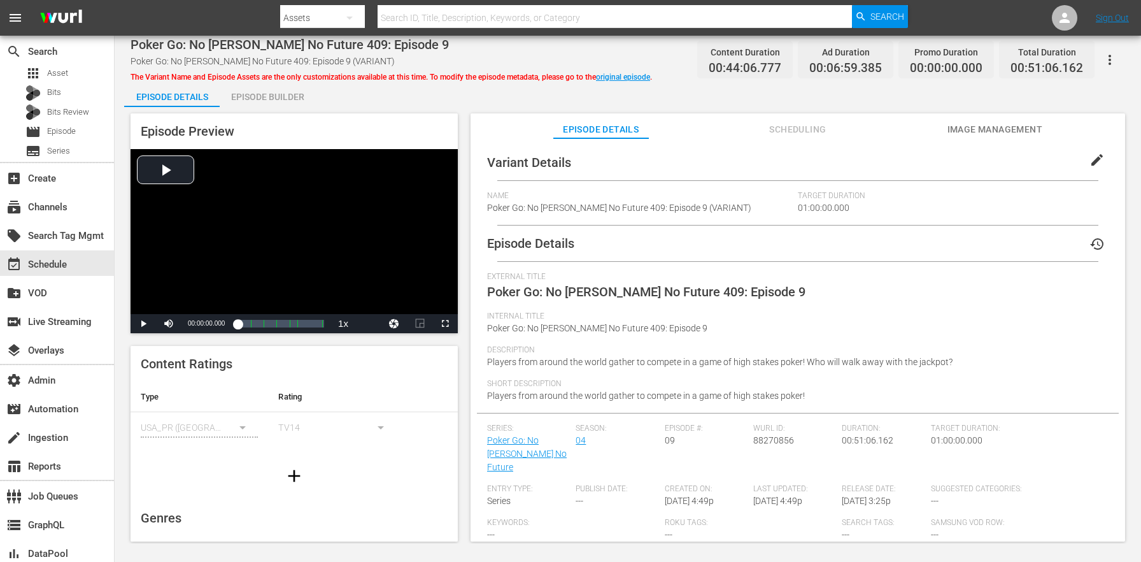
click at [1098, 157] on button "edit" at bounding box center [1097, 160] width 31 height 31
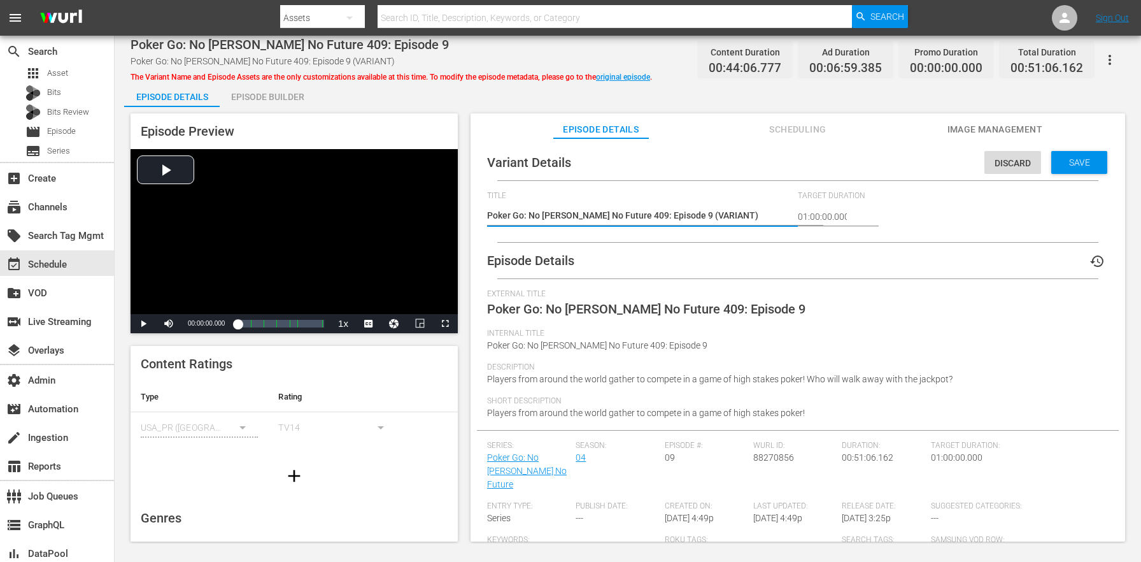
click at [702, 210] on textarea "Poker Go: No [PERSON_NAME] No Future 409: Episode 9 (VARIANT)" at bounding box center [639, 216] width 304 height 15
type textarea "Poker Go: No [PERSON_NAME] No Future 409: Episode 9 (5)"
type textarea "Poker Go: No [PERSON_NAME] No Future 409: Episode 9 (51)"
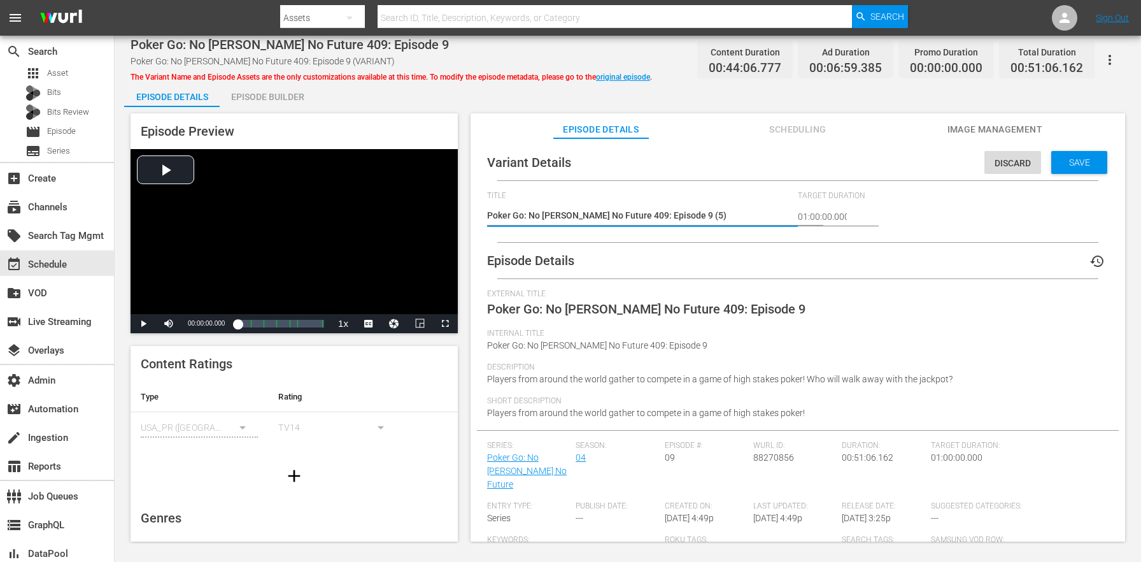
type textarea "Poker Go: No [PERSON_NAME] No Future 409: Episode 9 (51)"
type textarea "Poker Go: No [PERSON_NAME] No Future 409: Episode 9 (51m)"
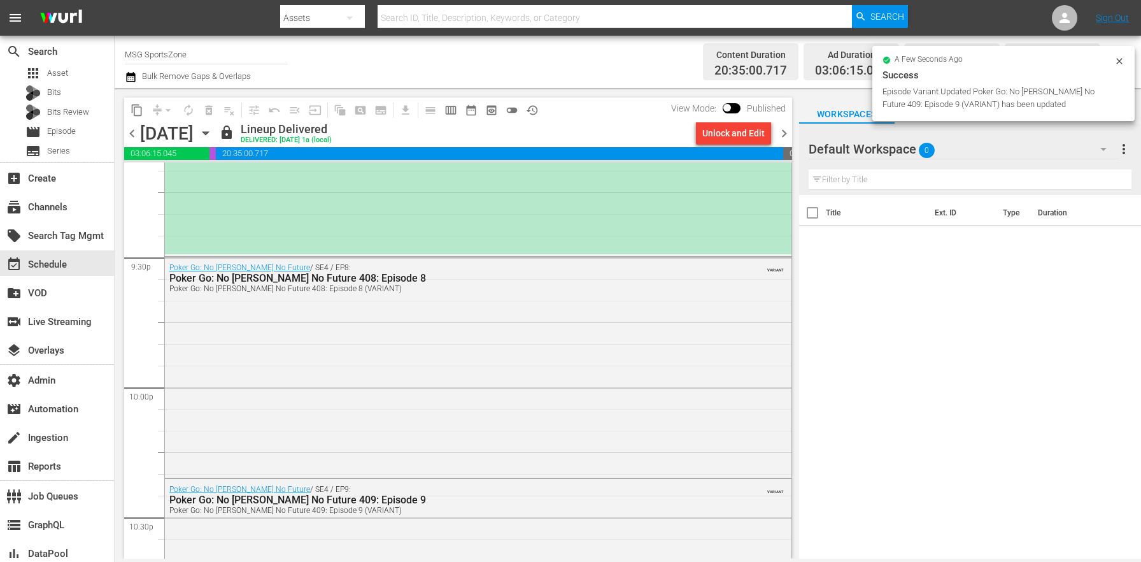
scroll to position [5853, 0]
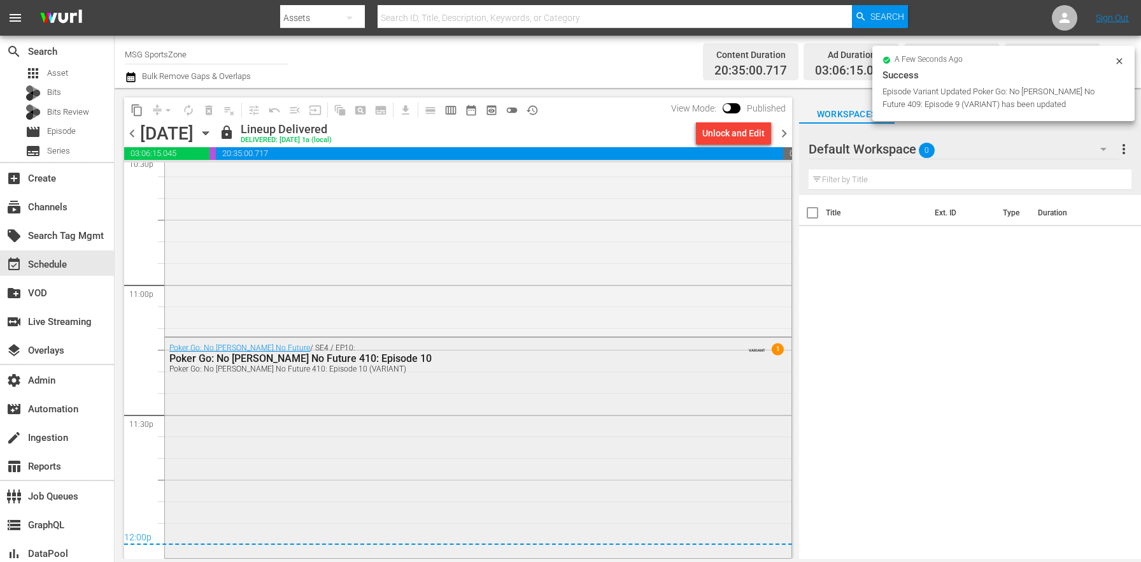
click at [333, 421] on div "Poker Go: No [PERSON_NAME] No Future / SE4 / EP10: Poker Go: No [PERSON_NAME] N…" at bounding box center [478, 446] width 627 height 218
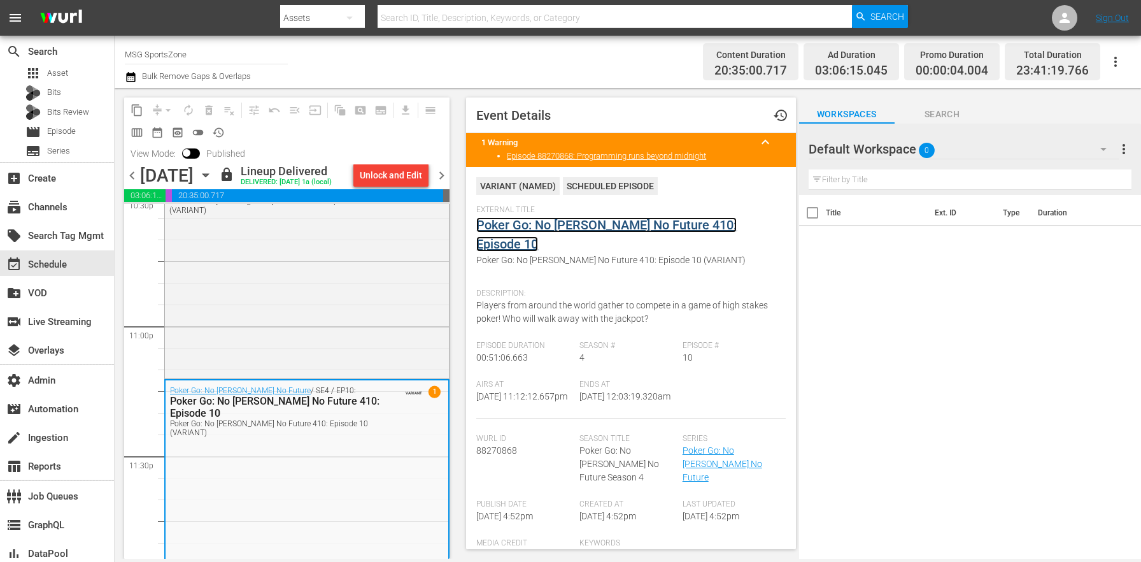
click at [539, 225] on link "Poker Go: No [PERSON_NAME] No Future 410: Episode 10" at bounding box center [606, 234] width 260 height 34
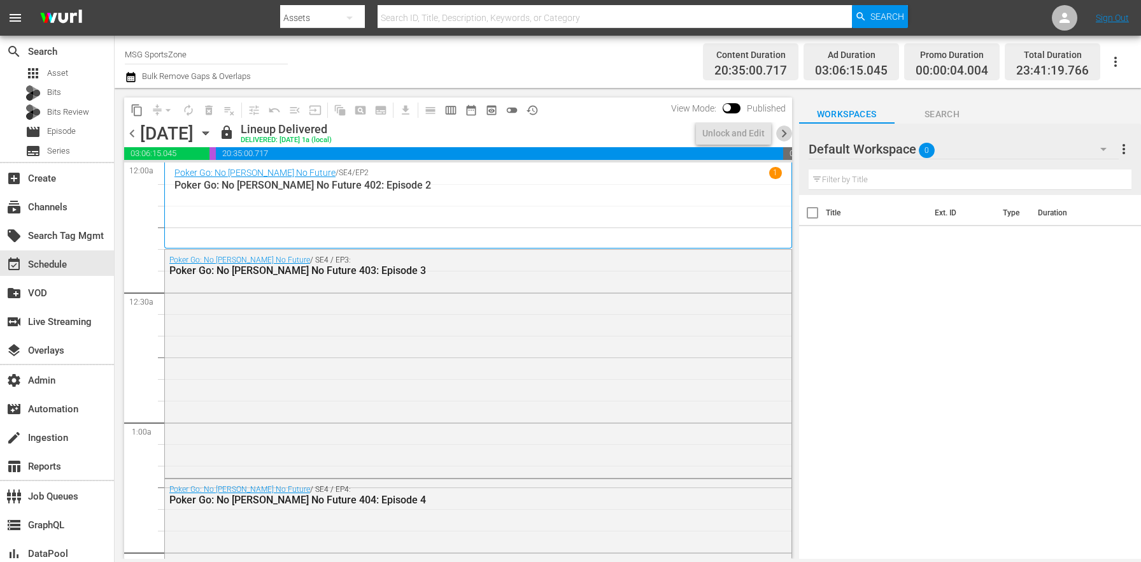
click at [786, 135] on span "chevron_right" at bounding box center [784, 133] width 16 height 16
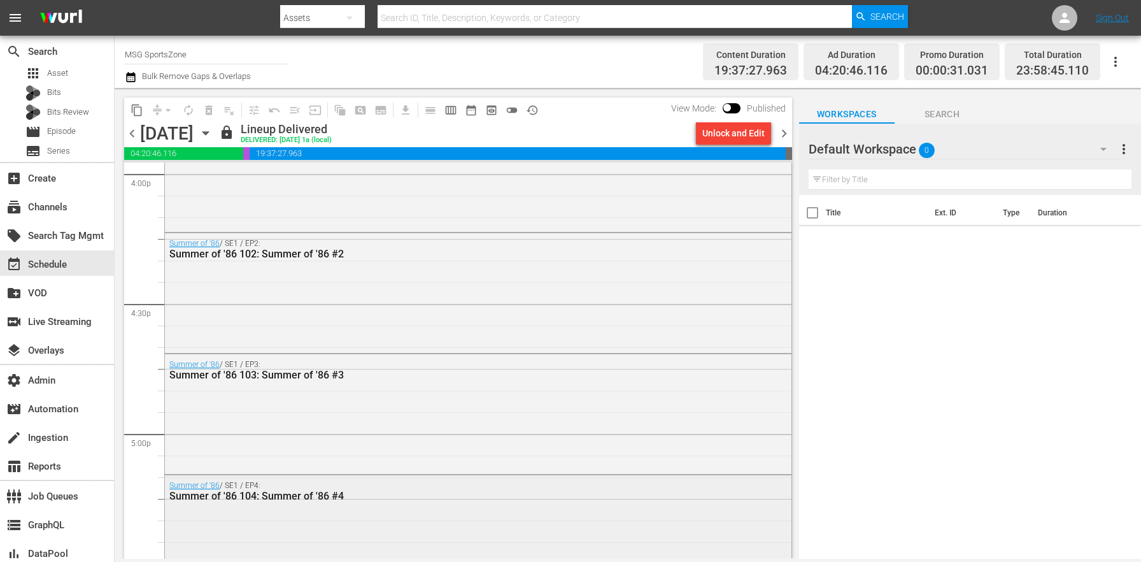
scroll to position [4499, 0]
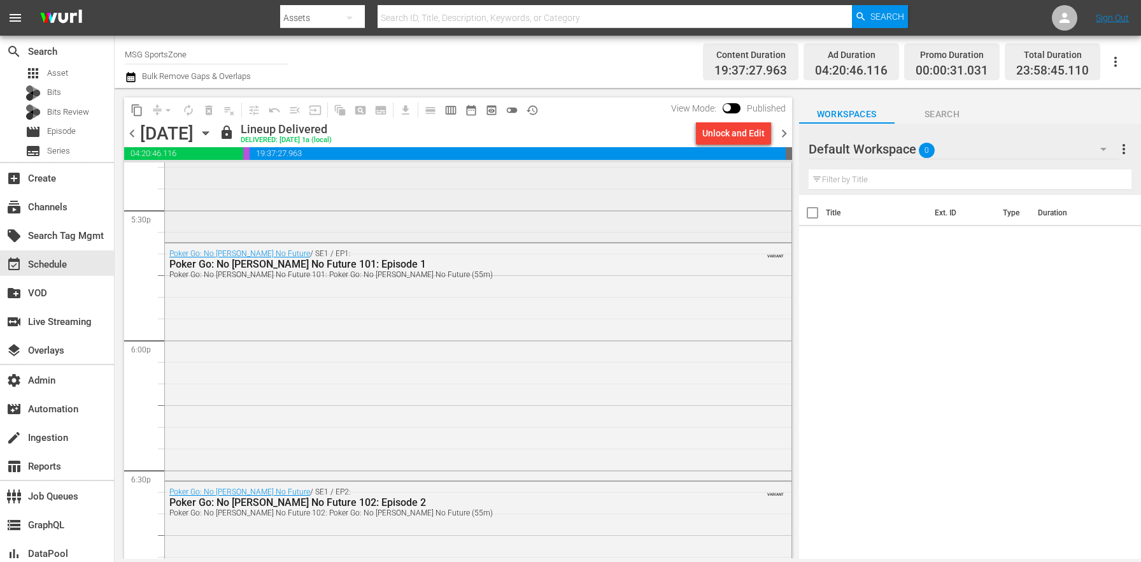
click at [434, 376] on div "Poker Go: No [PERSON_NAME] No Future / SE1 / EP1: Poker Go: No [PERSON_NAME] No…" at bounding box center [478, 360] width 627 height 234
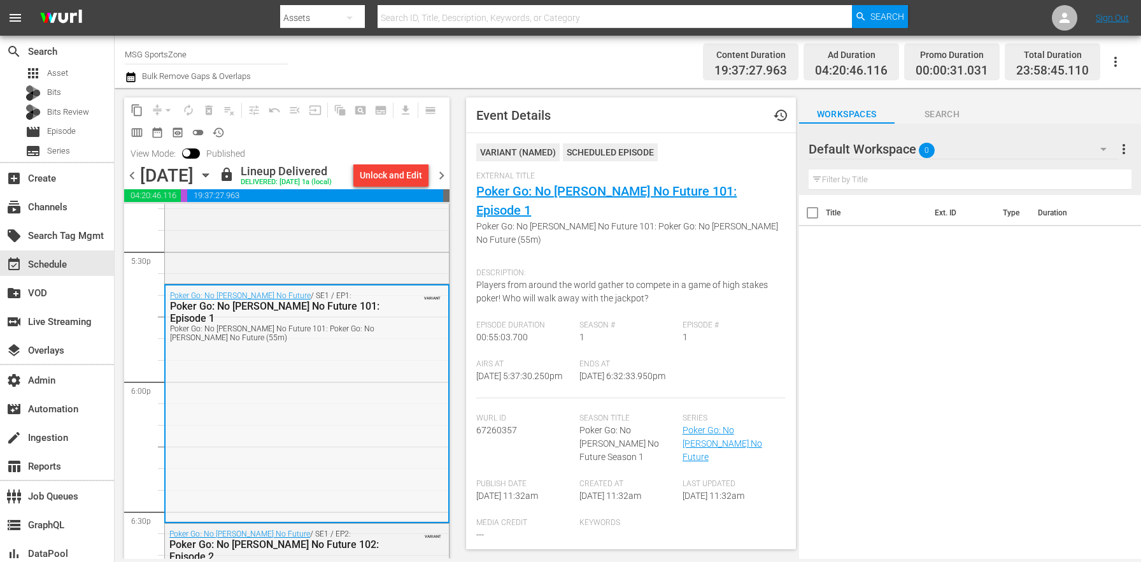
scroll to position [4752, 0]
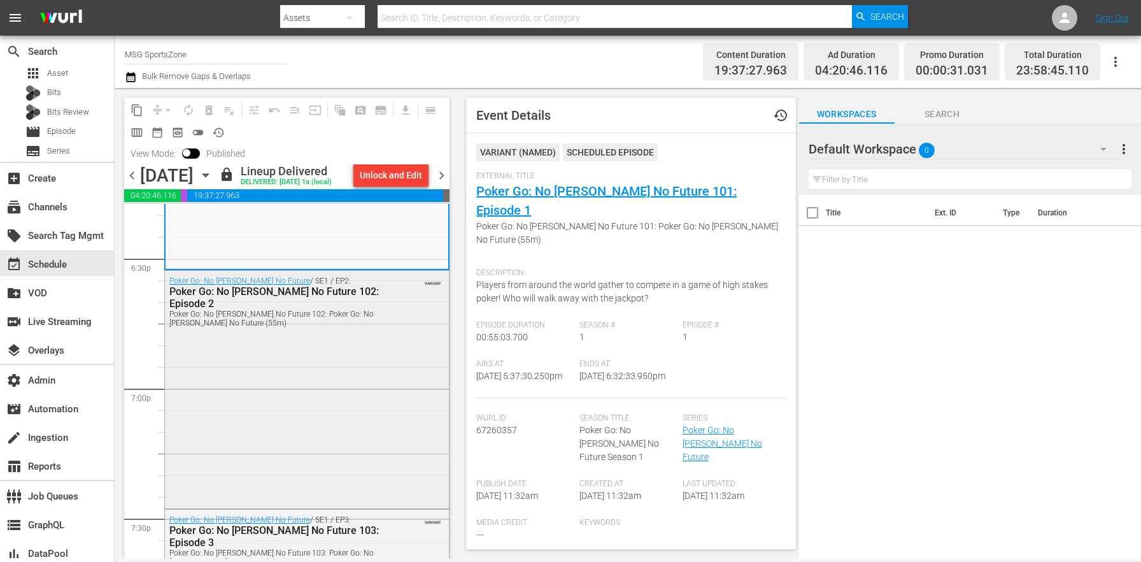
click at [369, 368] on div "Poker Go: No [PERSON_NAME] No Future / SE1 / EP2: Poker Go: No [PERSON_NAME] No…" at bounding box center [307, 388] width 284 height 235
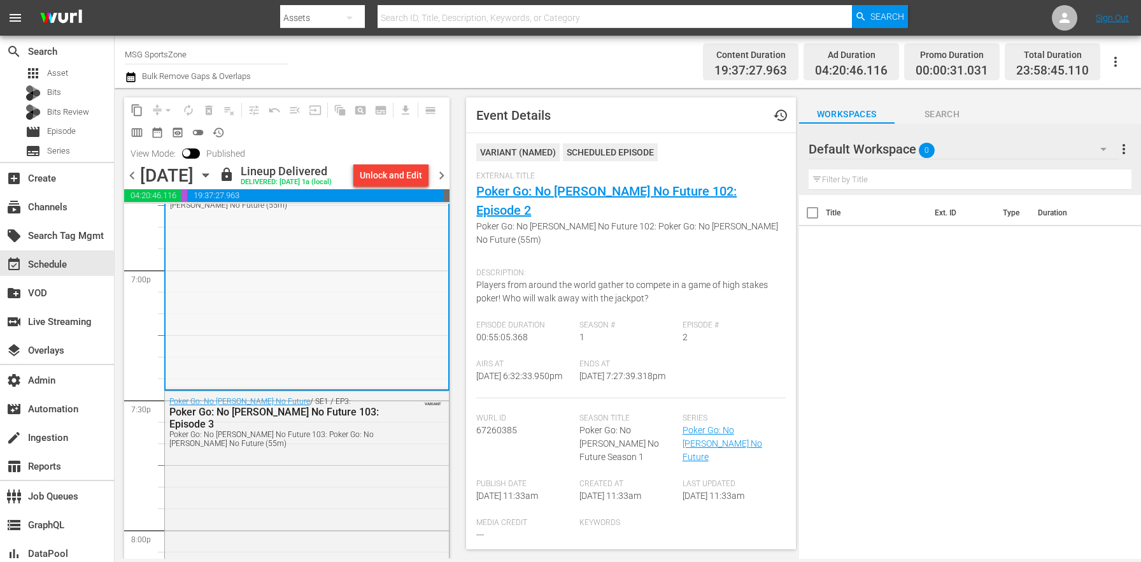
scroll to position [5011, 0]
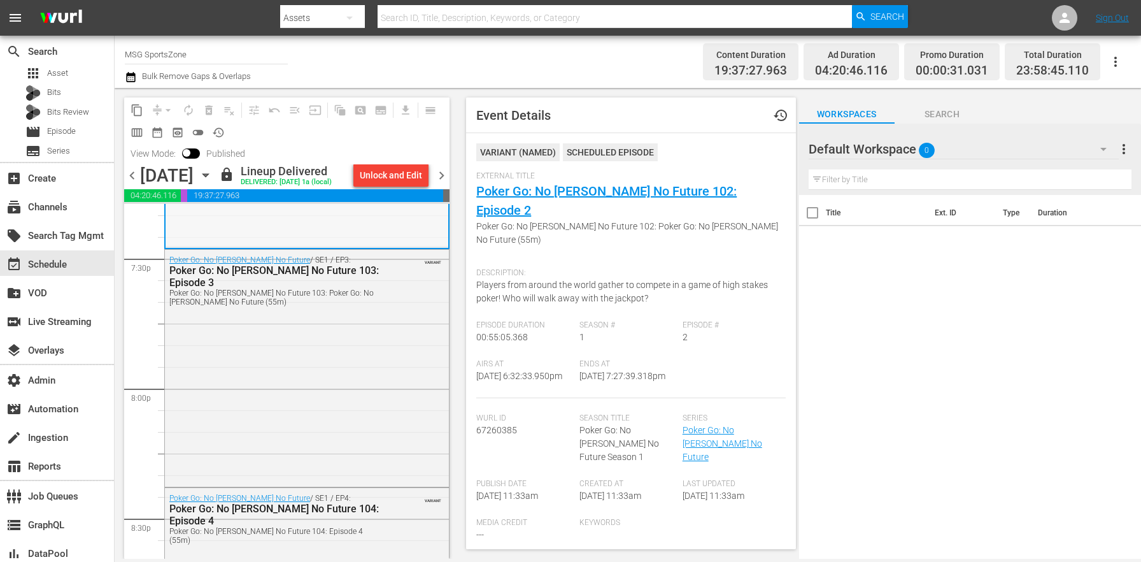
click at [359, 391] on div "Poker Go: No [PERSON_NAME] No Future / SE1 / EP3: Poker Go: No [PERSON_NAME] No…" at bounding box center [307, 367] width 284 height 235
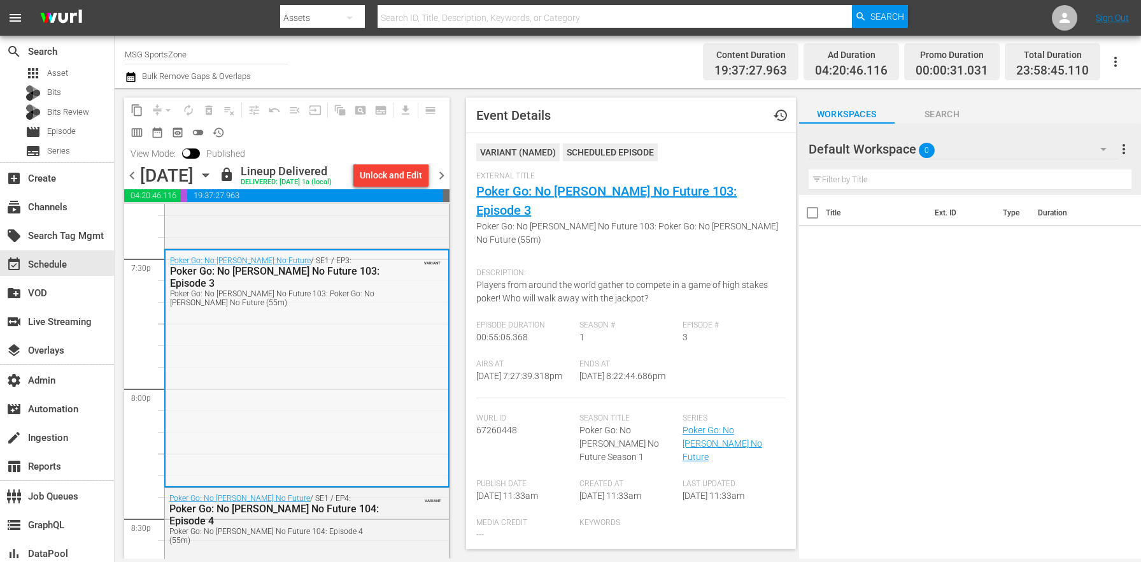
scroll to position [5240, 0]
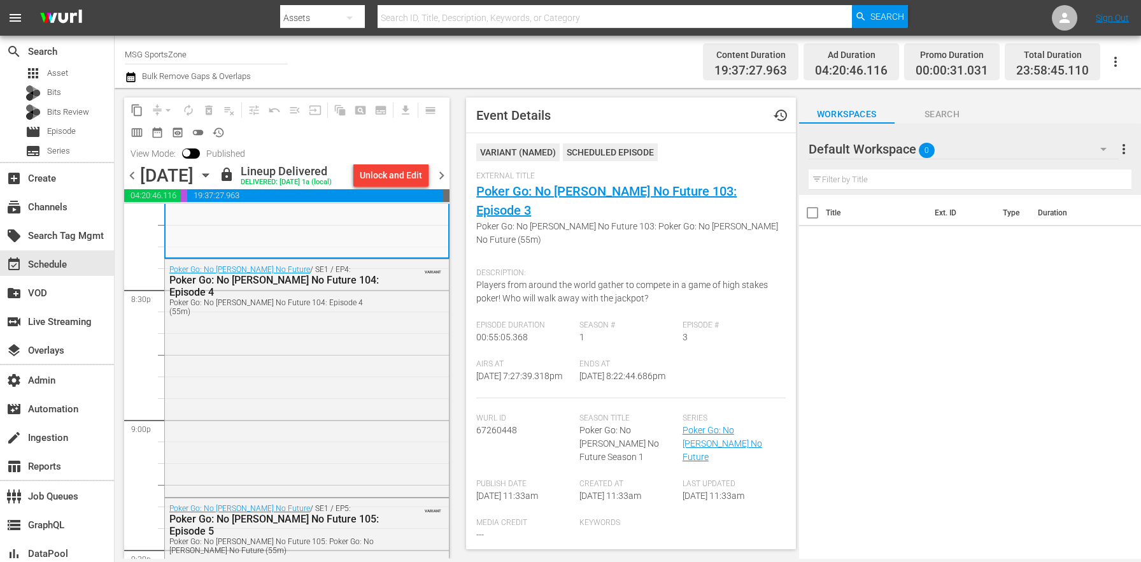
click at [359, 391] on div "Poker Go: No [PERSON_NAME] No Future / SE1 / EP4: Poker Go: No [PERSON_NAME] No…" at bounding box center [307, 376] width 284 height 234
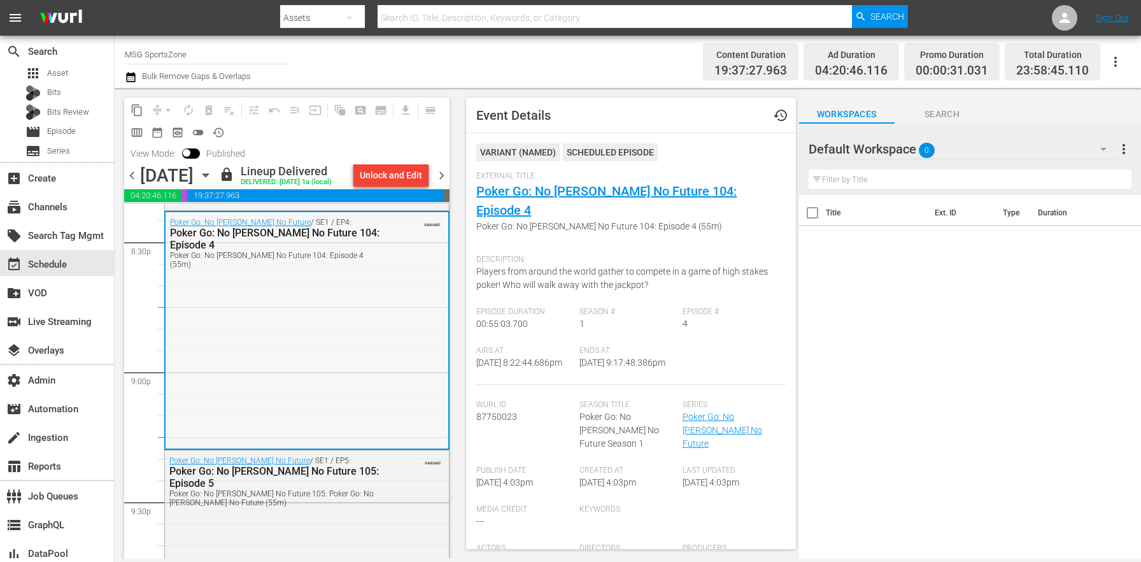
scroll to position [5571, 0]
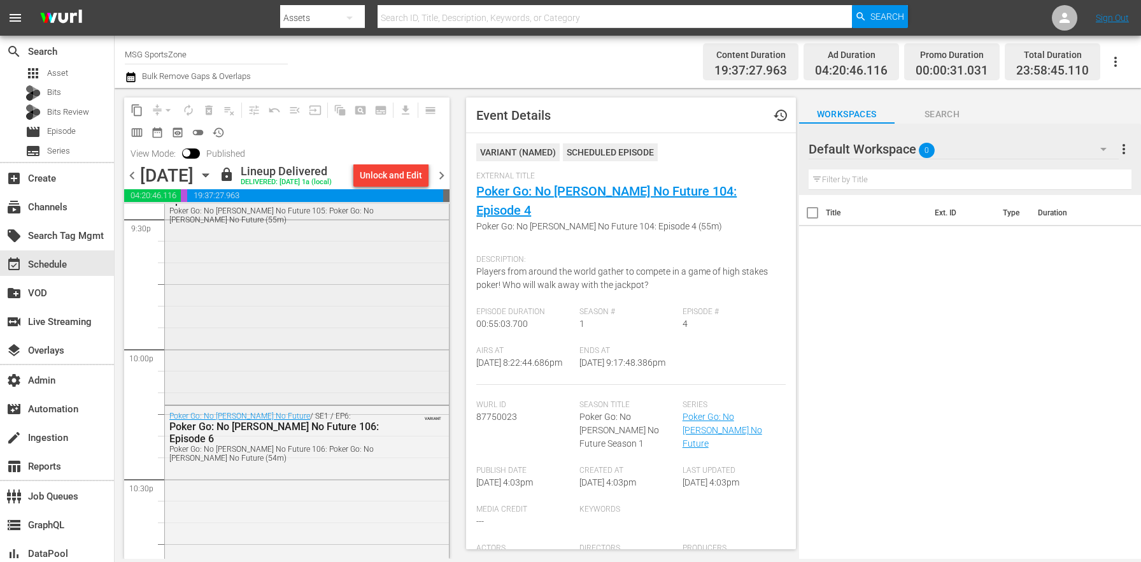
click at [363, 330] on div "Poker Go: No [PERSON_NAME] No Future / SE1 / EP5: Poker Go: No [PERSON_NAME] No…" at bounding box center [307, 284] width 284 height 235
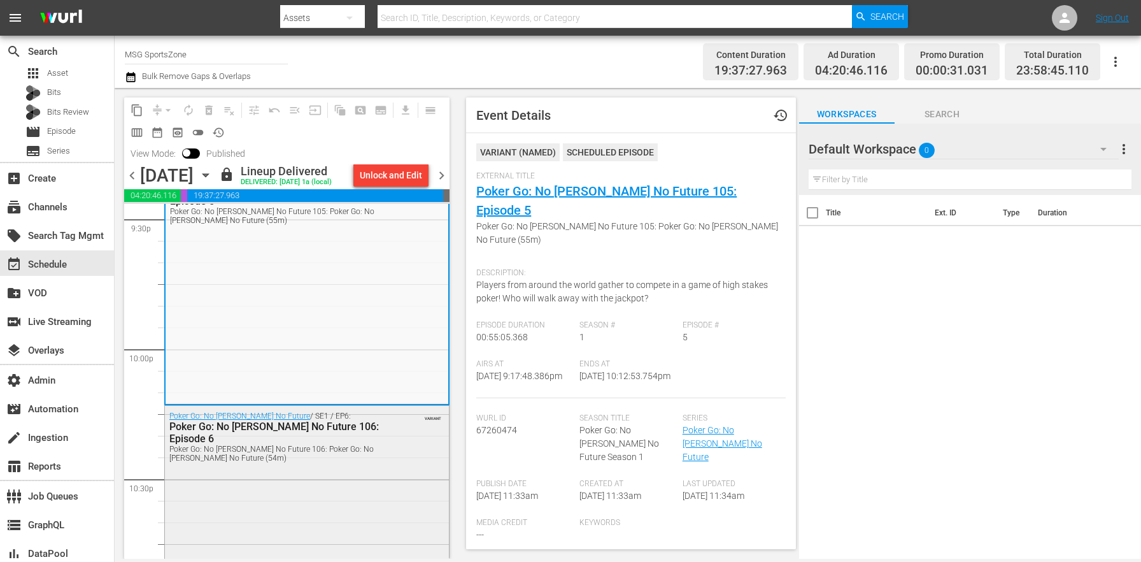
click at [348, 476] on div "Poker Go: No [PERSON_NAME] No Future / SE1 / EP6: Poker Go: No [PERSON_NAME] No…" at bounding box center [307, 521] width 284 height 231
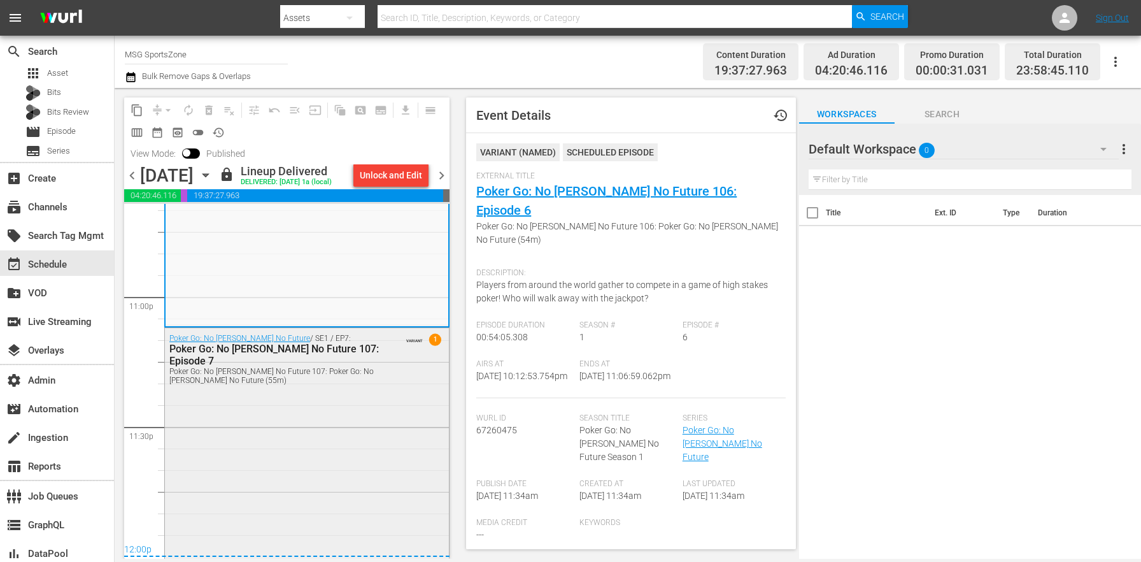
scroll to position [5889, 0]
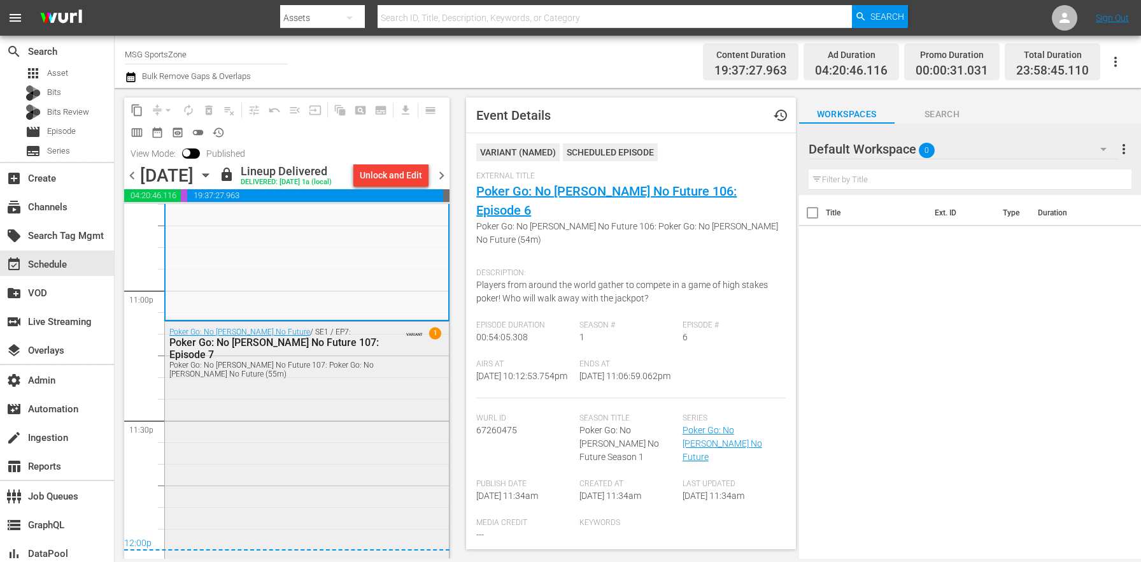
click at [347, 474] on div "Poker Go: No [PERSON_NAME] No Future / SE1 / EP7: Poker Go: No [PERSON_NAME] No…" at bounding box center [307, 439] width 284 height 235
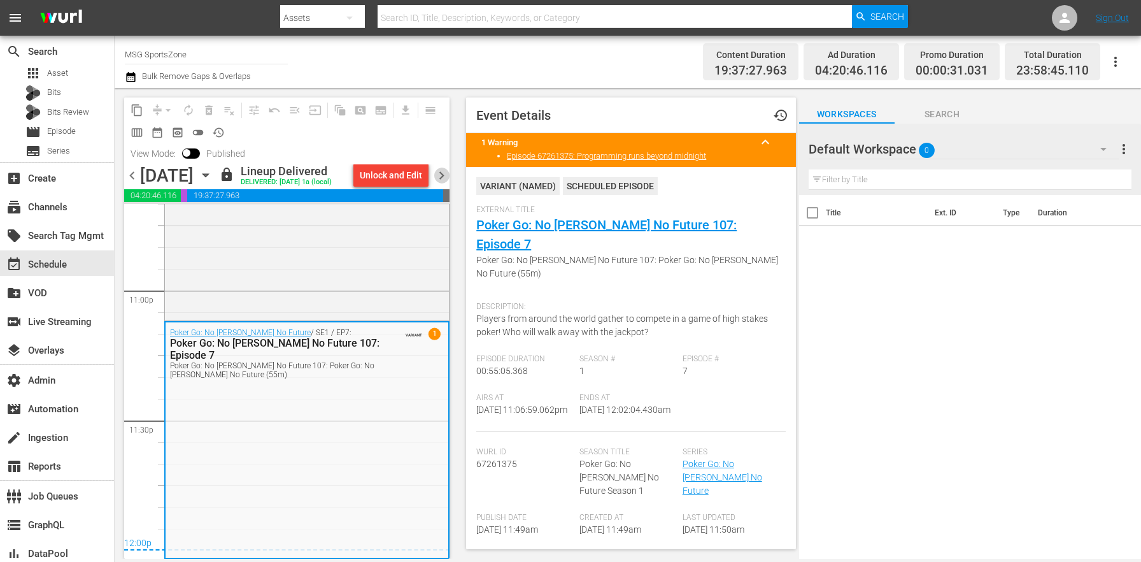
click at [442, 180] on span "chevron_right" at bounding box center [442, 175] width 16 height 16
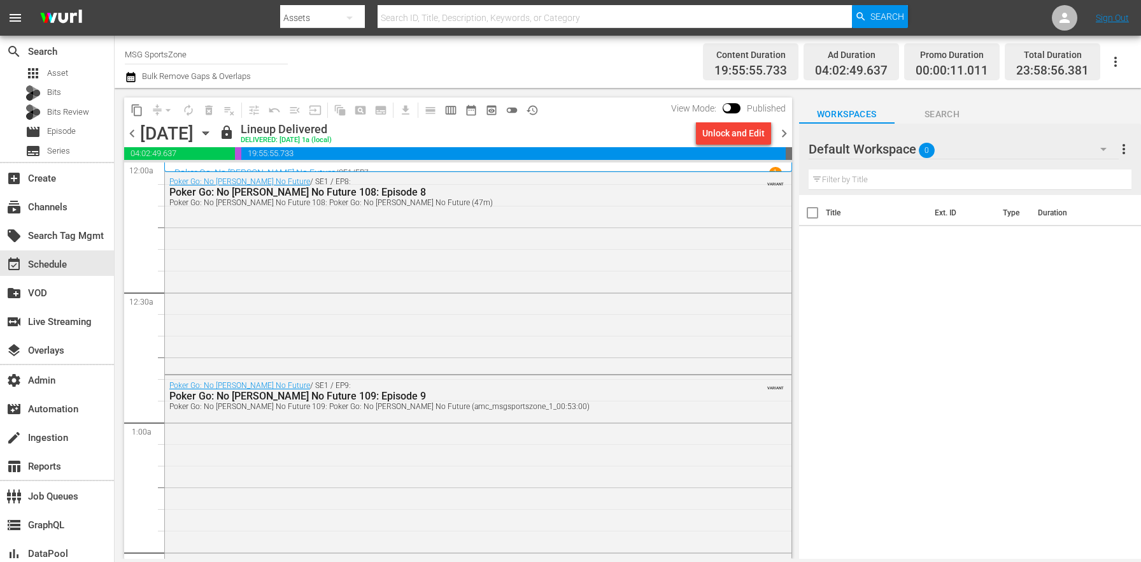
click at [621, 236] on div "Poker Go: No [PERSON_NAME] No Future / SE1 / EP8: Poker Go: No [PERSON_NAME] No…" at bounding box center [478, 271] width 627 height 200
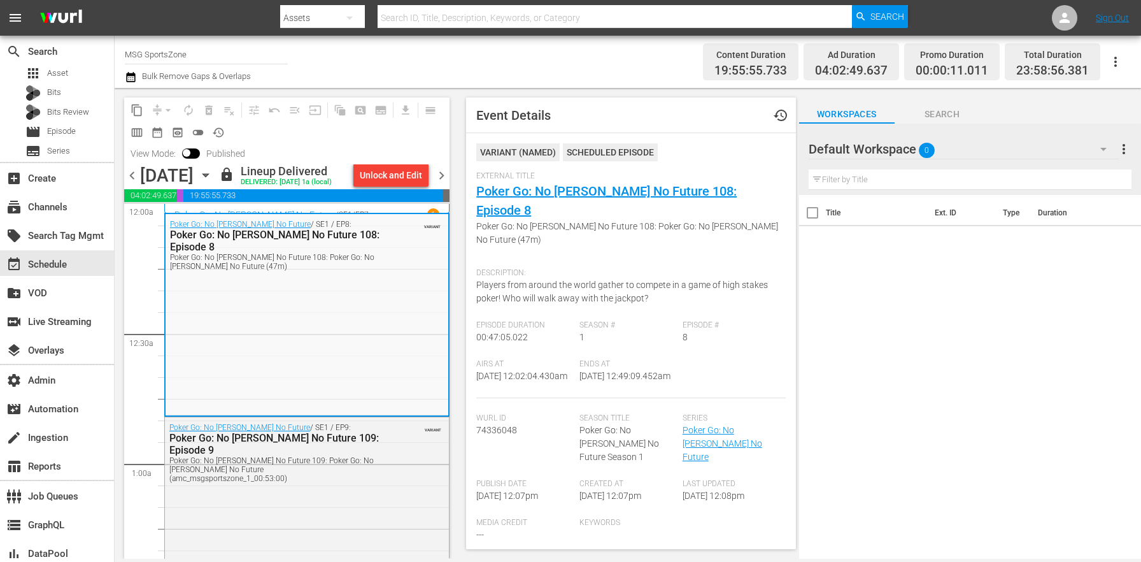
click at [437, 178] on span "chevron_right" at bounding box center [442, 175] width 16 height 16
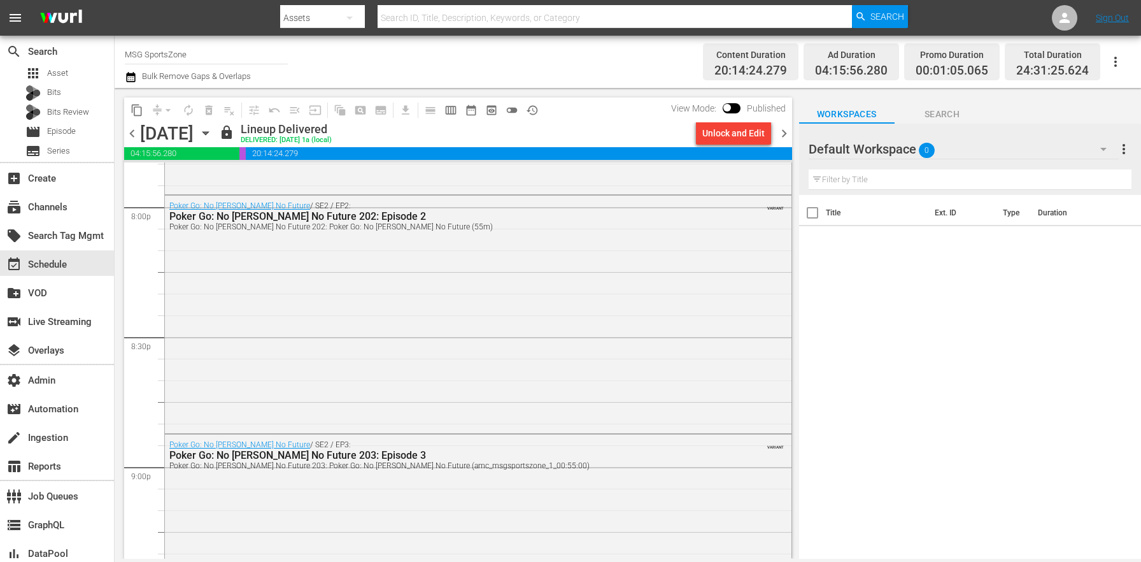
scroll to position [4853, 0]
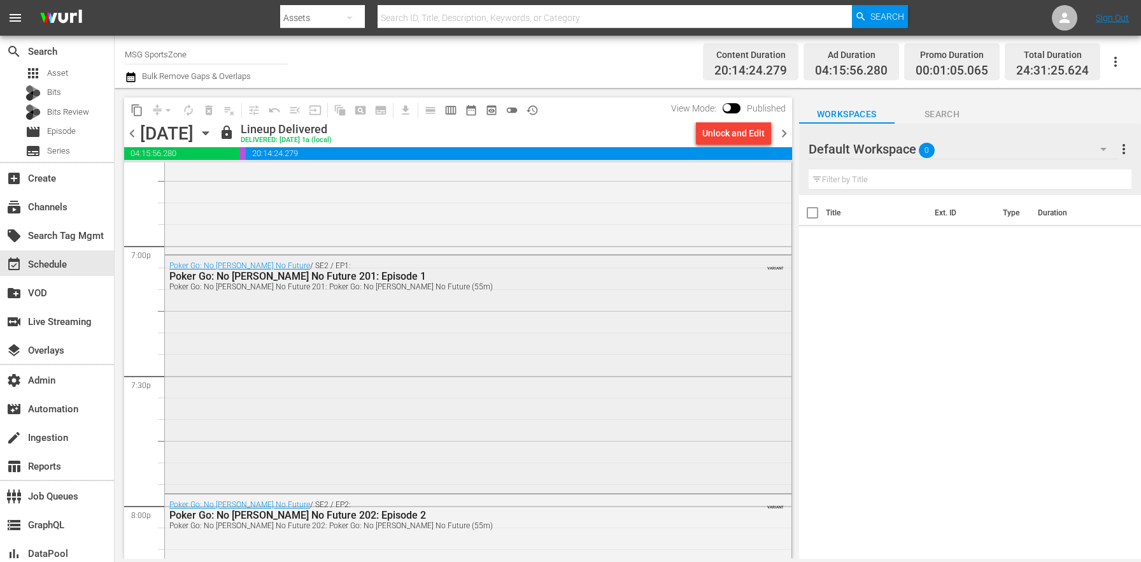
click at [391, 354] on div "Poker Go: No [PERSON_NAME] No Future / SE2 / EP1: Poker Go: No [PERSON_NAME] No…" at bounding box center [478, 372] width 627 height 235
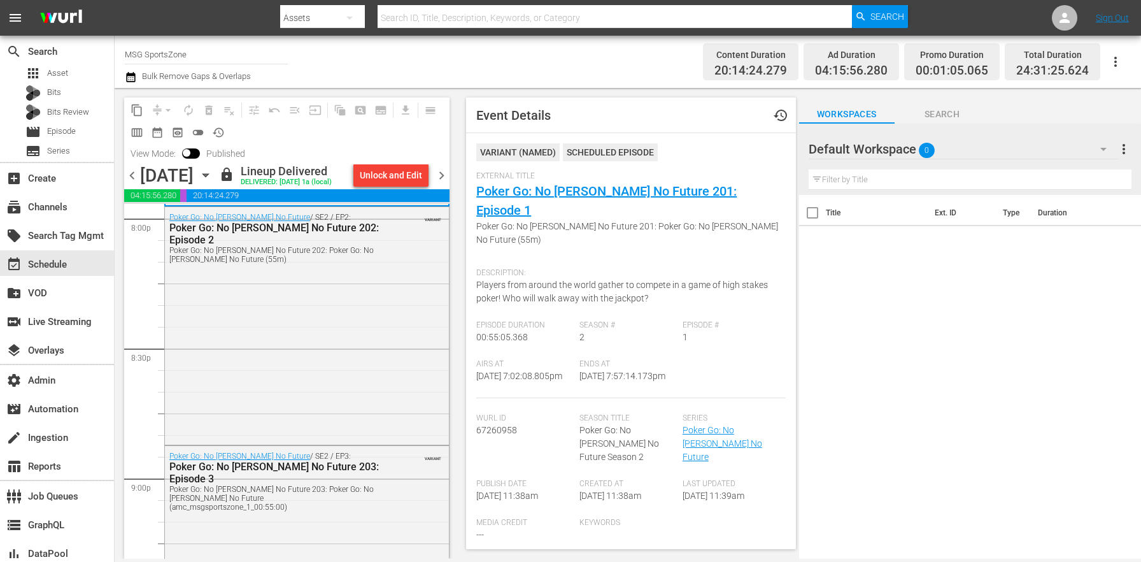
scroll to position [5252, 0]
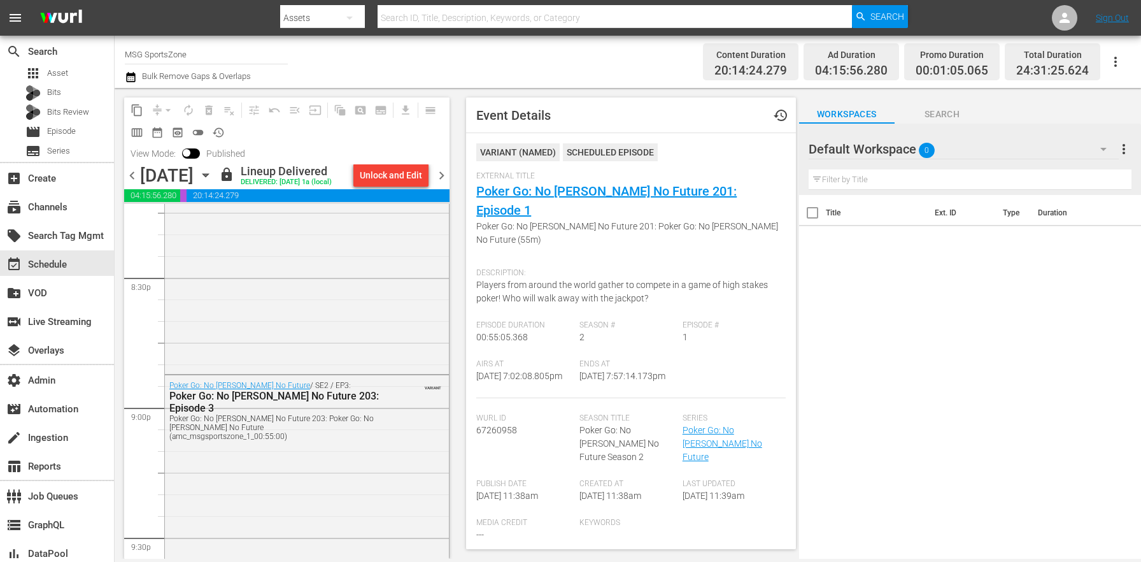
click at [324, 411] on div "Poker Go: No [PERSON_NAME] No Future 203: Episode 3" at bounding box center [276, 402] width 214 height 24
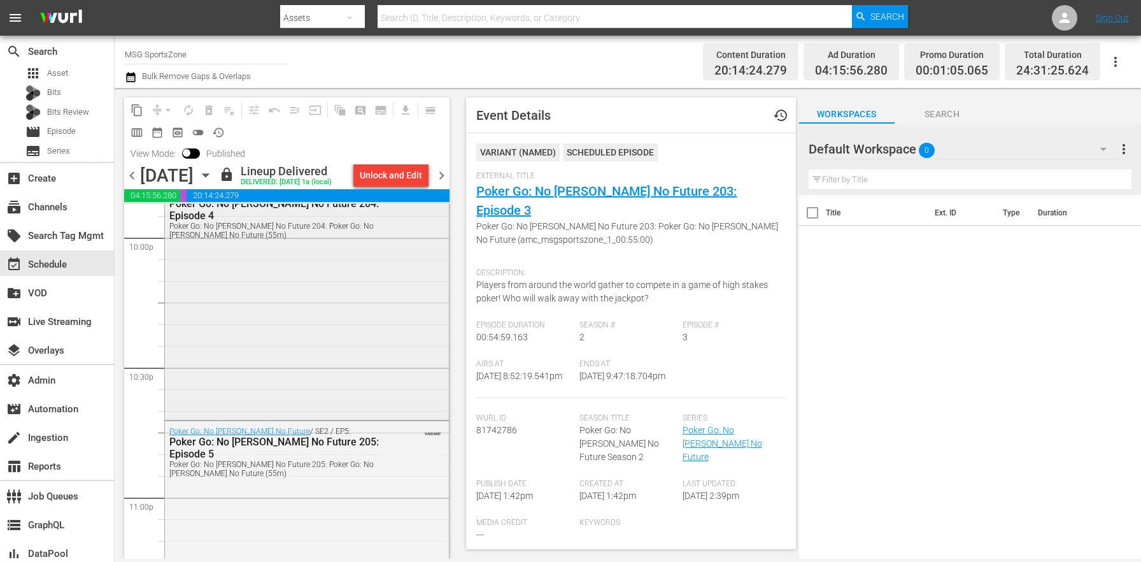
scroll to position [5753, 0]
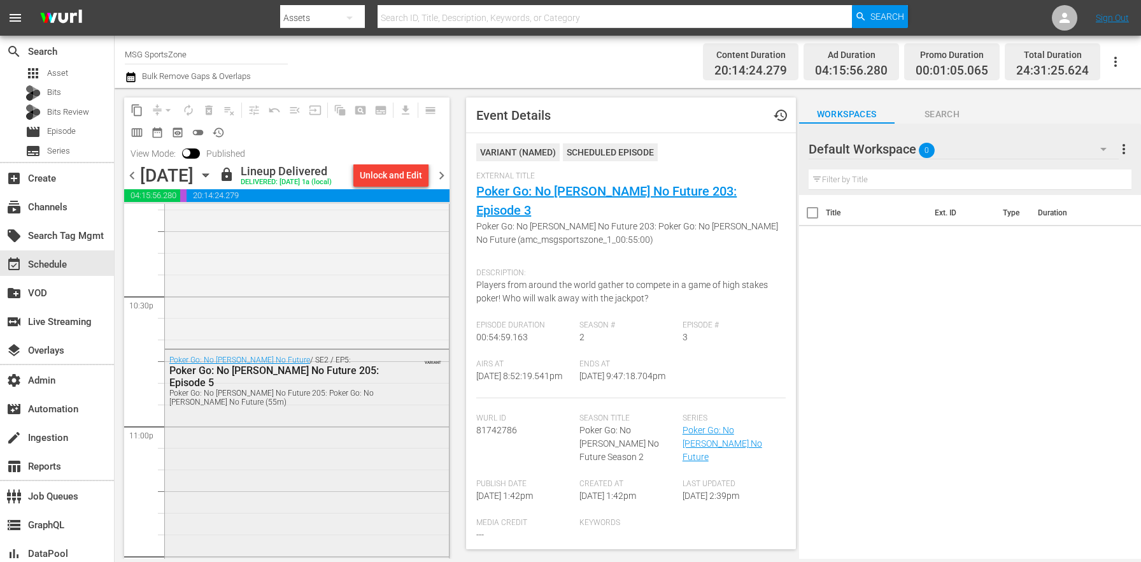
click at [319, 446] on div "Poker Go: No [PERSON_NAME] No Future / SE2 / EP5: Poker Go: No [PERSON_NAME] No…" at bounding box center [307, 468] width 284 height 236
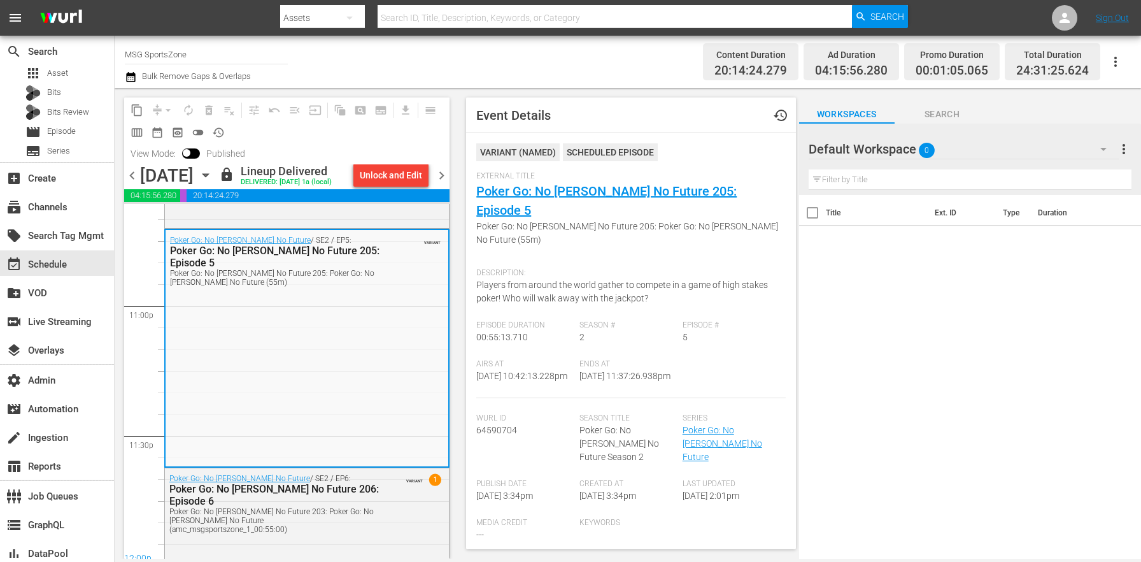
scroll to position [6041, 0]
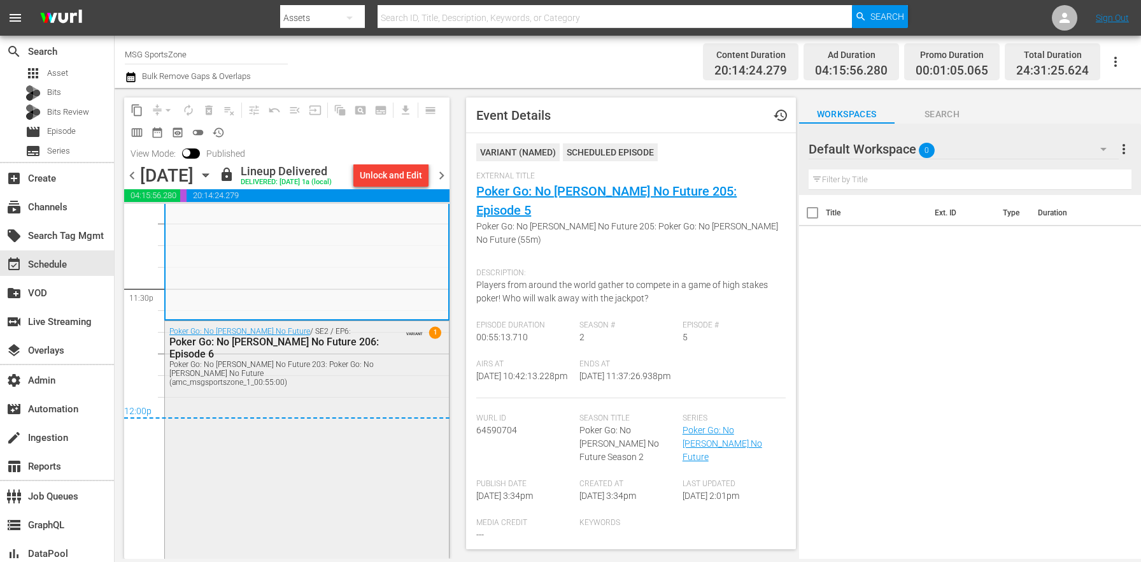
click at [318, 429] on div "Poker Go: No [PERSON_NAME] No Future / SE2 / EP6: Poker Go: No [PERSON_NAME] No…" at bounding box center [307, 438] width 284 height 234
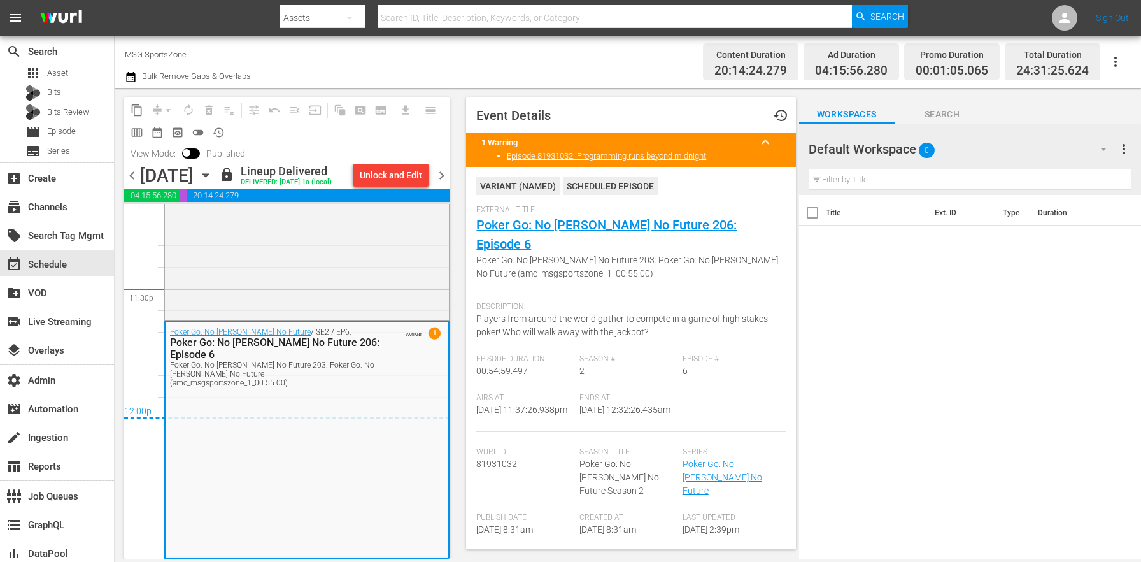
click at [444, 181] on span "chevron_right" at bounding box center [442, 175] width 16 height 16
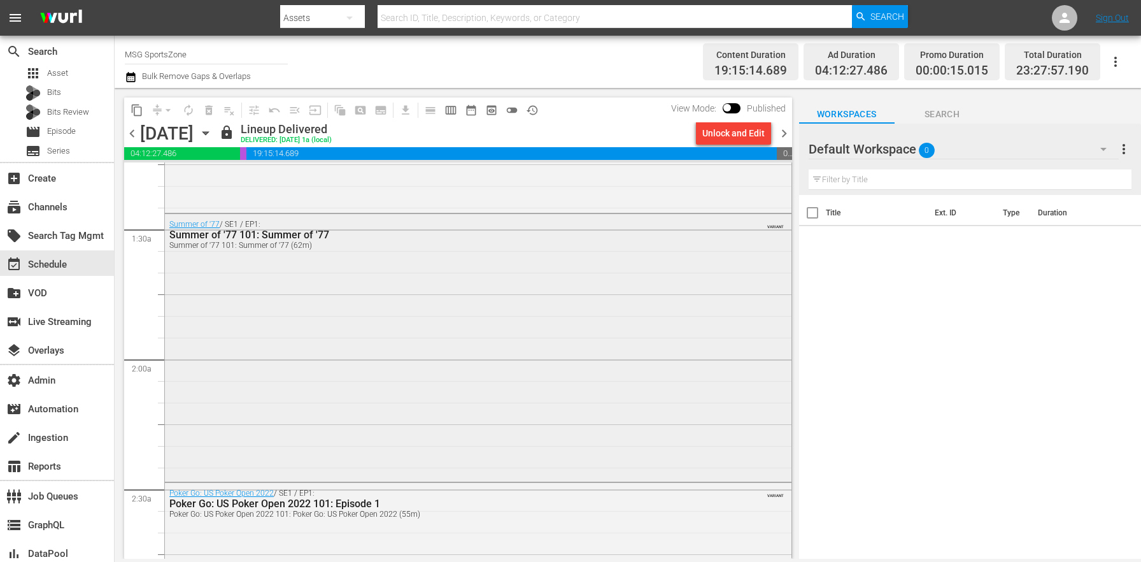
scroll to position [331, 0]
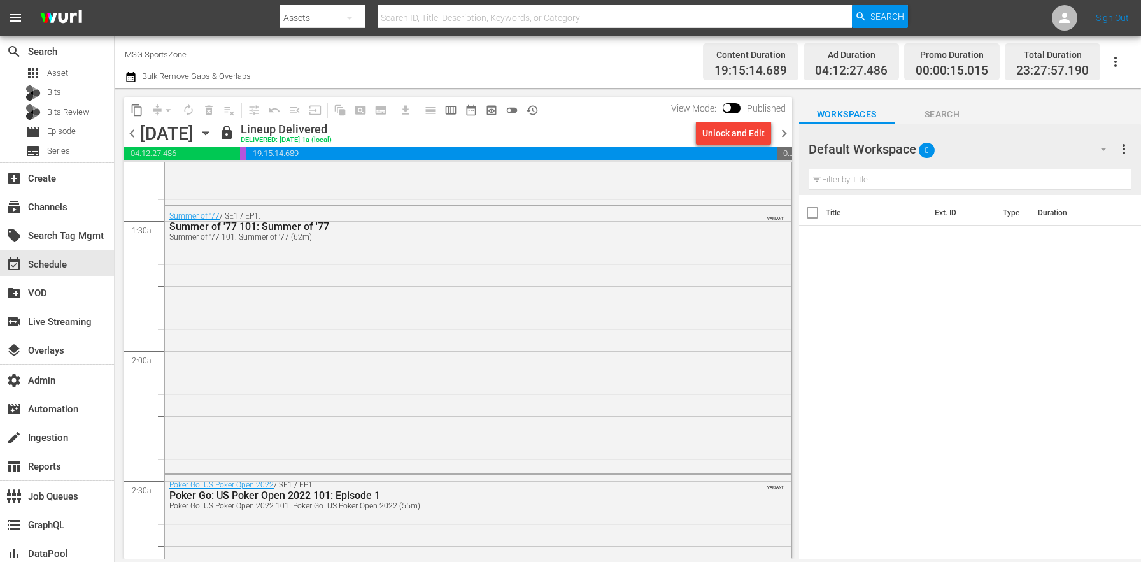
drag, startPoint x: 485, startPoint y: 361, endPoint x: 453, endPoint y: 367, distance: 31.8
click at [484, 361] on div "Summer of '77 / SE1 / EP1: Summer of '77 101: Summer of '77 Summer of '77 101: …" at bounding box center [478, 338] width 627 height 265
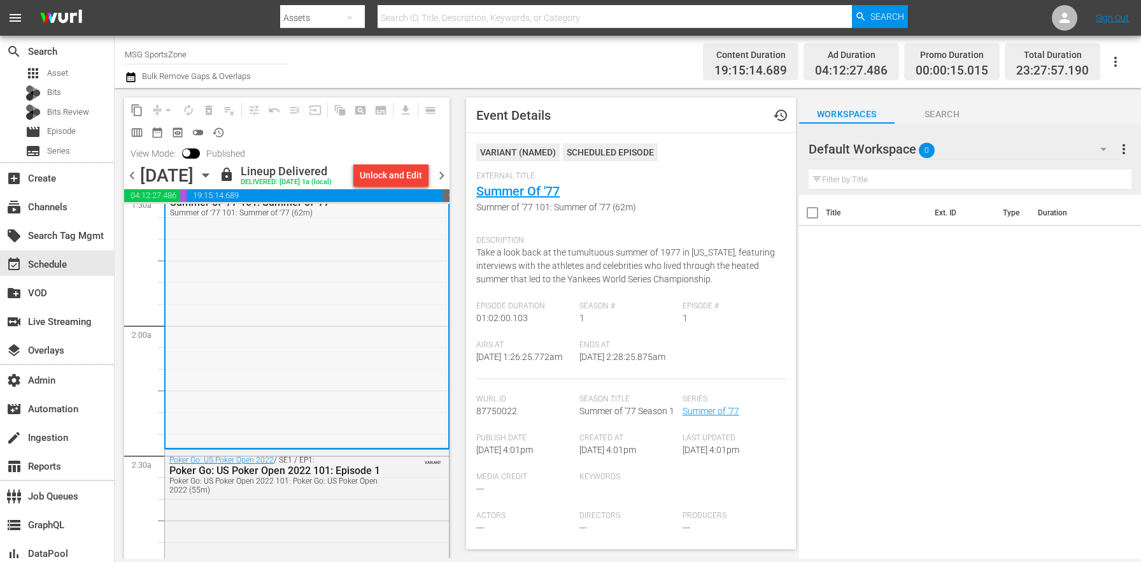
scroll to position [610, 0]
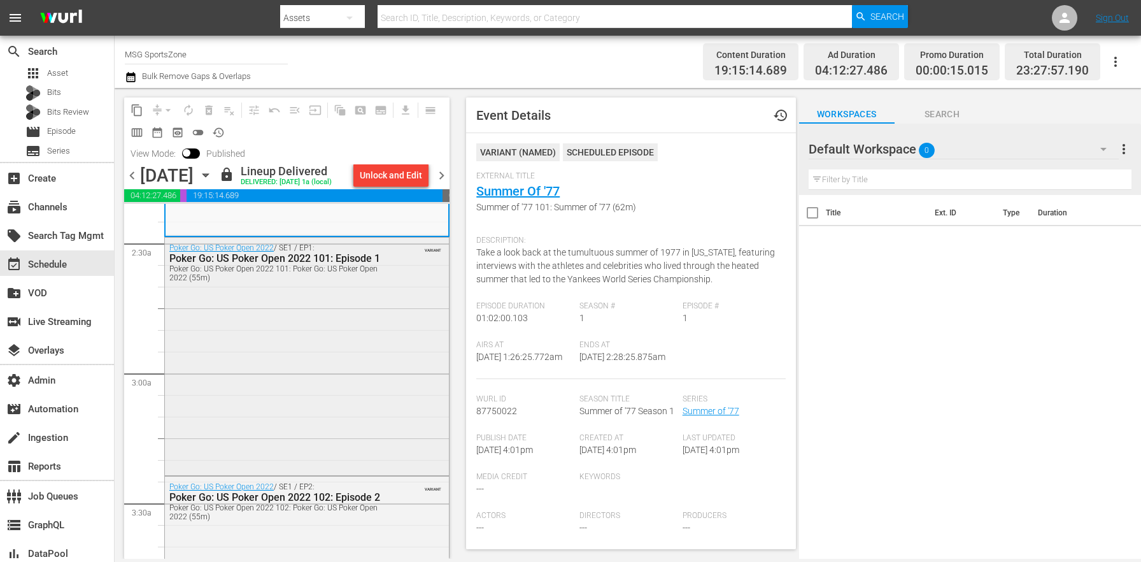
click at [318, 365] on div "Poker Go: US Poker Open 2022 / SE1 / EP1: Poker Go: US Poker Open 2022 101: Epi…" at bounding box center [307, 355] width 284 height 235
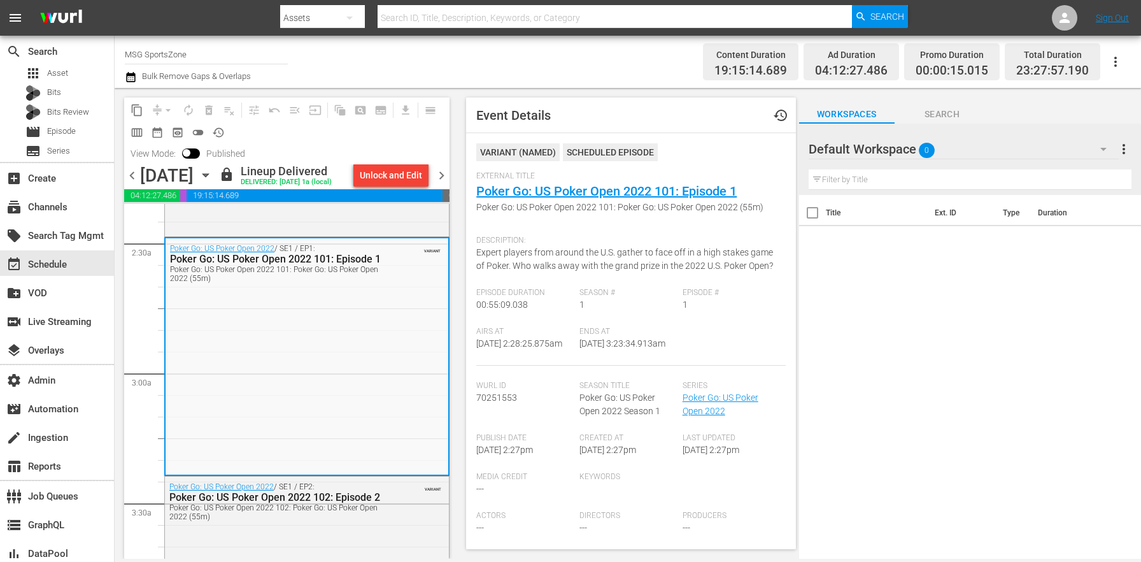
scroll to position [823, 0]
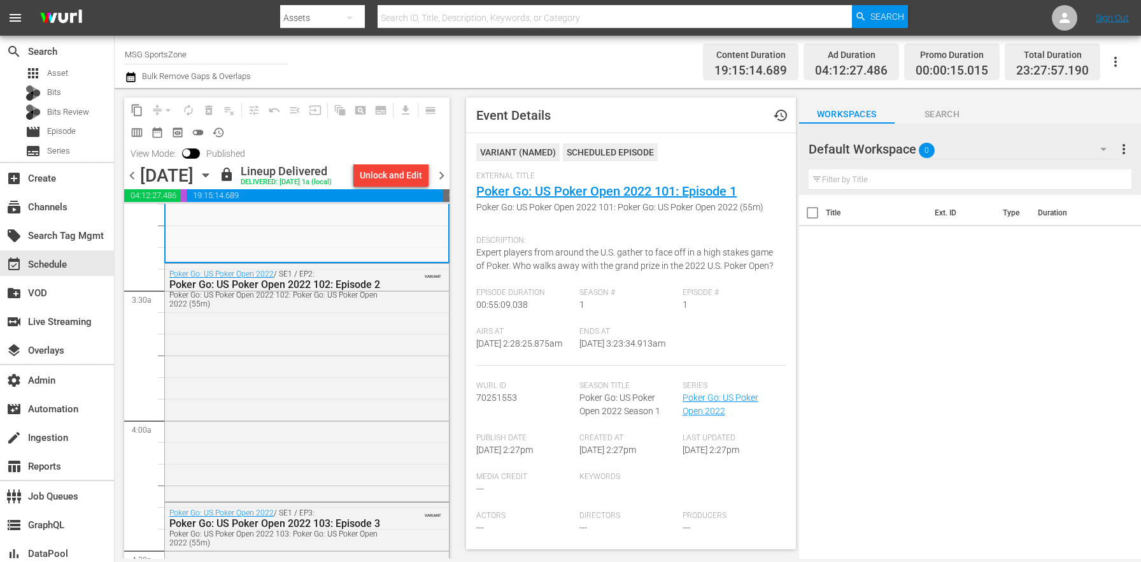
click at [318, 365] on div "Poker Go: US Poker Open 2022 / SE1 / EP2: Poker Go: US Poker Open 2022 102: Epi…" at bounding box center [307, 381] width 284 height 235
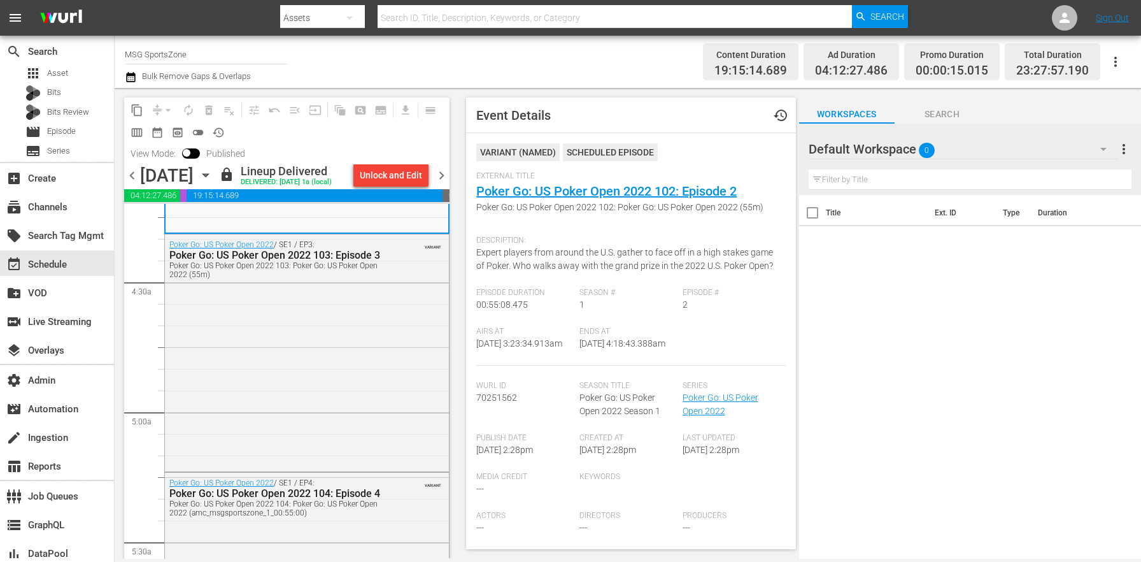
click at [318, 365] on div "Poker Go: US Poker Open 2022 / SE1 / EP3: Poker Go: US Poker Open 2022 103: Epi…" at bounding box center [307, 351] width 284 height 235
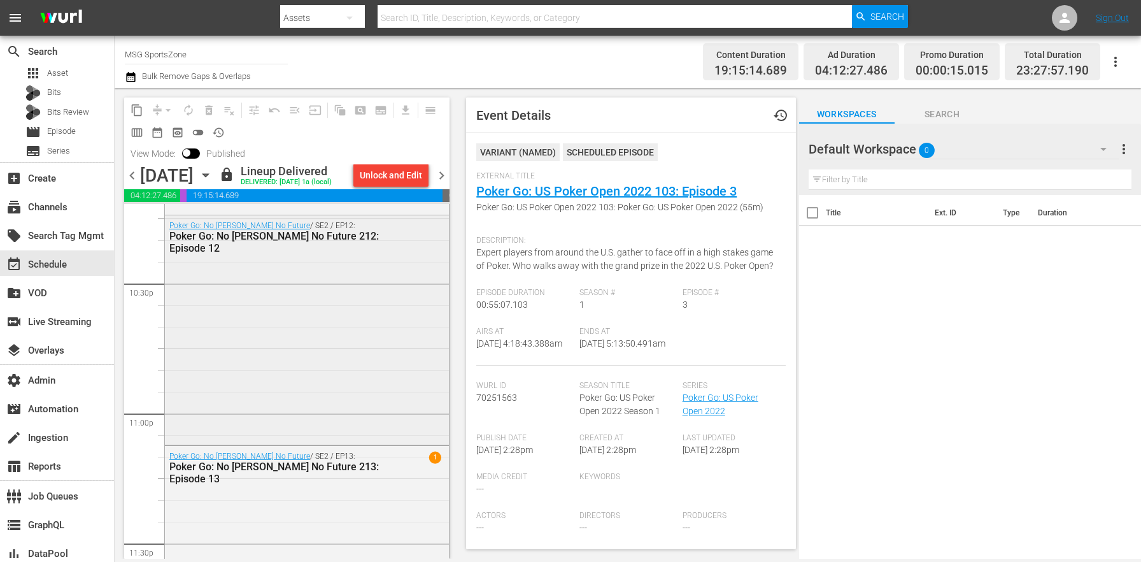
scroll to position [5883, 0]
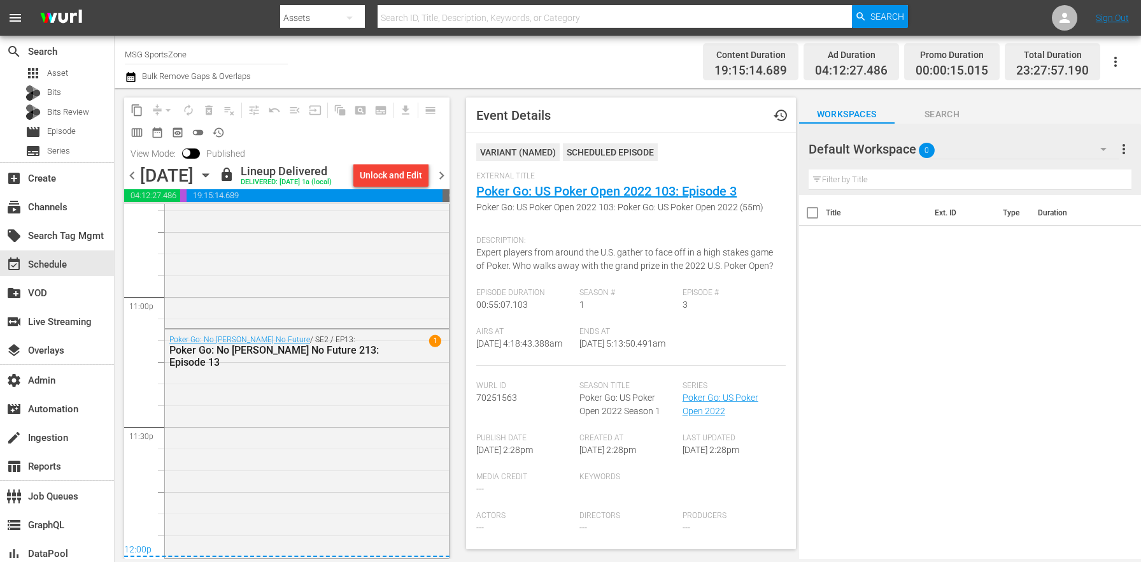
click at [438, 174] on span "chevron_right" at bounding box center [442, 175] width 16 height 16
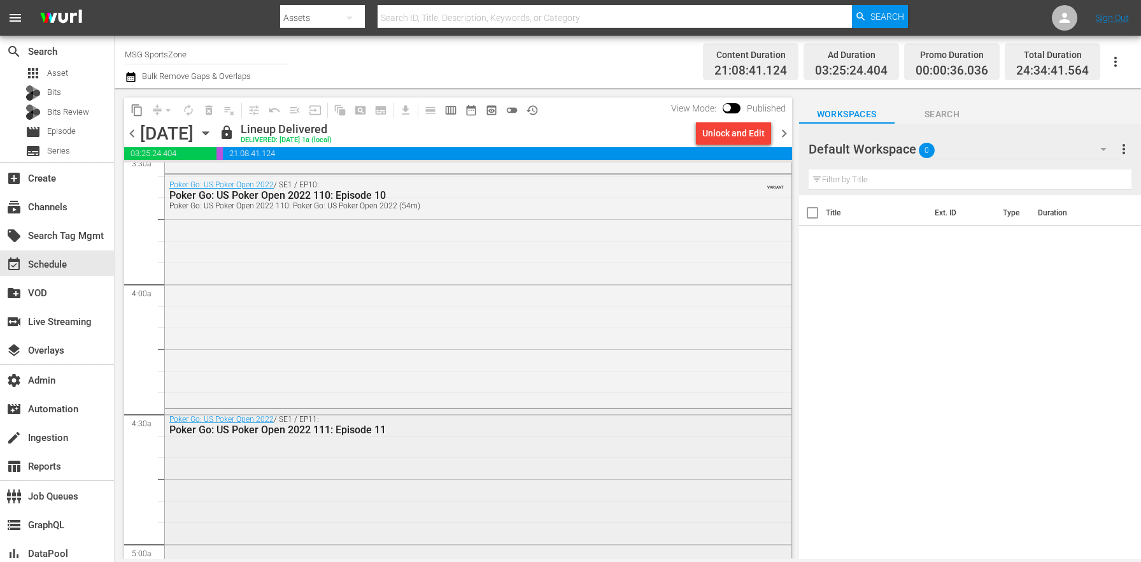
scroll to position [1130, 0]
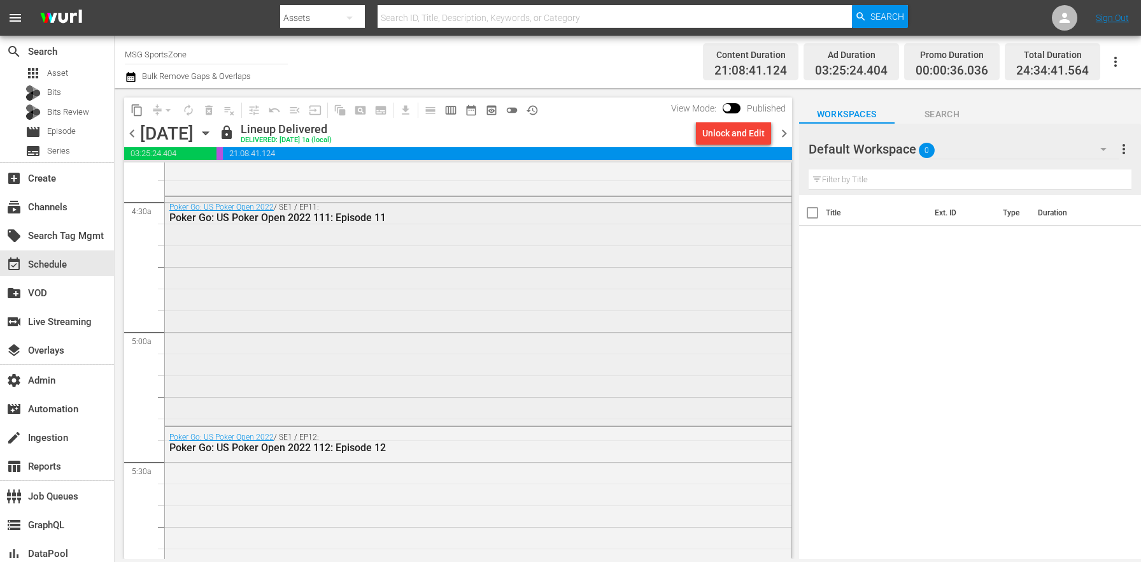
click at [409, 197] on div "Poker Go: US Poker Open 2022 / SE1 / EP11: Poker Go: US Poker Open 2022 111: Ep…" at bounding box center [478, 212] width 627 height 31
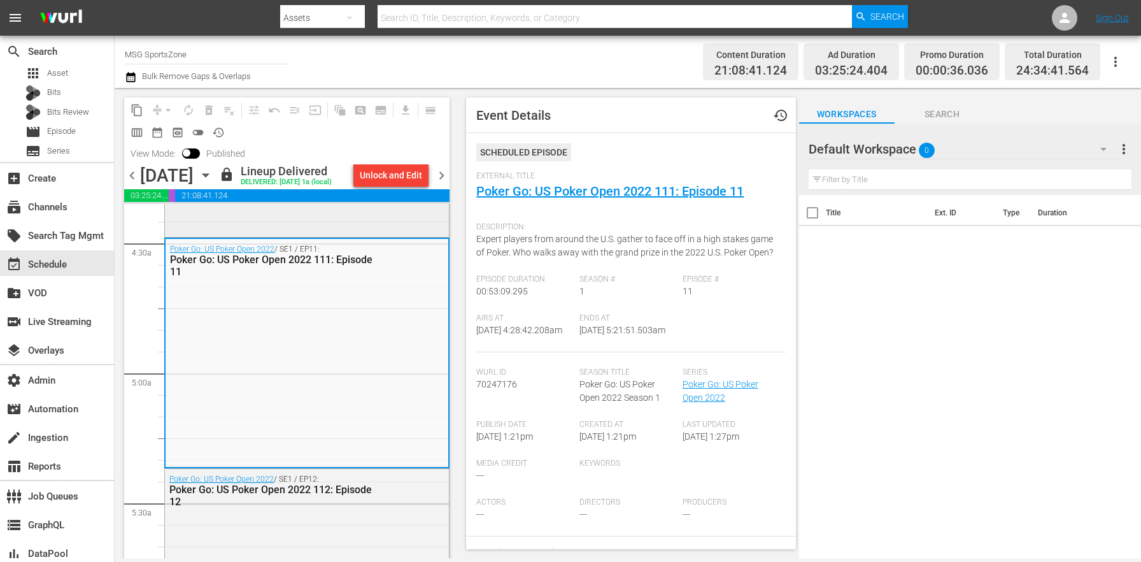
click at [291, 214] on div "Poker Go: US Poker Open 2022 / SE1 / EP10: Poker Go: US Poker Open 2022 110: Ep…" at bounding box center [307, 119] width 284 height 231
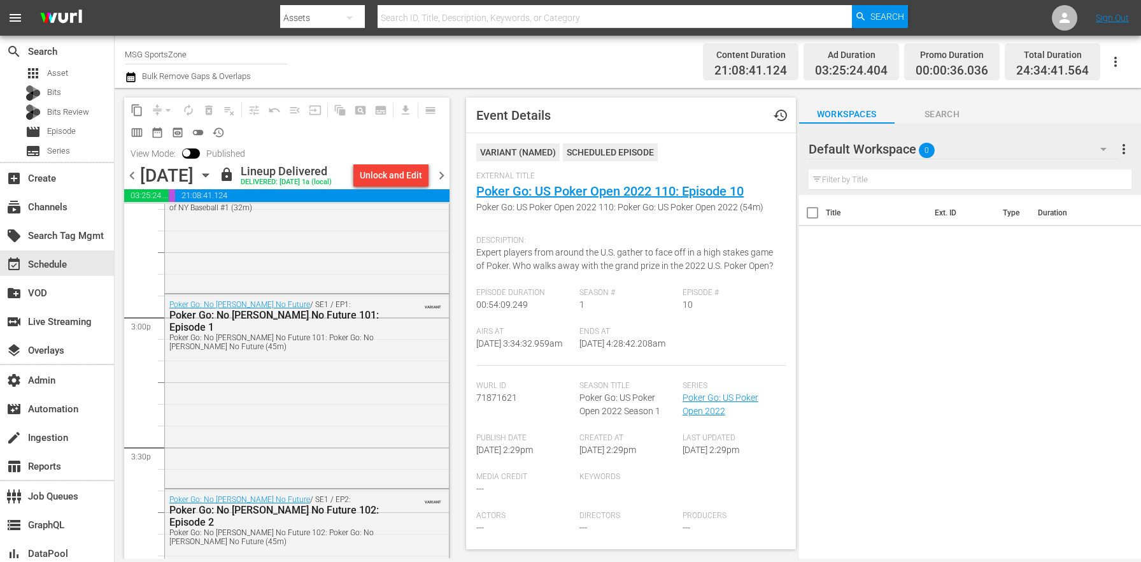
scroll to position [4038, 0]
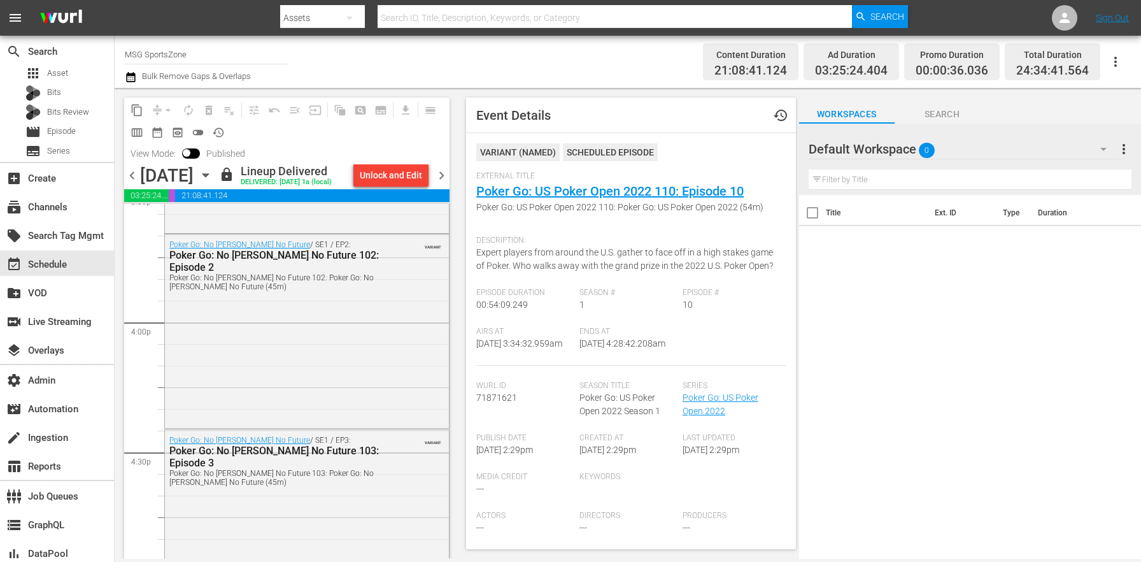
click at [339, 353] on div "Poker Go: No [PERSON_NAME] No Future / SE1 / EP2: Poker Go: No [PERSON_NAME] No…" at bounding box center [307, 329] width 284 height 191
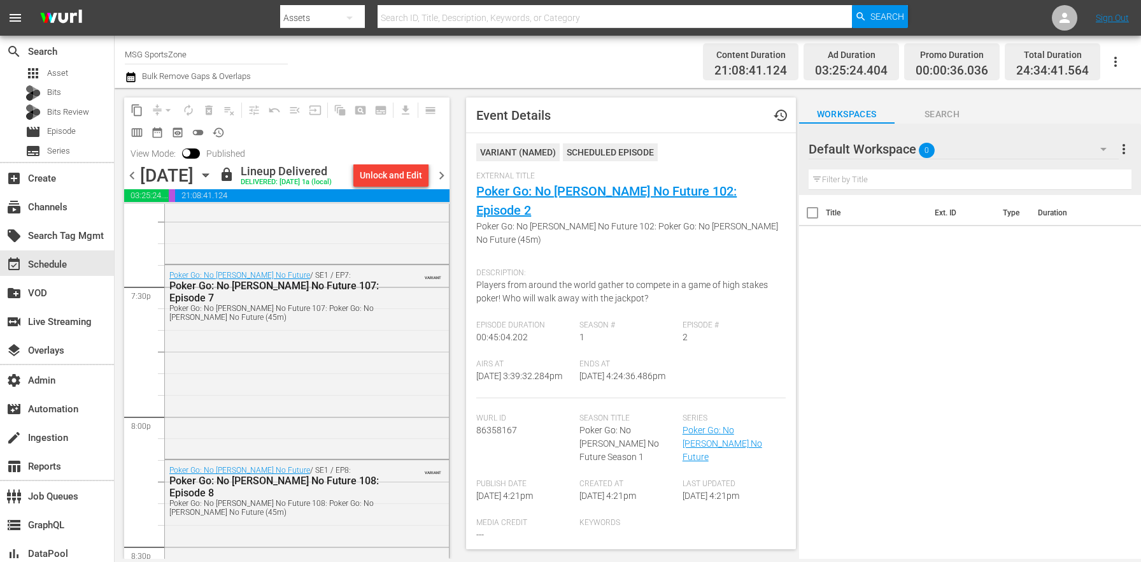
scroll to position [5353, 0]
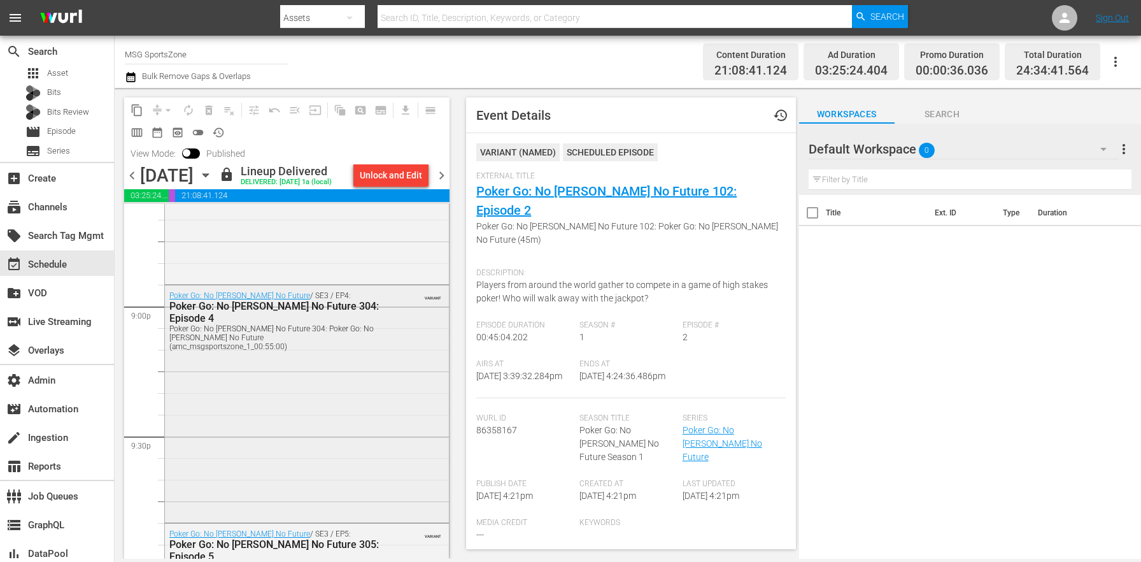
click at [338, 352] on div "Poker Go: No [PERSON_NAME] No Future / SE3 / EP4: Poker Go: No [PERSON_NAME] No…" at bounding box center [307, 402] width 284 height 234
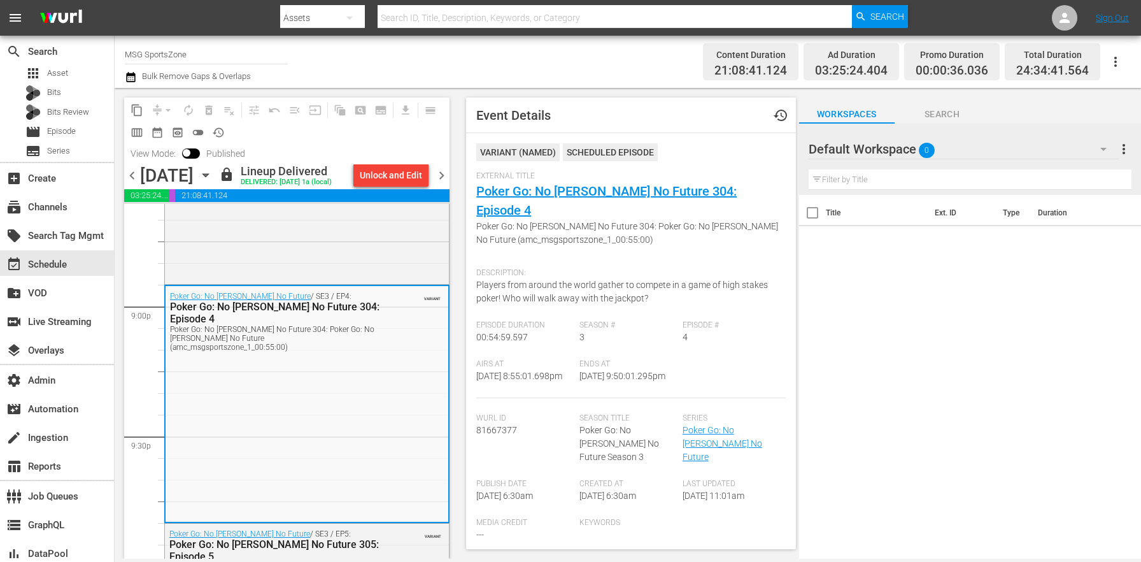
scroll to position [5811, 0]
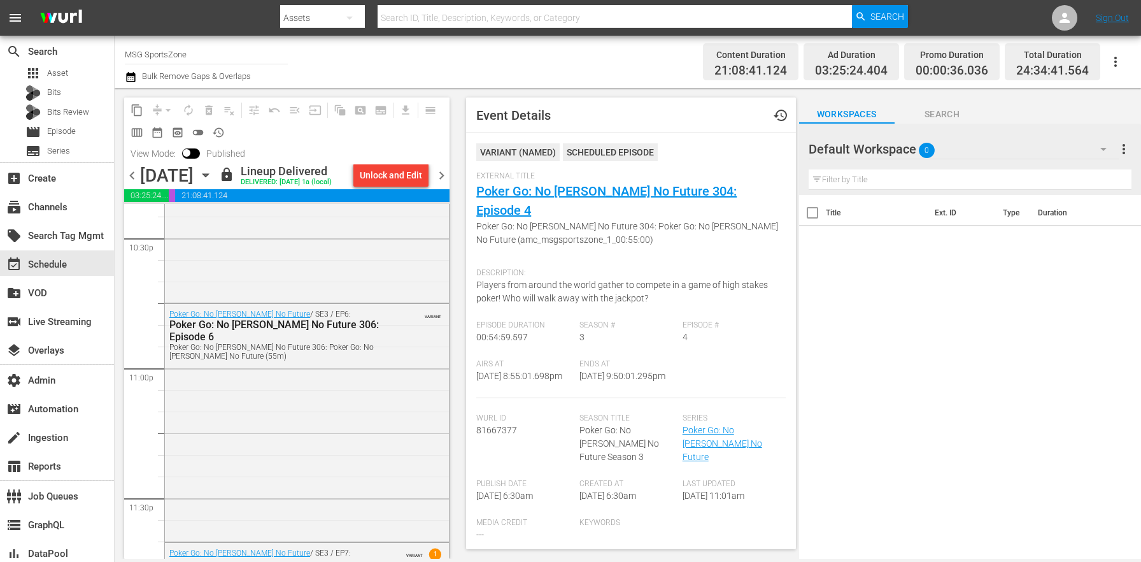
click at [338, 352] on div "Poker Go: No [PERSON_NAME] No Future 306: Poker Go: No [PERSON_NAME] No Future …" at bounding box center [276, 352] width 214 height 18
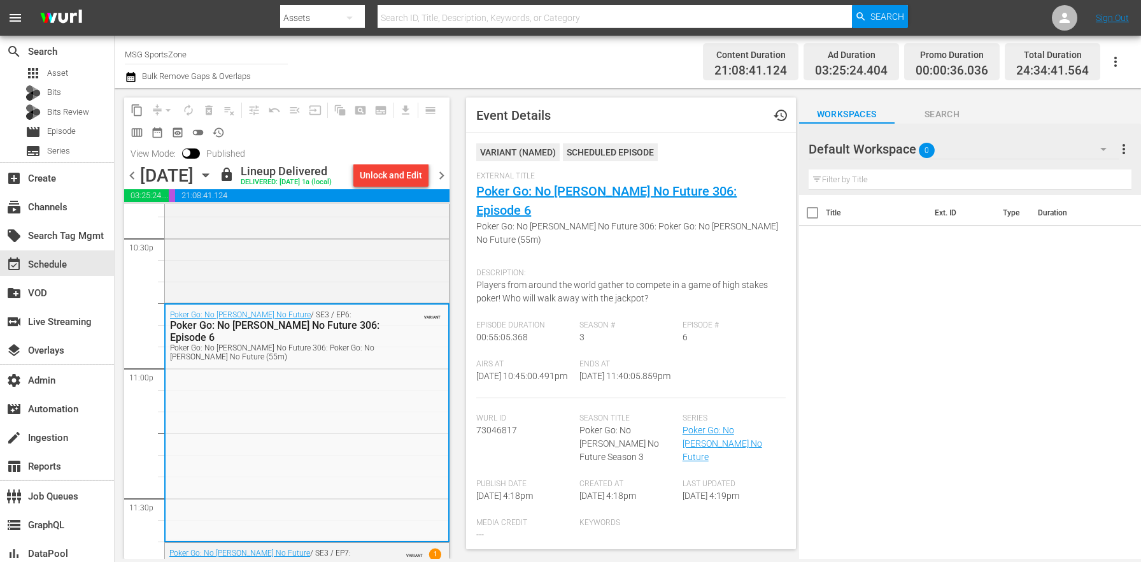
scroll to position [6033, 0]
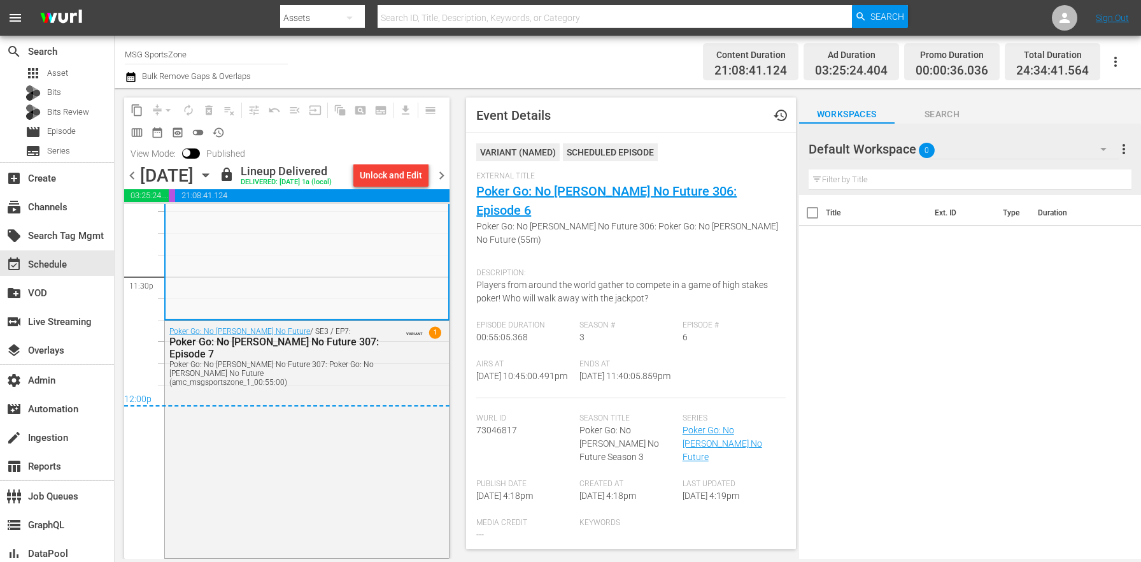
click at [338, 352] on div "Poker Go: No [PERSON_NAME] No Future 307: Episode 7" at bounding box center [276, 348] width 214 height 24
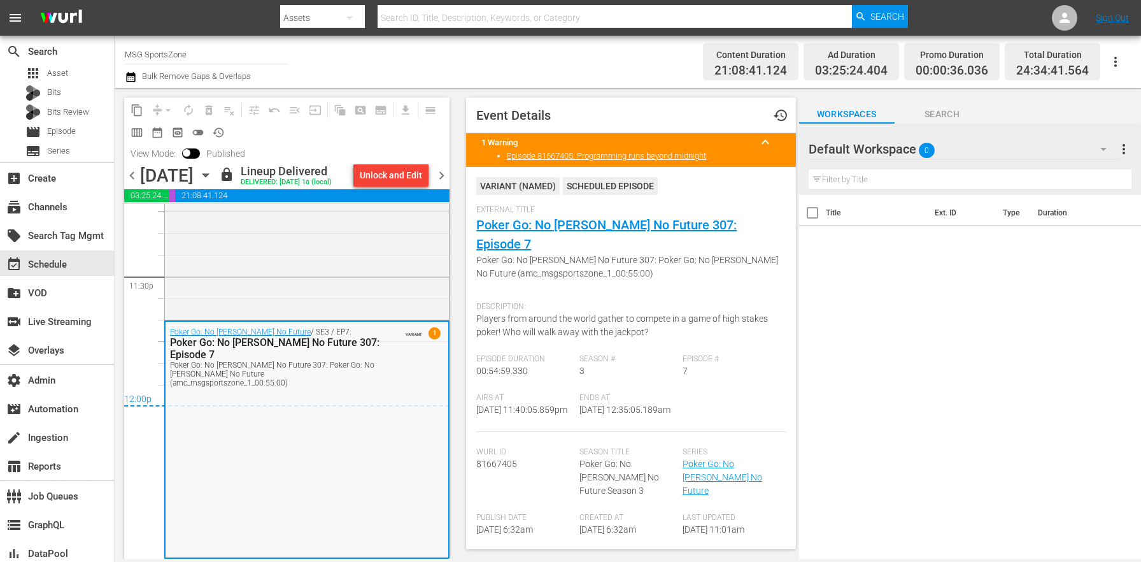
click at [437, 175] on span "chevron_right" at bounding box center [442, 175] width 16 height 16
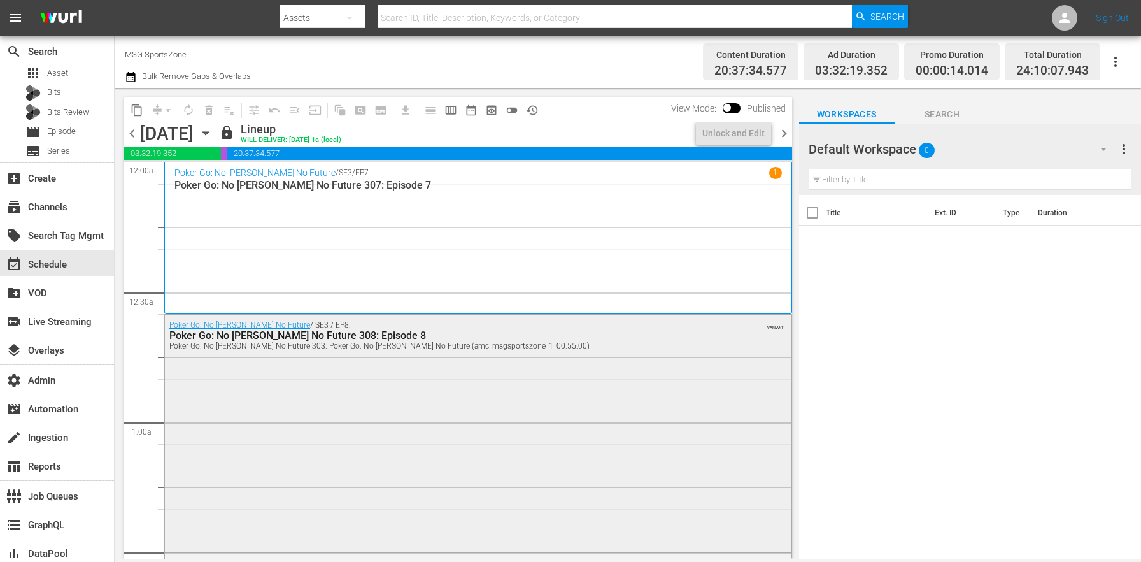
click at [406, 402] on div "Poker Go: No [PERSON_NAME] No Future / SE3 / EP8: Poker Go: No [PERSON_NAME] No…" at bounding box center [478, 432] width 627 height 234
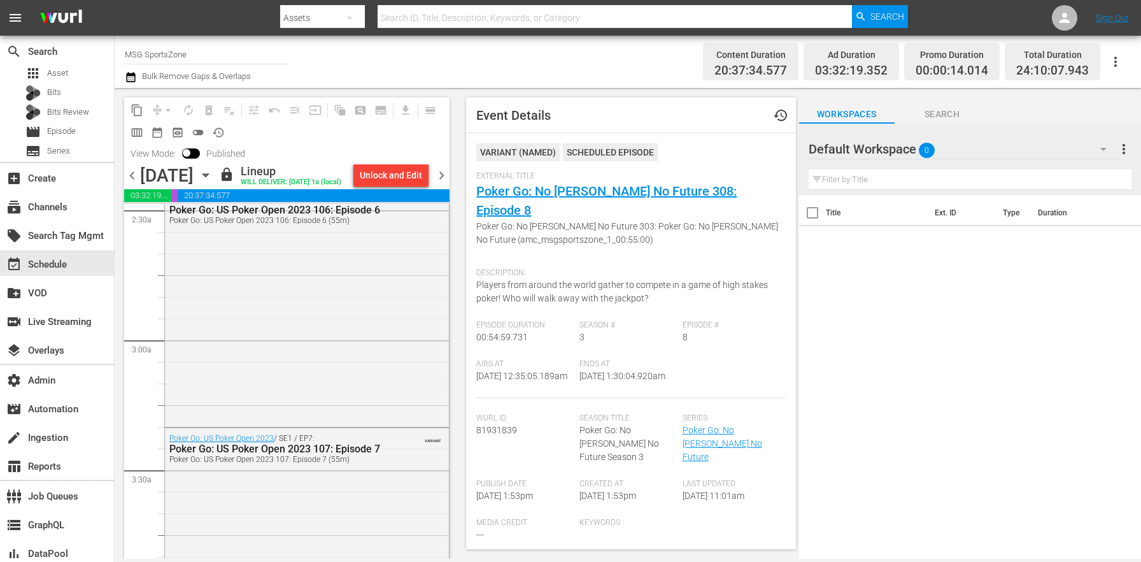
scroll to position [827, 0]
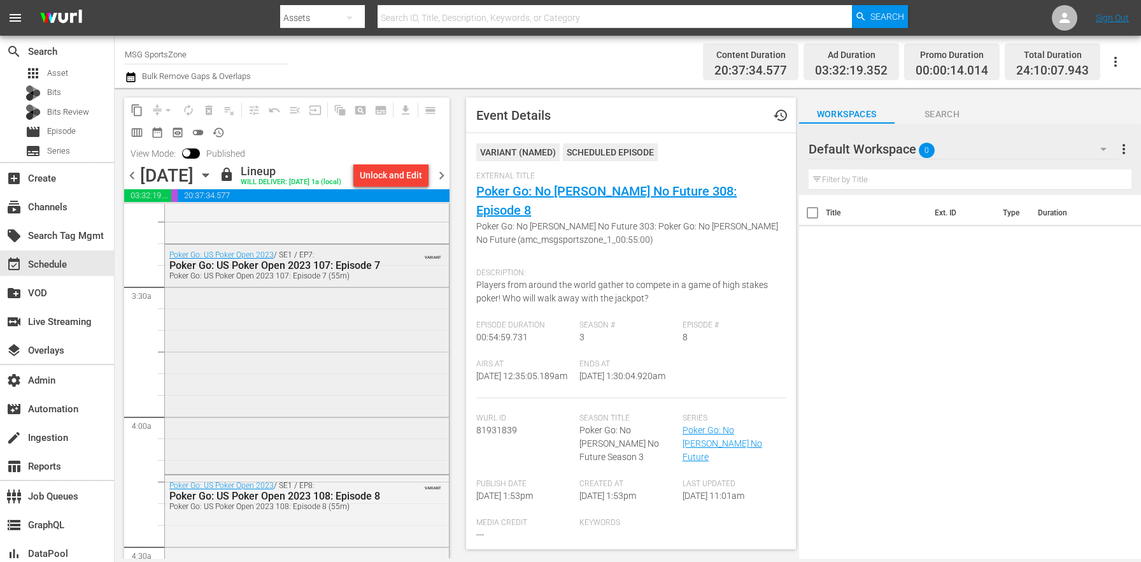
click at [299, 400] on div "Poker Go: US Poker Open 2023 / SE1 / EP7: Poker Go: US Poker Open 2023 107: Epi…" at bounding box center [307, 358] width 284 height 226
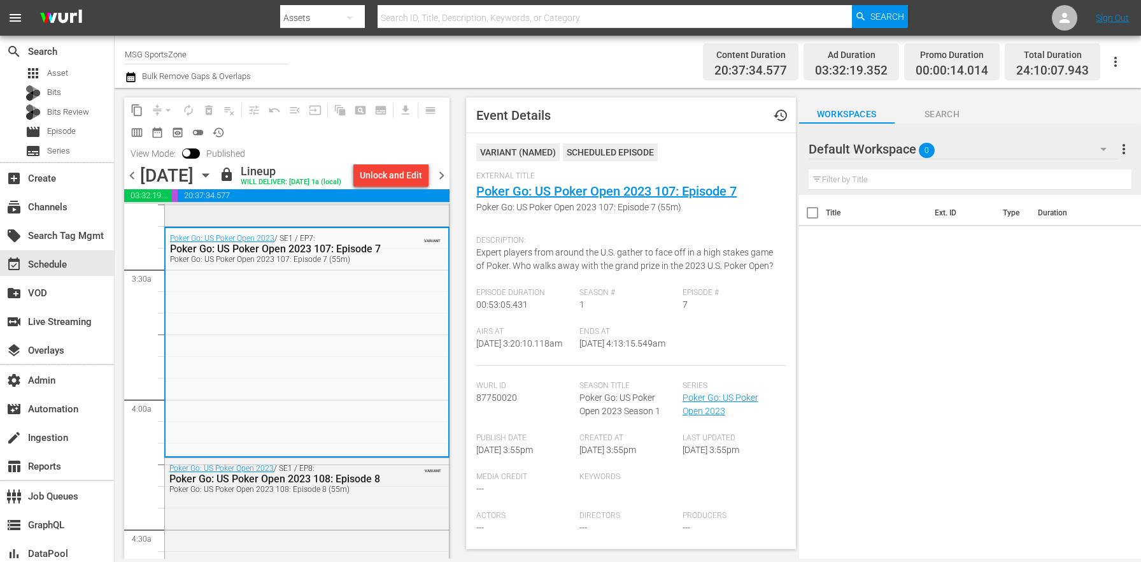
scroll to position [716, 0]
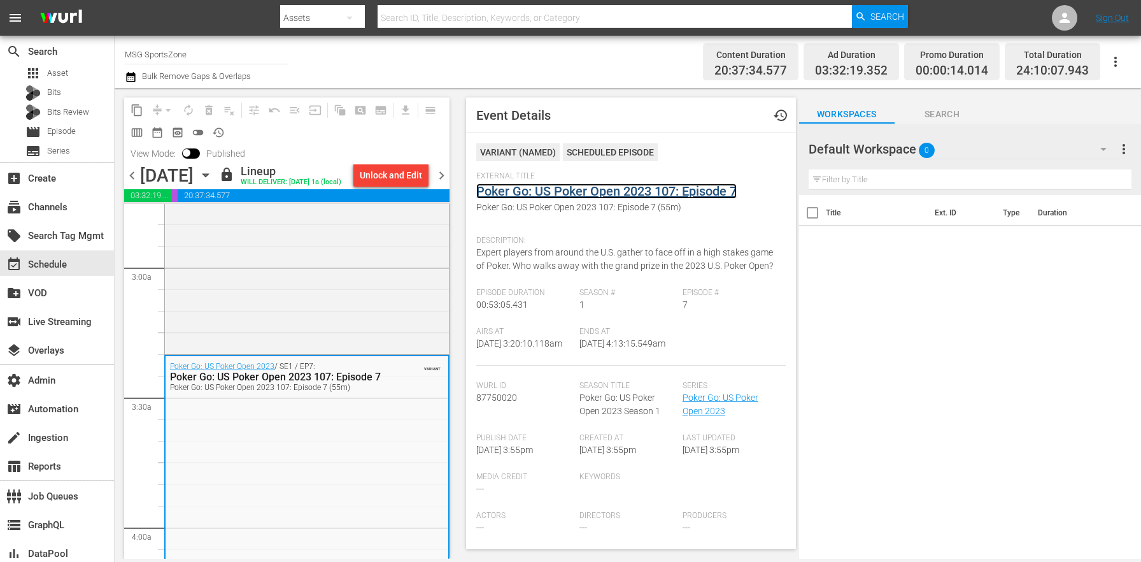
click at [593, 190] on link "Poker Go: US Poker Open 2023 107: Episode 7" at bounding box center [606, 190] width 260 height 15
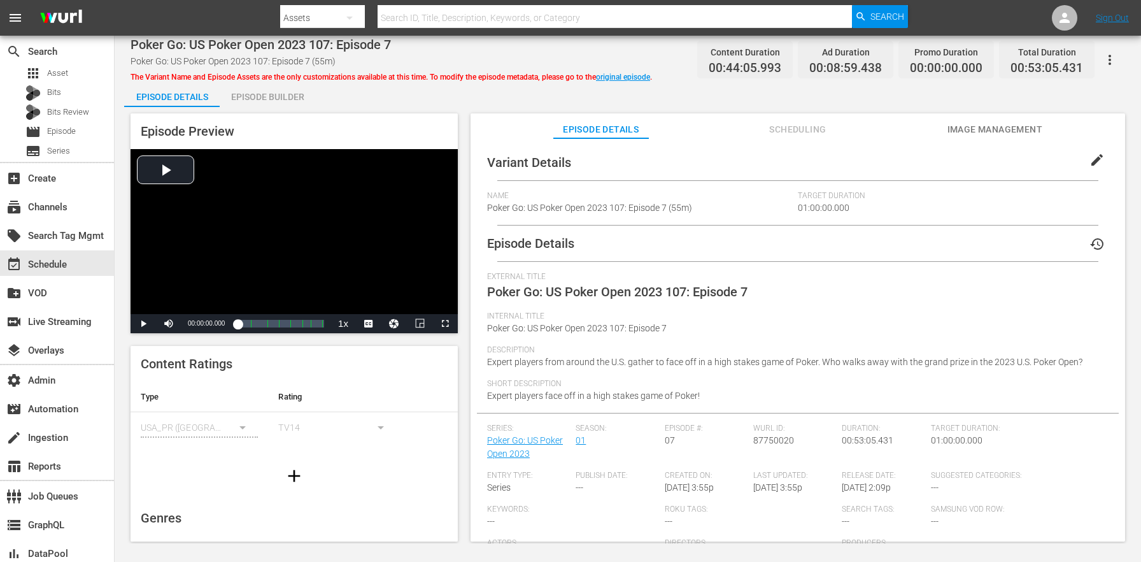
click at [1090, 155] on span "edit" at bounding box center [1097, 159] width 15 height 15
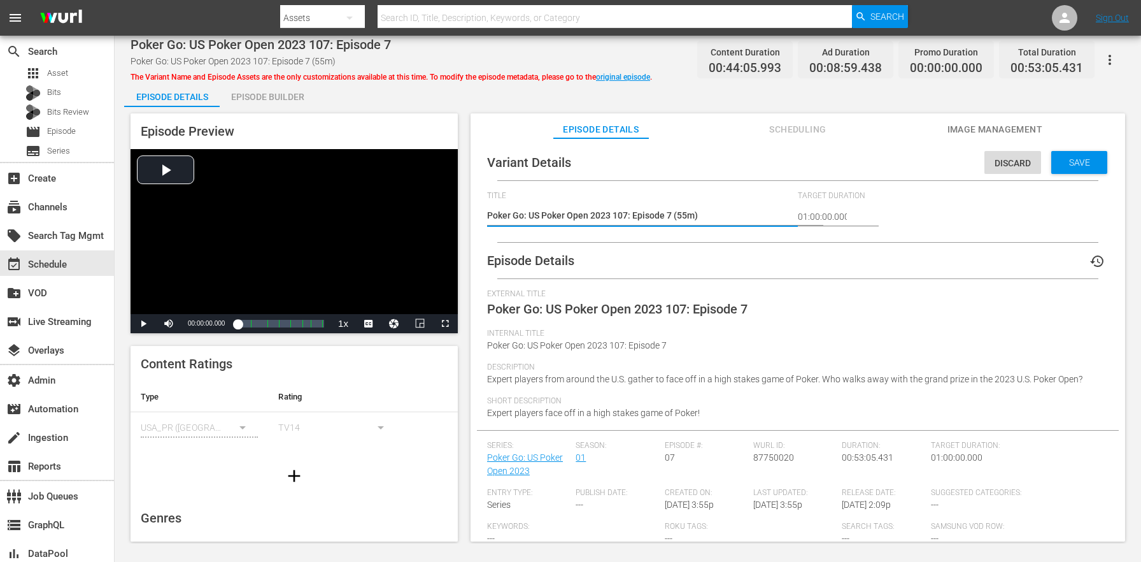
click at [686, 215] on textarea "Poker Go: US Poker Open 2023 107: Episode 7 (55m)" at bounding box center [639, 216] width 304 height 15
type textarea "Poker Go: US Poker Open 2023 107: Episode 7 (5m)"
type textarea "Poker Go: US Poker Open 2023 107: Episode 7 (53m)"
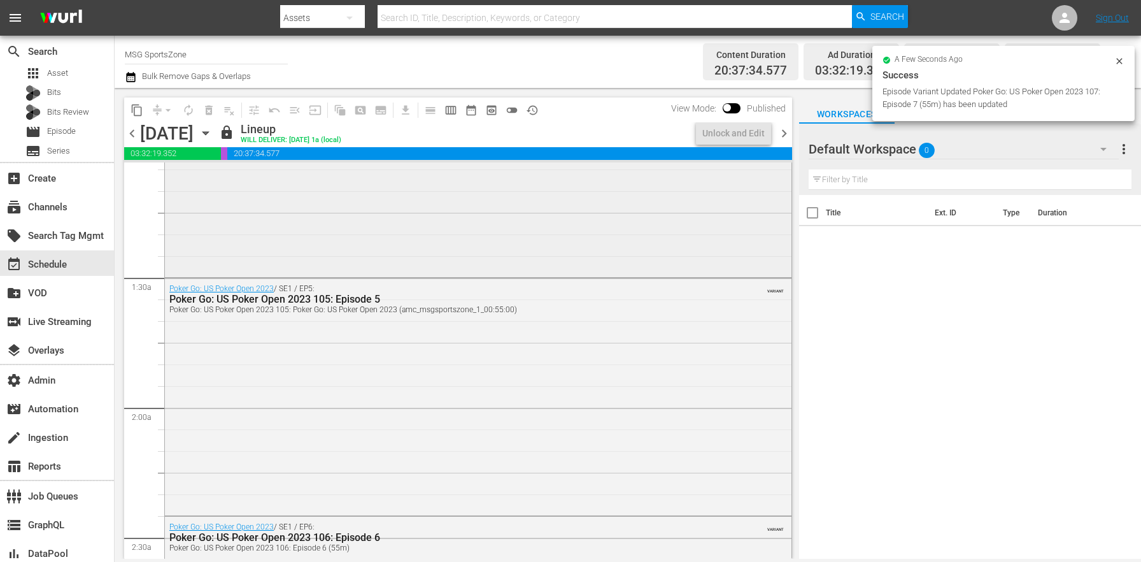
scroll to position [416, 0]
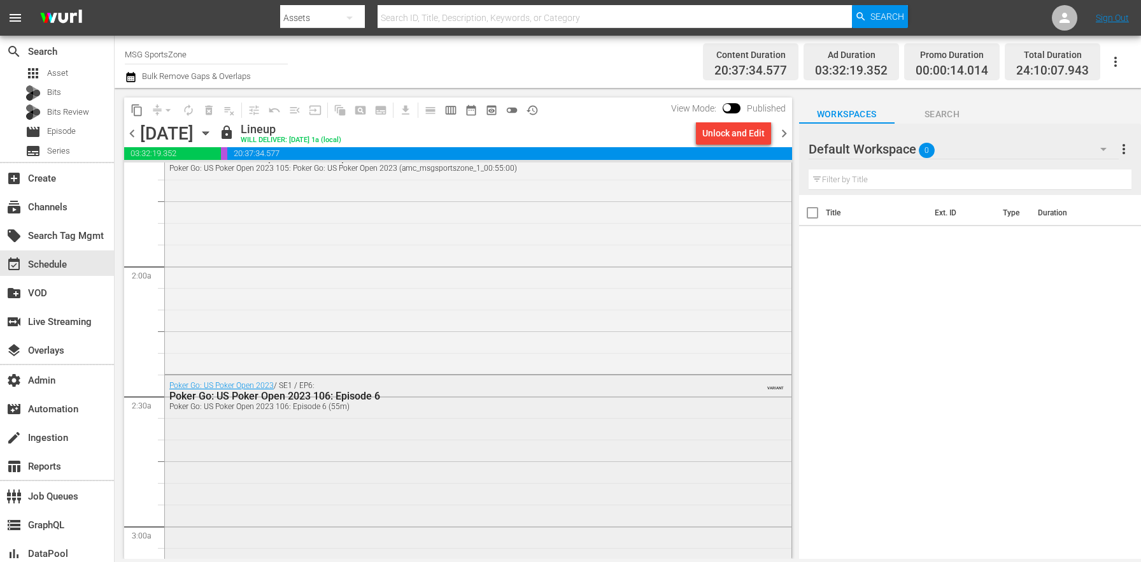
click at [382, 480] on div "Poker Go: US Poker Open 2023 / SE1 / EP6: Poker Go: US Poker Open 2023 106: Epi…" at bounding box center [478, 492] width 627 height 235
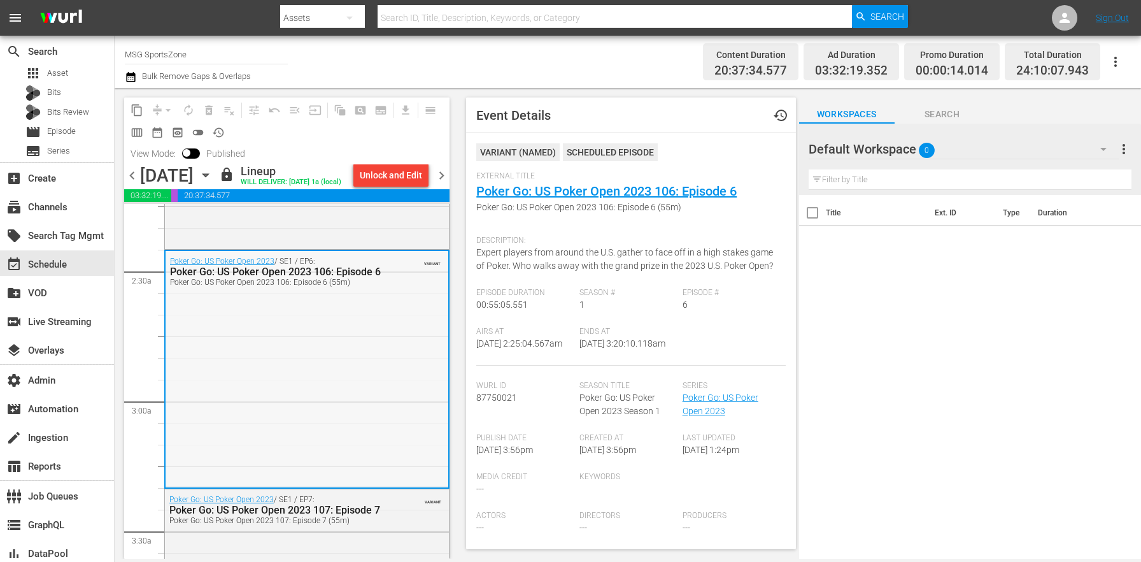
scroll to position [653, 0]
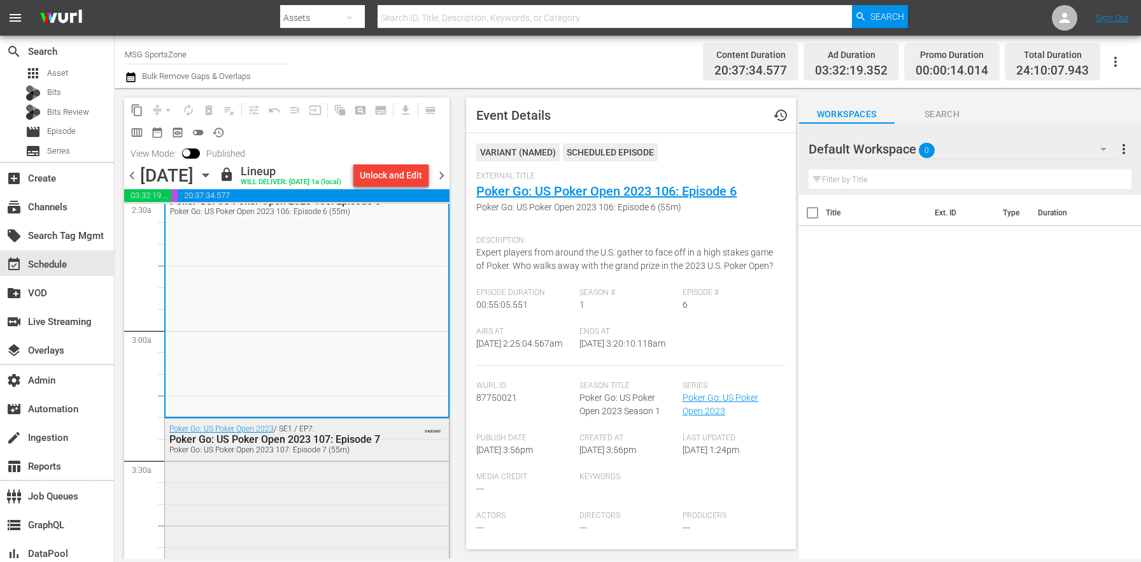
click at [299, 495] on div "Poker Go: US Poker Open 2023 / SE1 / EP7: Poker Go: US Poker Open 2023 107: Epi…" at bounding box center [307, 531] width 284 height 226
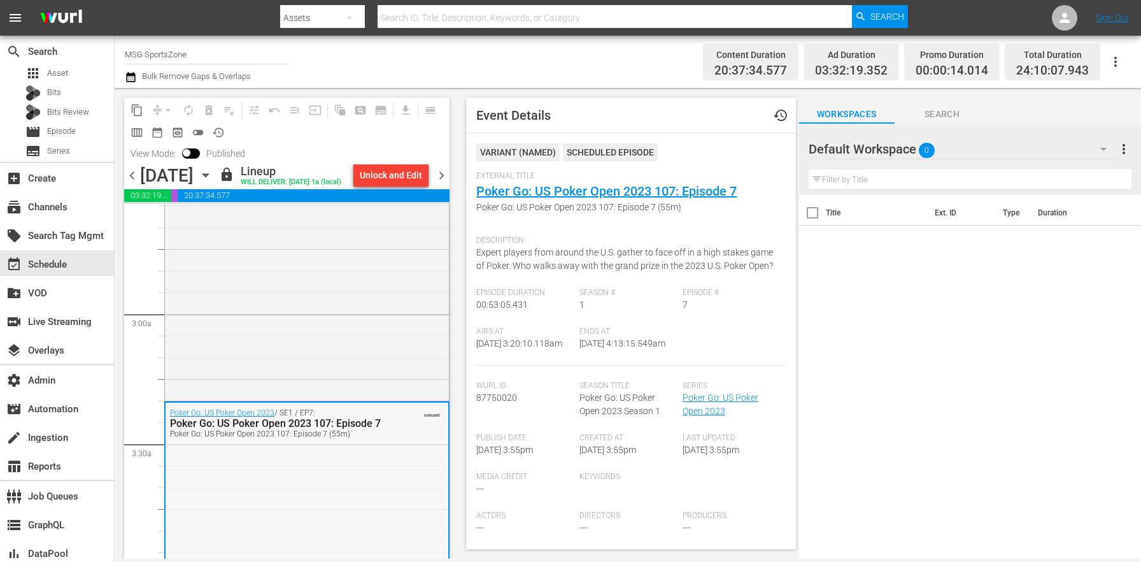
scroll to position [914, 0]
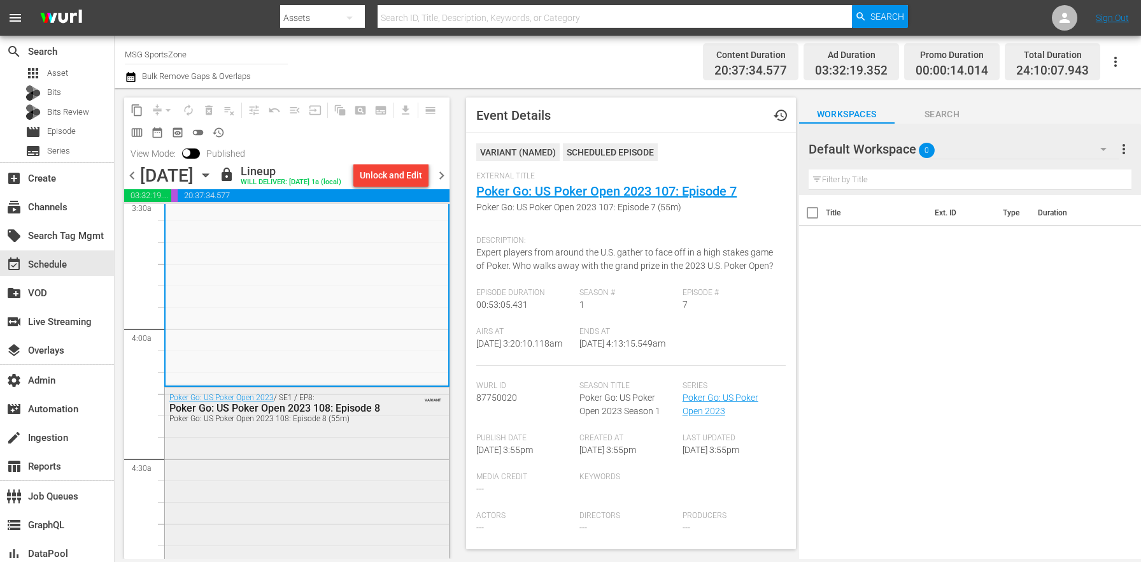
click at [304, 441] on div "Poker Go: US Poker Open 2023 / SE1 / EP8: Poker Go: US Poker Open 2023 108: Epi…" at bounding box center [307, 504] width 284 height 234
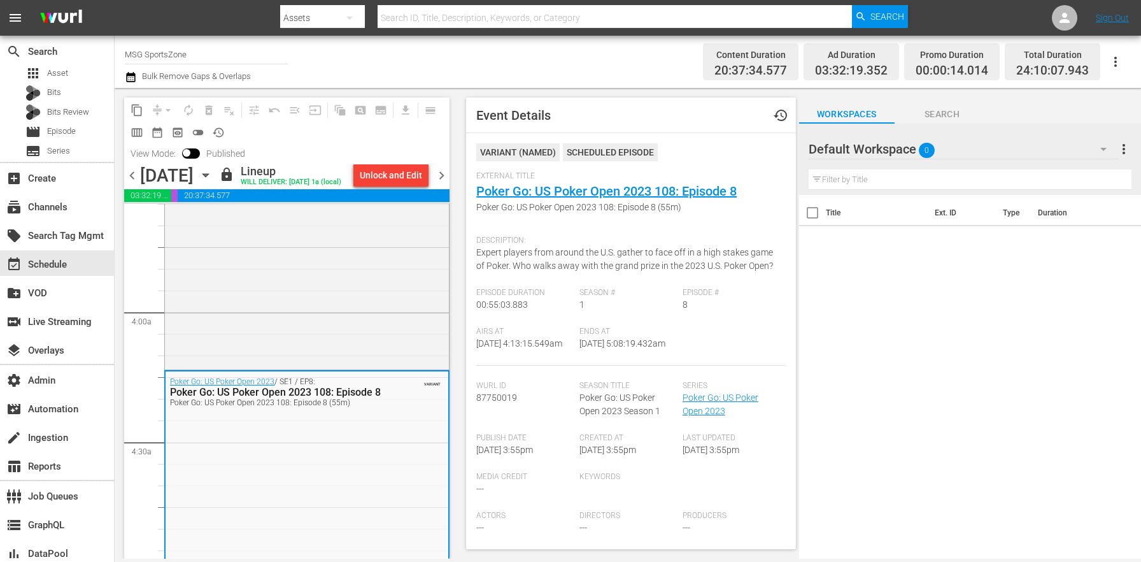
scroll to position [1161, 0]
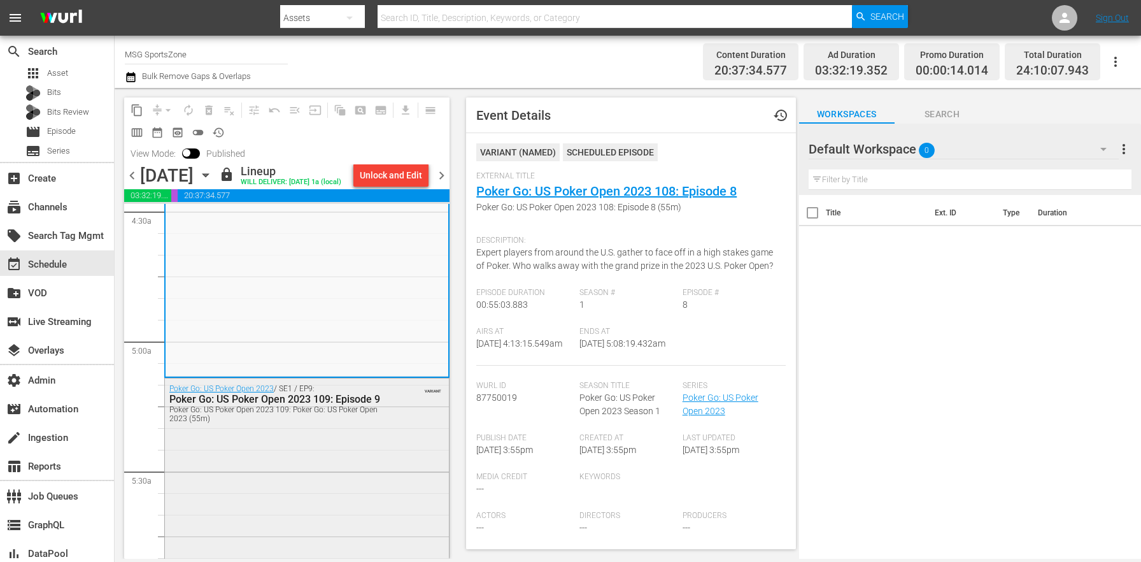
click at [303, 441] on div "Poker Go: US Poker Open 2023 / SE1 / EP9: Poker Go: US Poker Open 2023 109: Epi…" at bounding box center [307, 495] width 284 height 234
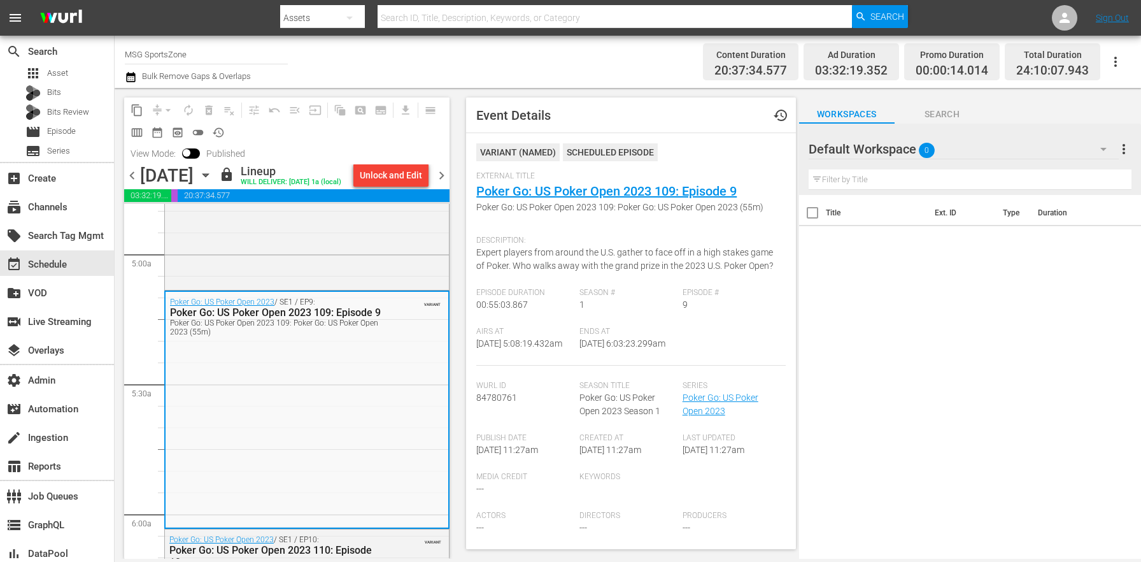
scroll to position [1461, 0]
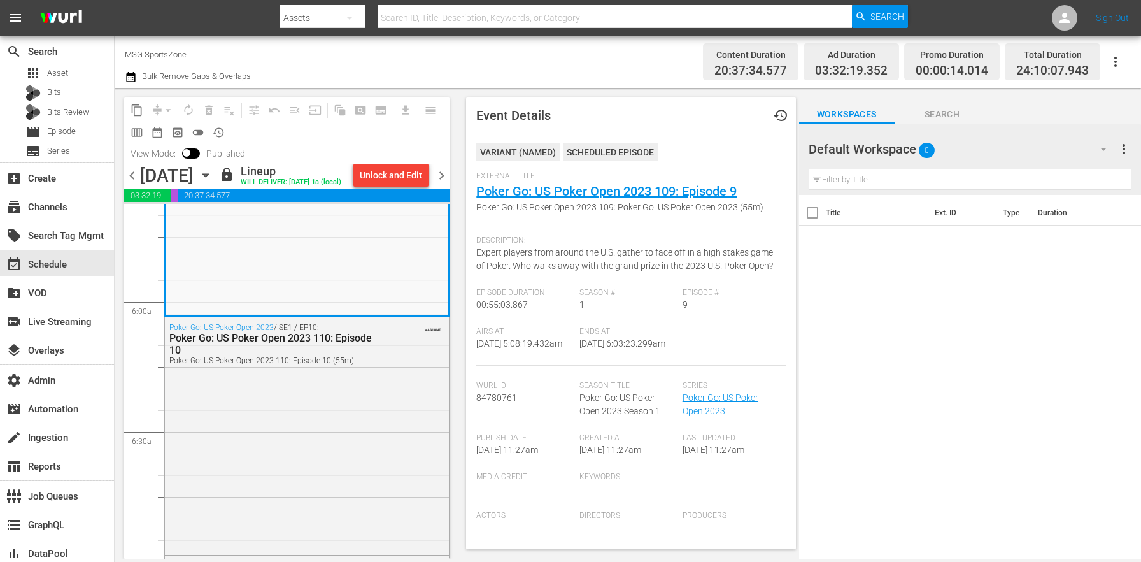
click at [303, 441] on div "Poker Go: US Poker Open 2023 / SE1 / EP10: Poker Go: US Poker Open 2023 110: Ep…" at bounding box center [307, 434] width 284 height 234
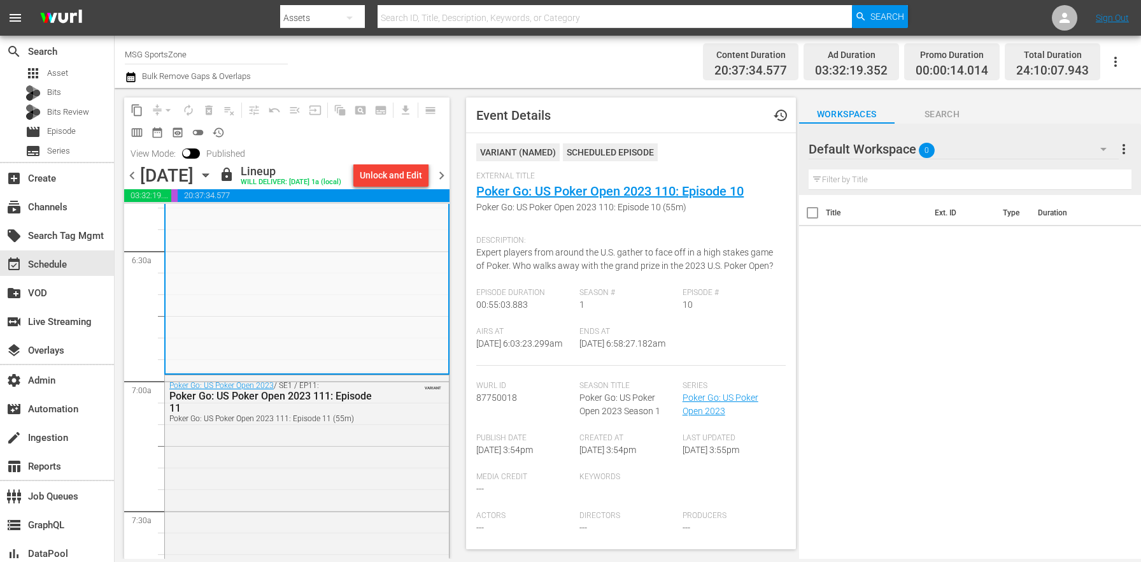
scroll to position [1712, 0]
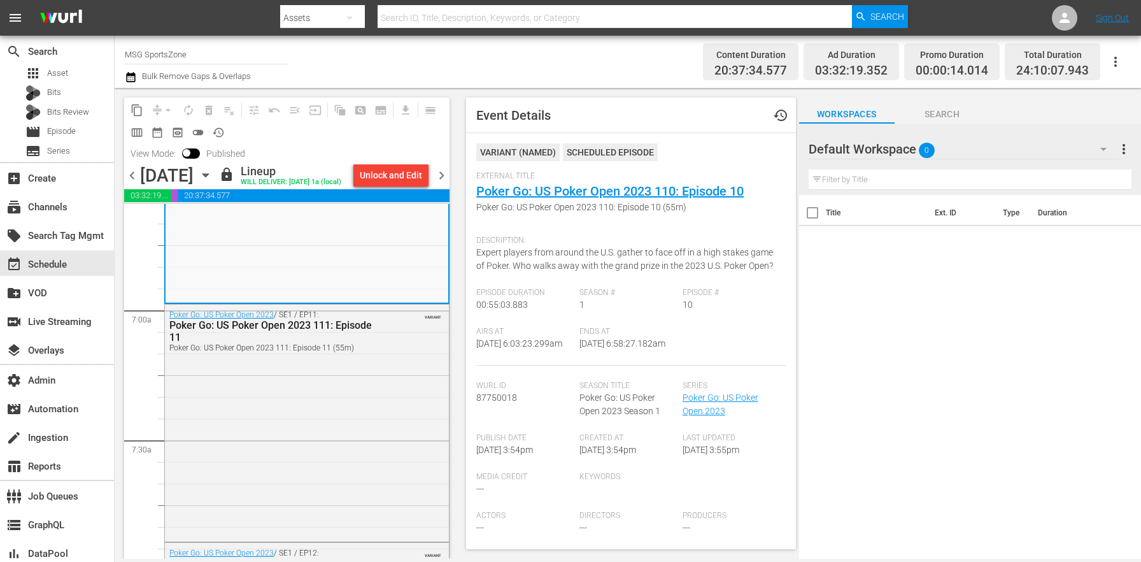
click at [303, 441] on div "Poker Go: US Poker Open 2023 / SE1 / EP11: Poker Go: US Poker Open 2023 111: Ep…" at bounding box center [307, 421] width 284 height 234
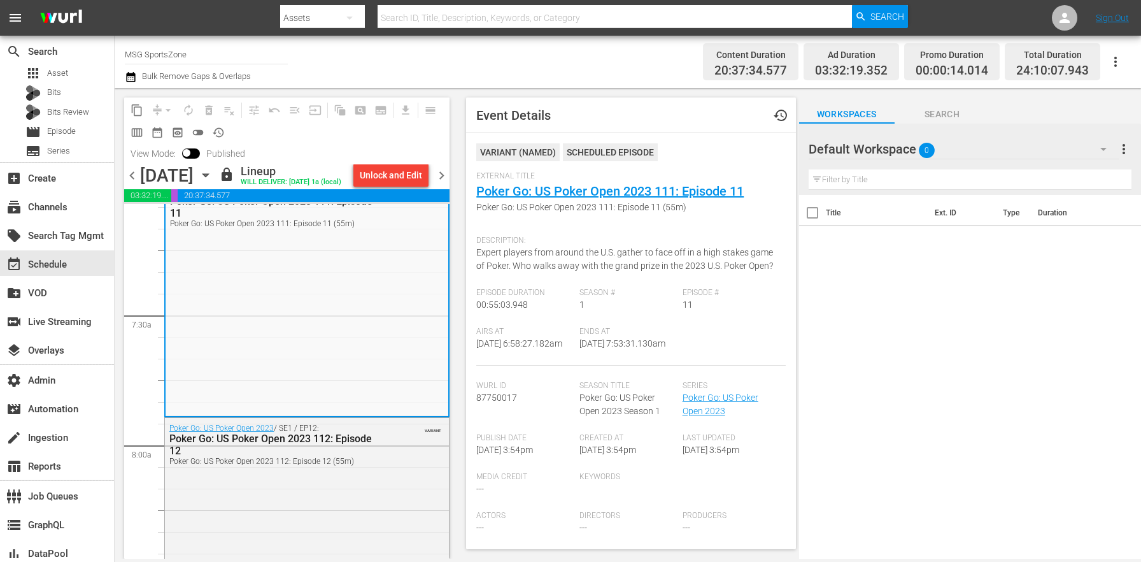
scroll to position [1978, 0]
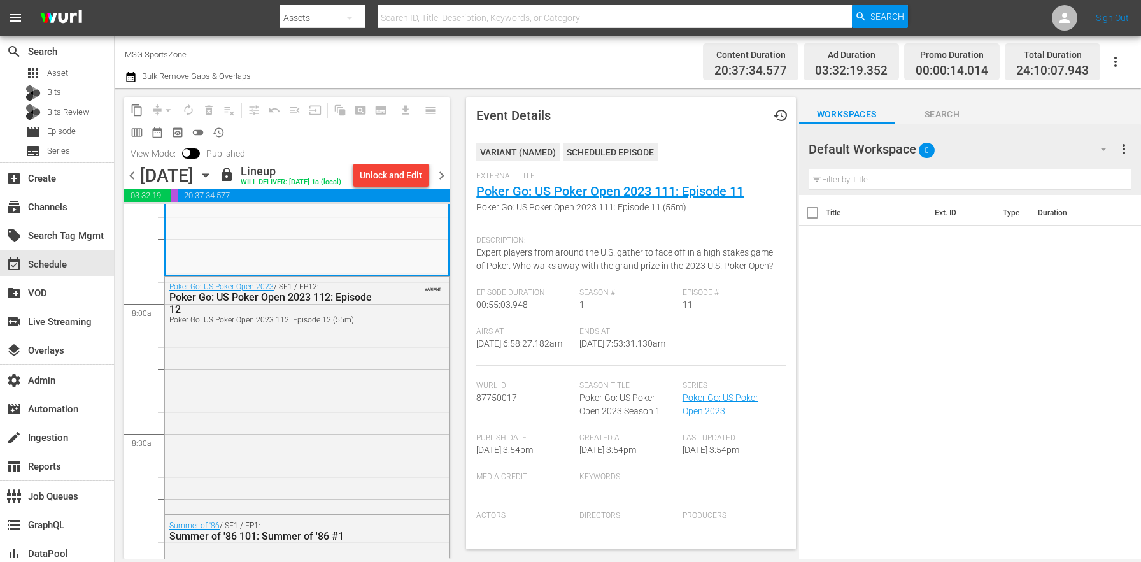
click at [303, 441] on div "Poker Go: US Poker Open 2023 / SE1 / EP12: Poker Go: US Poker Open 2023 112: Ep…" at bounding box center [307, 393] width 284 height 234
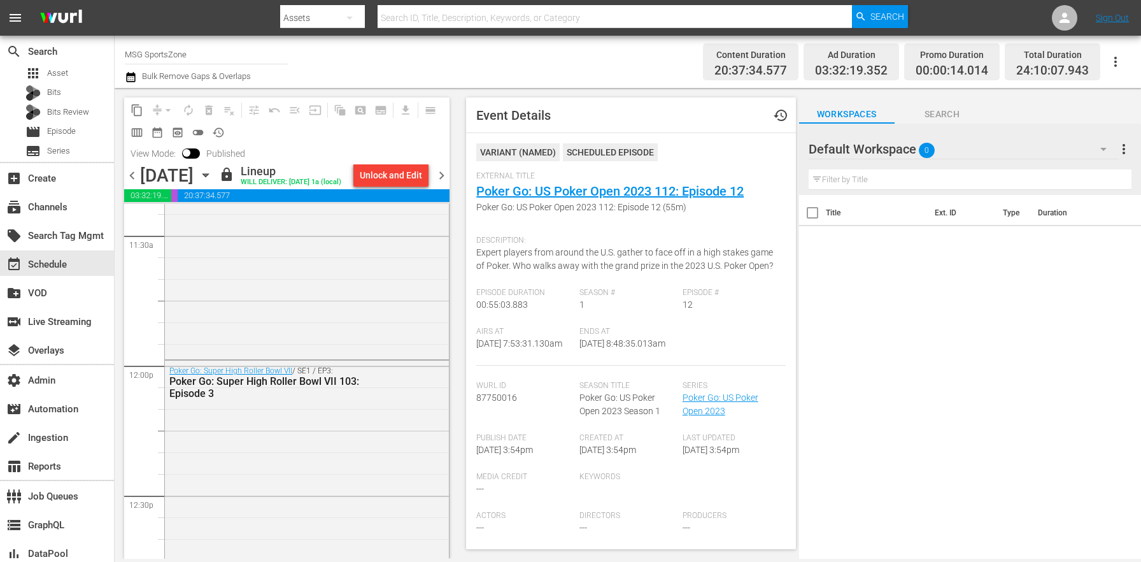
scroll to position [3255, 0]
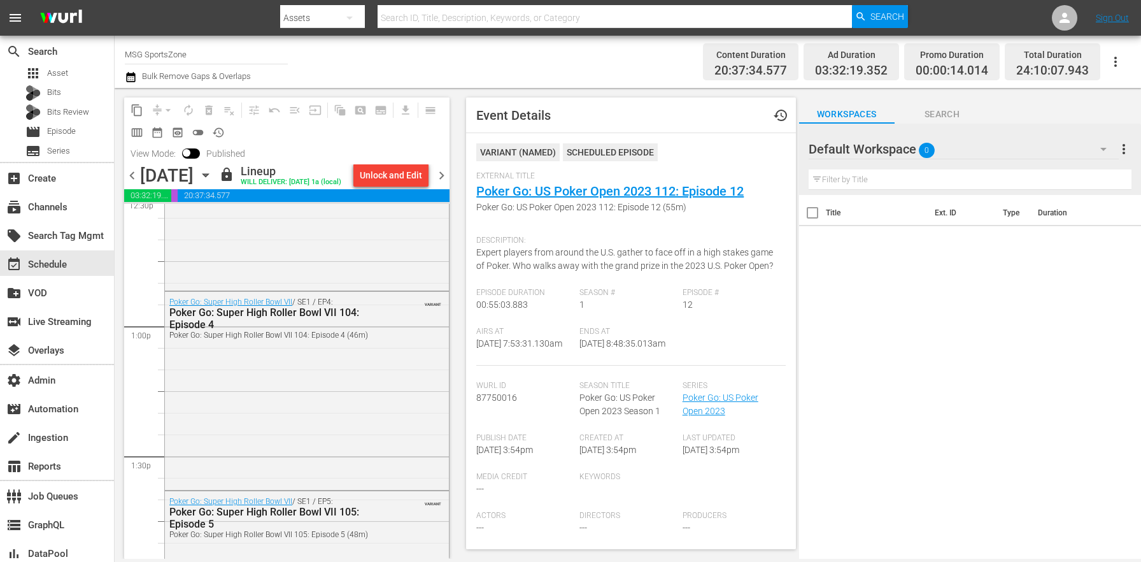
click at [303, 441] on div "Poker Go: Super High Roller Bowl VII / SE1 / EP4: Poker Go: Super High Roller B…" at bounding box center [307, 389] width 284 height 195
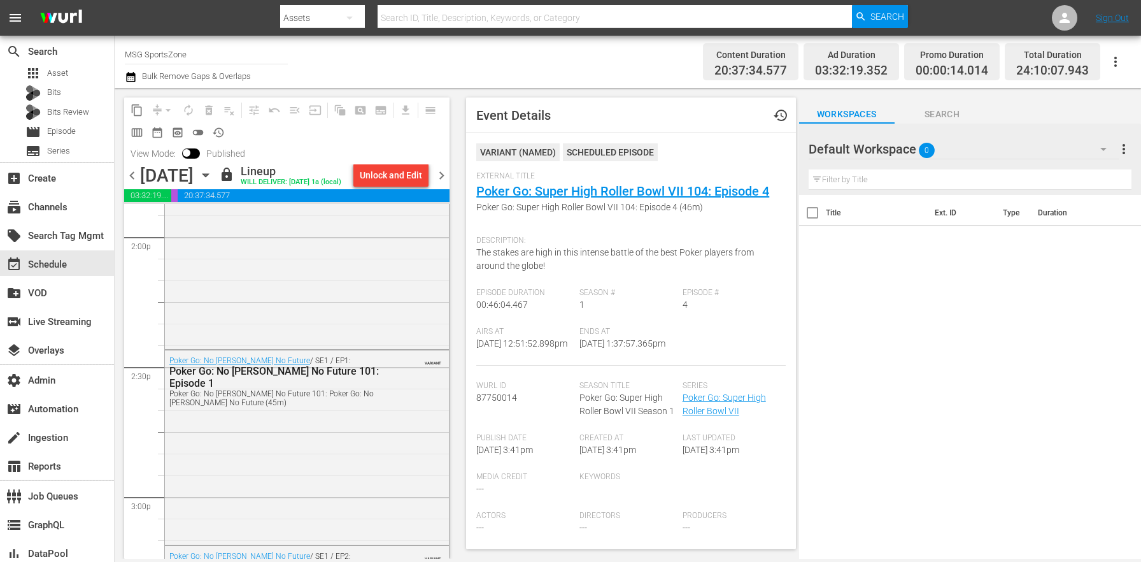
scroll to position [3675, 0]
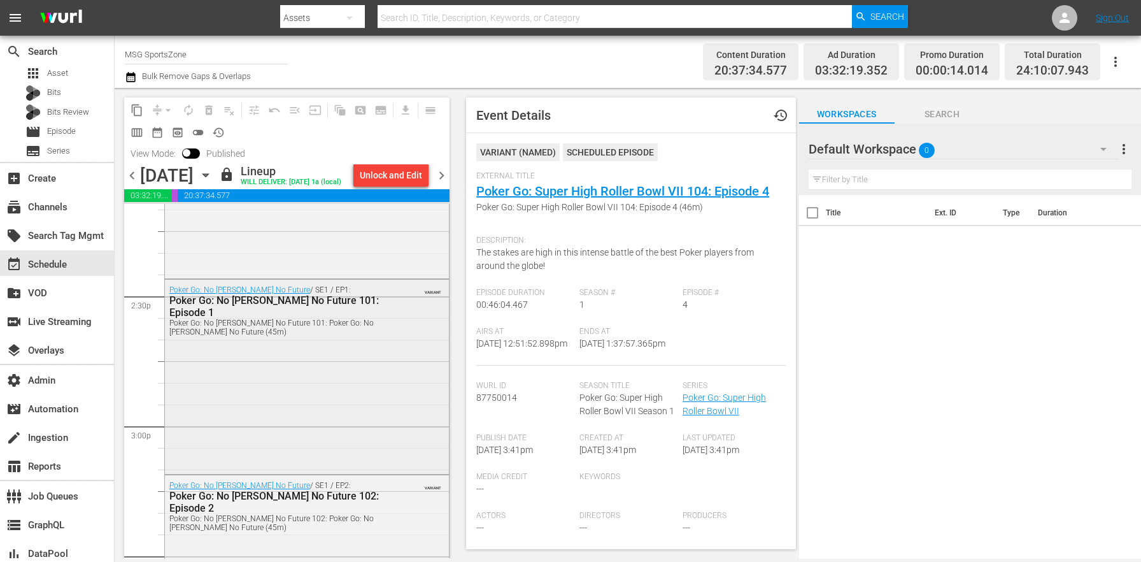
click at [308, 433] on div "Poker Go: No [PERSON_NAME] No Future / SE1 / EP1: Poker Go: No [PERSON_NAME] No…" at bounding box center [307, 375] width 284 height 191
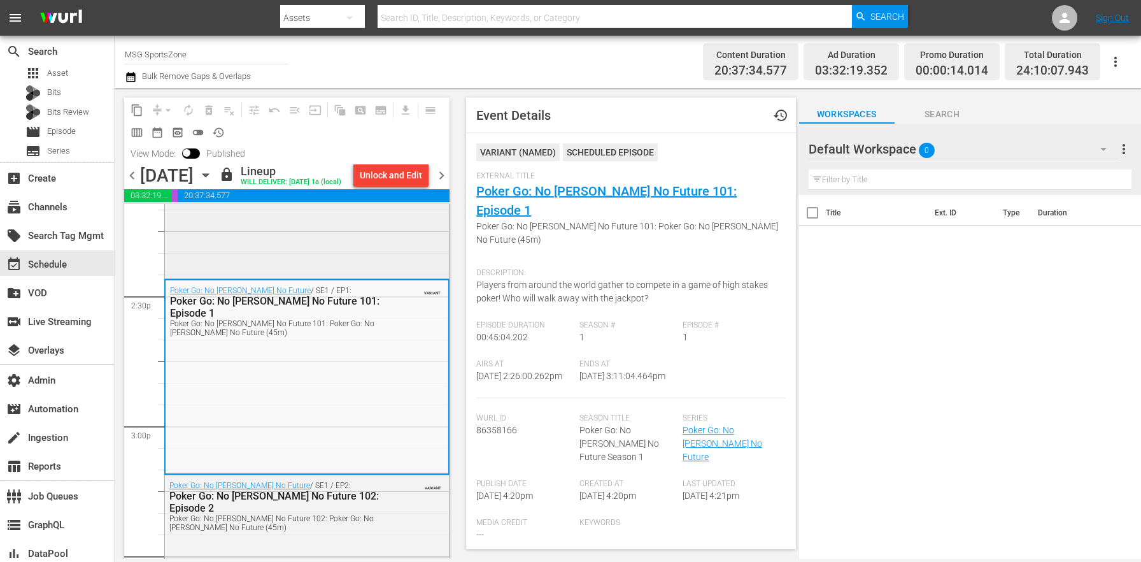
click at [340, 249] on div "Poker Go: Super High Roller Bowl VII / SE1 / EP5: Poker Go: Super High Roller B…" at bounding box center [307, 173] width 284 height 204
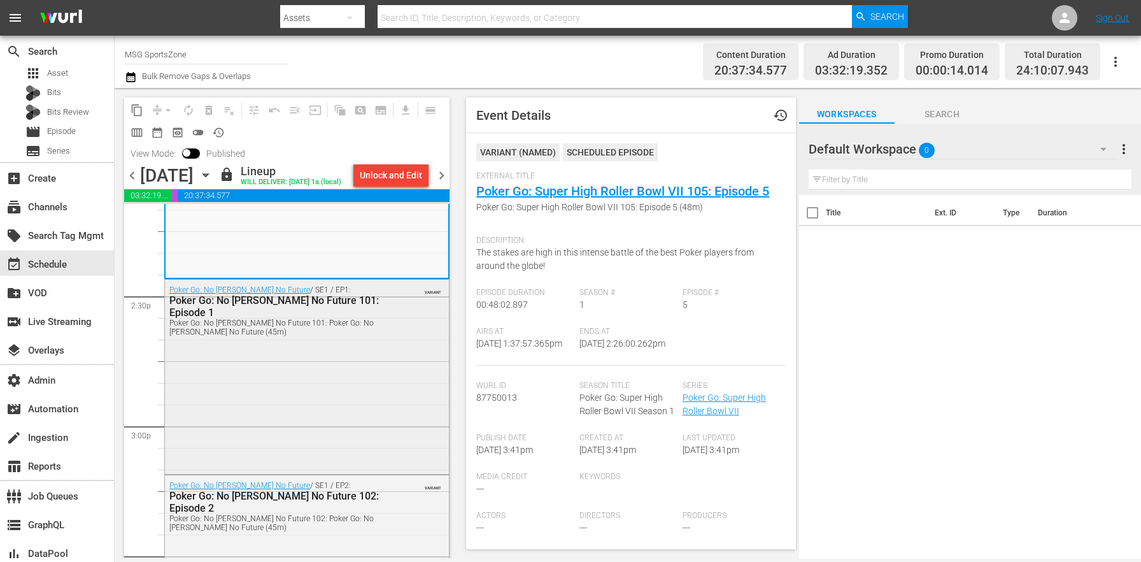
scroll to position [3833, 0]
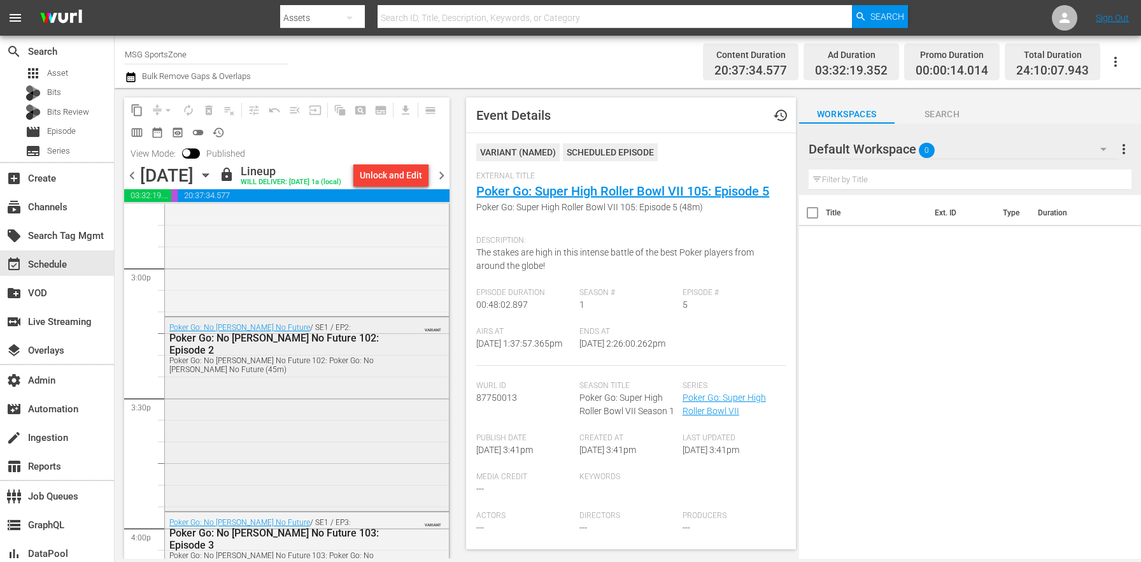
click at [329, 399] on div "Poker Go: No [PERSON_NAME] No Future / SE1 / EP2: Poker Go: No [PERSON_NAME] No…" at bounding box center [307, 412] width 284 height 191
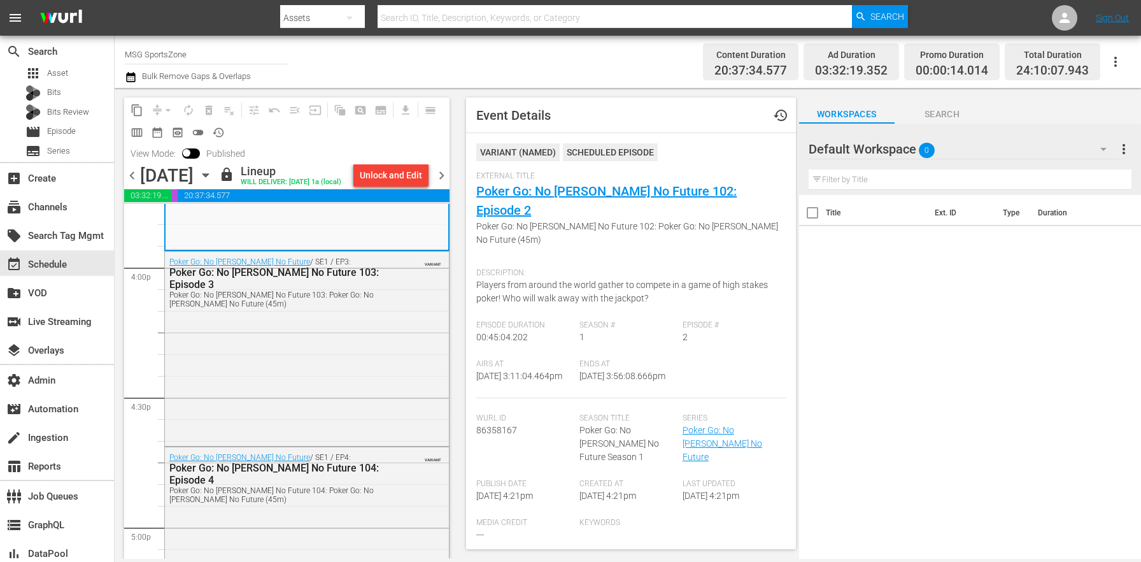
scroll to position [4288, 0]
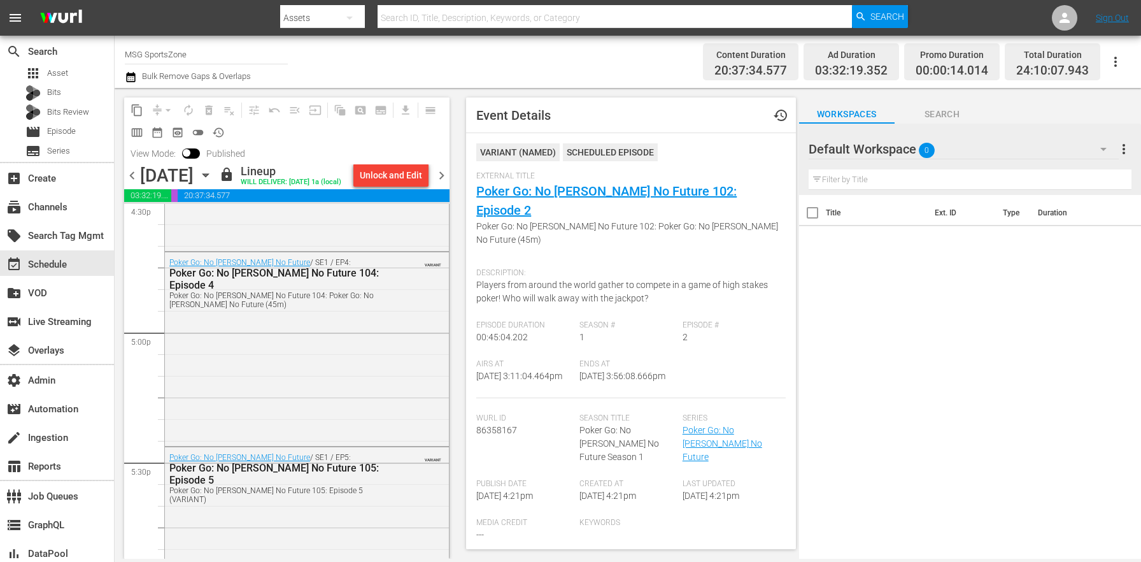
click at [329, 399] on div "Poker Go: No [PERSON_NAME] No Future / SE1 / EP4: Poker Go: No [PERSON_NAME] No…" at bounding box center [307, 347] width 284 height 191
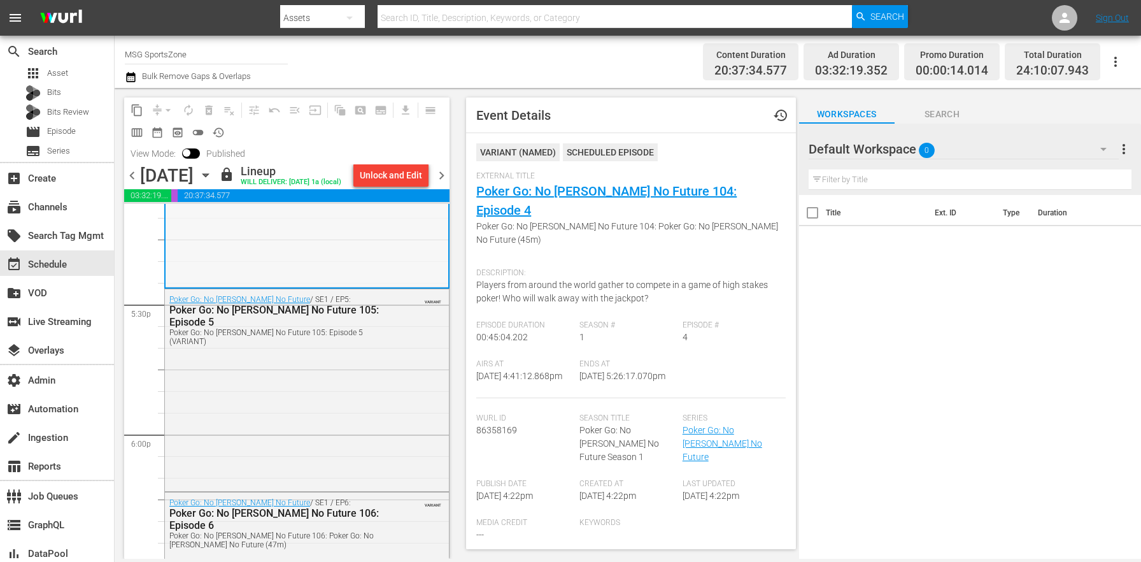
scroll to position [4447, 0]
click at [324, 358] on div "Poker Go: No [PERSON_NAME] No Future / SE1 / EP5: Poker Go: No [PERSON_NAME] No…" at bounding box center [307, 388] width 284 height 200
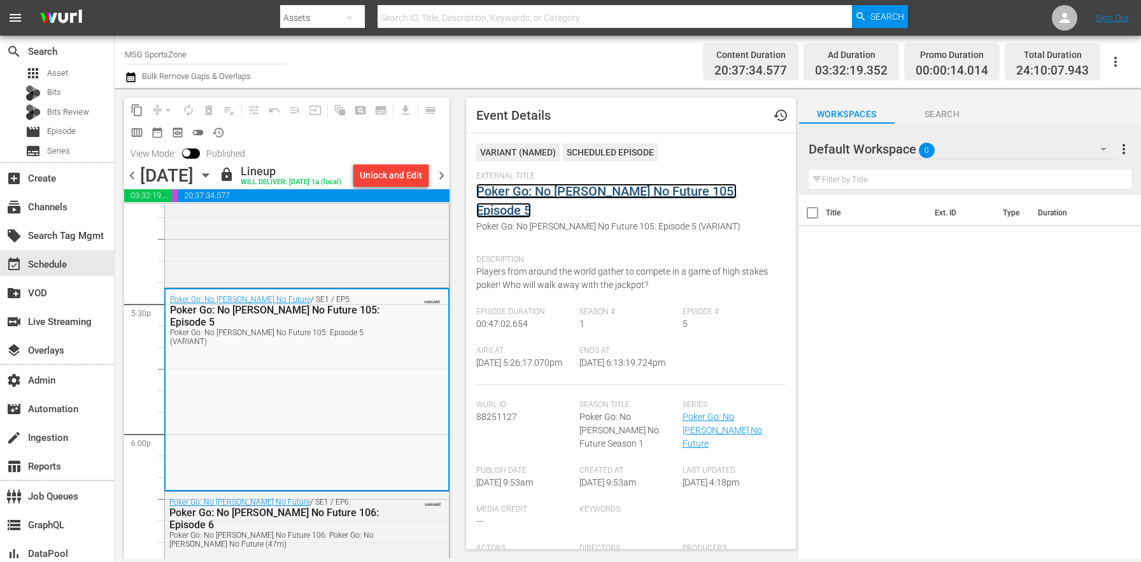
click at [576, 193] on link "Poker Go: No [PERSON_NAME] No Future 105: Episode 5" at bounding box center [606, 200] width 260 height 34
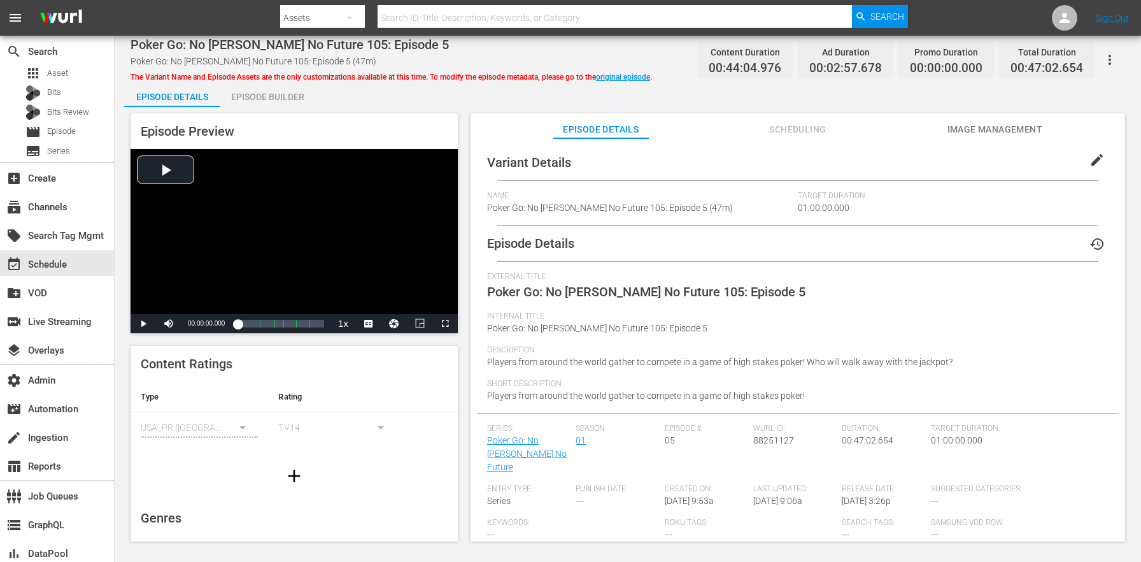
click at [1098, 160] on button "edit" at bounding box center [1097, 160] width 31 height 31
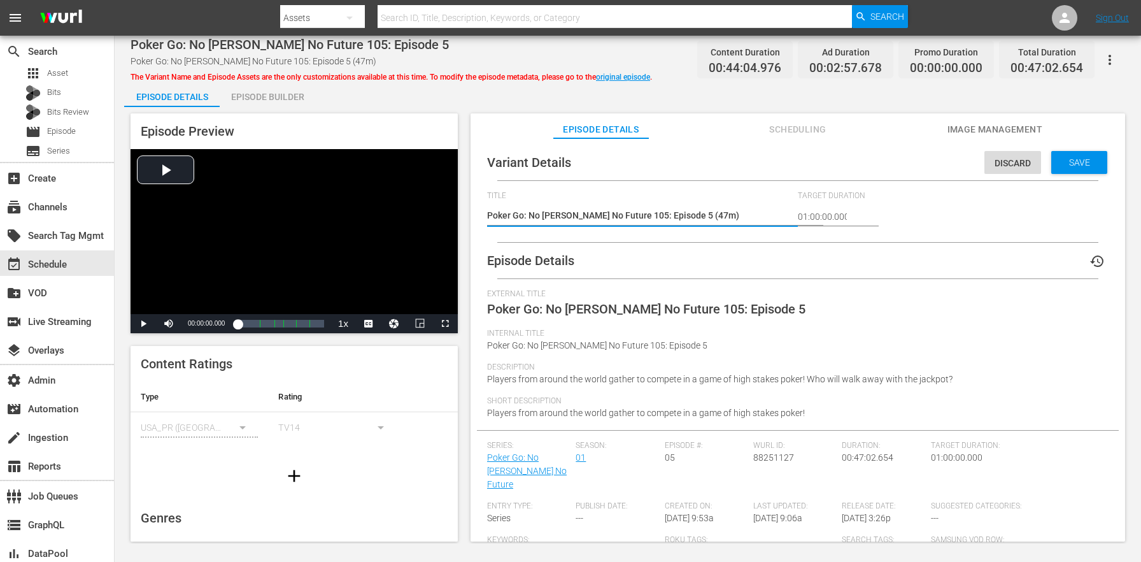
click at [682, 217] on textarea "Poker Go: No [PERSON_NAME] No Future 105: Episode 5 (47m)" at bounding box center [639, 216] width 304 height 15
click at [1066, 171] on div "Save" at bounding box center [1079, 162] width 56 height 23
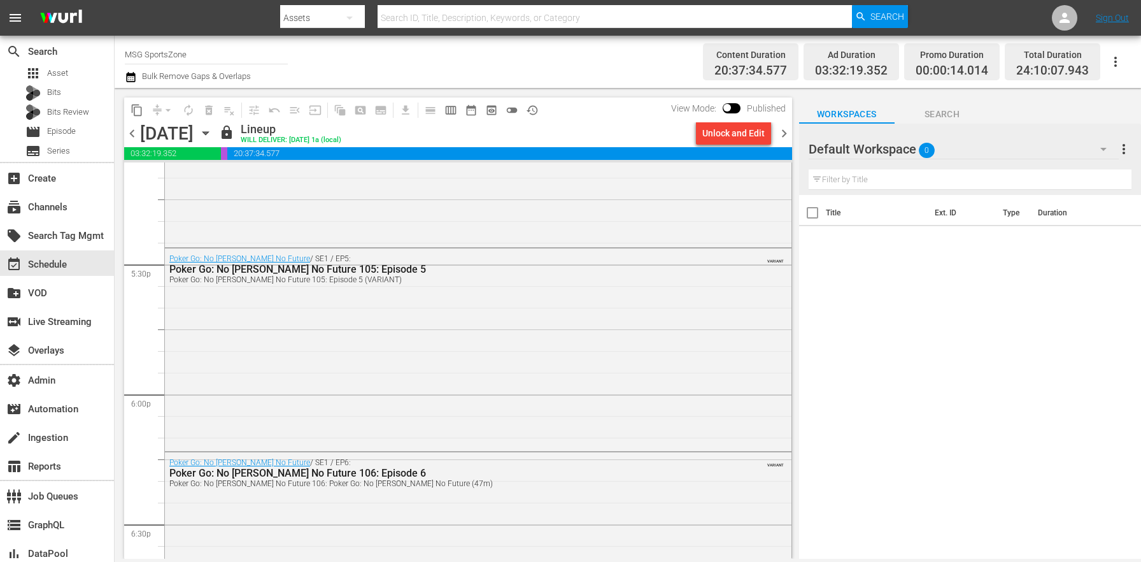
scroll to position [4621, 0]
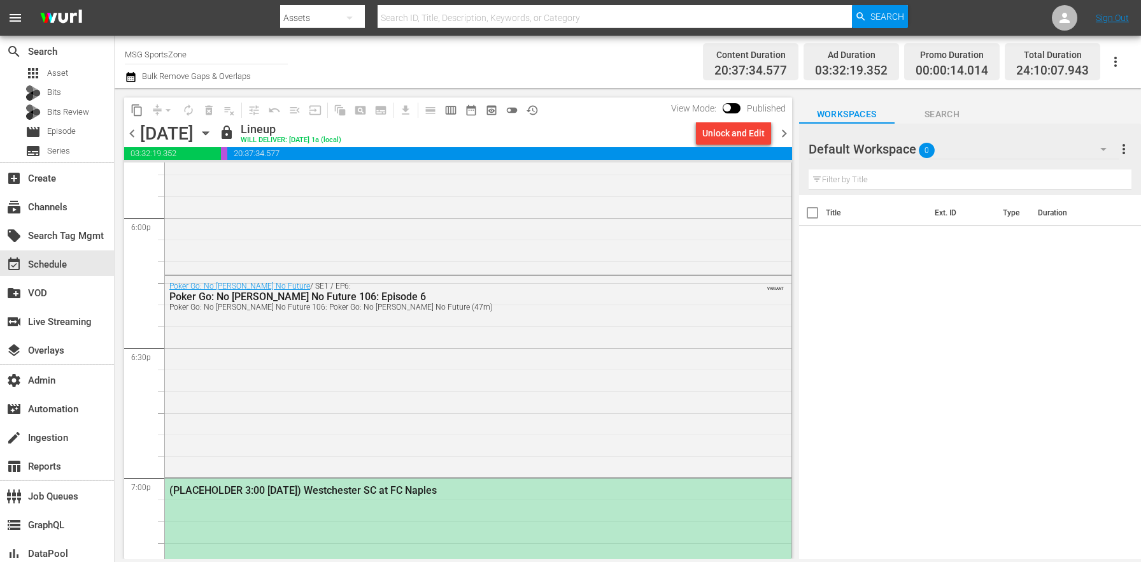
click at [343, 462] on div "Poker Go: No [PERSON_NAME] No Future / SE1 / EP6: Poker Go: No [PERSON_NAME] No…" at bounding box center [478, 375] width 627 height 198
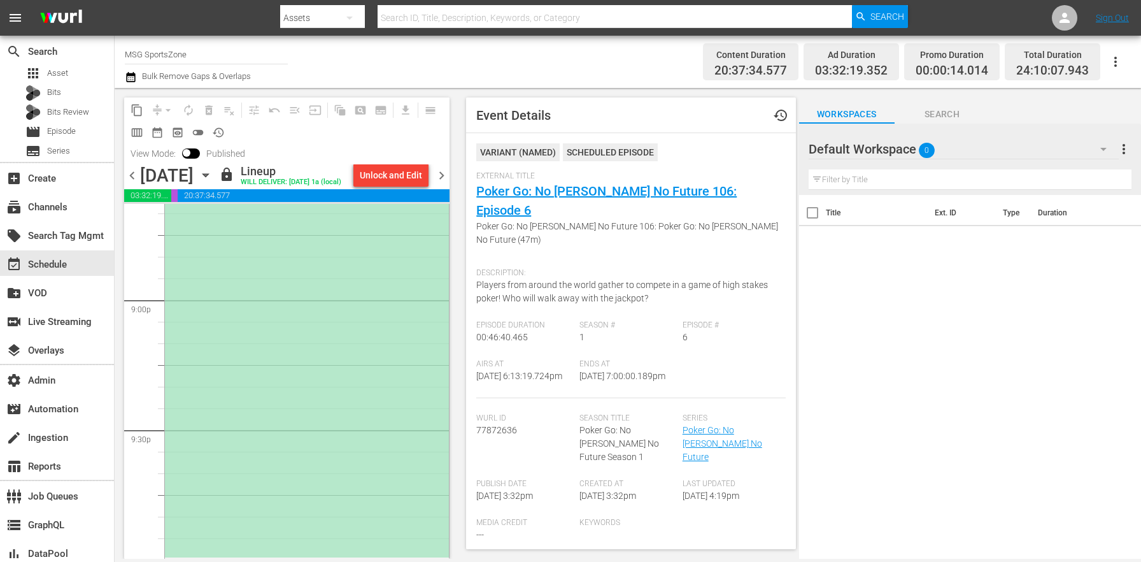
scroll to position [5713, 0]
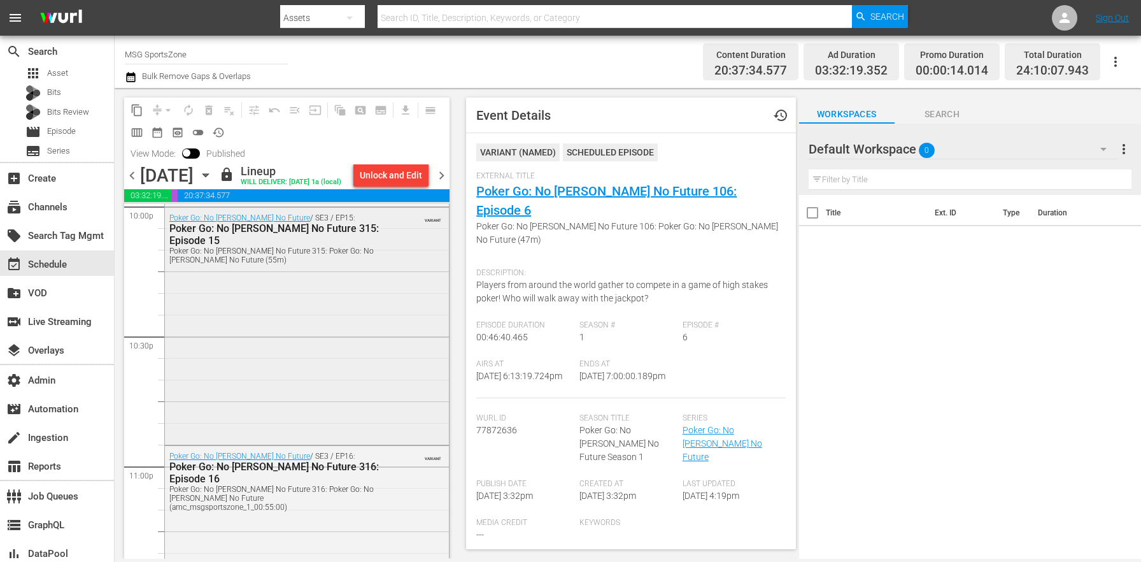
click at [304, 358] on div "Poker Go: No [PERSON_NAME] No Future / SE3 / EP15: Poker Go: No [PERSON_NAME] N…" at bounding box center [307, 325] width 284 height 235
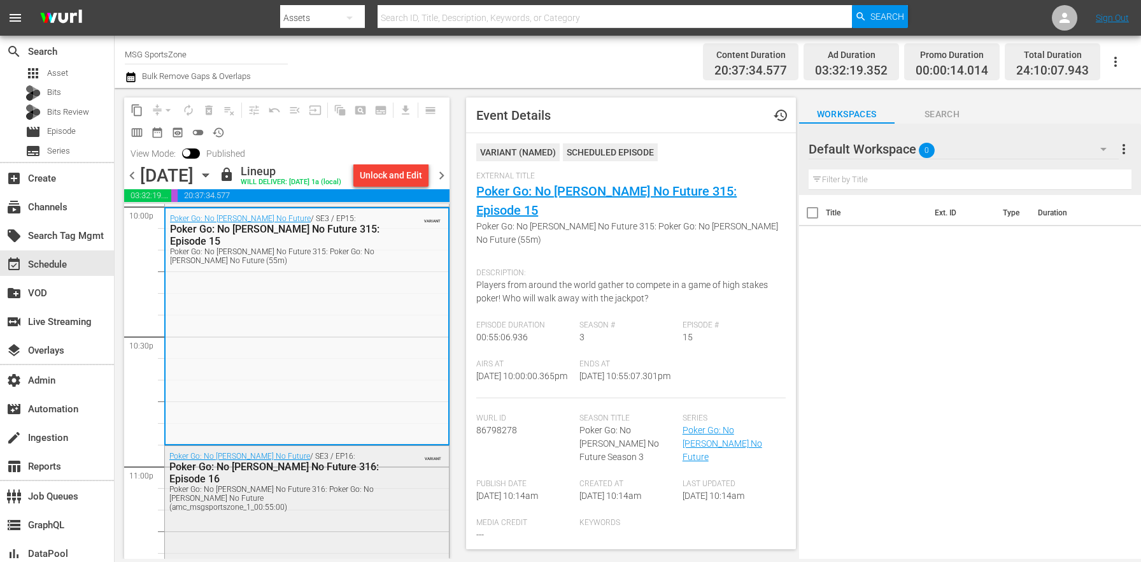
scroll to position [6076, 0]
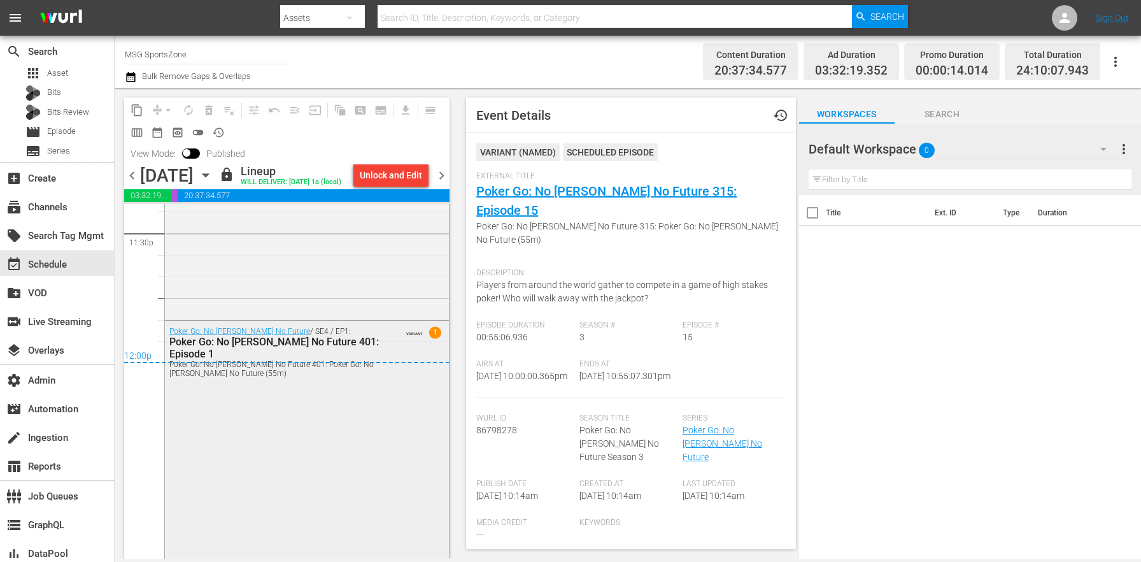
click at [294, 369] on div "Poker Go: No [PERSON_NAME] No Future 401: Poker Go: No [PERSON_NAME] No Future …" at bounding box center [276, 369] width 214 height 18
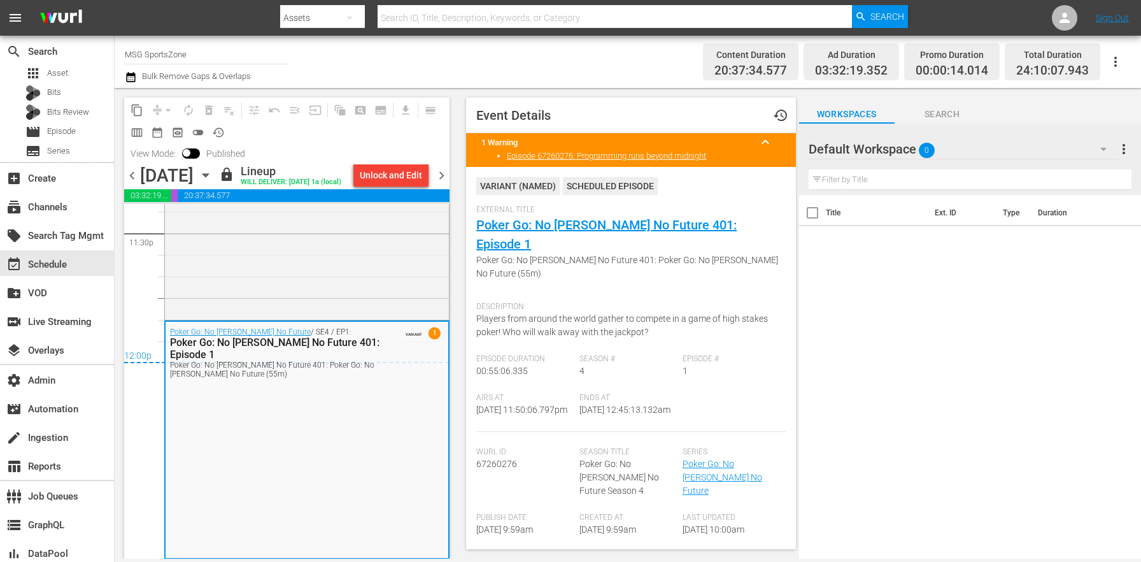
click at [443, 175] on span "chevron_right" at bounding box center [442, 175] width 16 height 16
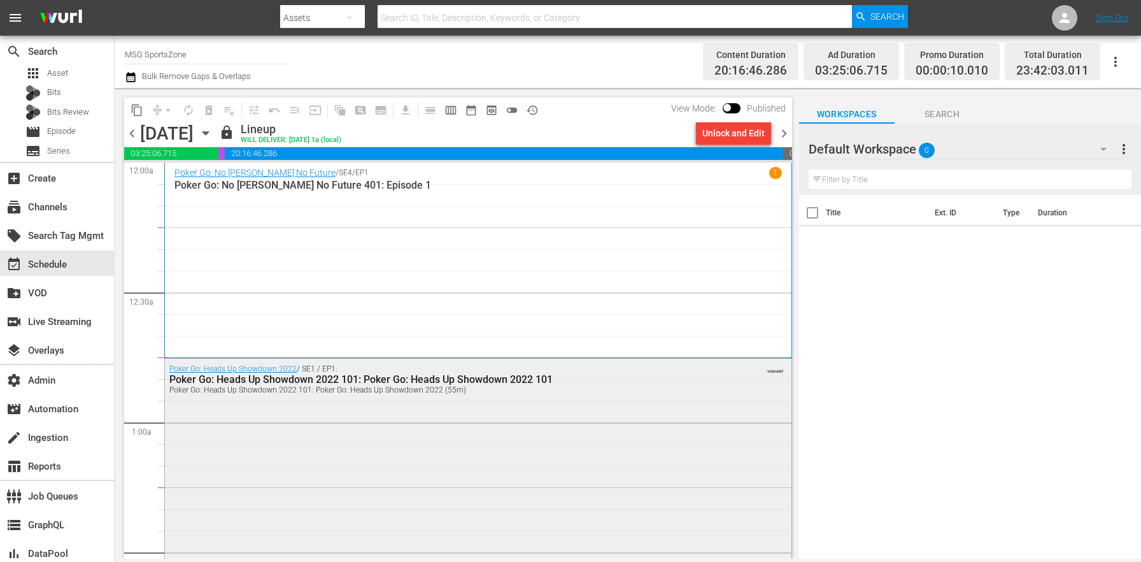
click at [364, 436] on div "Poker Go: Heads Up Showdown 2022 / SE1 / EP1: Poker Go: Heads Up Showdown 2022 …" at bounding box center [478, 476] width 627 height 234
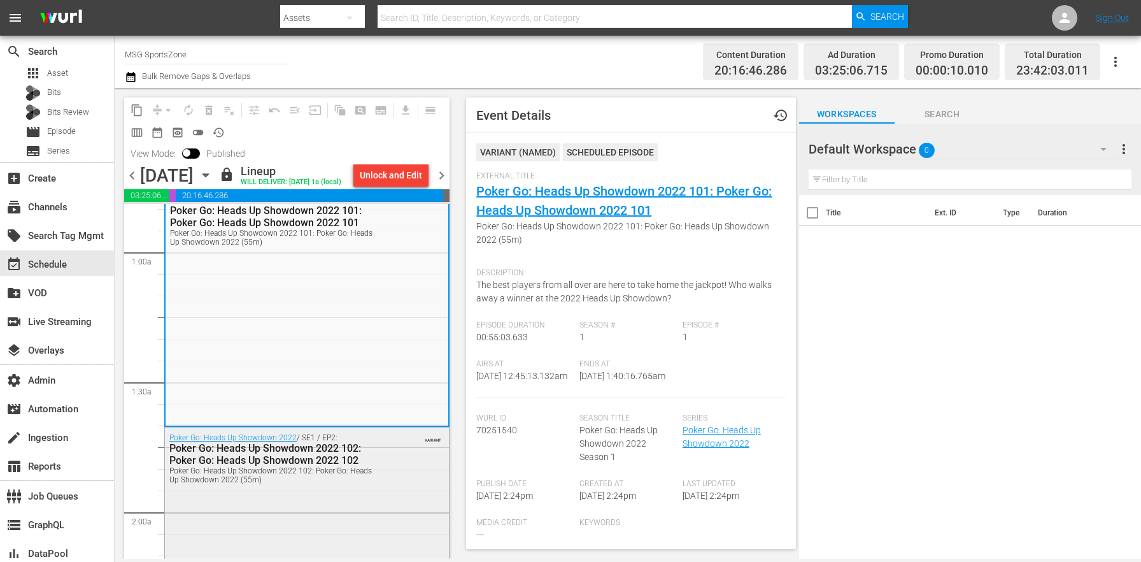
scroll to position [423, 0]
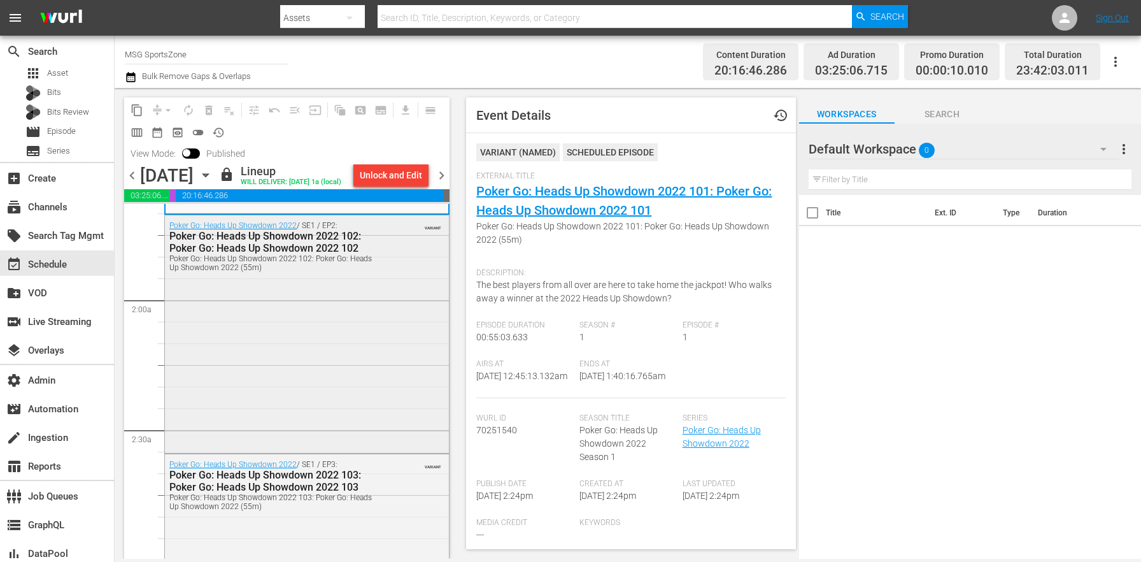
click at [322, 420] on div "Poker Go: Heads Up Showdown 2022 / SE1 / EP2: Poker Go: Heads Up Showdown 2022 …" at bounding box center [307, 332] width 284 height 235
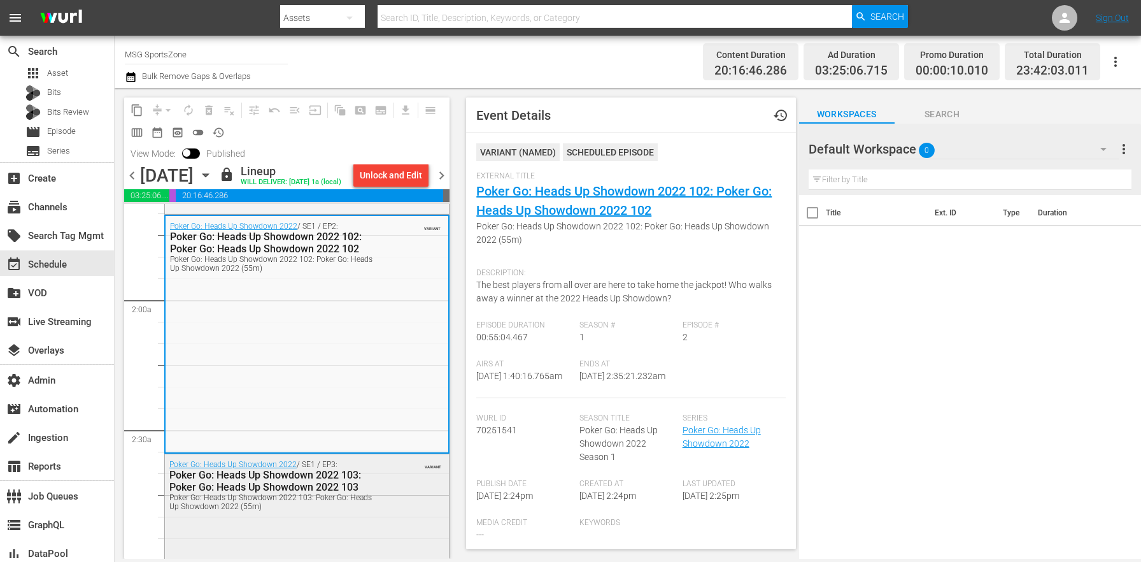
click at [316, 504] on div "Poker Go: Heads Up Showdown 2022 103: Poker Go: Heads Up Showdown 2022 (55m)" at bounding box center [276, 502] width 214 height 18
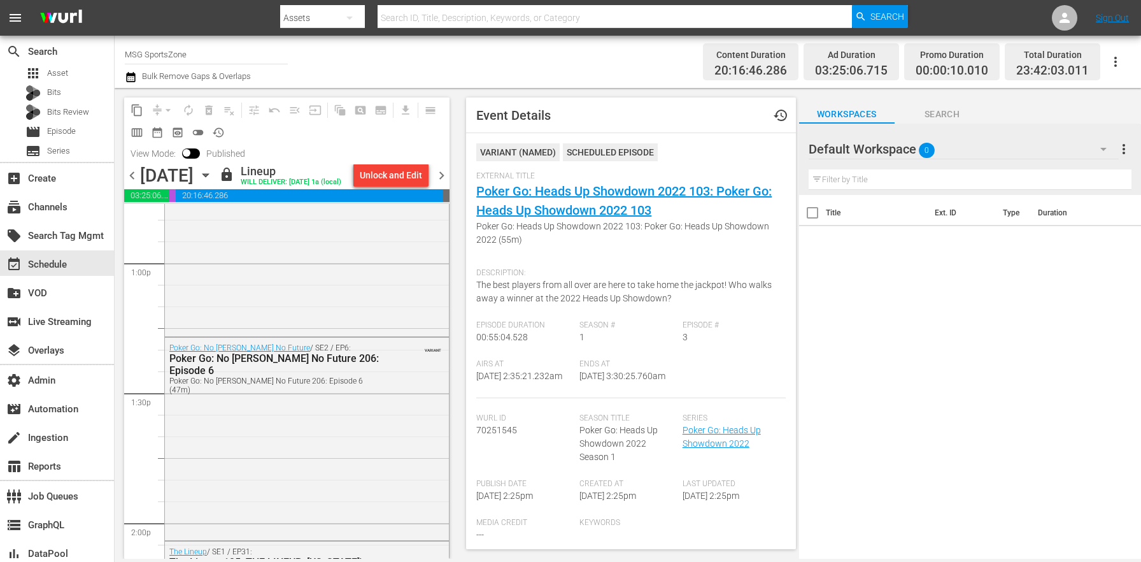
scroll to position [3248, 0]
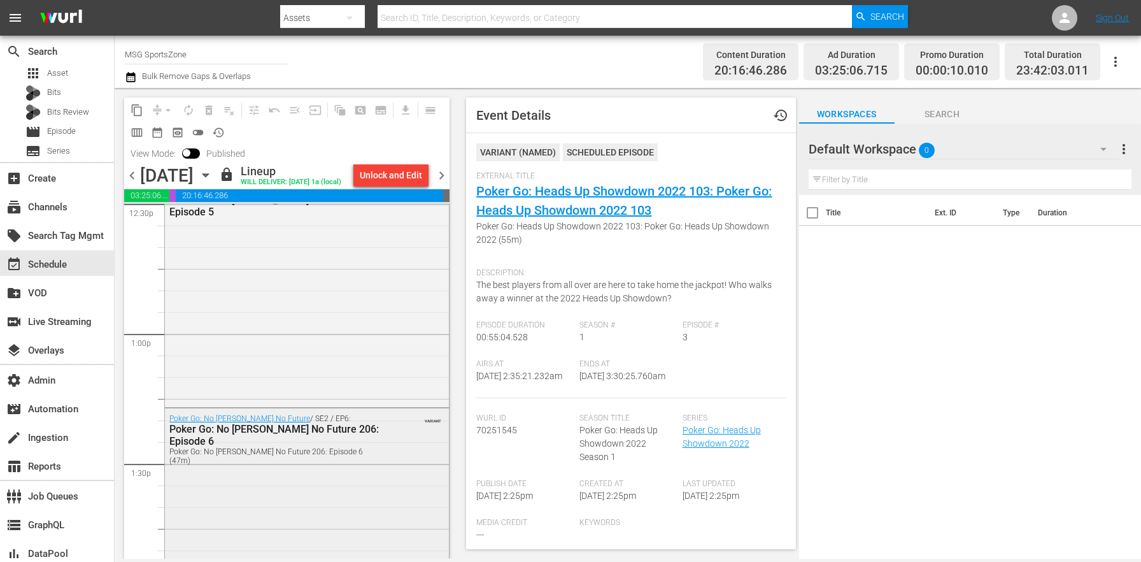
click at [304, 465] on div "Poker Go: No [PERSON_NAME] No Future / SE2 / EP6: Poker Go: No [PERSON_NAME] No…" at bounding box center [307, 508] width 284 height 200
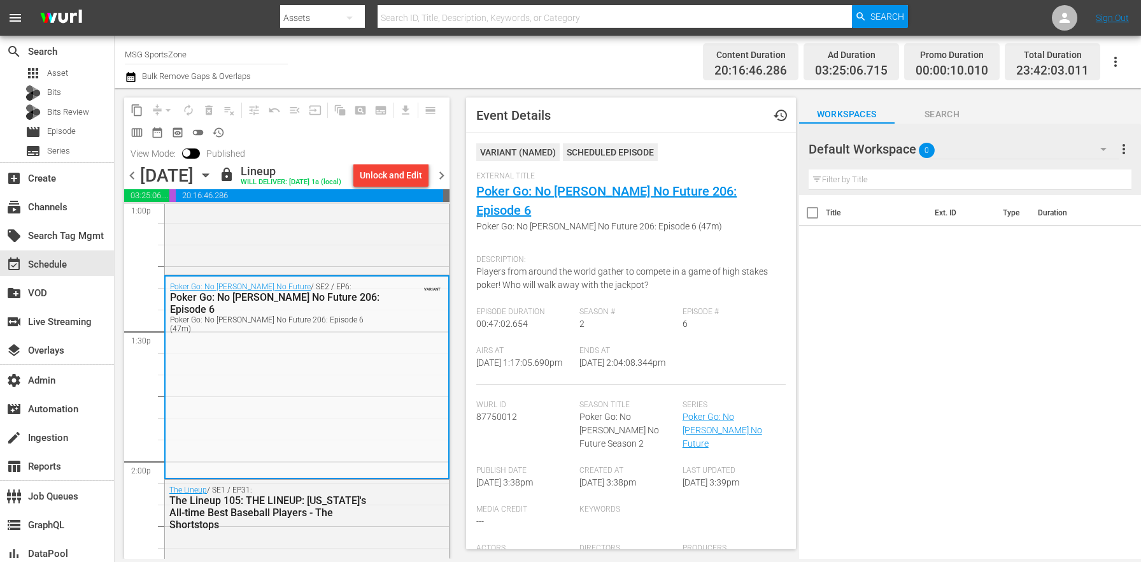
scroll to position [3521, 0]
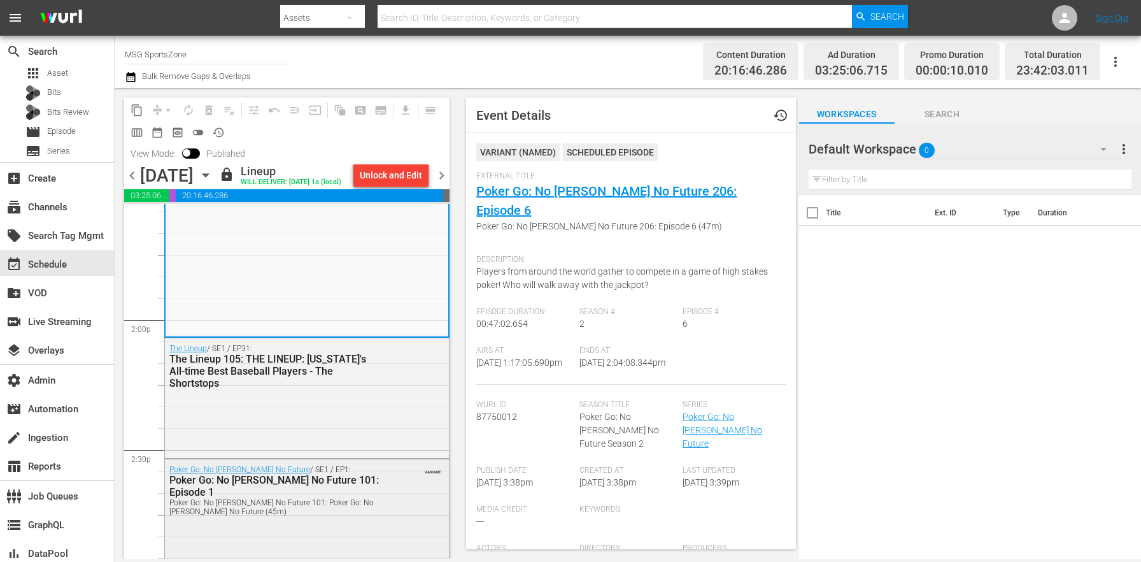
click at [294, 522] on div "Poker Go: No [PERSON_NAME] No Future / SE1 / EP1: Poker Go: No [PERSON_NAME] No…" at bounding box center [307, 554] width 284 height 191
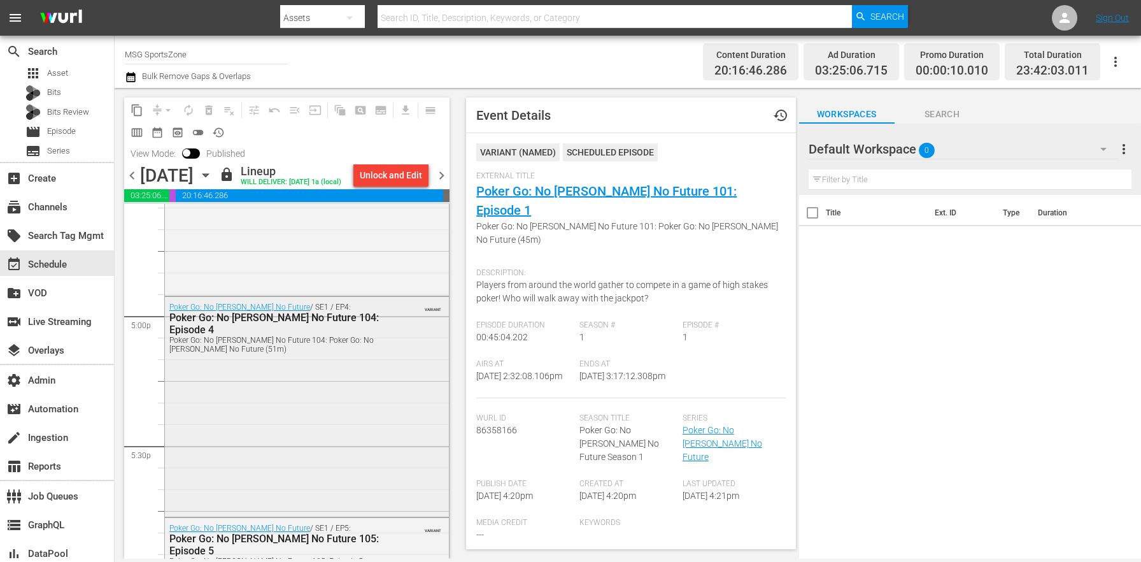
scroll to position [4313, 0]
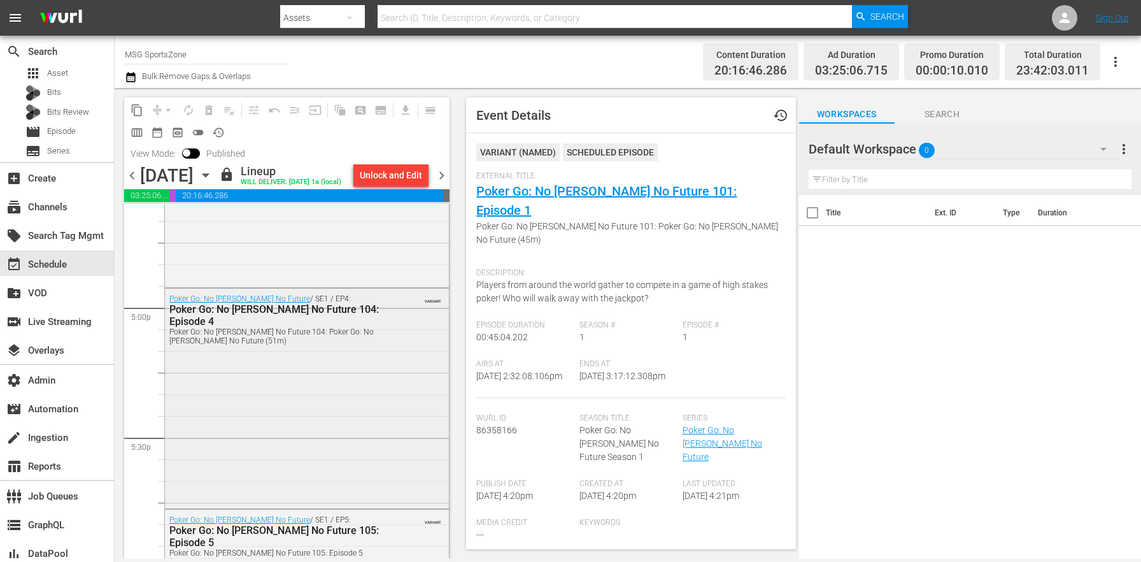
click at [287, 464] on div "Poker Go: No [PERSON_NAME] No Future / SE1 / EP4: Poker Go: No [PERSON_NAME] No…" at bounding box center [307, 396] width 284 height 217
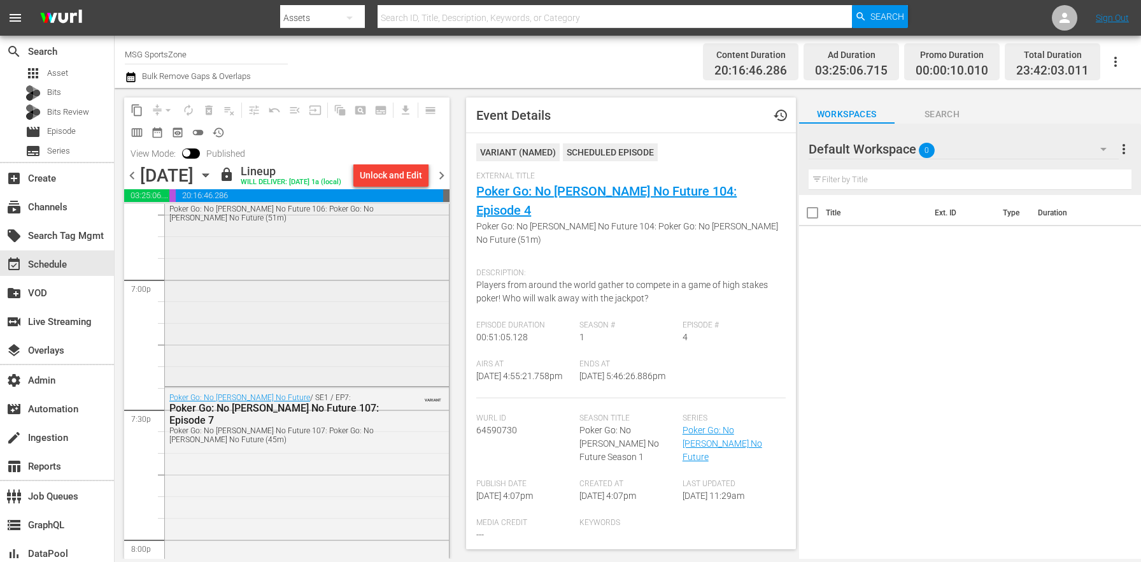
scroll to position [4666, 0]
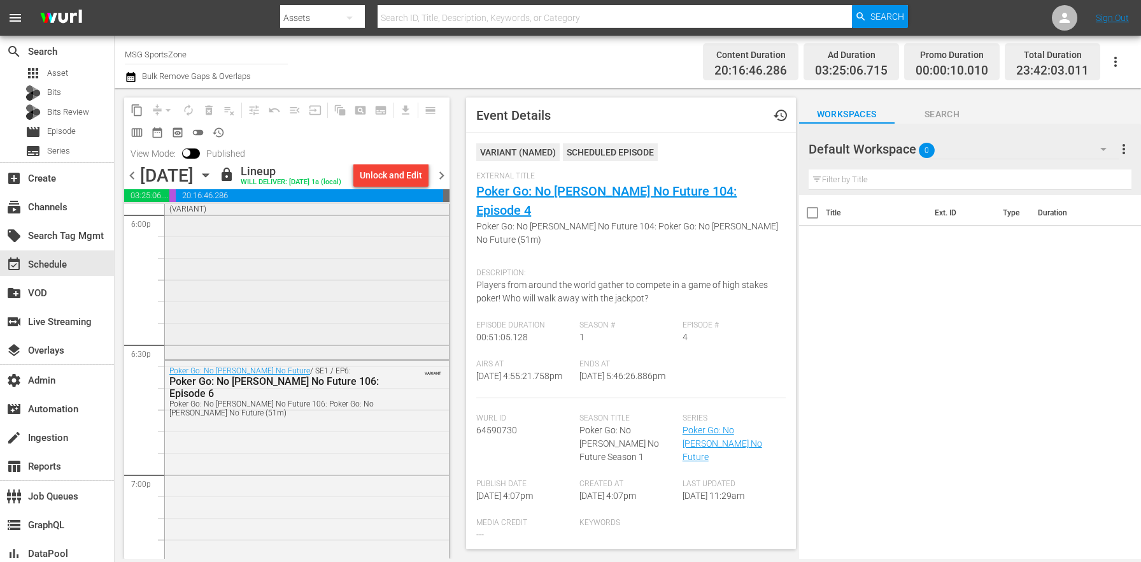
click at [345, 320] on div "Poker Go: No [PERSON_NAME] No Future / SE1 / EP5: Poker Go: No [PERSON_NAME] No…" at bounding box center [307, 257] width 284 height 200
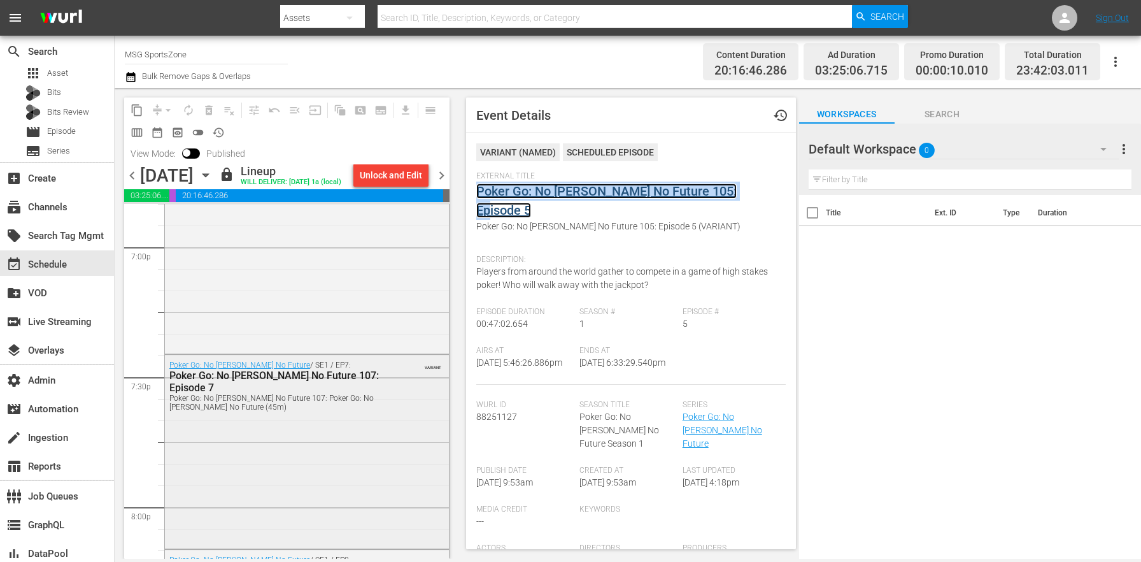
scroll to position [4964, 0]
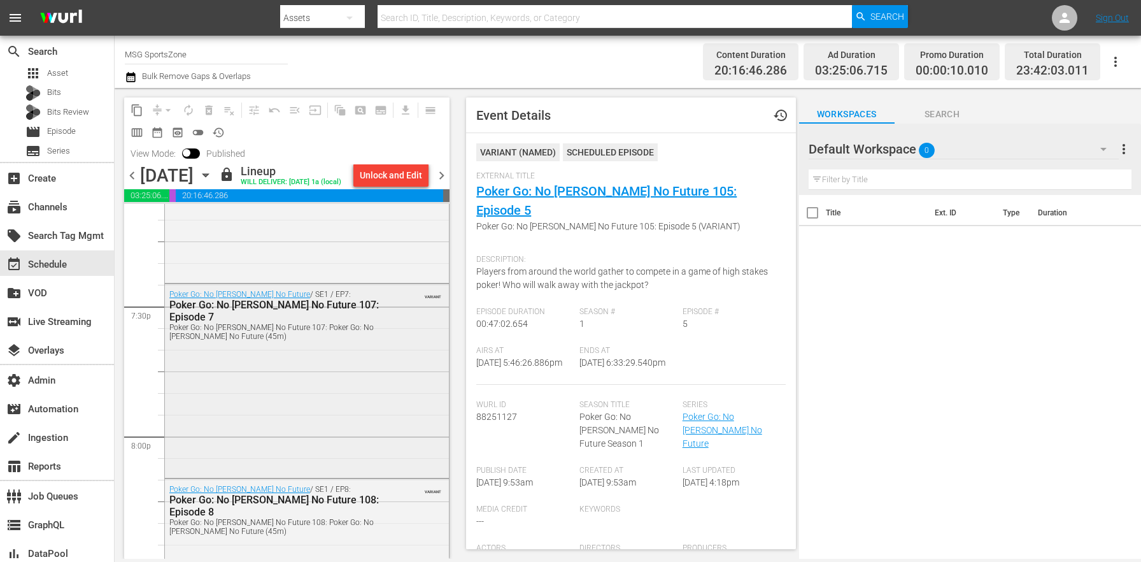
click at [313, 416] on div "Poker Go: No [PERSON_NAME] No Future / SE1 / EP7: Poker Go: No [PERSON_NAME] No…" at bounding box center [307, 379] width 284 height 191
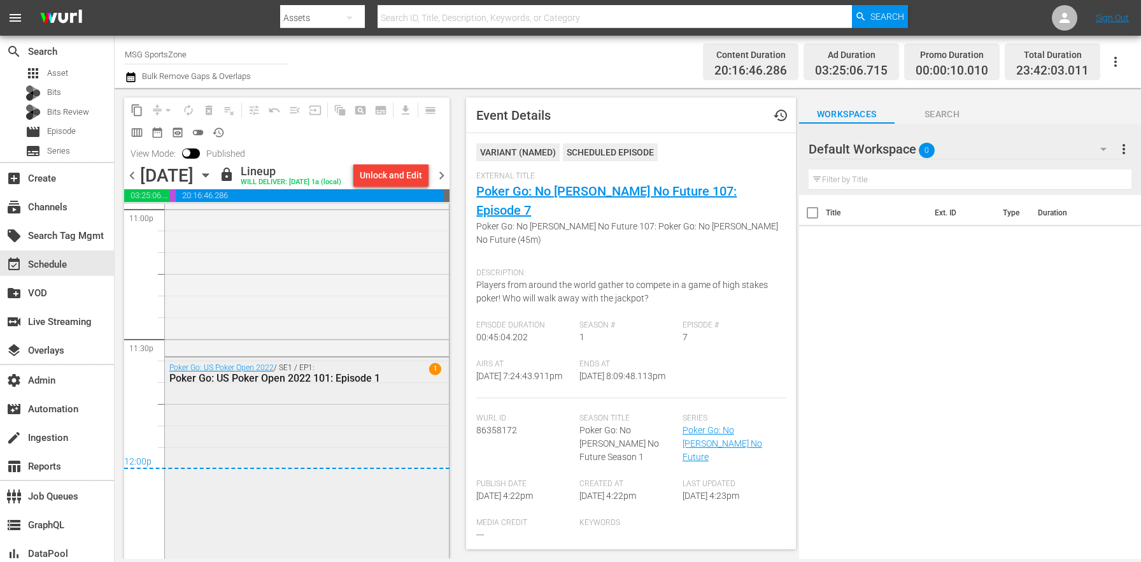
scroll to position [5998, 0]
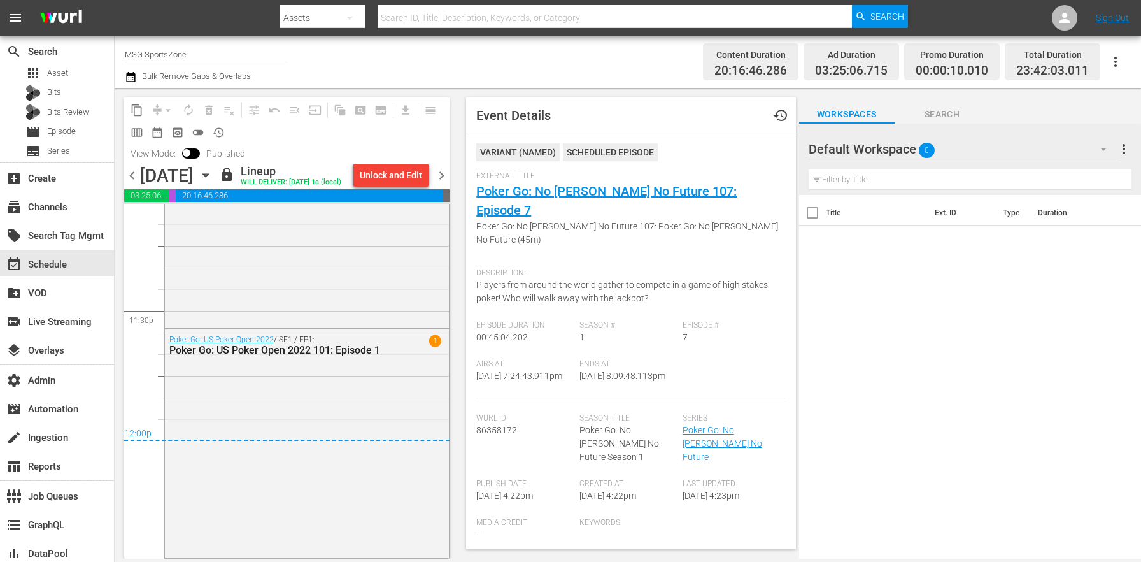
click at [439, 174] on span "chevron_right" at bounding box center [442, 175] width 16 height 16
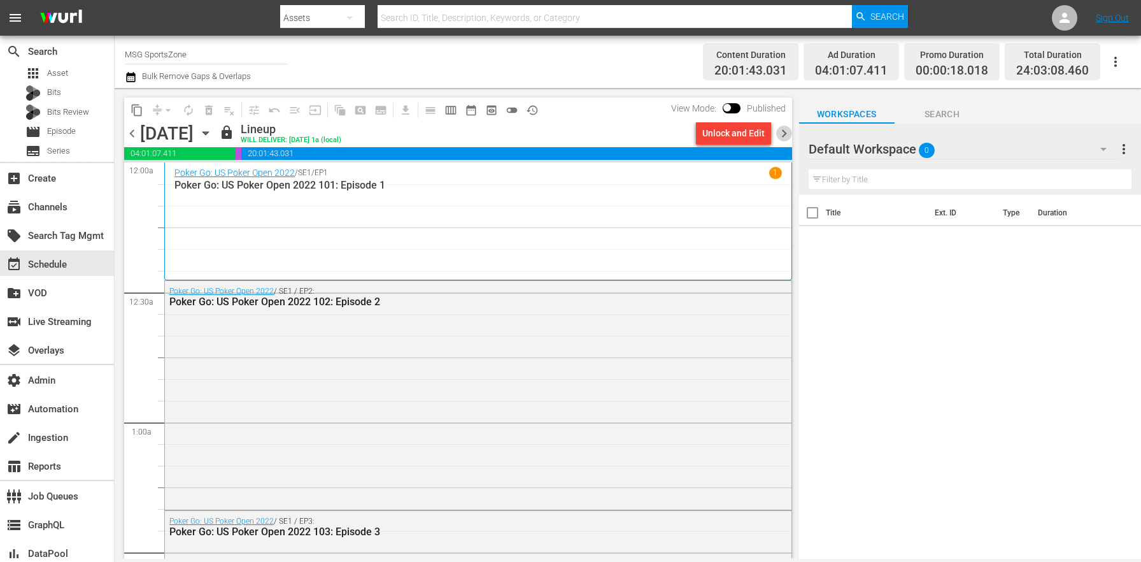
click at [785, 134] on span "chevron_right" at bounding box center [784, 133] width 16 height 16
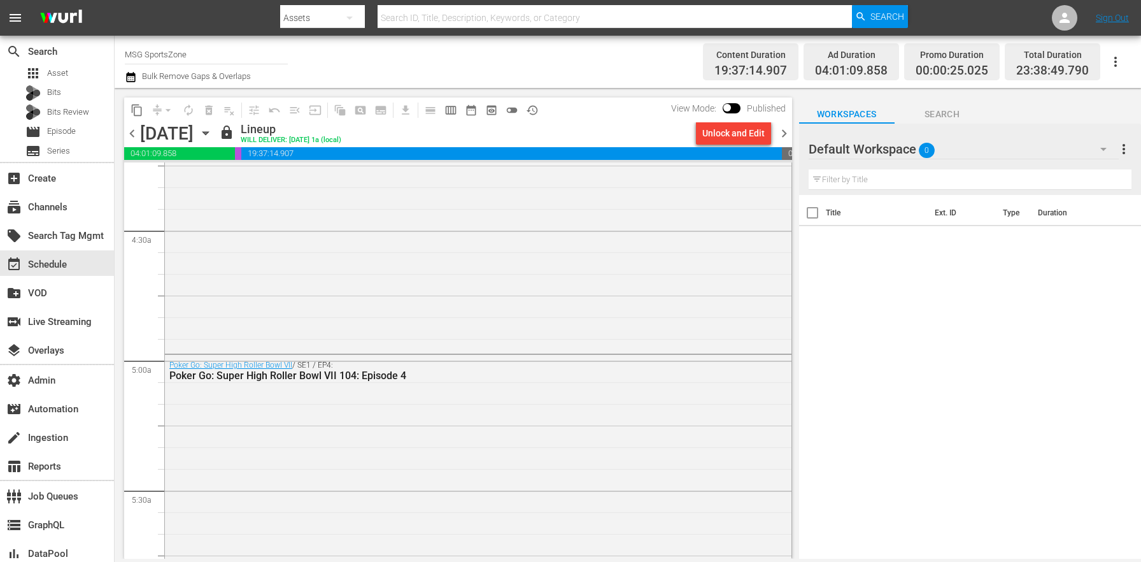
scroll to position [1109, 0]
click at [450, 270] on div "Poker Go: Super High Roller Bowl VII / SE1 / EP3: Poker Go: Super High Roller B…" at bounding box center [478, 228] width 627 height 231
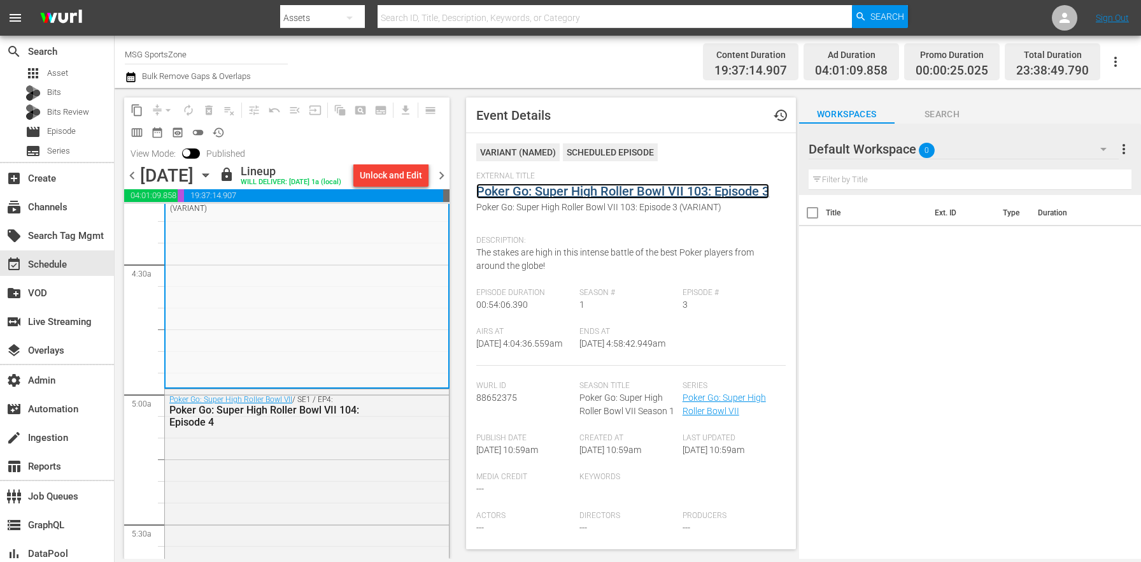
click at [541, 185] on link "Poker Go: Super High Roller Bowl VII 103: Episode 3" at bounding box center [622, 190] width 293 height 15
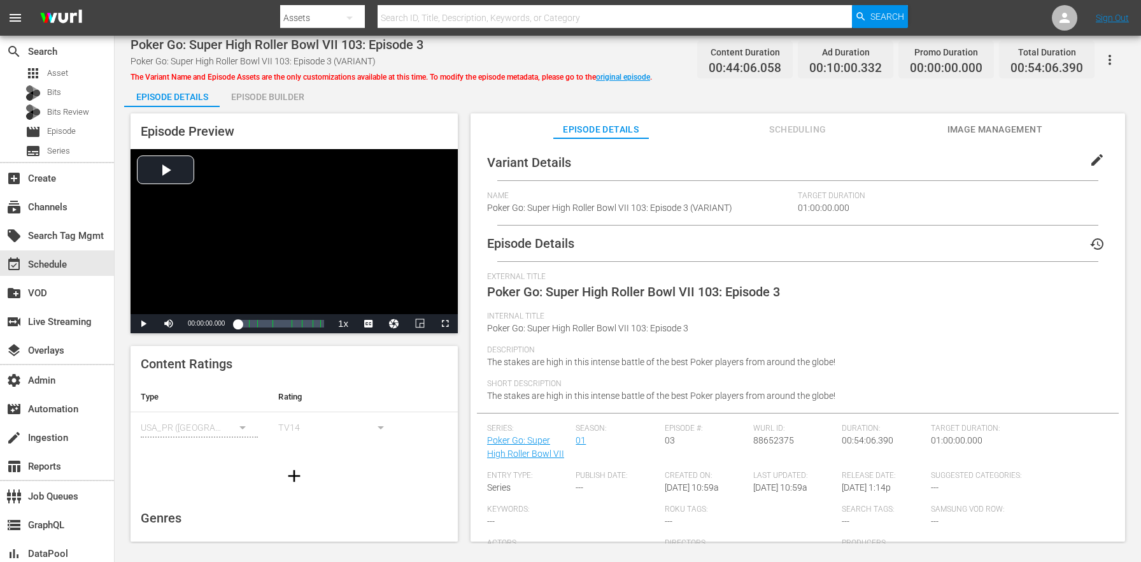
click at [1097, 158] on span "edit" at bounding box center [1097, 159] width 15 height 15
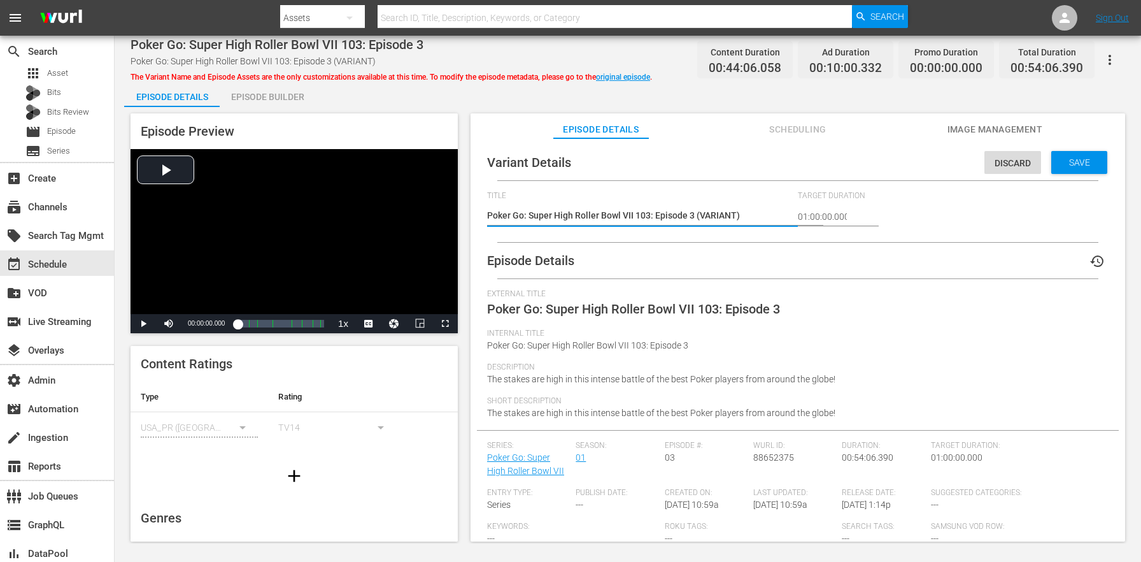
click at [711, 216] on textarea "Poker Go: Super High Roller Bowl VII 103: Episode 3 (VARIANT)" at bounding box center [639, 216] width 304 height 15
type textarea "Poker Go: Super High Roller Bowl VII 103: Episode 3 (5)"
type textarea "Poker Go: Super High Roller Bowl VII 103: Episode 3 (54)"
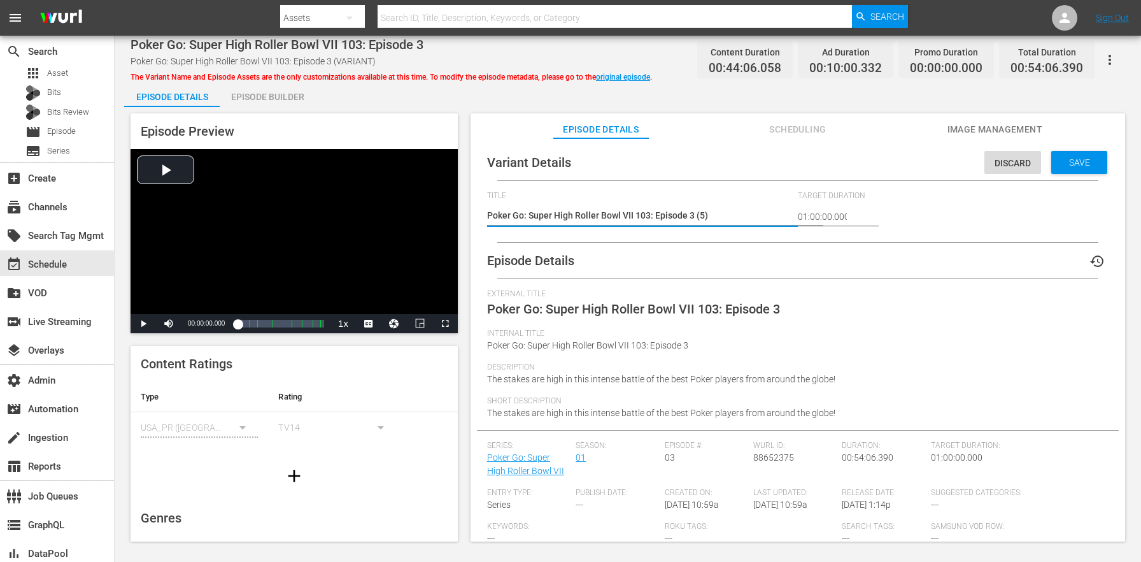
type textarea "Poker Go: Super High Roller Bowl VII 103: Episode 3 (54)"
type textarea "Poker Go: Super High Roller Bowl VII 103: Episode 3 (54m)"
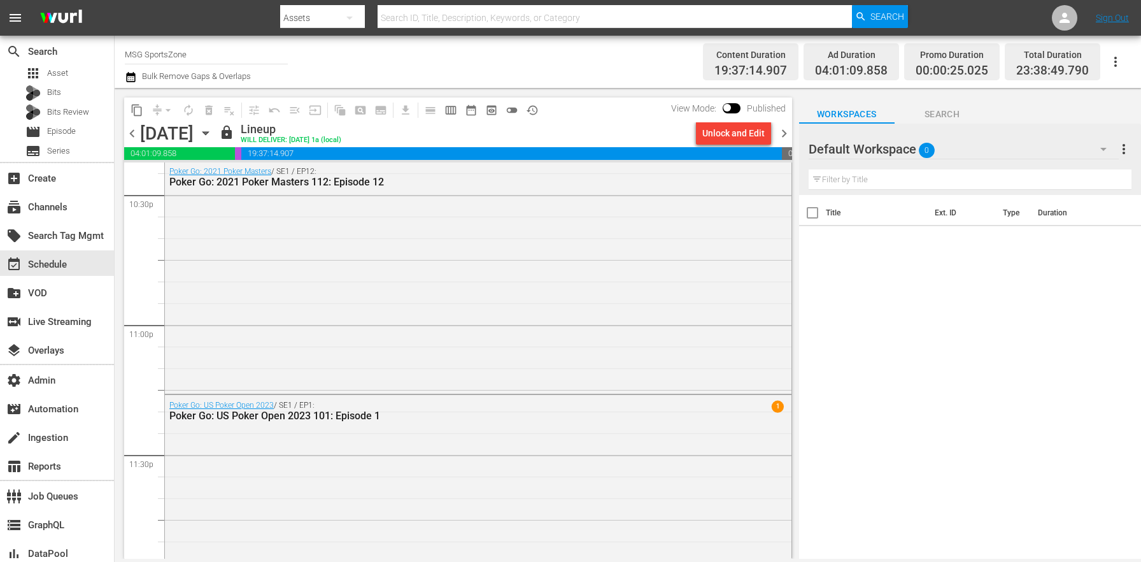
scroll to position [5879, 0]
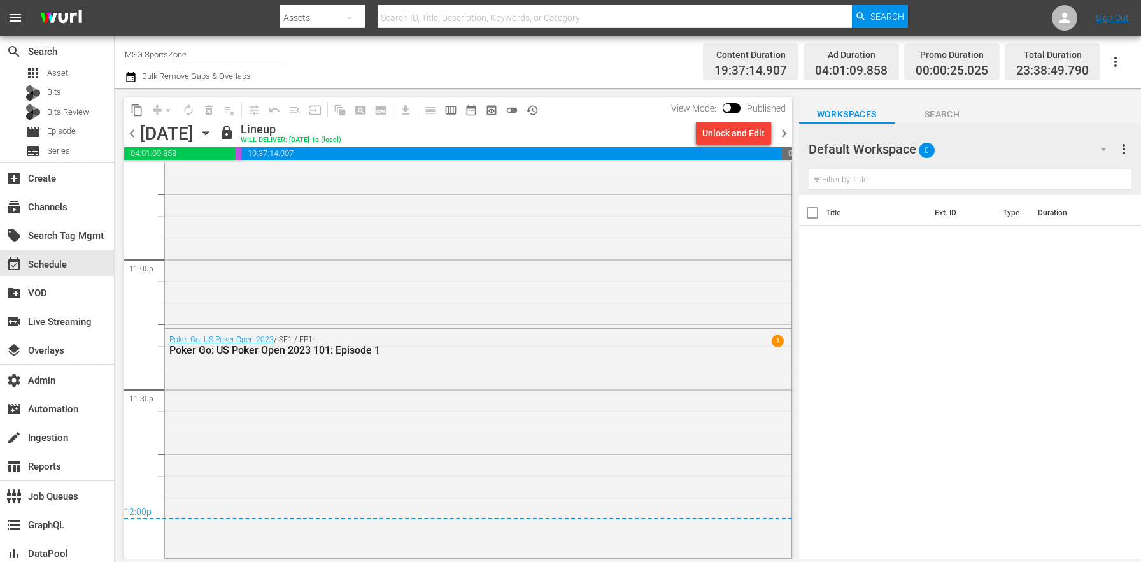
click at [784, 131] on span "chevron_right" at bounding box center [784, 133] width 16 height 16
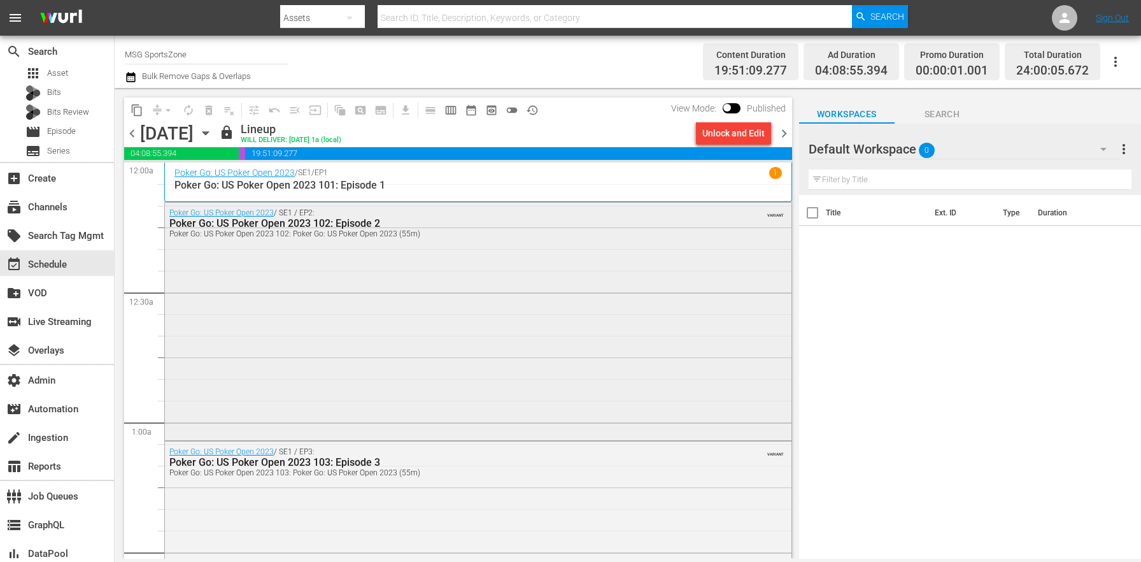
click at [446, 369] on div "Poker Go: US Poker Open 2023 / SE1 / EP2: Poker Go: US Poker Open 2023 102: Epi…" at bounding box center [478, 319] width 627 height 235
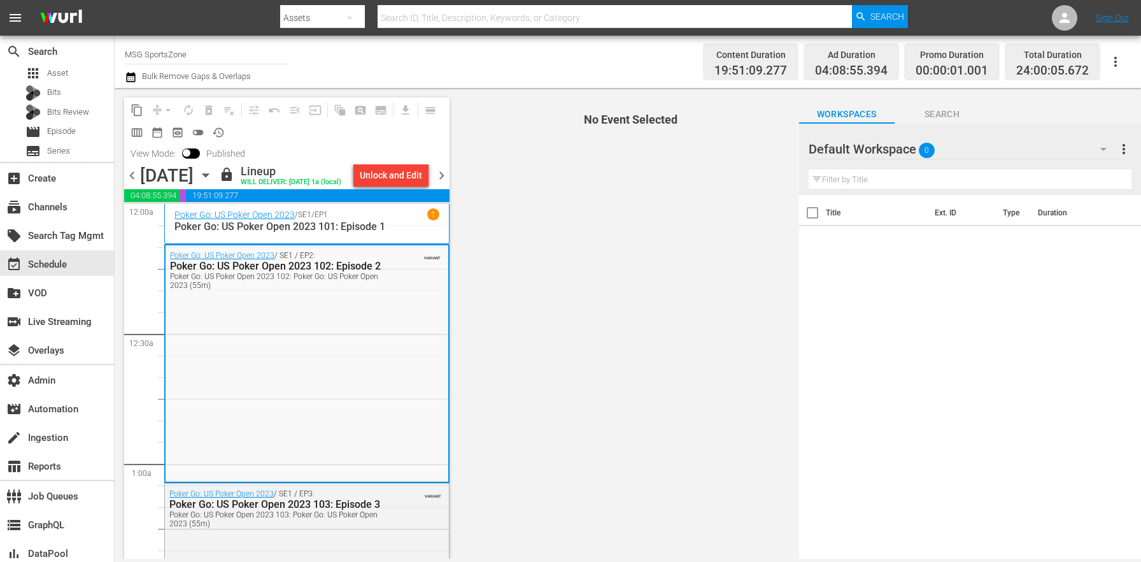
scroll to position [269, 0]
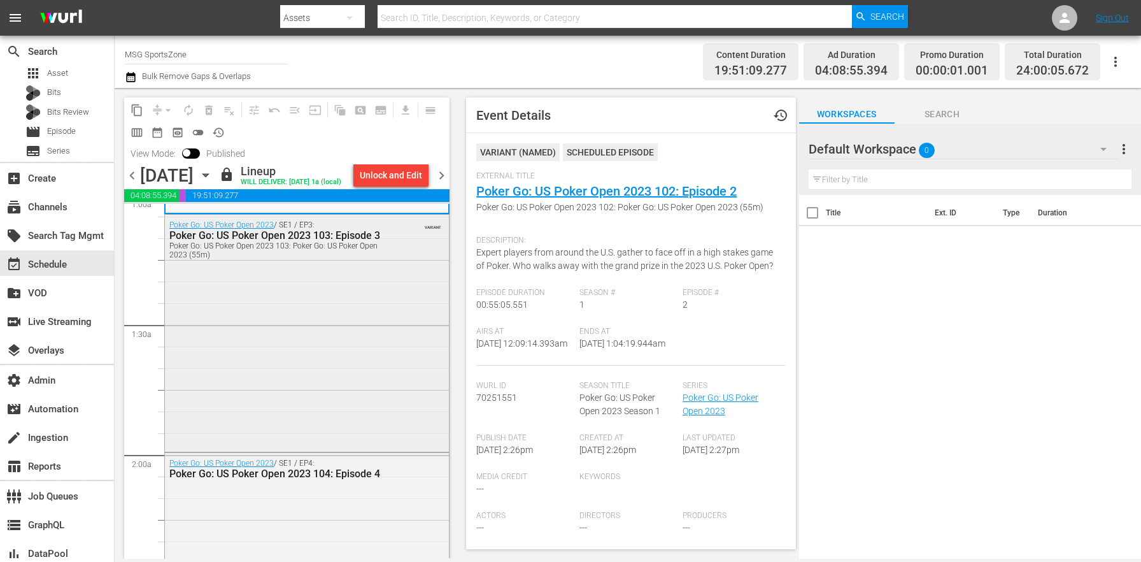
click at [370, 355] on div "Poker Go: US Poker Open 2023 / SE1 / EP3: Poker Go: US Poker Open 2023 103: Epi…" at bounding box center [307, 332] width 284 height 235
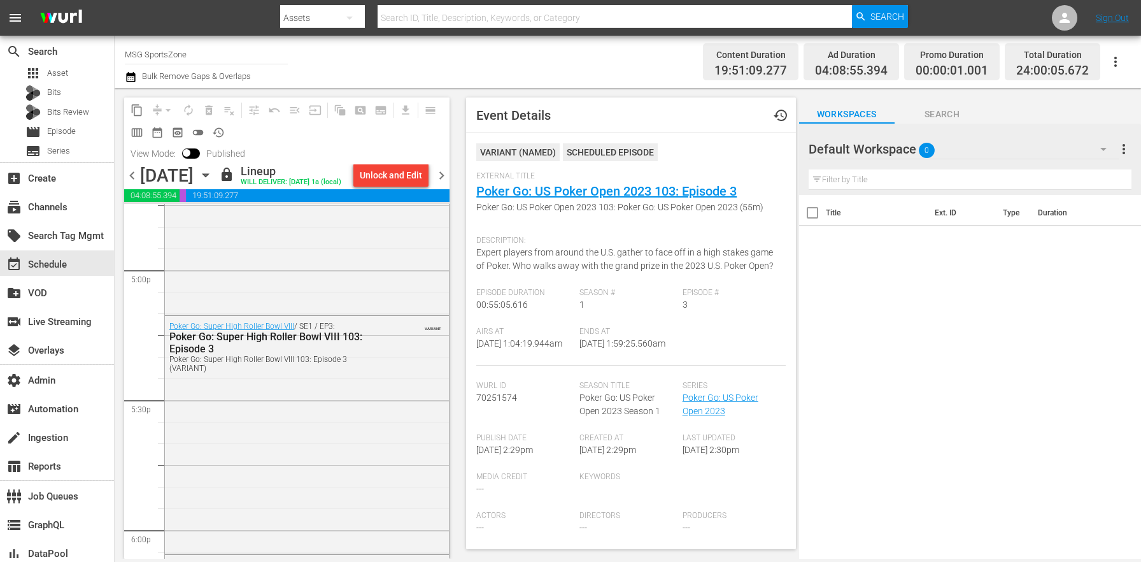
scroll to position [4416, 0]
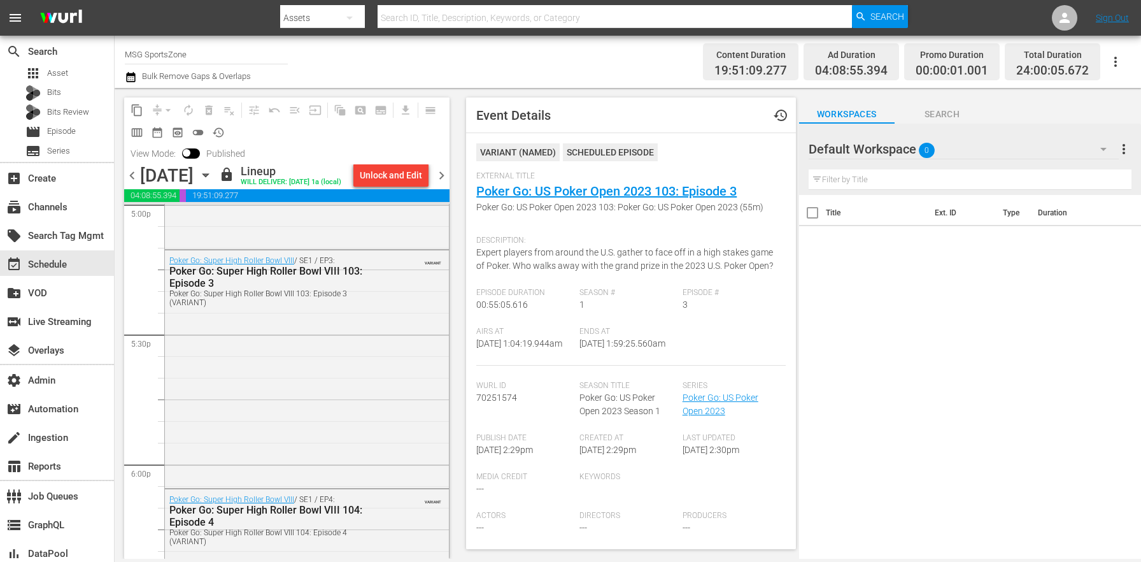
click at [357, 367] on div "Poker Go: Super High Roller Bowl VIII / SE1 / EP3: Poker Go: Super High Roller …" at bounding box center [307, 367] width 284 height 235
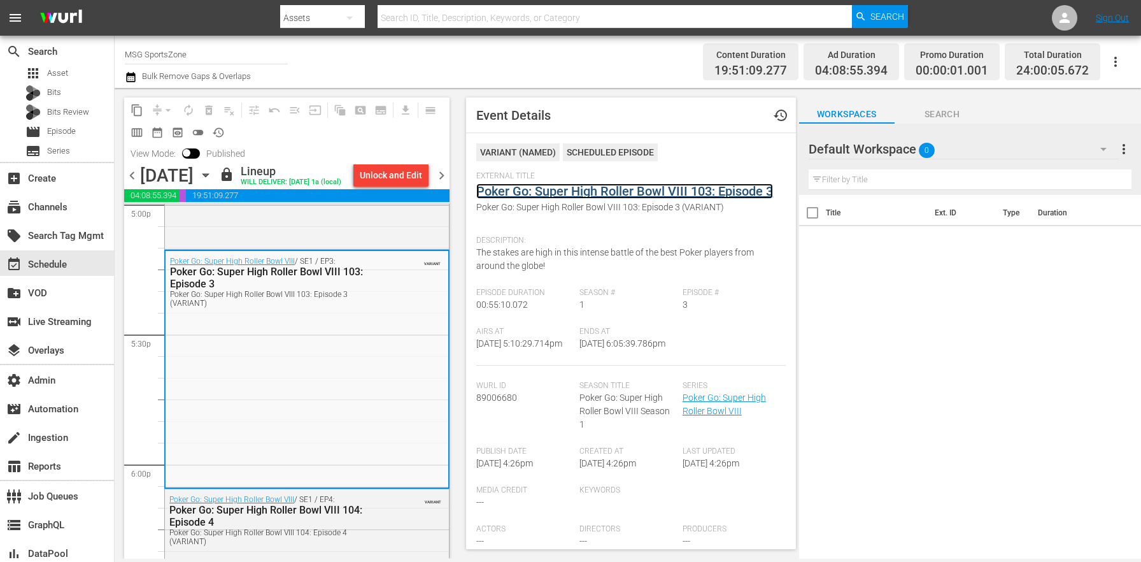
click at [566, 194] on link "Poker Go: Super High Roller Bowl VIII 103: Episode 3" at bounding box center [624, 190] width 297 height 15
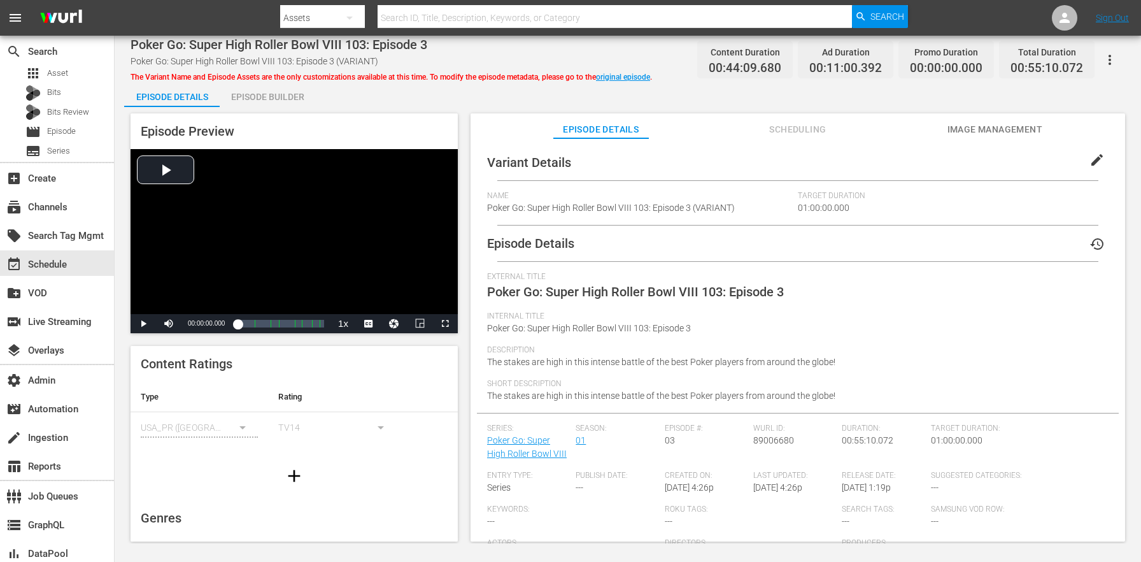
click at [1098, 152] on button "edit" at bounding box center [1097, 160] width 31 height 31
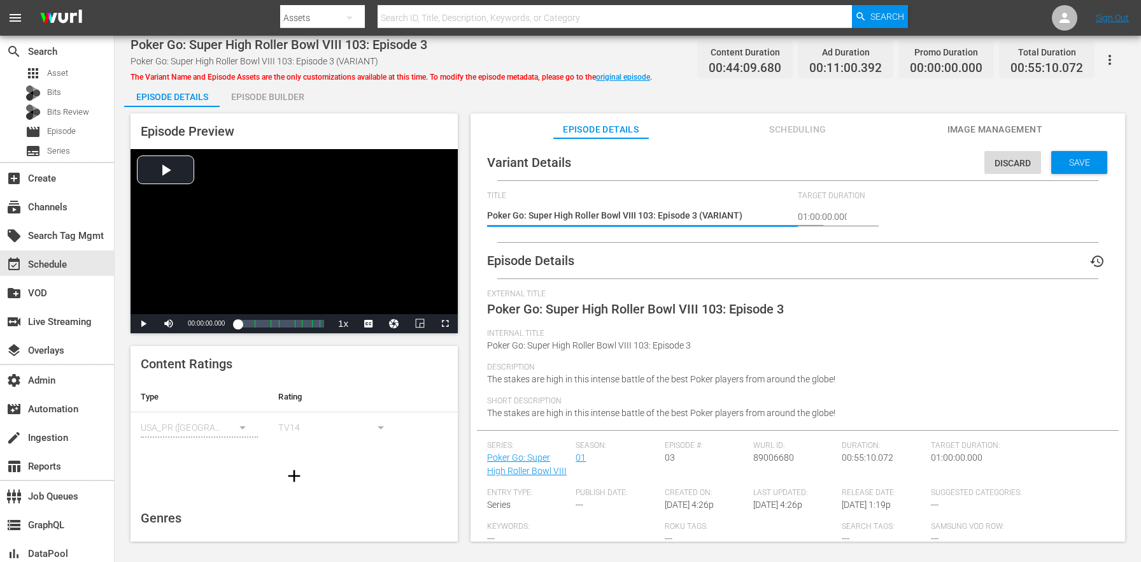
click at [723, 219] on textarea "Poker Go: Super High Roller Bowl VIII 103: Episode 3 (VARIANT)" at bounding box center [639, 216] width 304 height 15
click at [723, 218] on textarea "Poker Go: Super High Roller Bowl VIII 103: Episode 3 (VARIANT)" at bounding box center [639, 216] width 304 height 15
type textarea "Poker Go: Super High Roller Bowl VIII 103: Episode 3 (5)"
type textarea "Poker Go: Super High Roller Bowl VIII 103: Episode 3 (55)"
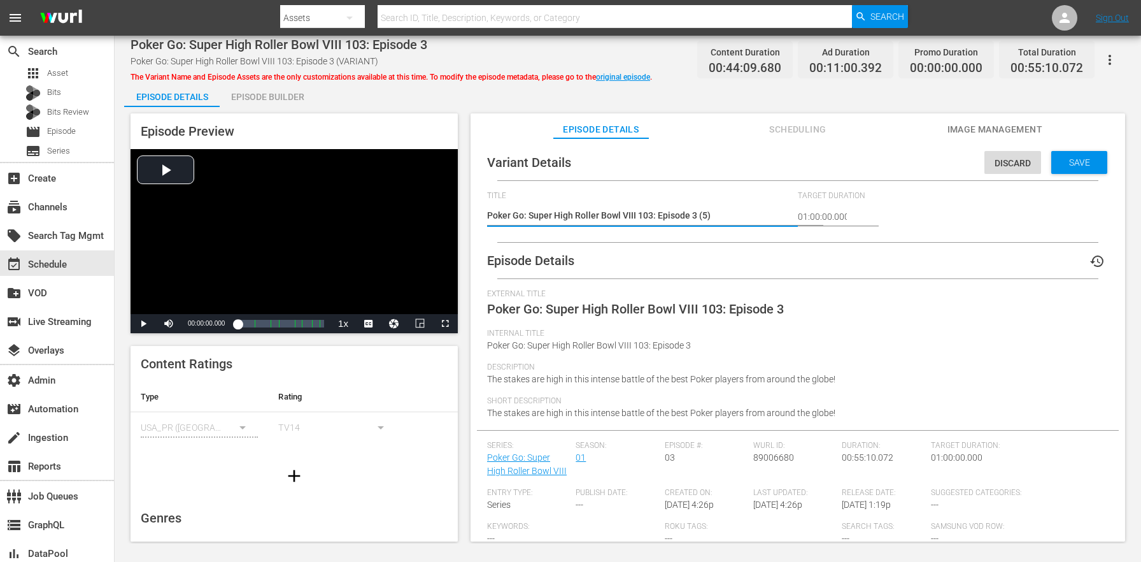
type textarea "Poker Go: Super High Roller Bowl VIII 103: Episode 3 (55)"
type textarea "Poker Go: Super High Roller Bowl VIII 103: Episode 3 (55m)"
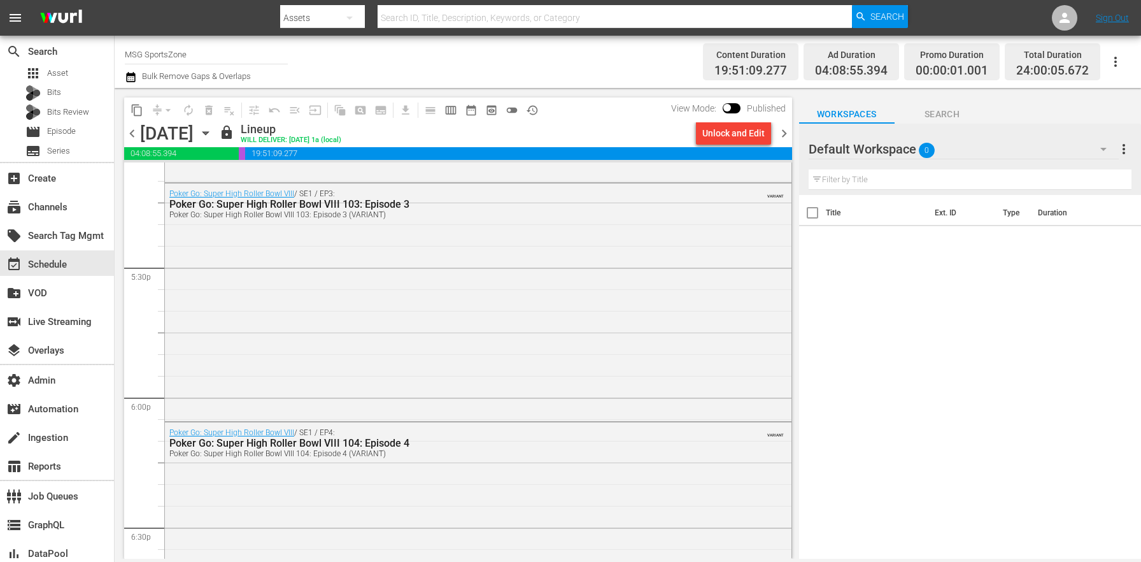
scroll to position [4450, 0]
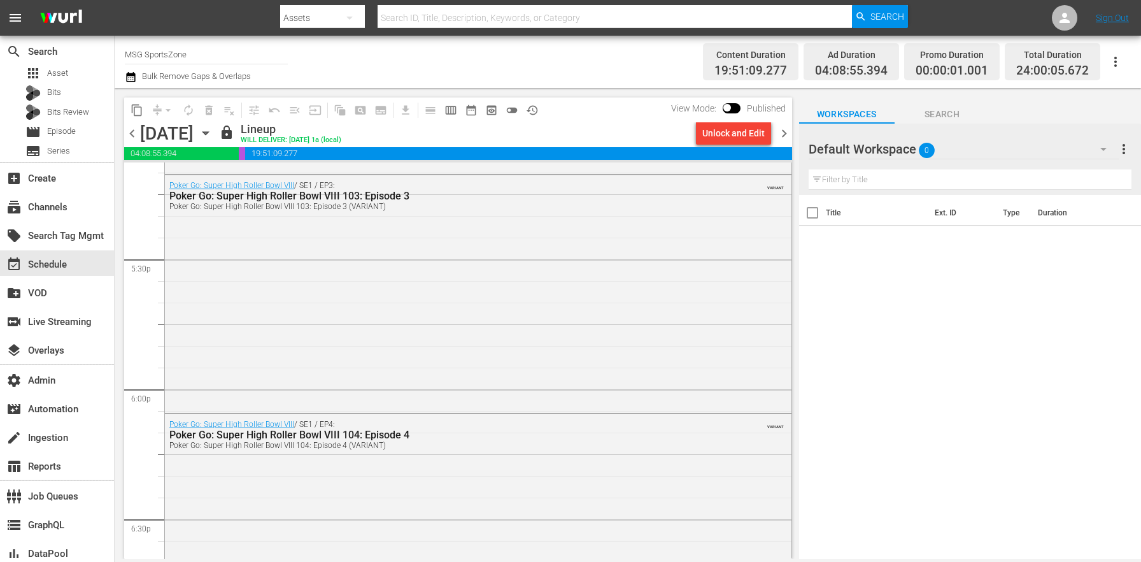
click at [443, 446] on div "Poker Go: Super High Roller Bowl VIII 104: Episode 4 (VARIANT)" at bounding box center [443, 445] width 548 height 9
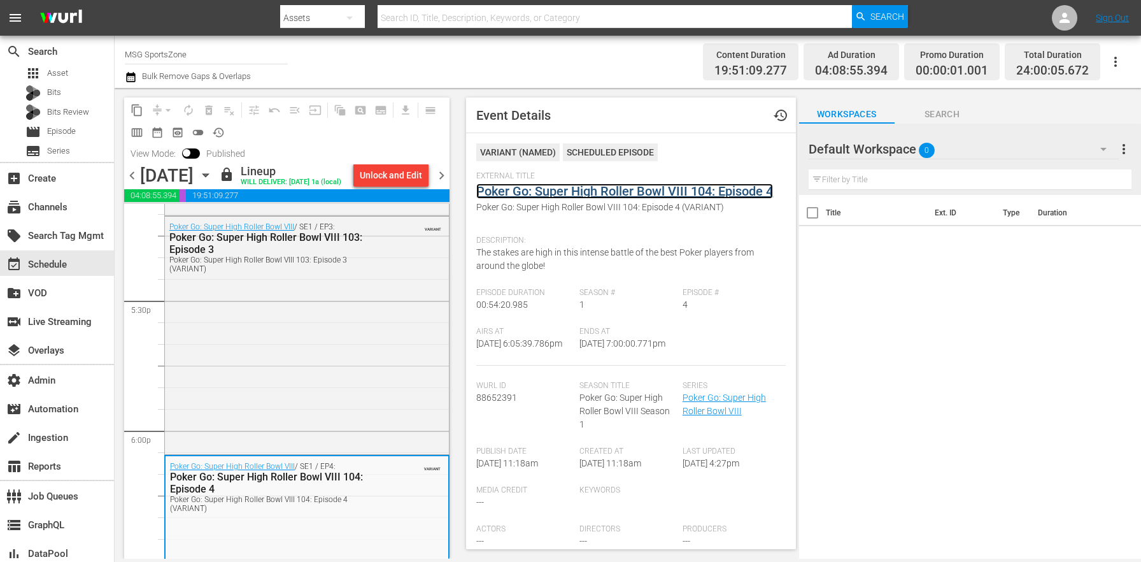
click at [545, 186] on link "Poker Go: Super High Roller Bowl VIII 104: Episode 4" at bounding box center [624, 190] width 297 height 15
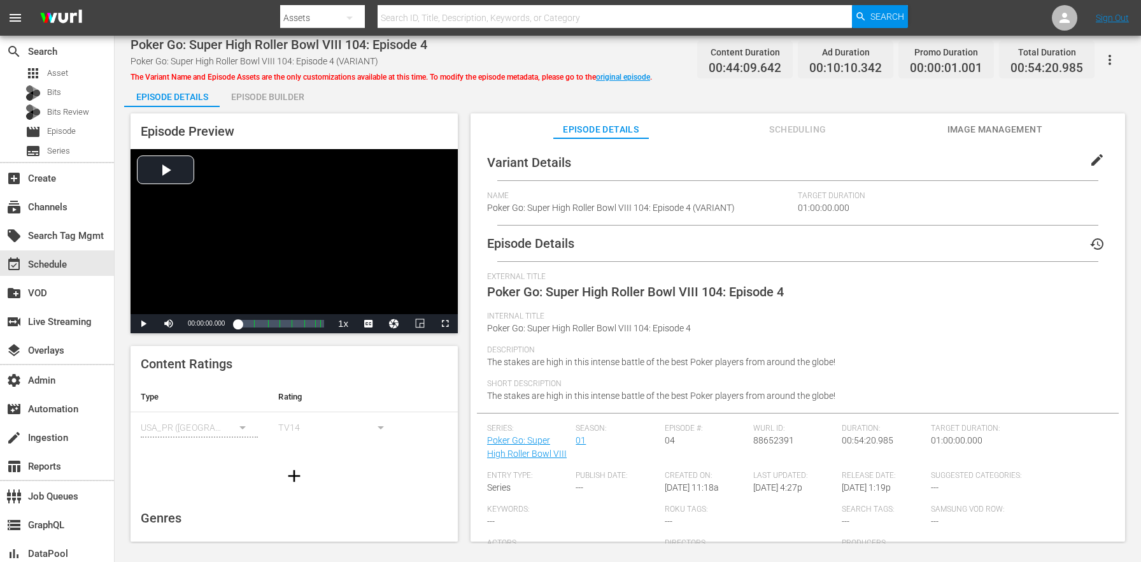
click at [1093, 156] on span "edit" at bounding box center [1097, 159] width 15 height 15
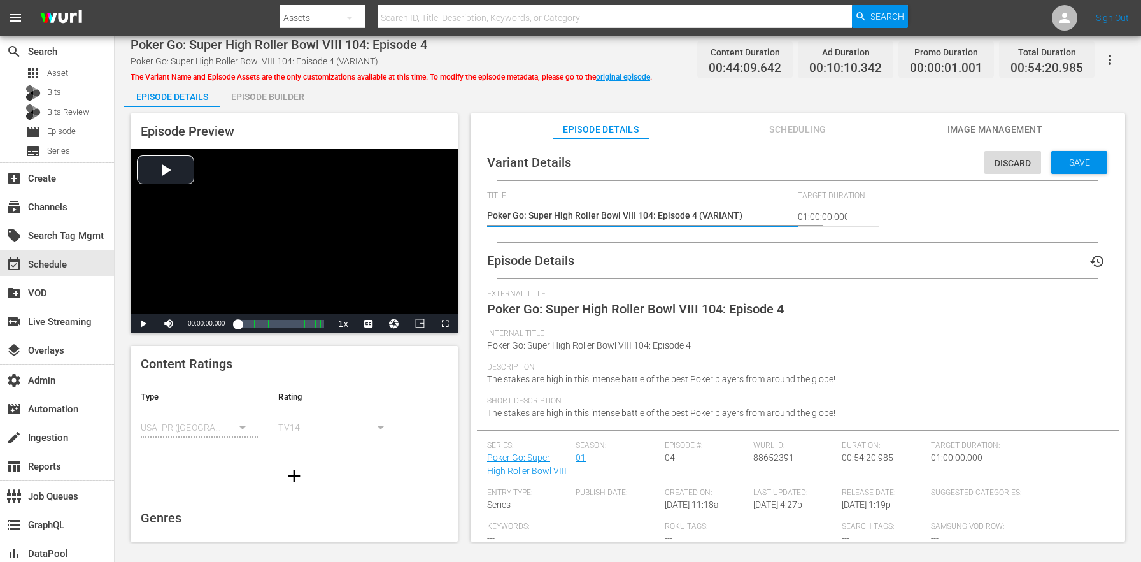
click at [715, 218] on textarea "Poker Go: Super High Roller Bowl VIII 104: Episode 4 (VARIANT)" at bounding box center [639, 216] width 304 height 15
type textarea "Poker Go: Super High Roller Bowl VIII 104: Episode 4 (5)"
type textarea "Poker Go: Super High Roller Bowl VIII 104: Episode 4 (54)"
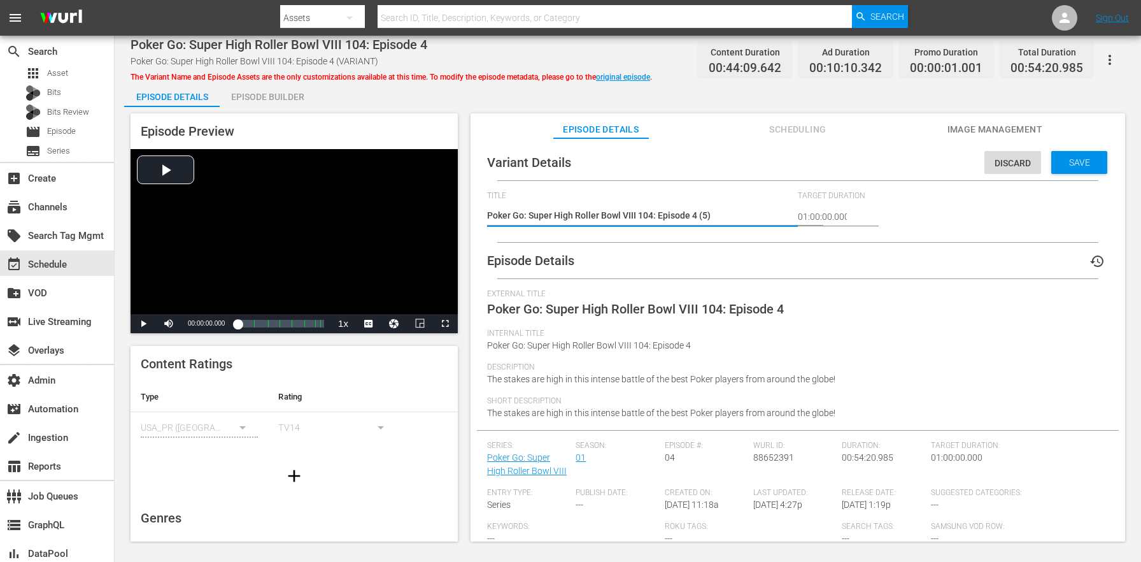
type textarea "Poker Go: Super High Roller Bowl VIII 104: Episode 4 (54)"
type textarea "Poker Go: Super High Roller Bowl VIII 104: Episode 4 (54m)"
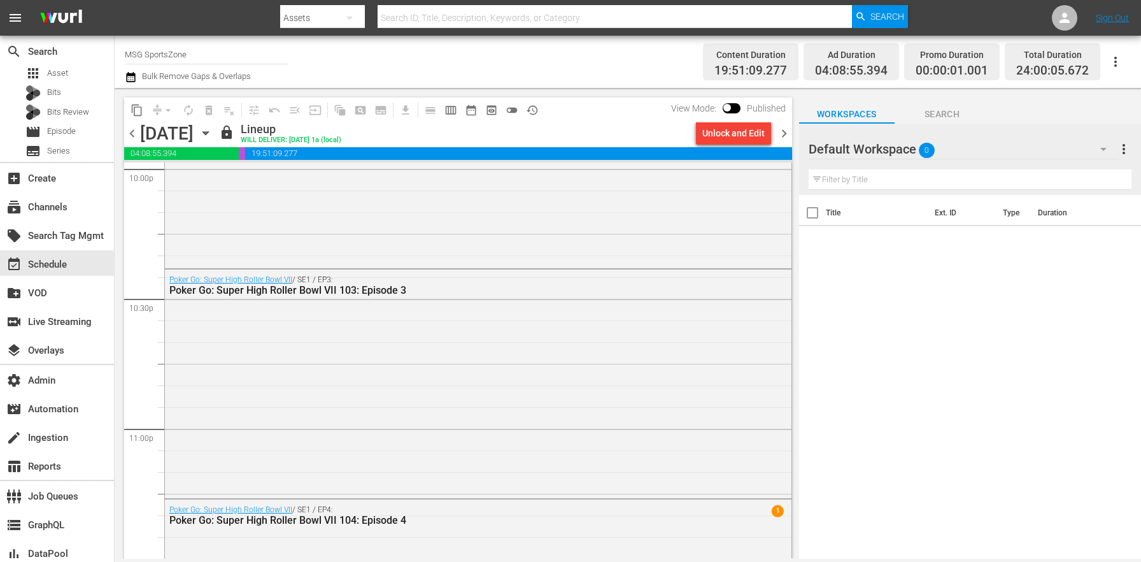
scroll to position [5879, 0]
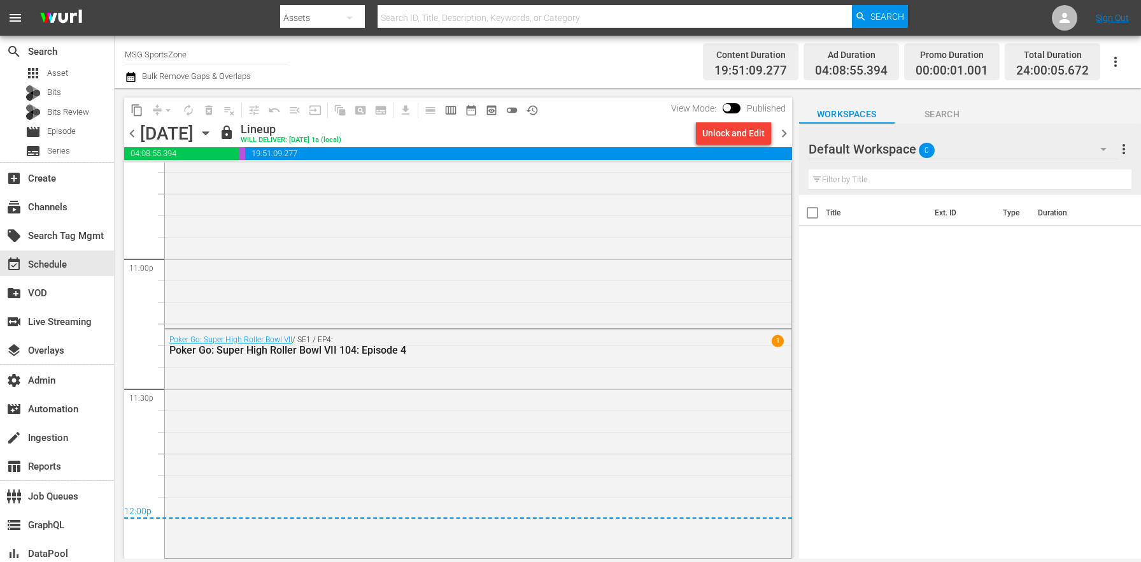
click at [793, 130] on div "content_copy compress arrow_drop_down autorenew_outlined delete_forever_outline…" at bounding box center [455, 323] width 681 height 471
click at [788, 133] on span "chevron_right" at bounding box center [784, 133] width 16 height 16
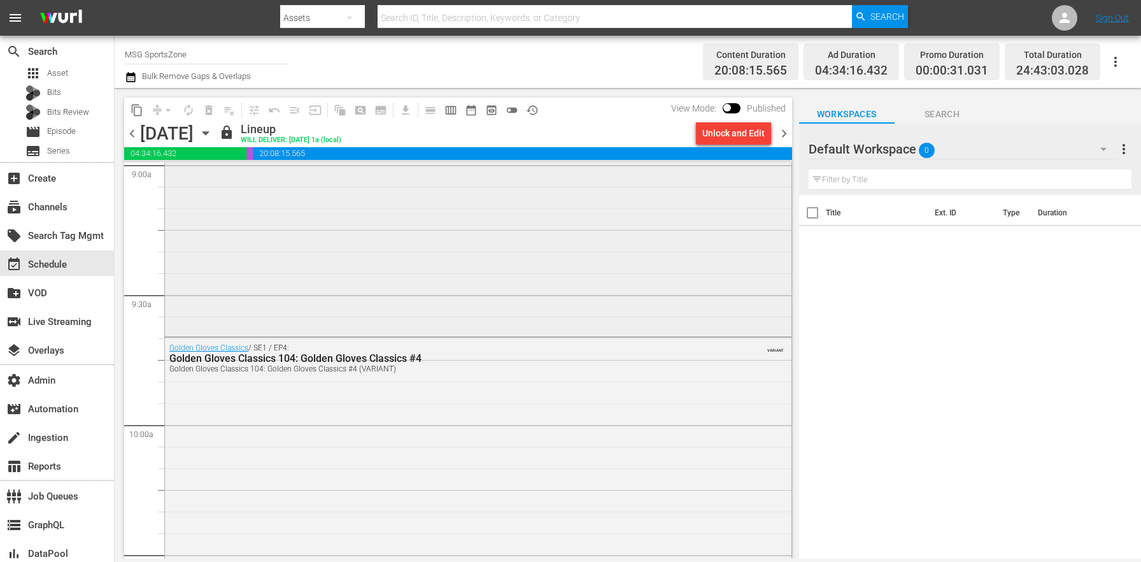
scroll to position [2477, 0]
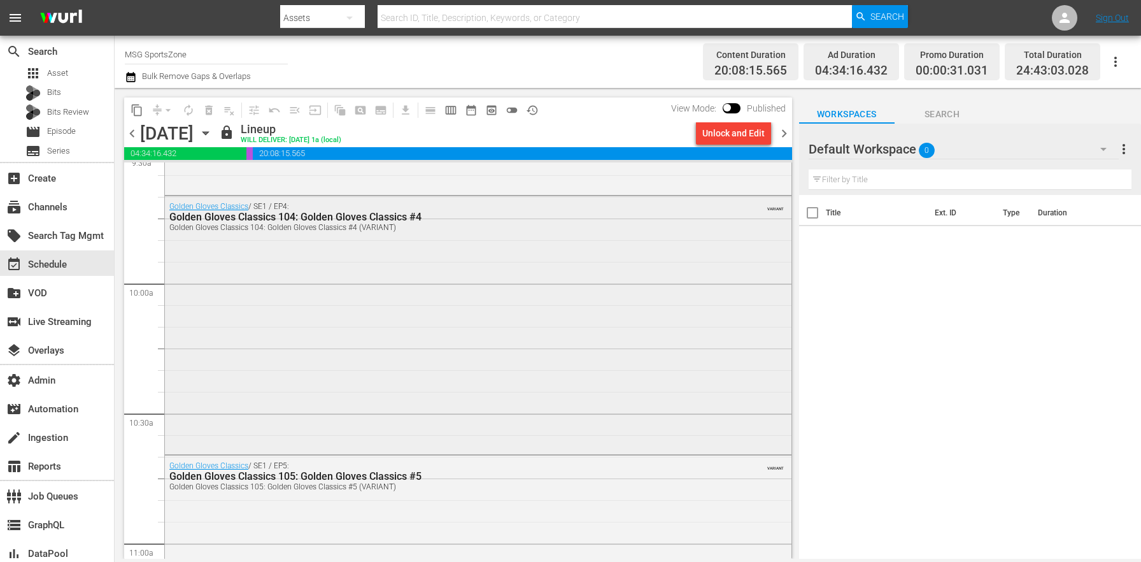
click at [470, 409] on div "Golden Gloves Classics / SE1 / EP4: Golden Gloves Classics 104: Golden Gloves C…" at bounding box center [478, 324] width 627 height 256
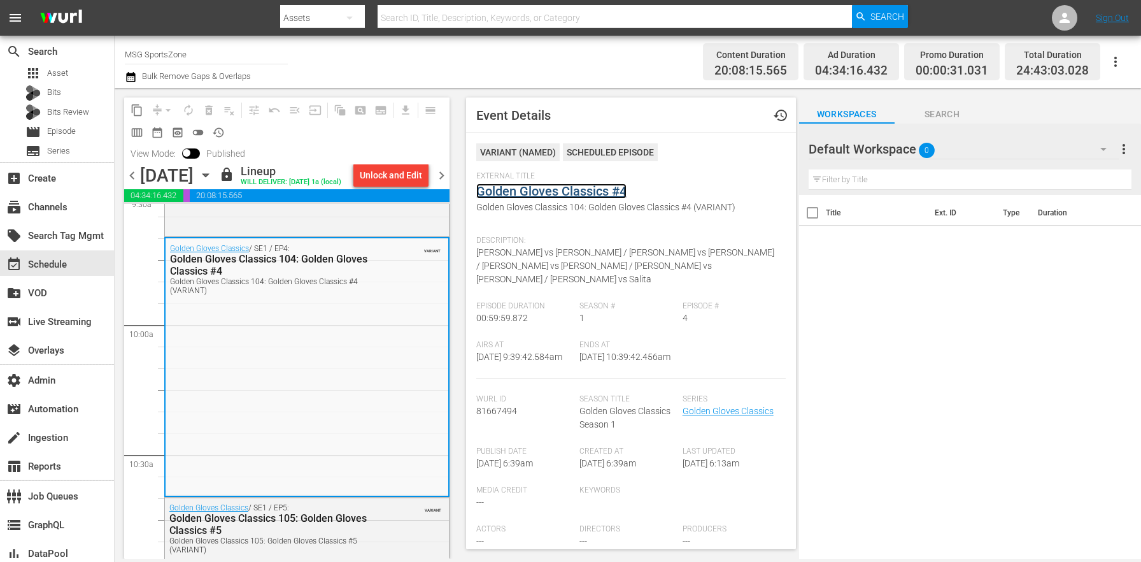
click at [557, 194] on link "Golden Gloves Classics #4" at bounding box center [551, 190] width 150 height 15
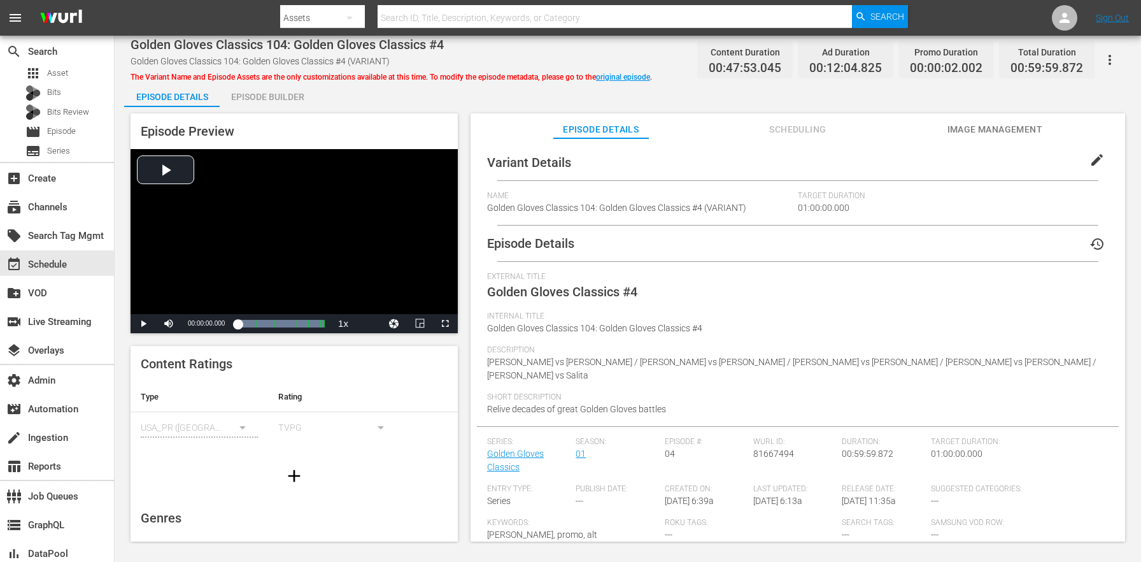
click at [1090, 155] on span "edit" at bounding box center [1097, 159] width 15 height 15
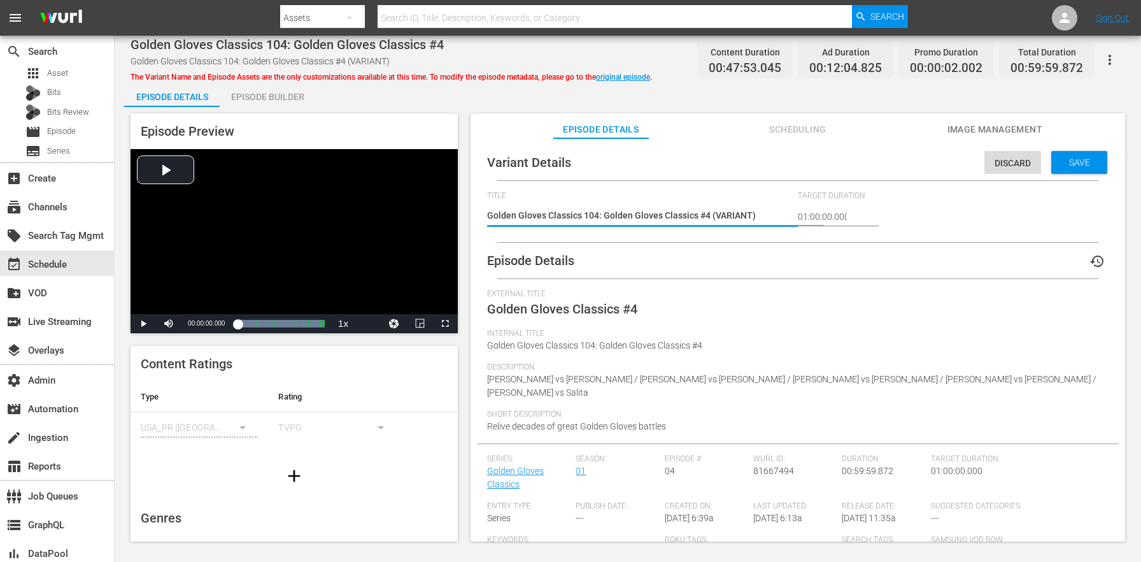
click at [737, 212] on textarea "Golden Gloves Classics 104: Golden Gloves Classics #4 (VARIANT)" at bounding box center [639, 216] width 304 height 15
type textarea "Golden Gloves Classics 104: Golden Gloves Classics #4 (6)"
type textarea "Golden Gloves Classics 104: Golden Gloves Classics #4 (60)"
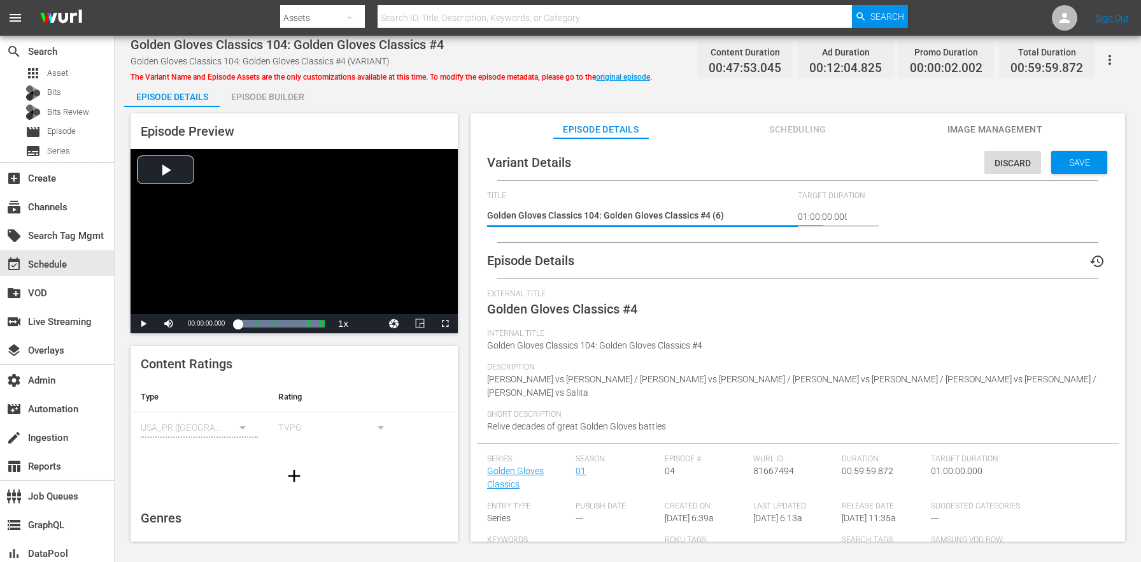
type textarea "Golden Gloves Classics 104: Golden Gloves Classics #4 (60)"
type textarea "Golden Gloves Classics 104: Golden Gloves Classics #4 (60m)"
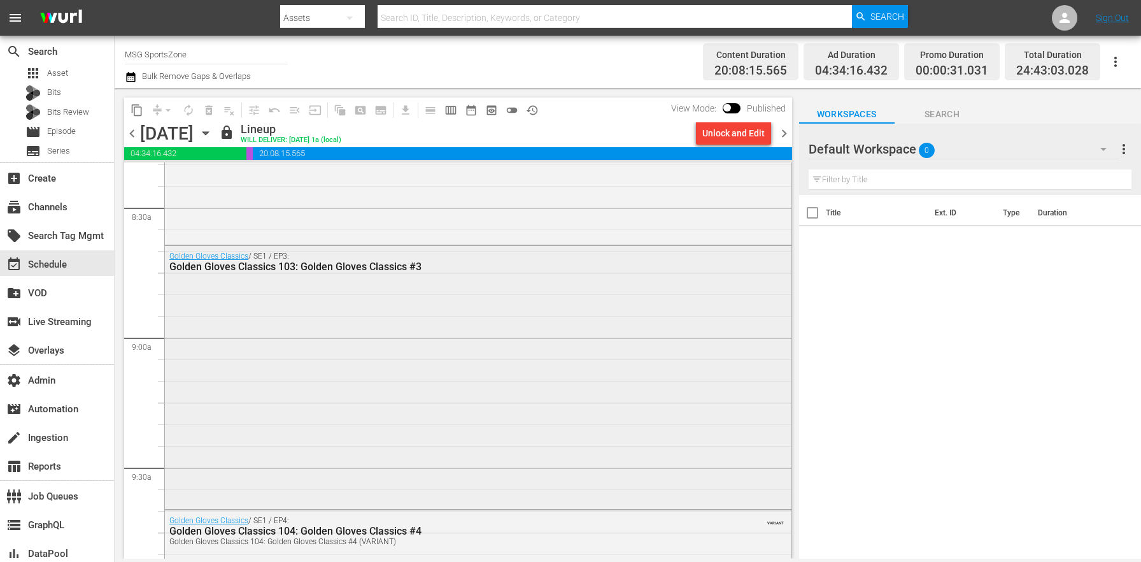
scroll to position [2525, 0]
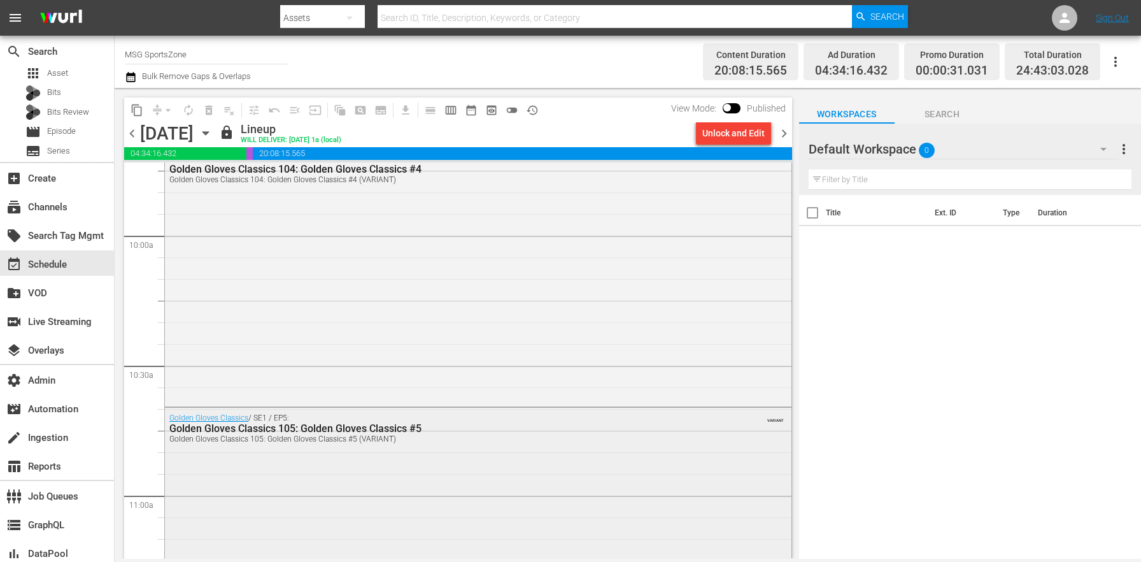
click at [346, 468] on div "Golden Gloves Classics / SE1 / EP5: Golden Gloves Classics 105: Golden Gloves C…" at bounding box center [478, 536] width 627 height 256
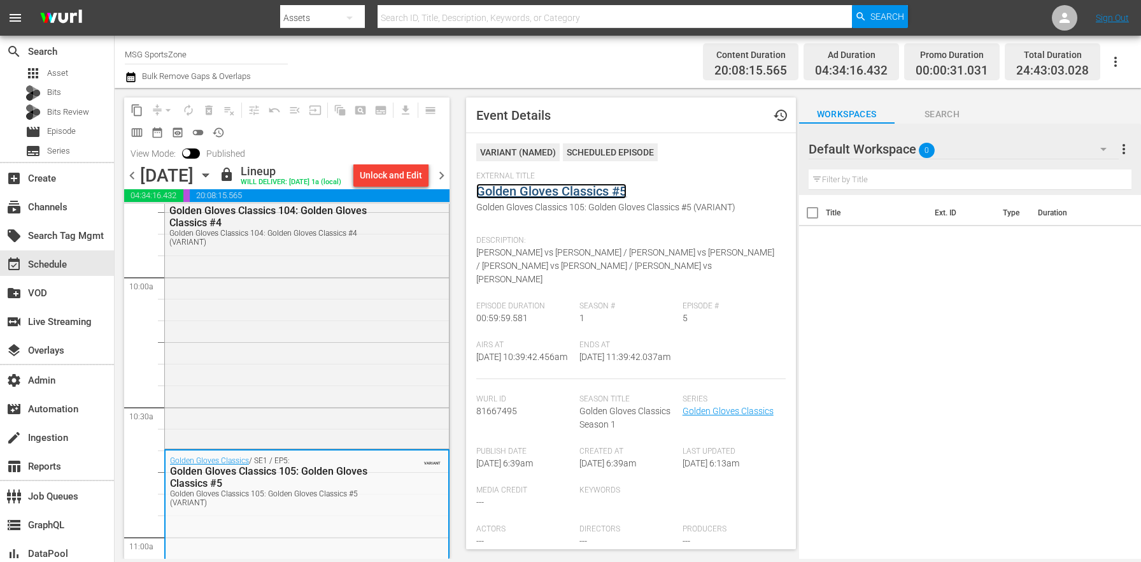
click at [552, 196] on link "Golden Gloves Classics #5" at bounding box center [551, 190] width 150 height 15
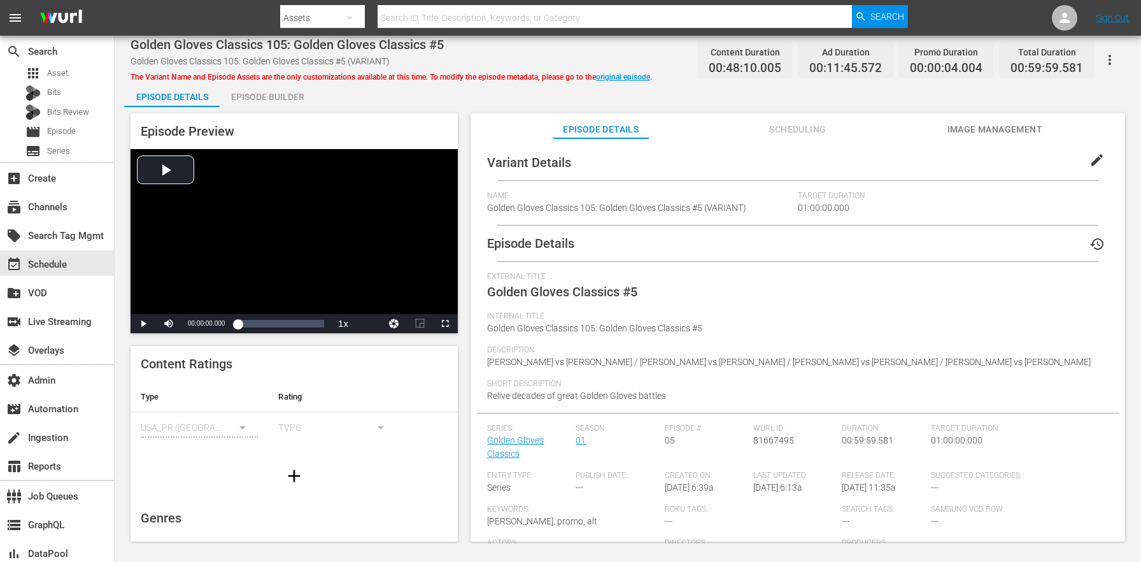
click at [1093, 154] on span "edit" at bounding box center [1097, 159] width 15 height 15
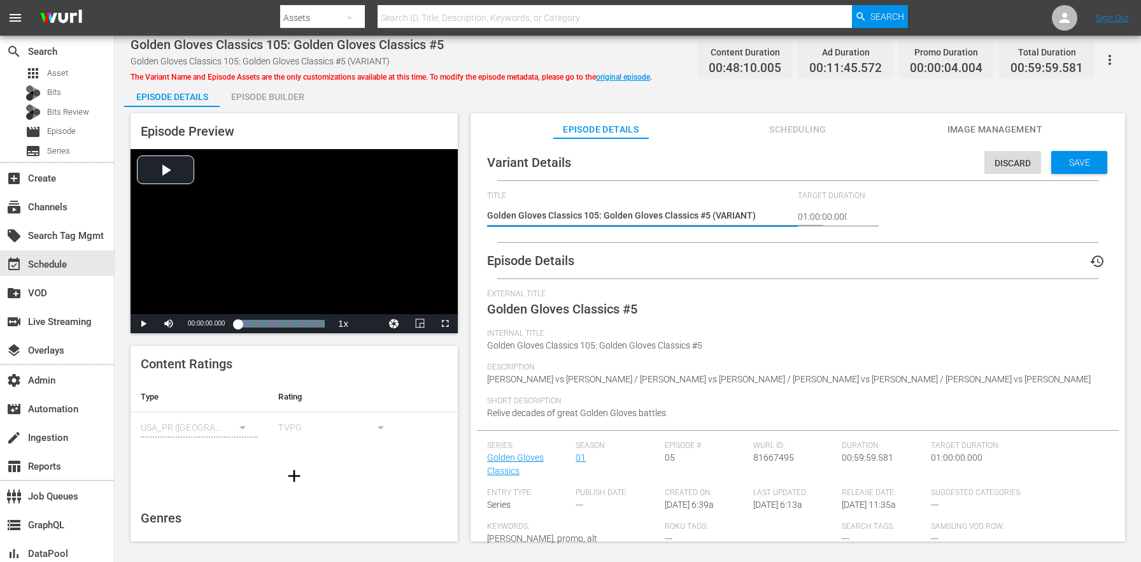
click at [720, 224] on div "Golden Gloves Classics 105: Golden Gloves Classics #5 (VARIANT) Golden Gloves C…" at bounding box center [639, 216] width 304 height 31
click at [726, 217] on textarea "Golden Gloves Classics 105: Golden Gloves Classics #5 (VARIANT)" at bounding box center [639, 216] width 304 height 15
type textarea "Golden Gloves Classics 105: Golden Gloves Classics #5 (5)"
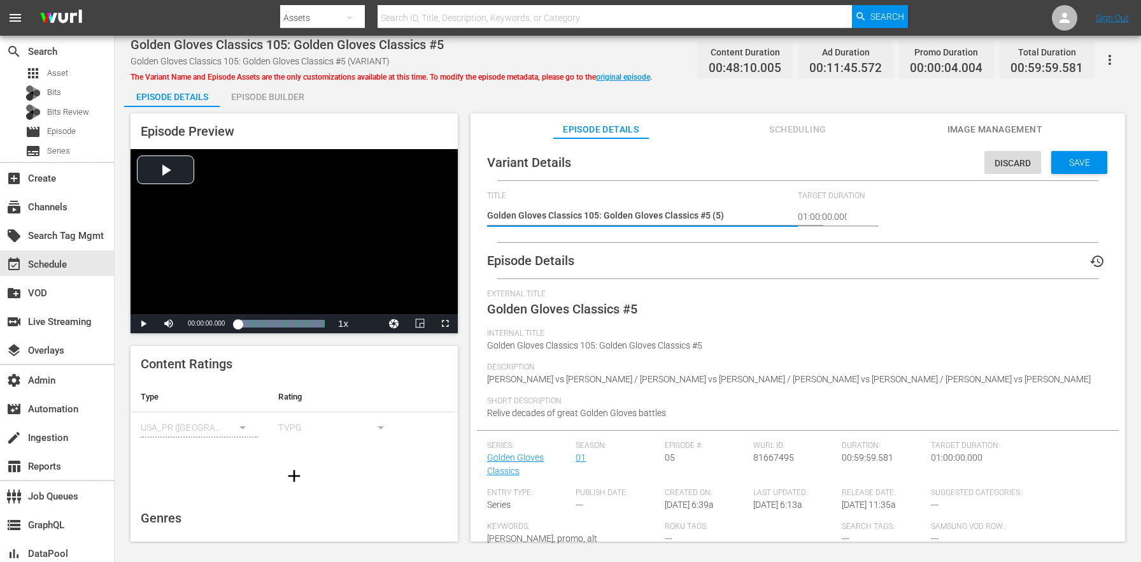
type textarea "Golden Gloves Classics 105: Golden Gloves Classics #5 (50)"
type textarea "Golden Gloves Classics 105: Golden Gloves Classics #5 (5)"
type textarea "Golden Gloves Classics 105: Golden Gloves Classics #5 ()"
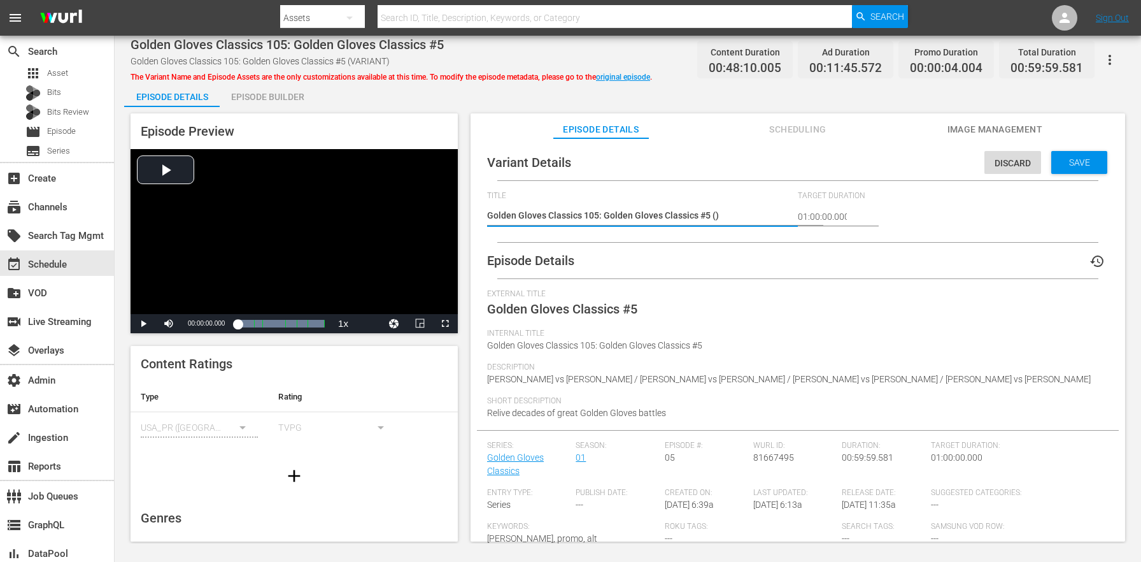
type textarea "Golden Gloves Classics 105: Golden Gloves Classics #5 (6)"
type textarea "Golden Gloves Classics 105: Golden Gloves Classics #5 (60)"
type textarea "Golden Gloves Classics 105: Golden Gloves Classics #5 (60m)"
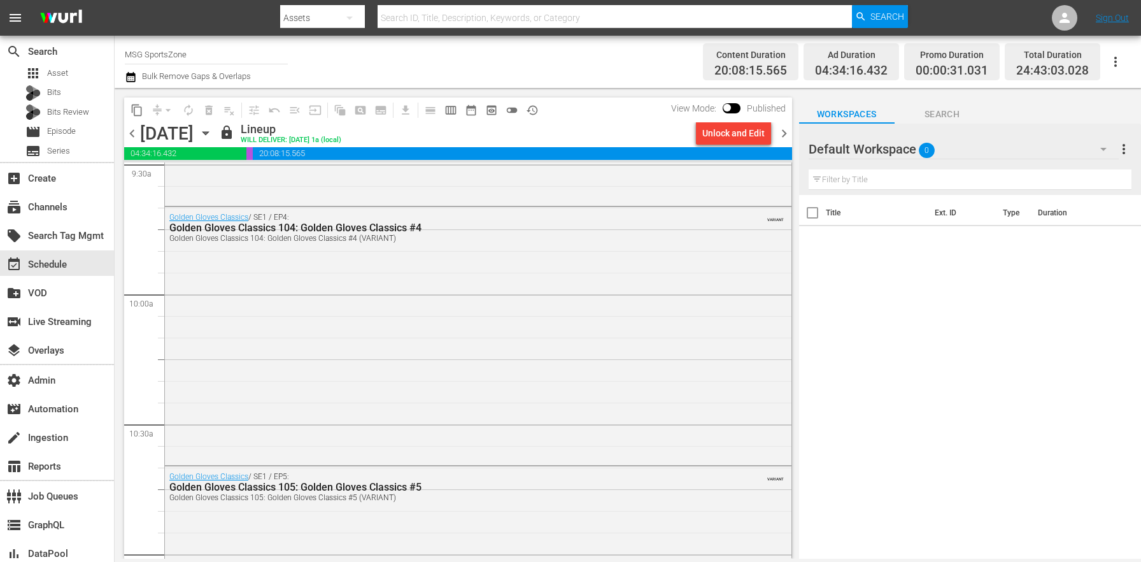
scroll to position [2766, 0]
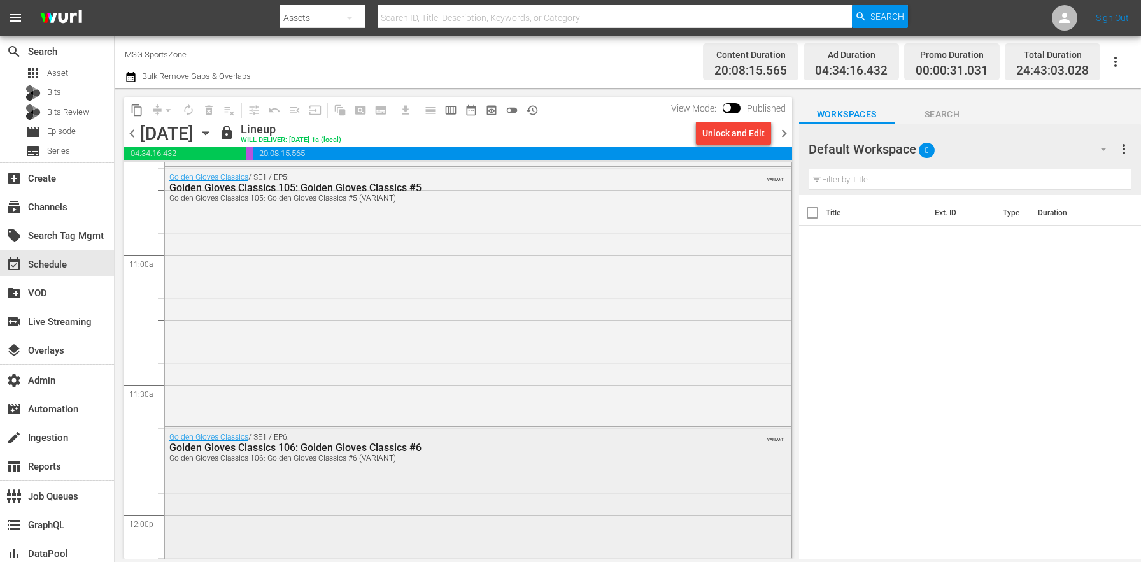
click at [346, 479] on div "Golden Gloves Classics / SE1 / EP6: Golden Gloves Classics 106: Golden Gloves C…" at bounding box center [478, 555] width 627 height 256
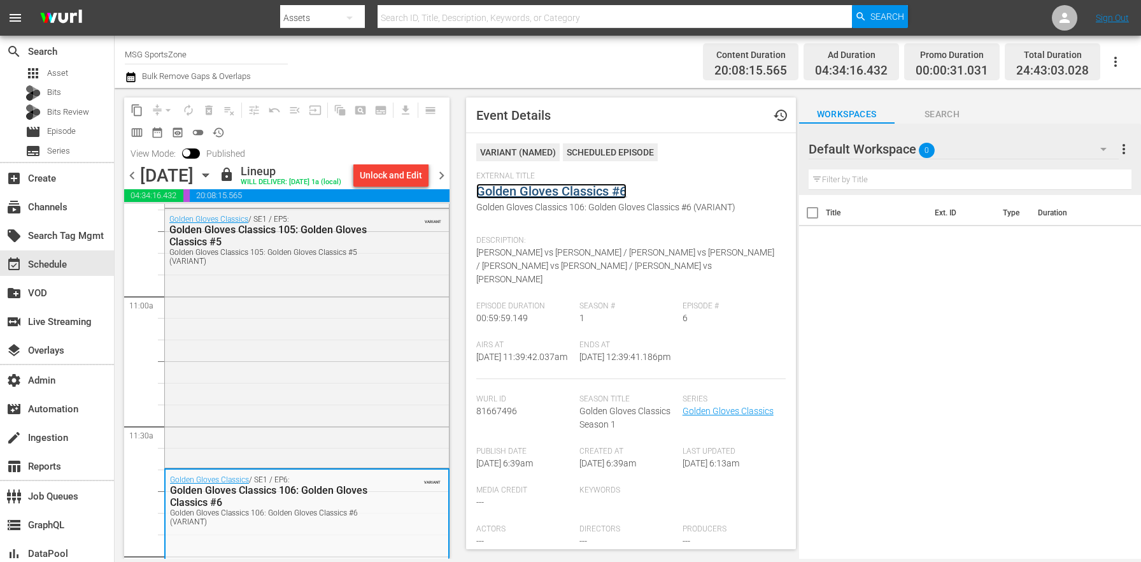
click at [544, 186] on link "Golden Gloves Classics #6" at bounding box center [551, 190] width 150 height 15
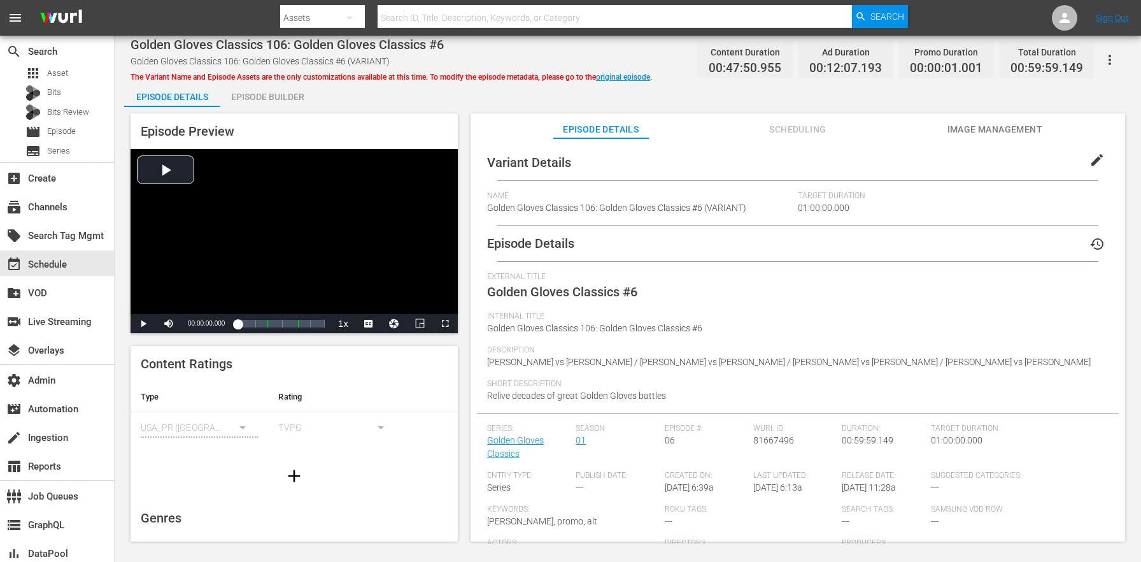
click at [1090, 157] on span "edit" at bounding box center [1097, 159] width 15 height 15
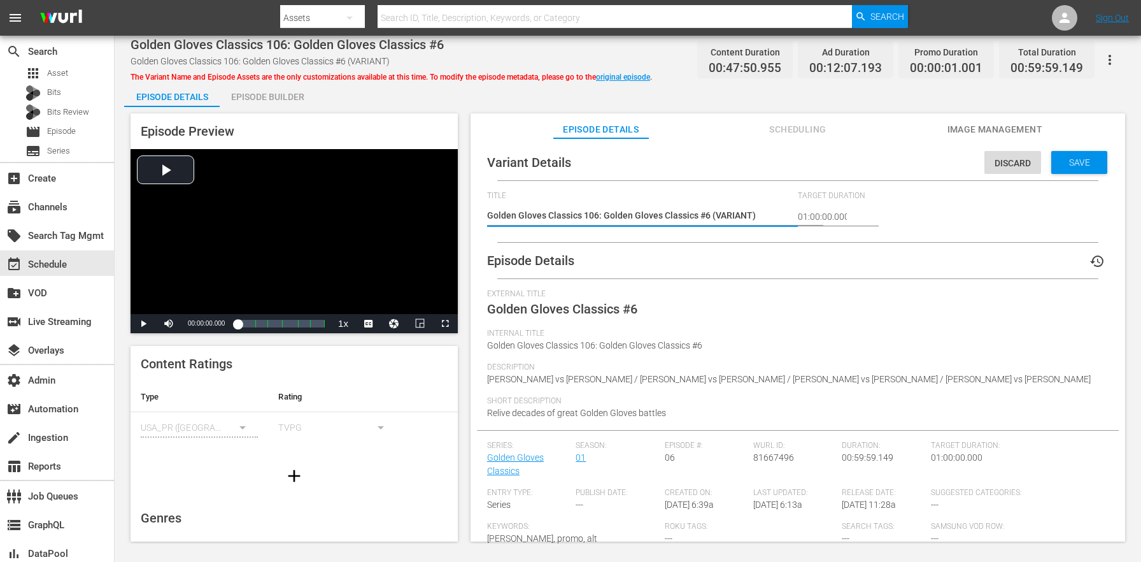
click at [734, 213] on textarea "Golden Gloves Classics 106: Golden Gloves Classics #6 (VARIANT)" at bounding box center [639, 216] width 304 height 15
type textarea "Golden Gloves Classics 106: Golden Gloves Classics #6 (6)"
type textarea "Golden Gloves Classics 106: Golden Gloves Classics #6 (60)"
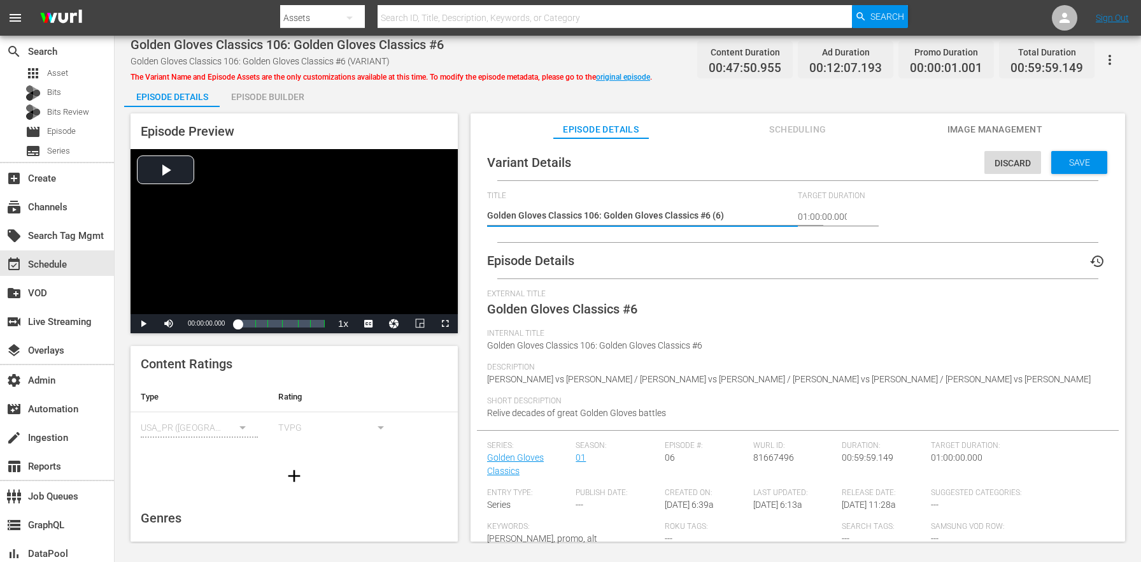
type textarea "Golden Gloves Classics 106: Golden Gloves Classics #6 (60)"
type textarea "Golden Gloves Classics 106: Golden Gloves Classics #6 (60m)"
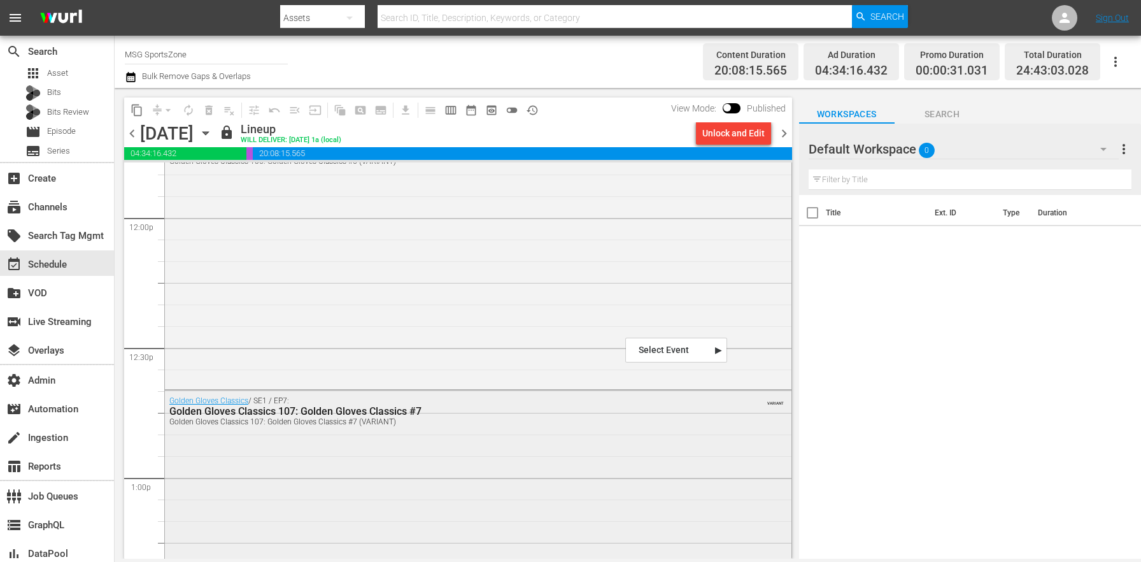
scroll to position [3204, 0]
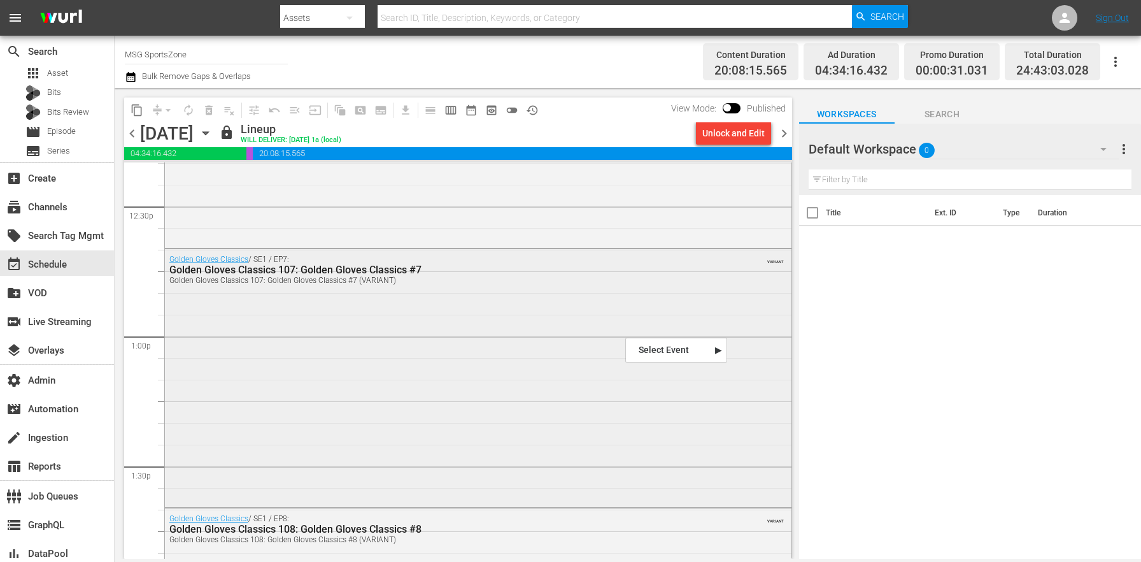
click at [467, 327] on div "Golden Gloves Classics / SE1 / EP7: Golden Gloves Classics 107: Golden Gloves C…" at bounding box center [478, 377] width 627 height 256
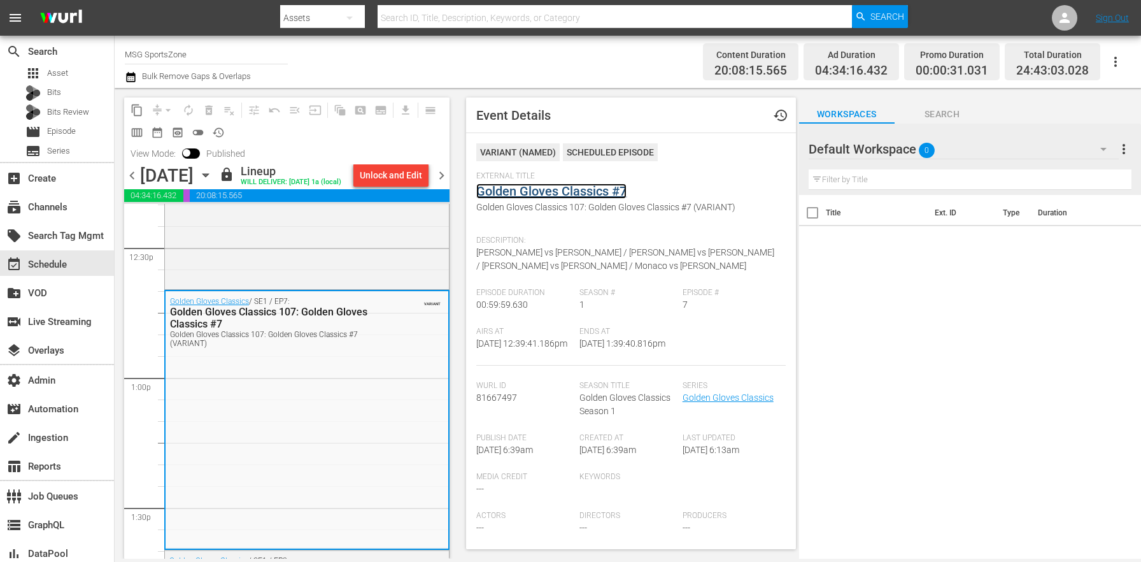
click at [546, 189] on link "Golden Gloves Classics #7" at bounding box center [551, 190] width 150 height 15
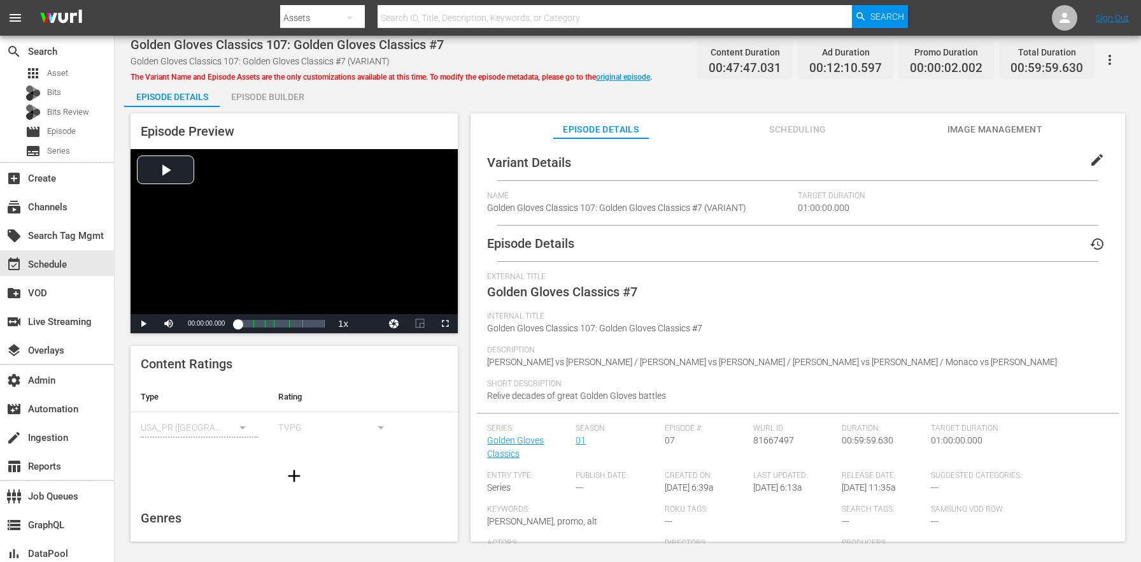
click at [1093, 153] on span "edit" at bounding box center [1097, 159] width 15 height 15
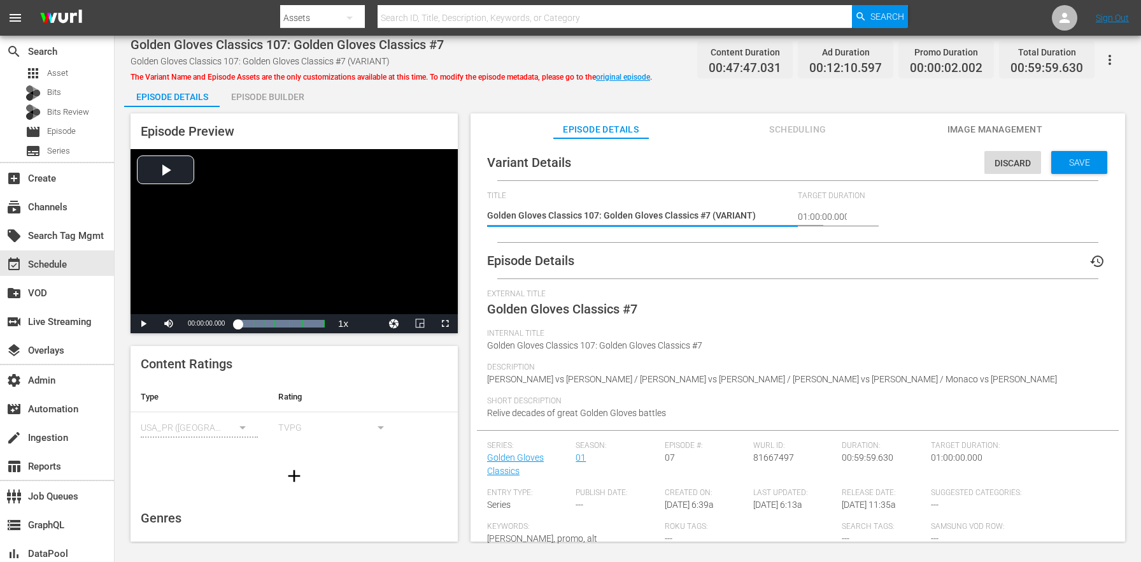
click at [724, 218] on textarea "Golden Gloves Classics 107: Golden Gloves Classics #7 (VARIANT)" at bounding box center [639, 216] width 304 height 15
type textarea "Golden Gloves Classics 107: Golden Gloves Classics #7 (6)"
type textarea "Golden Gloves Classics 107: Golden Gloves Classics #7 (60)"
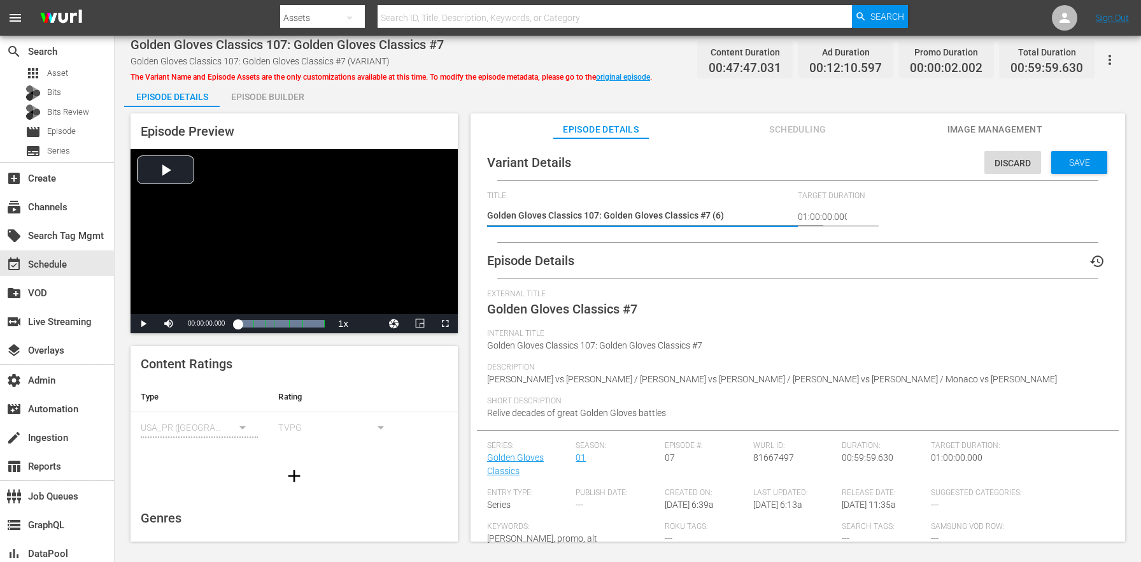
type textarea "Golden Gloves Classics 107: Golden Gloves Classics #7 (60)"
type textarea "Golden Gloves Classics 107: Golden Gloves Classics #7 (60m)"
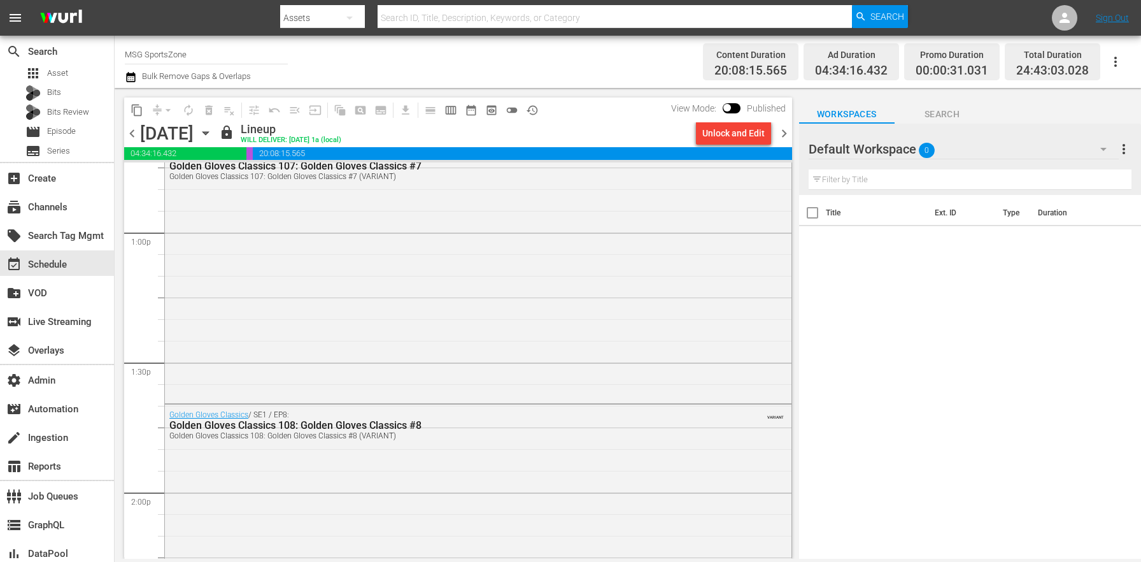
scroll to position [3415, 0]
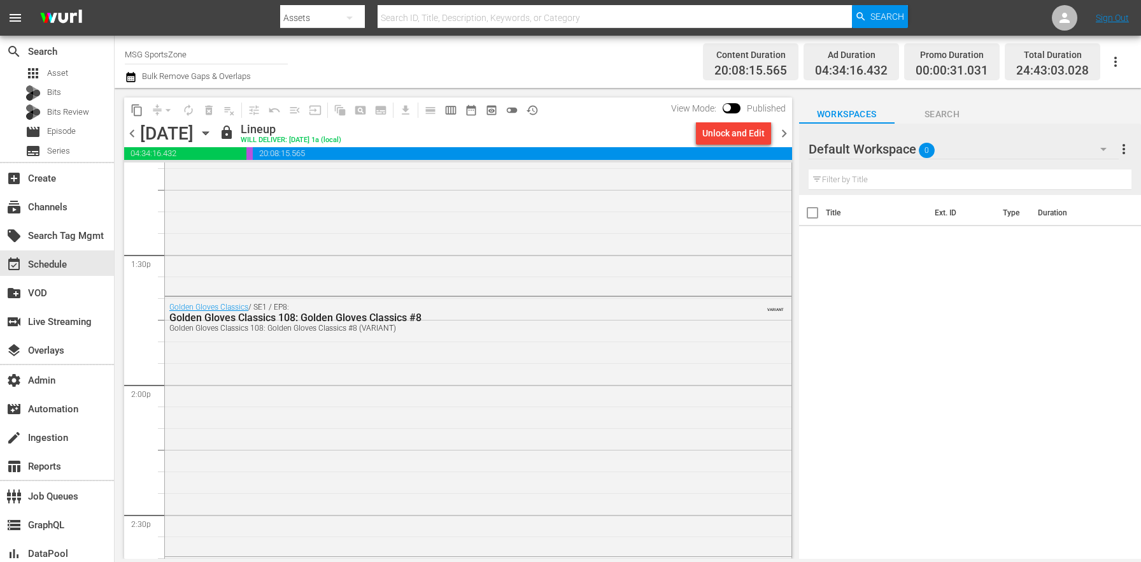
click at [411, 428] on div "Golden Gloves Classics / SE1 / EP8: Golden Gloves Classics 108: Golden Gloves C…" at bounding box center [478, 425] width 627 height 256
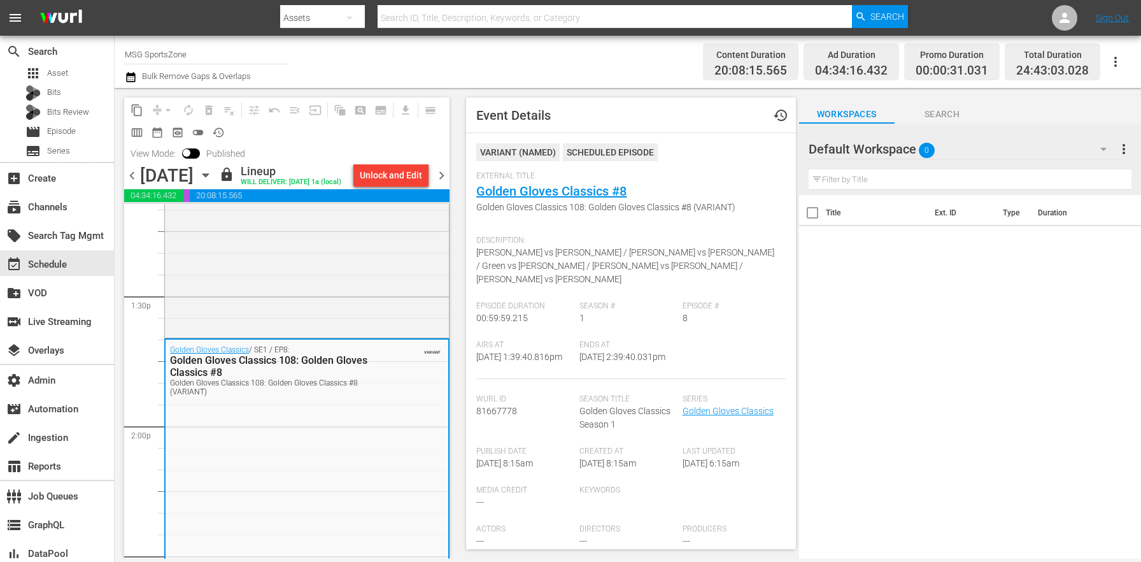
click at [531, 204] on span "Golden Gloves Classics 108: Golden Gloves Classics #8 (VARIANT)" at bounding box center [627, 207] width 302 height 13
click at [533, 198] on link "Golden Gloves Classics #8" at bounding box center [551, 190] width 150 height 15
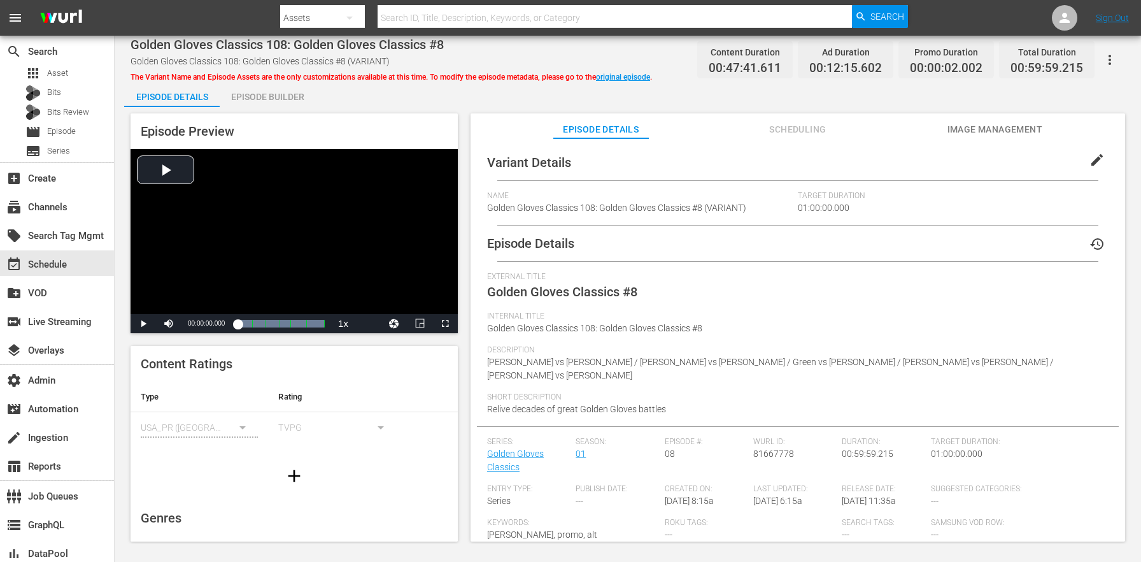
click at [1090, 159] on span "edit" at bounding box center [1097, 159] width 15 height 15
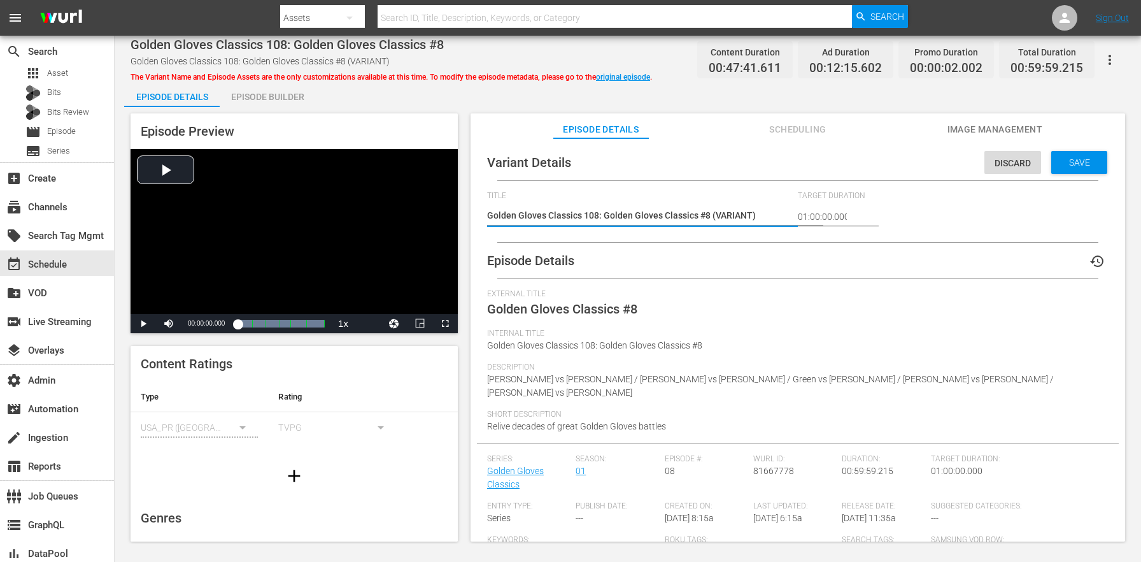
click at [735, 214] on textarea "Golden Gloves Classics 108: Golden Gloves Classics #8 (VARIANT)" at bounding box center [639, 216] width 304 height 15
type textarea "Golden Gloves Classics 108: Golden Gloves Classics #8 (6)"
type textarea "Golden Gloves Classics 108: Golden Gloves Classics #8 (60)"
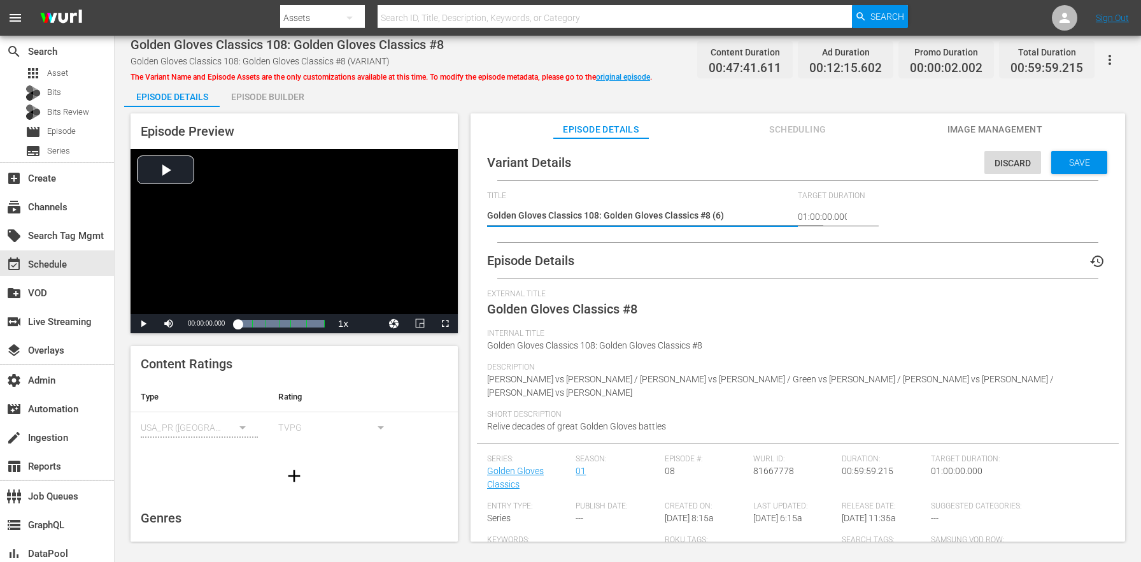
type textarea "Golden Gloves Classics 108: Golden Gloves Classics #8 (60)"
type textarea "Golden Gloves Classics 108: Golden Gloves Classics #8 (60m)"
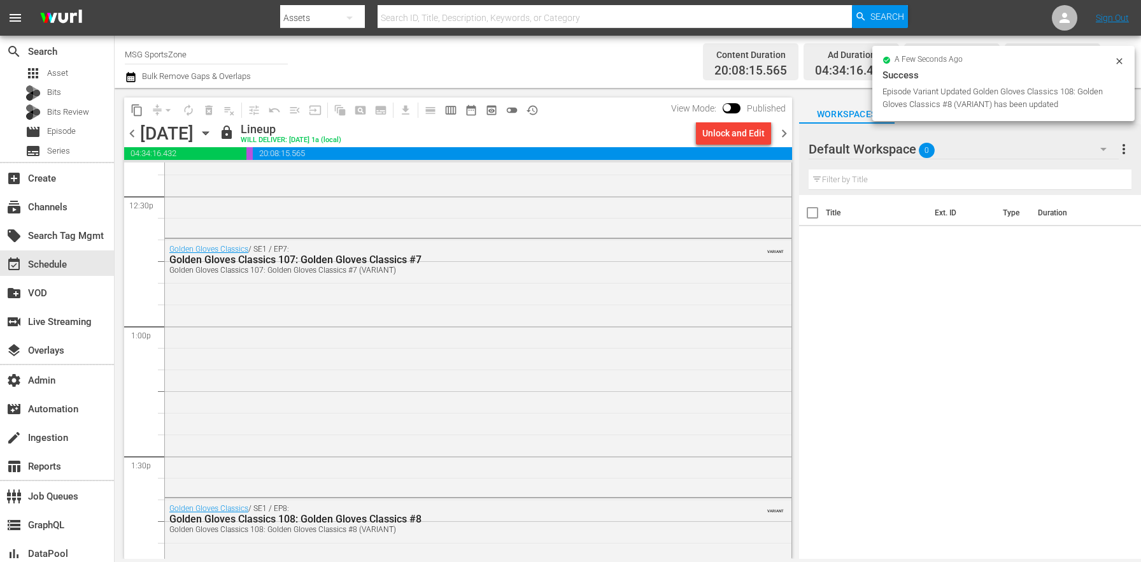
scroll to position [3584, 0]
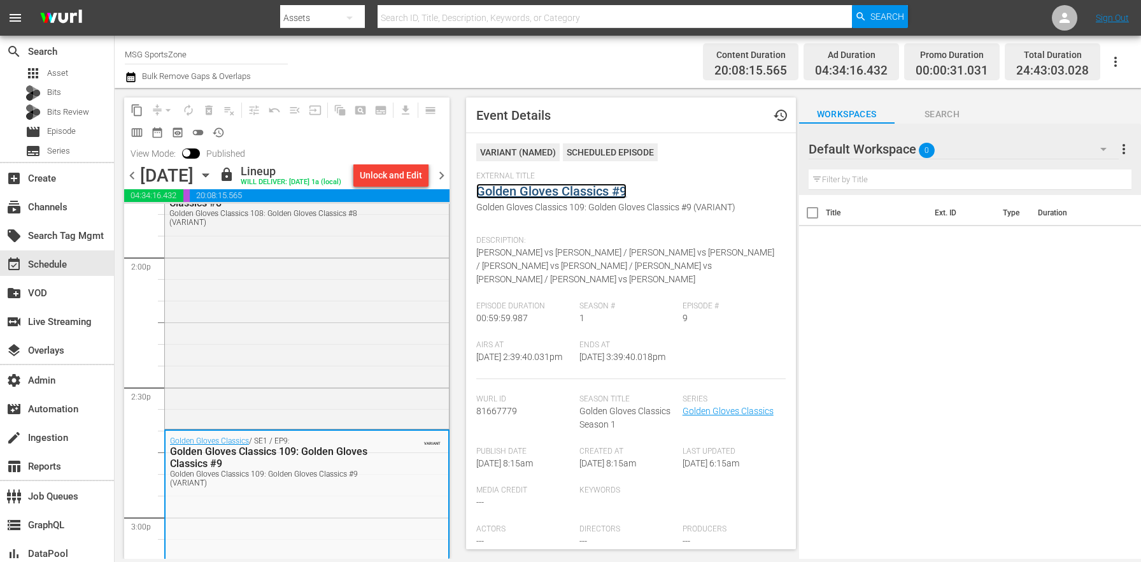
click at [545, 195] on link "Golden Gloves Classics #9" at bounding box center [551, 190] width 150 height 15
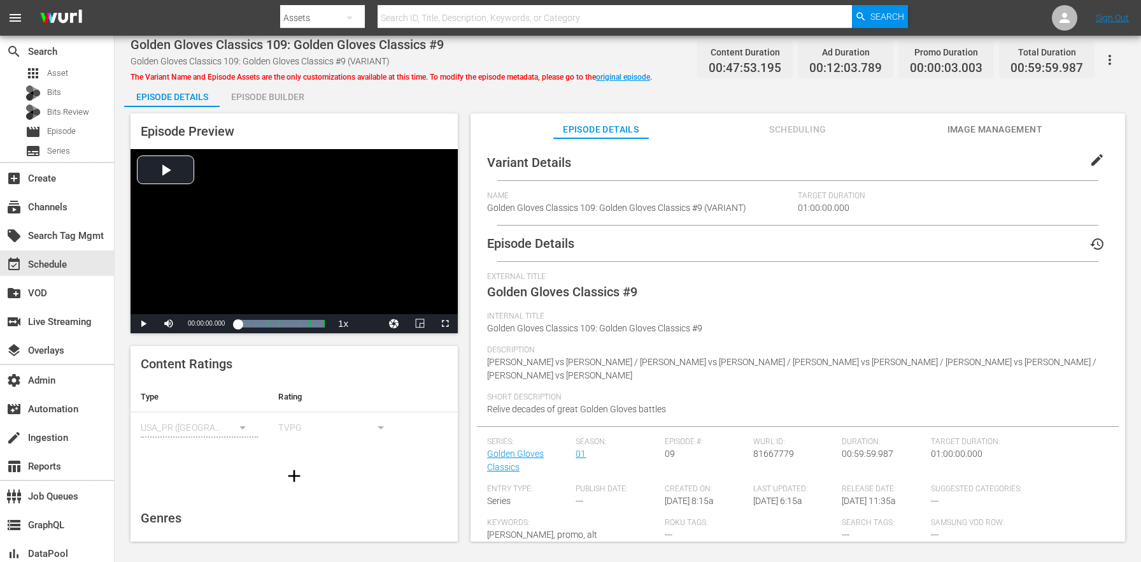
click at [1090, 159] on span "edit" at bounding box center [1097, 159] width 15 height 15
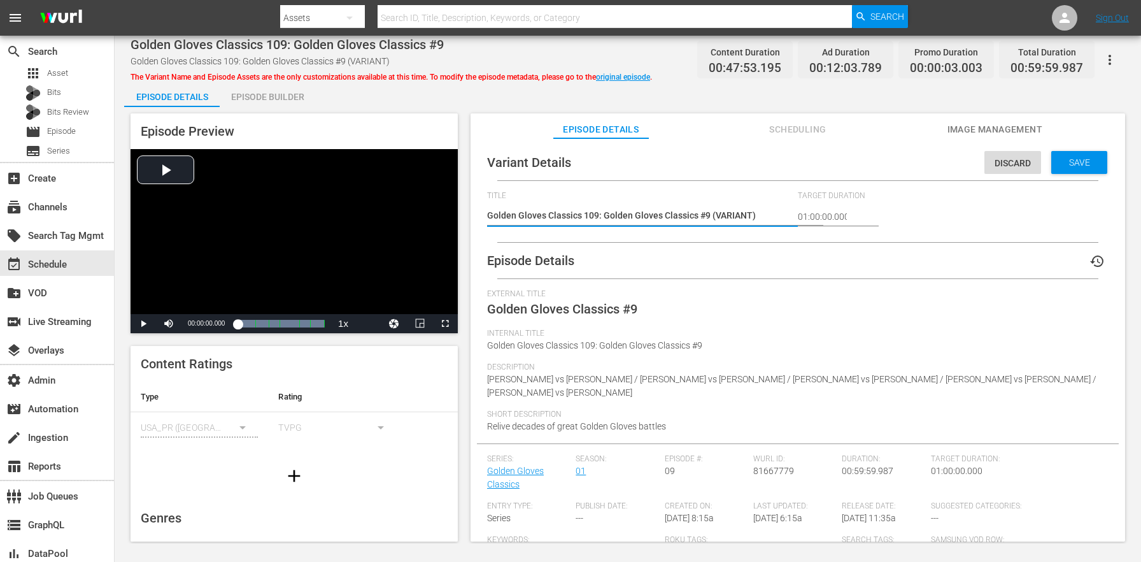
click at [718, 213] on textarea "Golden Gloves Classics 109: Golden Gloves Classics #9 (VARIANT)" at bounding box center [639, 216] width 304 height 15
type textarea "Golden Gloves Classics 109: Golden Gloves Classics #9 (6)"
type textarea "Golden Gloves Classics 109: Golden Gloves Classics #9 (60)"
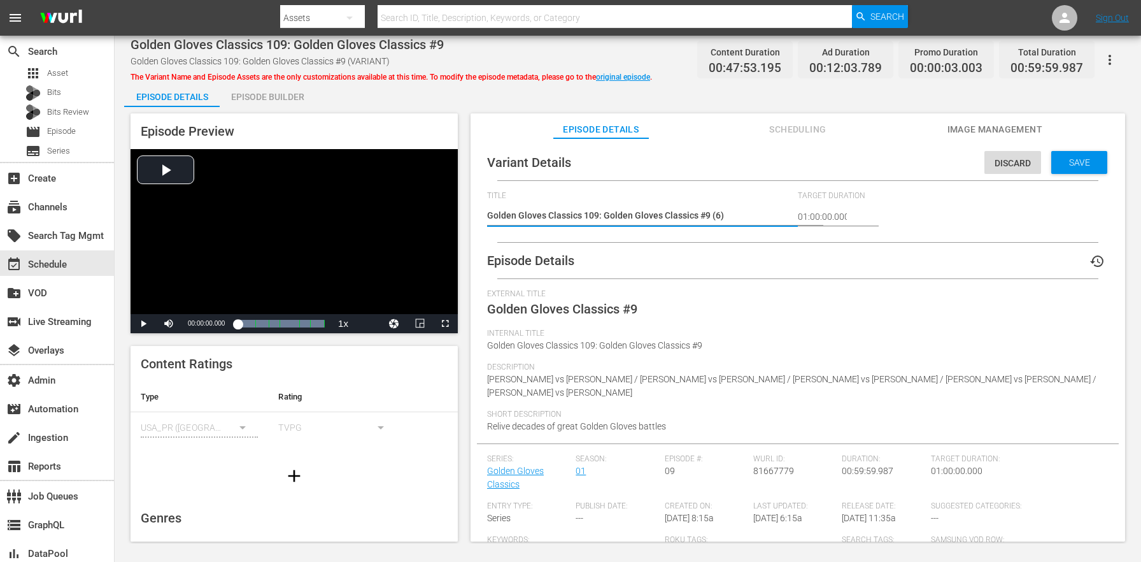
type textarea "Golden Gloves Classics 109: Golden Gloves Classics #9 (60)"
type textarea "Golden Gloves Classics 109: Golden Gloves Classics #9 (60m)"
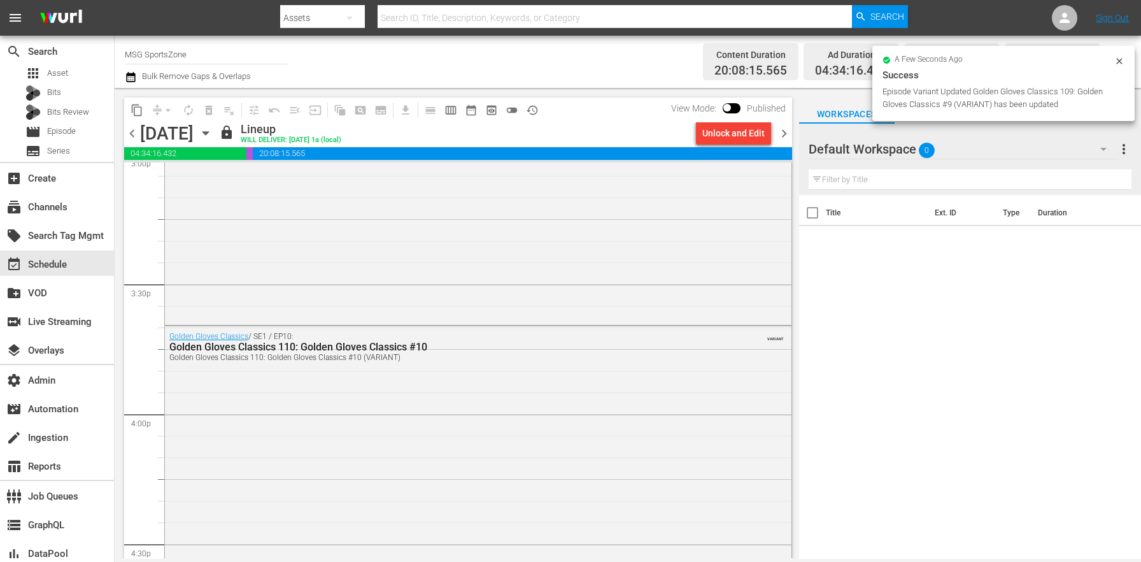
scroll to position [4047, 0]
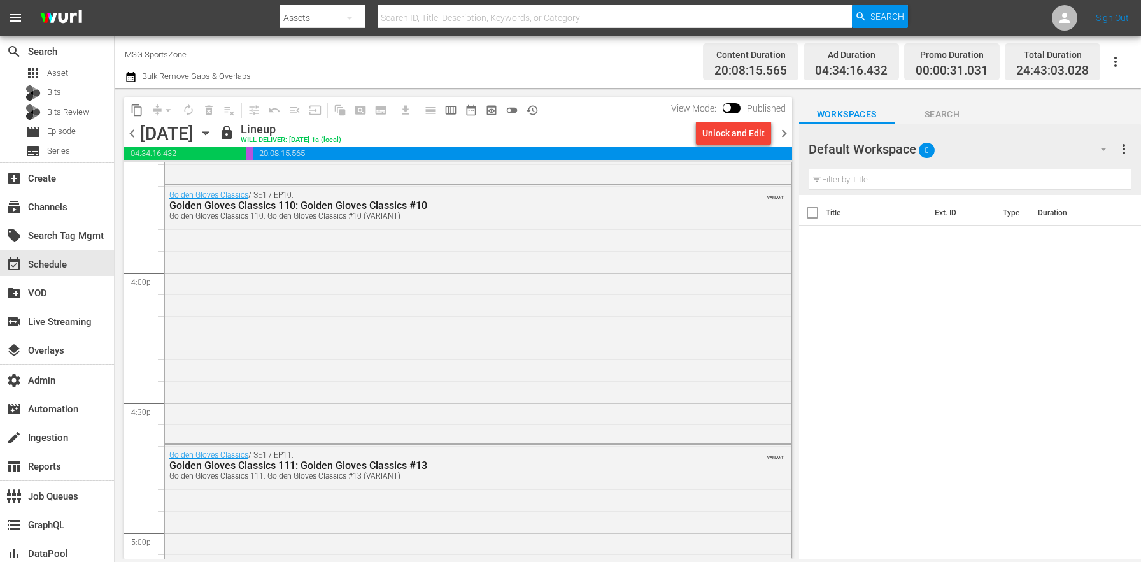
click at [447, 399] on div "Golden Gloves Classics / SE1 / EP10: Golden Gloves Classics 110: Golden Gloves …" at bounding box center [478, 313] width 627 height 256
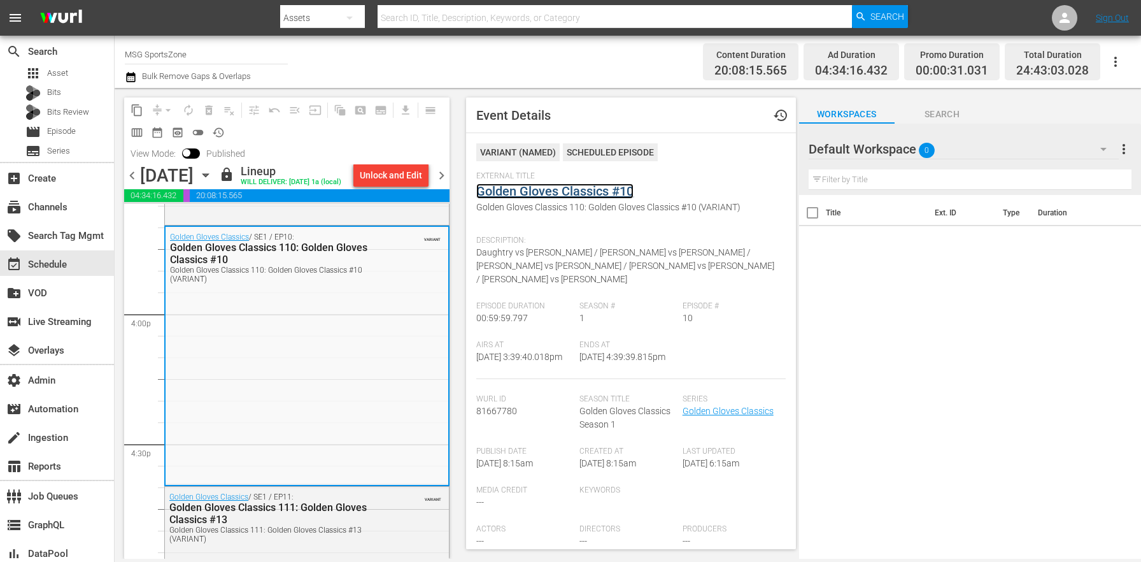
click at [550, 189] on link "Golden Gloves Classics #10" at bounding box center [554, 190] width 157 height 15
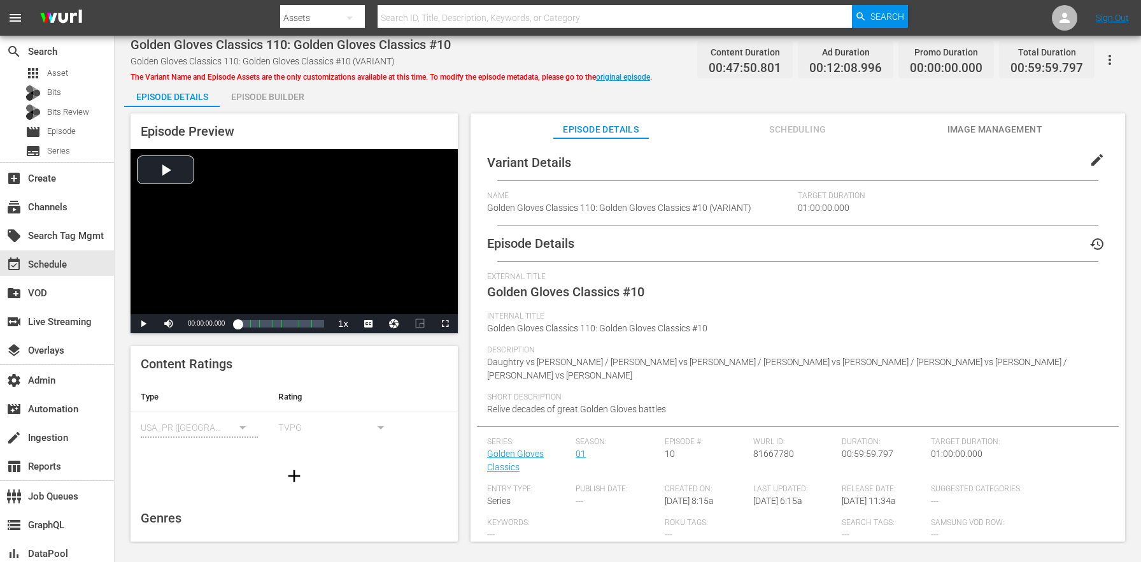
click at [1088, 151] on button "edit" at bounding box center [1097, 160] width 31 height 31
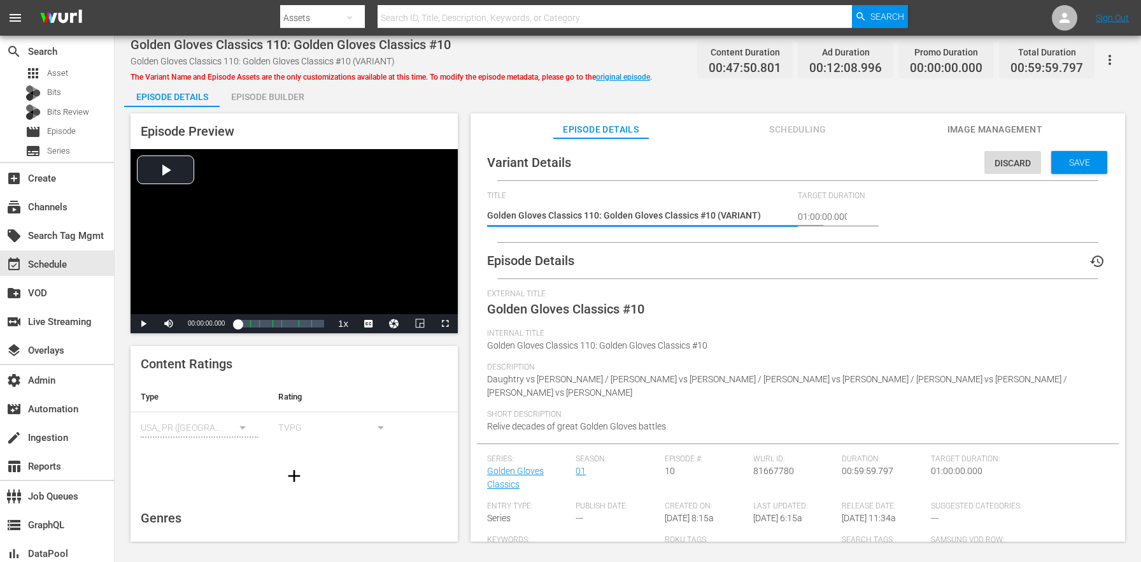
click at [720, 214] on textarea "Golden Gloves Classics 110: Golden Gloves Classics #10 (VARIANT)" at bounding box center [639, 216] width 304 height 15
click at [732, 213] on textarea "Golden Gloves Classics 110: Golden Gloves Classics #10 (VARIANT)" at bounding box center [639, 216] width 304 height 15
type textarea "Golden Gloves Classics 110: Golden Gloves Classics #10 (6)"
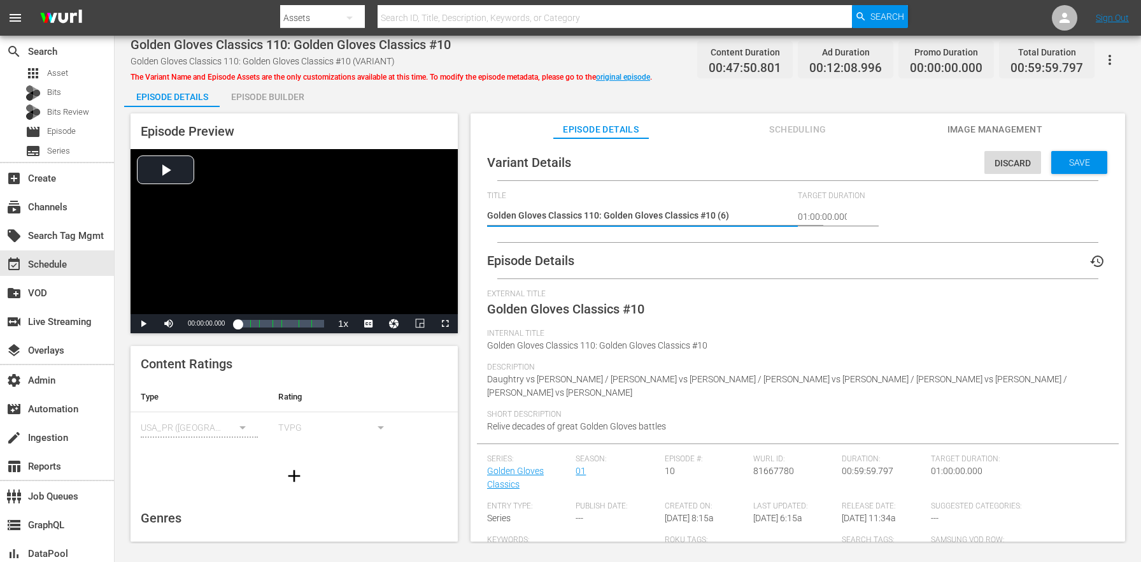
type textarea "Golden Gloves Classics 110: Golden Gloves Classics #10 (6-)"
type textarea "Golden Gloves Classics 110: Golden Gloves Classics #10 (6-,)"
type textarea "Golden Gloves Classics 110: Golden Gloves Classics #10 (6)"
type textarea "Golden Gloves Classics 110: Golden Gloves Classics #10 ()"
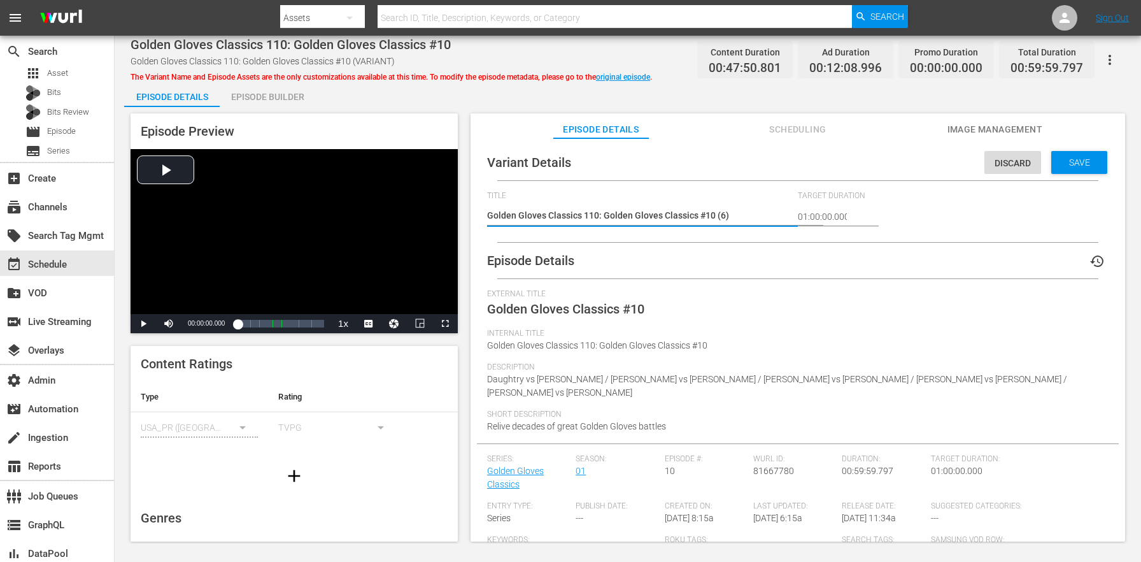
type textarea "Golden Gloves Classics 110: Golden Gloves Classics #10 ()"
type textarea "Golden Gloves Classics 110: Golden Gloves Classics #10 (0)"
type textarea "Golden Gloves Classics 110: Golden Gloves Classics #10 ()"
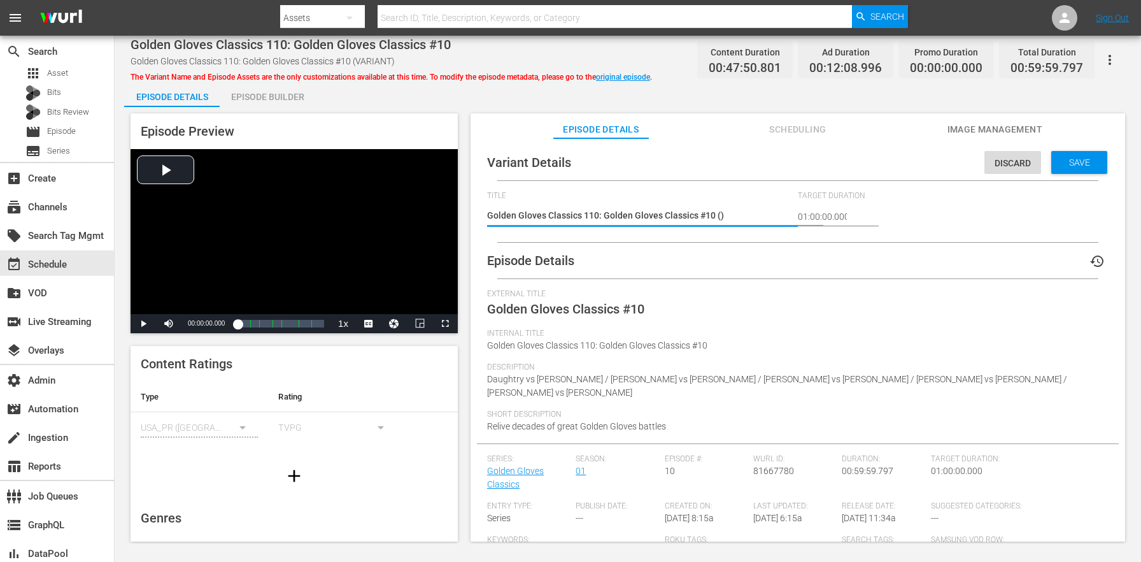
type textarea "Golden Gloves Classics 110: Golden Gloves Classics #10 (6)"
type textarea "Golden Gloves Classics 110: Golden Gloves Classics #10 (60)"
type textarea "Golden Gloves Classics 110: Golden Gloves Classics #10 (60m)"
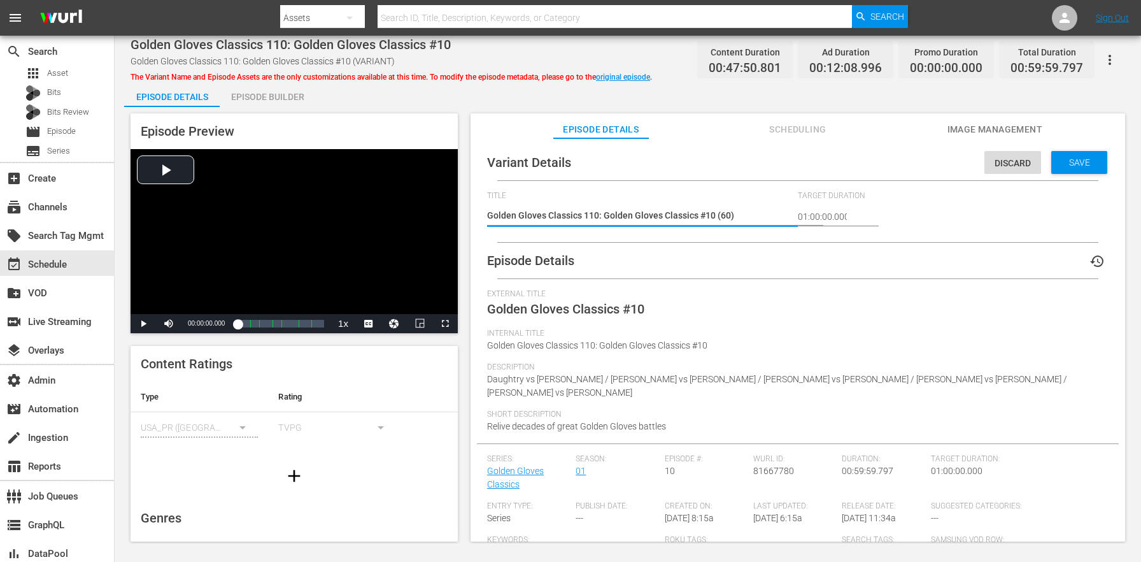
type textarea "Golden Gloves Classics 110: Golden Gloves Classics #10 (60m)"
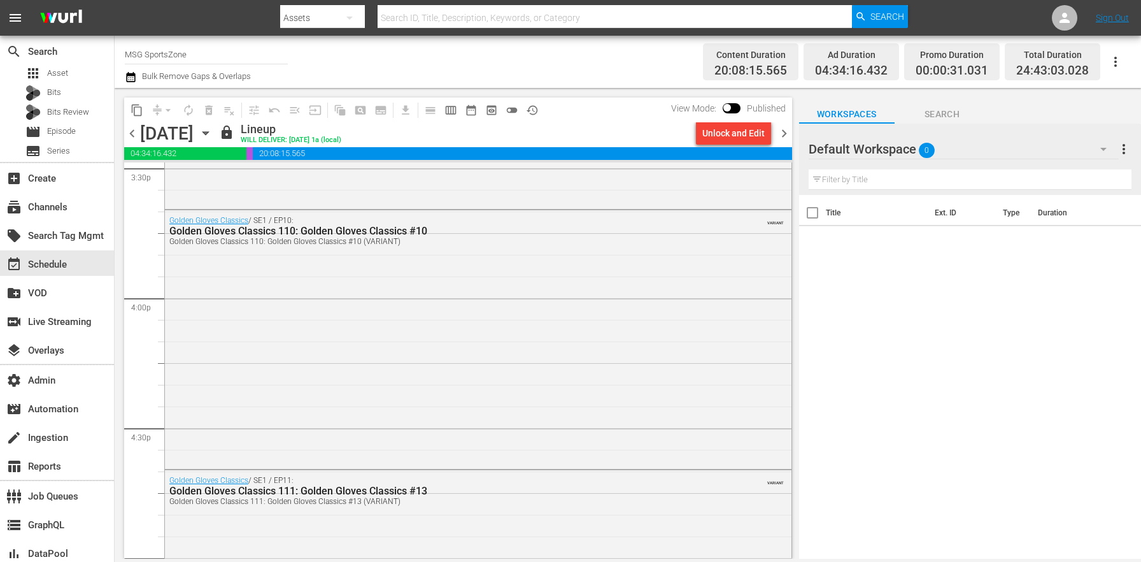
scroll to position [4092, 0]
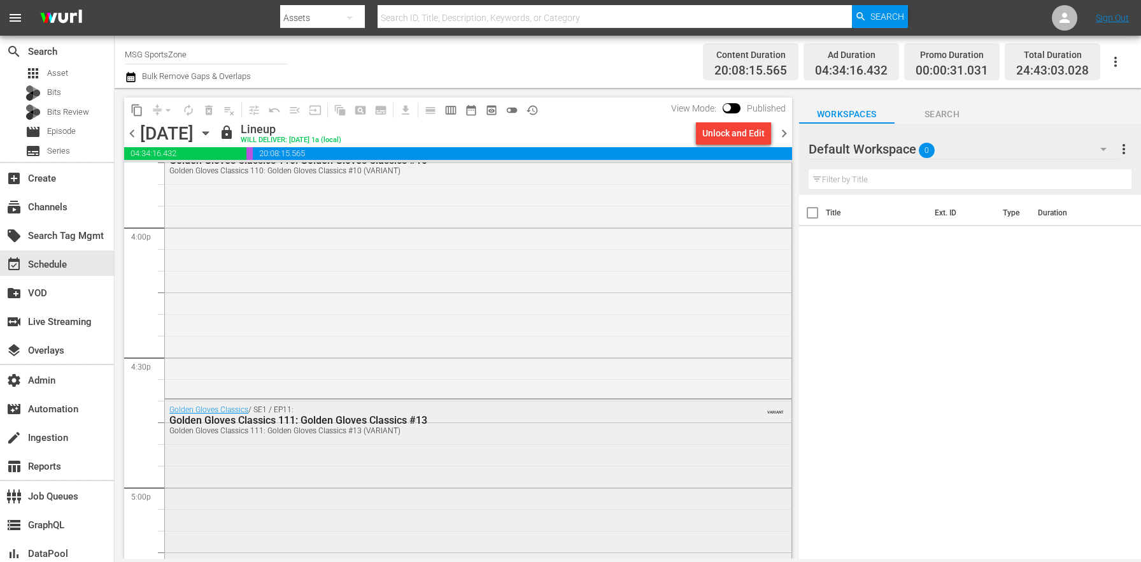
click at [408, 478] on div "Golden Gloves Classics / SE1 / EP11: Golden Gloves Classics 111: Golden Gloves …" at bounding box center [478, 529] width 627 height 260
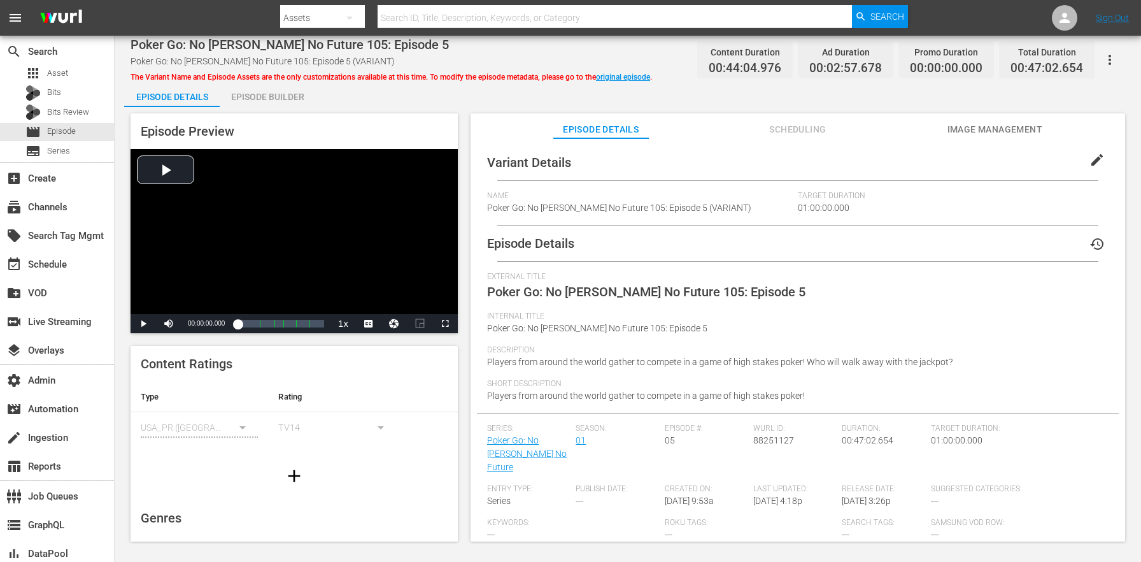
click at [1100, 159] on button "edit" at bounding box center [1097, 160] width 31 height 31
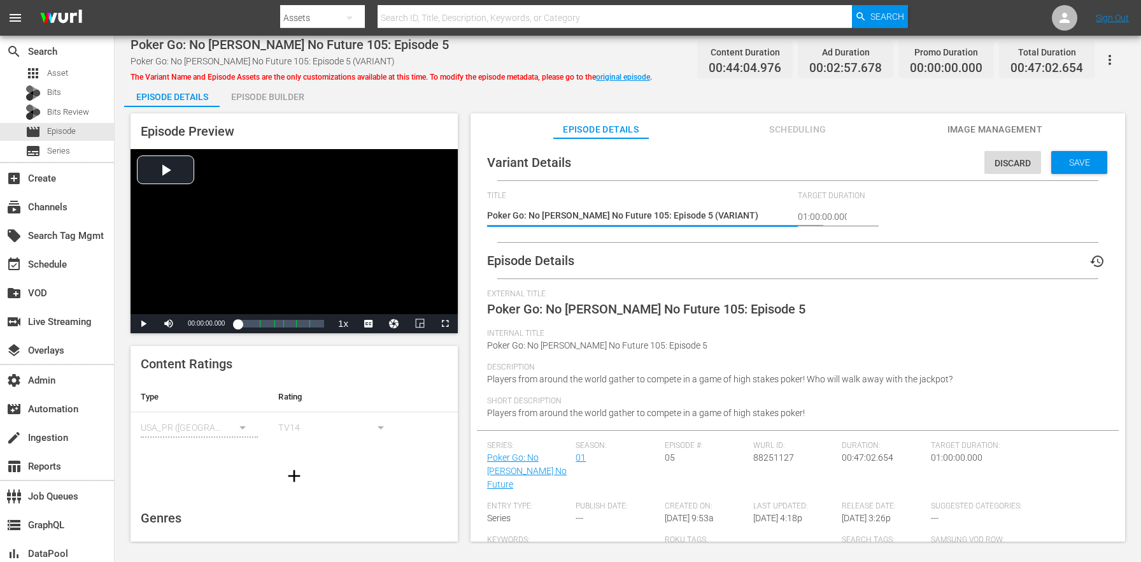
click at [693, 218] on textarea "Poker Go: No [PERSON_NAME] No Future 105: Episode 5 (VARIANT)" at bounding box center [639, 216] width 304 height 15
type textarea "Poker Go: No [PERSON_NAME] No Future 105: Episode 5 (4)"
type textarea "Poker Go: No [PERSON_NAME] No Future 105: Episode 5 (49)"
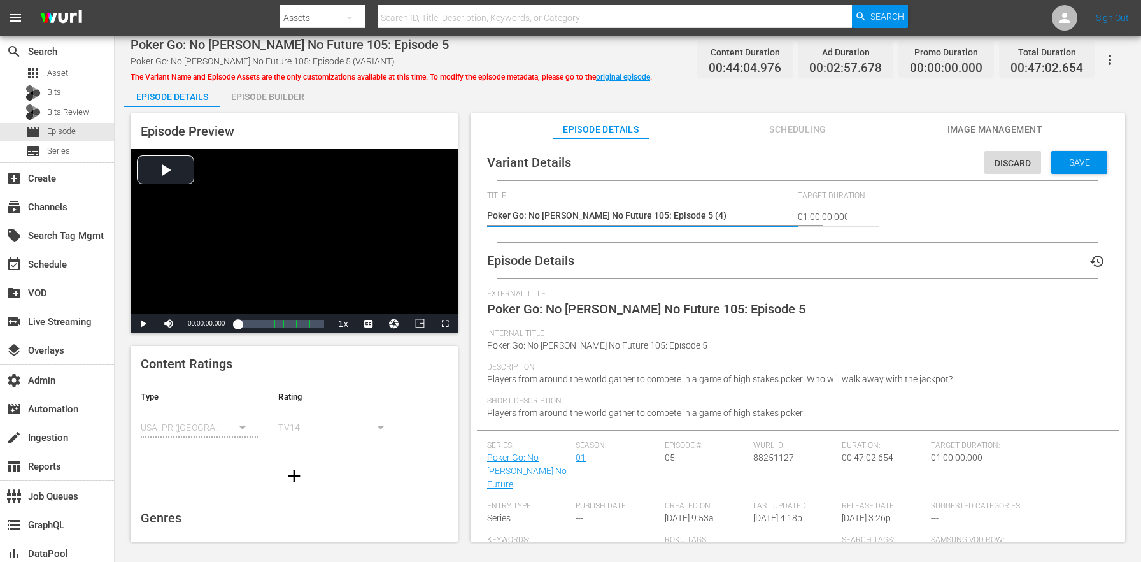
type textarea "Poker Go: No [PERSON_NAME] No Future 105: Episode 5 (49)"
type textarea "Poker Go: No [PERSON_NAME] No Future 105: Episode 5 (49m)"
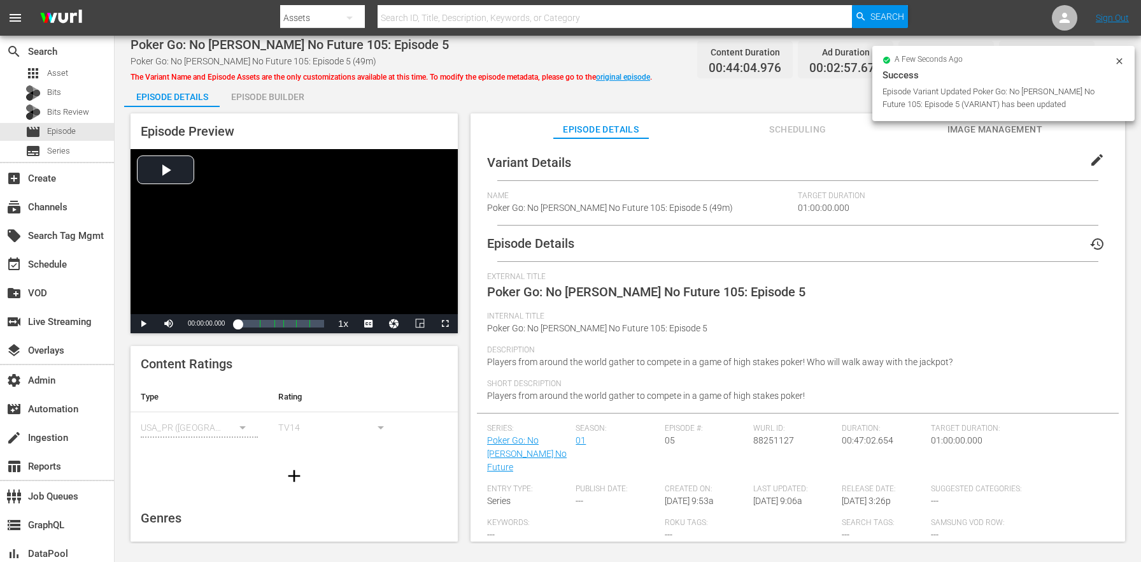
click at [1090, 166] on span "edit" at bounding box center [1097, 159] width 15 height 15
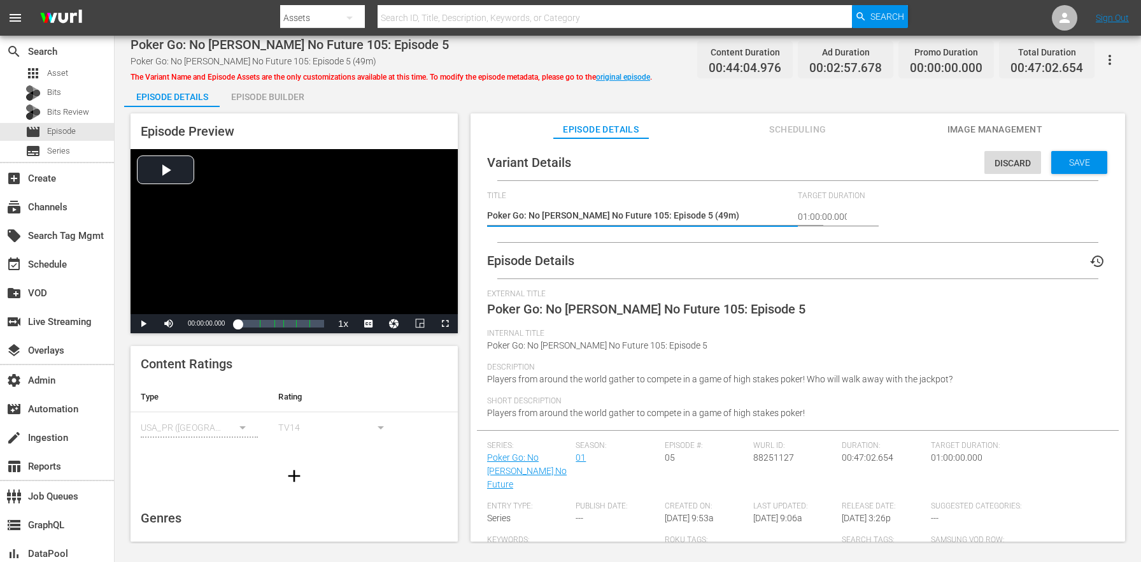
click at [691, 217] on textarea "Poker Go: No [PERSON_NAME] No Future 105: Episode 5 (49m)" at bounding box center [639, 216] width 304 height 15
type textarea "Poker Go: No [PERSON_NAME] No Future 105: Episode 5 (4m)"
type textarea "Poker Go: No [PERSON_NAME] No Future 105: Episode 5 (47m)"
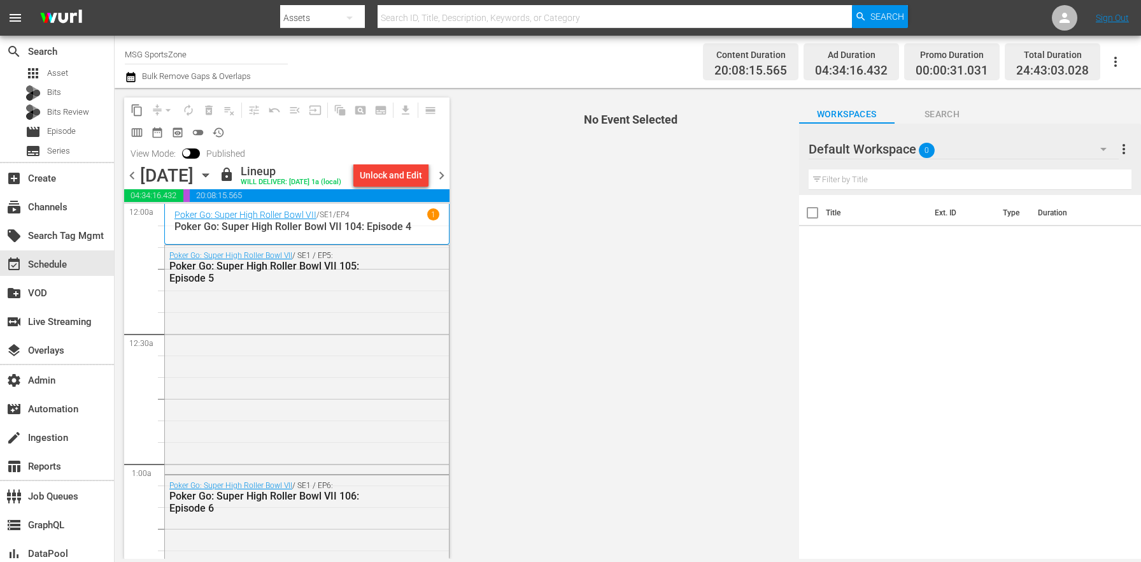
scroll to position [4092, 0]
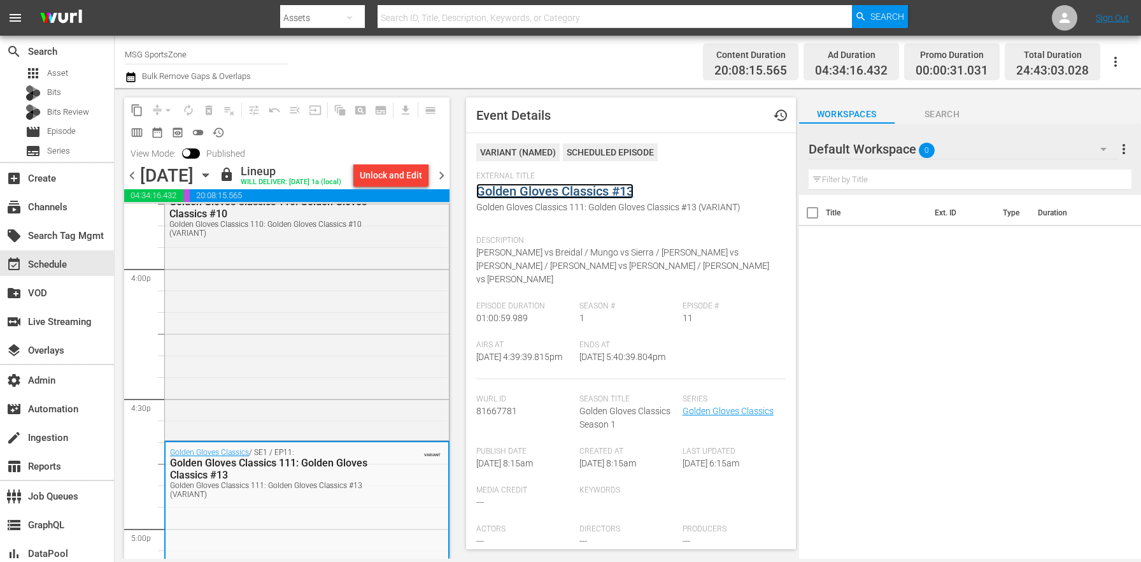
click at [536, 194] on link "Golden Gloves Classics #13" at bounding box center [554, 190] width 157 height 15
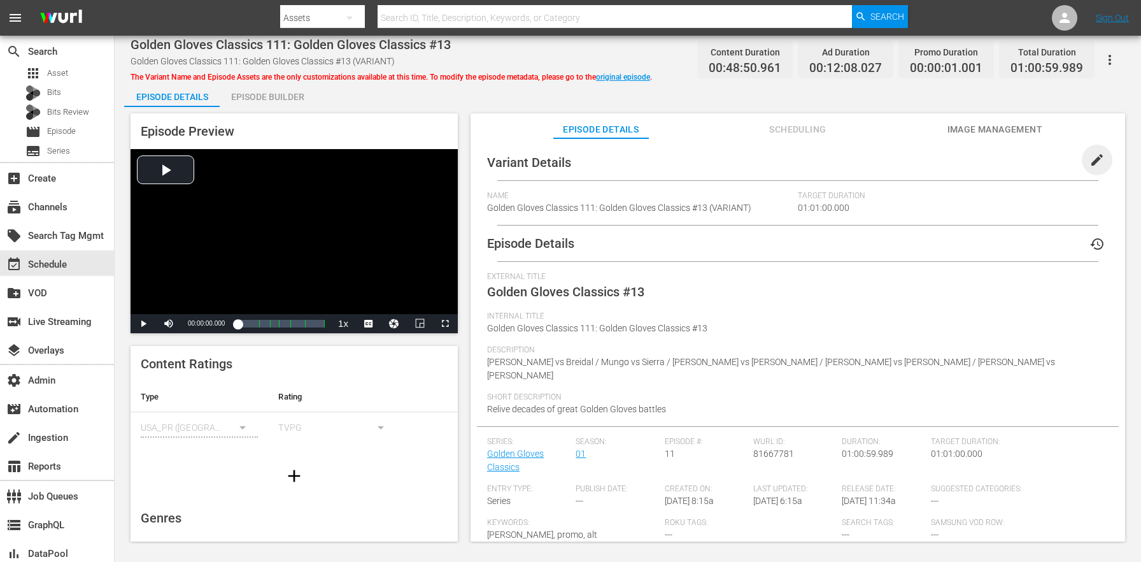
click at [1090, 157] on span "edit" at bounding box center [1097, 159] width 15 height 15
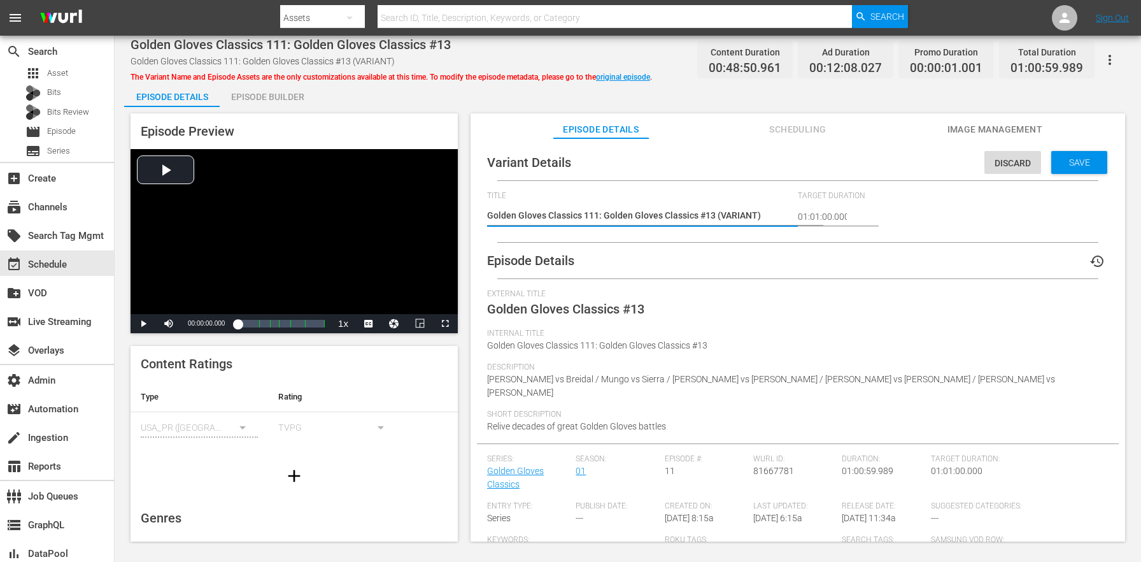
click at [730, 215] on textarea "Golden Gloves Classics 111: Golden Gloves Classics #13 (VARIANT)" at bounding box center [639, 216] width 304 height 15
type textarea "Golden Gloves Classics 111: Golden Gloves Classics #13 (6)"
type textarea "Golden Gloves Classics 111: Golden Gloves Classics #13 (61)"
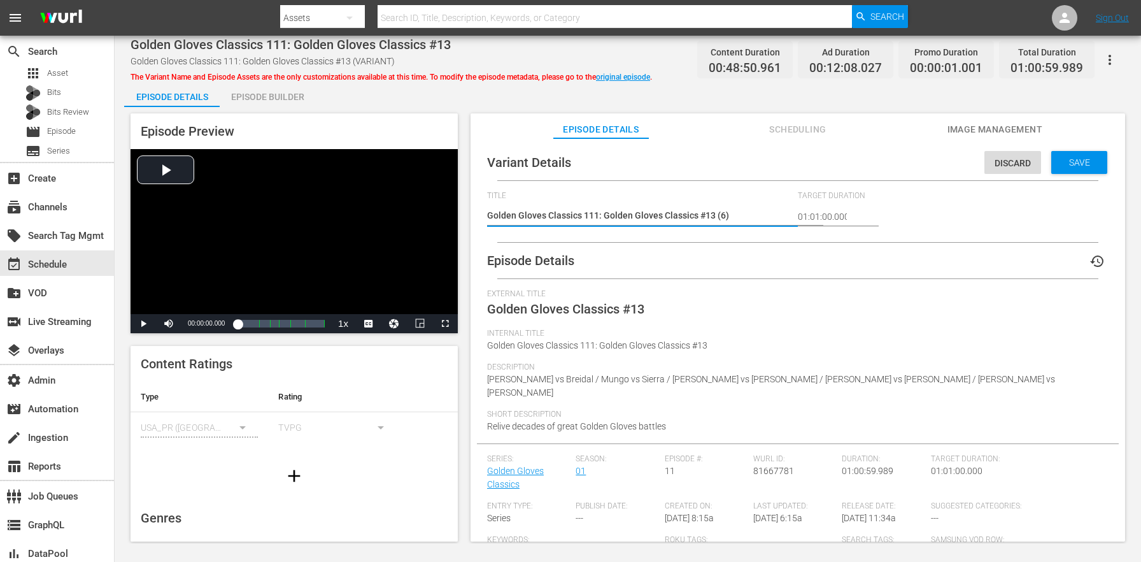
type textarea "Golden Gloves Classics 111: Golden Gloves Classics #13 (61)"
type textarea "Golden Gloves Classics 111: Golden Gloves Classics #13 (61m)"
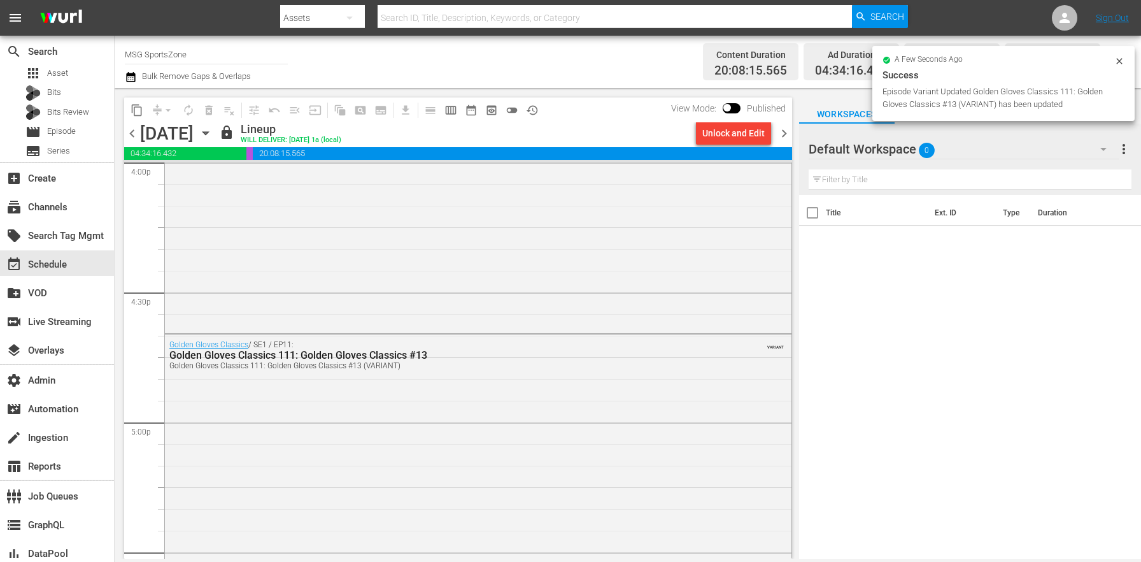
scroll to position [4385, 0]
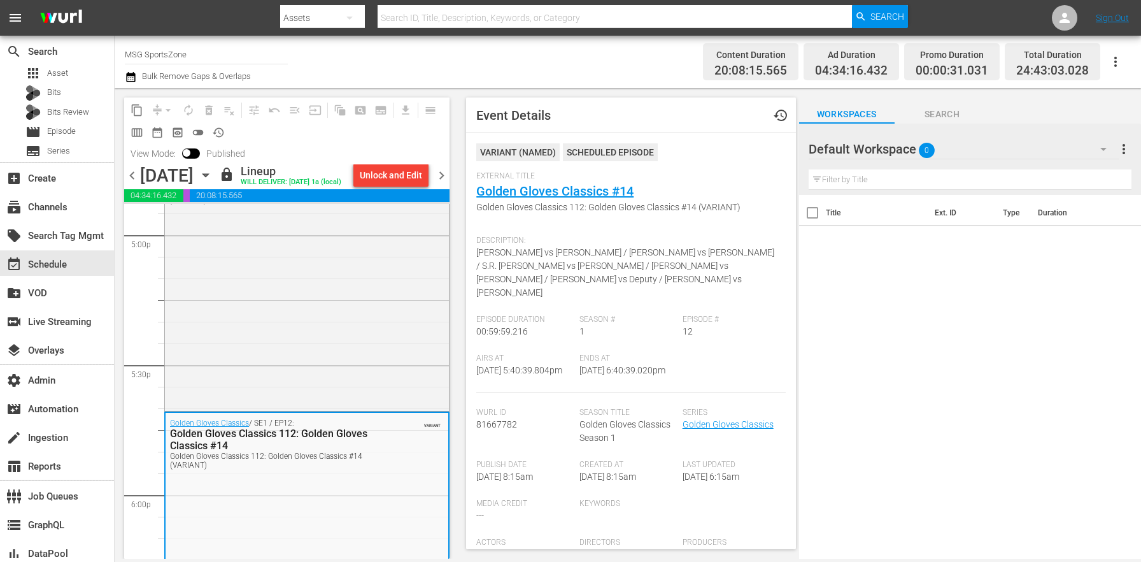
click at [520, 201] on span "Golden Gloves Classics 112: Golden Gloves Classics #14 (VARIANT)" at bounding box center [627, 207] width 302 height 13
click at [523, 196] on link "Golden Gloves Classics #14" at bounding box center [554, 190] width 157 height 15
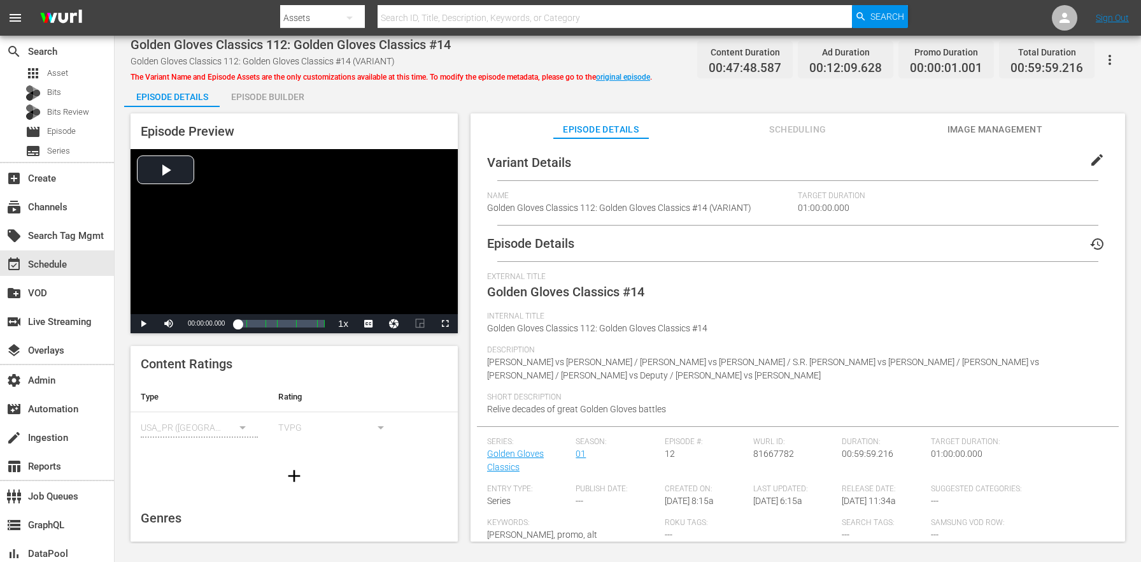
drag, startPoint x: 1091, startPoint y: 165, endPoint x: 874, endPoint y: 183, distance: 217.9
click at [1091, 164] on span "edit" at bounding box center [1097, 159] width 15 height 15
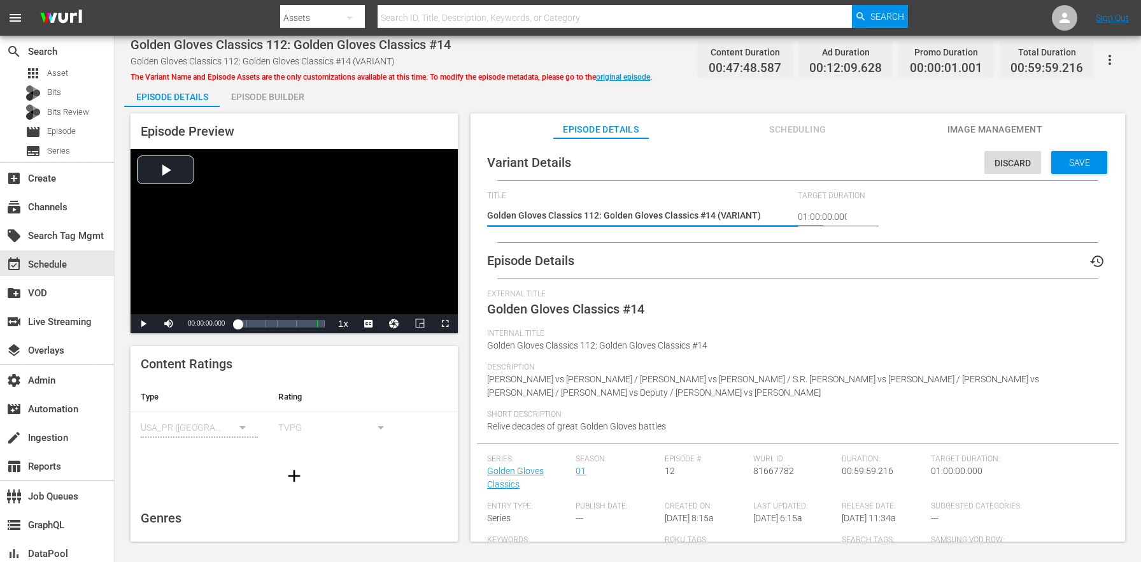
click at [744, 210] on textarea "Golden Gloves Classics 112: Golden Gloves Classics #14 (VARIANT)" at bounding box center [639, 216] width 304 height 15
type textarea "Golden Gloves Classics 112: Golden Gloves Classics #14 (6)"
type textarea "Golden Gloves Classics 112: Golden Gloves Classics #14 (60)"
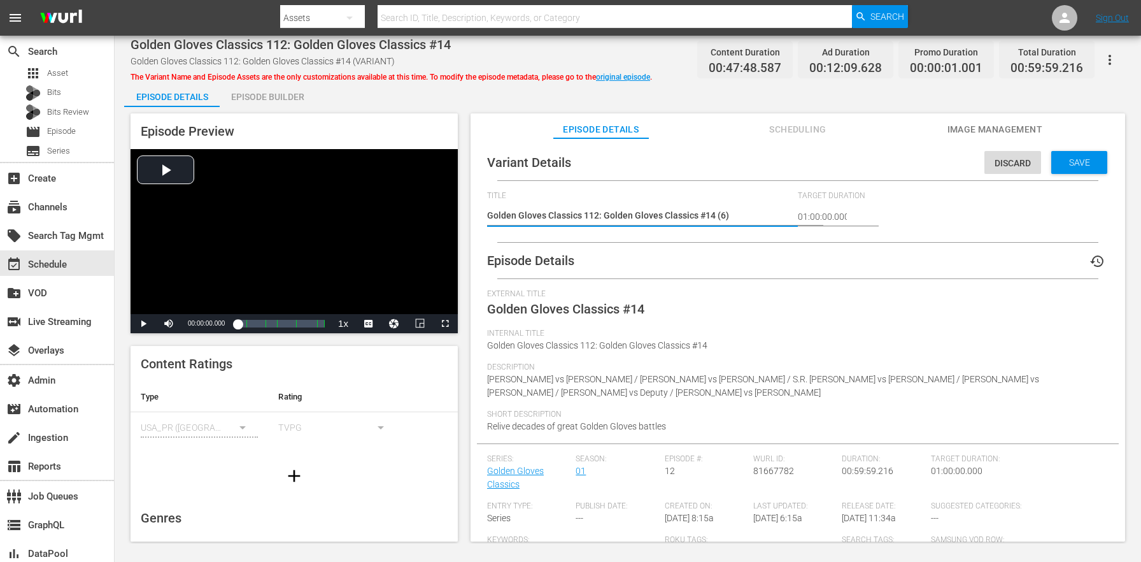
type textarea "Golden Gloves Classics 112: Golden Gloves Classics #14 (60)"
type textarea "Golden Gloves Classics 112: Golden Gloves Classics #14 (60m)"
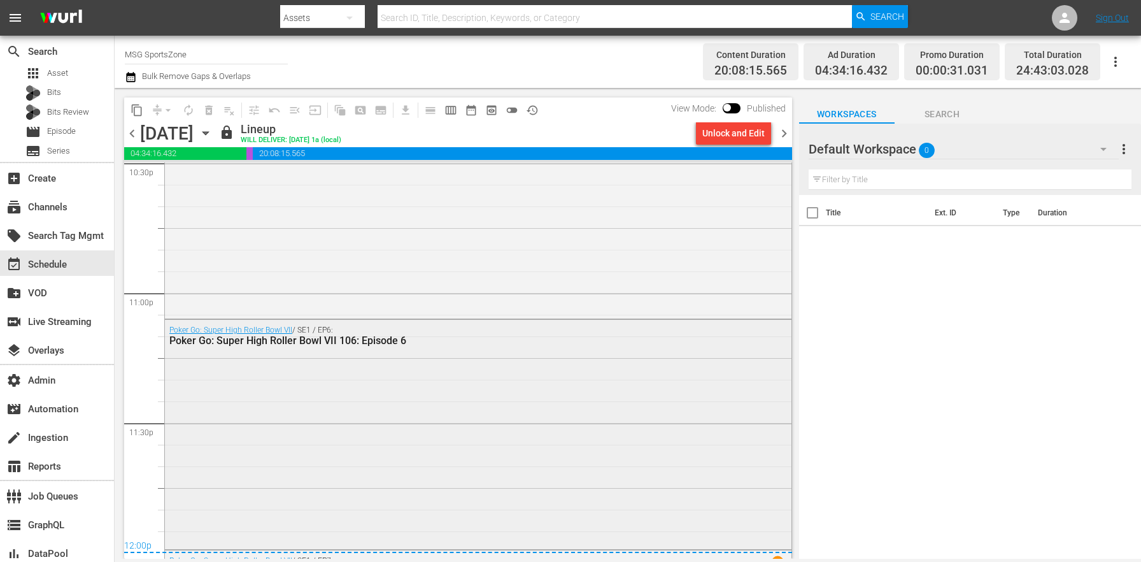
scroll to position [6066, 0]
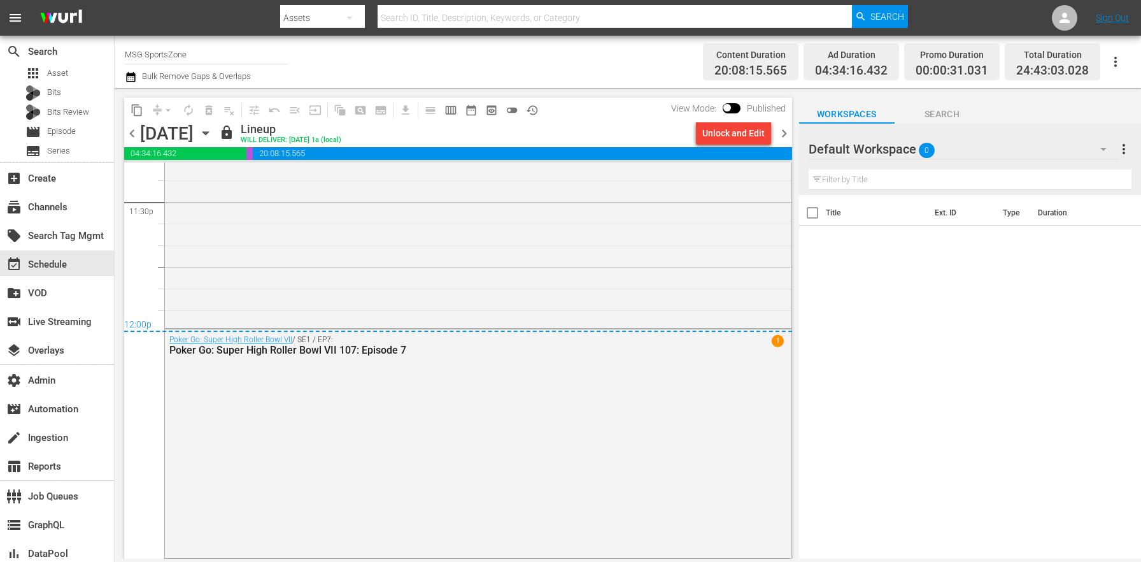
click at [787, 131] on span "chevron_right" at bounding box center [784, 133] width 16 height 16
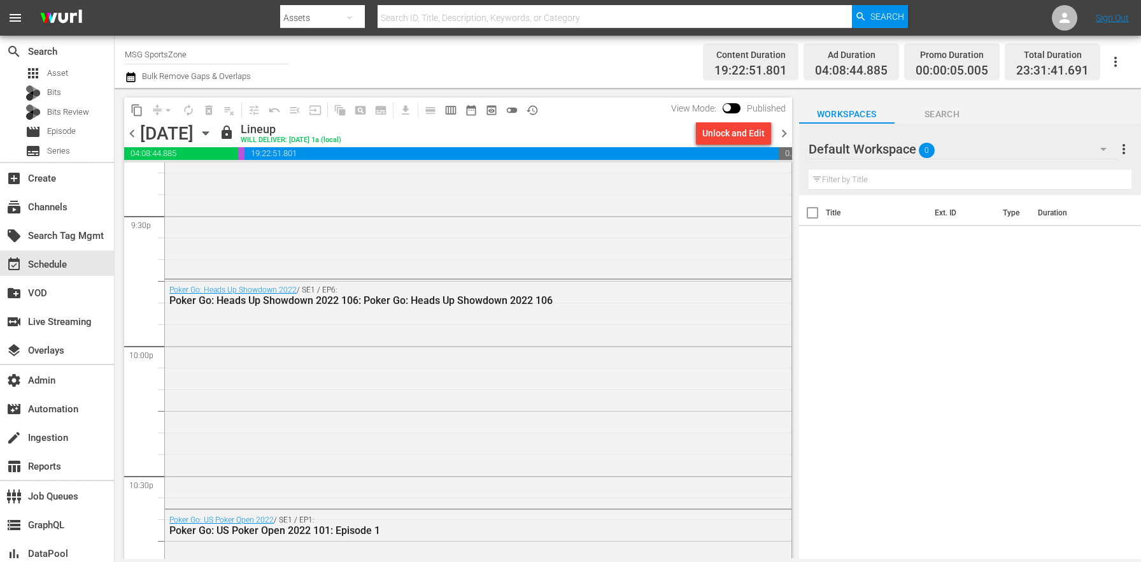
scroll to position [5943, 0]
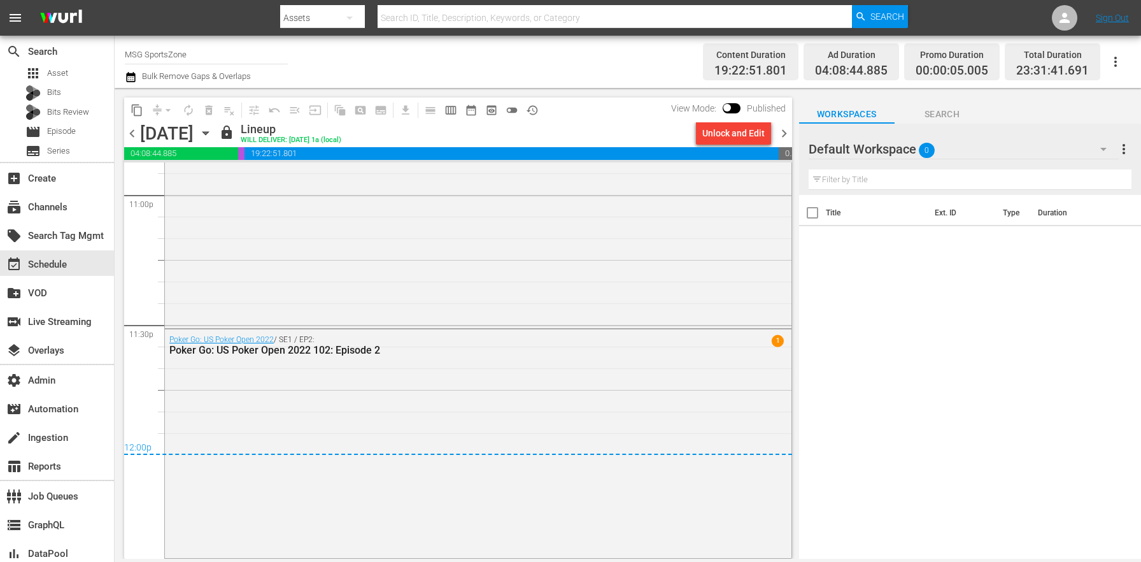
click at [788, 136] on span "chevron_right" at bounding box center [784, 133] width 16 height 16
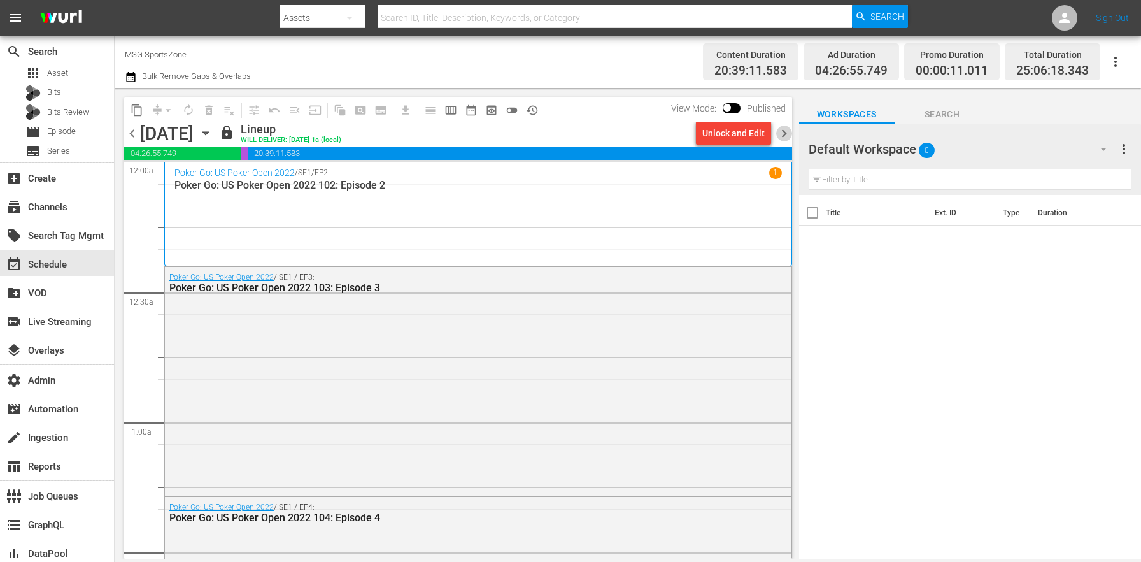
click at [785, 127] on span "chevron_right" at bounding box center [784, 133] width 16 height 16
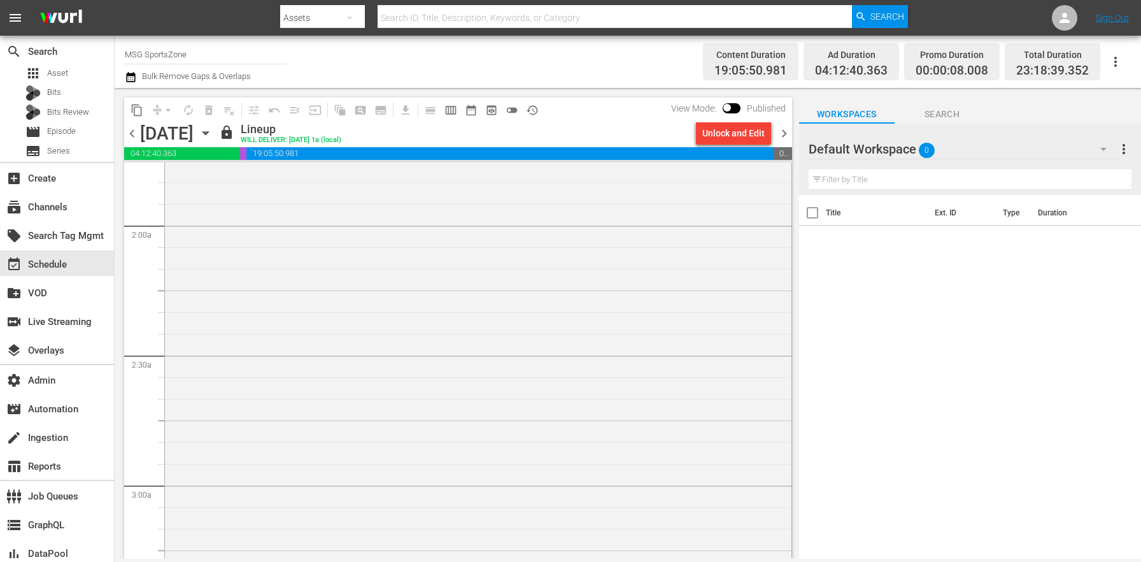
scroll to position [302, 0]
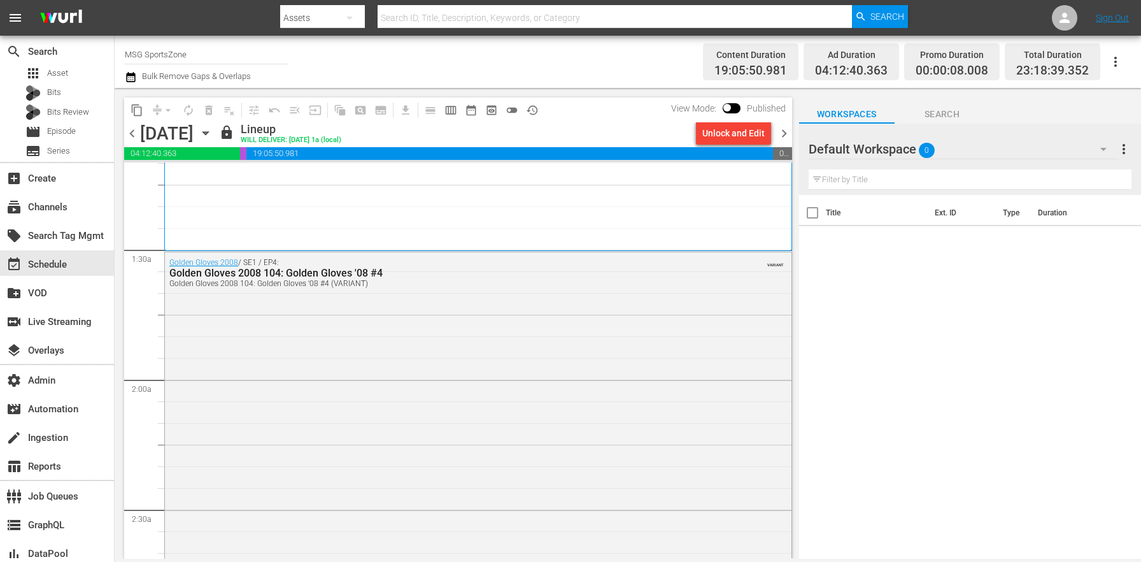
click at [653, 395] on div "Golden Gloves 2008 / SE1 / EP4: Golden Gloves 2008 104: Golden Gloves '08 #4 Go…" at bounding box center [478, 510] width 627 height 516
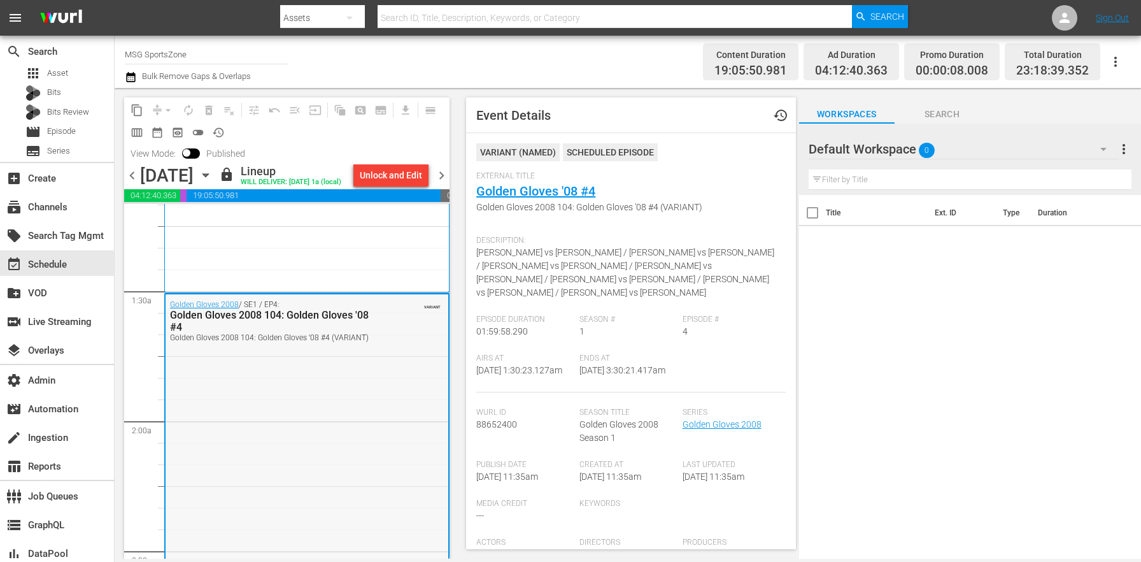
scroll to position [427, 0]
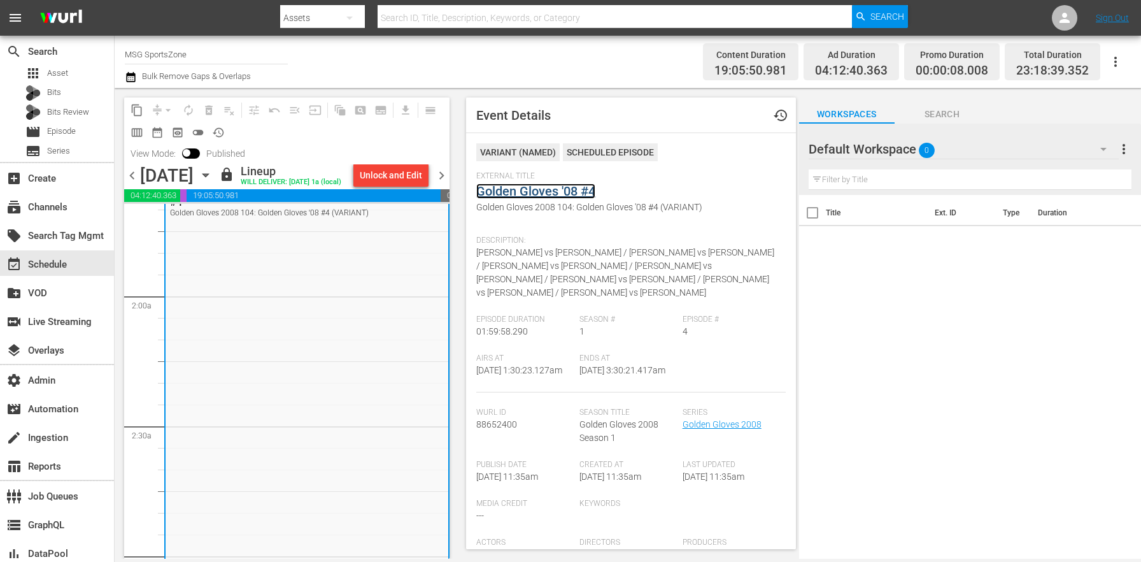
click at [523, 189] on link "Golden Gloves '08 #4" at bounding box center [535, 190] width 119 height 15
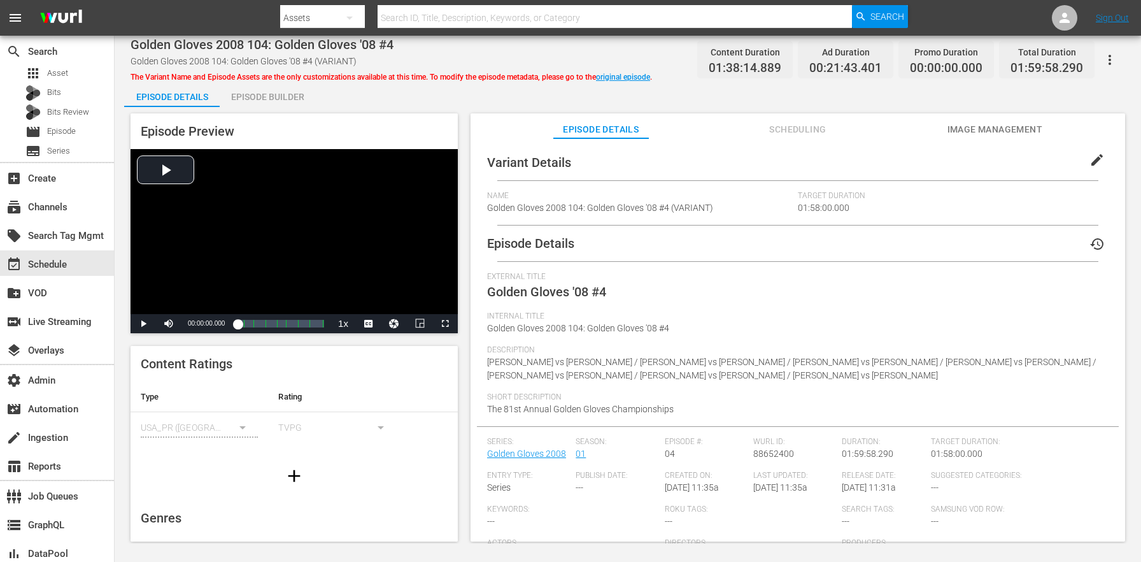
click at [1096, 161] on span "edit" at bounding box center [1097, 159] width 15 height 15
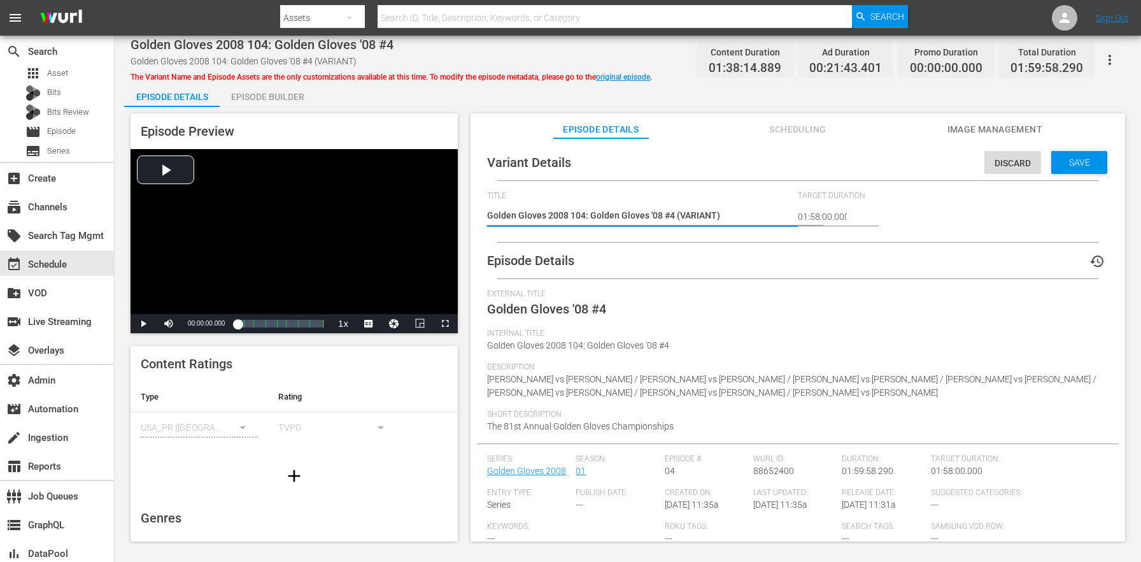
click at [692, 218] on textarea "Golden Gloves 2008 104: Golden Gloves '08 #4 (VARIANT)" at bounding box center [639, 216] width 304 height 15
type textarea "Golden Gloves 2008 104: Golden Gloves '08 #4 (2)"
type textarea "Golden Gloves 2008 104: Golden Gloves '08 #4 (2h)"
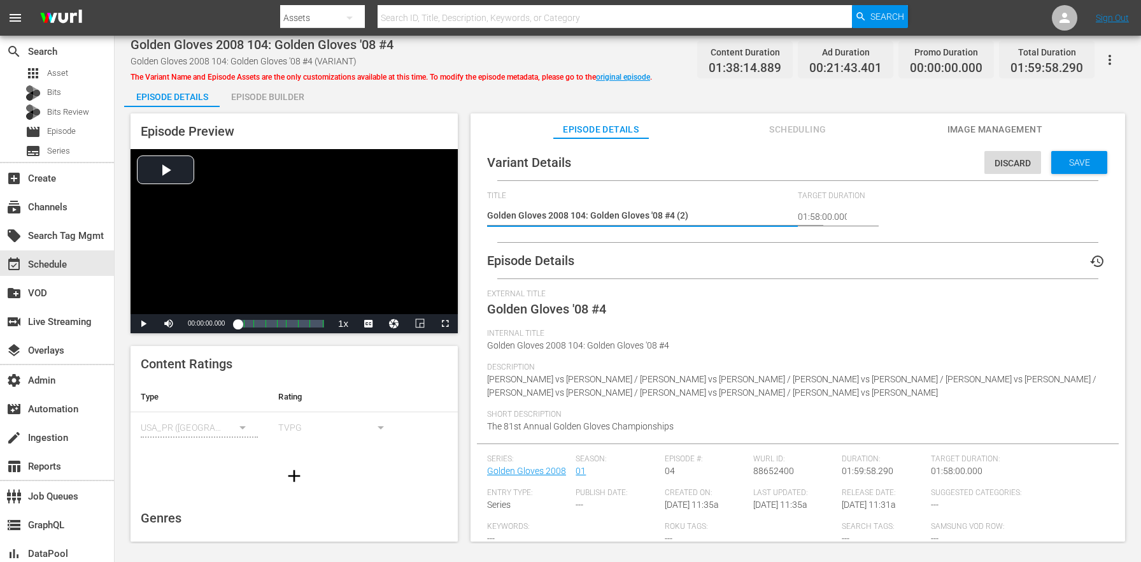
type textarea "Golden Gloves 2008 104: Golden Gloves '08 #4 (2h)"
type textarea "Golden Gloves 2008 104: Golden Gloves '08 #4 (2hr)"
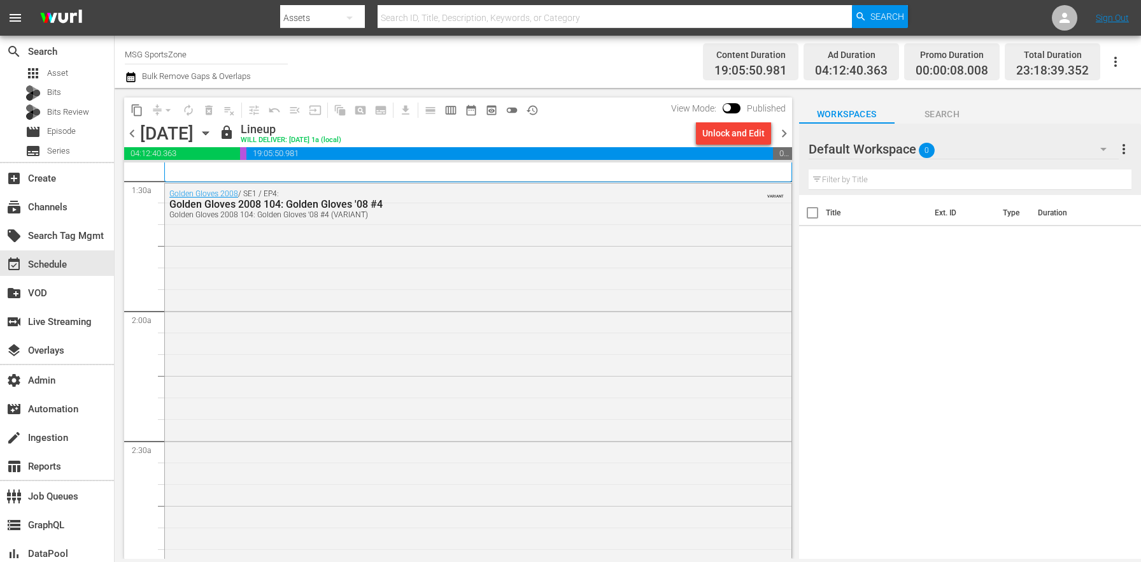
scroll to position [717, 0]
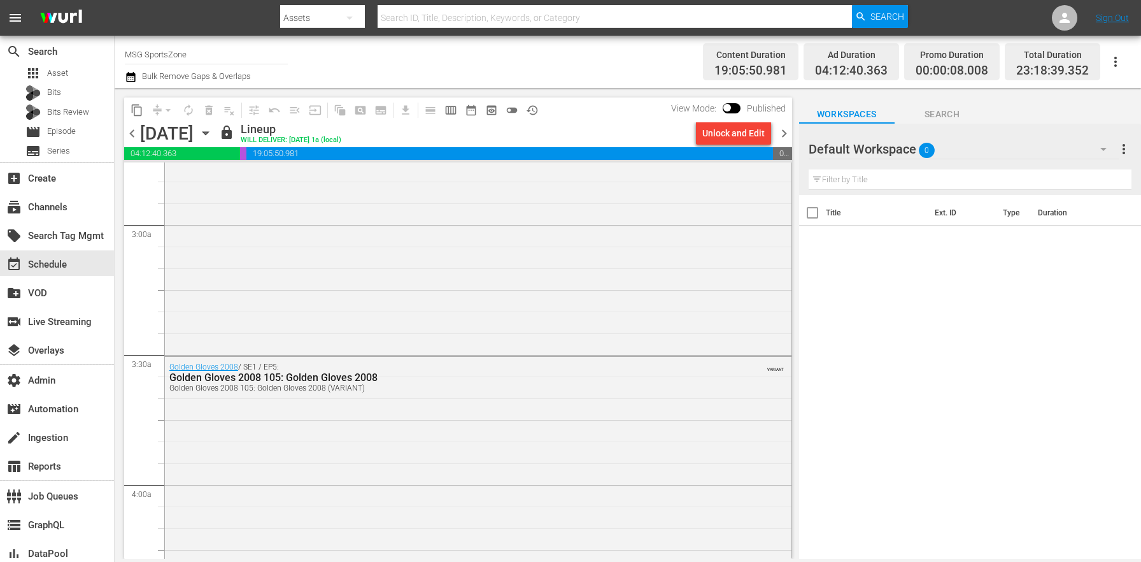
click at [495, 379] on div "Golden Gloves 2008 105: Golden Gloves 2008" at bounding box center [443, 377] width 548 height 12
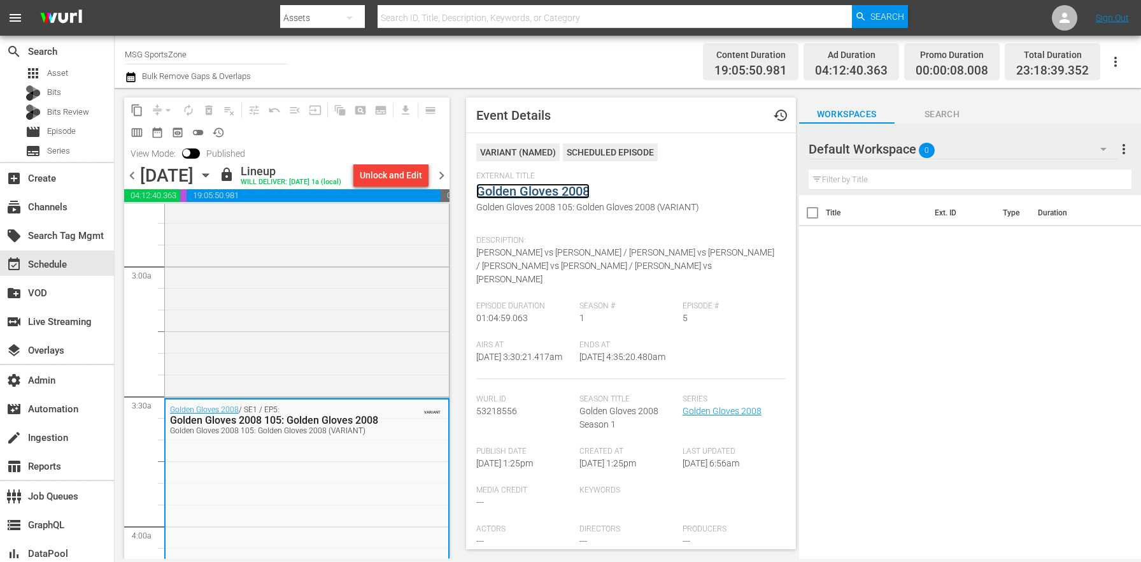
click at [541, 197] on link "Golden Gloves 2008" at bounding box center [532, 190] width 113 height 15
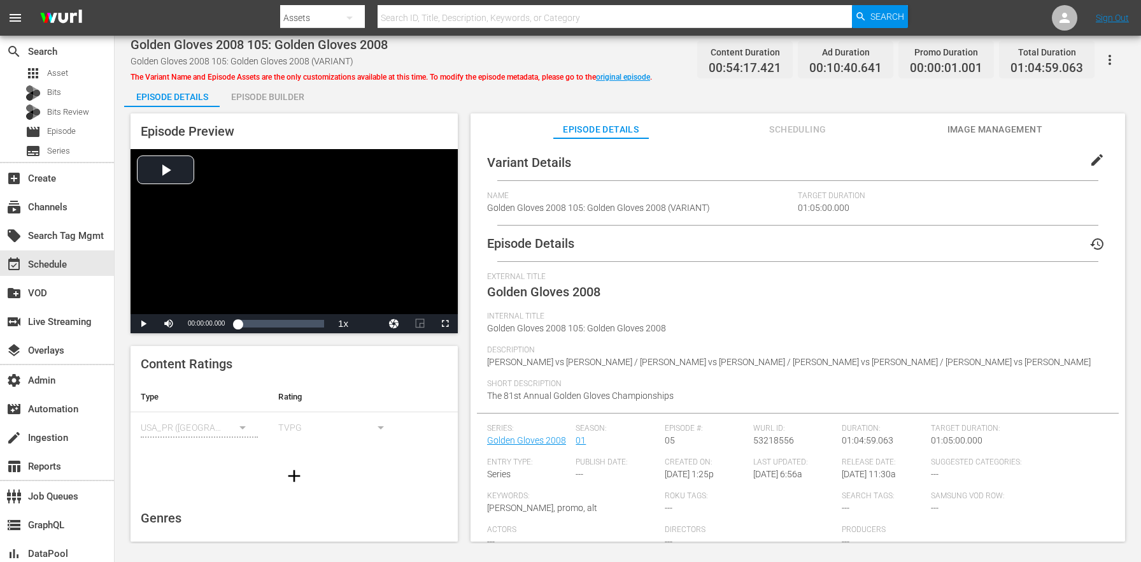
click at [1093, 164] on span "edit" at bounding box center [1097, 159] width 15 height 15
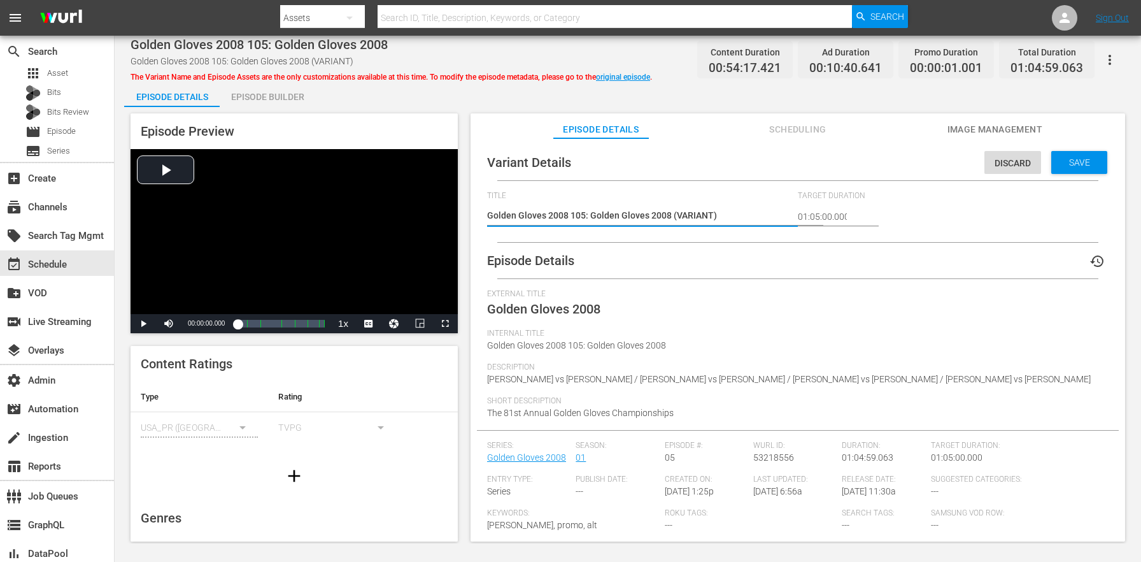
click at [685, 219] on textarea "Golden Gloves 2008 105: Golden Gloves 2008 (VARIANT)" at bounding box center [639, 216] width 304 height 15
type textarea "Golden Gloves 2008 105: Golden Gloves 2008 (6)"
type textarea "Golden Gloves 2008 105: Golden Gloves 2008 (65)"
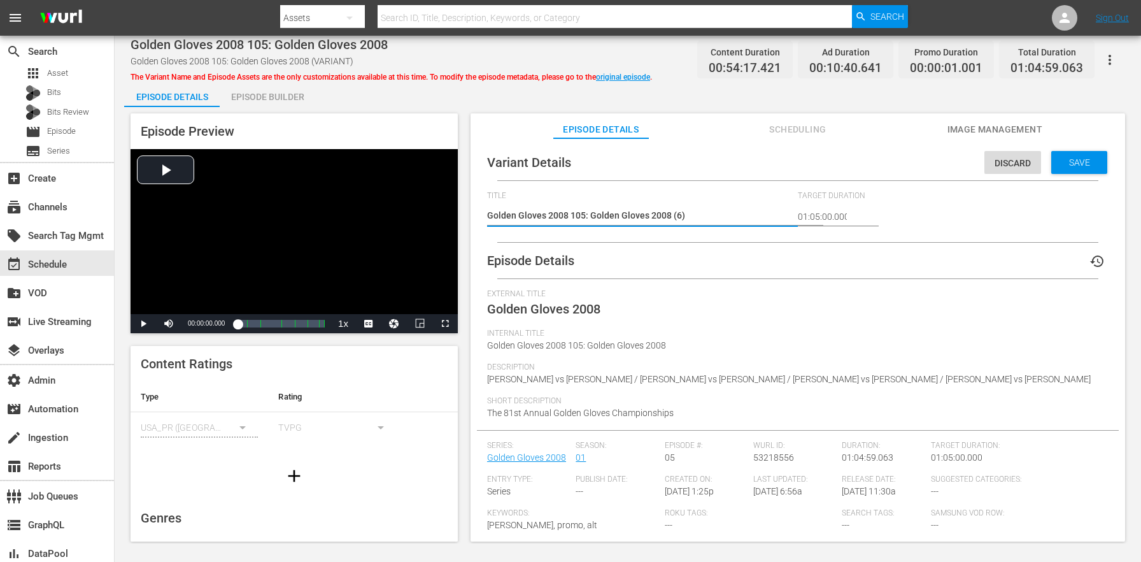
type textarea "Golden Gloves 2008 105: Golden Gloves 2008 (65)"
type textarea "Golden Gloves 2008 105: Golden Gloves 2008 (6)"
type textarea "Golden Gloves 2008 105: Golden Gloves 2008 (65)"
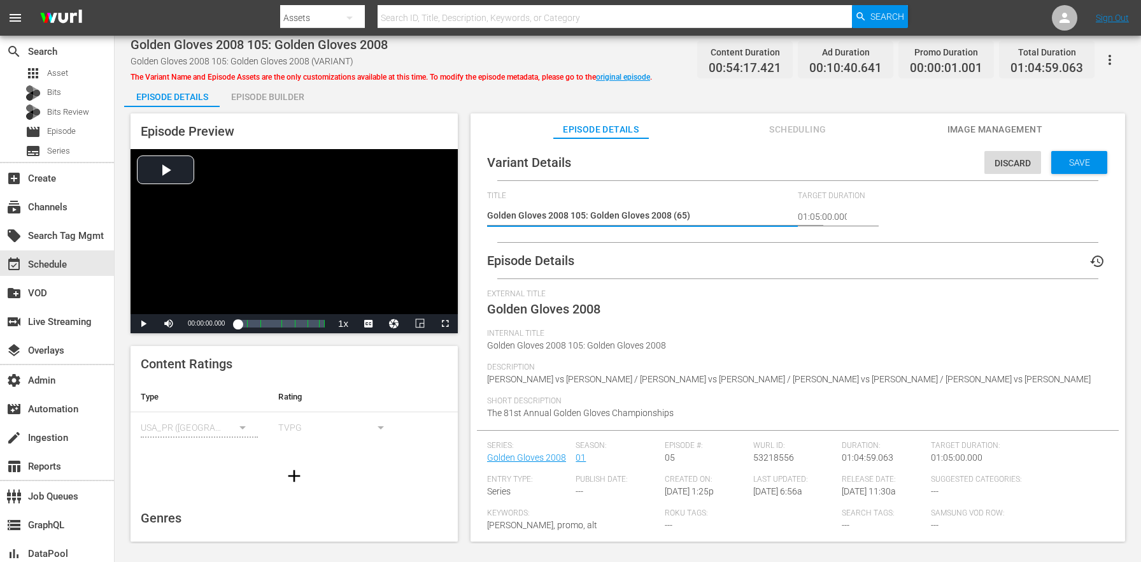
type textarea "Golden Gloves 2008 105: Golden Gloves 2008 (65m)"
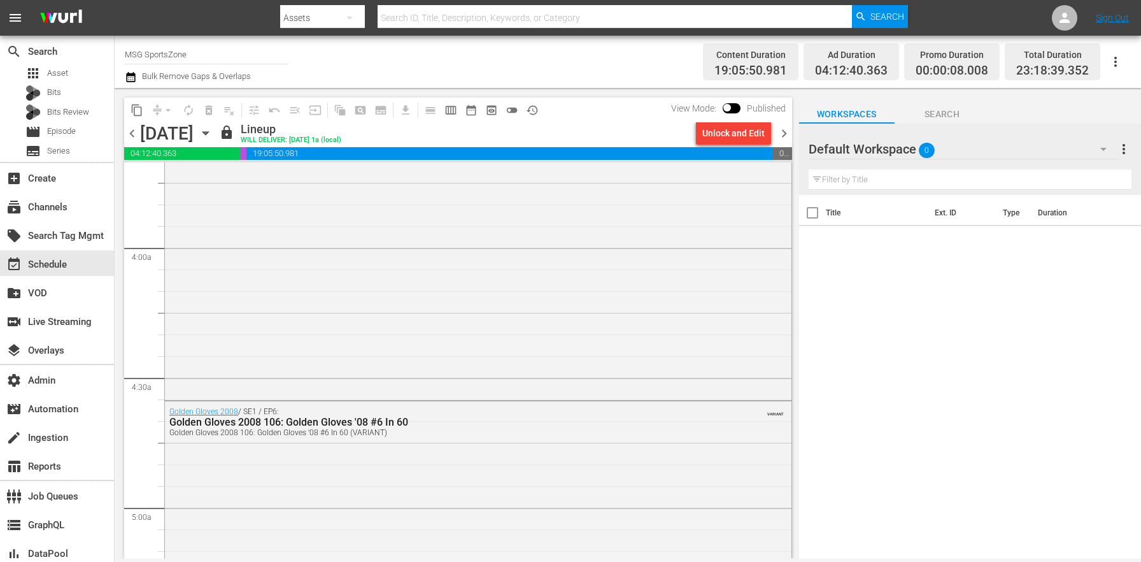
scroll to position [977, 0]
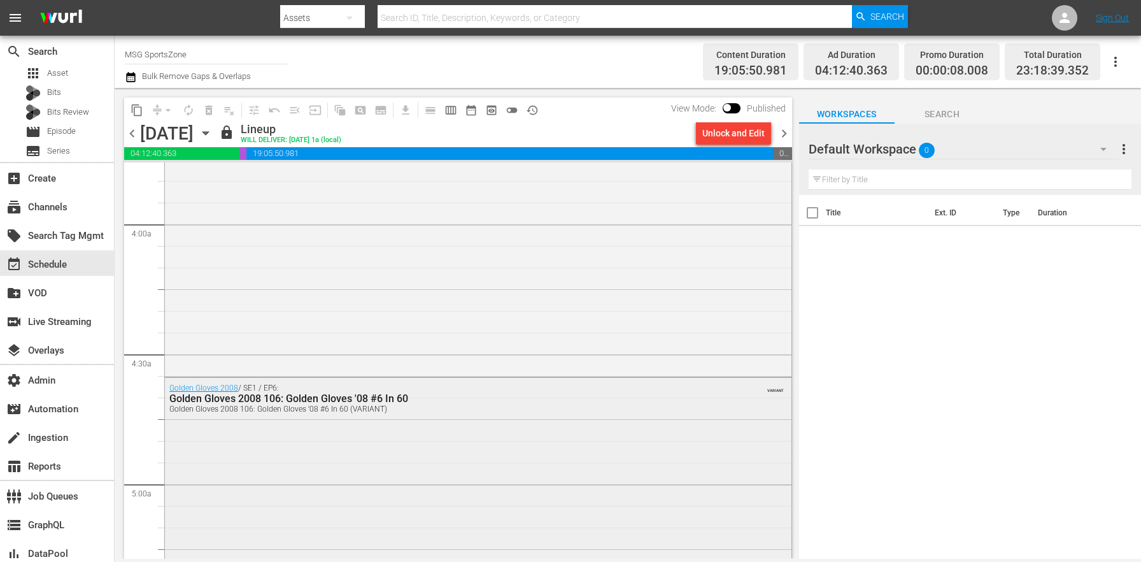
click at [429, 426] on div "Golden Gloves 2008 / SE1 / EP6: Golden Gloves 2008 106: Golden Gloves '08 #6 In…" at bounding box center [478, 506] width 627 height 256
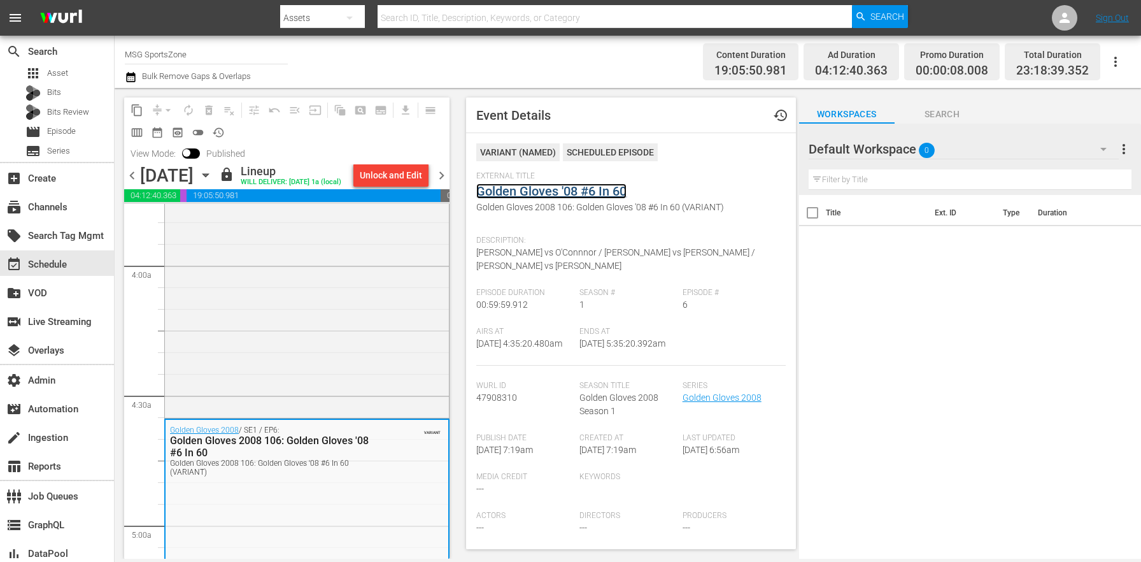
click at [530, 194] on link "Golden Gloves '08 #6 In 60" at bounding box center [551, 190] width 150 height 15
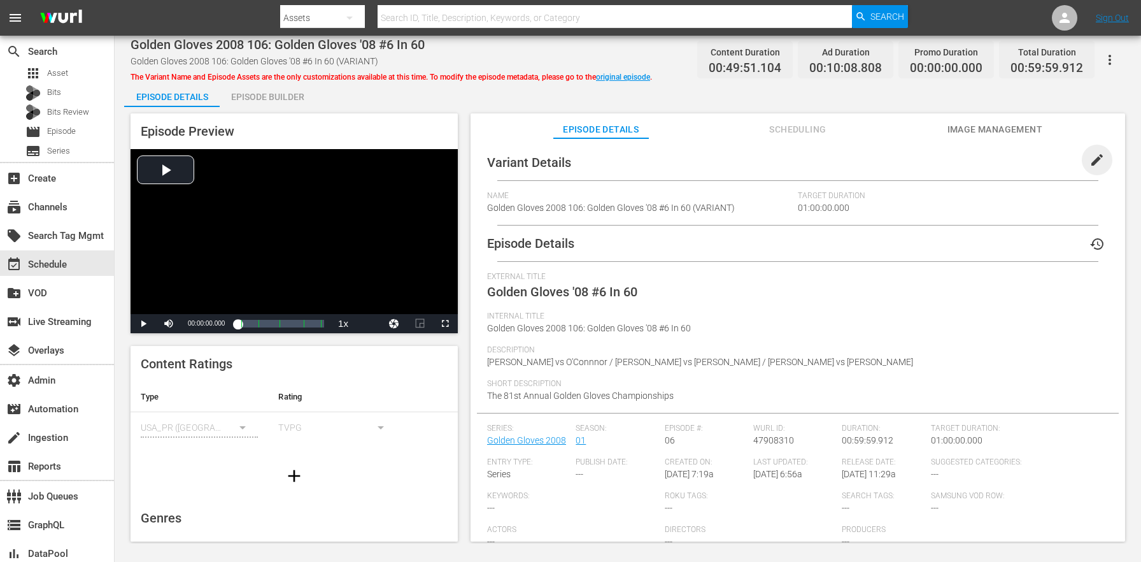
click at [1094, 166] on span "edit" at bounding box center [1097, 159] width 15 height 15
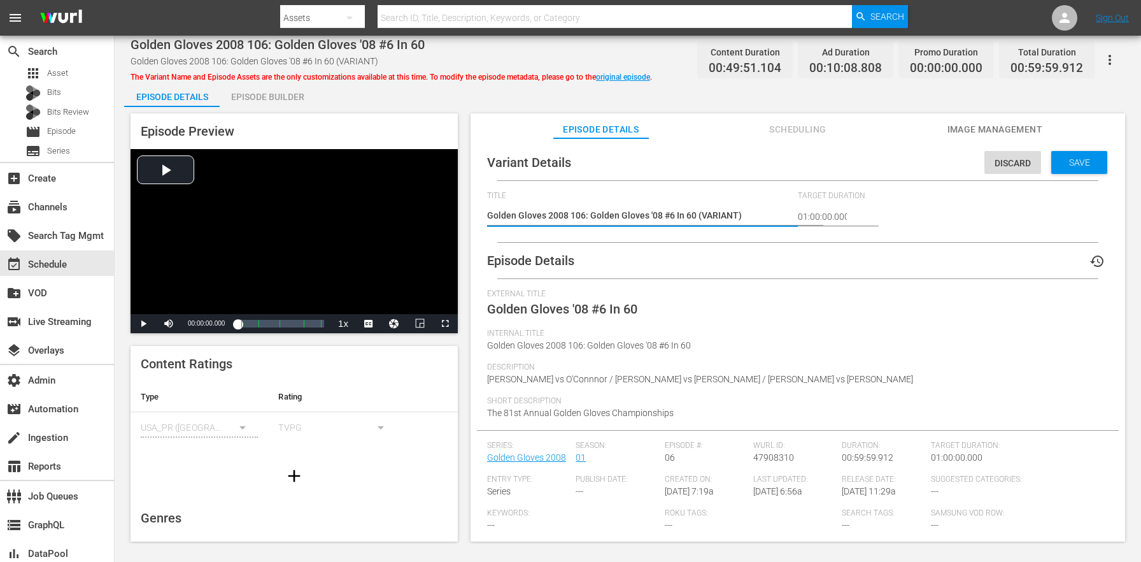
click at [726, 217] on textarea "Golden Gloves 2008 106: Golden Gloves '08 #6 In 60 (VARIANT)" at bounding box center [639, 216] width 304 height 15
type textarea "Golden Gloves 2008 106: Golden Gloves '08 #6 In 60 (6)"
type textarea "Golden Gloves 2008 106: Golden Gloves '08 #6 In 60 (60)"
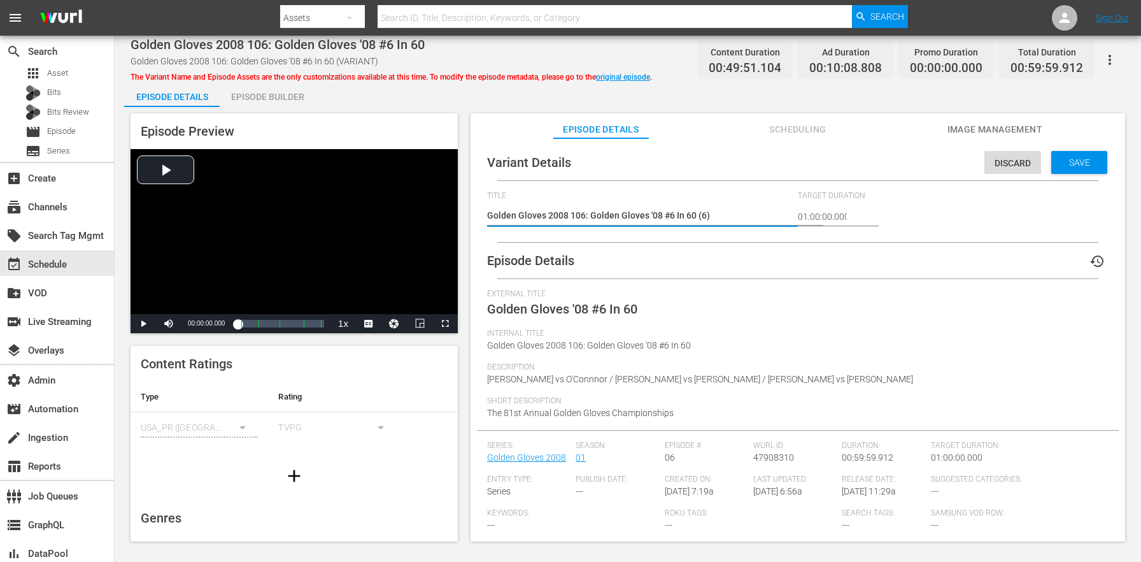
type textarea "Golden Gloves 2008 106: Golden Gloves '08 #6 In 60 (60)"
type textarea "Golden Gloves 2008 106: Golden Gloves '08 #6 In 60 (60m)"
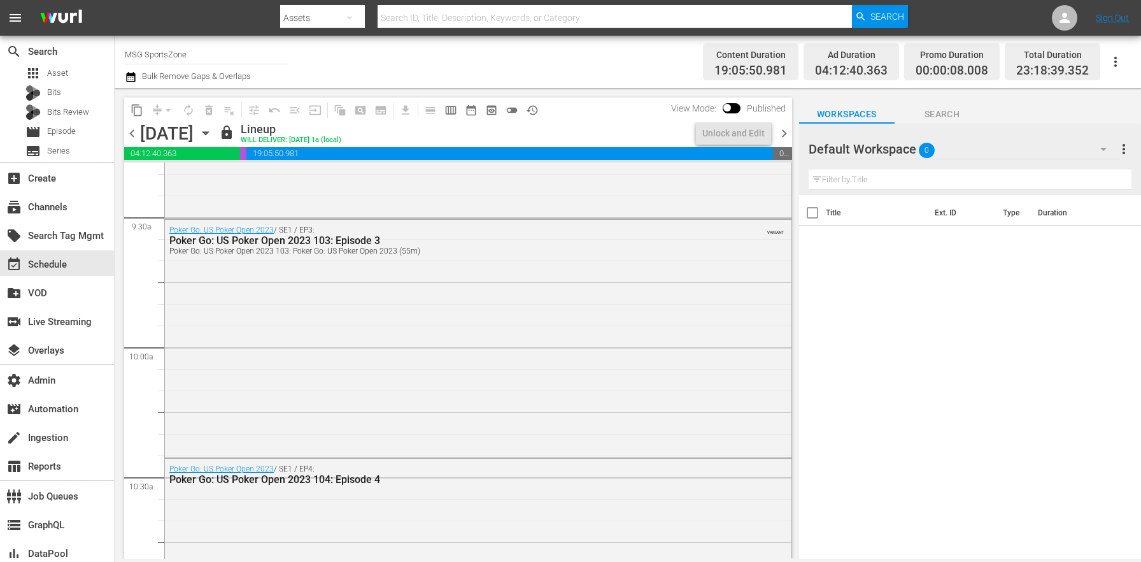
scroll to position [2484, 0]
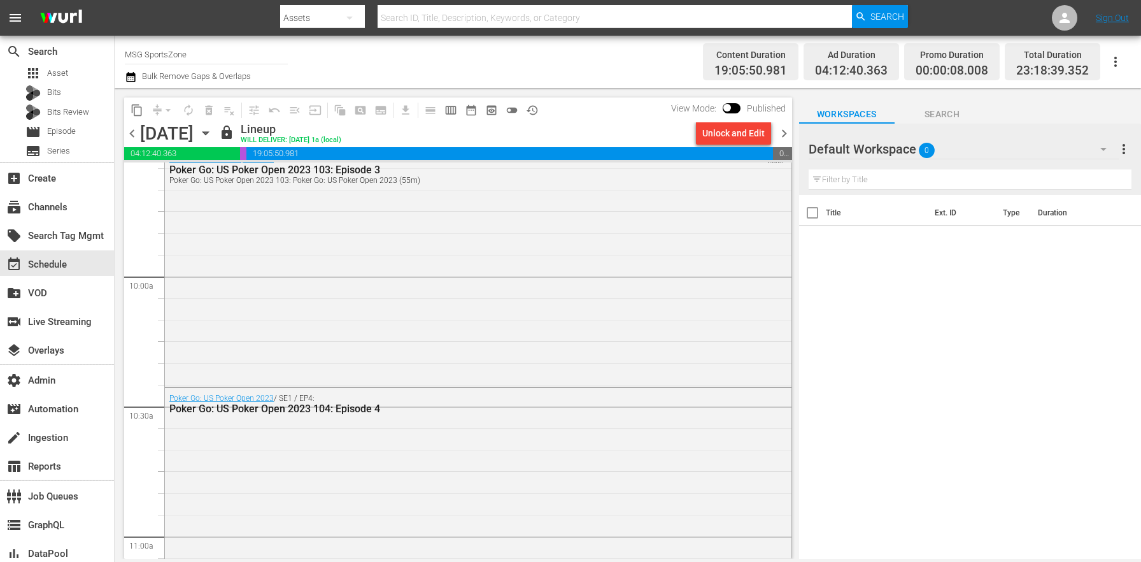
click at [457, 338] on div "Poker Go: US Poker Open 2023 / SE1 / EP3: Poker Go: US Poker Open 2023 103: Epi…" at bounding box center [478, 266] width 627 height 235
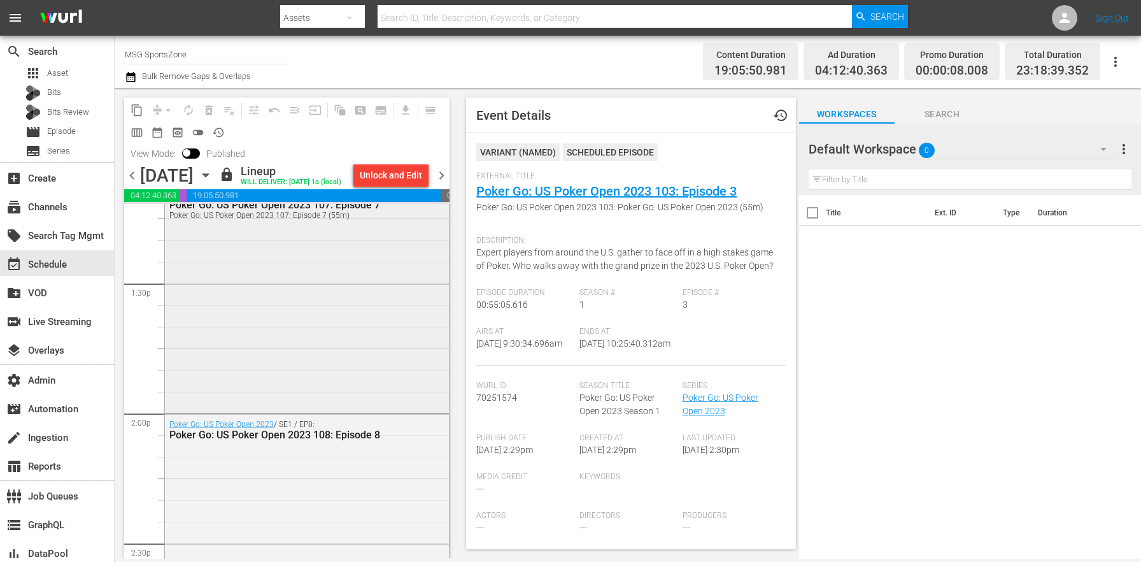
scroll to position [3421, 0]
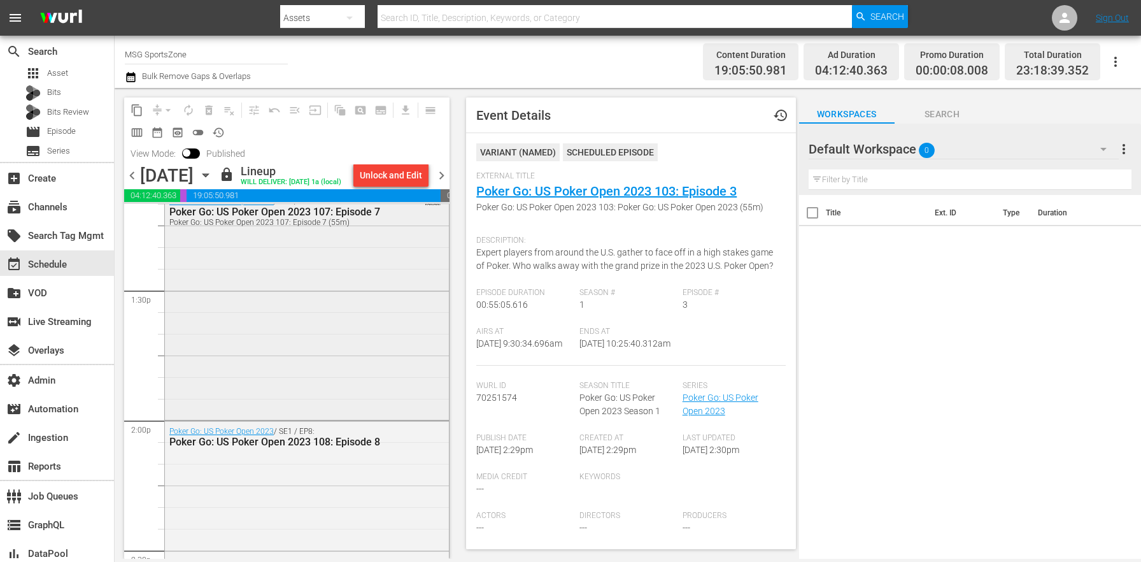
click at [360, 364] on div "Poker Go: US Poker Open 2023 / SE1 / EP7: Poker Go: US Poker Open 2023 107: Epi…" at bounding box center [307, 304] width 284 height 226
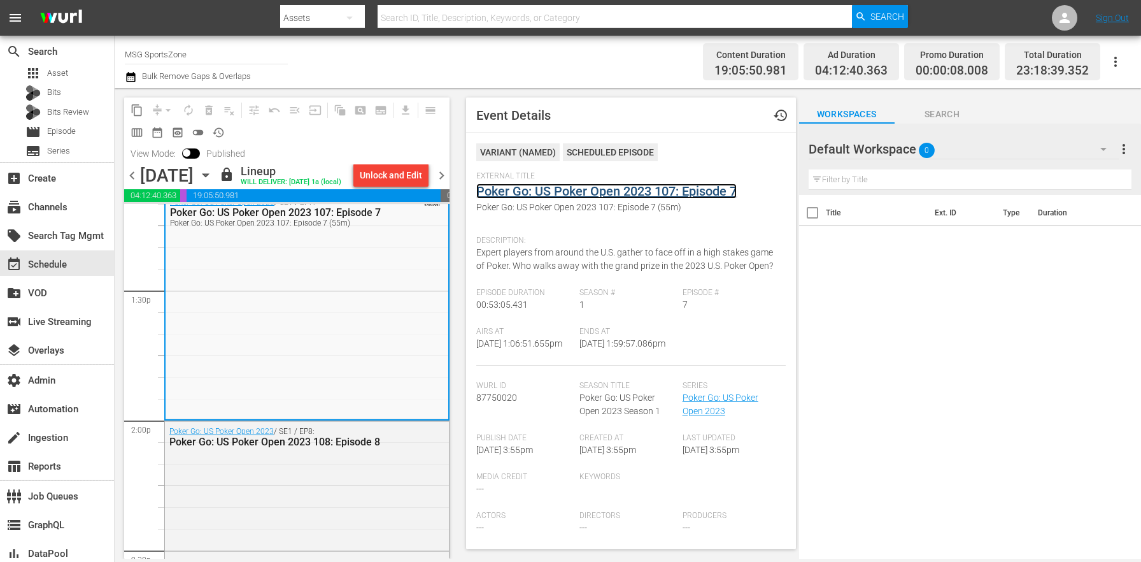
click at [671, 184] on link "Poker Go: US Poker Open 2023 107: Episode 7" at bounding box center [606, 190] width 260 height 15
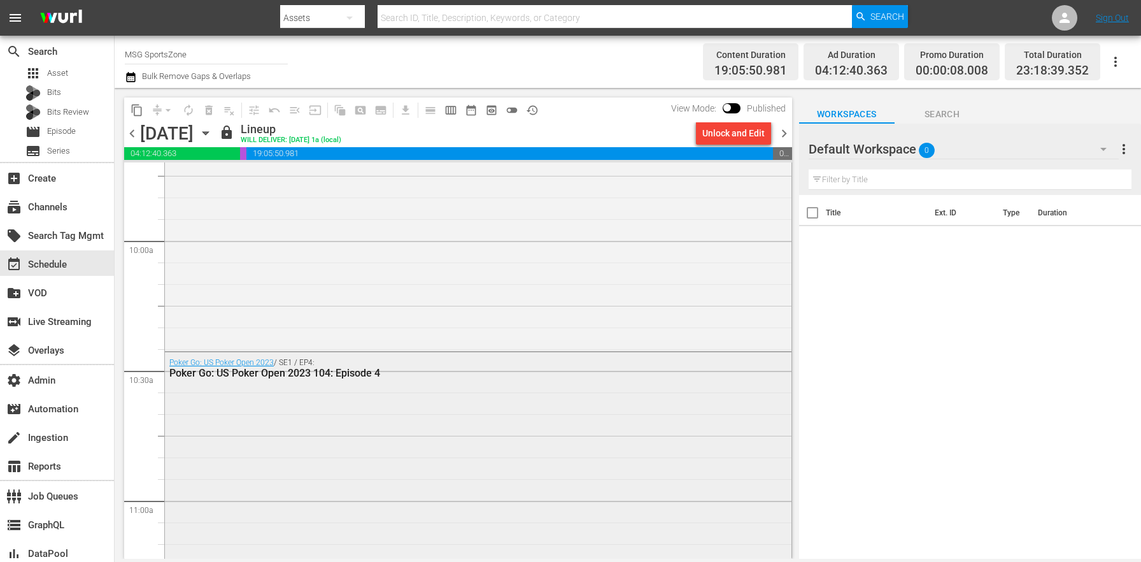
scroll to position [2466, 0]
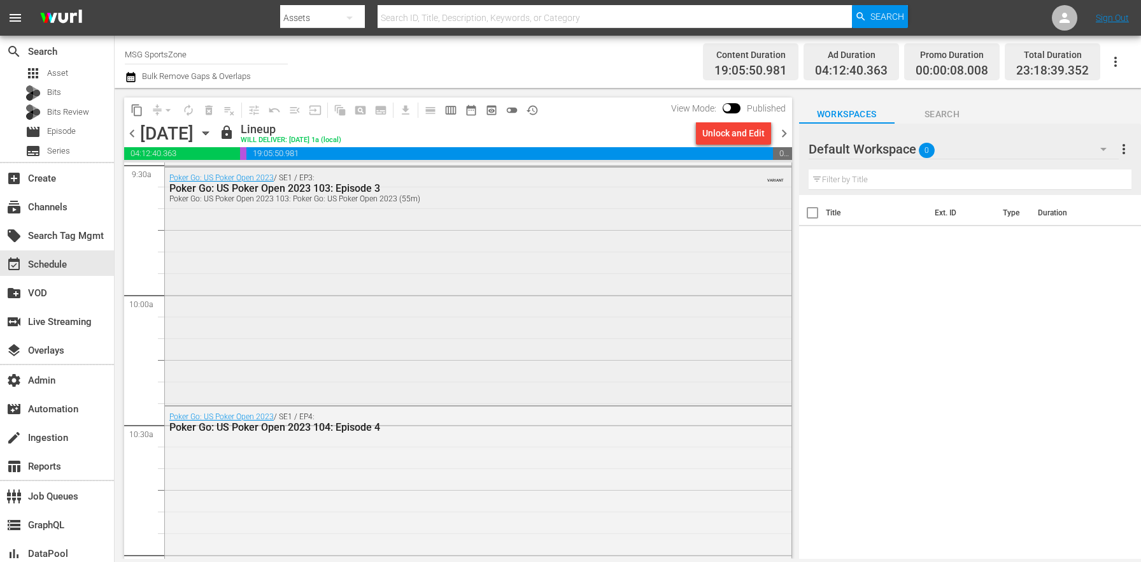
click at [341, 341] on div "Poker Go: US Poker Open 2023 / SE1 / EP3: Poker Go: US Poker Open 2023 103: Epi…" at bounding box center [478, 284] width 627 height 235
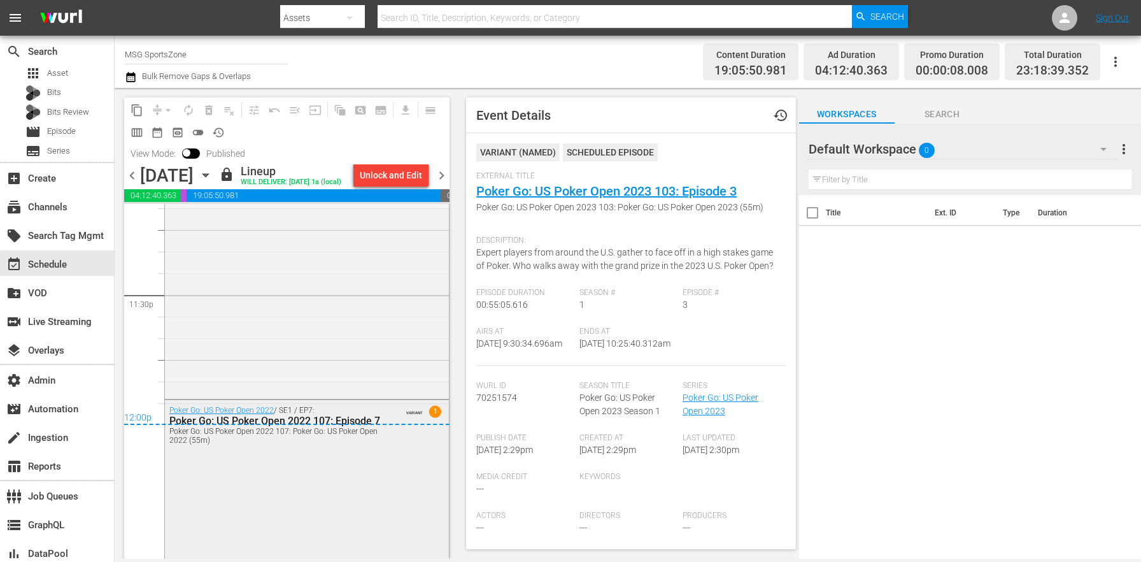
scroll to position [6093, 0]
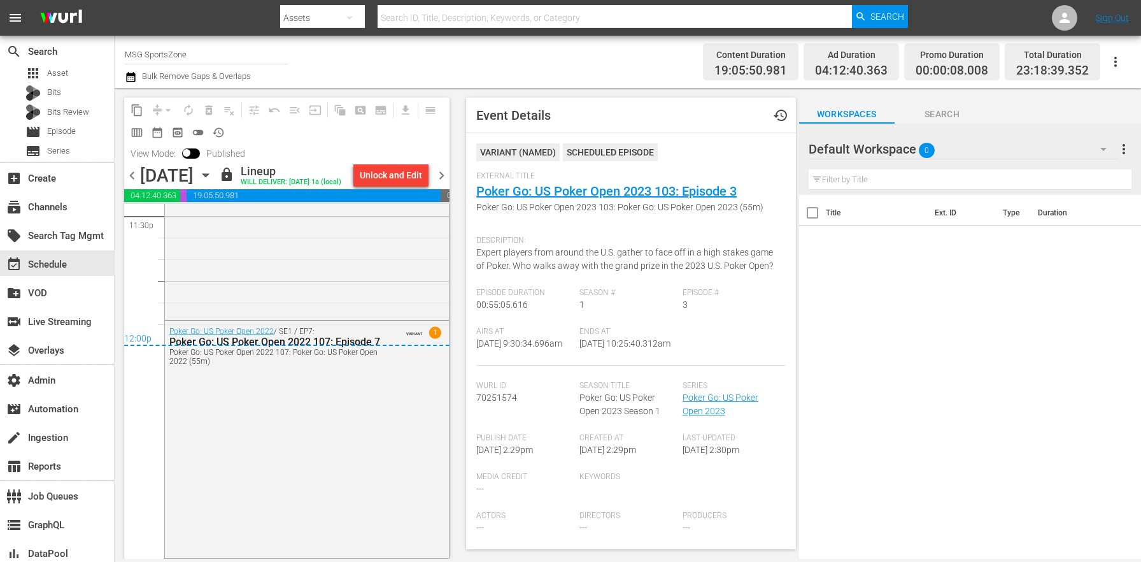
click at [450, 173] on span "chevron_right" at bounding box center [442, 175] width 16 height 16
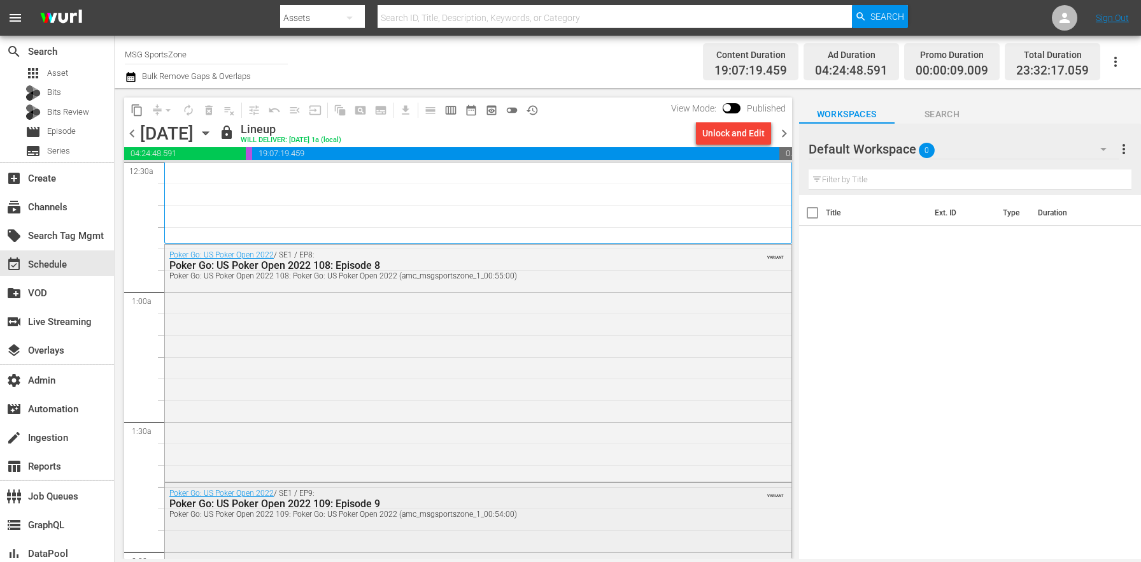
scroll to position [555, 0]
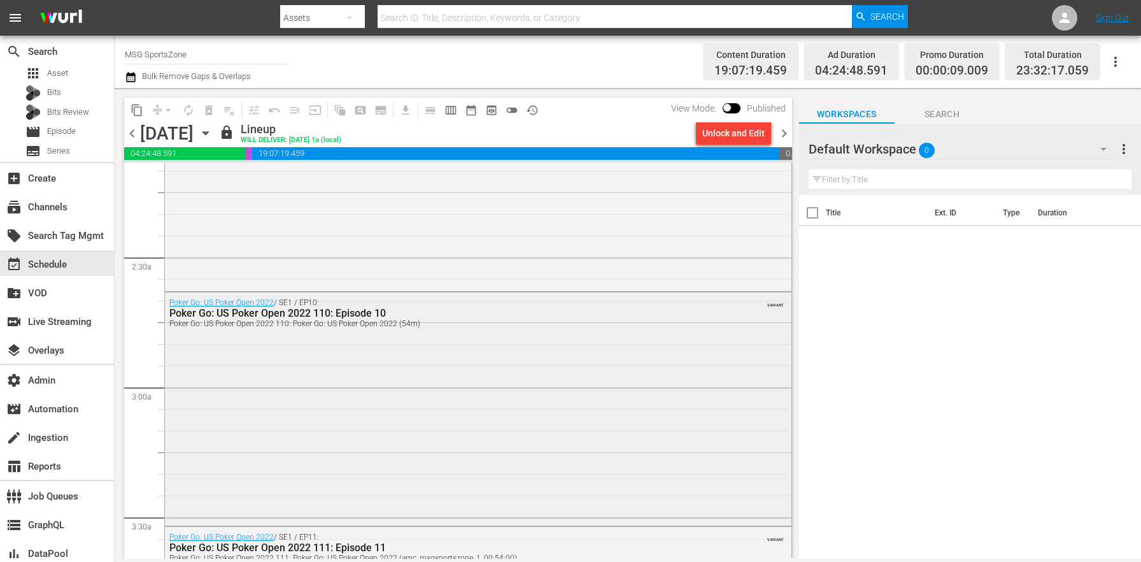
click at [411, 397] on div "Poker Go: US Poker Open 2022 / SE1 / EP10: Poker Go: US Poker Open 2022 110: Ep…" at bounding box center [478, 407] width 627 height 231
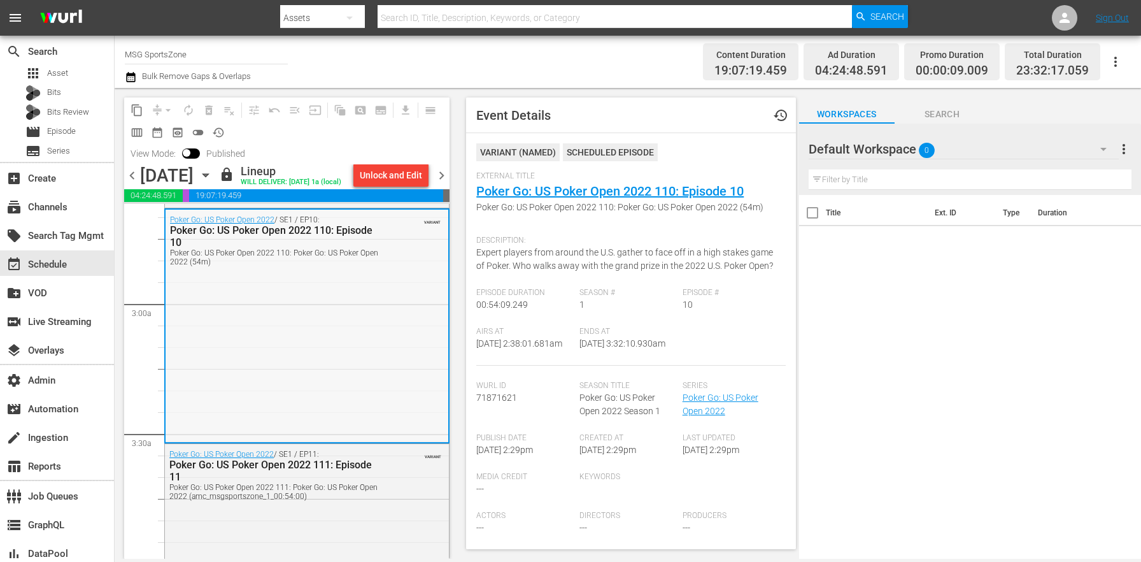
scroll to position [750, 0]
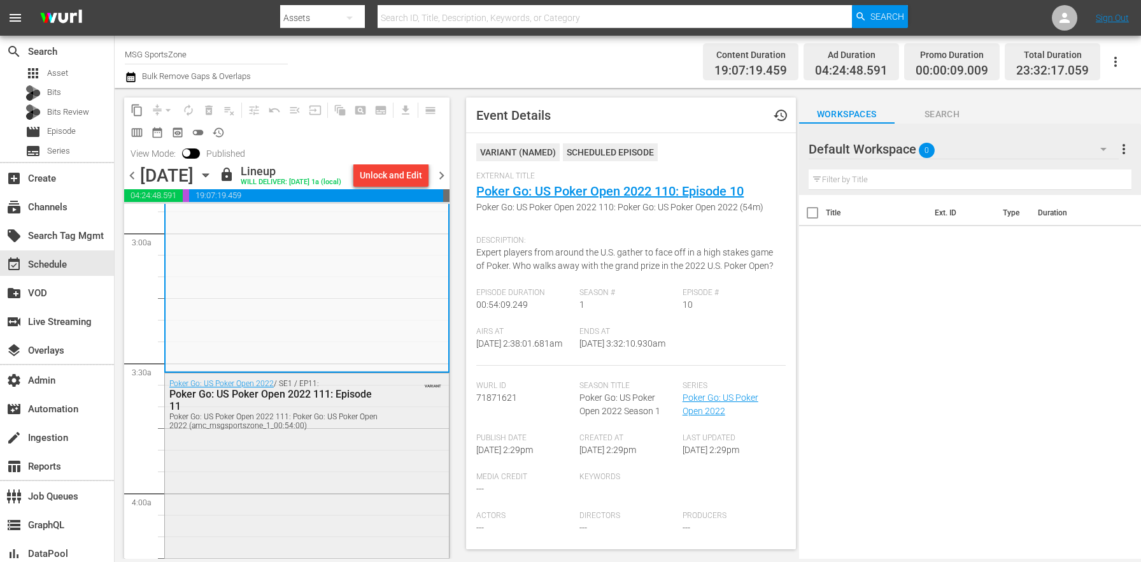
click at [341, 488] on div "Poker Go: US Poker Open 2022 / SE1 / EP11: Poker Go: US Poker Open 2022 111: Ep…" at bounding box center [307, 488] width 284 height 230
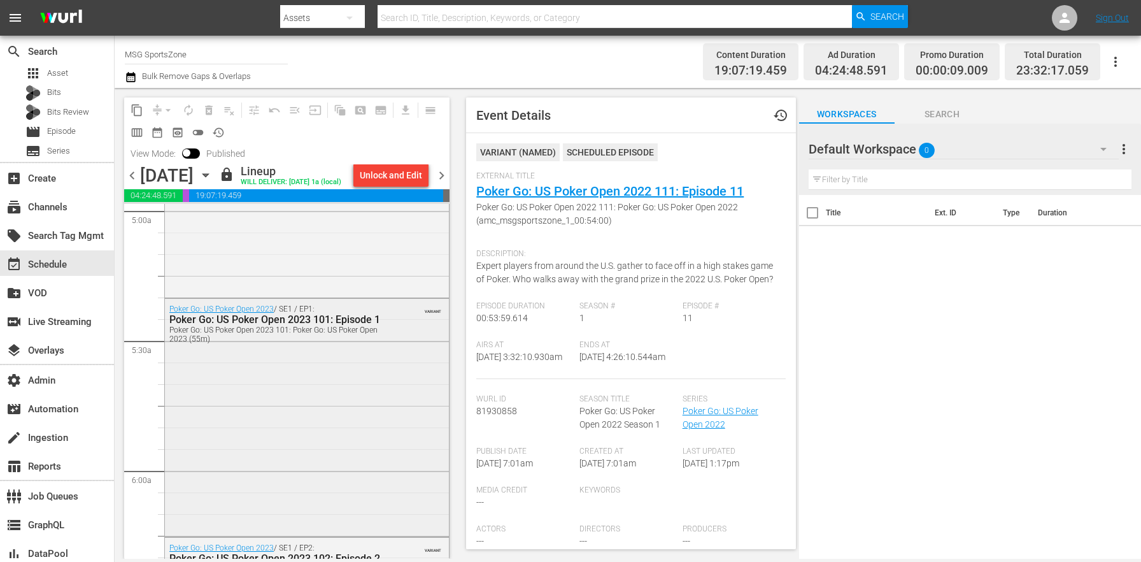
scroll to position [1367, 0]
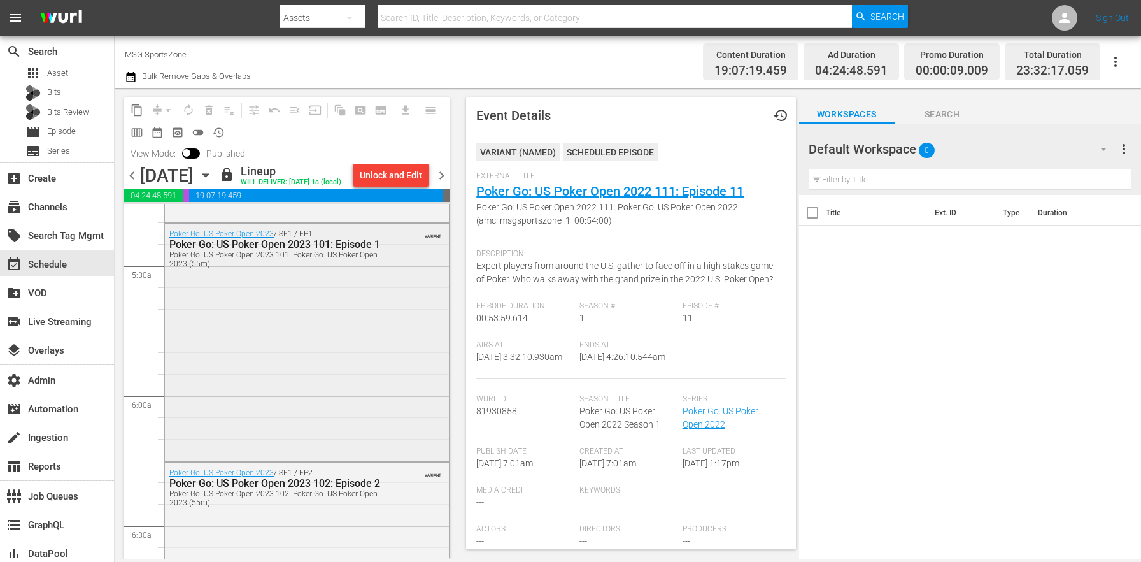
click at [331, 401] on div "Poker Go: US Poker Open 2023 / SE1 / EP1: Poker Go: US Poker Open 2023 101: Epi…" at bounding box center [307, 341] width 284 height 235
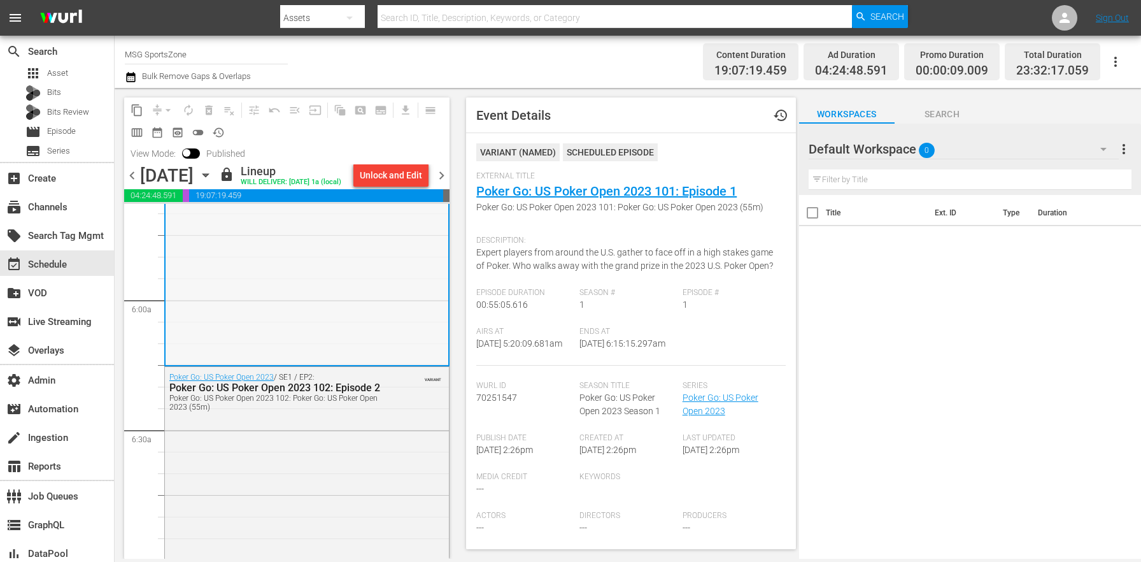
scroll to position [1452, 0]
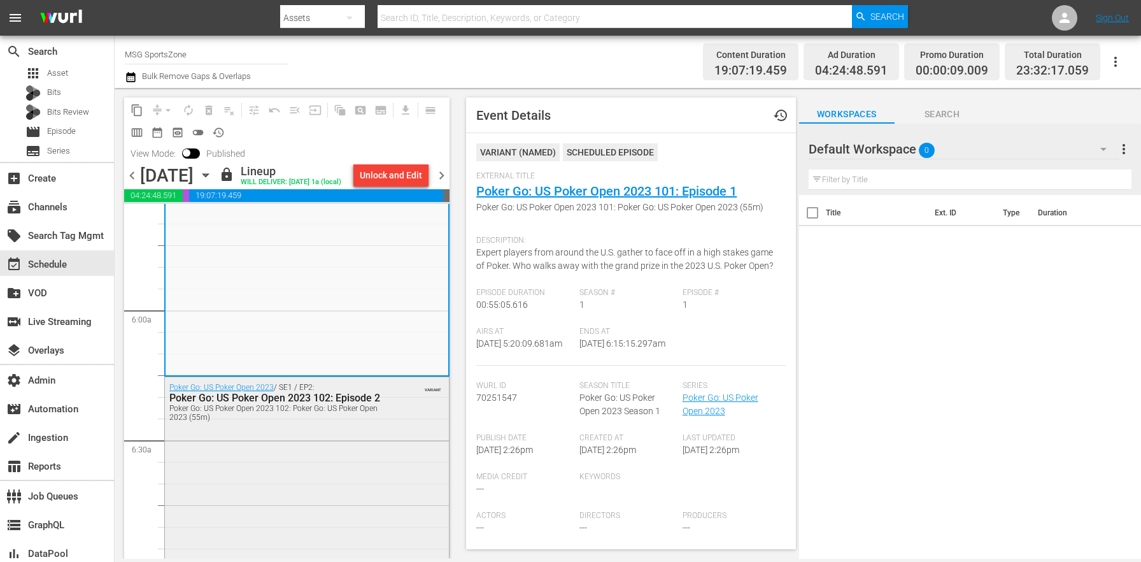
click at [313, 422] on div "Poker Go: US Poker Open 2023 102: Poker Go: US Poker Open 2023 (55m)" at bounding box center [276, 413] width 214 height 18
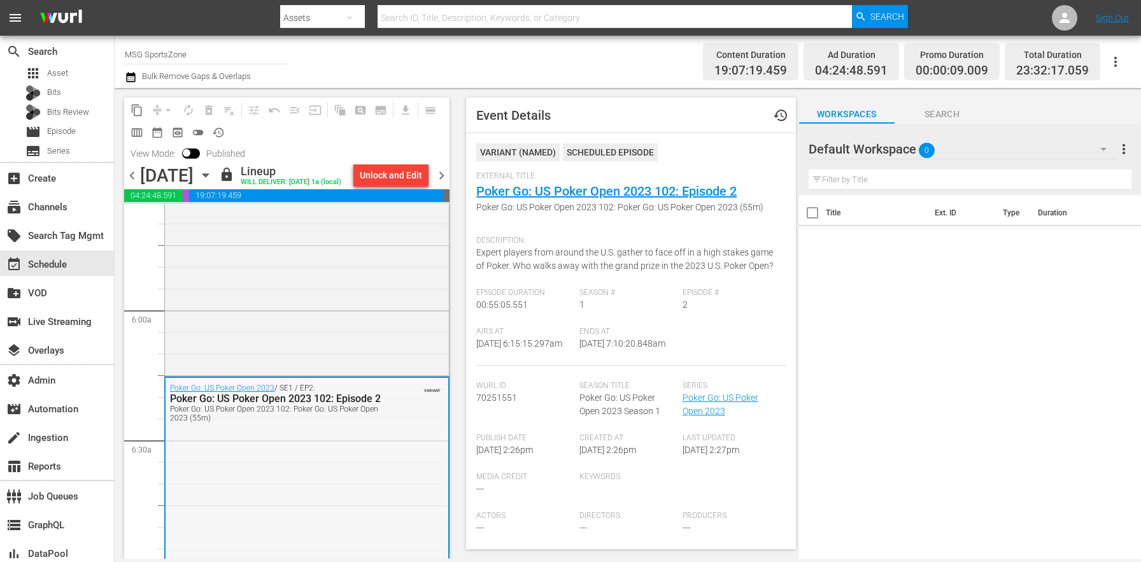
scroll to position [1718, 0]
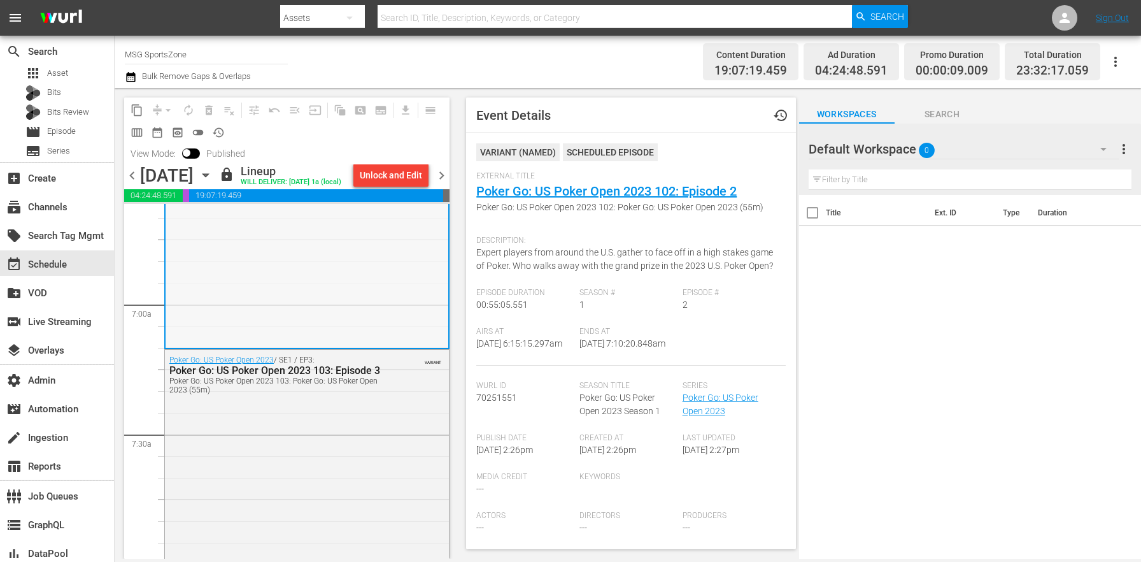
click at [298, 463] on div "Poker Go: US Poker Open 2023 / SE1 / EP3: Poker Go: US Poker Open 2023 103: Epi…" at bounding box center [307, 467] width 284 height 235
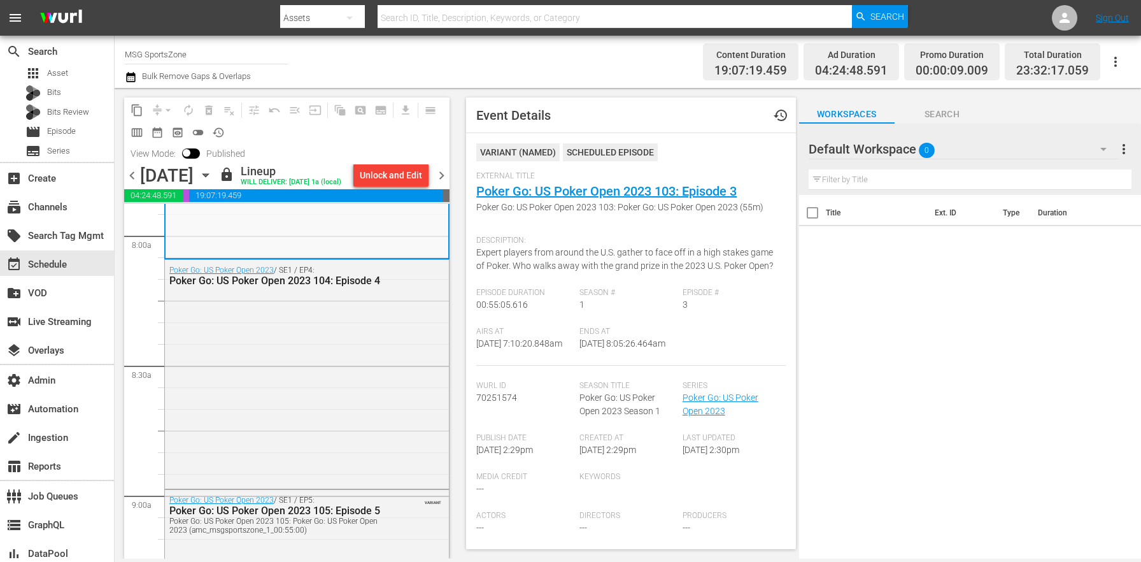
scroll to position [2245, 0]
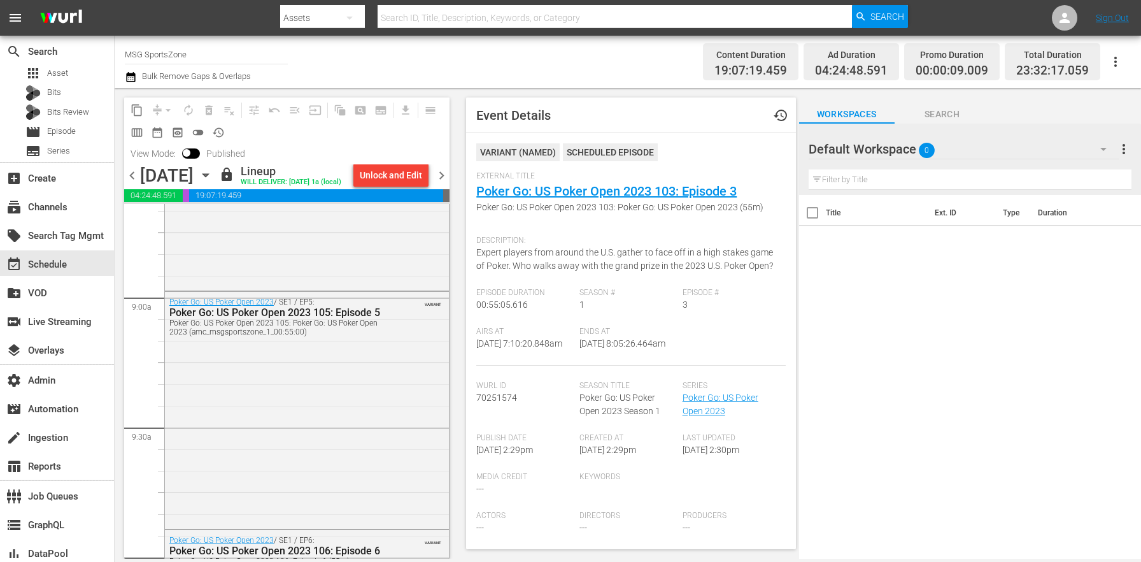
click at [298, 463] on div "Poker Go: US Poker Open 2023 / SE1 / EP5: Poker Go: US Poker Open 2023 105: Epi…" at bounding box center [307, 409] width 284 height 234
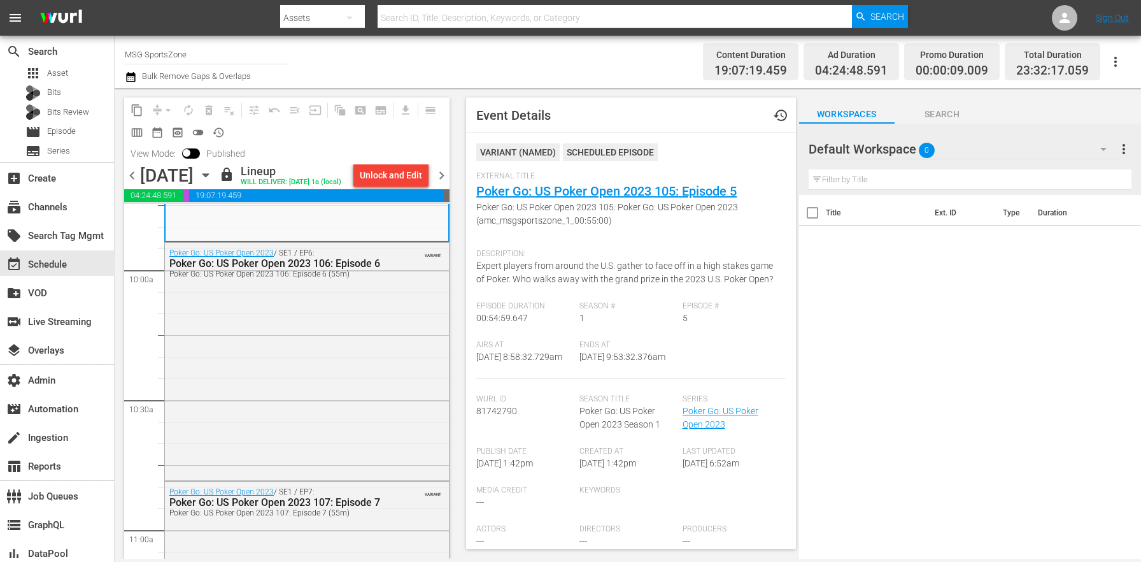
scroll to position [2582, 0]
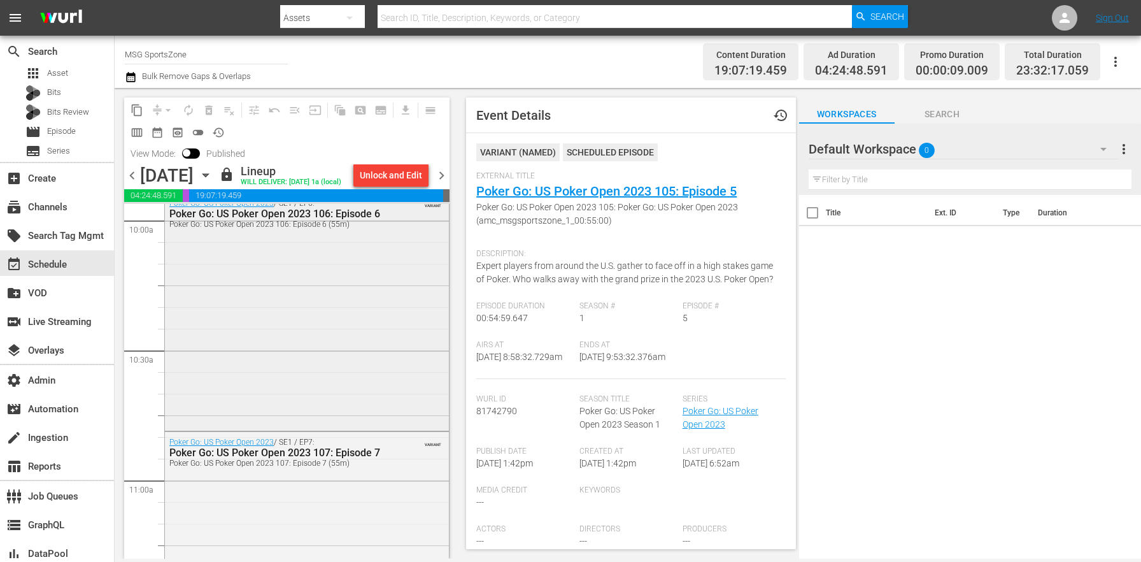
click at [323, 427] on div "Poker Go: US Poker Open 2023 / SE1 / EP6: Poker Go: US Poker Open 2023 106: Epi…" at bounding box center [307, 310] width 284 height 235
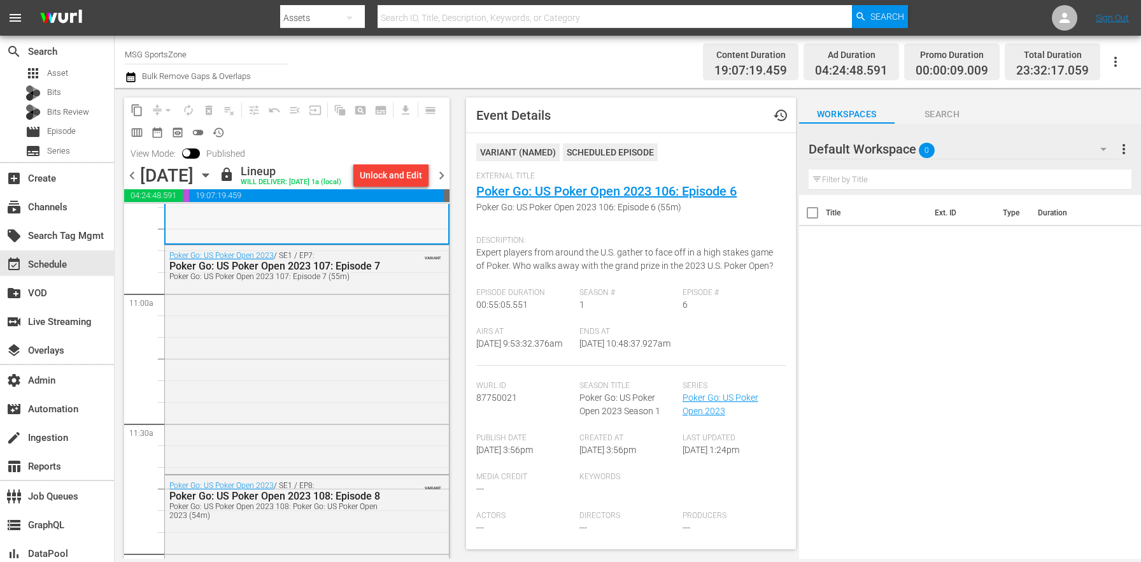
scroll to position [2839, 0]
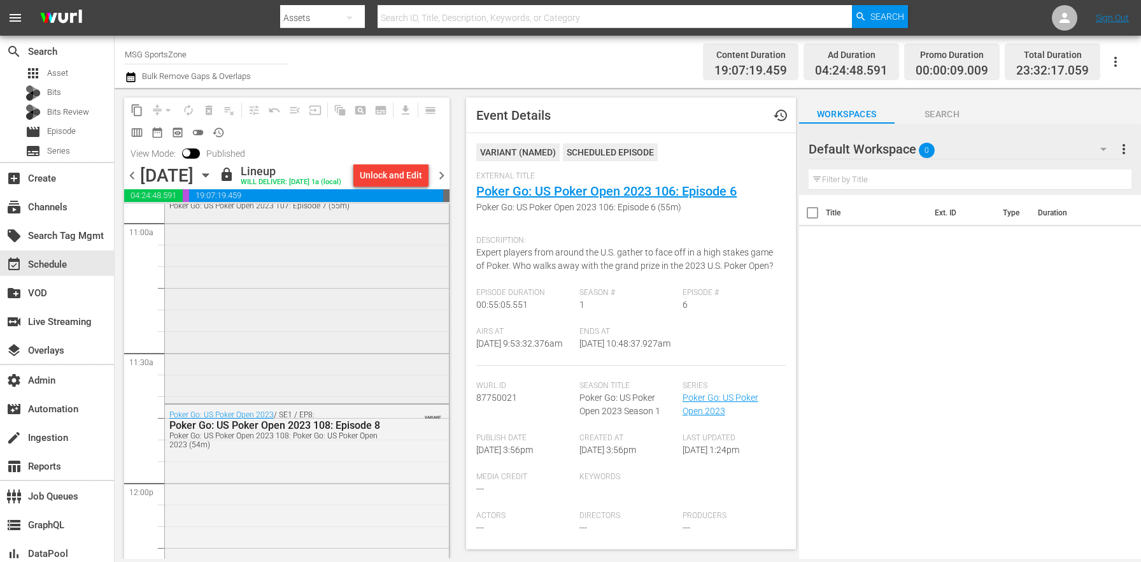
click at [341, 401] on div "Poker Go: US Poker Open 2023 / SE1 / EP7: Poker Go: US Poker Open 2023 107: Epi…" at bounding box center [307, 287] width 284 height 226
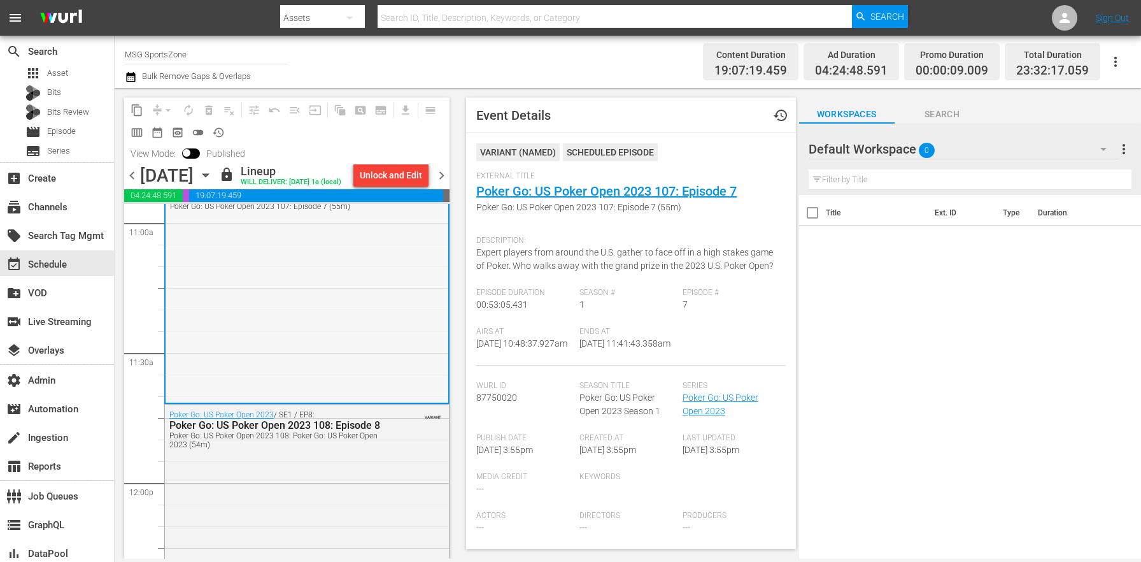
scroll to position [3067, 0]
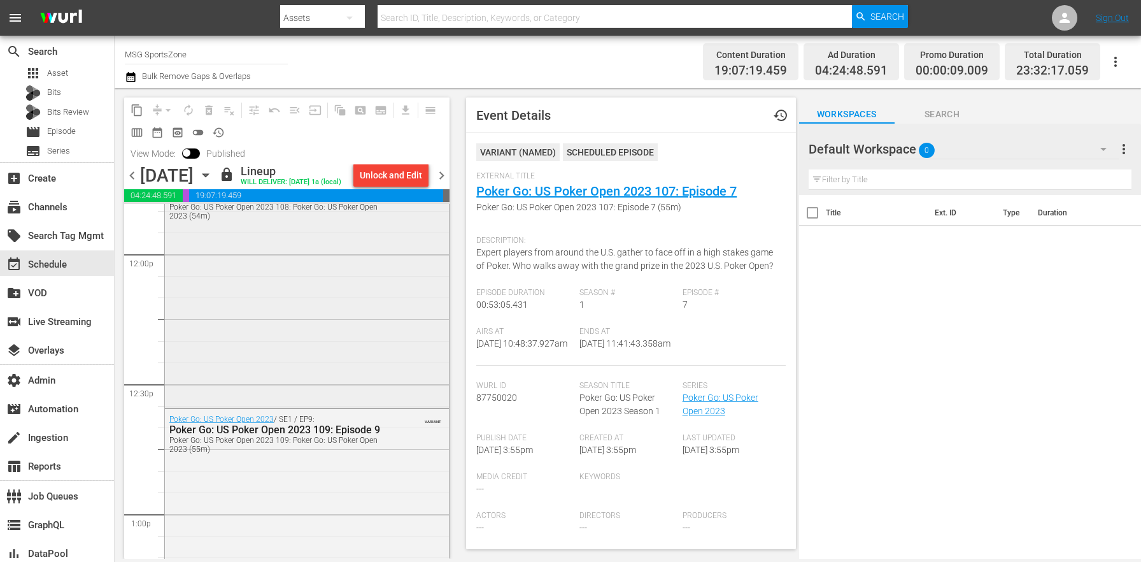
click at [269, 374] on div "Poker Go: US Poker Open 2023 / SE1 / EP8: Poker Go: US Poker Open 2023 108: Epi…" at bounding box center [307, 291] width 284 height 230
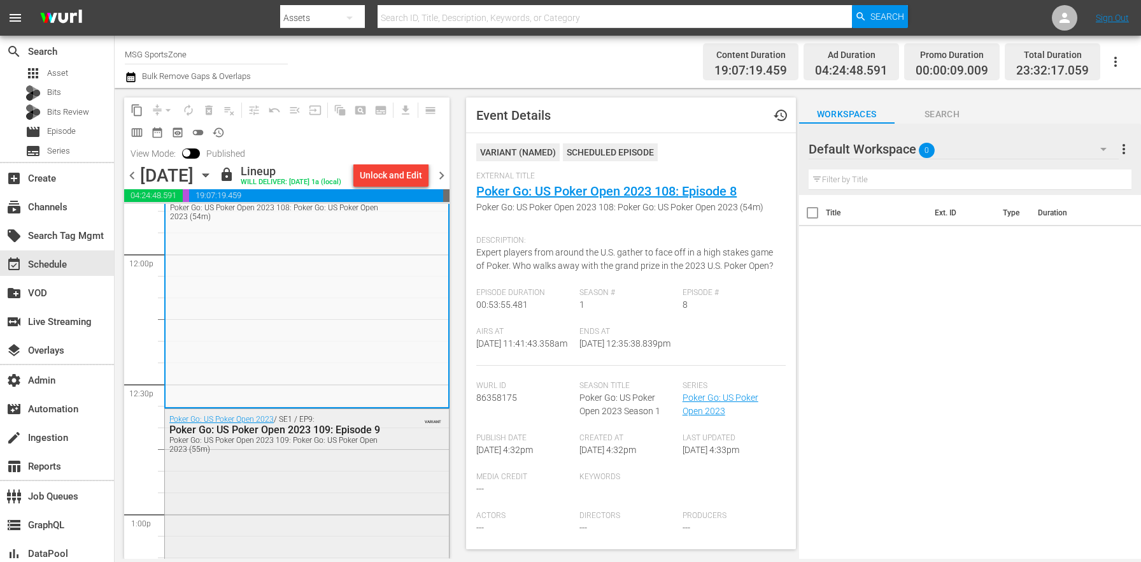
click at [291, 496] on div "Poker Go: US Poker Open 2023 / SE1 / EP9: Poker Go: US Poker Open 2023 109: Epi…" at bounding box center [307, 526] width 284 height 234
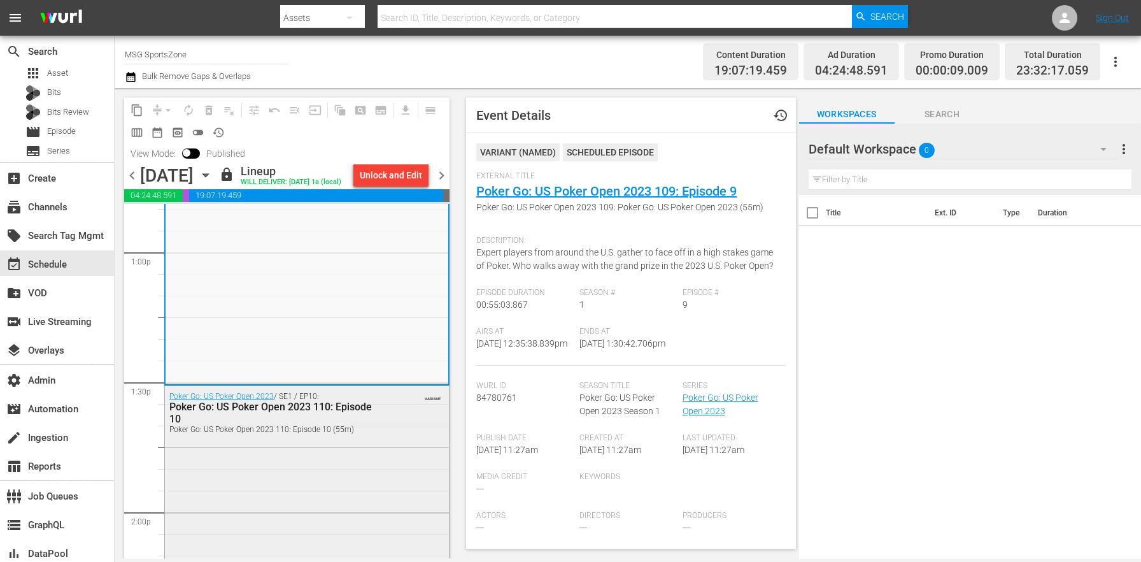
scroll to position [3528, 0]
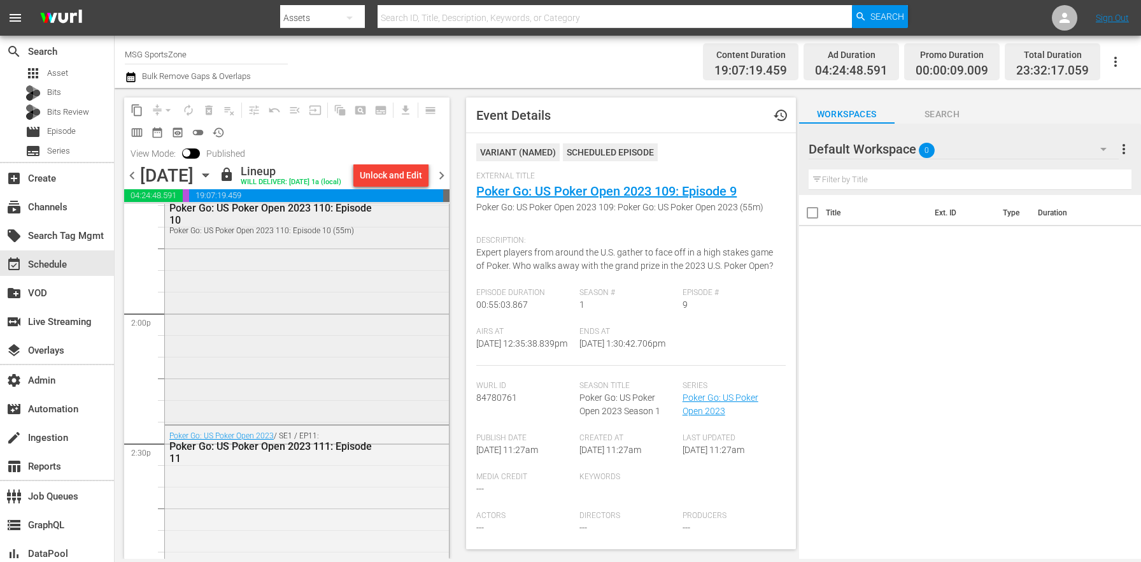
click at [302, 458] on div "Poker Go: US Poker Open 2023 / SE1 / EP11: Poker Go: US Poker Open 2023 111: Ep…" at bounding box center [276, 447] width 214 height 33
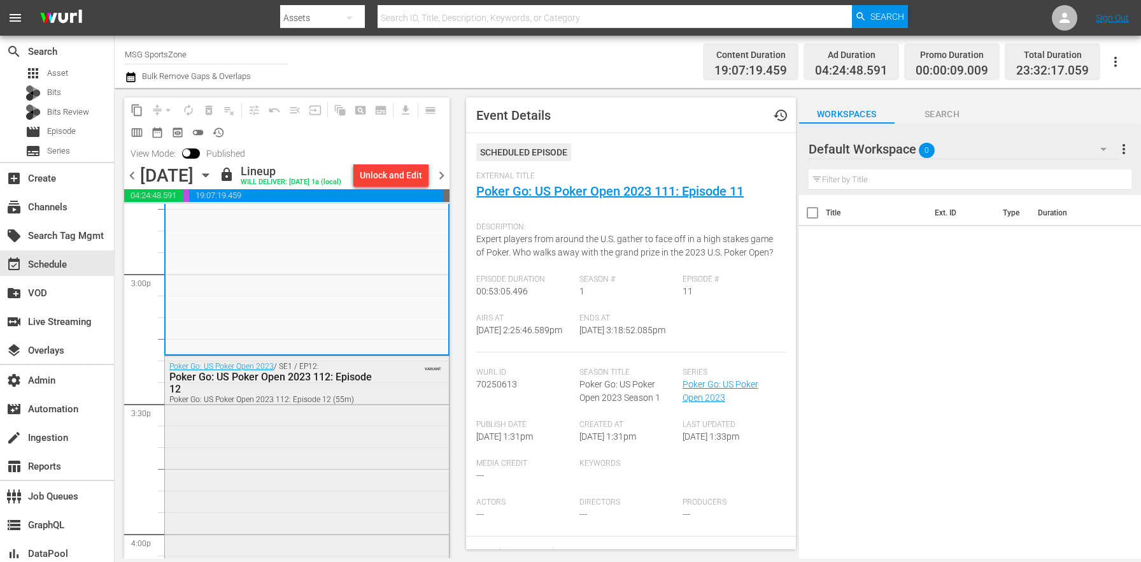
scroll to position [4056, 0]
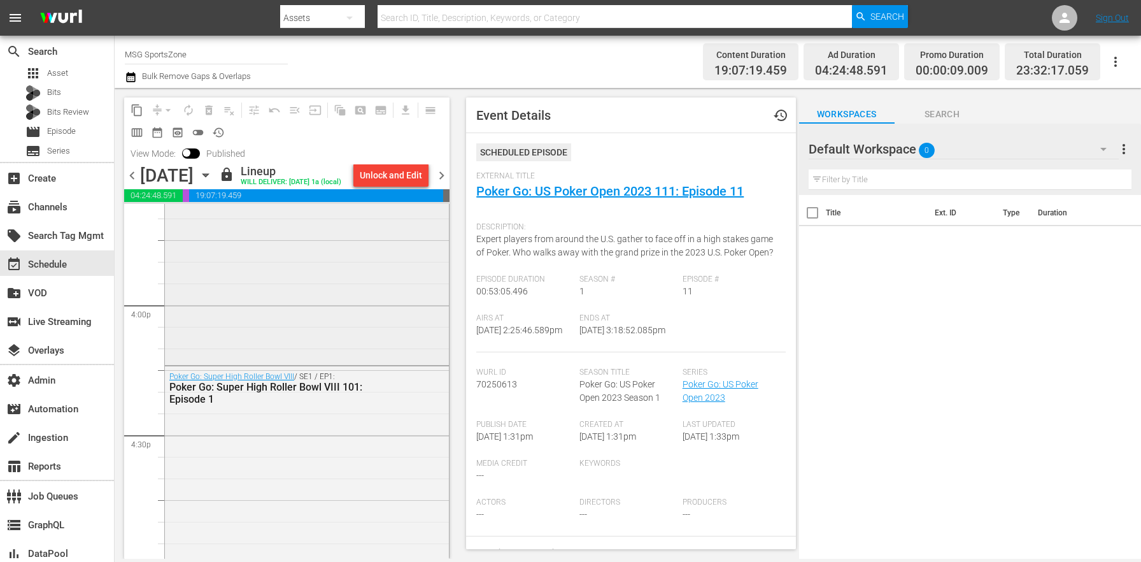
click at [333, 358] on div "Poker Go: US Poker Open 2023 / SE1 / EP12: Poker Go: US Poker Open 2023 112: Ep…" at bounding box center [307, 244] width 284 height 234
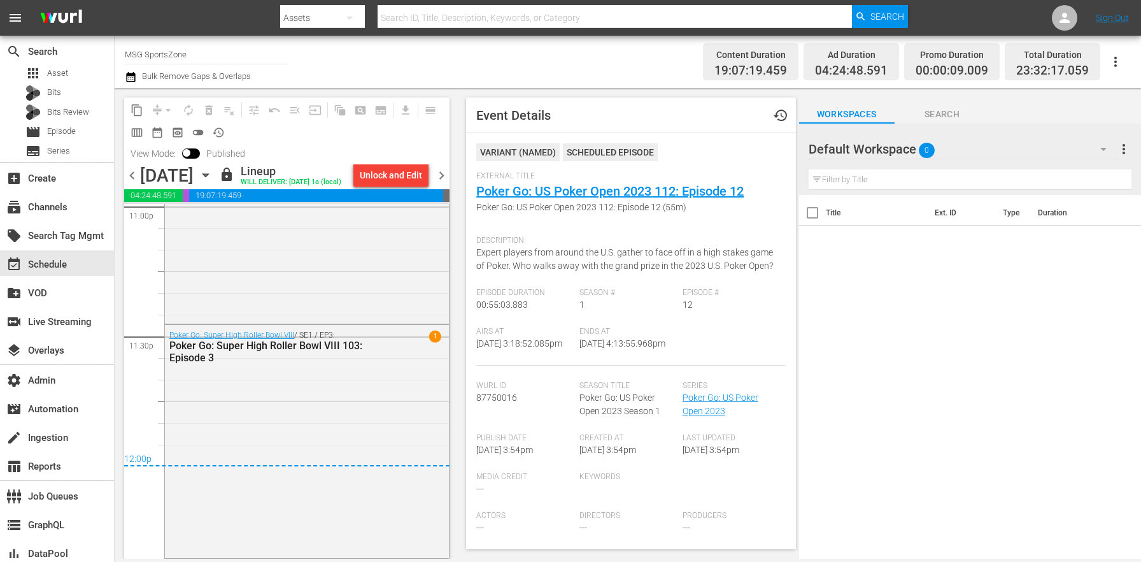
scroll to position [835, 0]
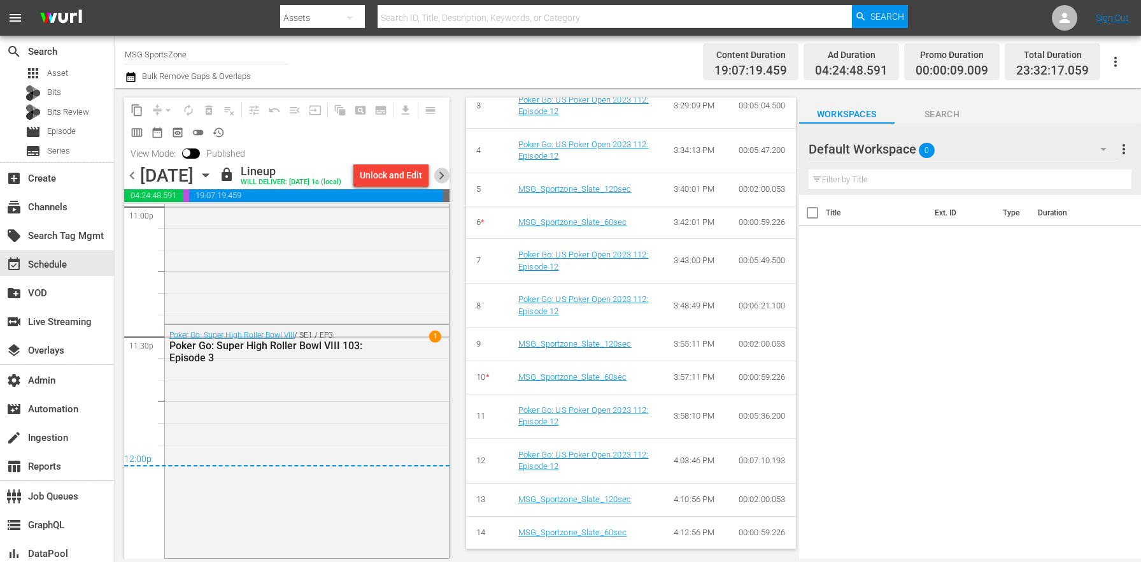
click at [439, 183] on span "chevron_right" at bounding box center [442, 175] width 16 height 16
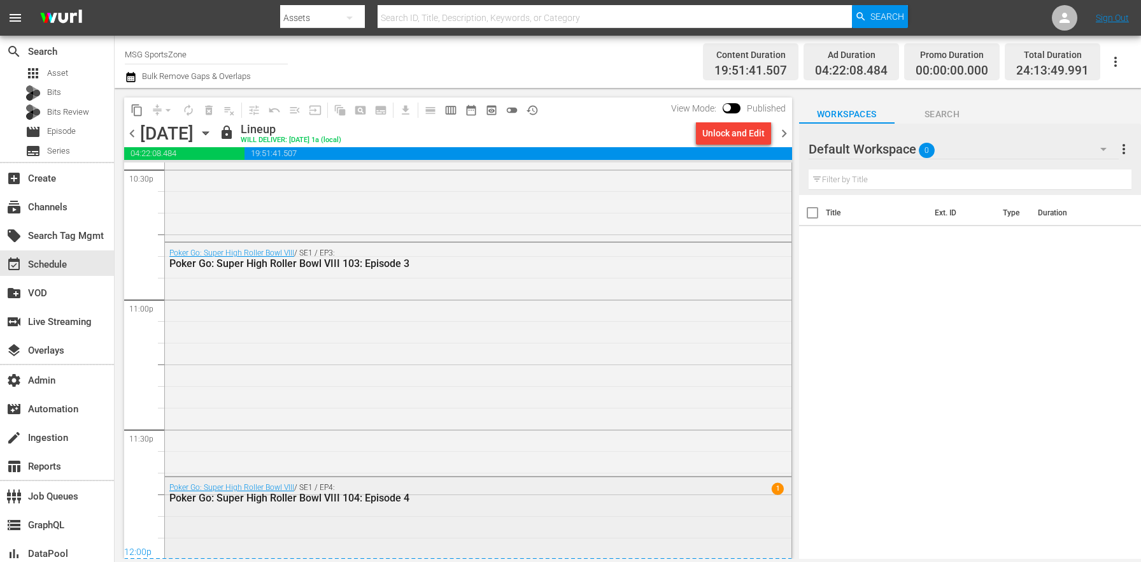
scroll to position [5991, 0]
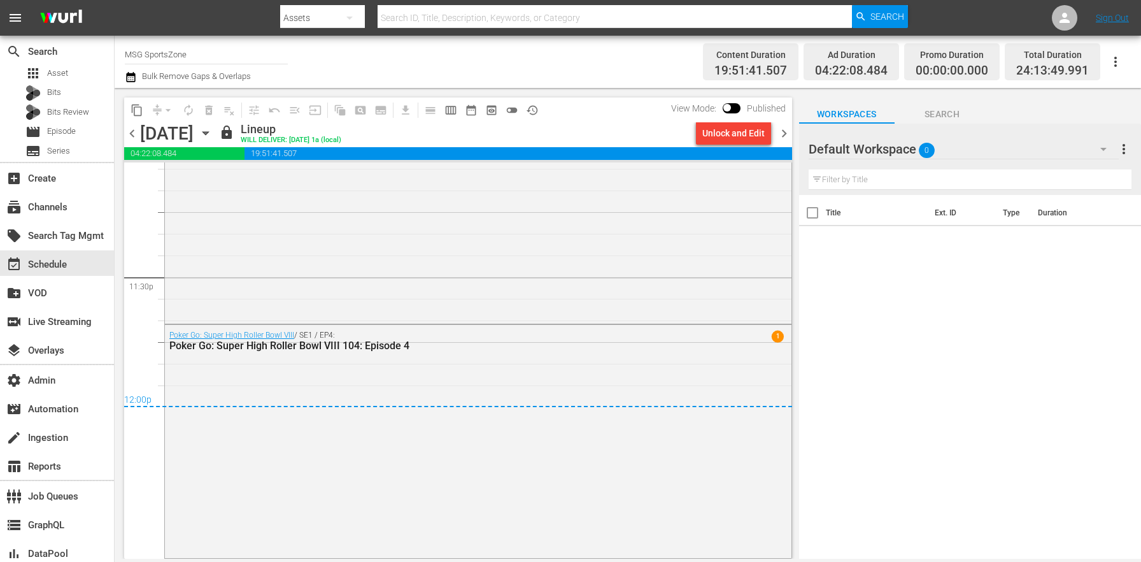
click at [790, 128] on span "chevron_right" at bounding box center [784, 133] width 16 height 16
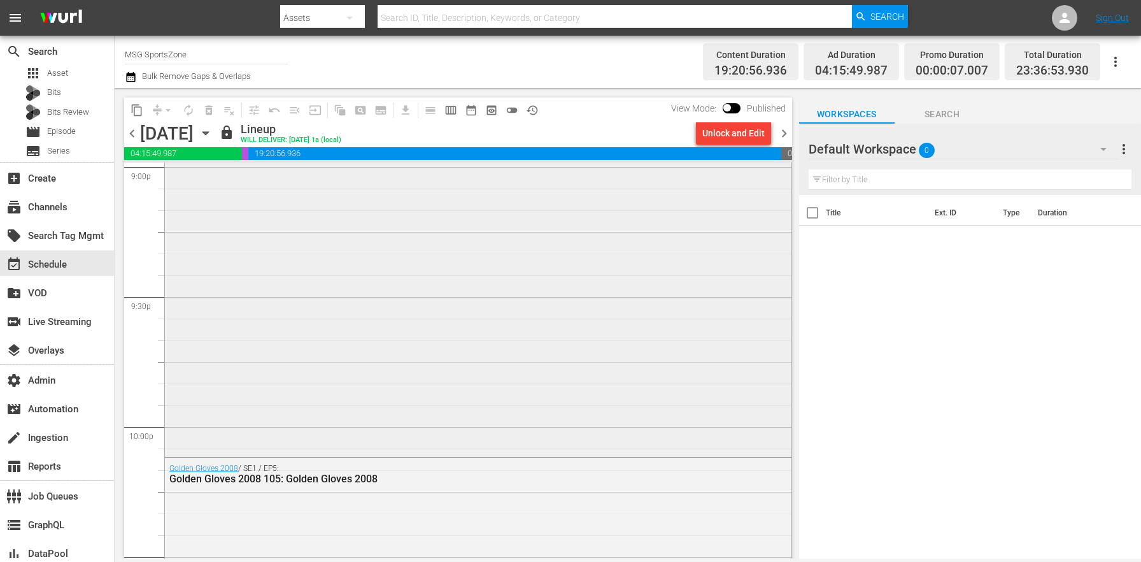
scroll to position [5090, 0]
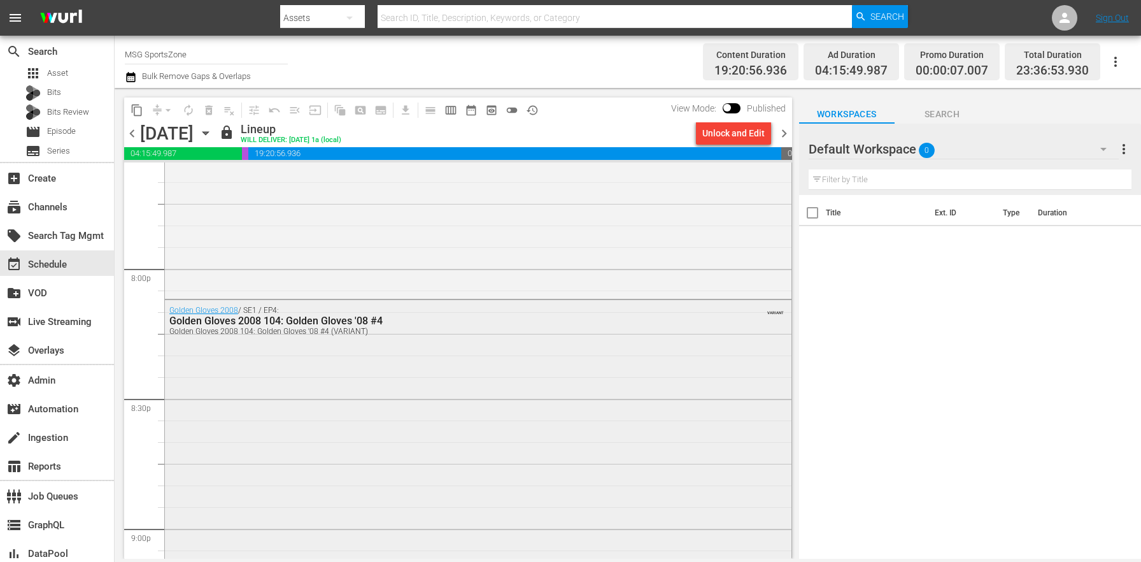
click at [492, 430] on div "Golden Gloves 2008 / SE1 / EP4: Golden Gloves 2008 104: Golden Gloves '08 #4 Go…" at bounding box center [478, 558] width 627 height 516
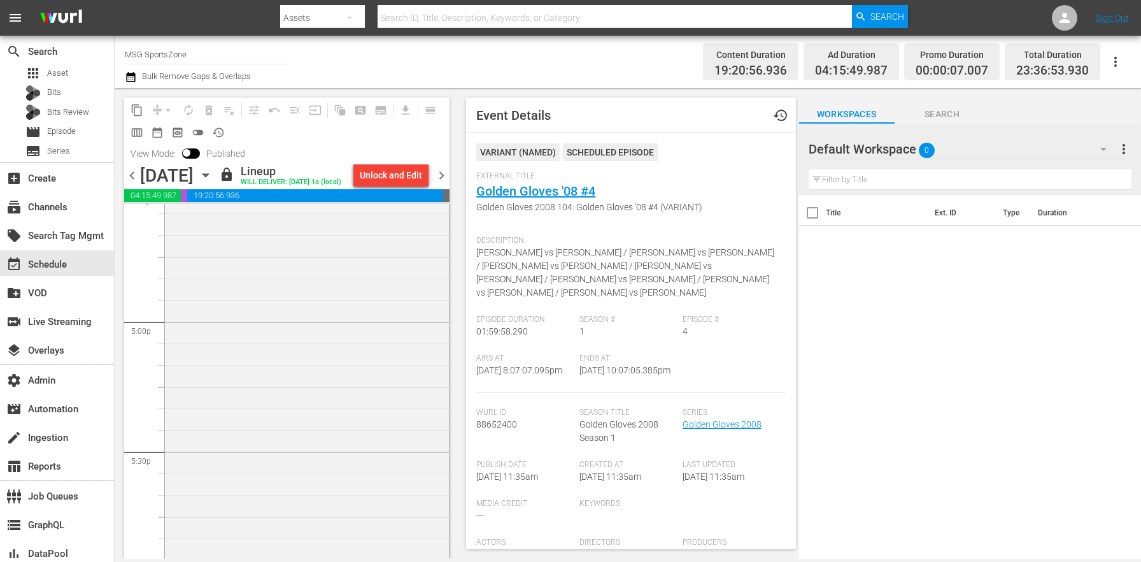
scroll to position [4573, 0]
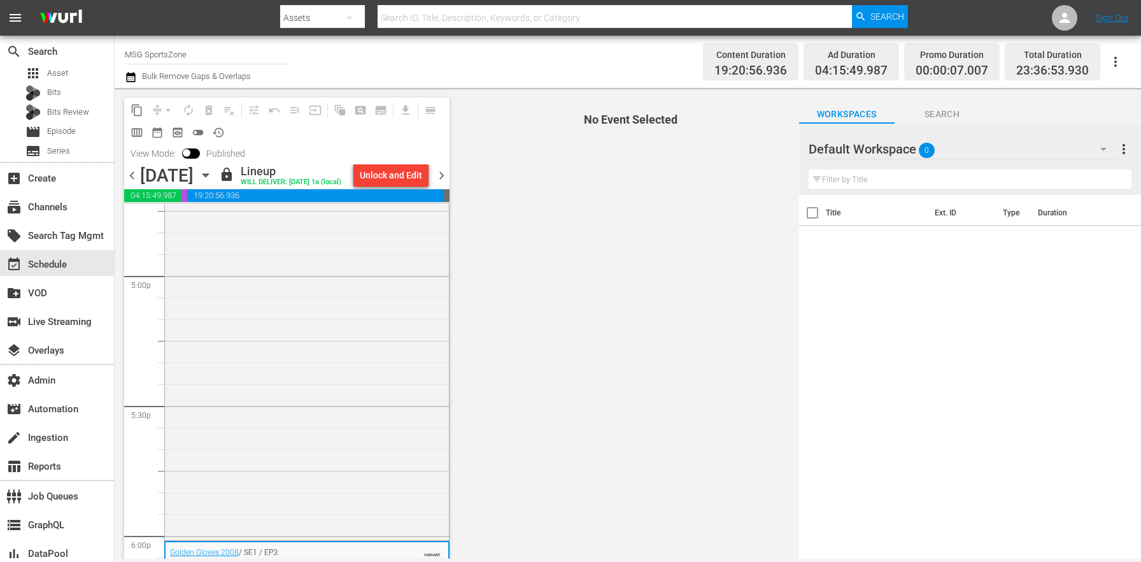
scroll to position [4187, 0]
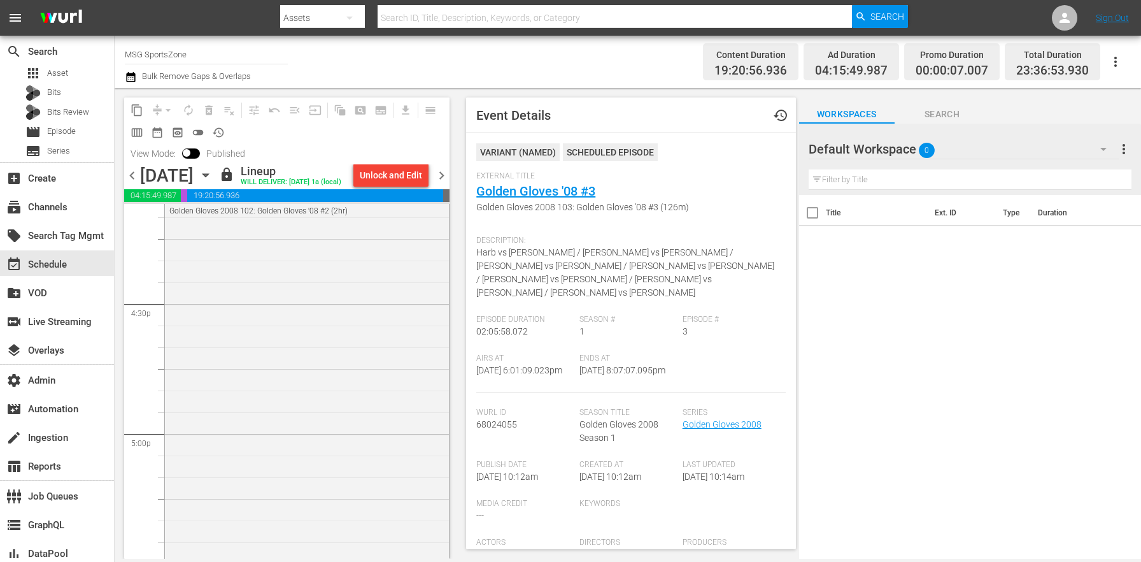
click at [439, 178] on span "chevron_right" at bounding box center [442, 175] width 16 height 16
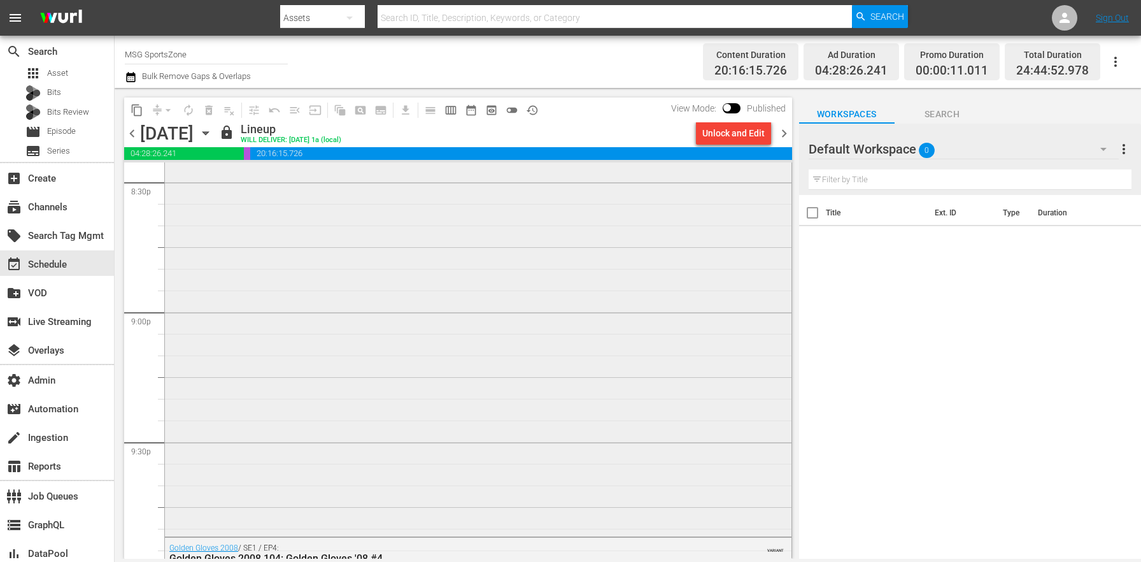
scroll to position [5465, 0]
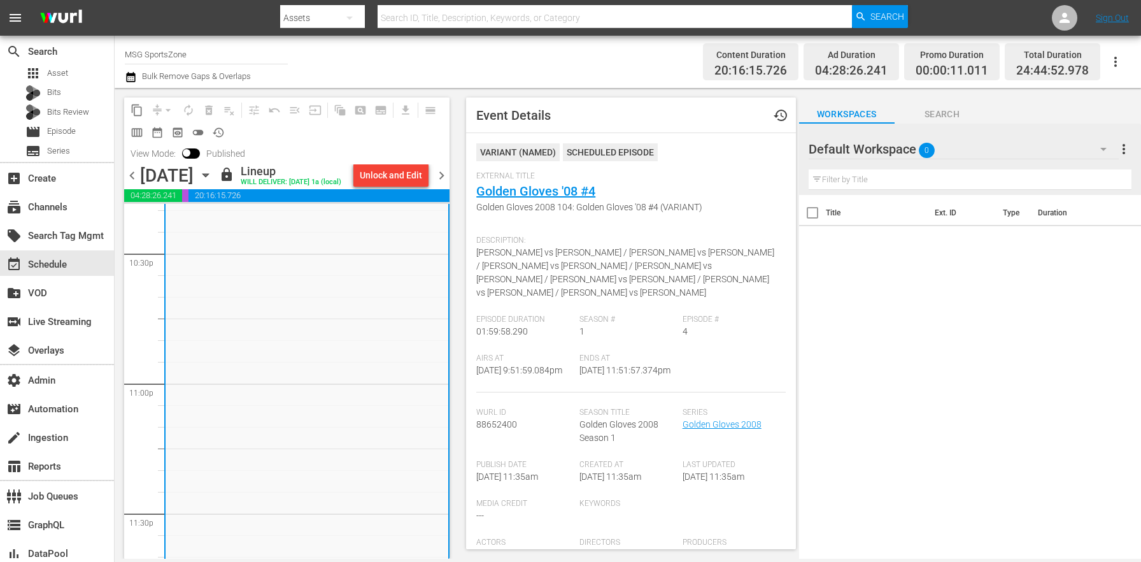
scroll to position [6147, 0]
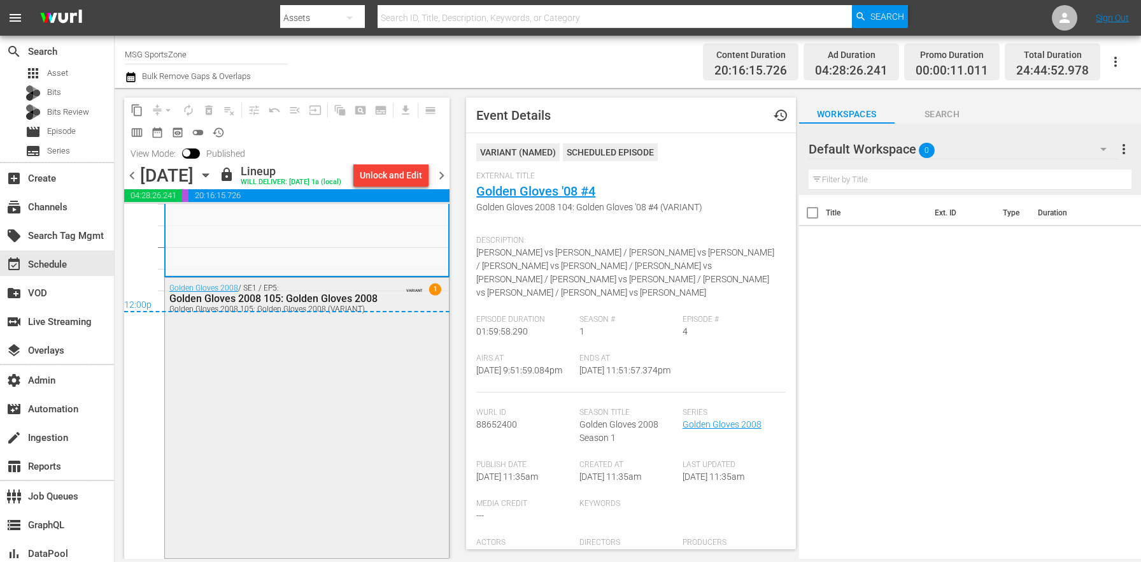
click at [348, 432] on div "Golden Gloves 2008 / SE1 / EP5: Golden Gloves 2008 105: Golden Gloves 2008 Gold…" at bounding box center [307, 417] width 284 height 278
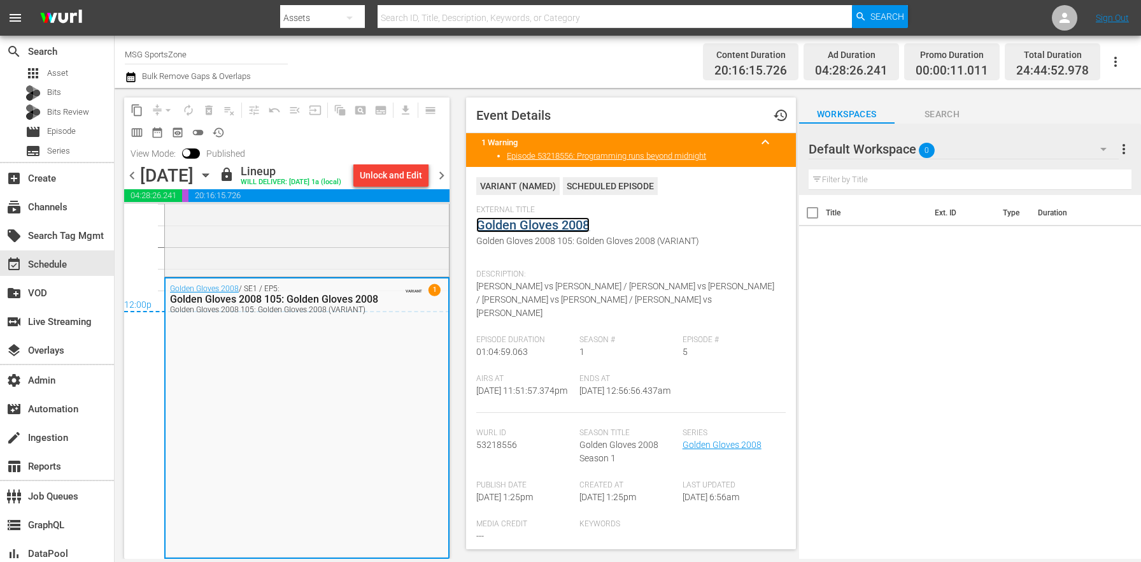
click at [542, 222] on link "Golden Gloves 2008" at bounding box center [532, 224] width 113 height 15
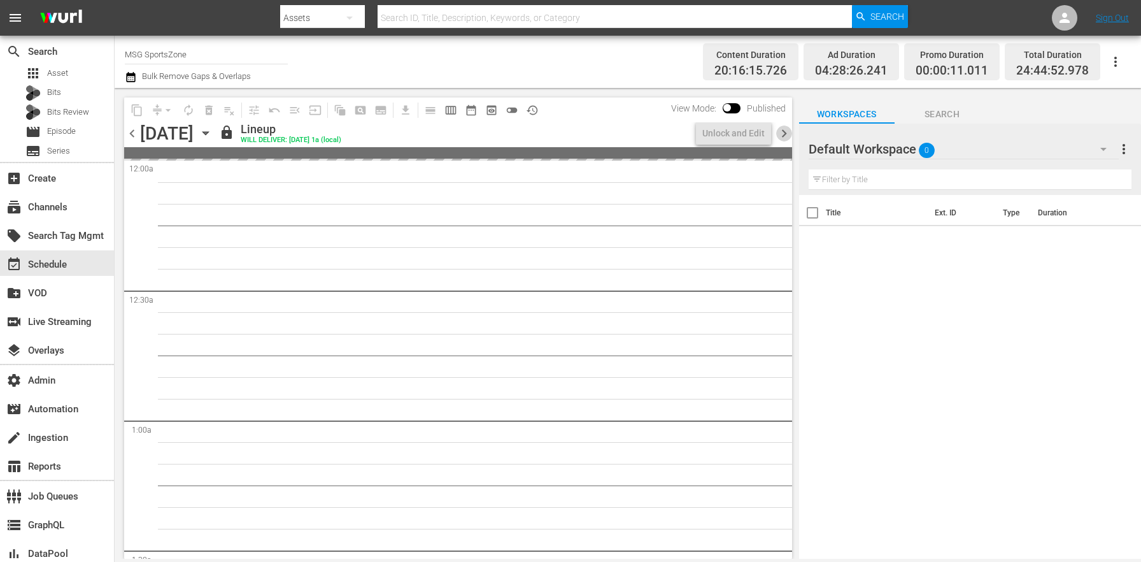
click at [785, 127] on span "chevron_right" at bounding box center [784, 133] width 16 height 16
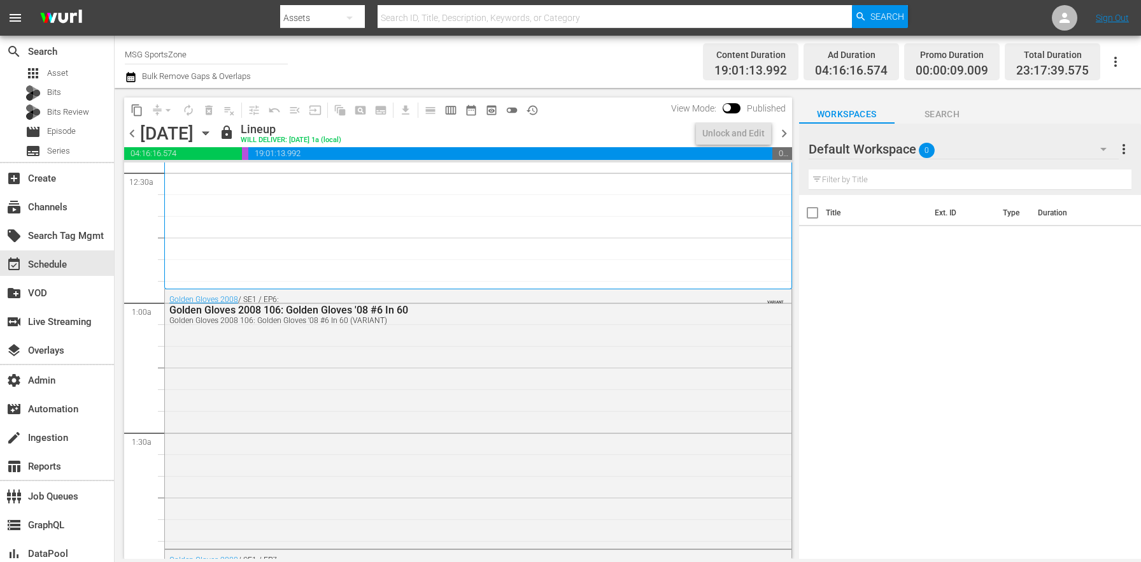
scroll to position [261, 0]
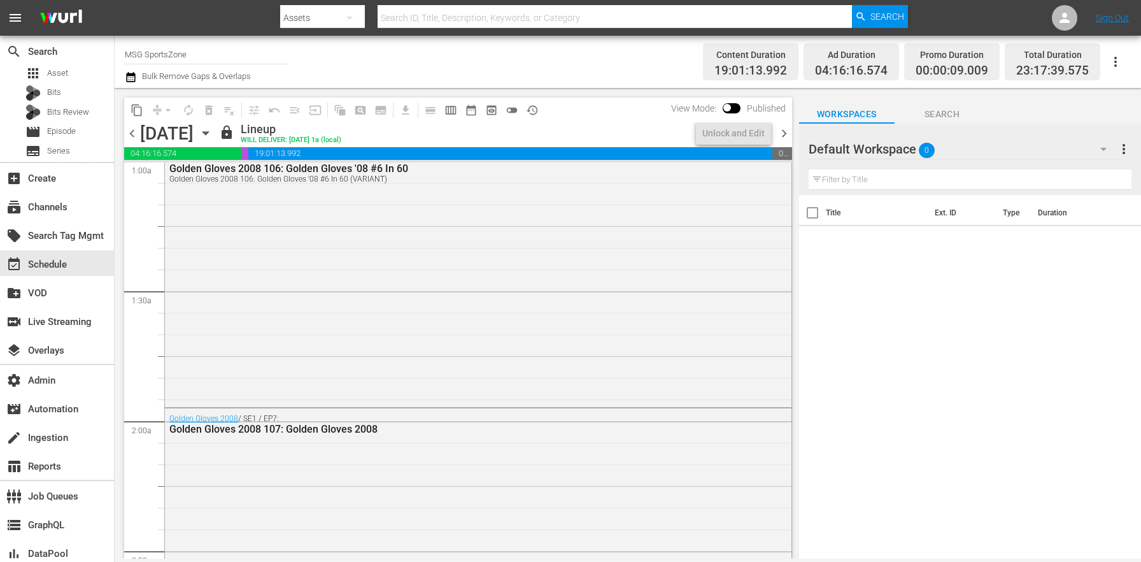
click at [466, 356] on div "Golden Gloves 2008 / SE1 / EP6: Golden Gloves 2008 106: Golden Gloves '08 #6 In…" at bounding box center [478, 276] width 627 height 256
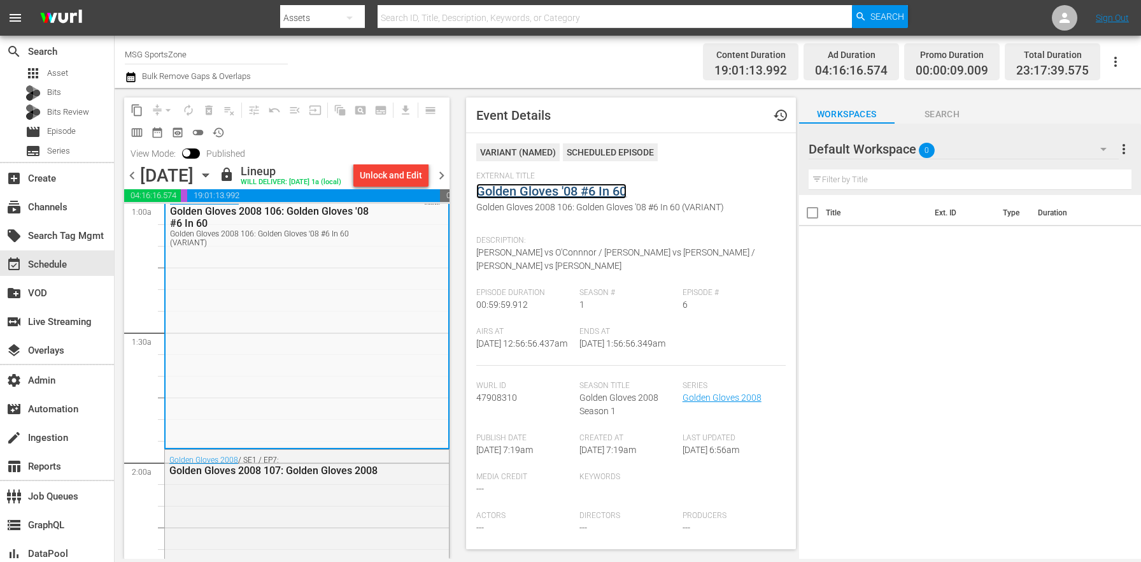
click at [541, 194] on link "Golden Gloves '08 #6 In 60" at bounding box center [551, 190] width 150 height 15
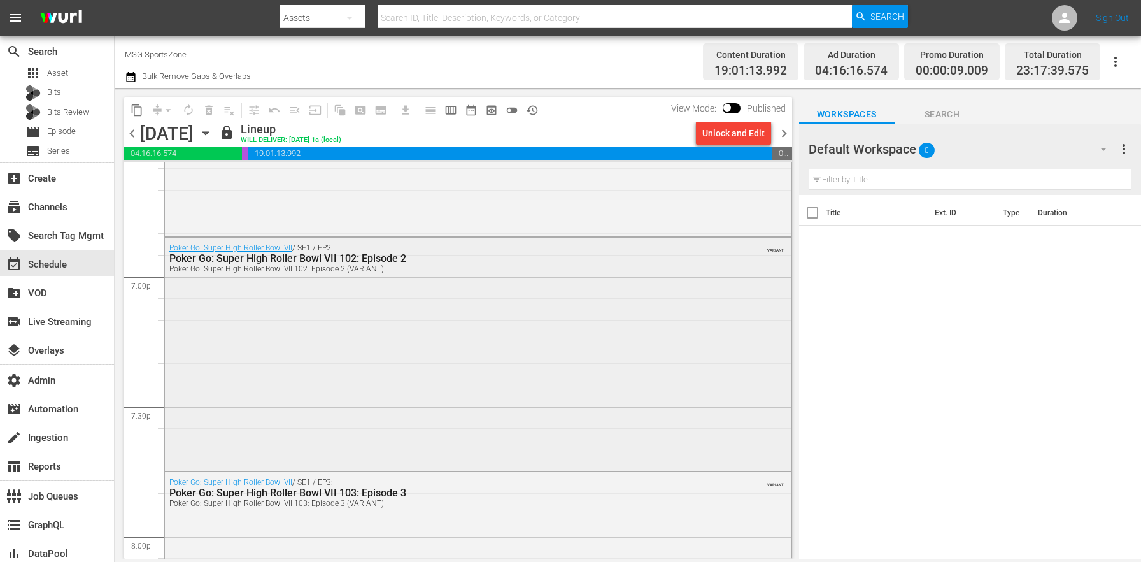
scroll to position [4893, 0]
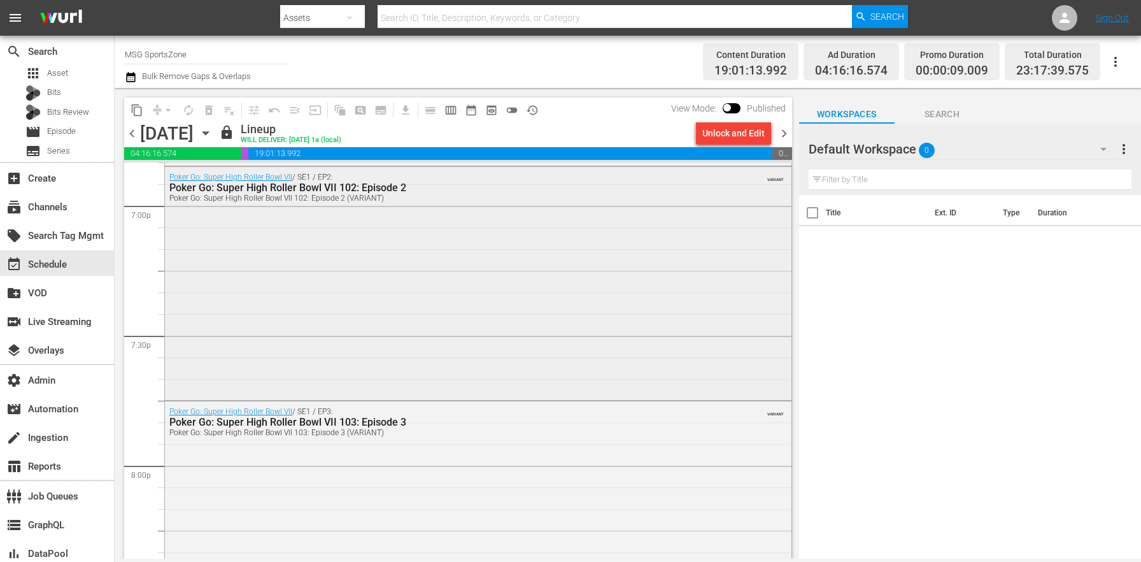
click at [406, 349] on div "Poker Go: Super High Roller Bowl VII / SE1 / EP2: Poker Go: Super High Roller B…" at bounding box center [478, 282] width 627 height 231
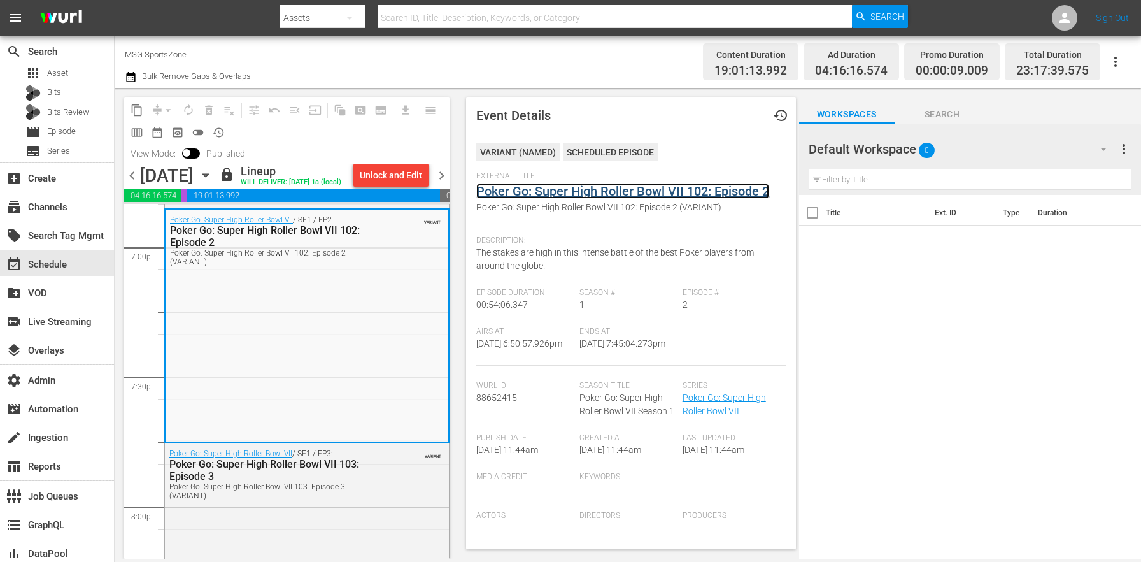
click at [616, 186] on link "Poker Go: Super High Roller Bowl VII 102: Episode 2" at bounding box center [622, 190] width 293 height 15
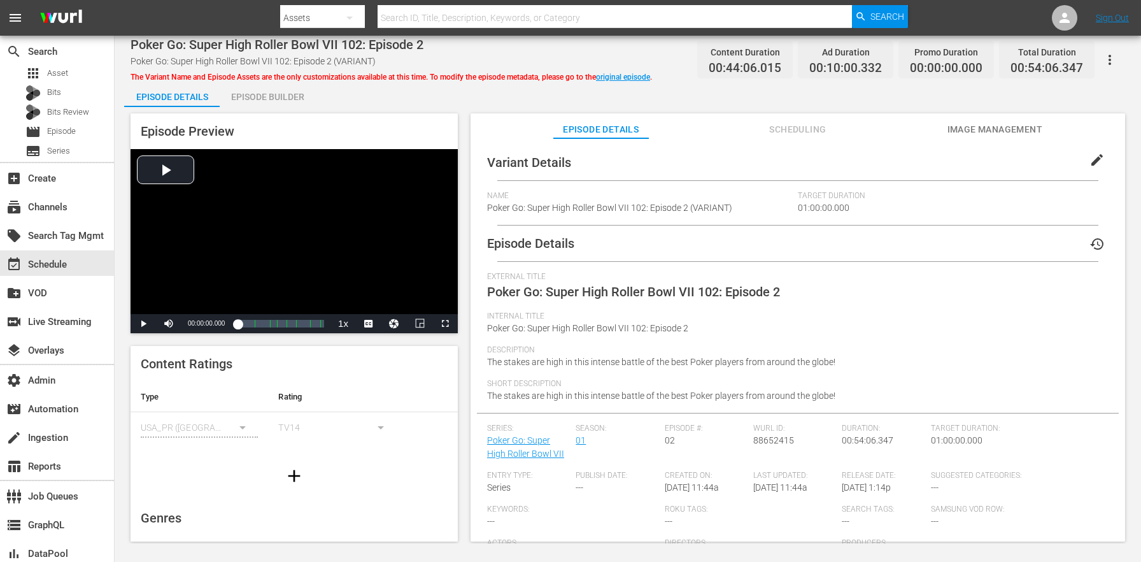
click at [1090, 155] on span "edit" at bounding box center [1097, 159] width 15 height 15
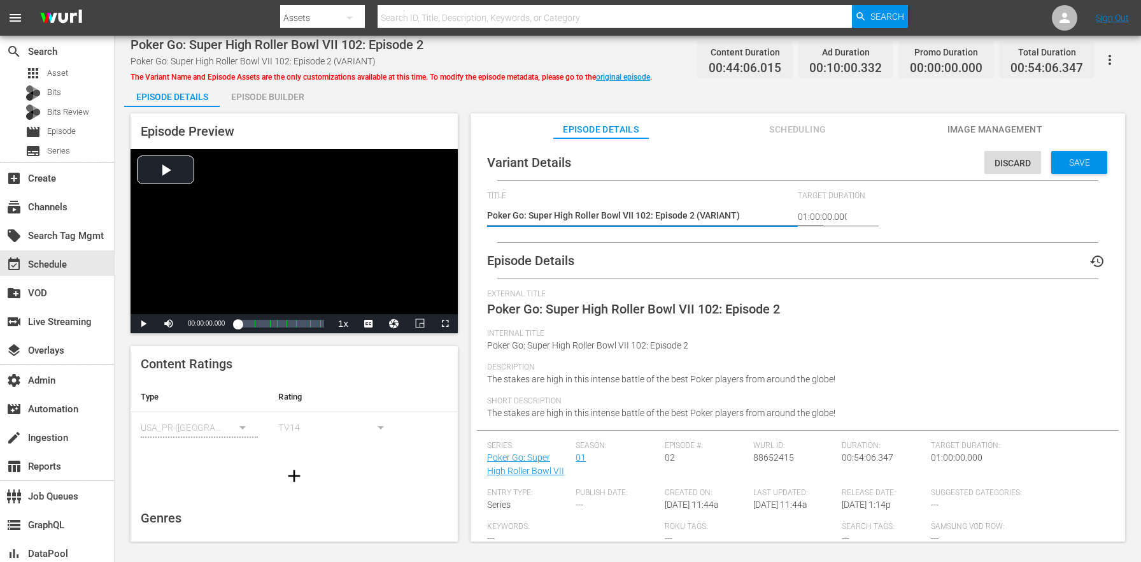
click at [715, 219] on textarea "Poker Go: Super High Roller Bowl VII 102: Episode 2 (VARIANT)" at bounding box center [639, 216] width 304 height 15
type textarea "Poker Go: Super High Roller Bowl VII 102: Episode 2 (5)"
type textarea "Poker Go: Super High Roller Bowl VII 102: Episode 2 (54)"
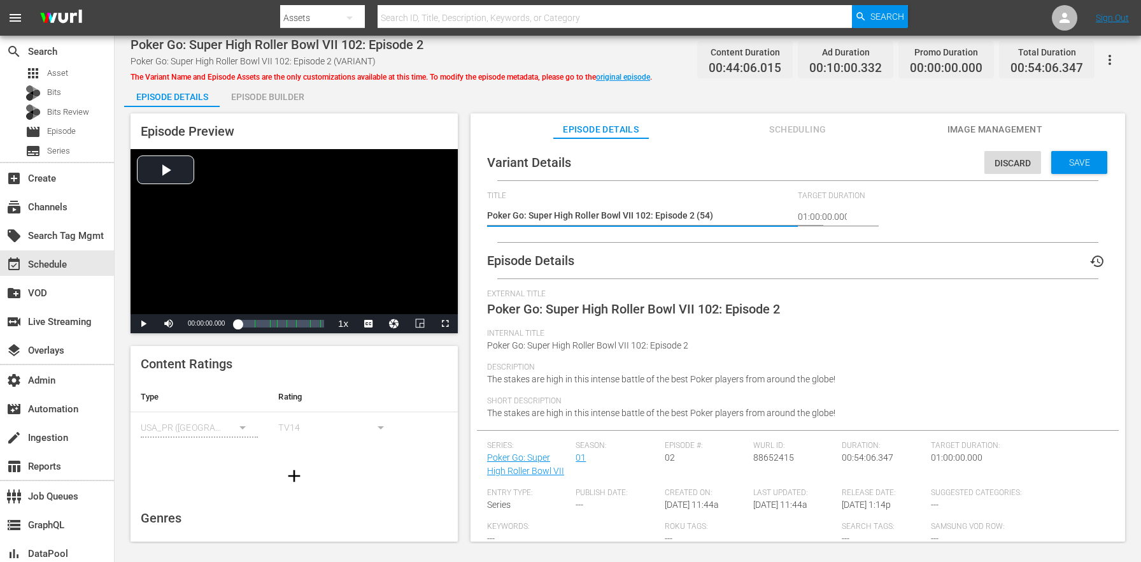
type textarea "Poker Go: Super High Roller Bowl VII 102: Episode 2 (54m)"
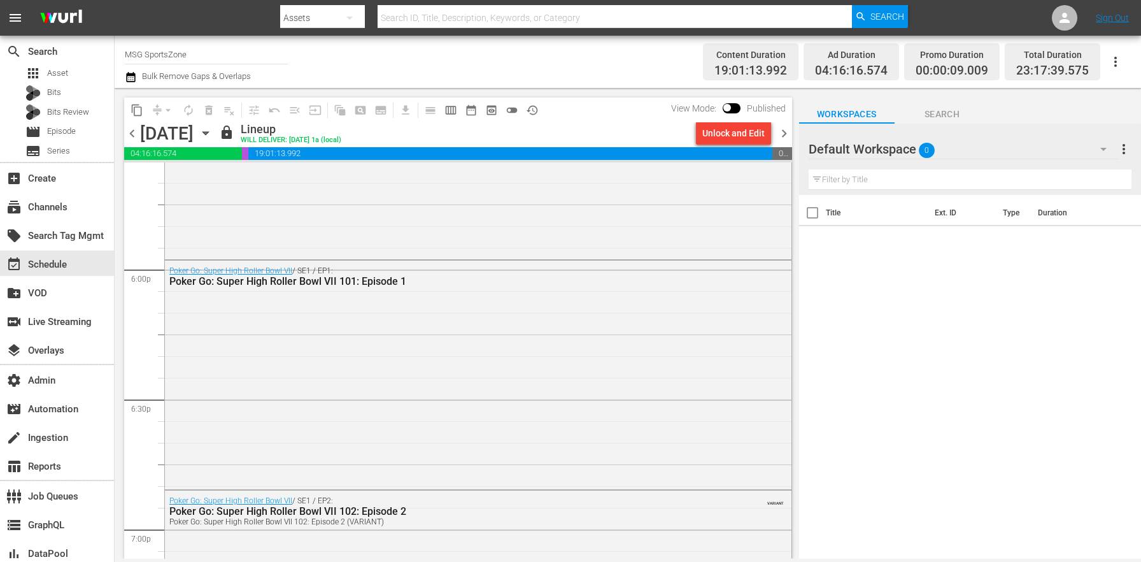
scroll to position [4640, 0]
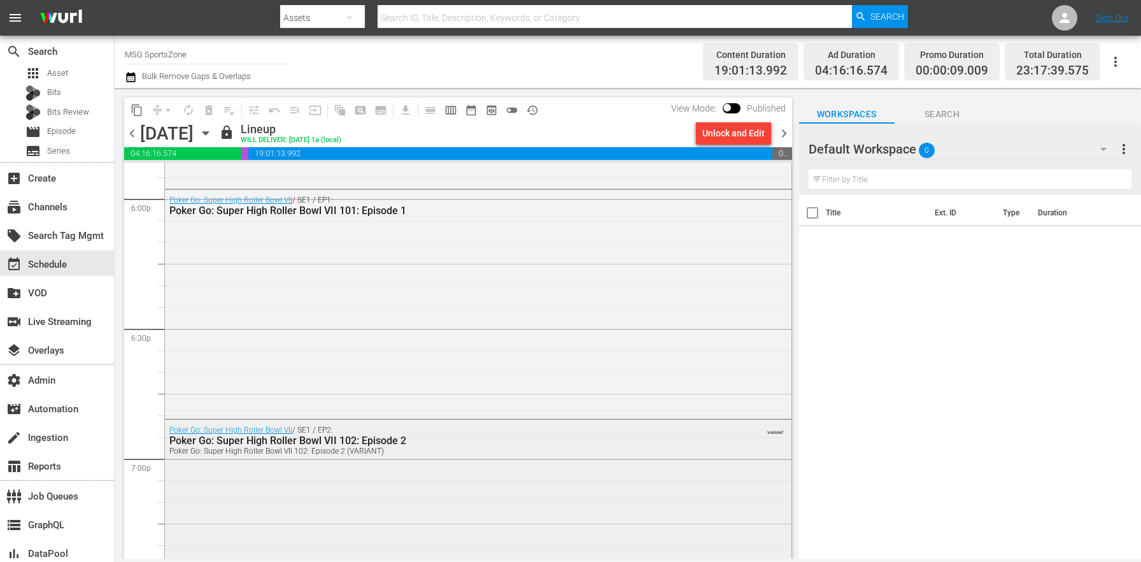
click at [326, 496] on div "Poker Go: Super High Roller Bowl VII / SE1 / EP2: Poker Go: Super High Roller B…" at bounding box center [478, 535] width 627 height 231
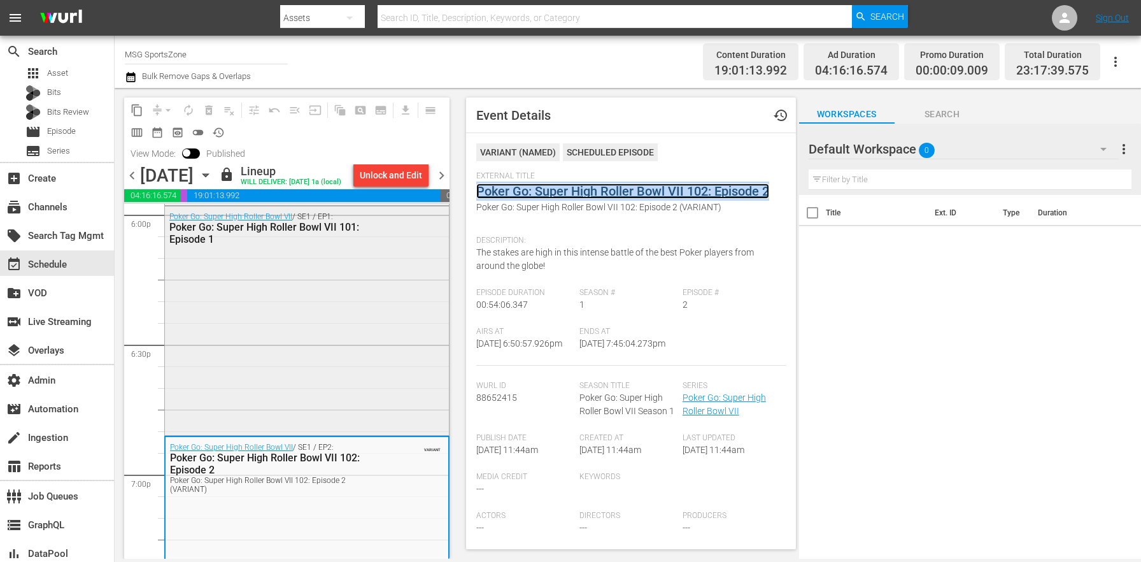
scroll to position [4690, 0]
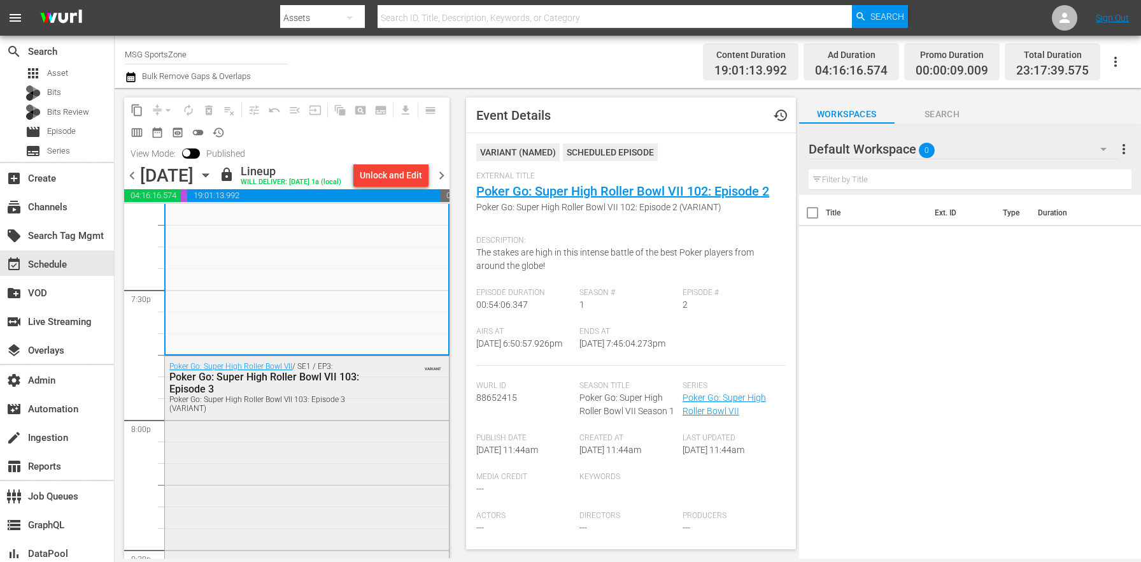
click at [279, 481] on div "Poker Go: Super High Roller Bowl VII / SE1 / EP3: Poker Go: Super High Roller B…" at bounding box center [307, 471] width 284 height 231
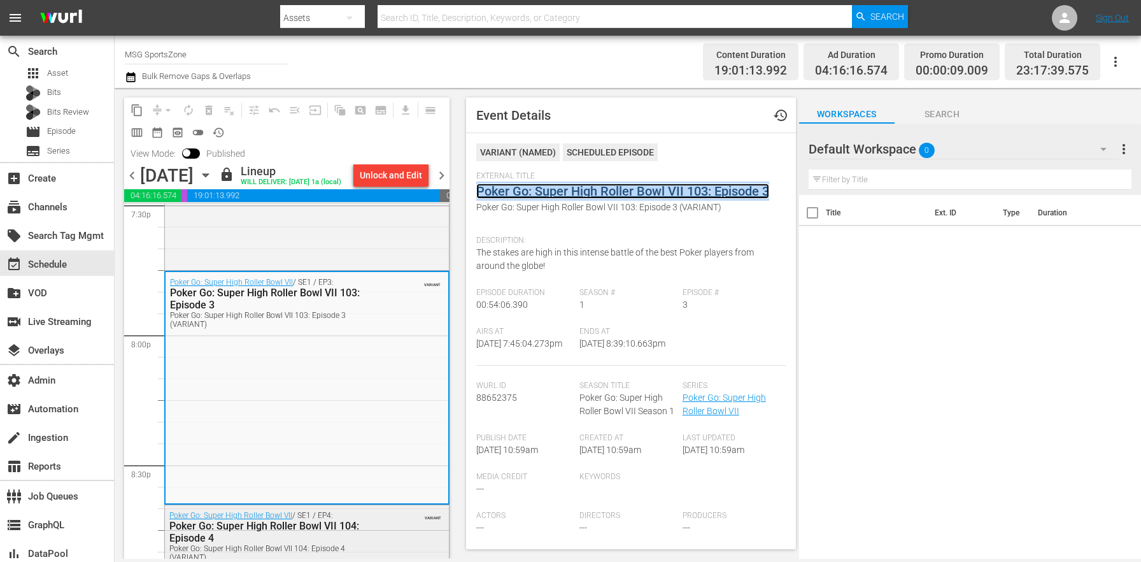
scroll to position [5189, 0]
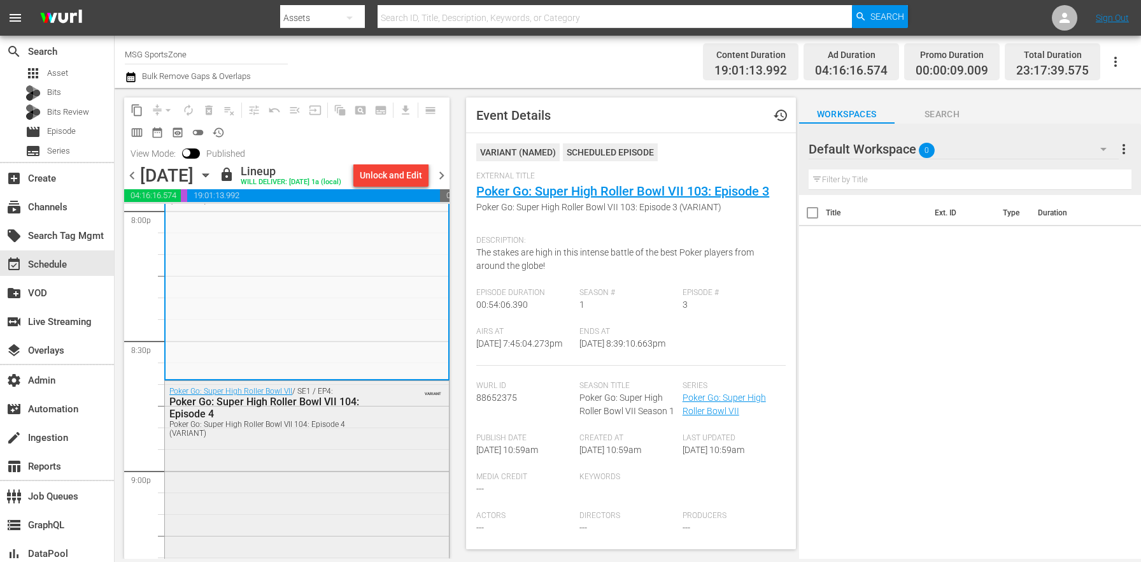
click at [357, 479] on div "Poker Go: Super High Roller Bowl VII / SE1 / EP4: Poker Go: Super High Roller B…" at bounding box center [307, 496] width 284 height 231
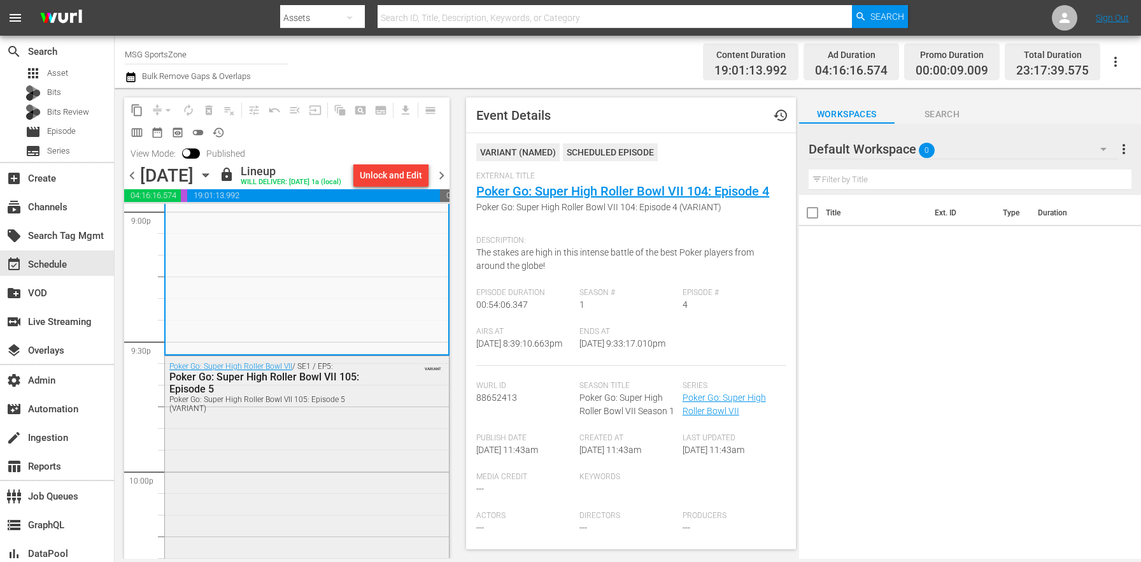
click at [339, 439] on div "Poker Go: Super High Roller Bowl VII / SE1 / EP5: Poker Go: Super High Roller B…" at bounding box center [307, 471] width 284 height 231
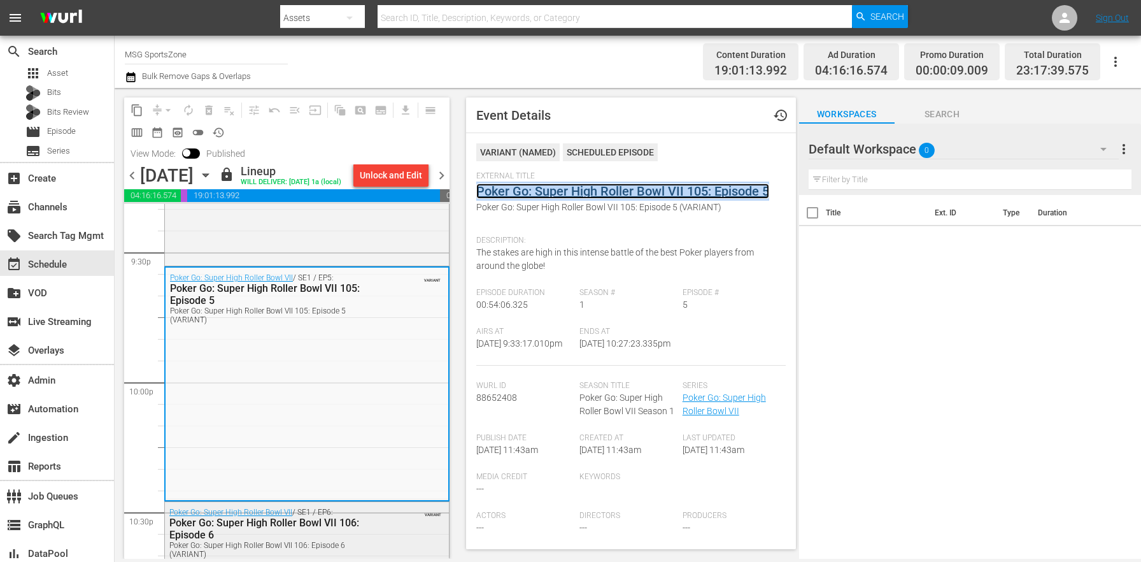
scroll to position [5857, 0]
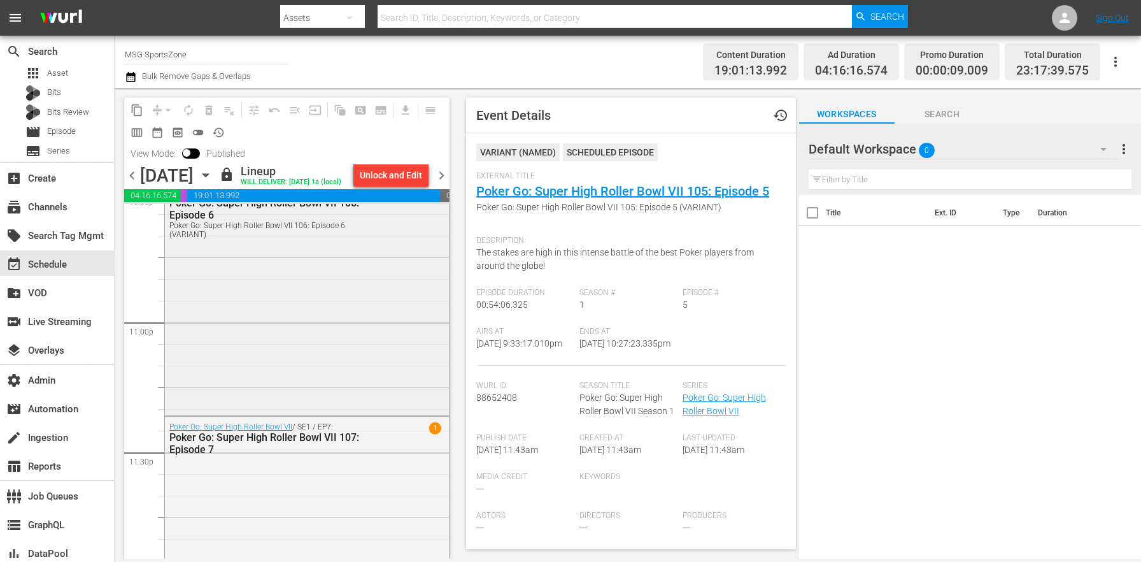
click at [250, 331] on div "Poker Go: Super High Roller Bowl VII / SE1 / EP6: Poker Go: Super High Roller B…" at bounding box center [307, 297] width 284 height 231
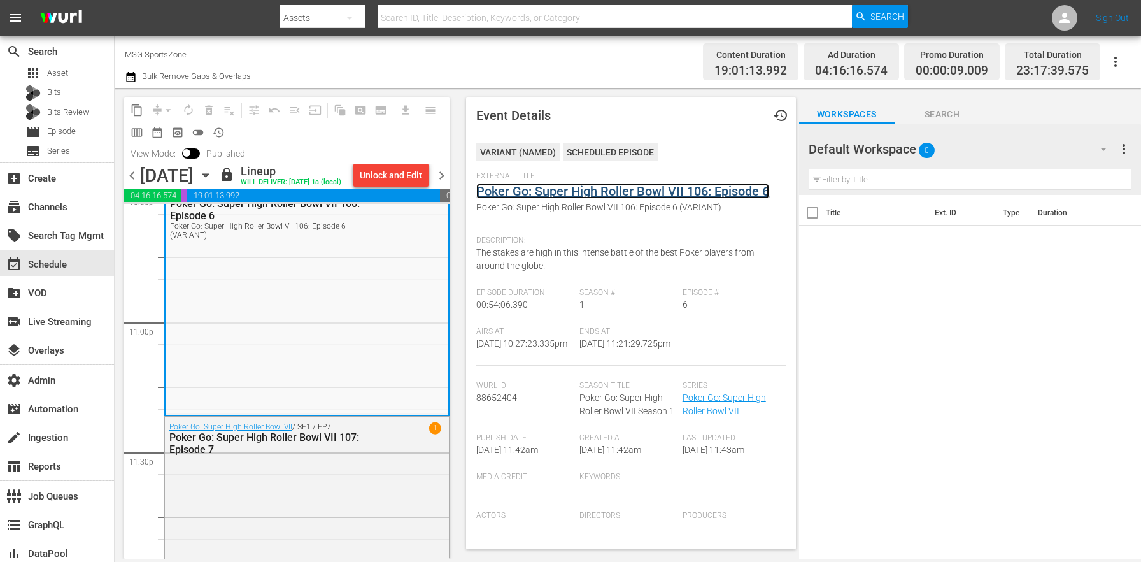
click at [562, 188] on link "Poker Go: Super High Roller Bowl VII 106: Episode 6" at bounding box center [622, 190] width 293 height 15
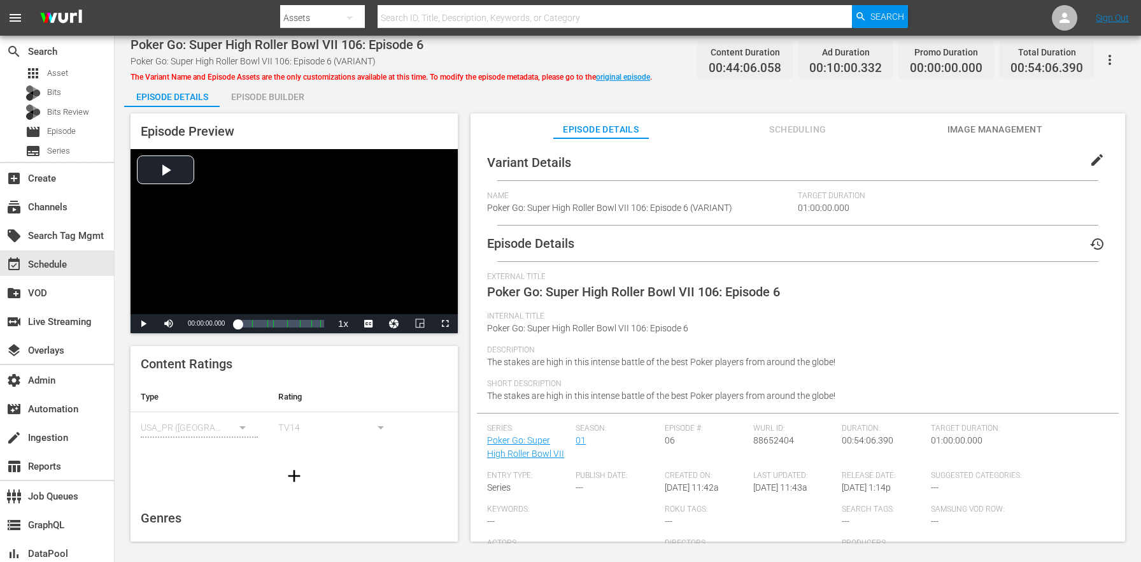
click at [1091, 164] on span "edit" at bounding box center [1097, 159] width 15 height 15
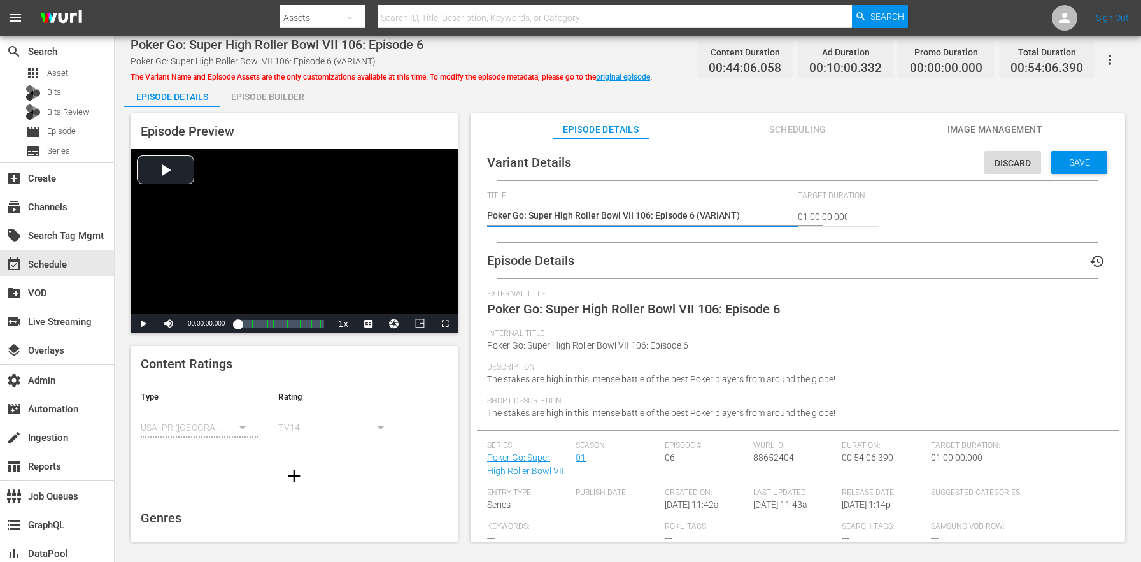
click at [718, 216] on textarea "Poker Go: Super High Roller Bowl VII 106: Episode 6 (VARIANT)" at bounding box center [639, 216] width 304 height 15
type textarea "Poker Go: Super High Roller Bowl VII 106: Episode 6 (5)"
type textarea "Poker Go: Super High Roller Bowl VII 106: Episode 6 (54)"
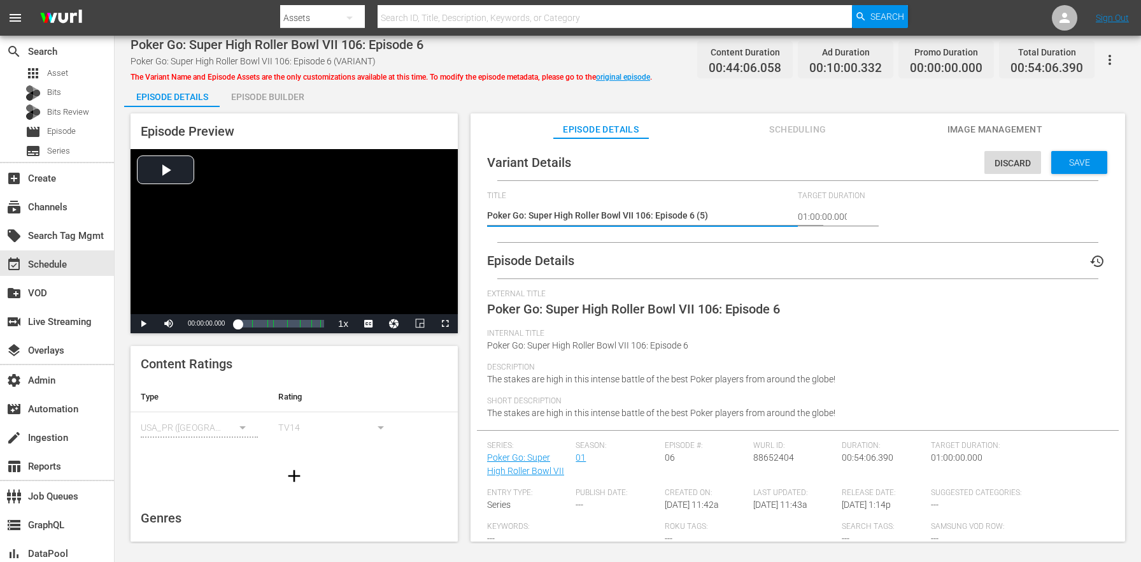
type textarea "Poker Go: Super High Roller Bowl VII 106: Episode 6 (54)"
type textarea "Poker Go: Super High Roller Bowl VII 106: Episode 6 (54m)"
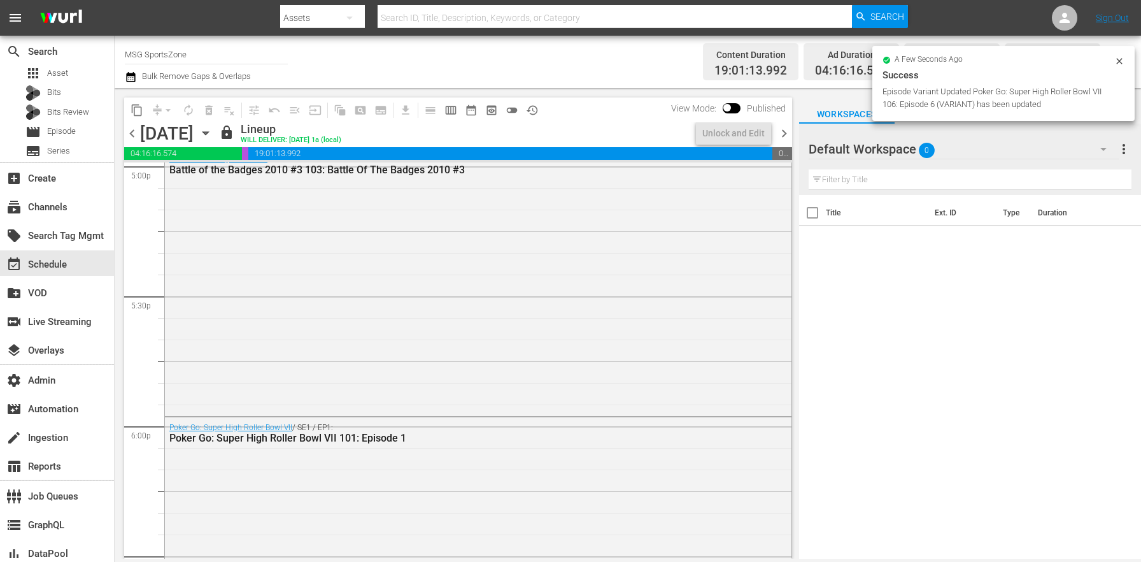
scroll to position [5902, 0]
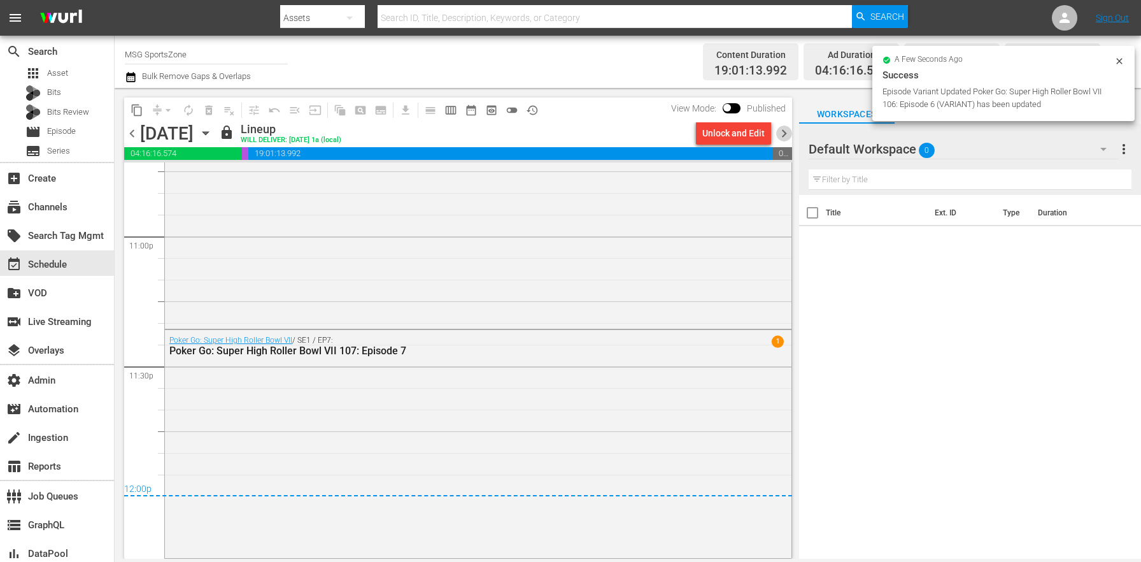
click at [788, 138] on span "chevron_right" at bounding box center [784, 133] width 16 height 16
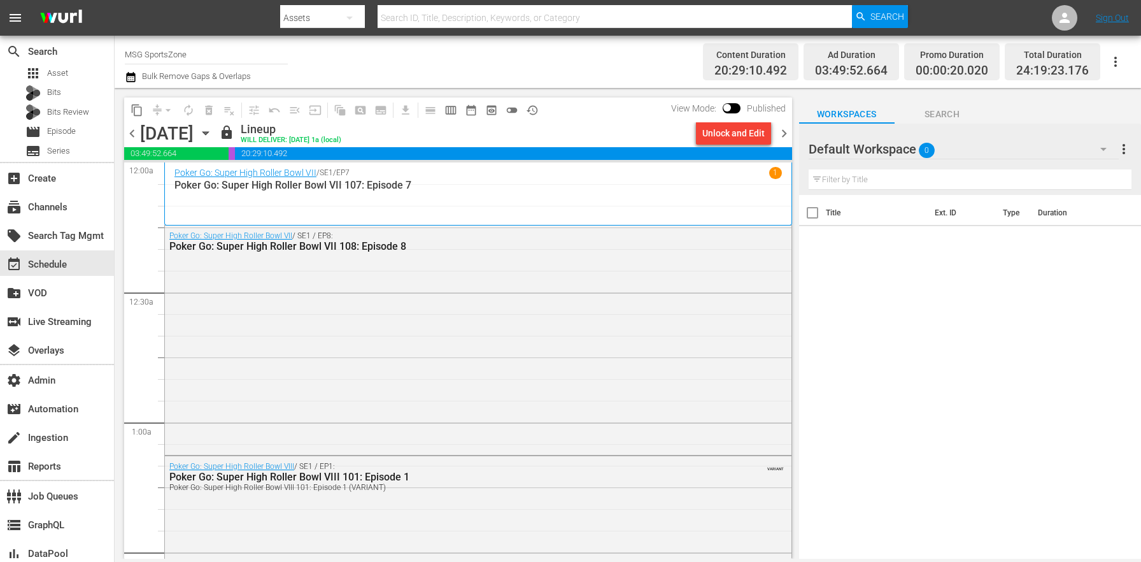
click at [335, 543] on div "Poker Go: Super High Roller Bowl VIII / SE1 / EP1: Poker Go: Super High Roller …" at bounding box center [478, 569] width 627 height 226
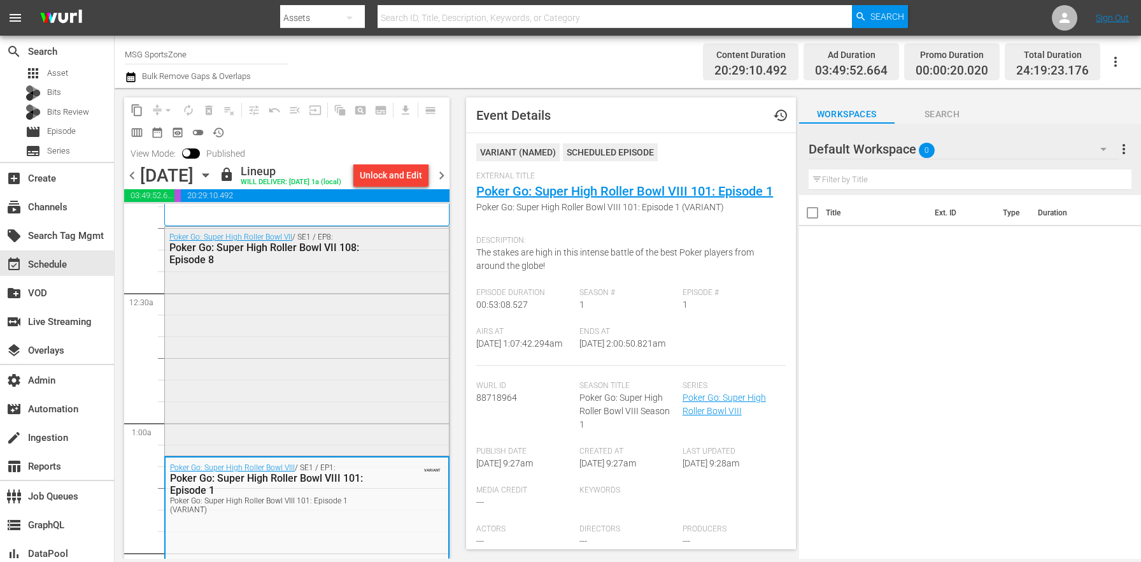
scroll to position [162, 0]
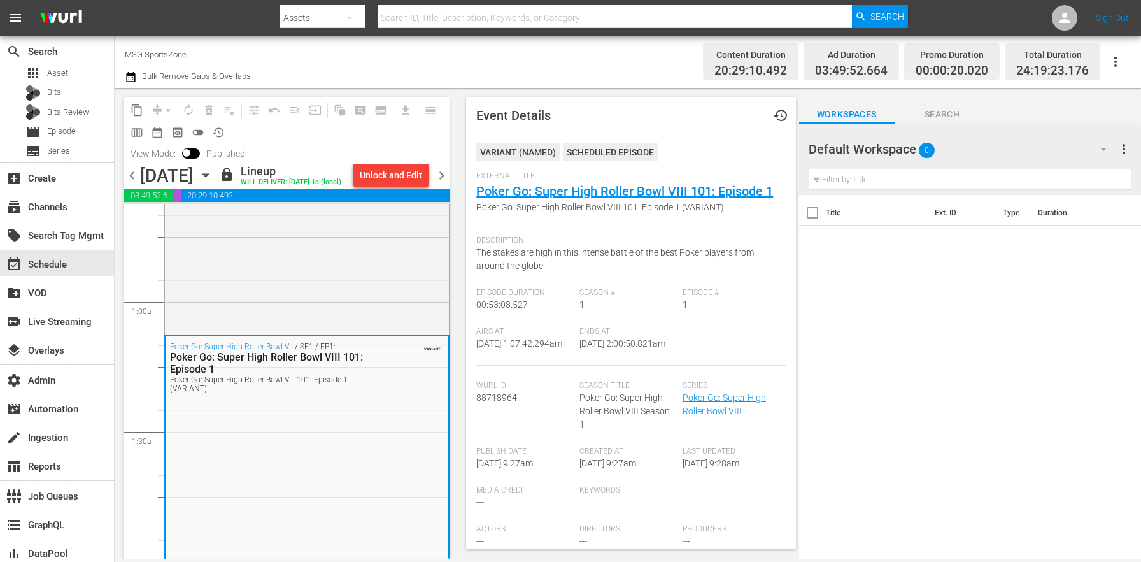
click at [558, 182] on div "External Title Poker Go: Super High Roller Bowl VIII 101: Episode 1 Poker Go: S…" at bounding box center [630, 200] width 309 height 58
click at [557, 185] on link "Poker Go: Super High Roller Bowl VIII 101: Episode 1" at bounding box center [624, 190] width 297 height 15
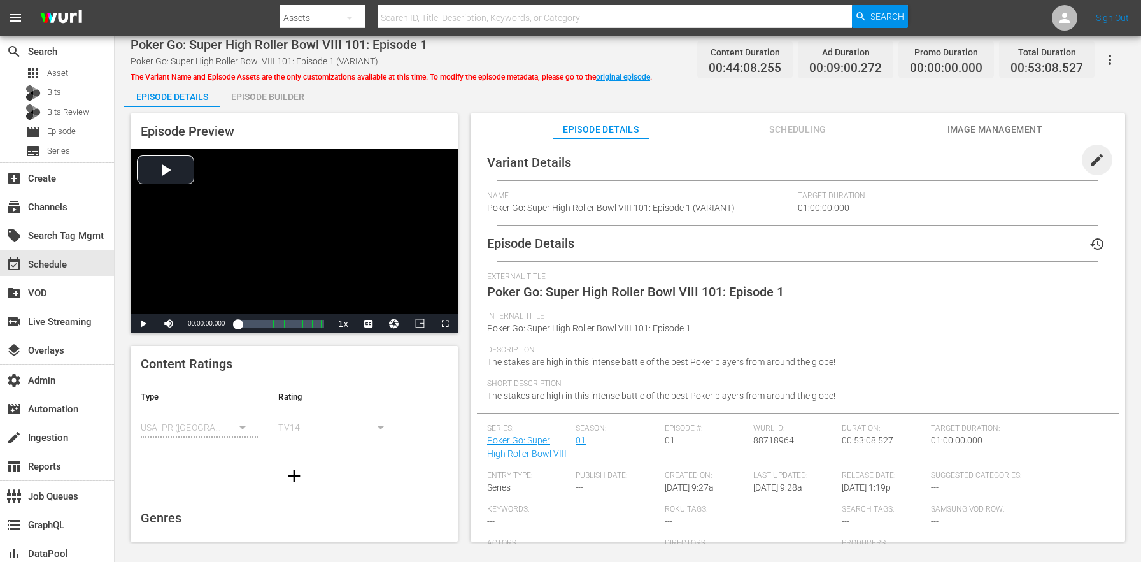
click at [1090, 162] on span "edit" at bounding box center [1097, 159] width 15 height 15
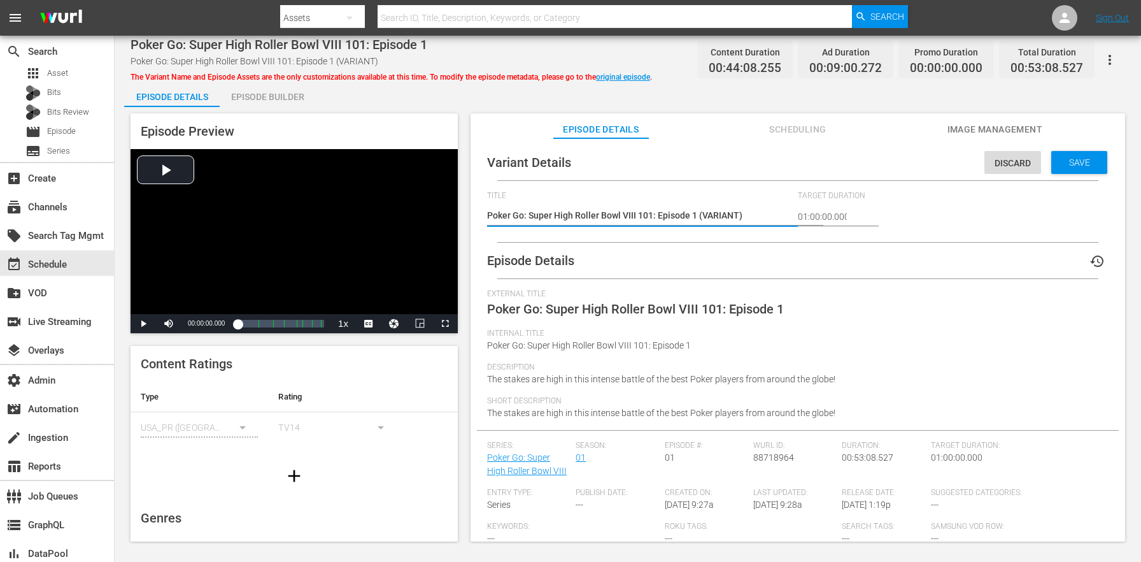
click at [729, 218] on textarea "Poker Go: Super High Roller Bowl VIII 101: Episode 1 (VARIANT)" at bounding box center [639, 216] width 304 height 15
type textarea "Poker Go: Super High Roller Bowl VIII 101: Episode 1 (5)"
type textarea "Poker Go: Super High Roller Bowl VIII 101: Episode 1 (53)"
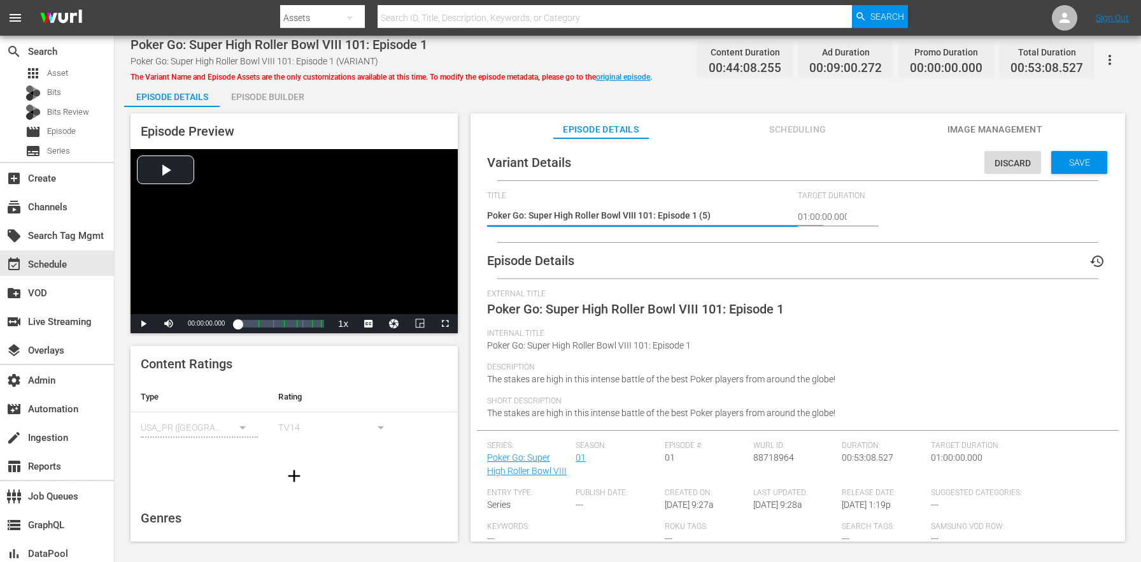
type textarea "Poker Go: Super High Roller Bowl VIII 101: Episode 1 (53)"
type textarea "Poker Go: Super High Roller Bowl VIII 101: Episode 1 (53m)"
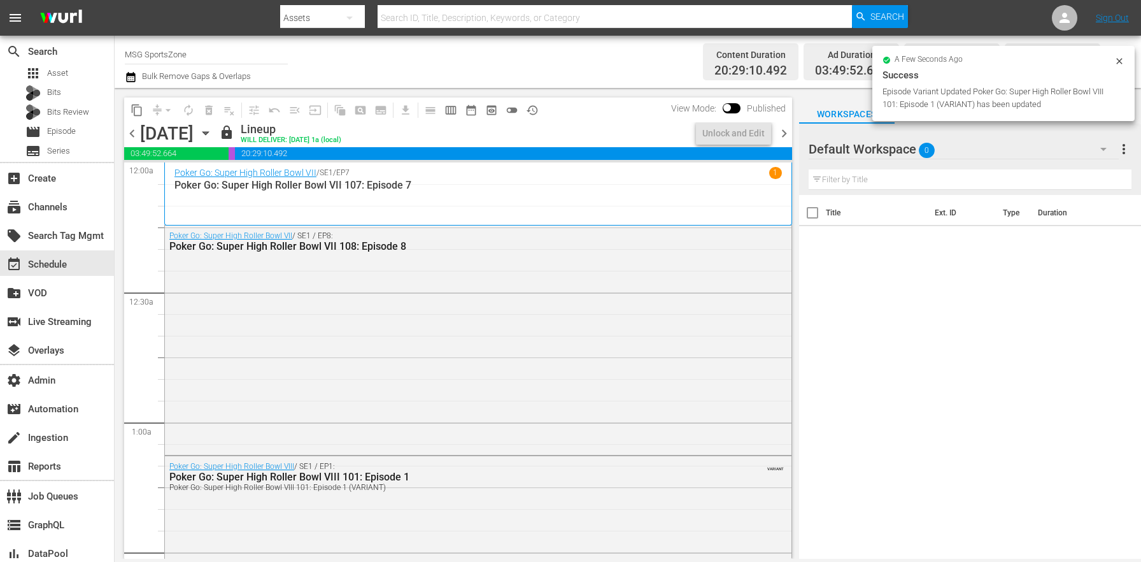
scroll to position [429, 0]
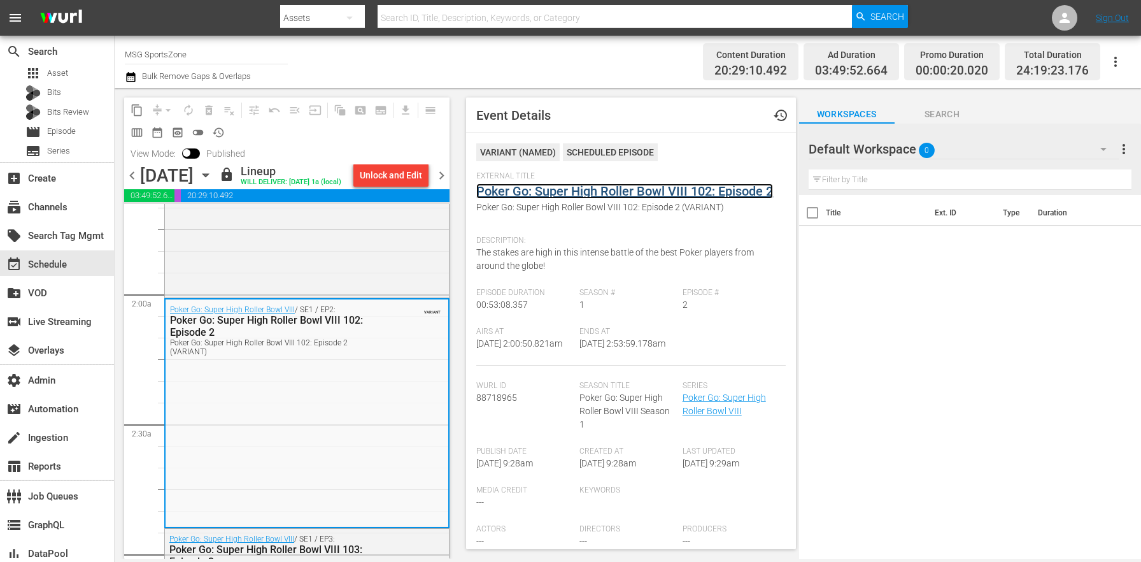
click at [550, 191] on link "Poker Go: Super High Roller Bowl VIII 102: Episode 2" at bounding box center [624, 190] width 297 height 15
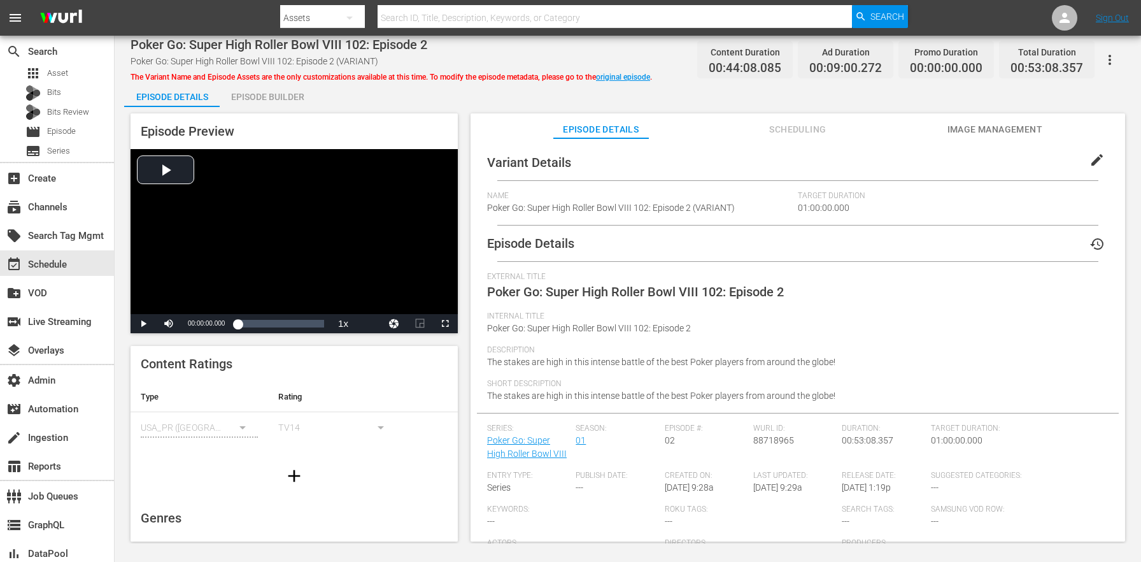
click at [1094, 168] on button "edit" at bounding box center [1097, 160] width 31 height 31
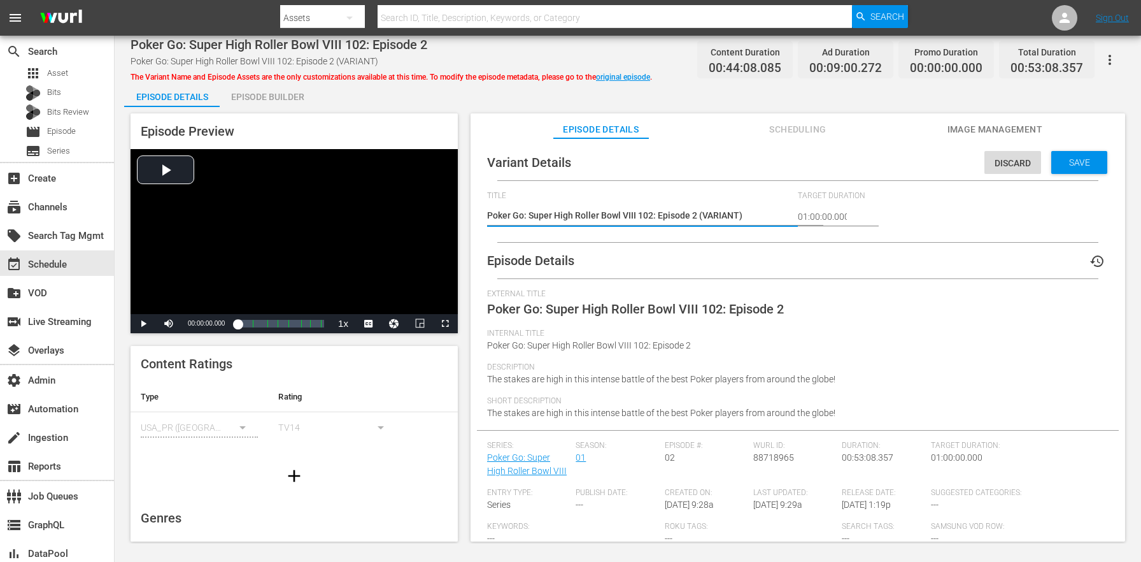
click at [727, 218] on textarea "Poker Go: Super High Roller Bowl VIII 102: Episode 2 (VARIANT)" at bounding box center [639, 216] width 304 height 15
type textarea "Poker Go: Super High Roller Bowl VIII 102: Episode 2 (5)"
type textarea "Poker Go: Super High Roller Bowl VIII 102: Episode 2 (53)"
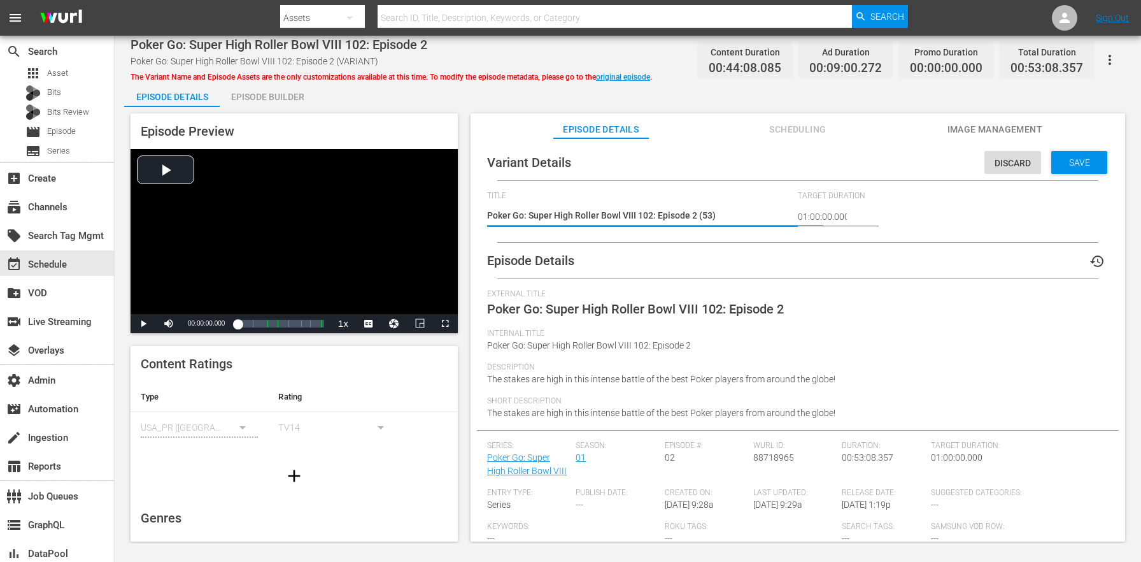
type textarea "Poker Go: Super High Roller Bowl VIII 102: Episode 2 (53m)"
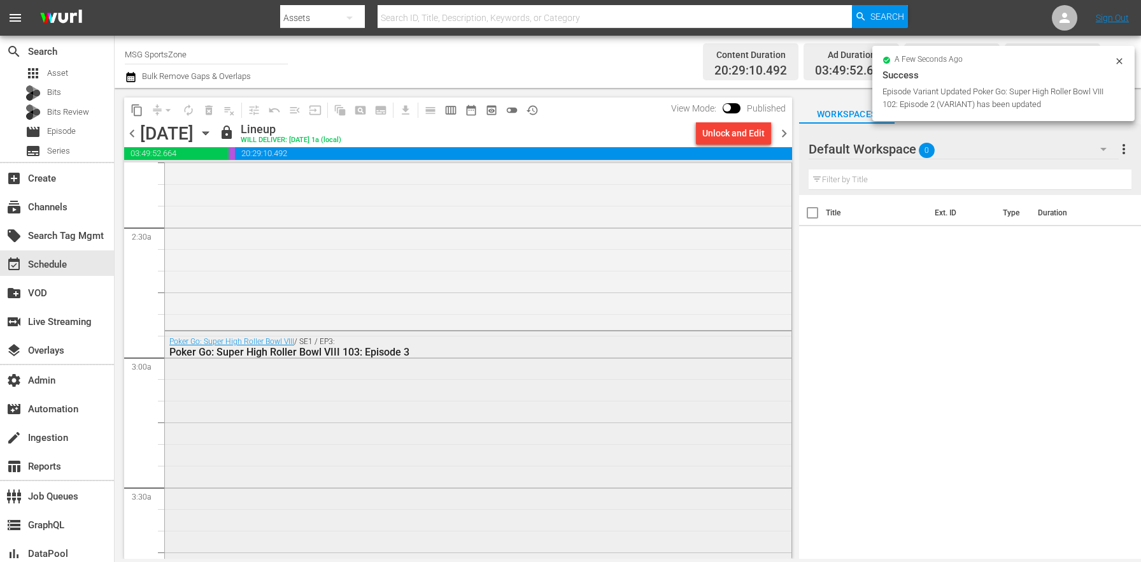
click at [368, 443] on div "Poker Go: Super High Roller Bowl VIII / SE1 / EP3: Poker Go: Super High Roller …" at bounding box center [478, 446] width 627 height 231
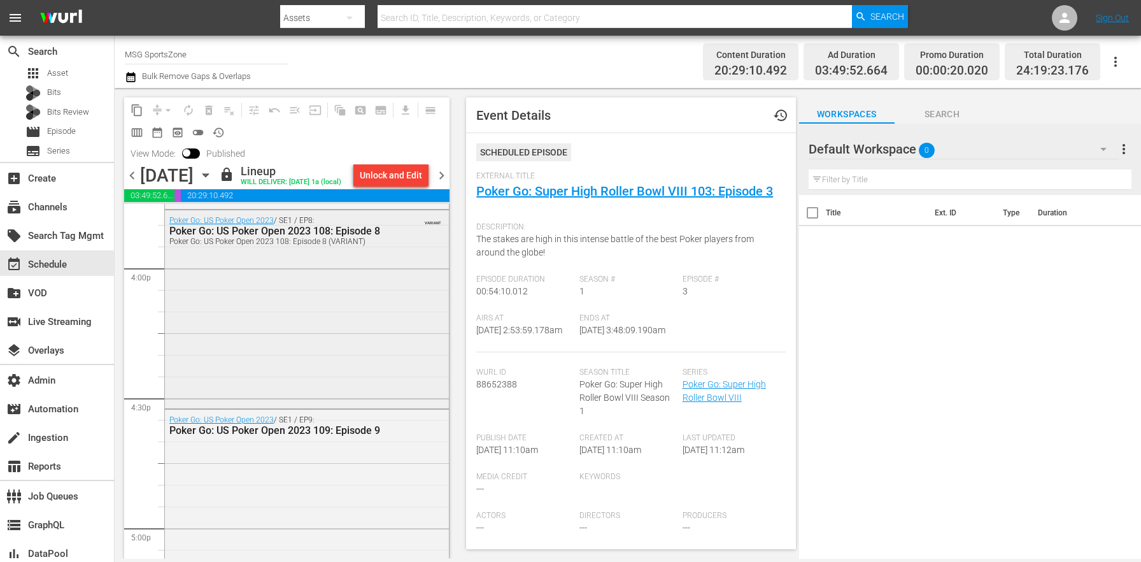
scroll to position [3940, 0]
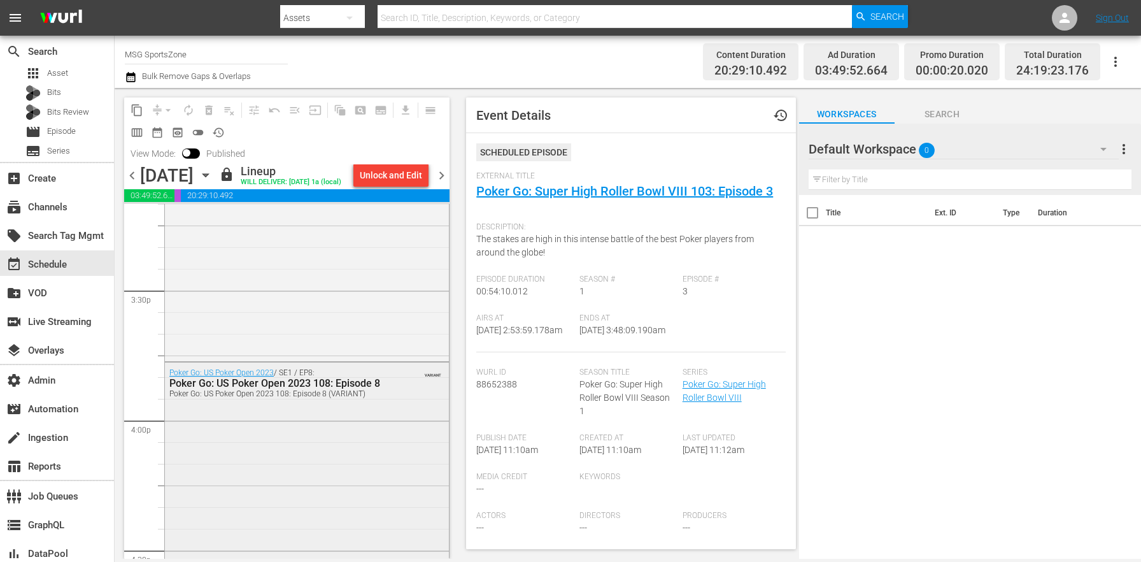
click at [368, 439] on div "Poker Go: US Poker Open 2023 / SE1 / EP8: Poker Go: US Poker Open 2023 108: Epi…" at bounding box center [307, 459] width 284 height 195
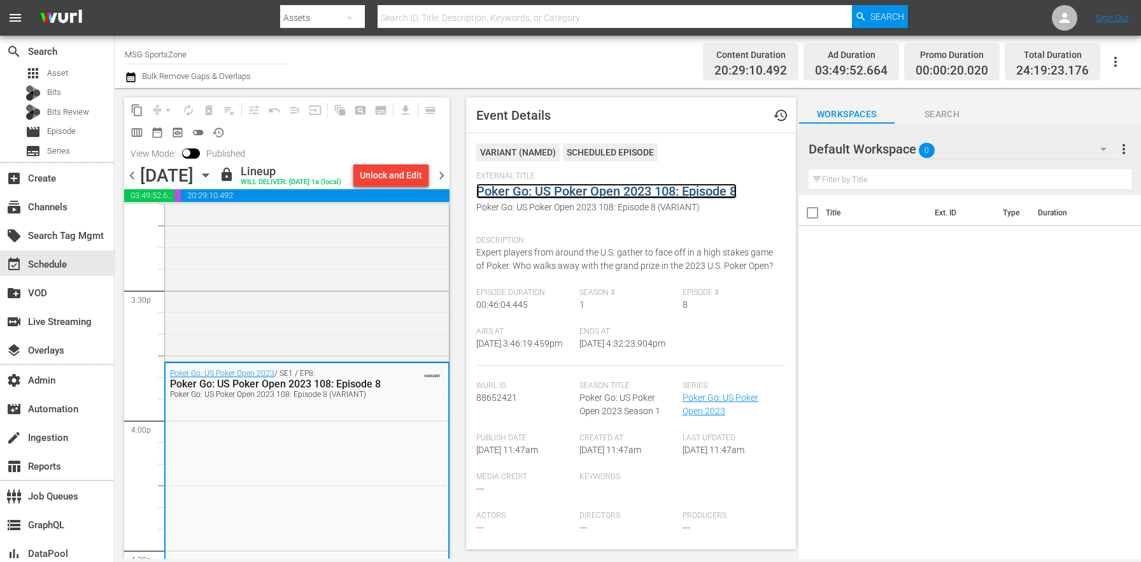
click at [535, 194] on link "Poker Go: US Poker Open 2023 108: Episode 8" at bounding box center [606, 190] width 260 height 15
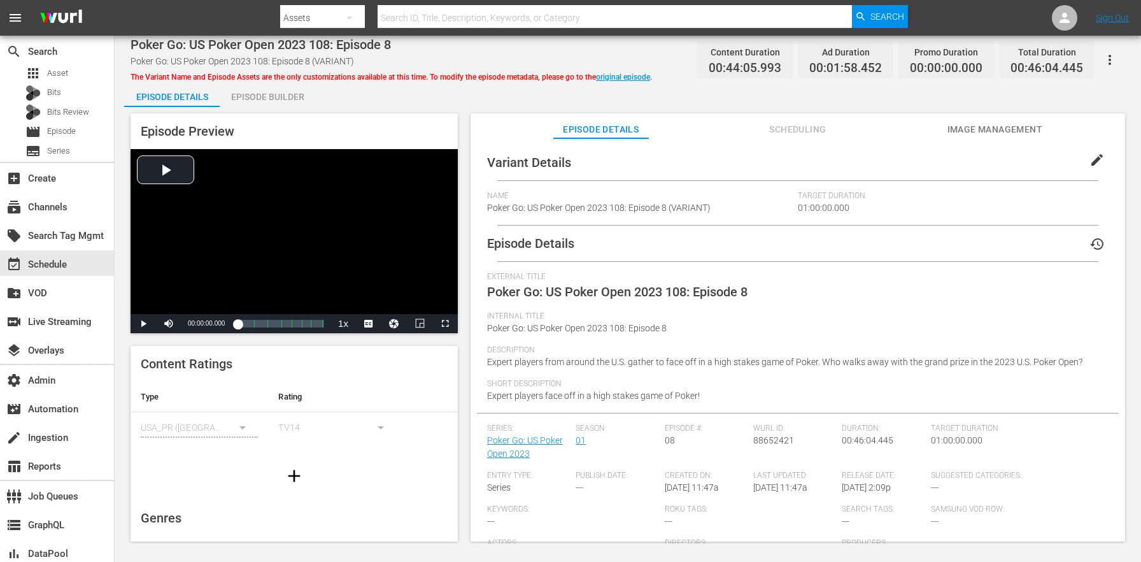
click at [1095, 167] on span "edit" at bounding box center [1097, 159] width 15 height 15
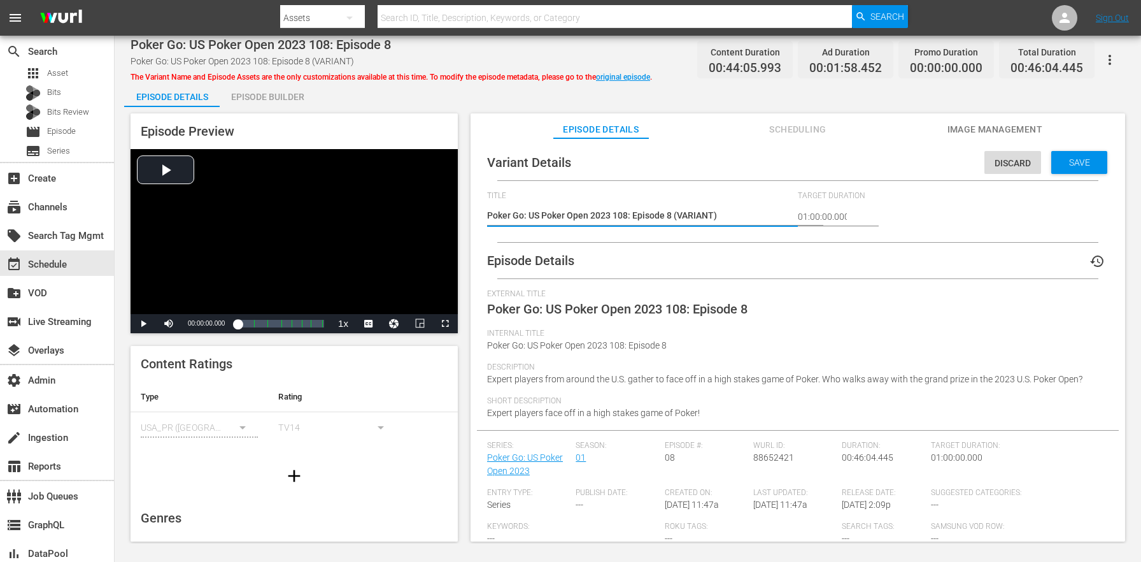
click at [704, 211] on textarea "Poker Go: US Poker Open 2023 108: Episode 8 (VARIANT)" at bounding box center [639, 216] width 304 height 15
type textarea "Poker Go: US Poker Open 2023 108: Episode 8 (VARIA4NT)"
click at [702, 215] on textarea "Poker Go: US Poker Open 2023 108: Episode 8 (VARIANT)" at bounding box center [639, 216] width 304 height 15
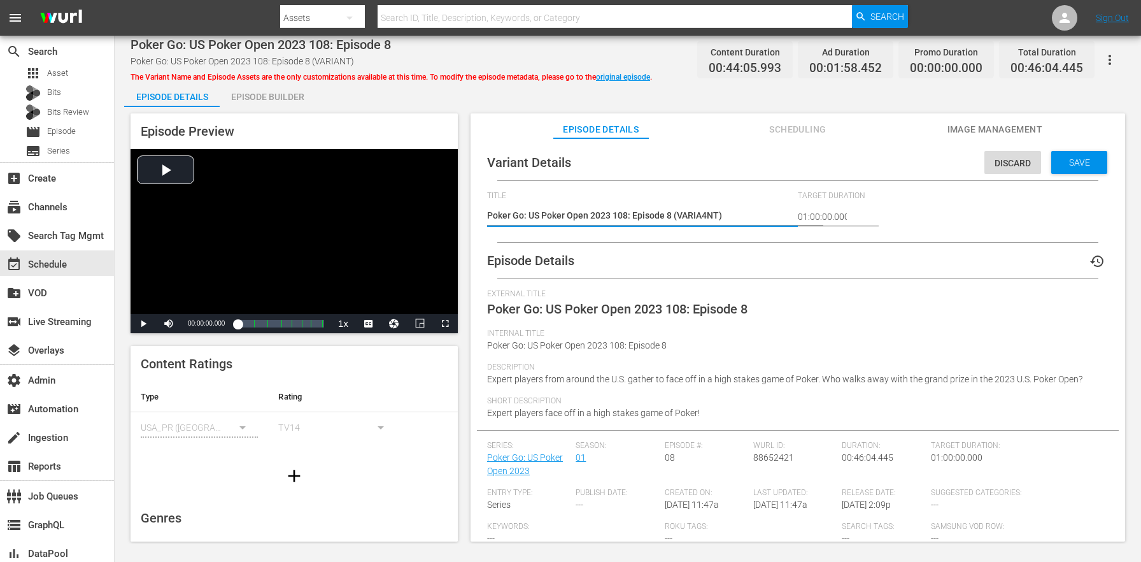
type textarea "Poker Go: US Poker Open 2023 108: Episode 8 (4)"
type textarea "Poker Go: US Poker Open 2023 108: Episode 8 (46)"
type textarea "Poker Go: US Poker Open 2023 108: Episode 8 (46m)"
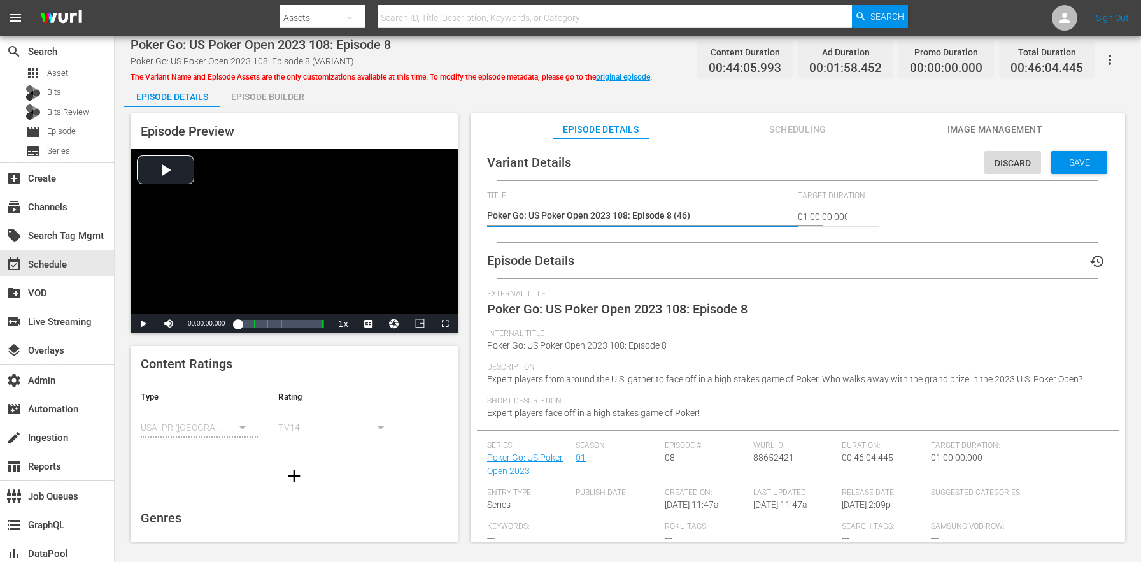
type textarea "Poker Go: US Poker Open 2023 108: Episode 8 (46m)"
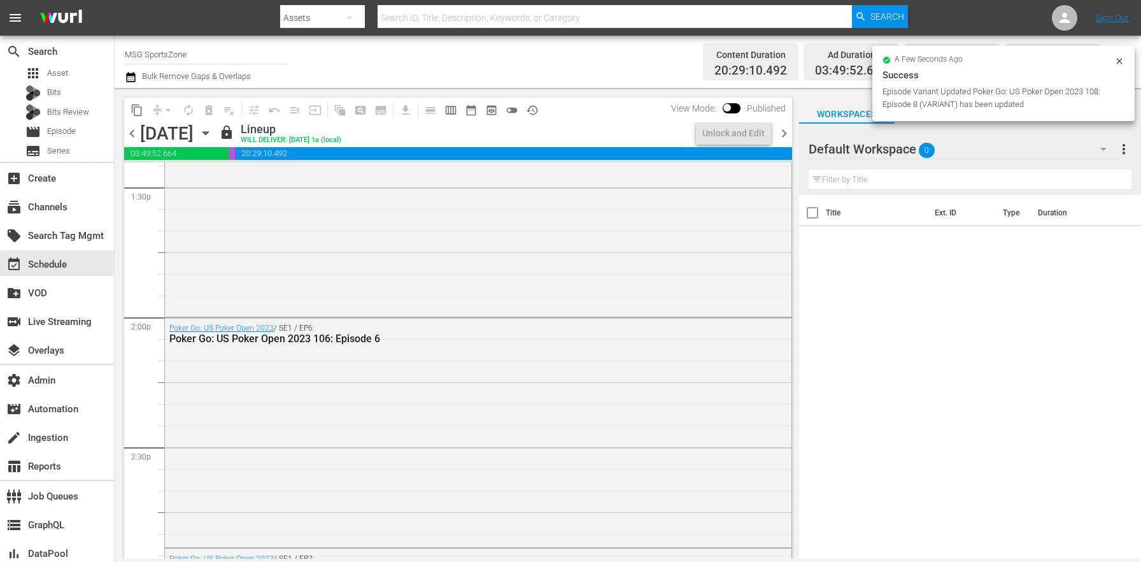
scroll to position [3985, 0]
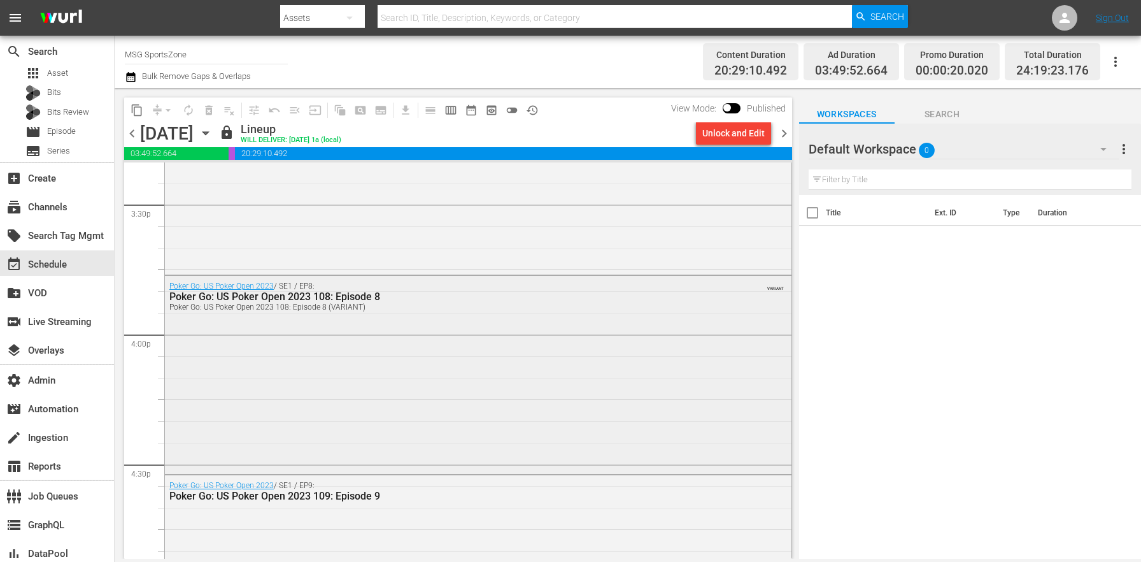
click at [437, 415] on div "Poker Go: US Poker Open 2023 / SE1 / EP8: Poker Go: US Poker Open 2023 108: Epi…" at bounding box center [478, 373] width 627 height 195
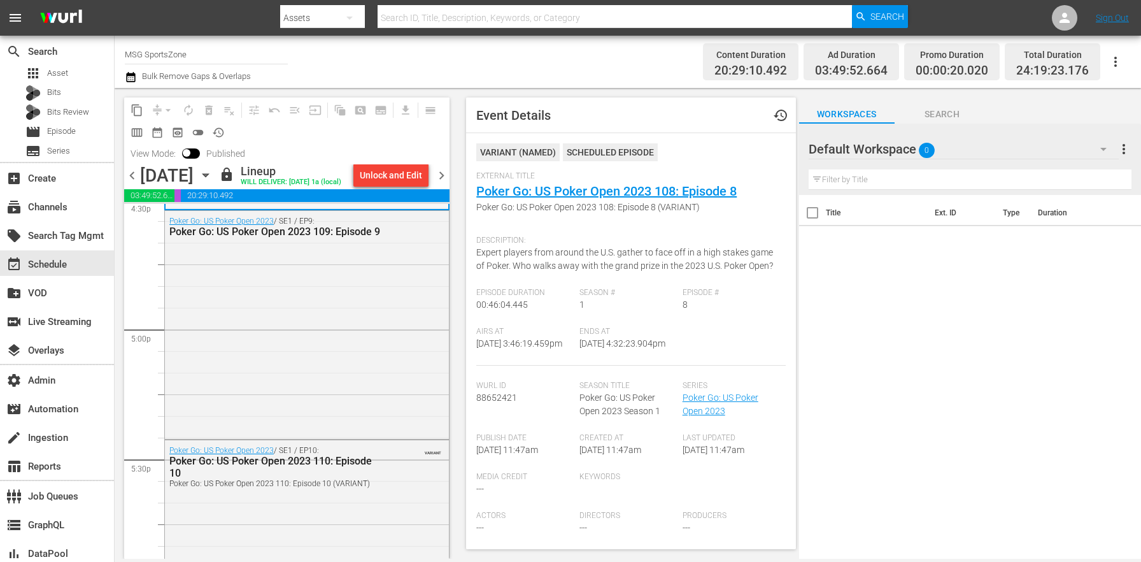
scroll to position [4330, 0]
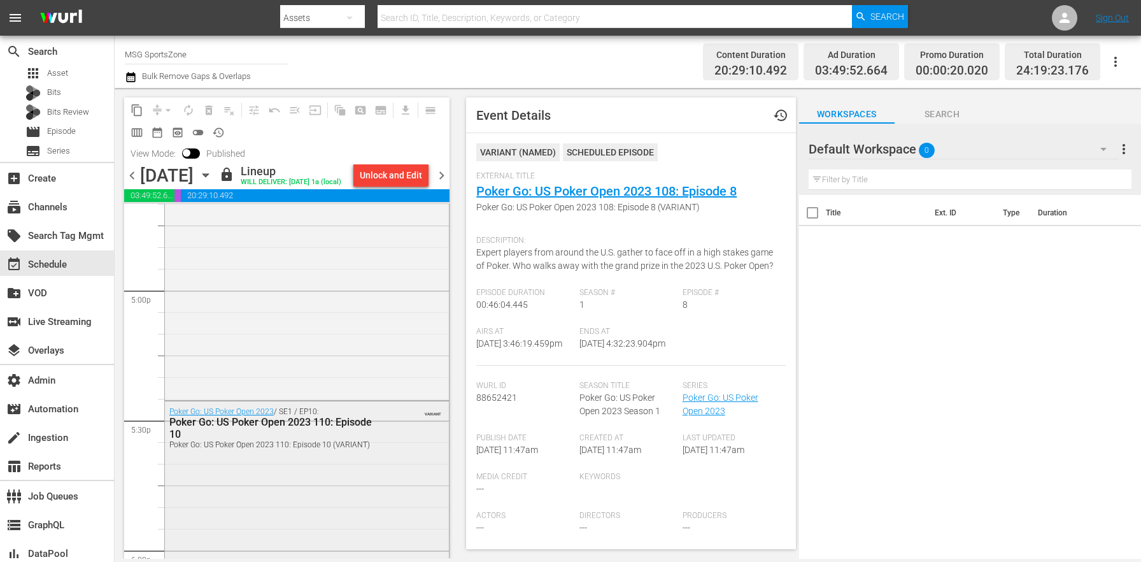
click at [338, 475] on div "Poker Go: US Poker Open 2023 / SE1 / EP10: Poker Go: US Poker Open 2023 110: Ep…" at bounding box center [307, 501] width 284 height 200
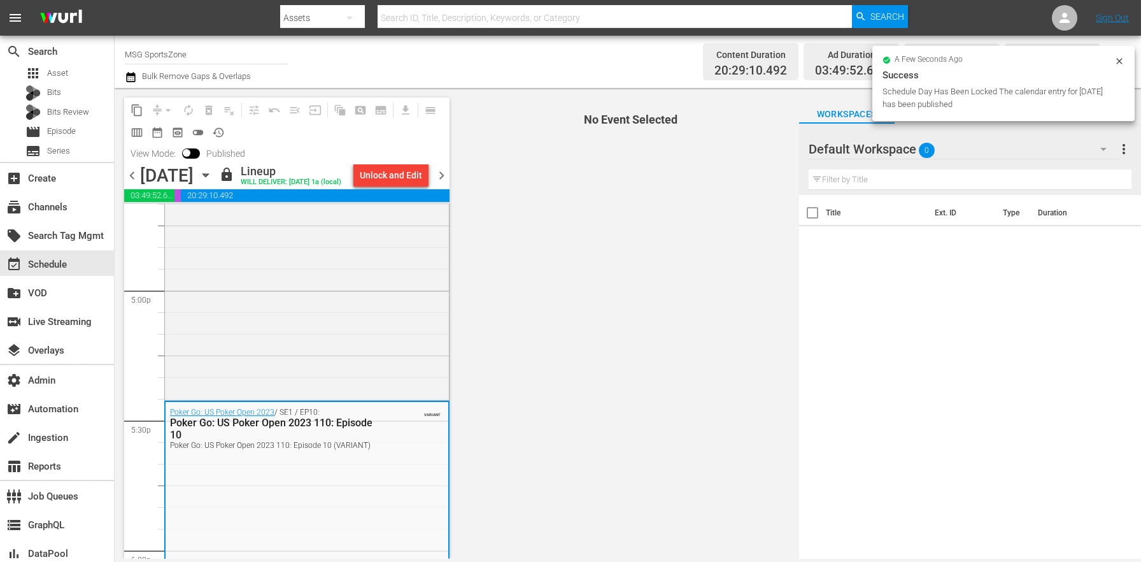
scroll to position [4412, 0]
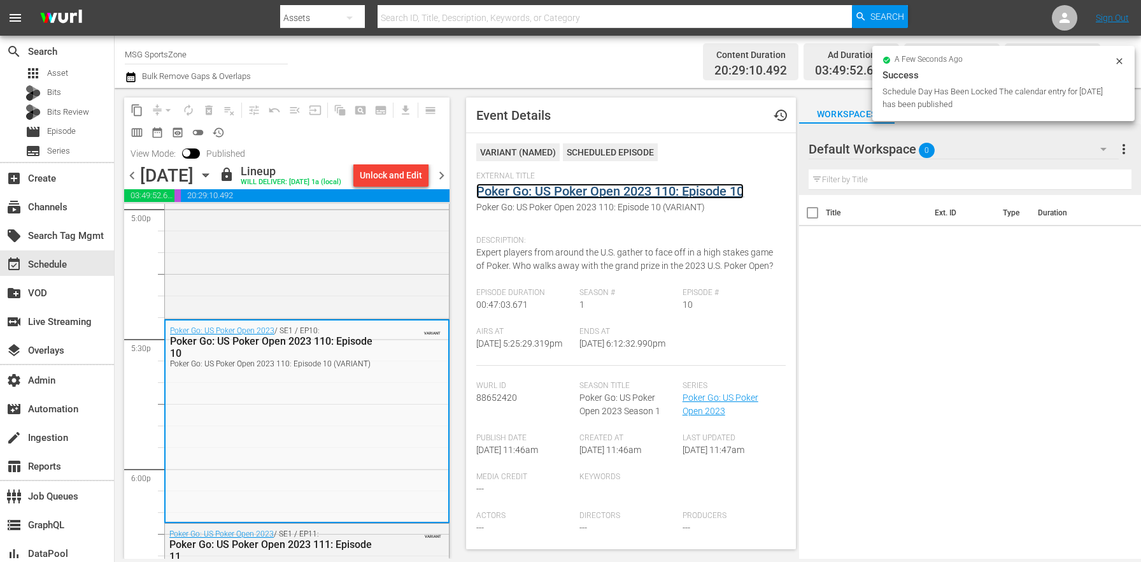
click at [541, 194] on link "Poker Go: US Poker Open 2023 110: Episode 10" at bounding box center [609, 190] width 267 height 15
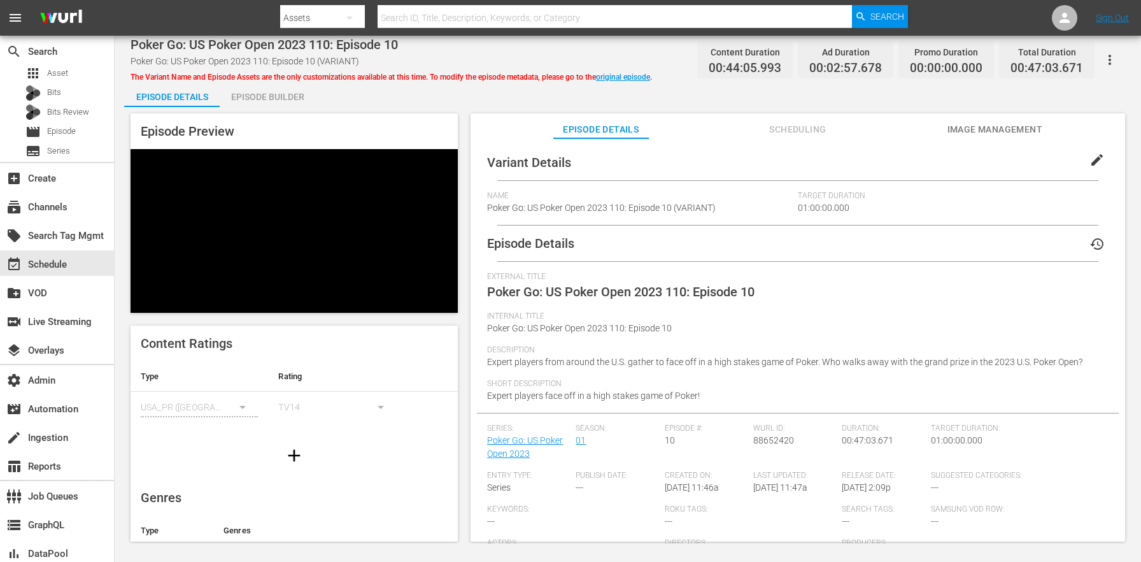
click at [1086, 172] on button "edit" at bounding box center [1097, 160] width 31 height 31
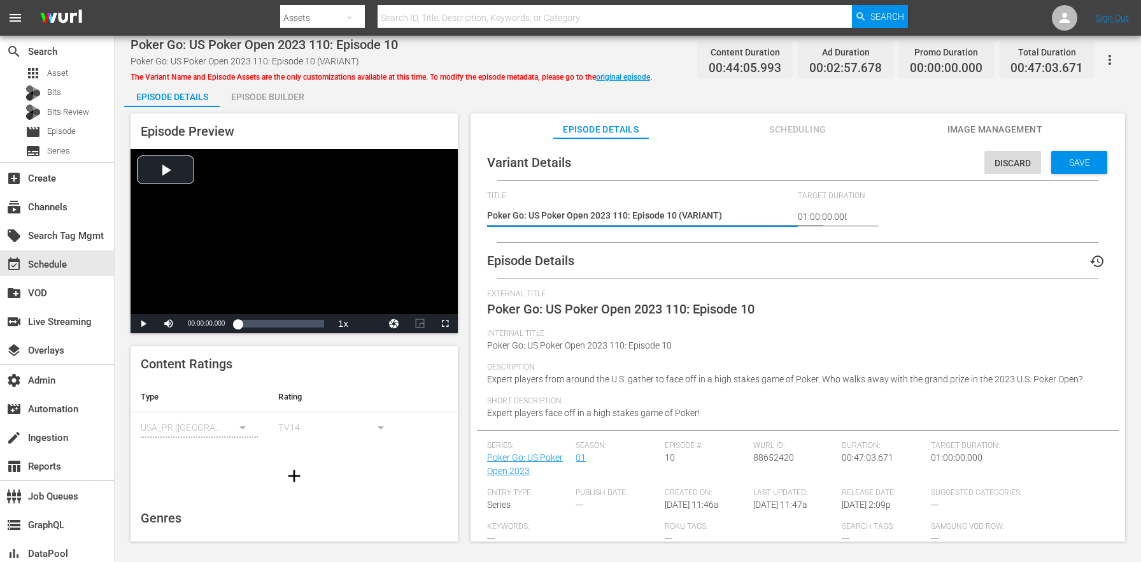
click at [695, 210] on textarea "Poker Go: US Poker Open 2023 110: Episode 10 (VARIANT)" at bounding box center [639, 216] width 304 height 15
type textarea "Poker Go: US Poker Open 2023 110: Episode 10 (4)"
type textarea "Poker Go: US Poker Open 2023 110: Episode 10 (47)"
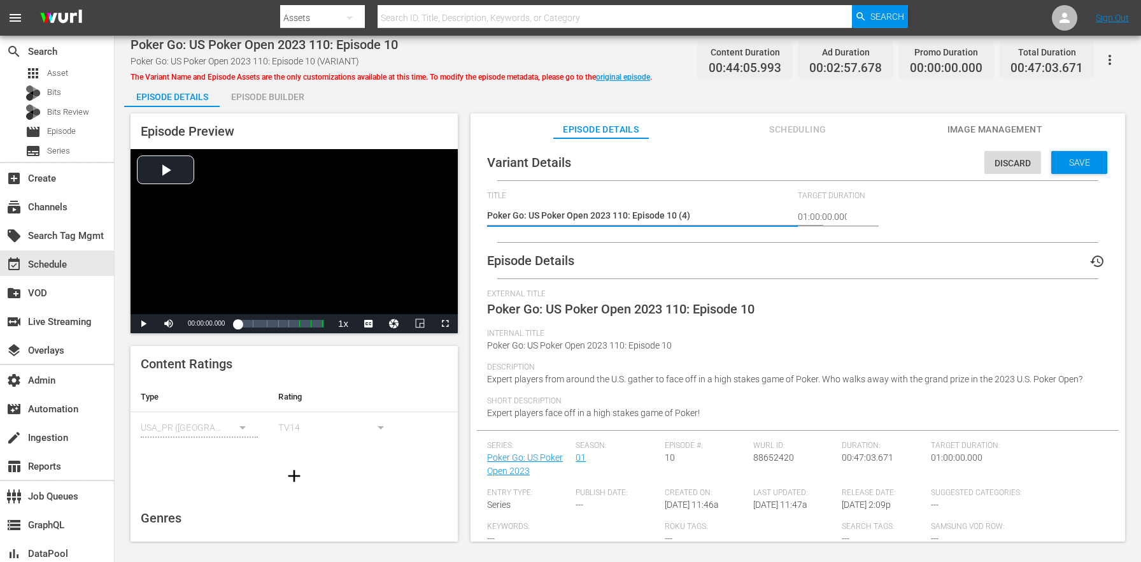
type textarea "Poker Go: US Poker Open 2023 110: Episode 10 (47)"
type textarea "Poker Go: US Poker Open 2023 110: Episode 10 (47n)"
type textarea "Poker Go: US Poker Open 2023 110: Episode 10 (47)"
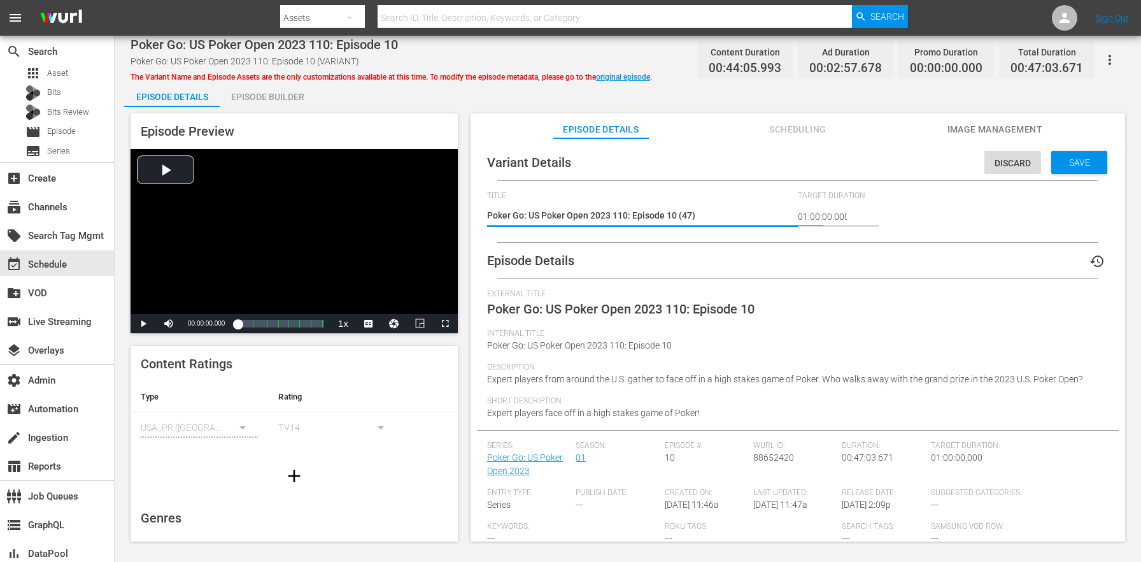
type textarea "Poker Go: US Poker Open 2023 110: Episode 10 (47m)"
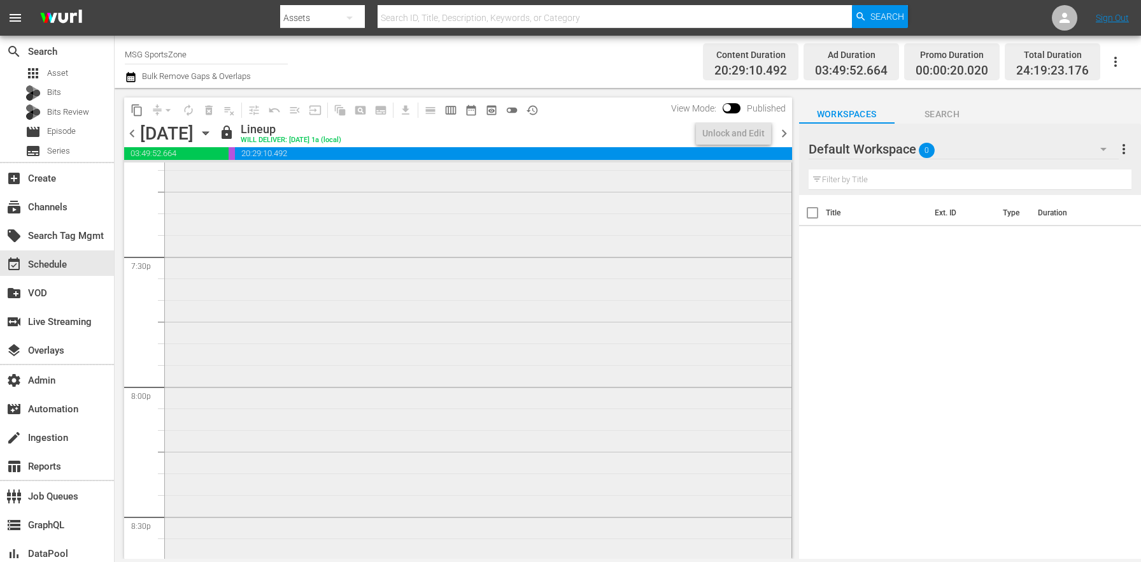
scroll to position [4610, 0]
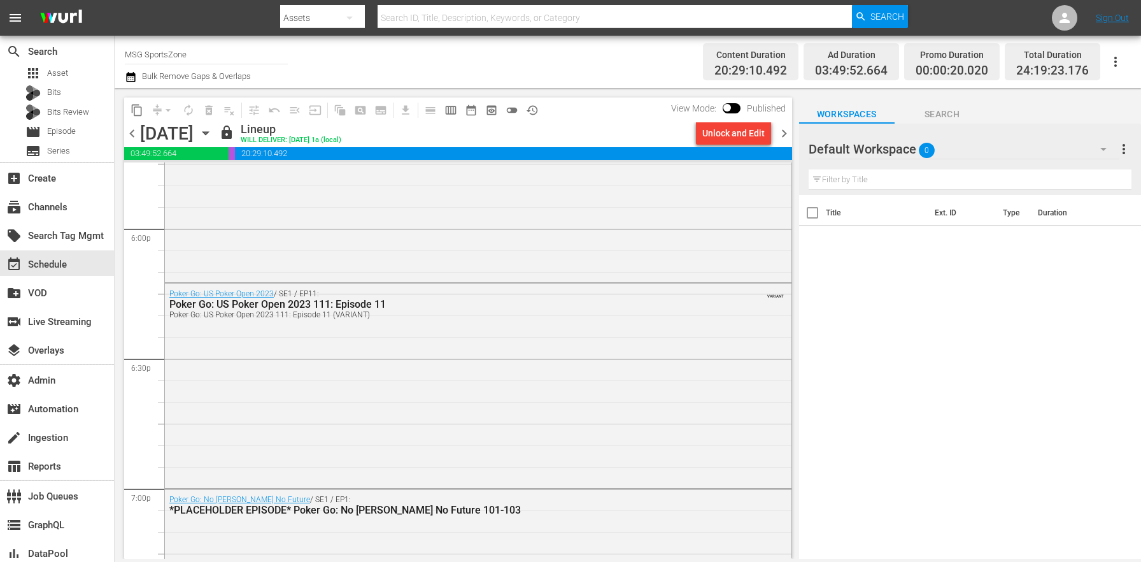
click at [440, 353] on div "Poker Go: US Poker Open 2023 / SE1 / EP11: Poker Go: US Poker Open 2023 111: Ep…" at bounding box center [478, 384] width 627 height 202
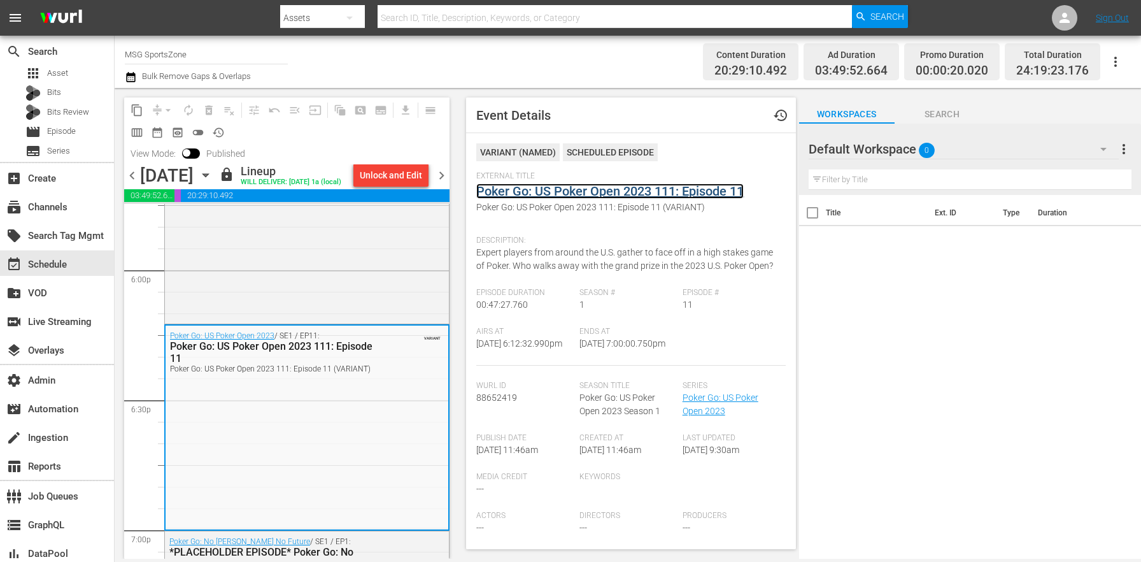
click at [563, 188] on link "Poker Go: US Poker Open 2023 111: Episode 11" at bounding box center [609, 190] width 267 height 15
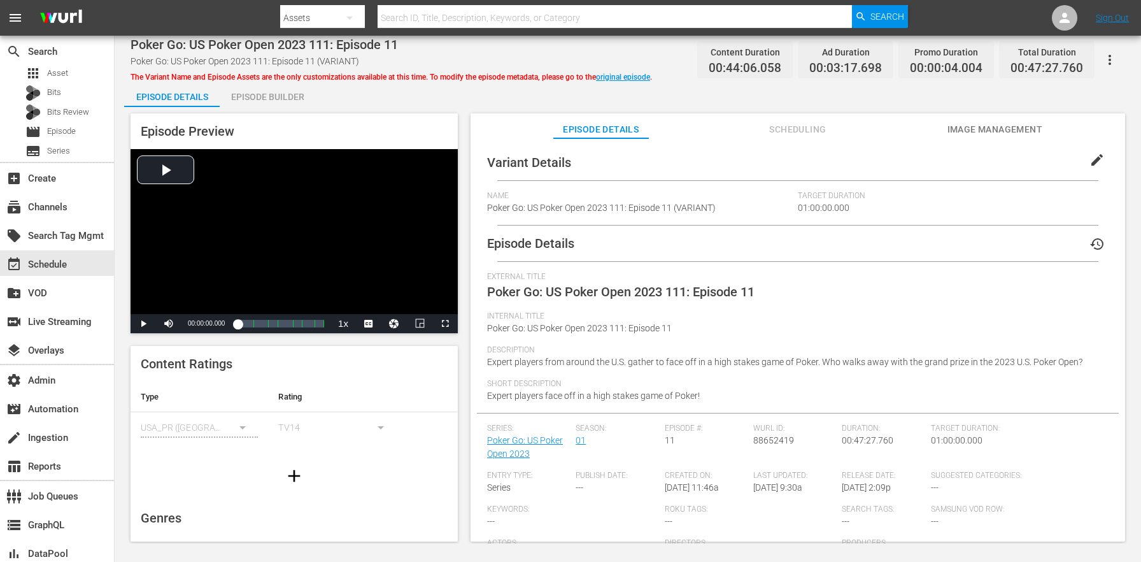
click at [1082, 161] on button "edit" at bounding box center [1097, 160] width 31 height 31
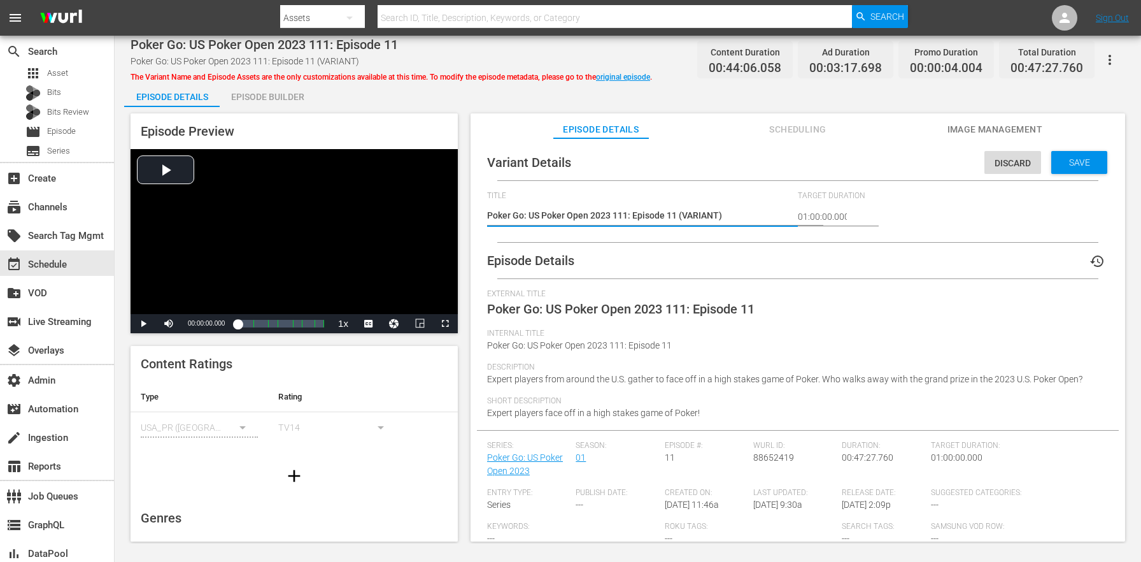
click at [708, 213] on textarea "Poker Go: US Poker Open 2023 111: Episode 11 (VARIANT)" at bounding box center [639, 216] width 304 height 15
type textarea "Poker Go: US Poker Open 2023 111: Episode 11 (4)"
type textarea "Poker Go: US Poker Open 2023 111: Episode 11 (47)"
type textarea "Poker Go: US Poker Open 2023 111: Episode 11 (47.)"
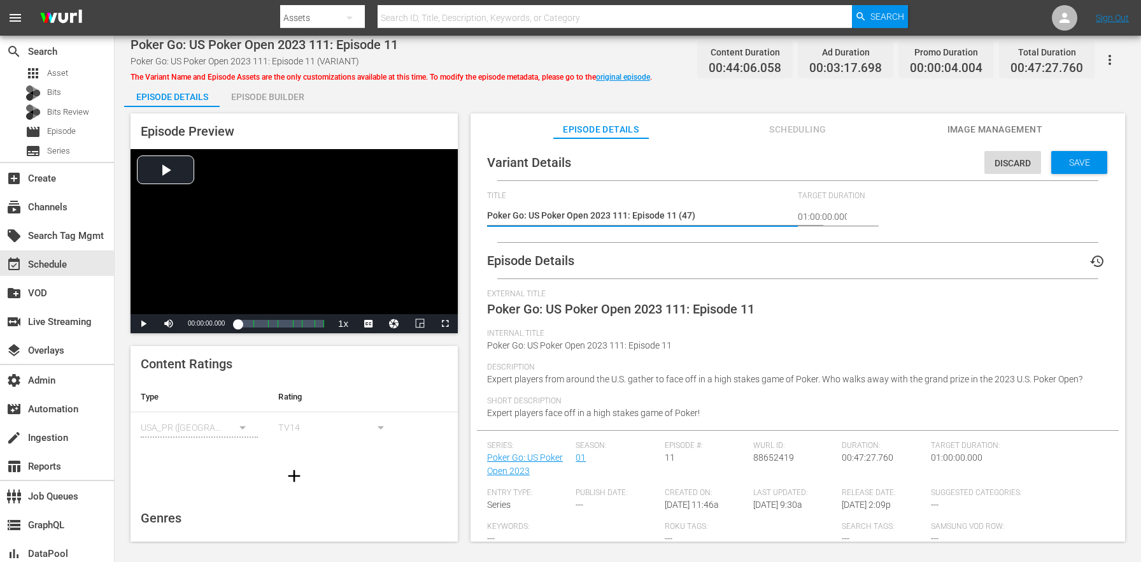
type textarea "Poker Go: US Poker Open 2023 111: Episode 11 (47.)"
type textarea "Poker Go: US Poker Open 2023 111: Episode 11 (47.5)"
type textarea "Poker Go: US Poker Open 2023 111: Episode 11 (47.5m)"
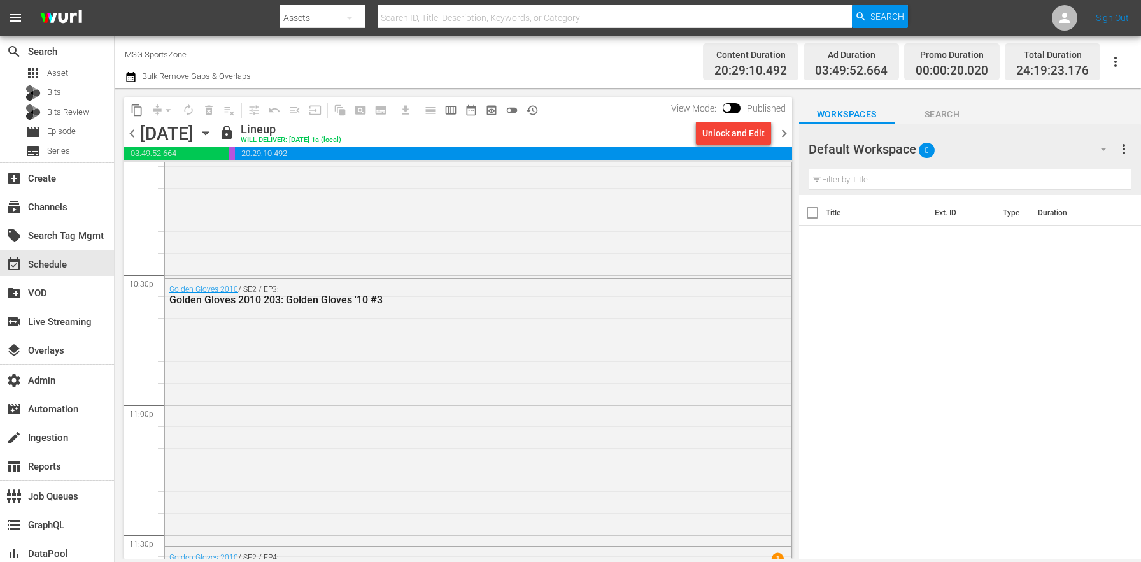
scroll to position [5986, 0]
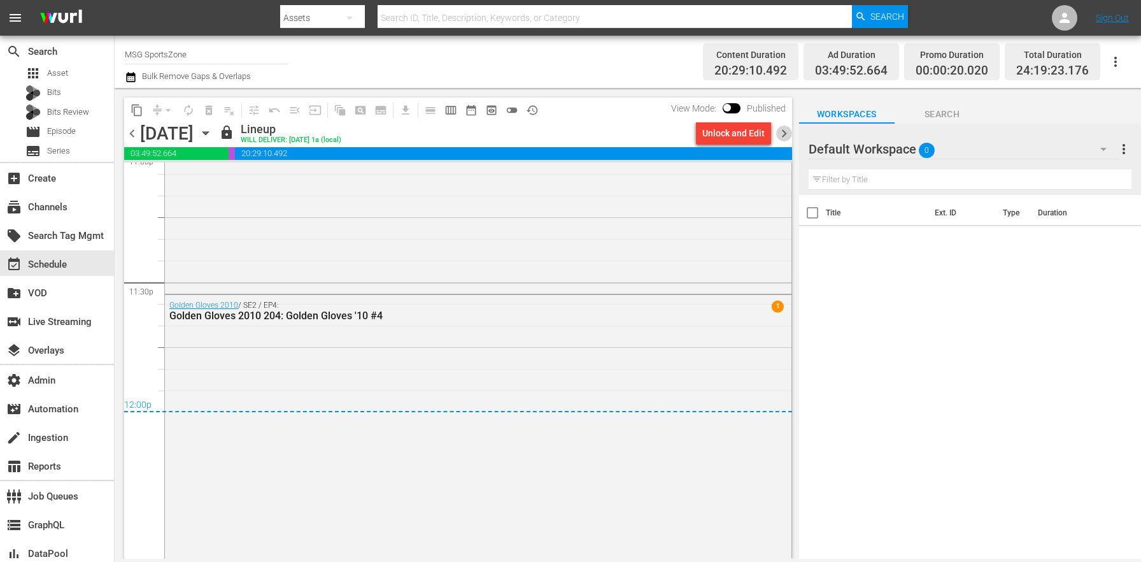
click at [790, 137] on span "chevron_right" at bounding box center [784, 133] width 16 height 16
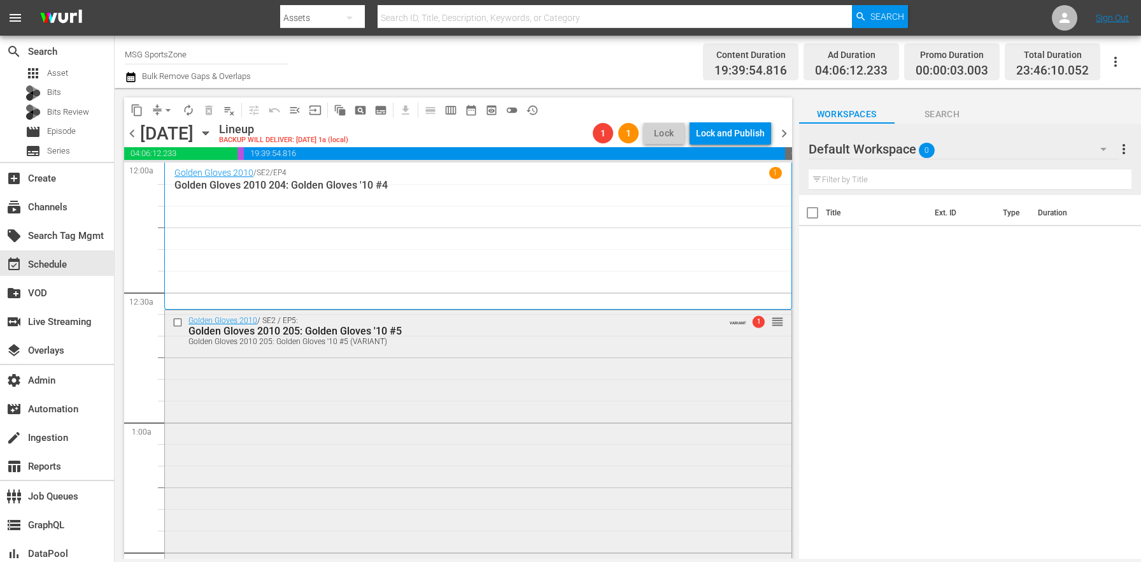
drag, startPoint x: 529, startPoint y: 426, endPoint x: 522, endPoint y: 426, distance: 7.6
click at [522, 426] on div "Golden Gloves 2010 / SE2 / EP5: Golden Gloves 2010 205: Golden Gloves '10 #5 Go…" at bounding box center [478, 442] width 627 height 265
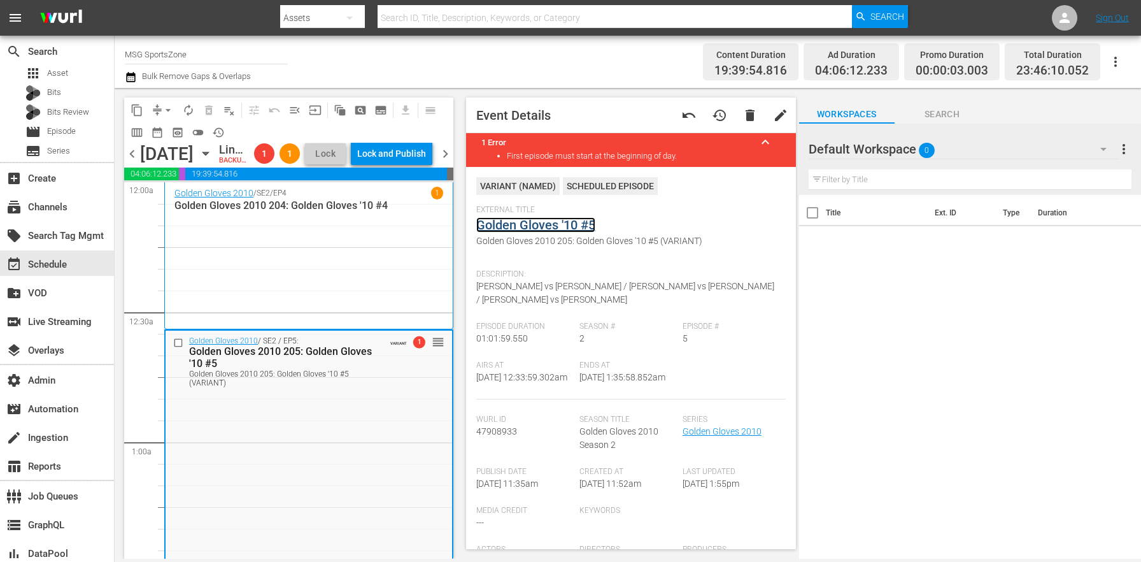
click at [546, 217] on link "Golden Gloves '10 #5" at bounding box center [535, 224] width 119 height 15
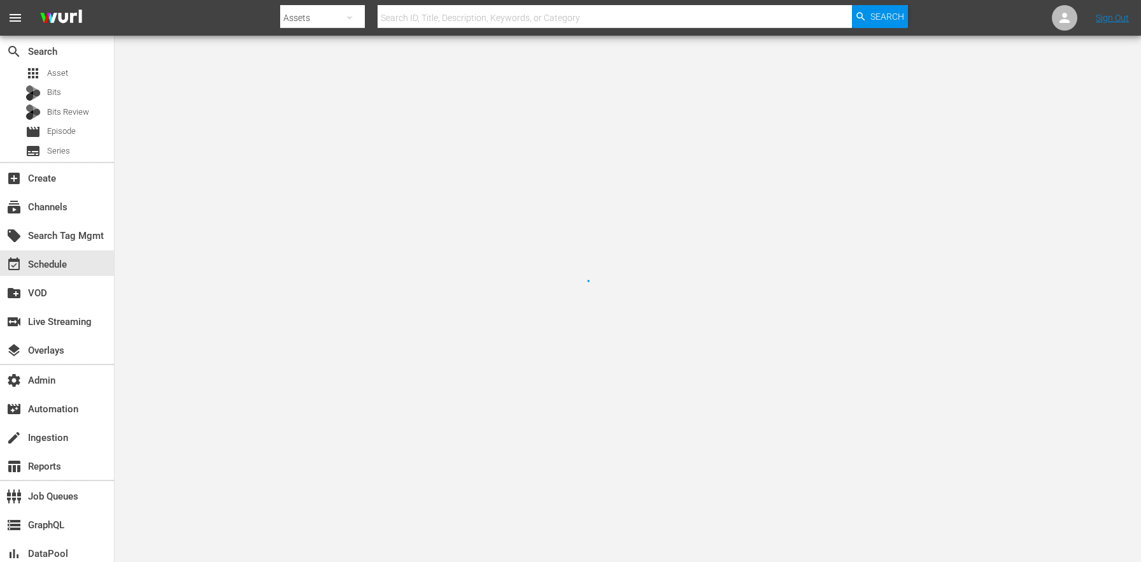
click at [545, 225] on div at bounding box center [570, 281] width 1141 height 562
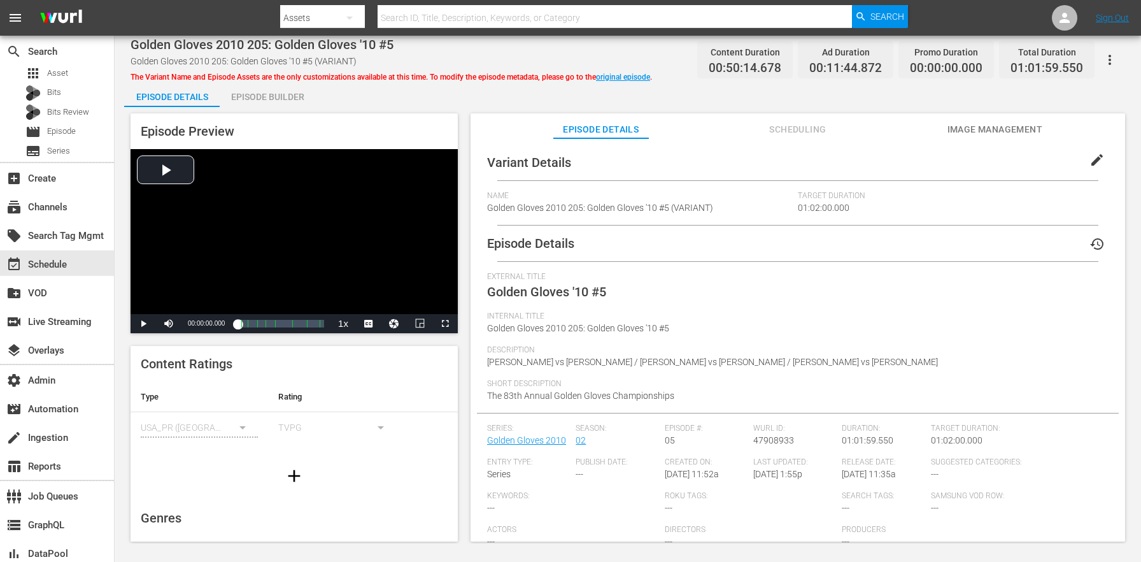
click at [1091, 164] on span "edit" at bounding box center [1097, 159] width 15 height 15
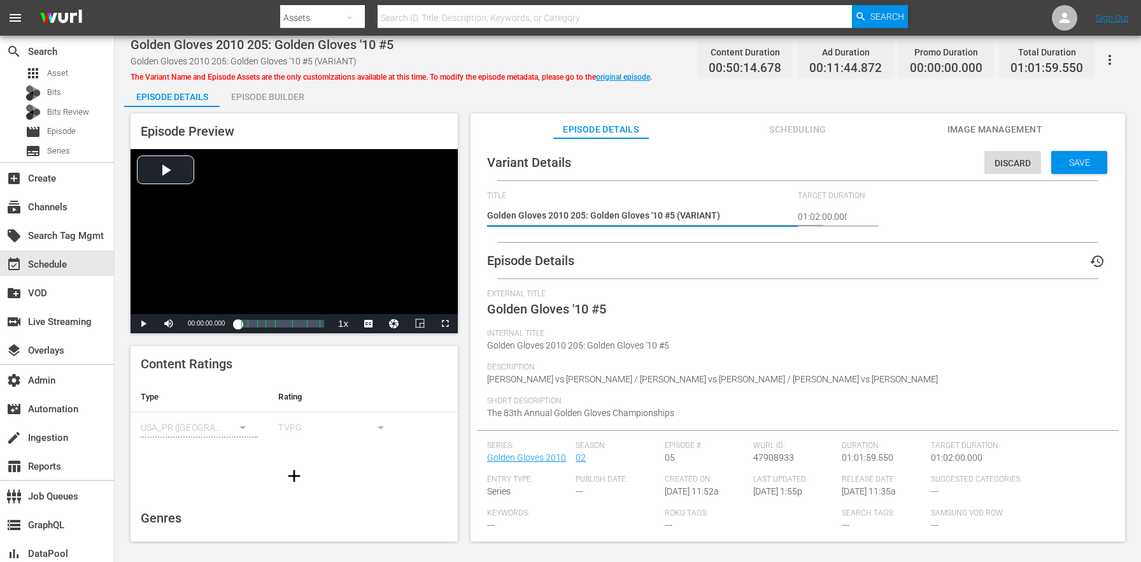
click at [699, 218] on textarea "Golden Gloves 2010 205: Golden Gloves '10 #5 (VARIANT)" at bounding box center [639, 216] width 304 height 15
type textarea "Golden Gloves 2010 205: Golden Gloves '10 #5 (6)"
type textarea "Golden Gloves 2010 205: Golden Gloves '10 #5 (62)"
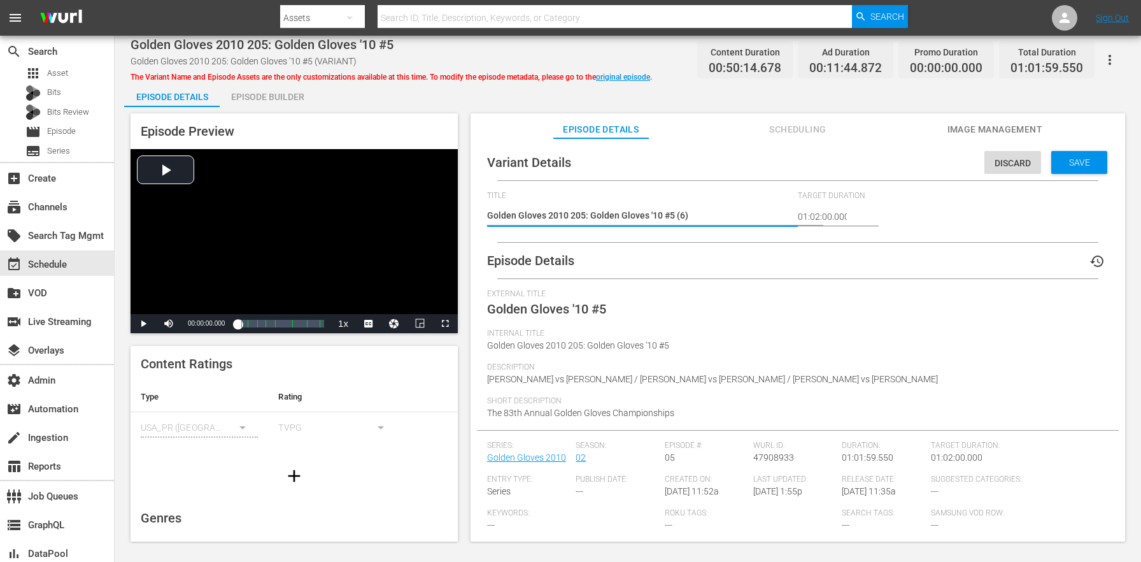
type textarea "Golden Gloves 2010 205: Golden Gloves '10 #5 (62)"
type textarea "Golden Gloves 2010 205: Golden Gloves '10 #5 (62m)"
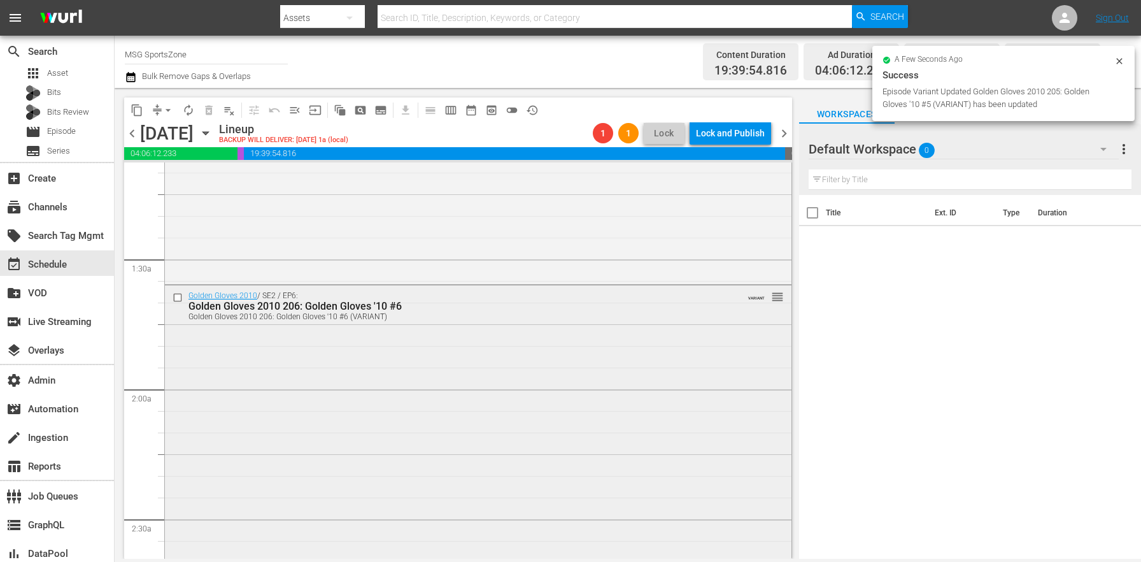
scroll to position [364, 0]
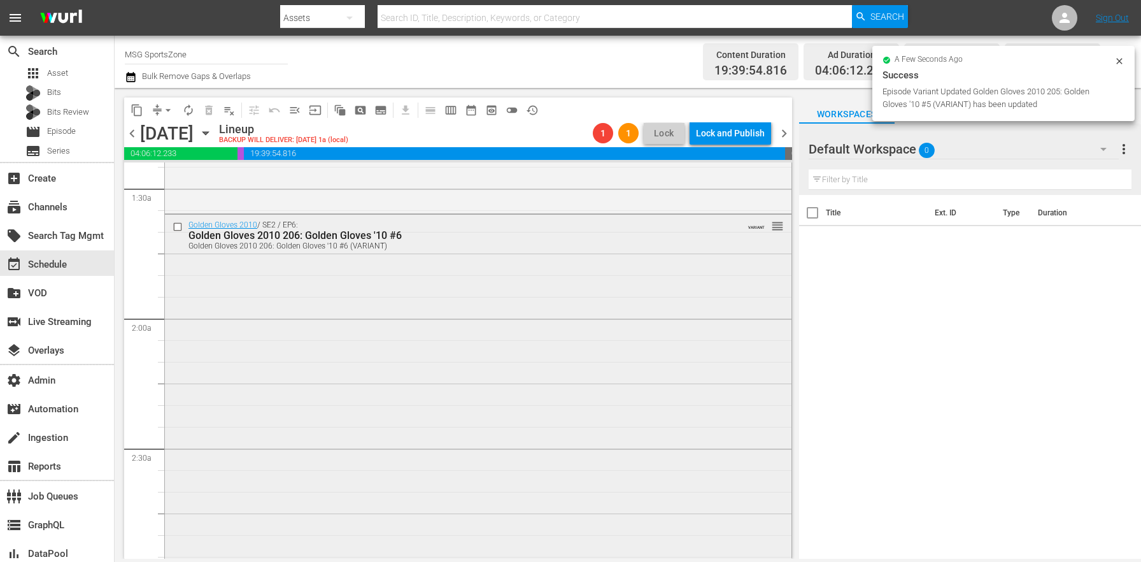
click at [387, 412] on div "Golden Gloves 2010 / SE2 / EP6: Golden Gloves 2010 206: Golden Gloves '10 #6 Go…" at bounding box center [478, 408] width 627 height 386
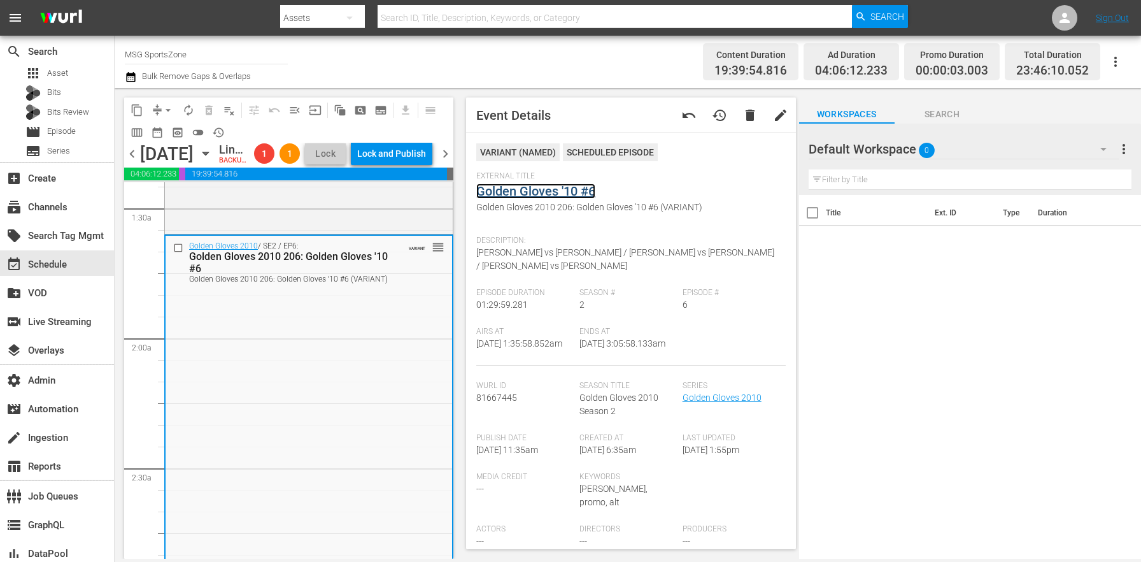
click at [540, 192] on link "Golden Gloves '10 #6" at bounding box center [535, 190] width 119 height 15
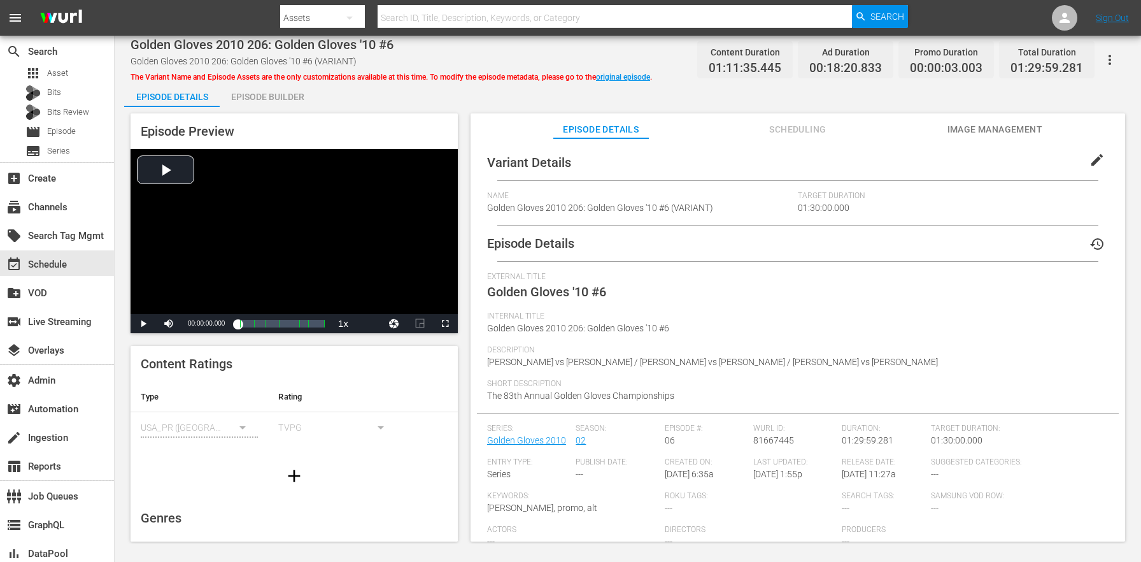
click at [1090, 154] on span "edit" at bounding box center [1097, 159] width 15 height 15
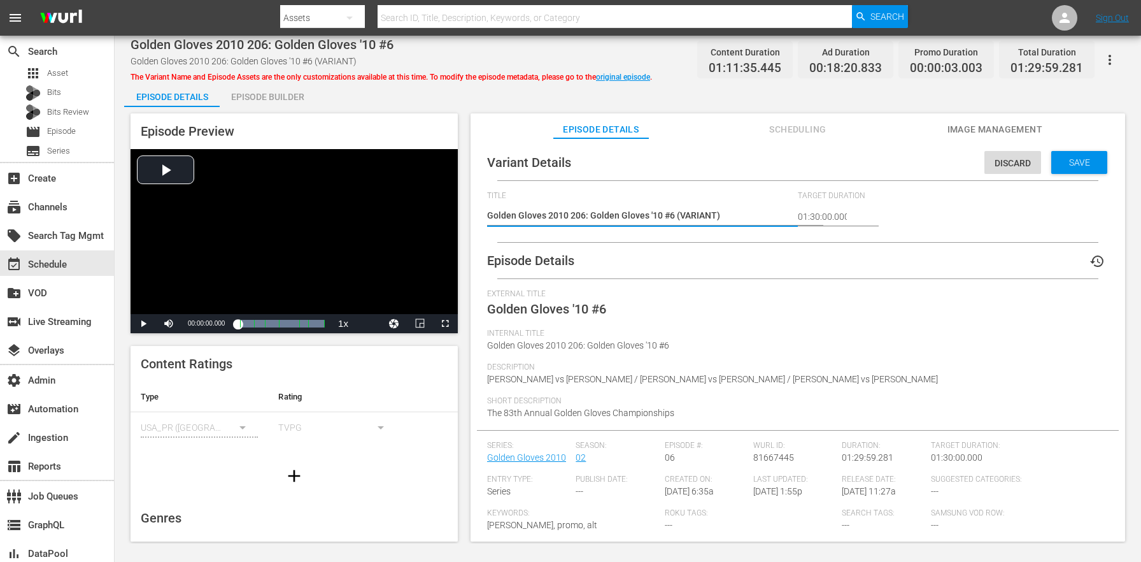
click at [687, 217] on textarea "Golden Gloves 2010 206: Golden Gloves '10 #6 (VARIANT)" at bounding box center [639, 216] width 304 height 15
type textarea "Golden Gloves 2010 206: Golden Gloves '10 #6 (9)"
type textarea "Golden Gloves 2010 206: Golden Gloves '10 #6 (90)"
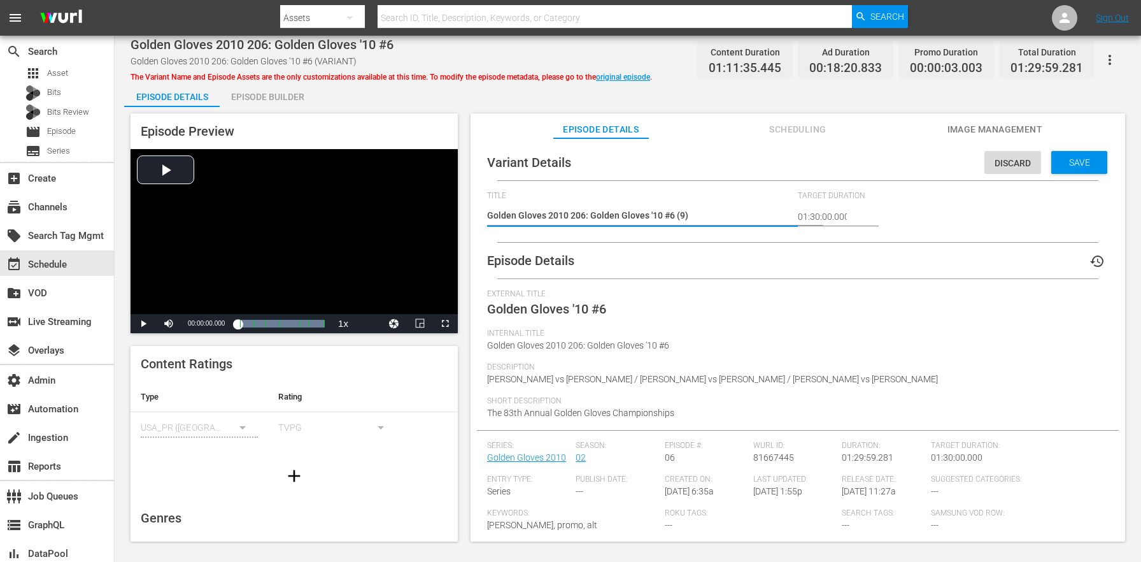
type textarea "Golden Gloves 2010 206: Golden Gloves '10 #6 (90)"
type textarea "Golden Gloves 2010 206: Golden Gloves '10 #6 (90m)"
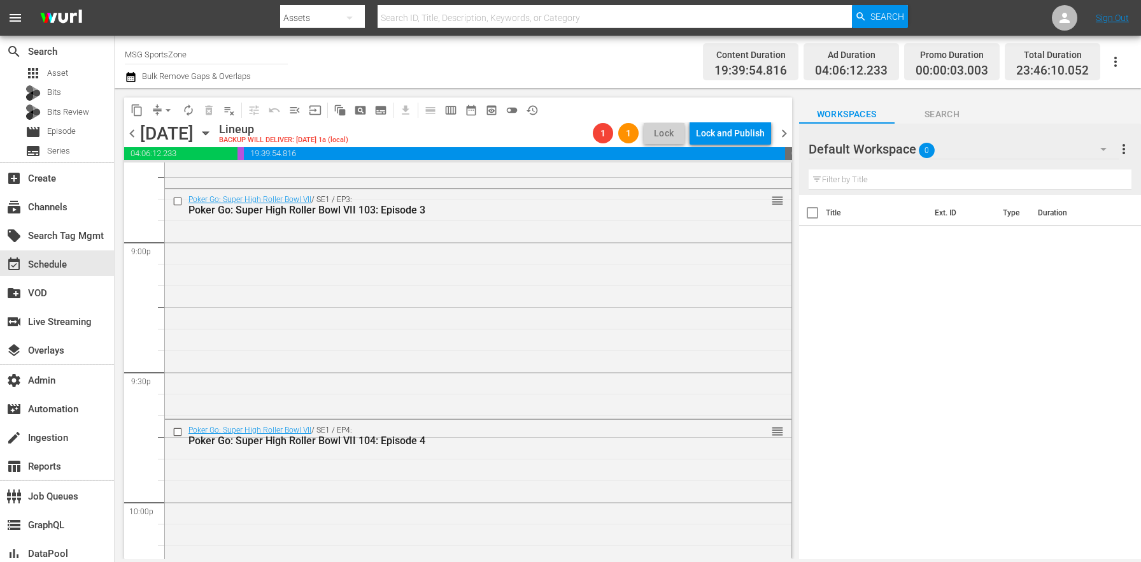
scroll to position [5926, 0]
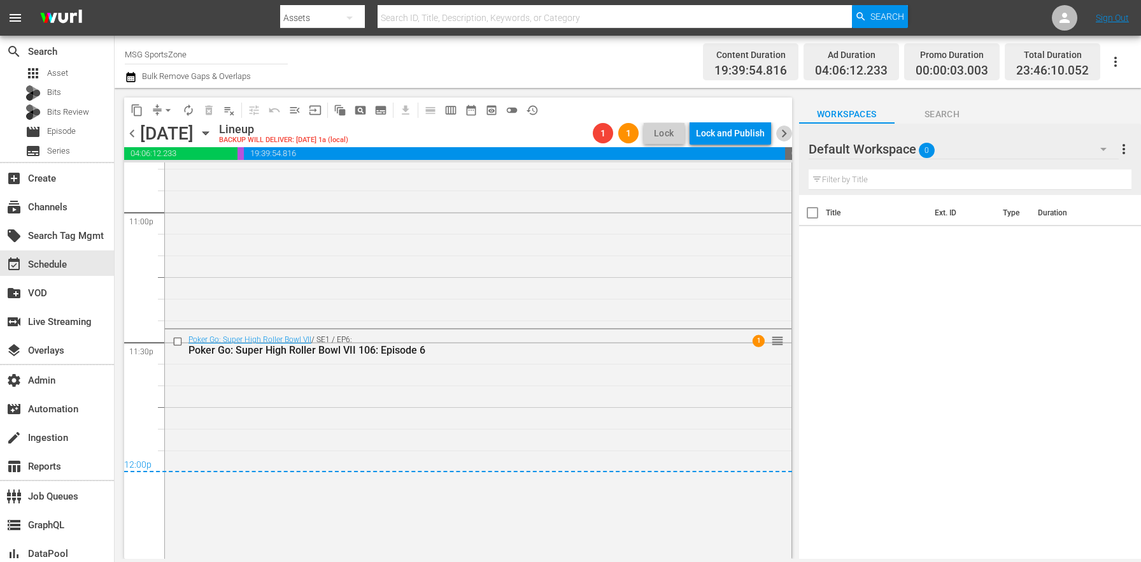
click at [787, 130] on span "chevron_right" at bounding box center [784, 133] width 16 height 16
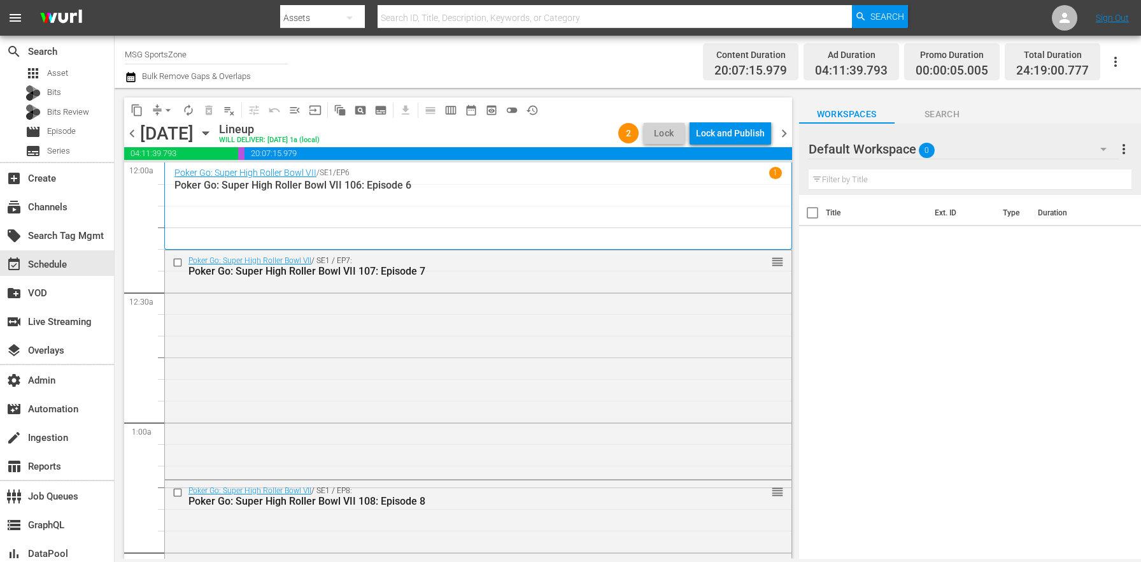
click at [786, 136] on span "chevron_right" at bounding box center [784, 133] width 16 height 16
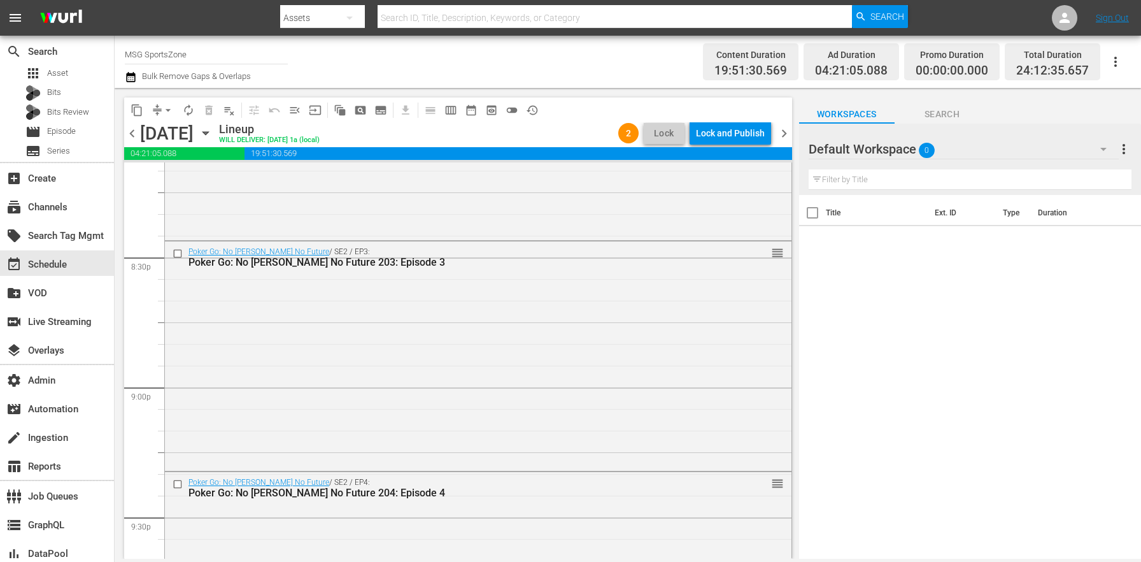
scroll to position [6063, 0]
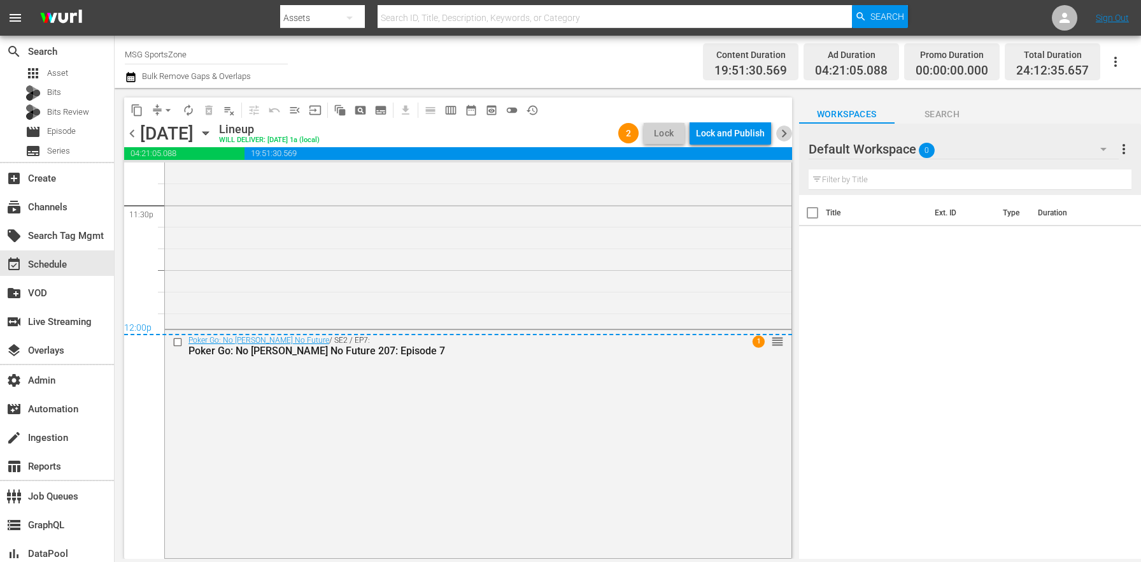
click at [786, 135] on span "chevron_right" at bounding box center [784, 133] width 16 height 16
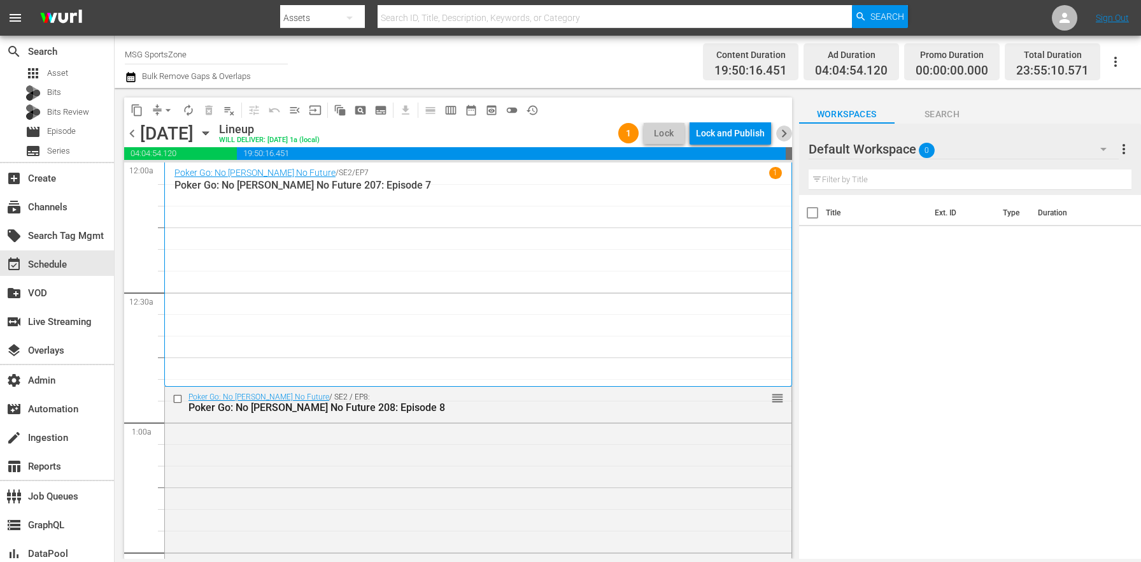
click at [788, 134] on span "chevron_right" at bounding box center [784, 133] width 16 height 16
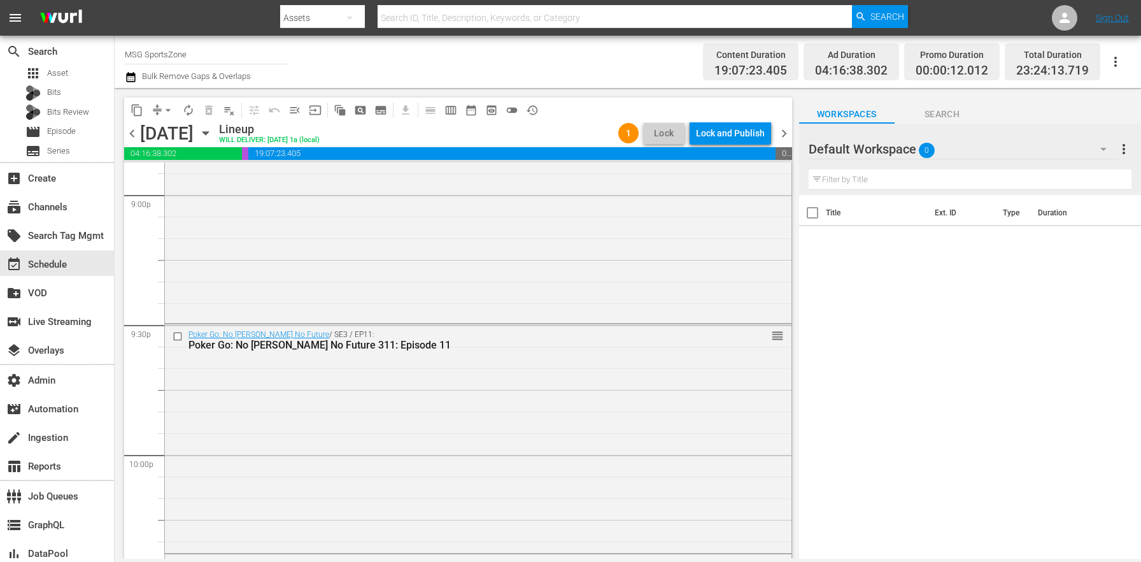
scroll to position [5888, 0]
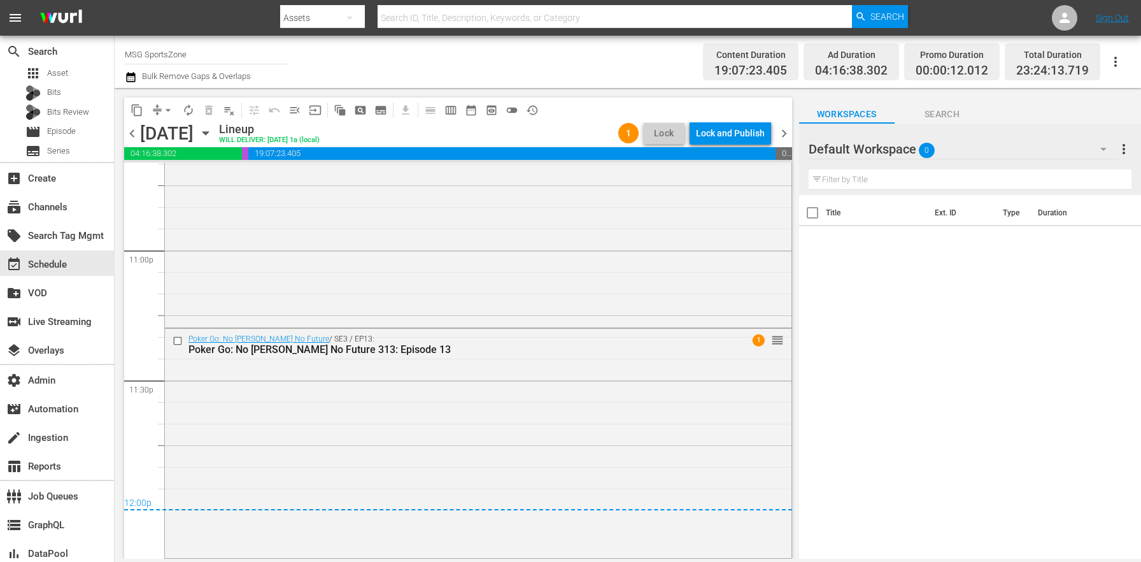
click at [787, 132] on span "chevron_right" at bounding box center [784, 133] width 16 height 16
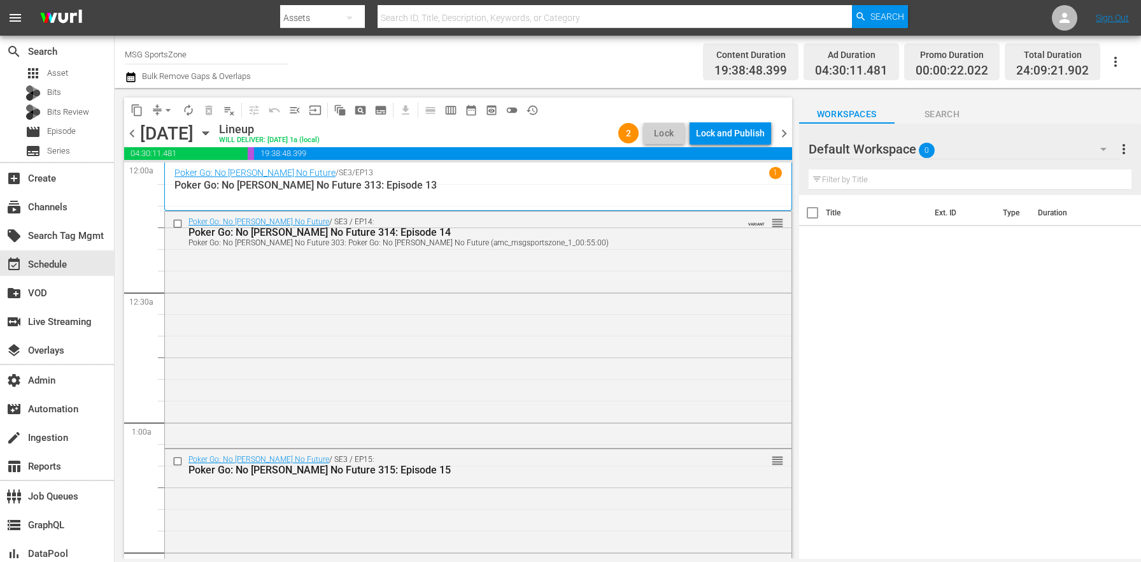
click at [779, 133] on span "chevron_right" at bounding box center [784, 133] width 16 height 16
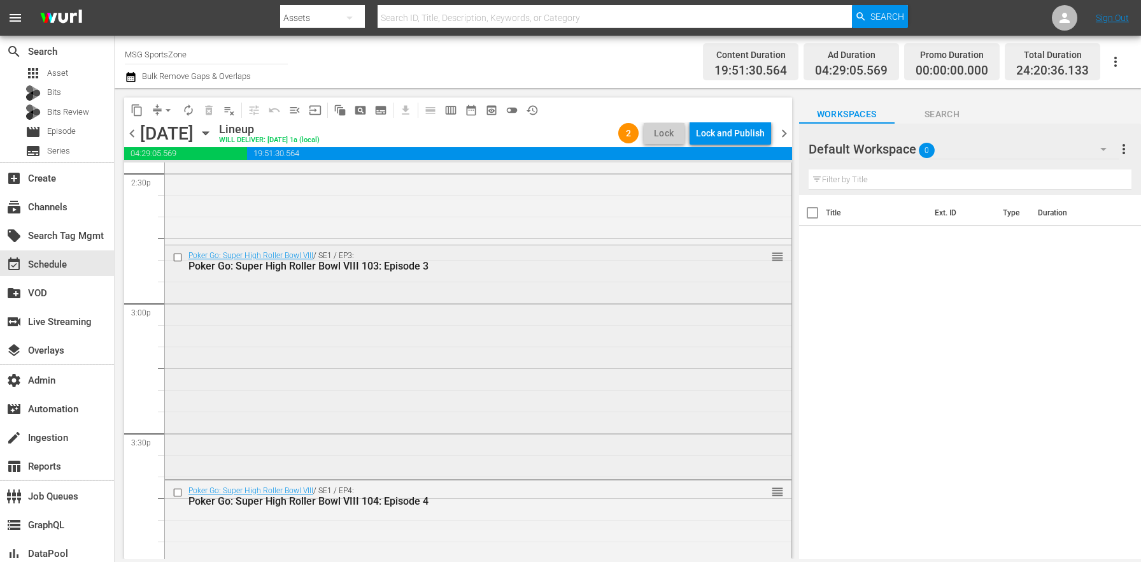
scroll to position [6017, 0]
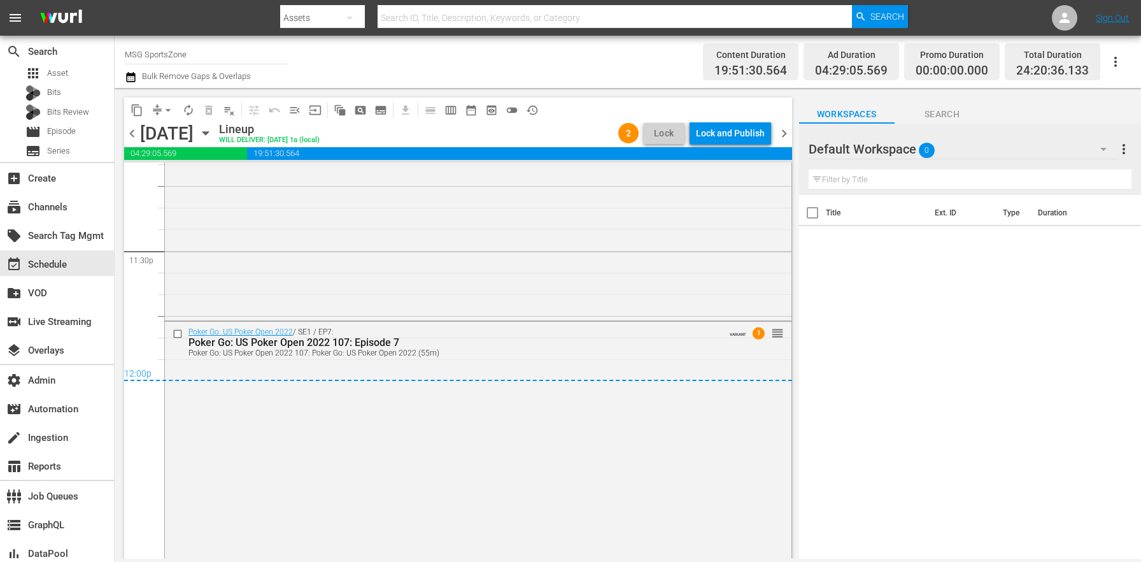
click at [785, 138] on span "chevron_right" at bounding box center [784, 133] width 16 height 16
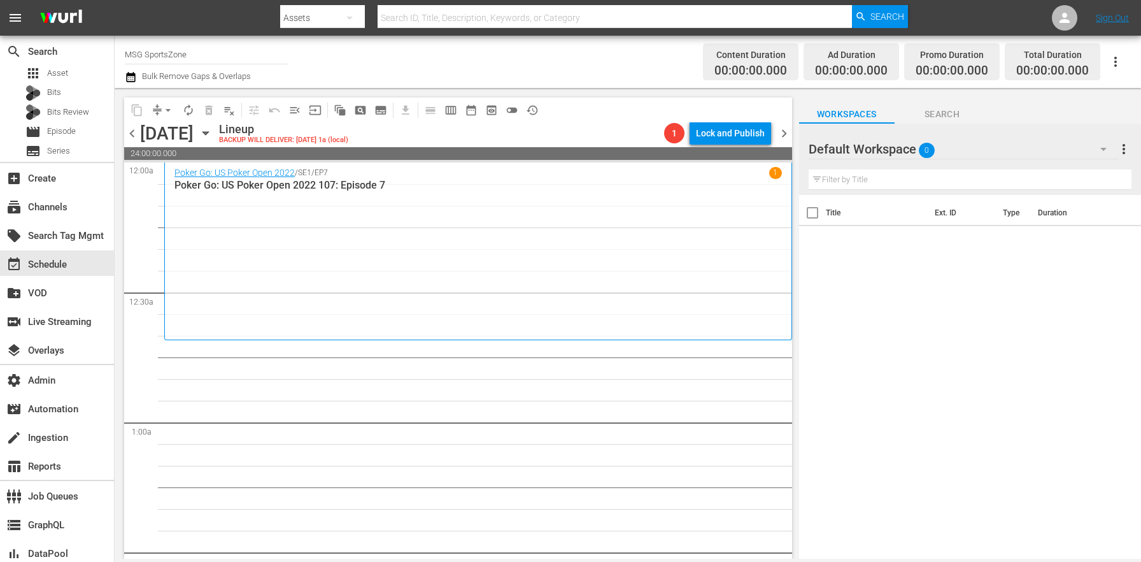
click at [213, 137] on icon "button" at bounding box center [206, 133] width 14 height 14
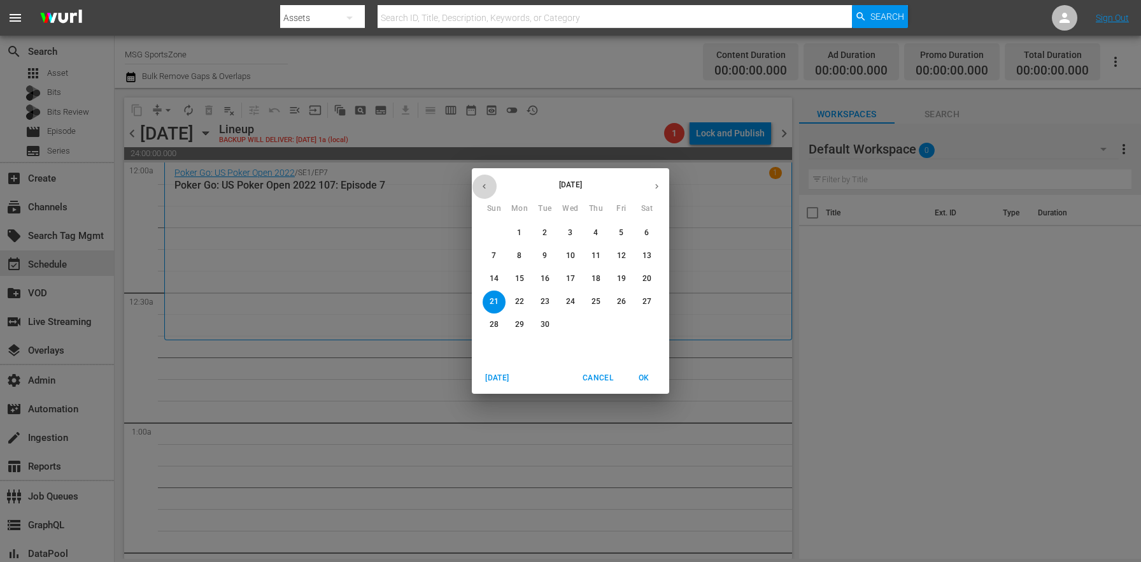
click at [494, 192] on button "button" at bounding box center [484, 186] width 25 height 25
click at [616, 276] on span "15" at bounding box center [621, 278] width 23 height 11
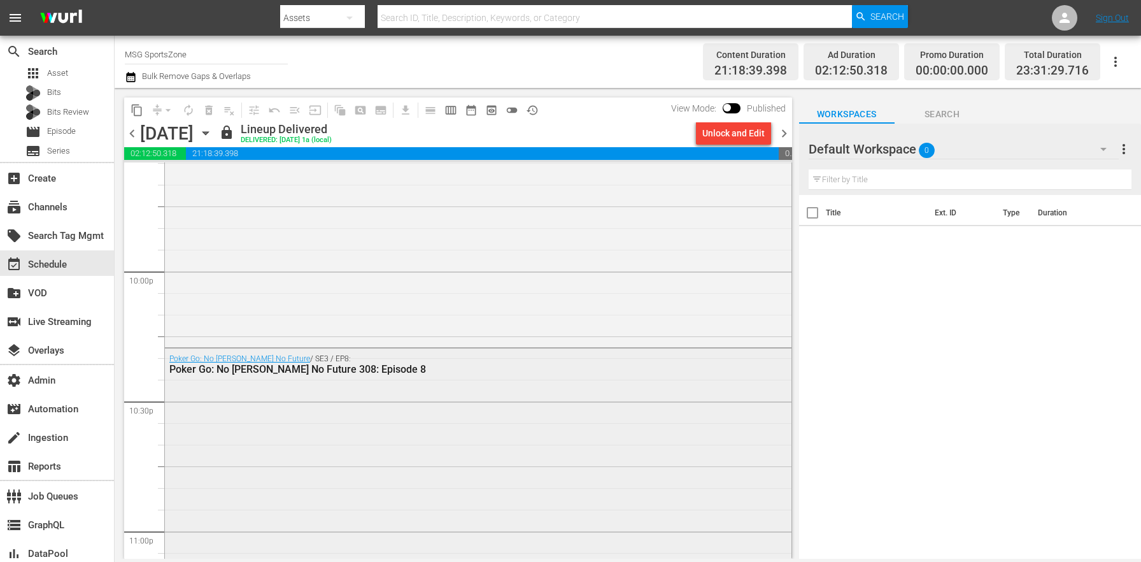
scroll to position [5678, 0]
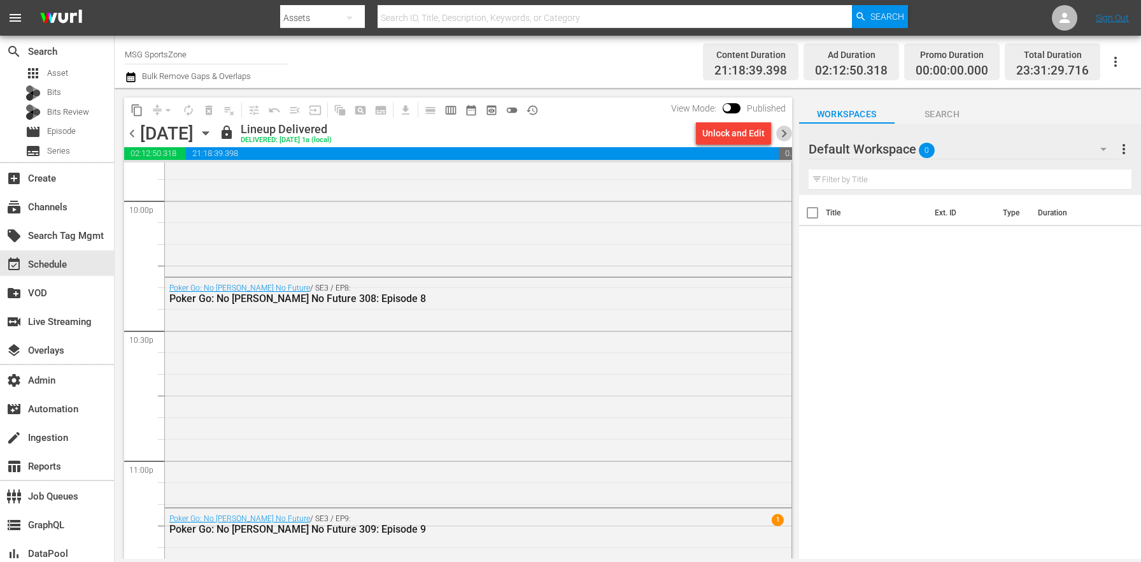
click at [779, 134] on span "chevron_right" at bounding box center [784, 133] width 16 height 16
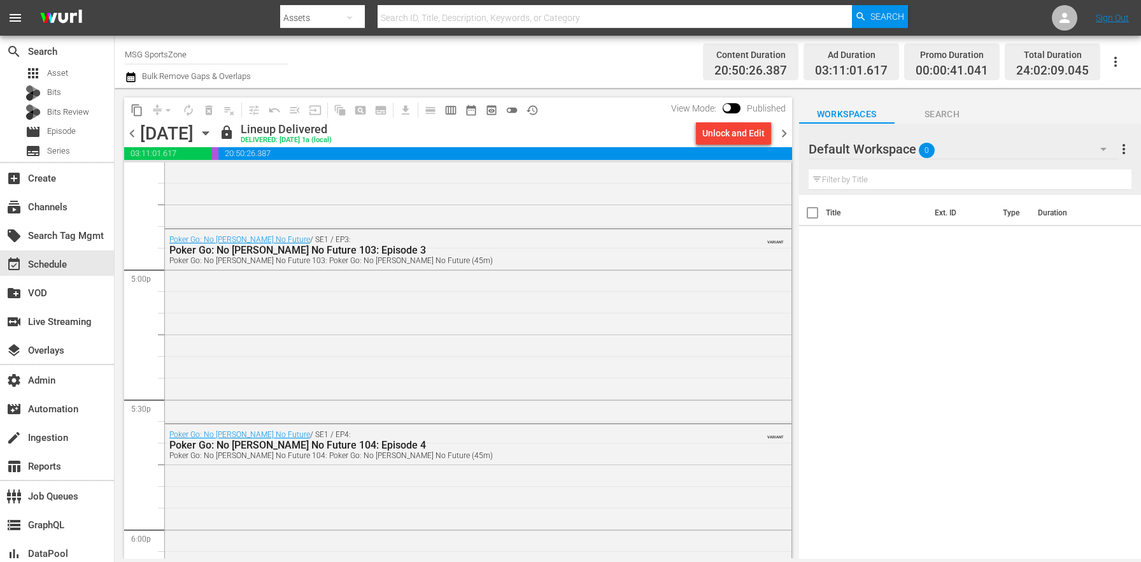
scroll to position [4239, 0]
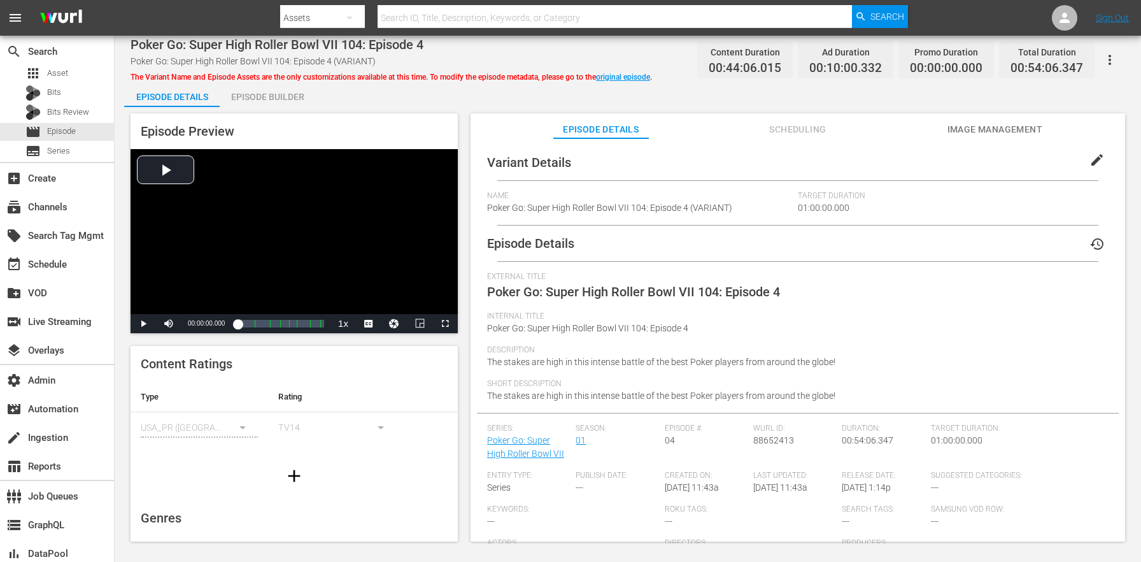
click at [1090, 162] on span "edit" at bounding box center [1097, 159] width 15 height 15
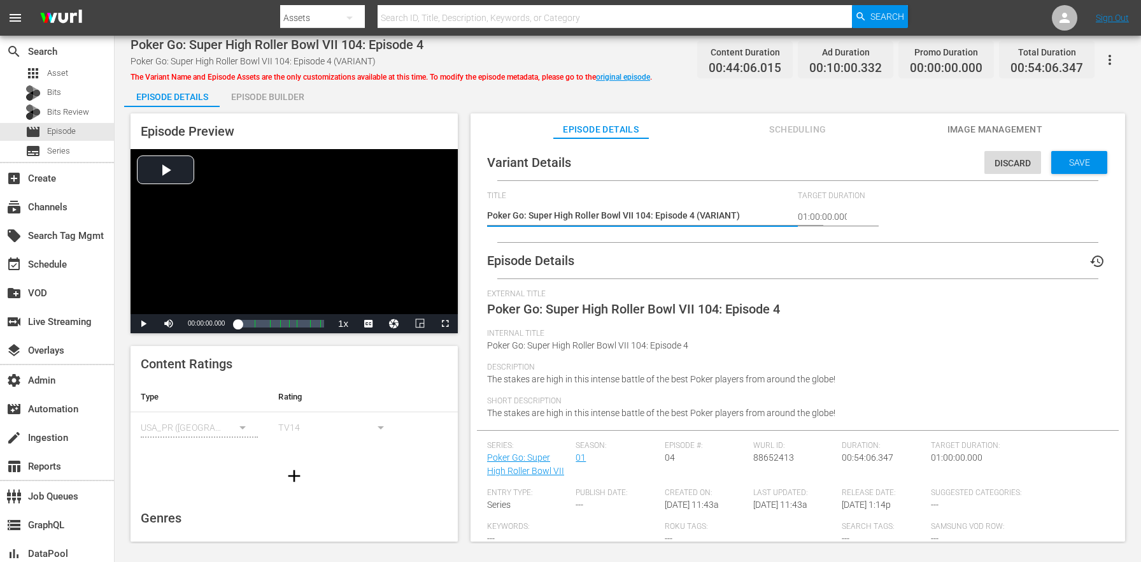
click at [719, 219] on textarea "Poker Go: Super High Roller Bowl VII 104: Episode 4 (VARIANT)" at bounding box center [639, 216] width 304 height 15
type textarea "Poker Go: Super High Roller Bowl VII 104: Episode 4 (5)"
type textarea "Poker Go: Super High Roller Bowl VII 104: Episode 4 (54)"
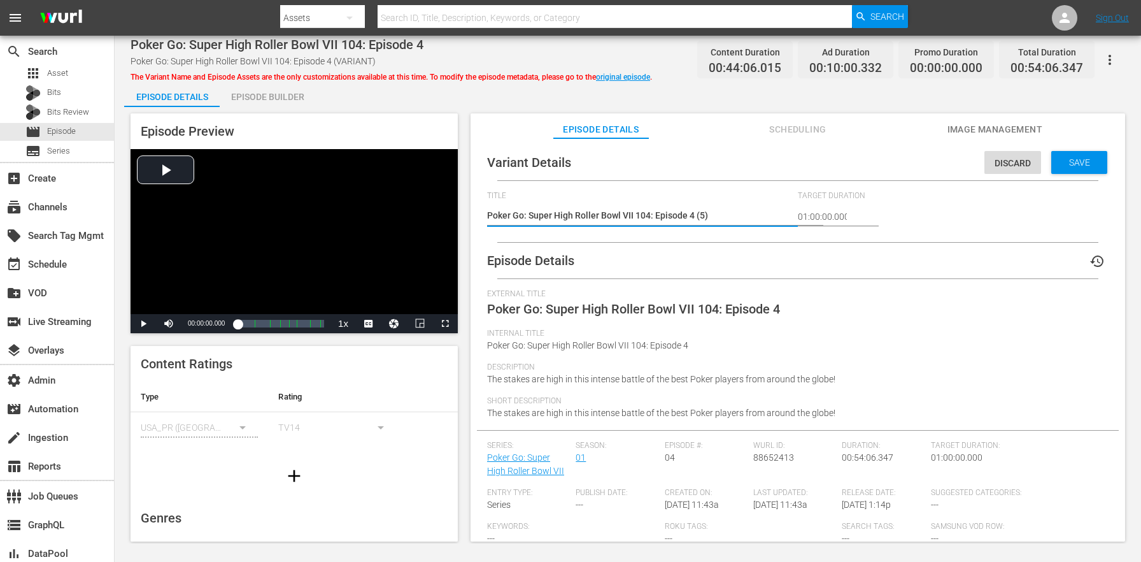
type textarea "Poker Go: Super High Roller Bowl VII 104: Episode 4 (54)"
type textarea "Poker Go: Super High Roller Bowl VII 104: Episode 4 (54m)"
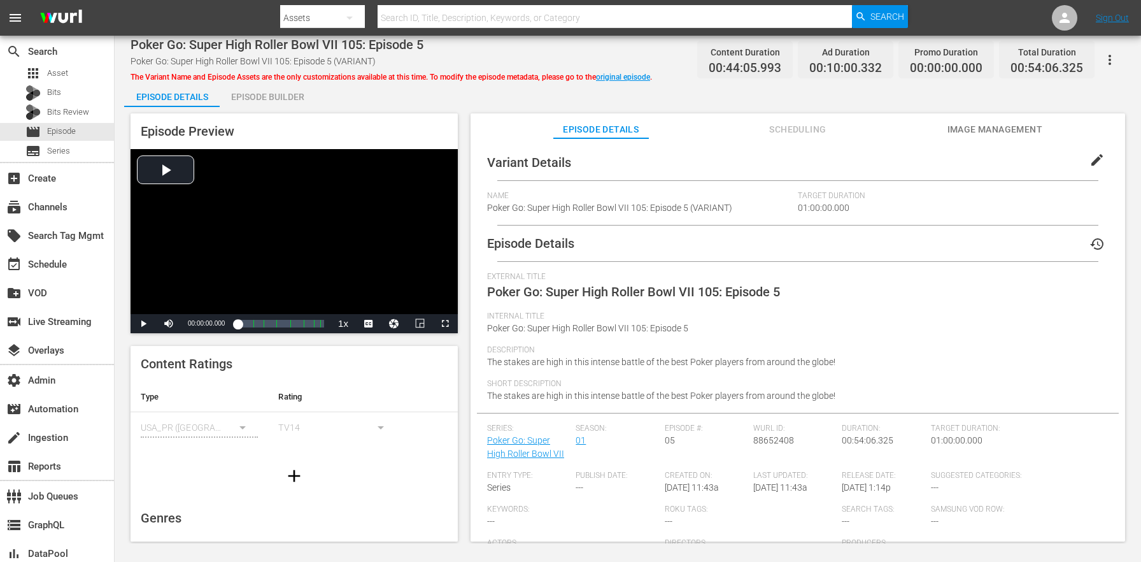
click at [1084, 146] on button "edit" at bounding box center [1097, 160] width 31 height 31
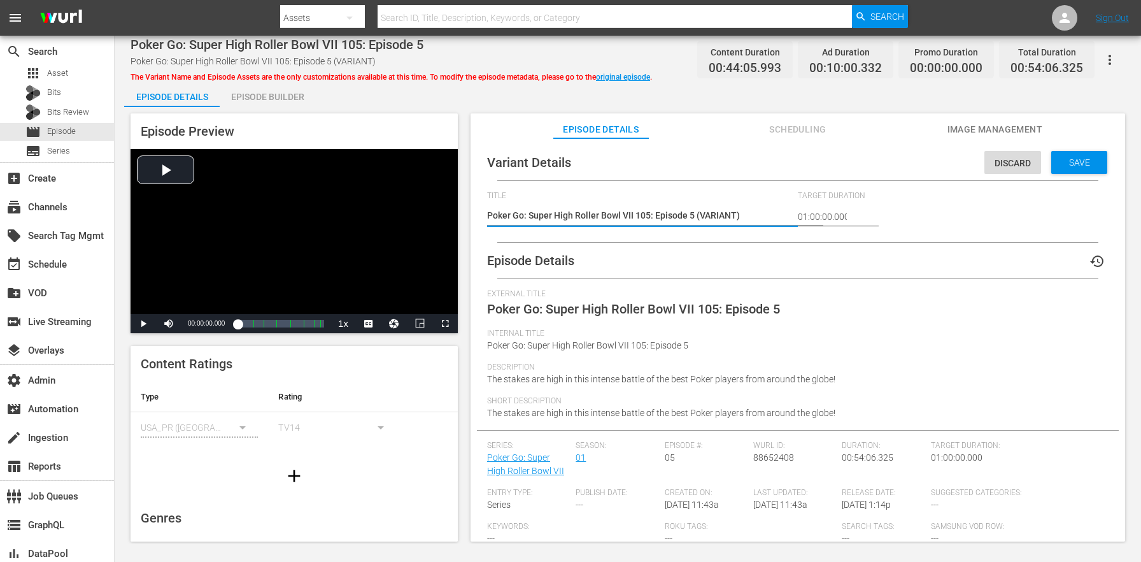
click at [716, 217] on textarea "Poker Go: Super High Roller Bowl VII 105: Episode 5 (VARIANT)" at bounding box center [639, 216] width 304 height 15
type textarea "Poker Go: Super High Roller Bowl VII 105: Episode 5 (5)"
type textarea "Poker Go: Super High Roller Bowl VII 105: Episode 5 (54)"
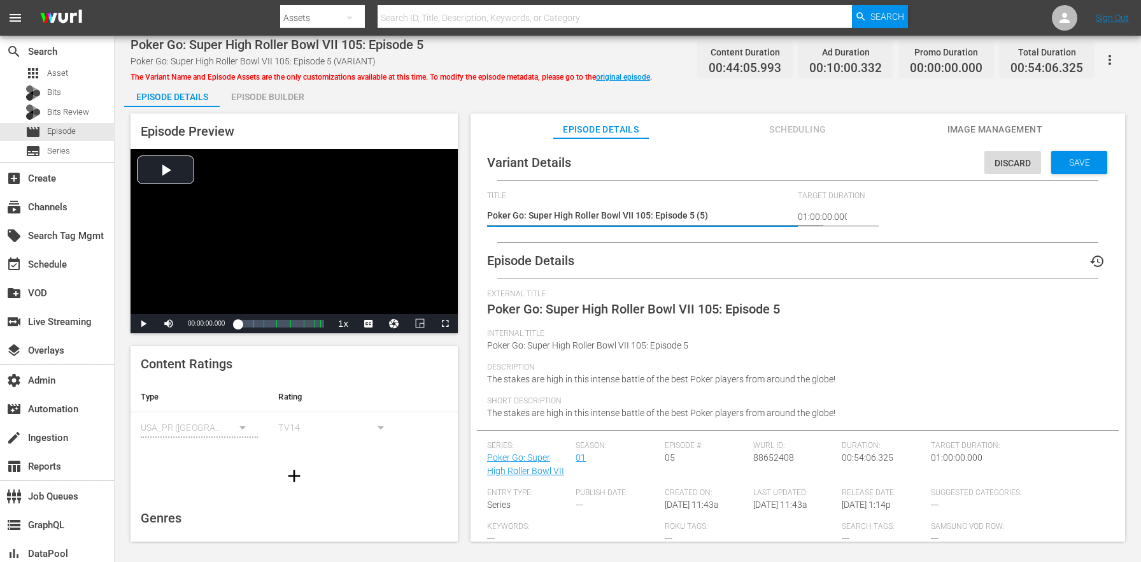
type textarea "Poker Go: Super High Roller Bowl VII 105: Episode 5 (54)"
type textarea "Poker Go: Super High Roller Bowl VII 105: Episode 5 (54m)"
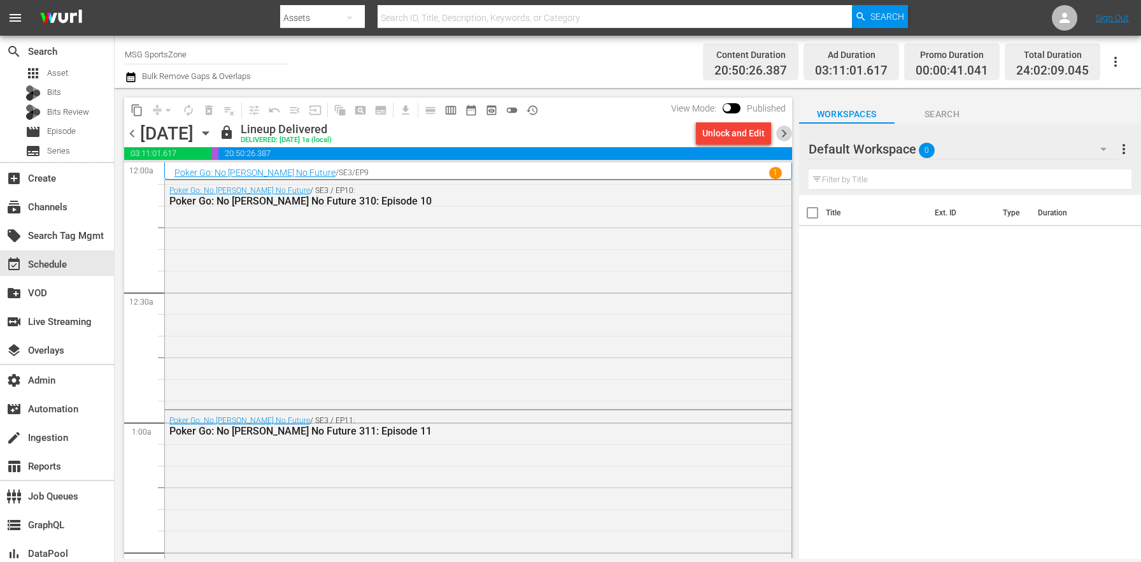
click at [778, 132] on span "chevron_right" at bounding box center [784, 133] width 16 height 16
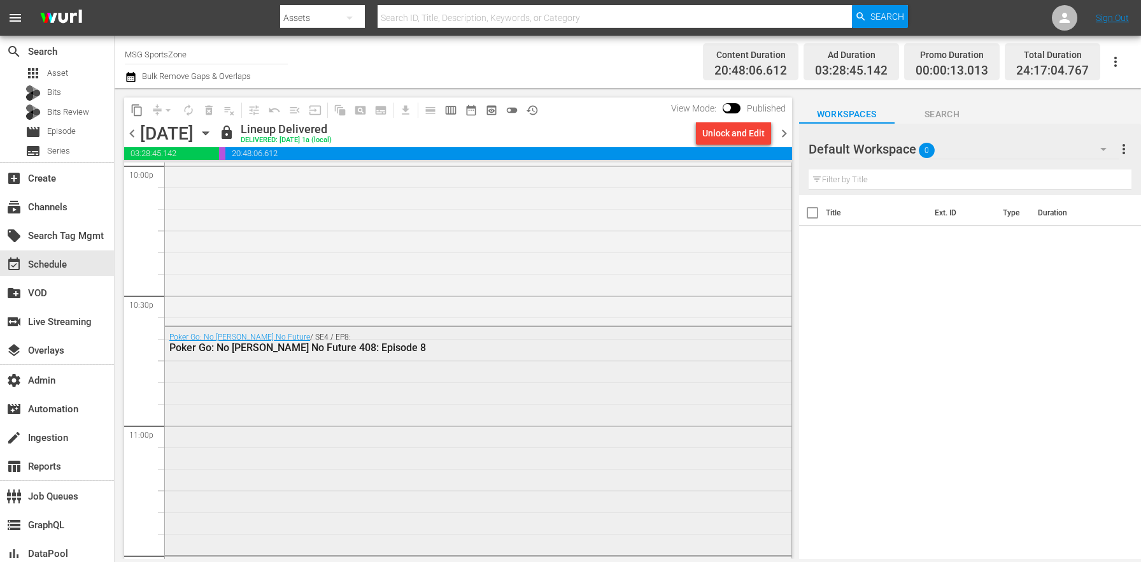
scroll to position [5939, 0]
click at [778, 136] on span "chevron_right" at bounding box center [784, 133] width 16 height 16
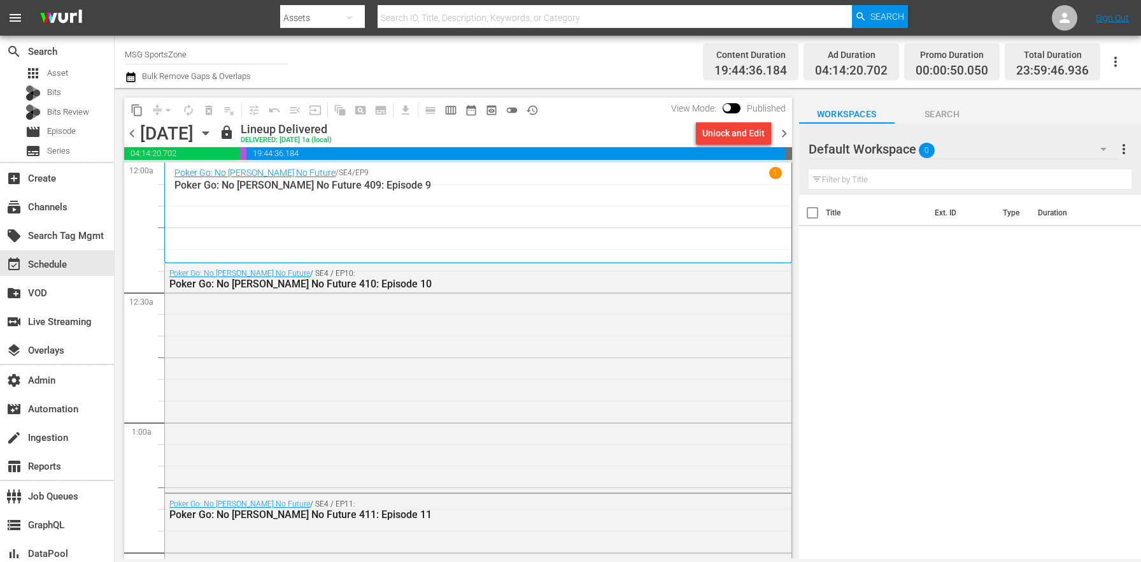
click at [786, 135] on span "chevron_right" at bounding box center [784, 133] width 16 height 16
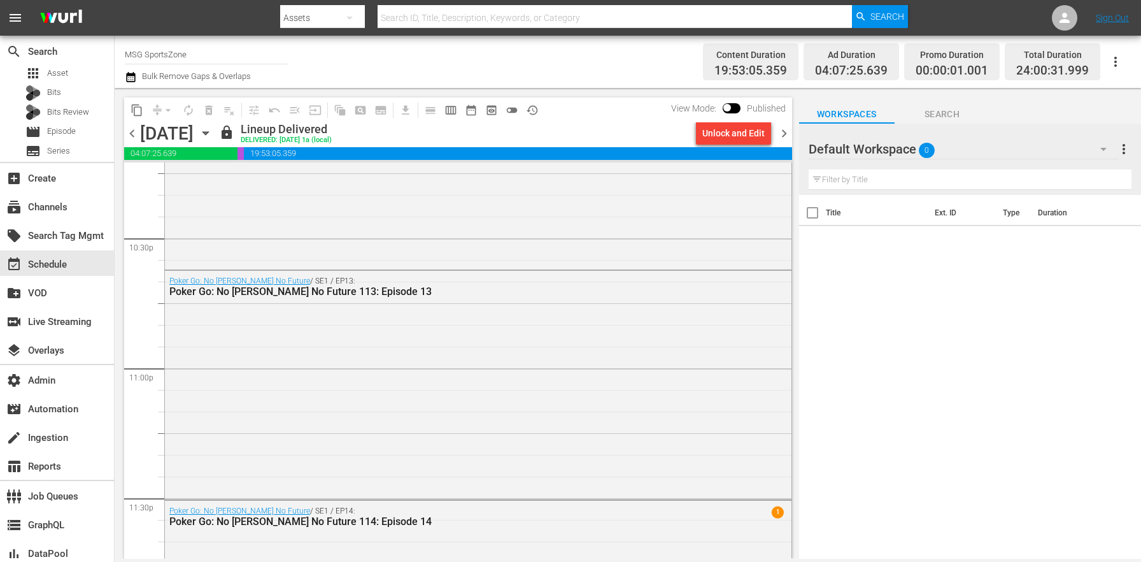
scroll to position [5941, 0]
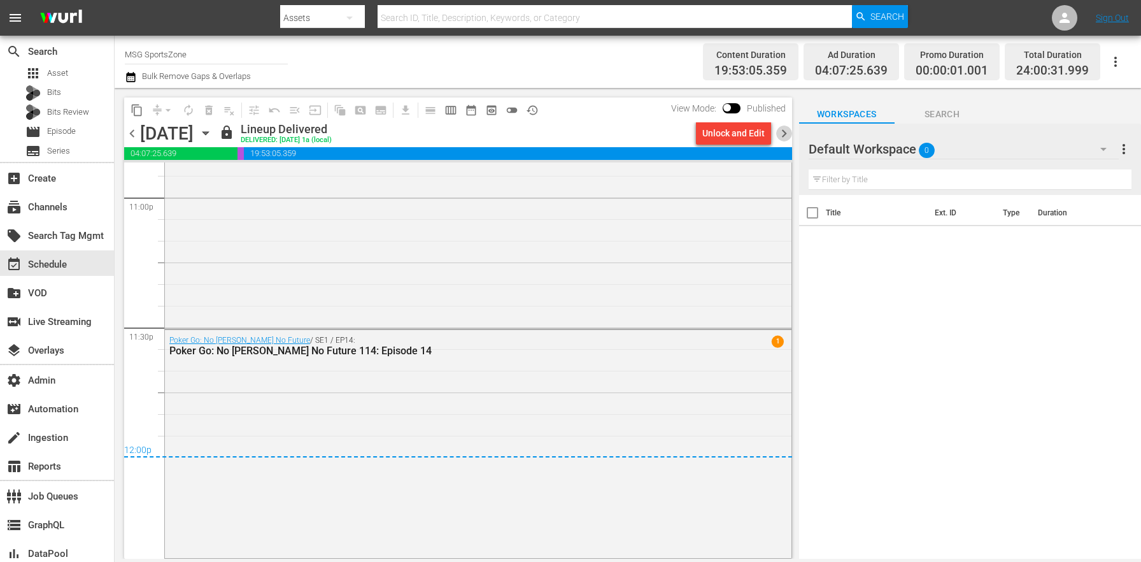
click at [781, 125] on span "chevron_right" at bounding box center [784, 133] width 16 height 16
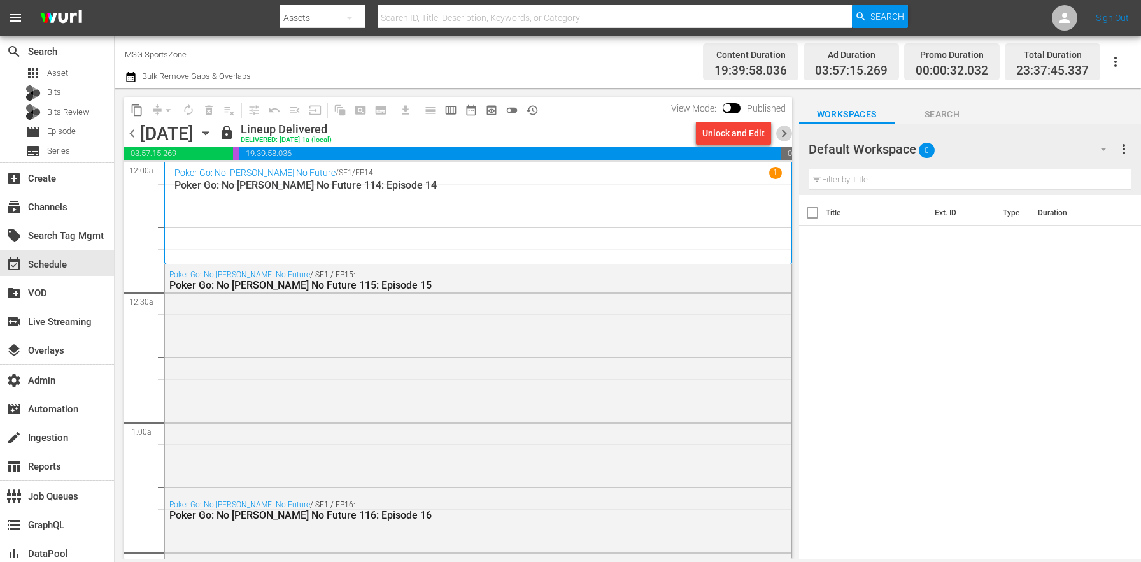
click at [790, 130] on span "chevron_right" at bounding box center [784, 133] width 16 height 16
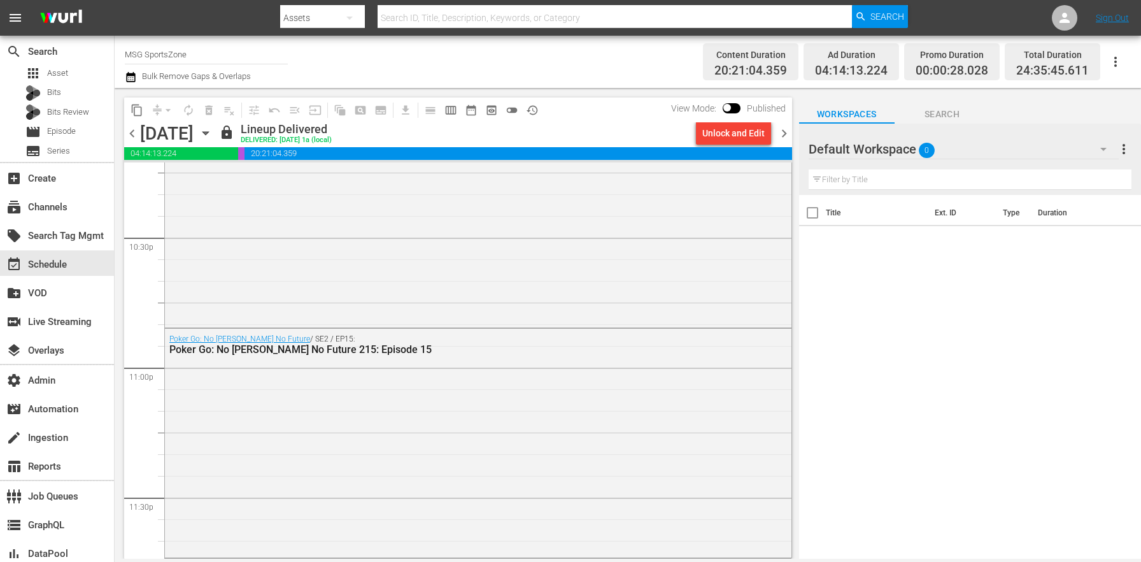
scroll to position [5999, 0]
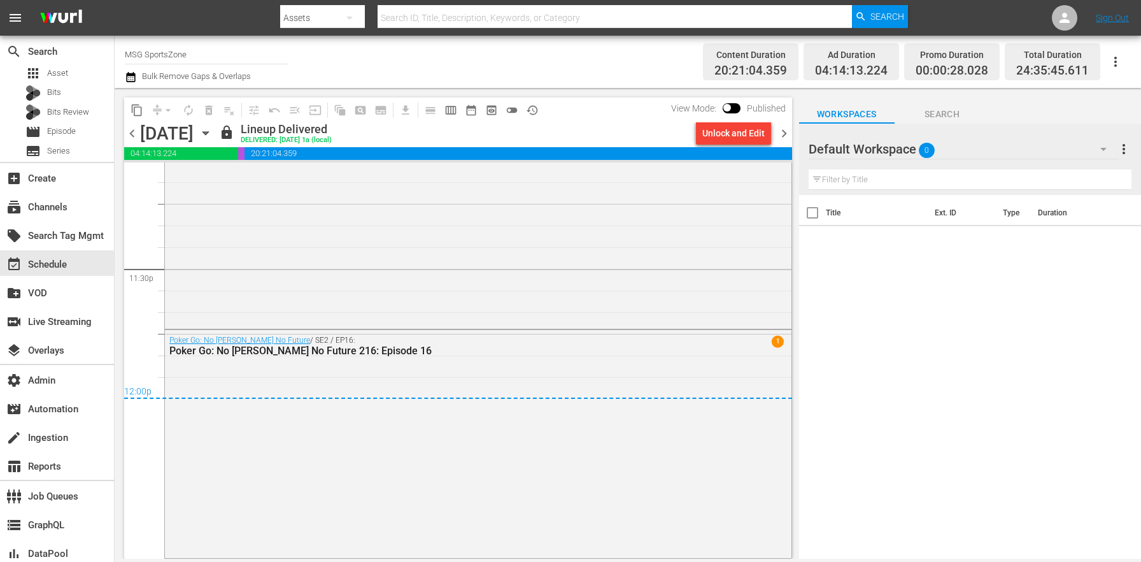
click at [788, 131] on span "chevron_right" at bounding box center [784, 133] width 16 height 16
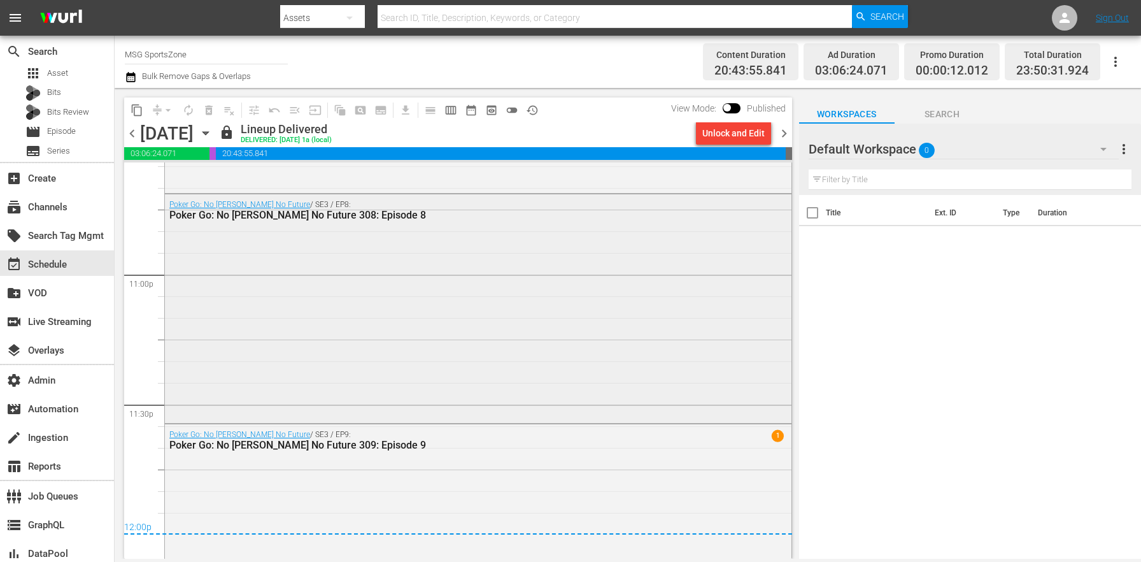
scroll to position [5958, 0]
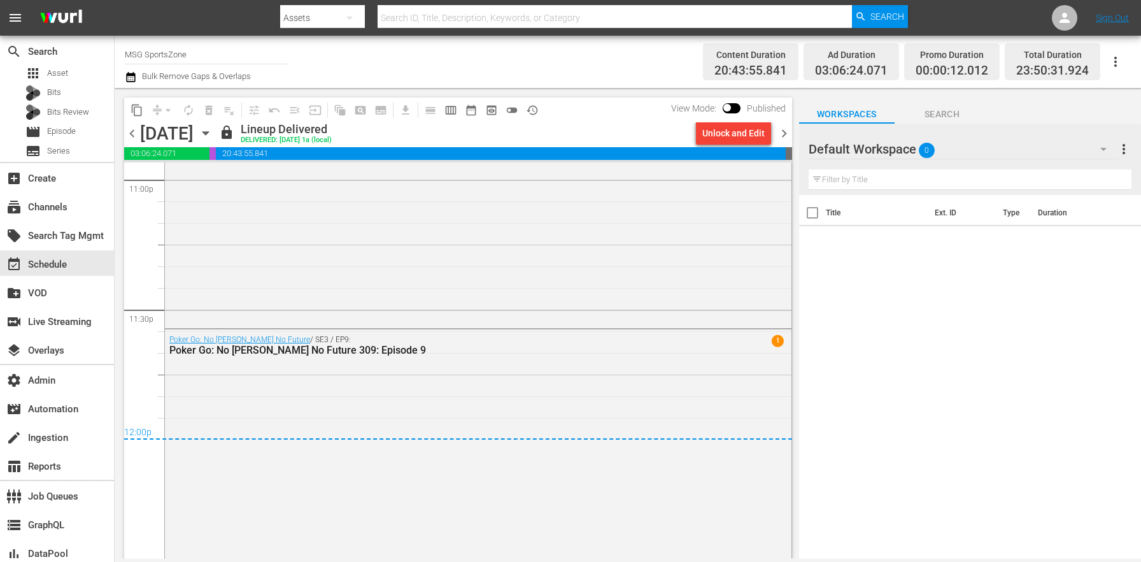
click at [783, 136] on span "chevron_right" at bounding box center [784, 133] width 16 height 16
